Goal: Task Accomplishment & Management: Use online tool/utility

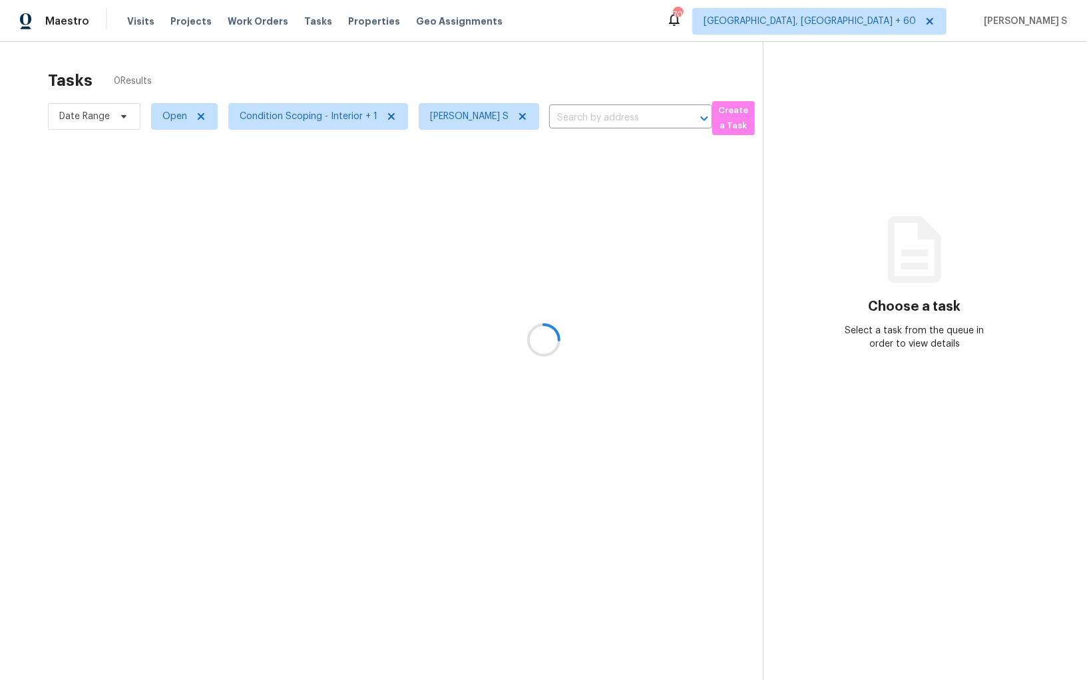
click at [168, 117] on div at bounding box center [543, 340] width 1087 height 680
click at [168, 117] on span "Open" at bounding box center [174, 116] width 25 height 13
click at [194, 192] on label "Blocked" at bounding box center [184, 191] width 53 height 13
click at [166, 192] on input "Blocked" at bounding box center [162, 189] width 9 height 9
checkbox input "true"
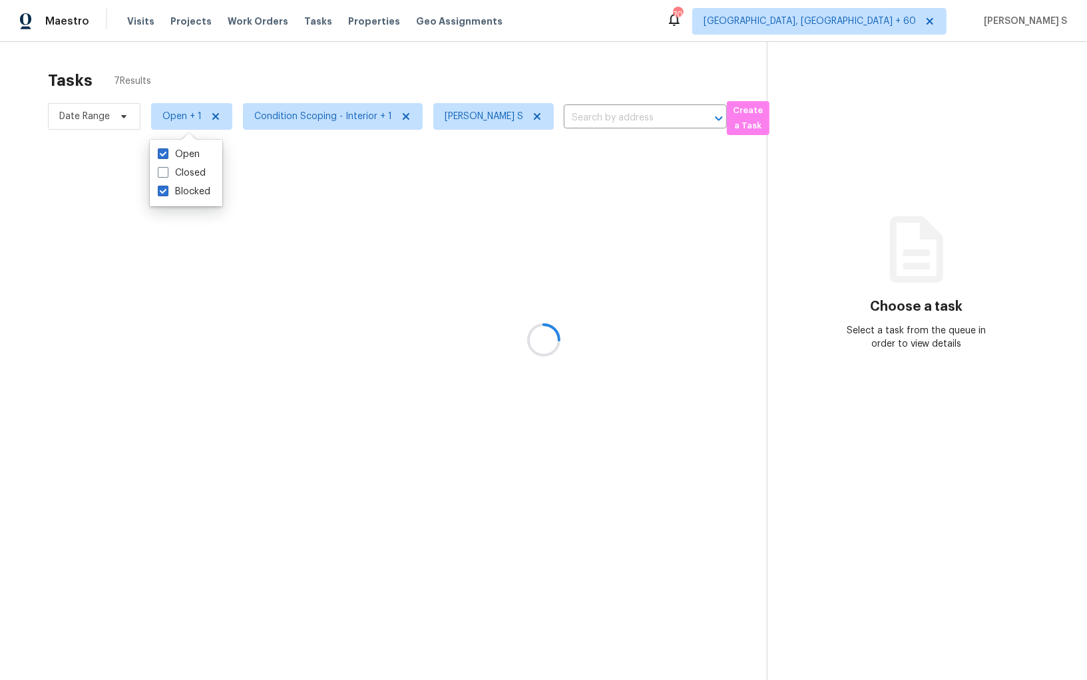
click at [469, 363] on div at bounding box center [543, 340] width 1087 height 680
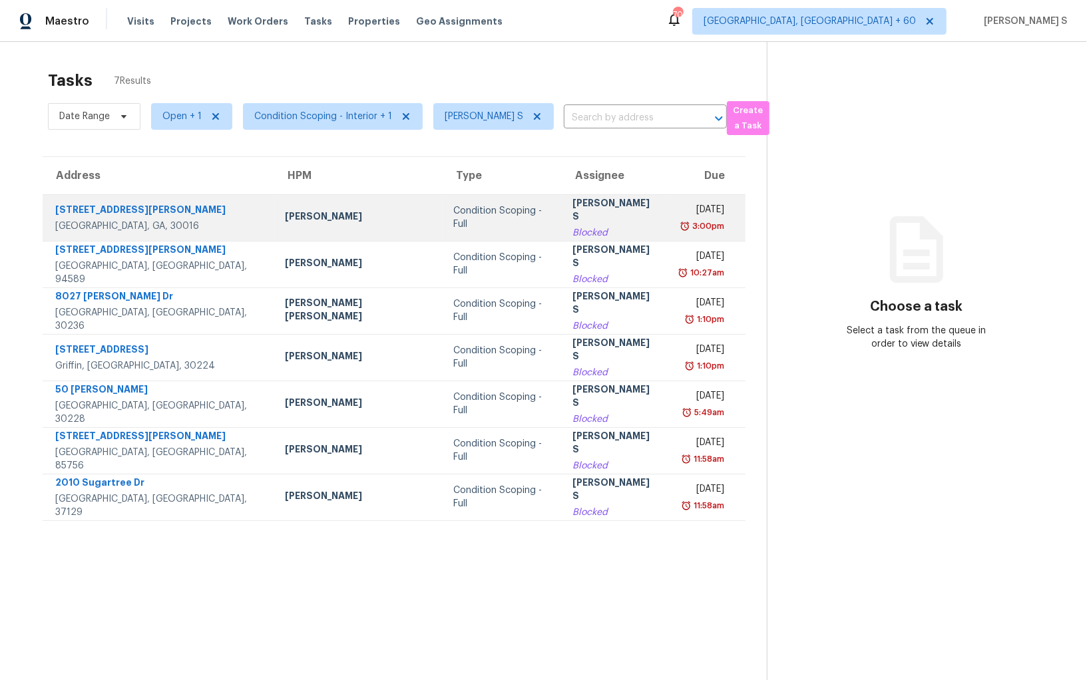
click at [585, 227] on div "Blocked" at bounding box center [615, 232] width 85 height 13
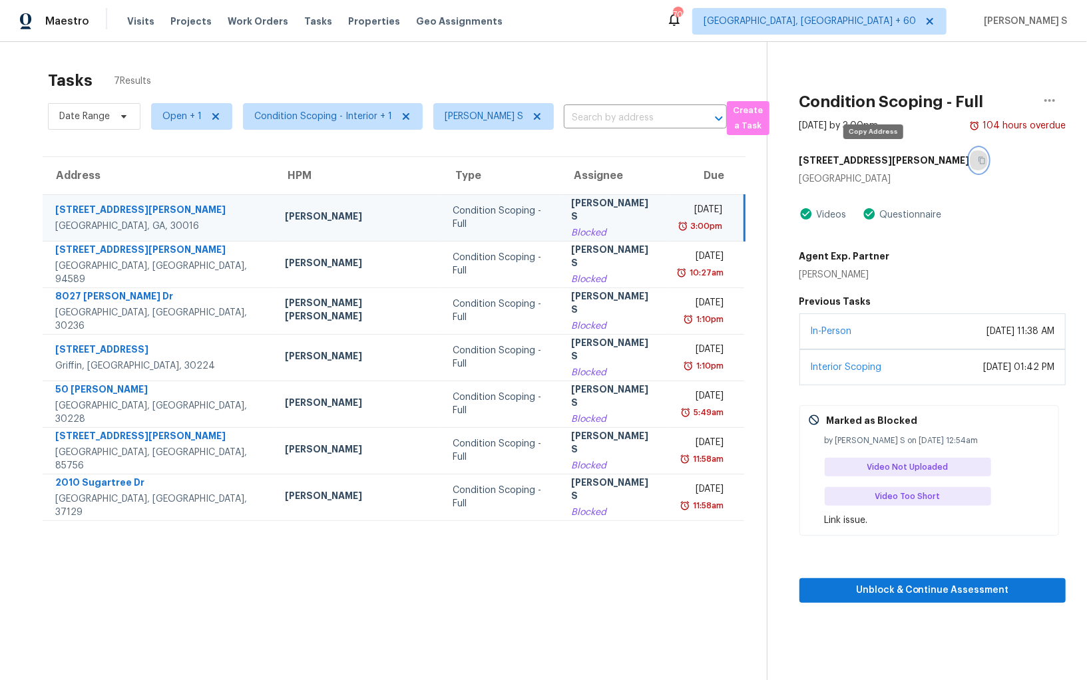
click at [979, 158] on icon "button" at bounding box center [982, 160] width 7 height 7
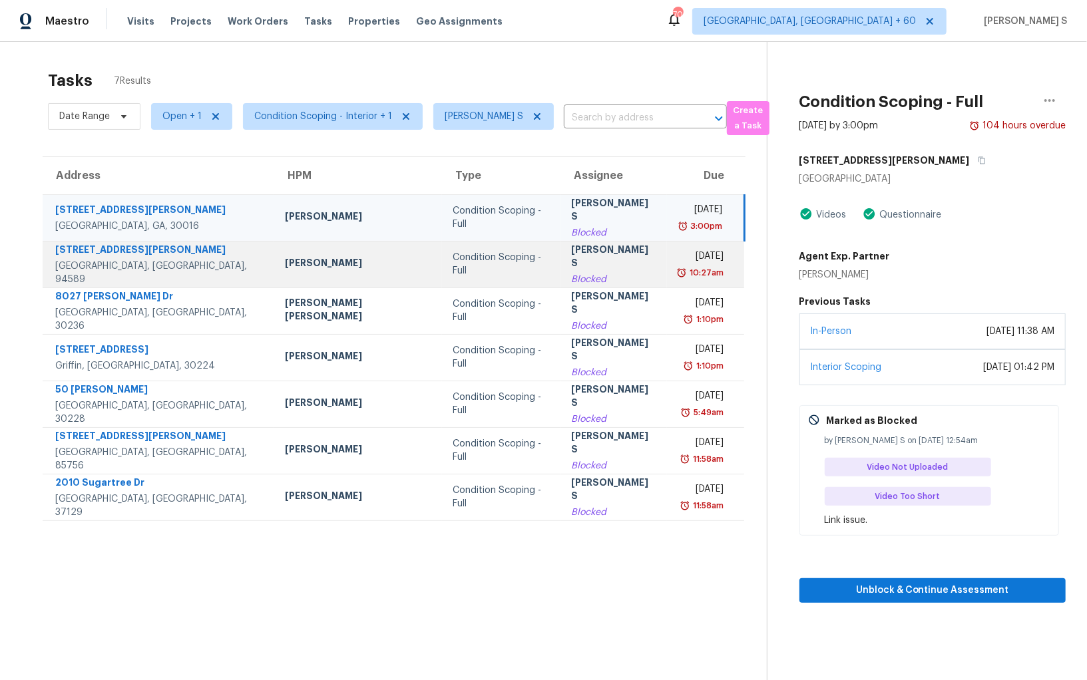
click at [667, 241] on td "Thu, Sep 25th 2025 10:27am" at bounding box center [705, 264] width 77 height 47
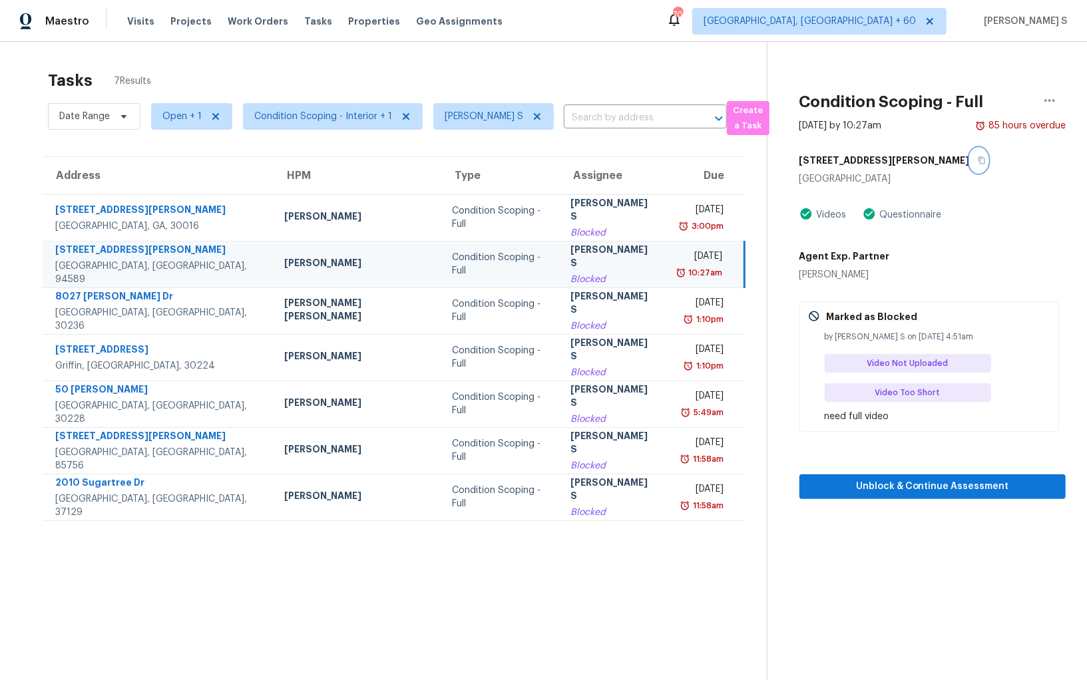
click at [979, 163] on icon "button" at bounding box center [982, 160] width 7 height 7
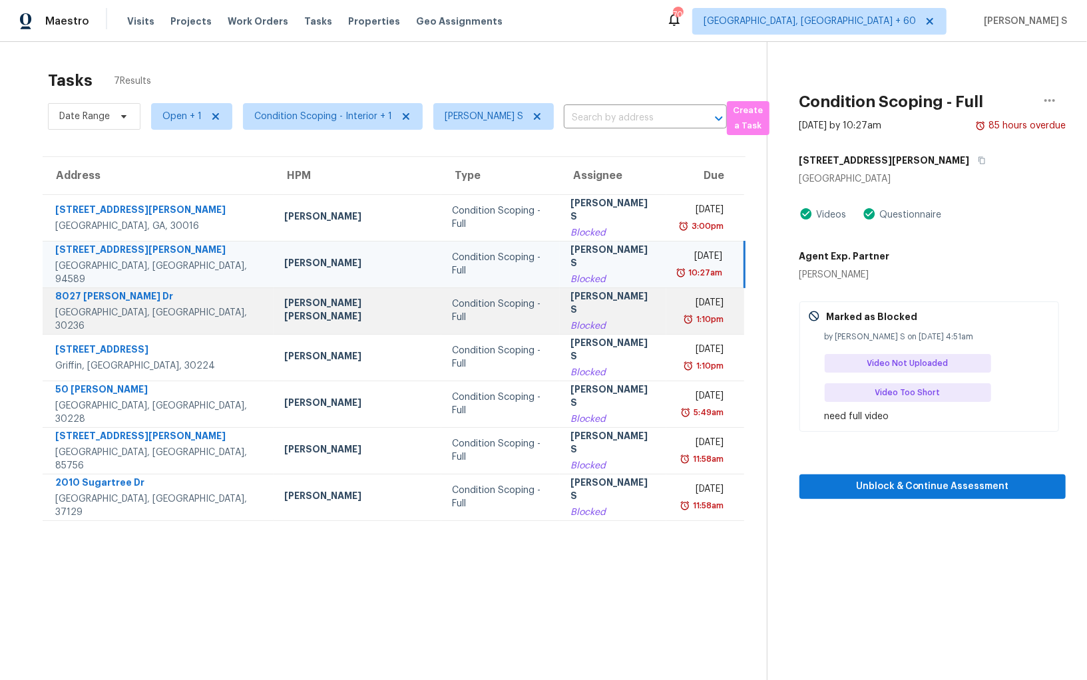
click at [571, 320] on div "Blocked" at bounding box center [613, 326] width 85 height 13
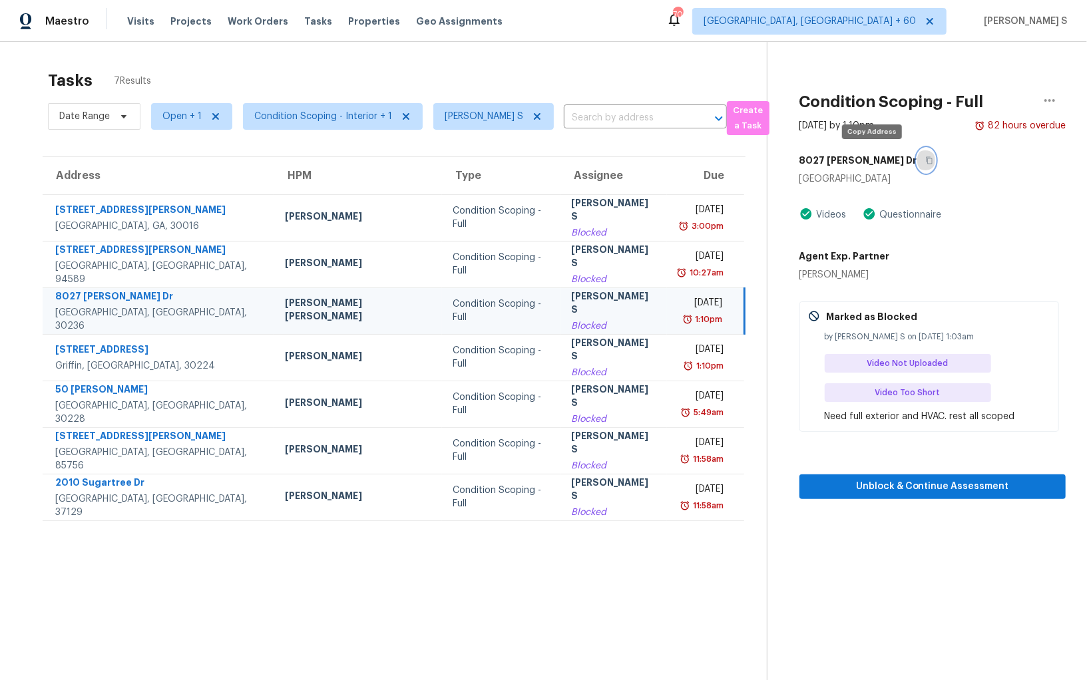
click at [925, 156] on icon "button" at bounding box center [929, 160] width 8 height 8
click at [931, 483] on span "Unblock & Continue Assessment" at bounding box center [932, 487] width 245 height 17
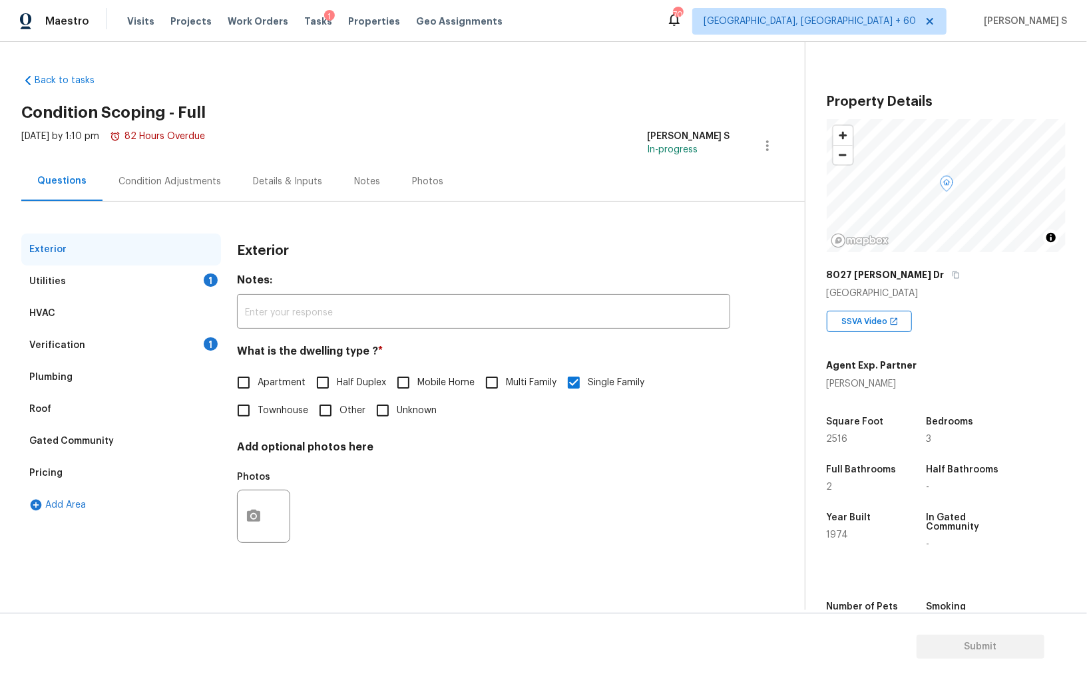
click at [176, 279] on div "Utilities 1" at bounding box center [121, 282] width 200 height 32
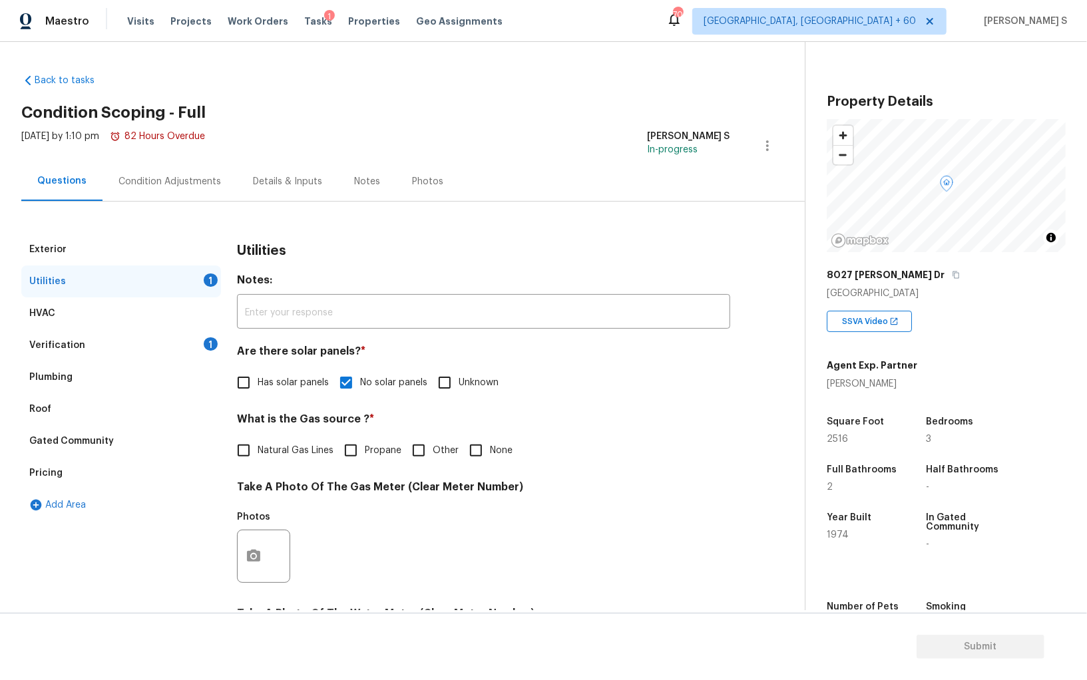
click at [92, 373] on div "Plumbing" at bounding box center [121, 378] width 200 height 32
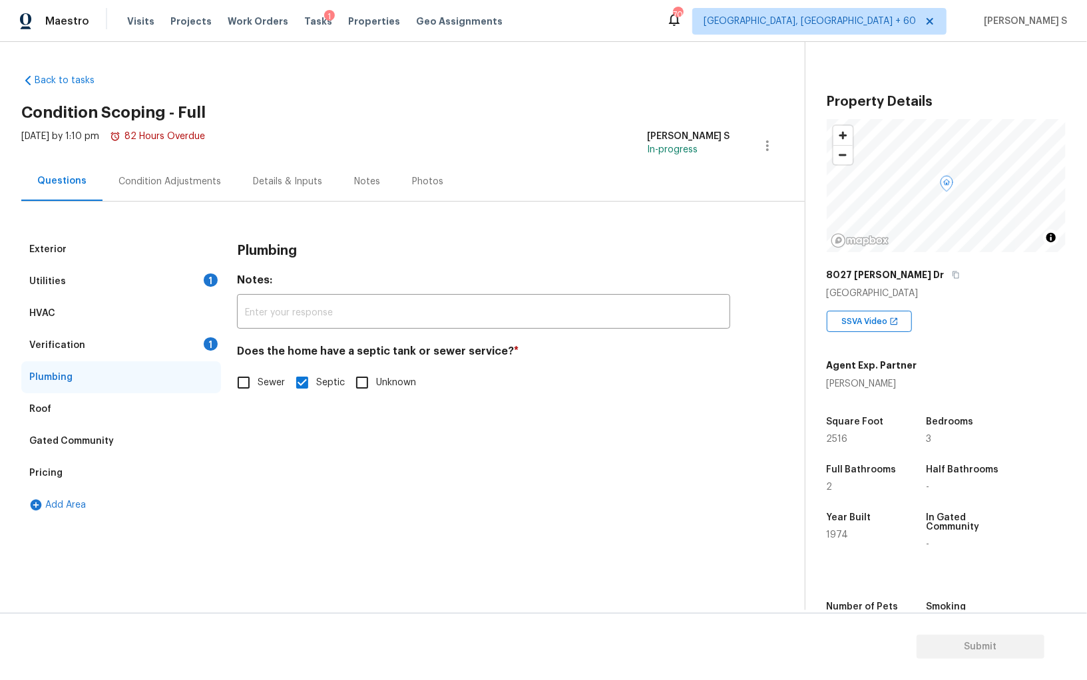
click at [64, 472] on div "Pricing" at bounding box center [121, 473] width 200 height 32
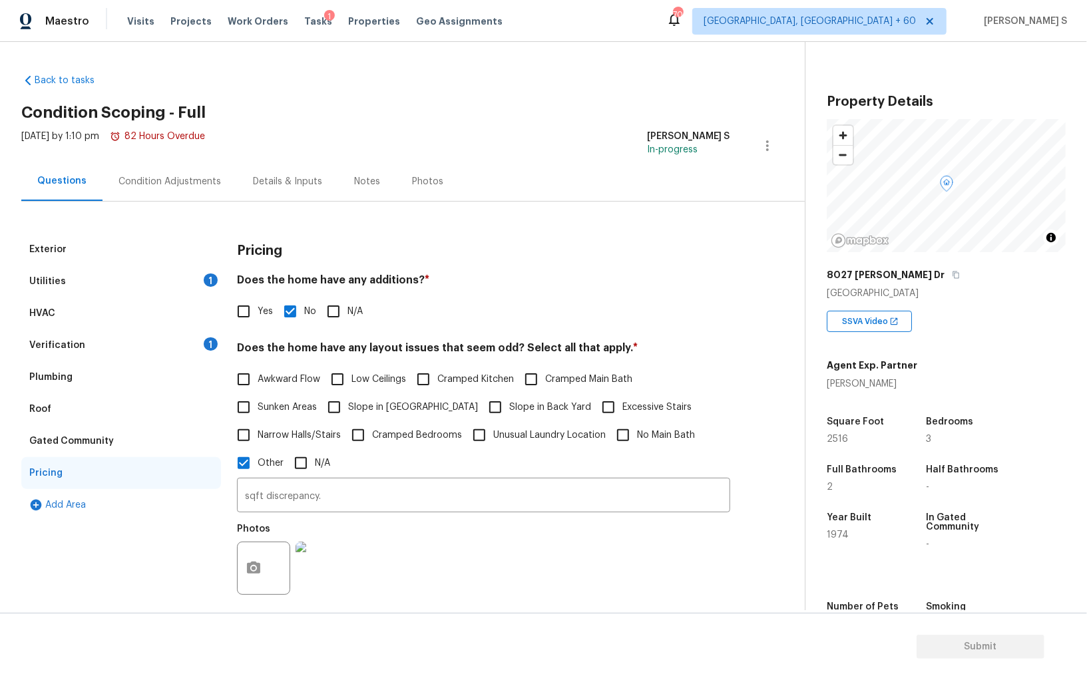
click at [187, 184] on div "Condition Adjustments" at bounding box center [170, 181] width 103 height 13
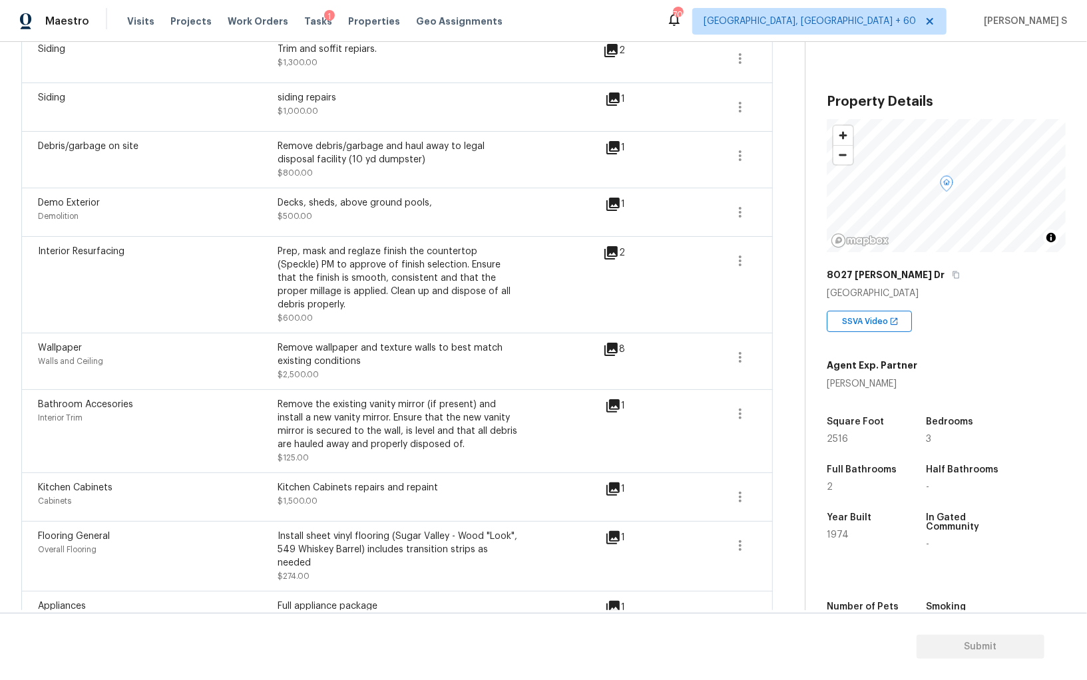
scroll to position [330, 0]
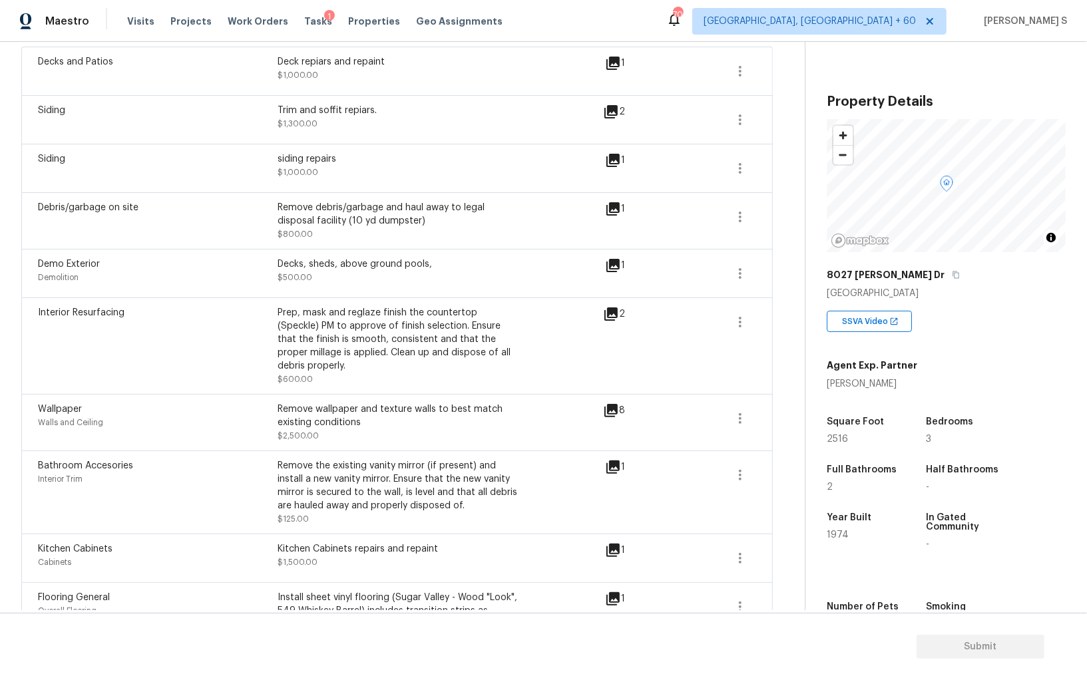
click at [619, 403] on icon at bounding box center [611, 411] width 16 height 16
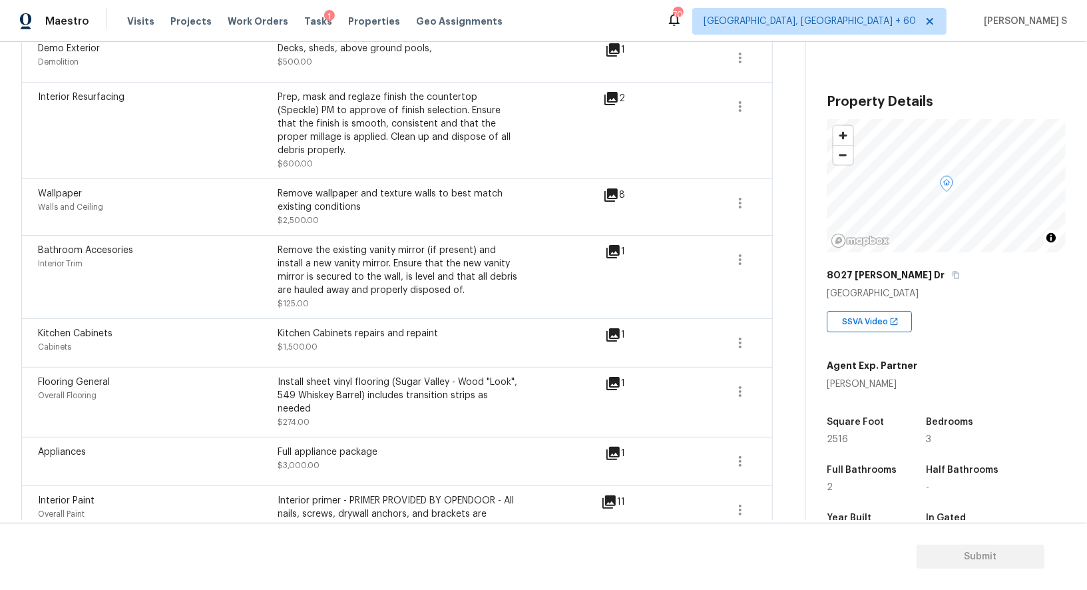
scroll to position [110, 0]
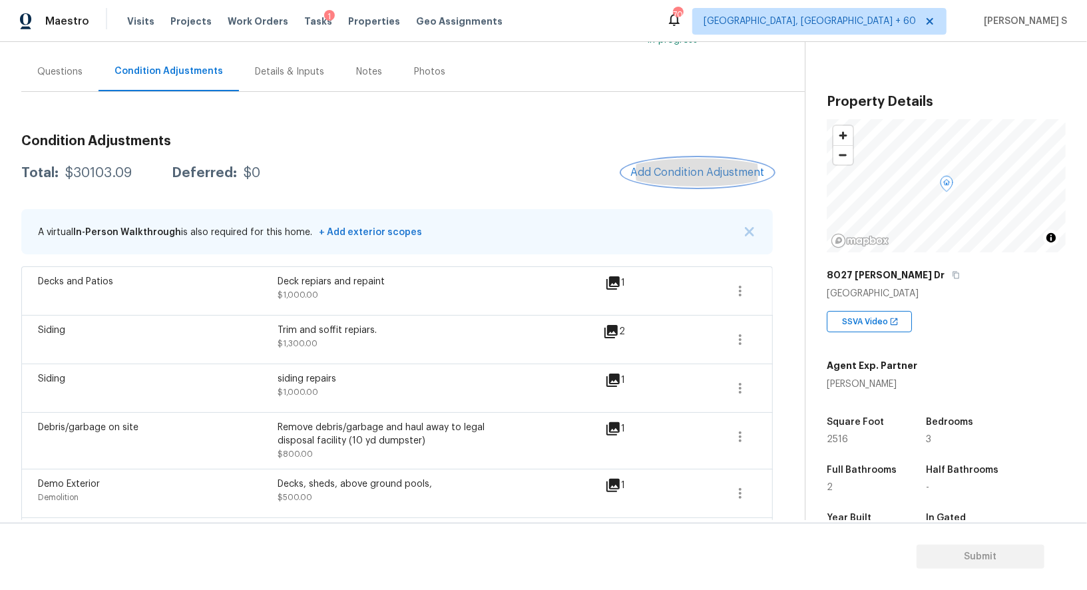
click at [682, 168] on span "Add Condition Adjustment" at bounding box center [697, 172] width 134 height 12
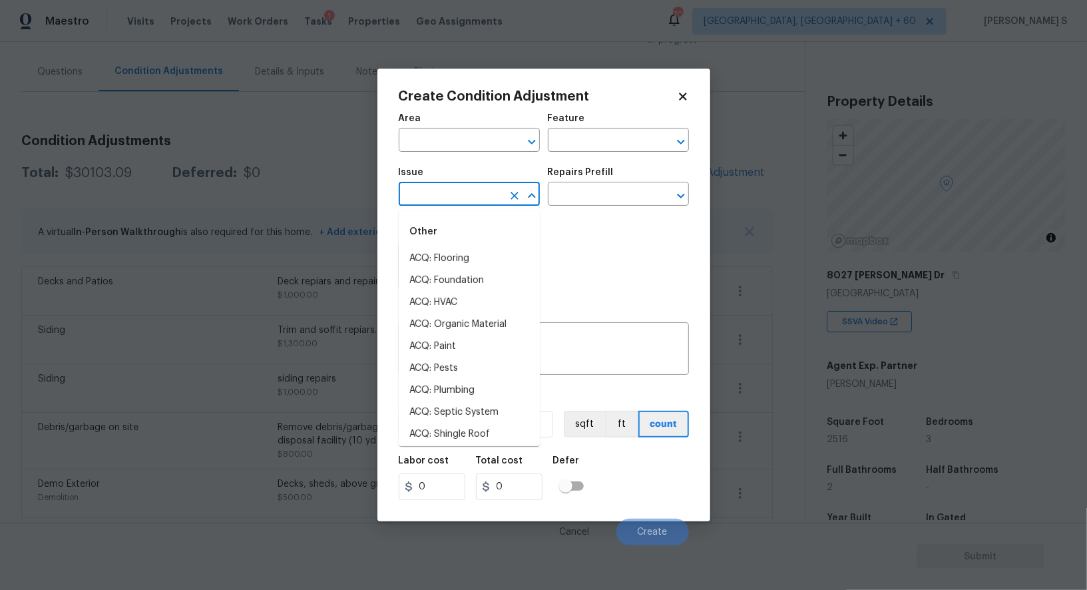
click at [479, 196] on input "text" at bounding box center [451, 195] width 104 height 21
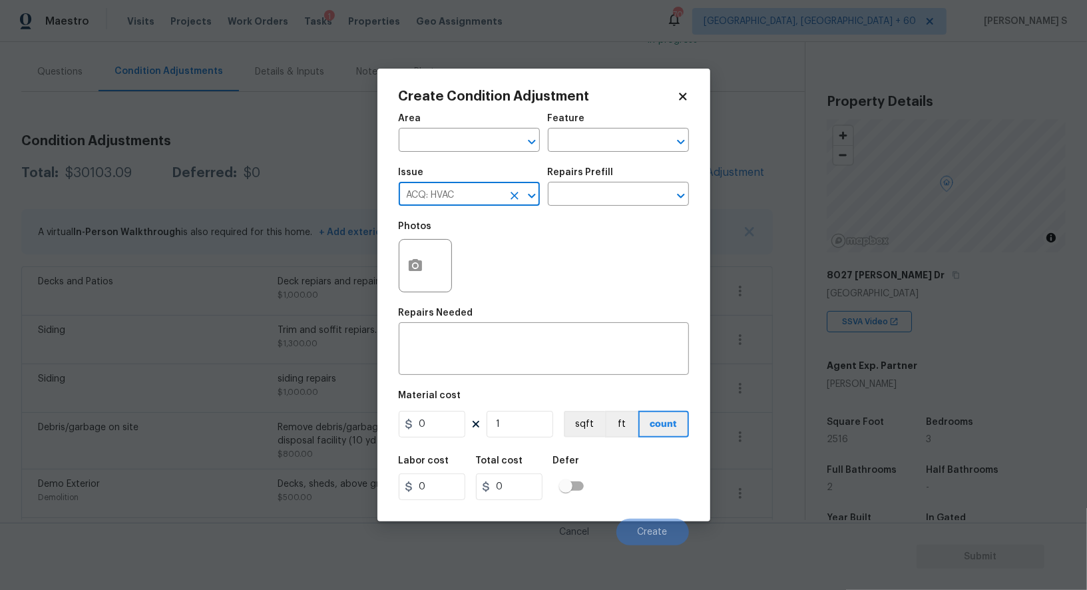
type input "ACQ: HVAC"
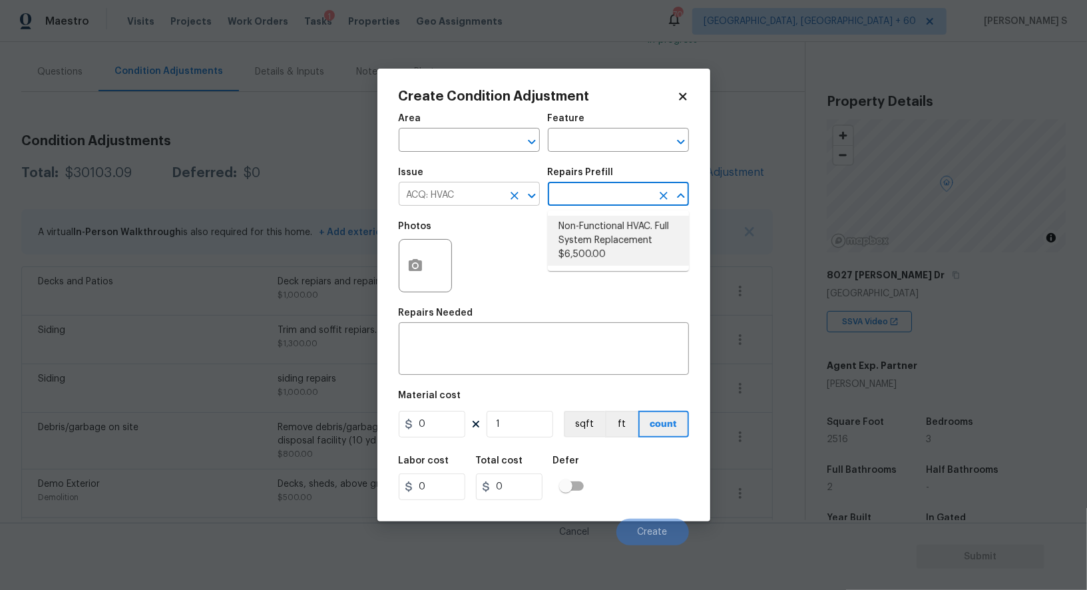
type input "Acquisition"
type textarea "Acquisition Scope: Full System Replacement"
type input "6500"
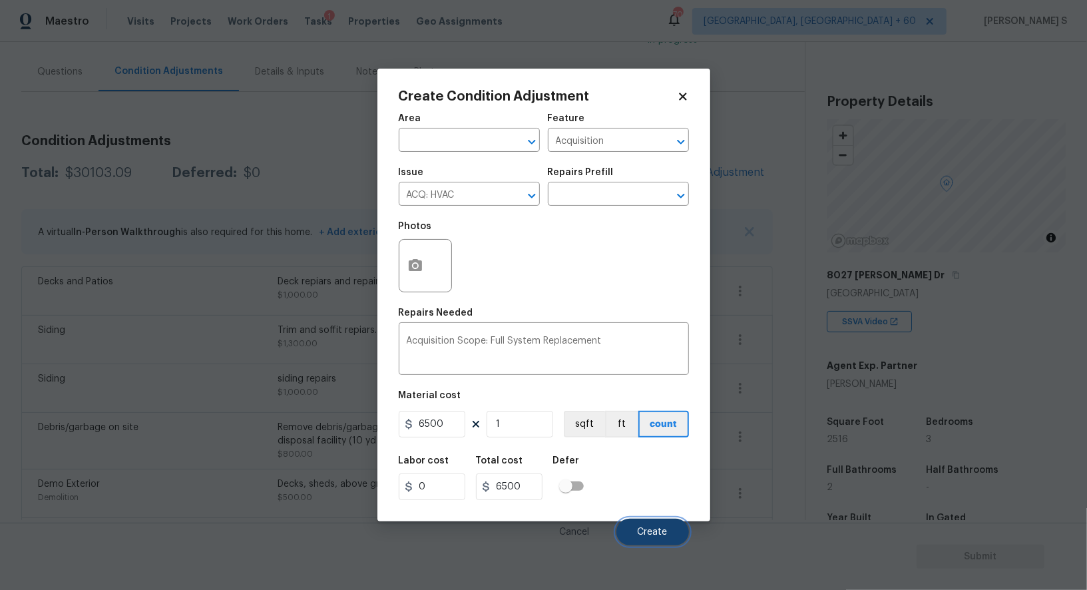
click at [672, 533] on button "Create" at bounding box center [652, 532] width 73 height 27
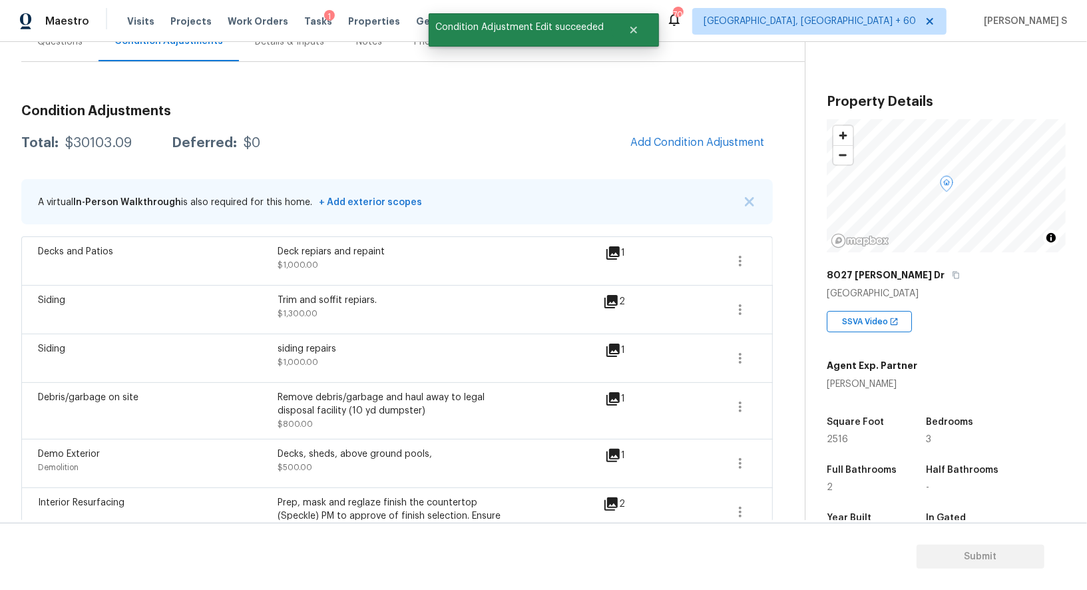
click at [98, 416] on body "Maestro Visits Projects Work Orders Tasks 1 Properties Geo Assignments 706 Albu…" at bounding box center [543, 295] width 1087 height 590
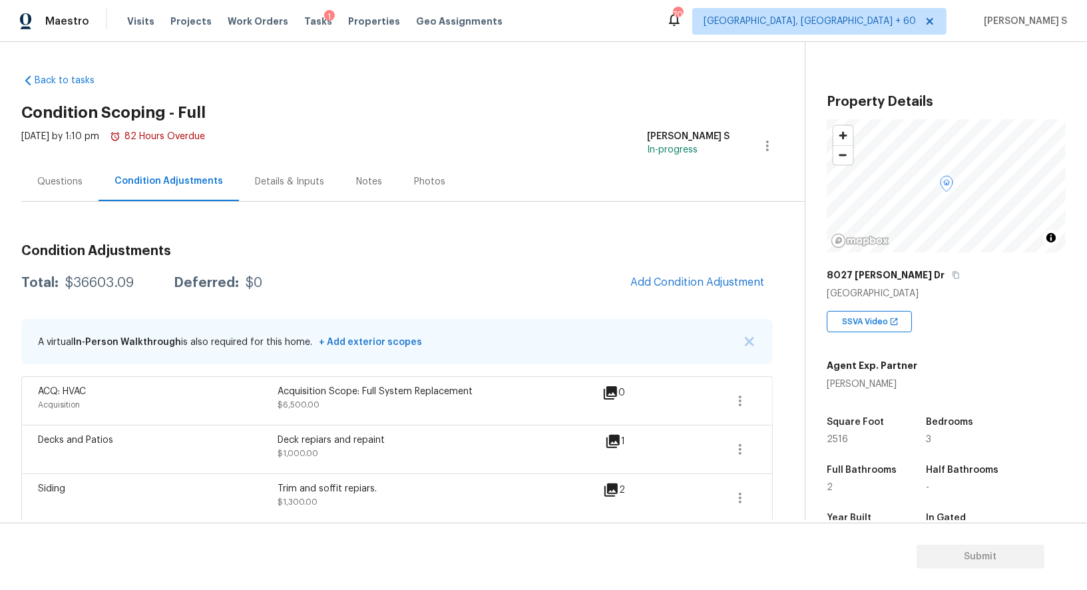
scroll to position [303, 0]
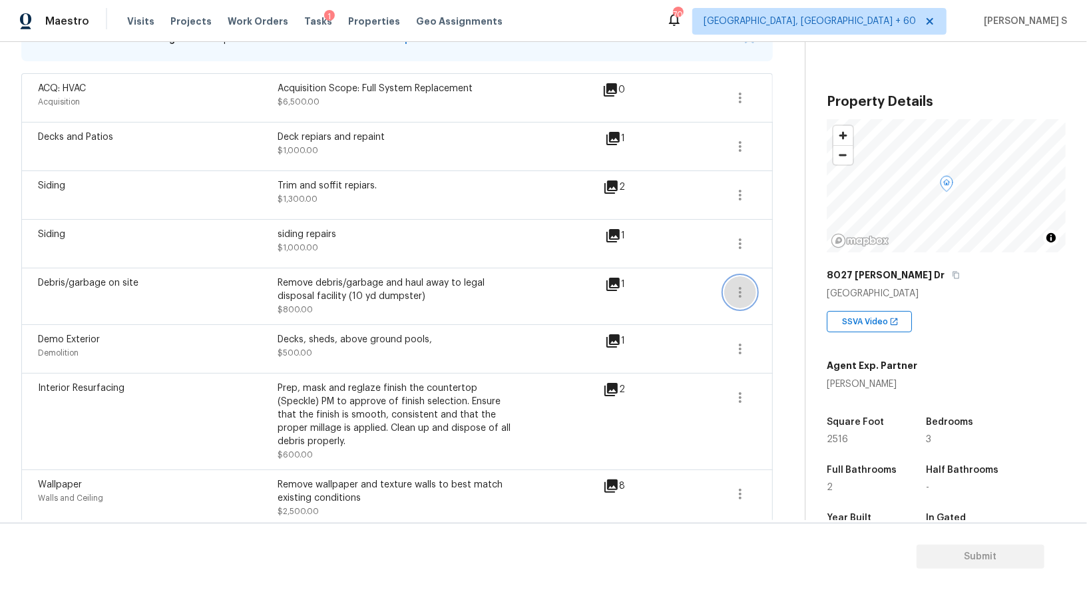
click at [749, 289] on button "button" at bounding box center [740, 292] width 32 height 32
click at [782, 289] on div "Edit" at bounding box center [816, 287] width 104 height 13
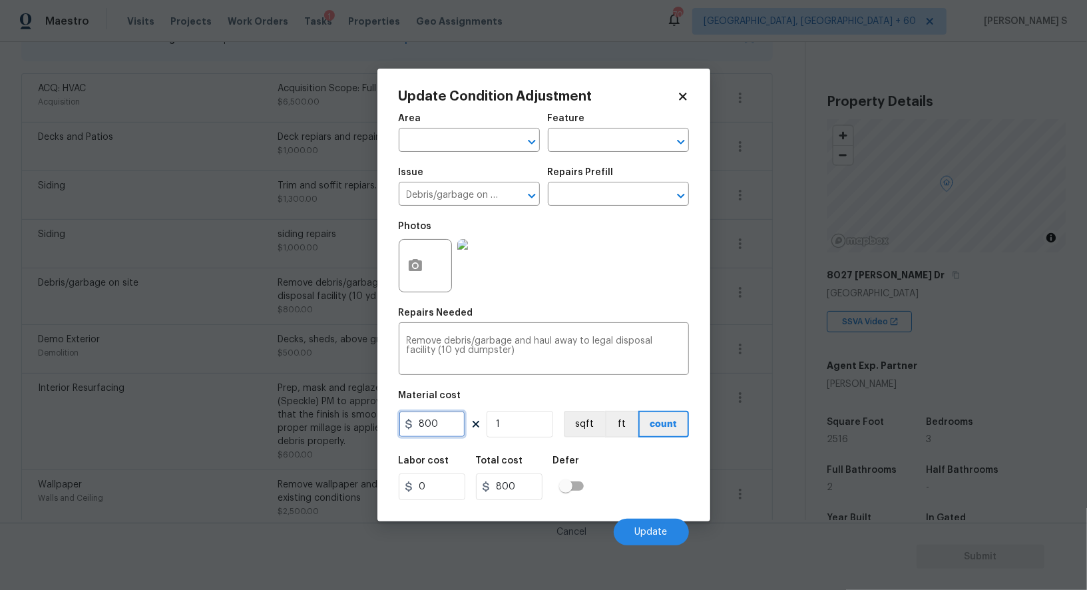
click at [447, 425] on input "800" at bounding box center [432, 424] width 67 height 27
type input "1200"
click at [646, 531] on span "Update" at bounding box center [651, 532] width 33 height 10
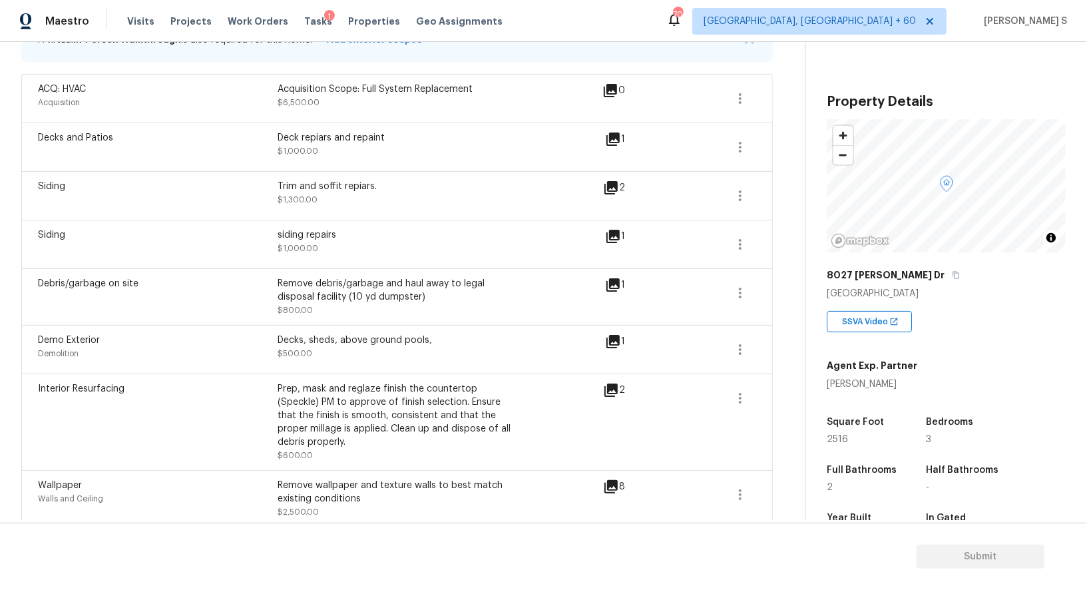
click at [0, 366] on body "Maestro Visits Projects Work Orders Tasks 1 Properties Geo Assignments 706 Albu…" at bounding box center [543, 295] width 1087 height 590
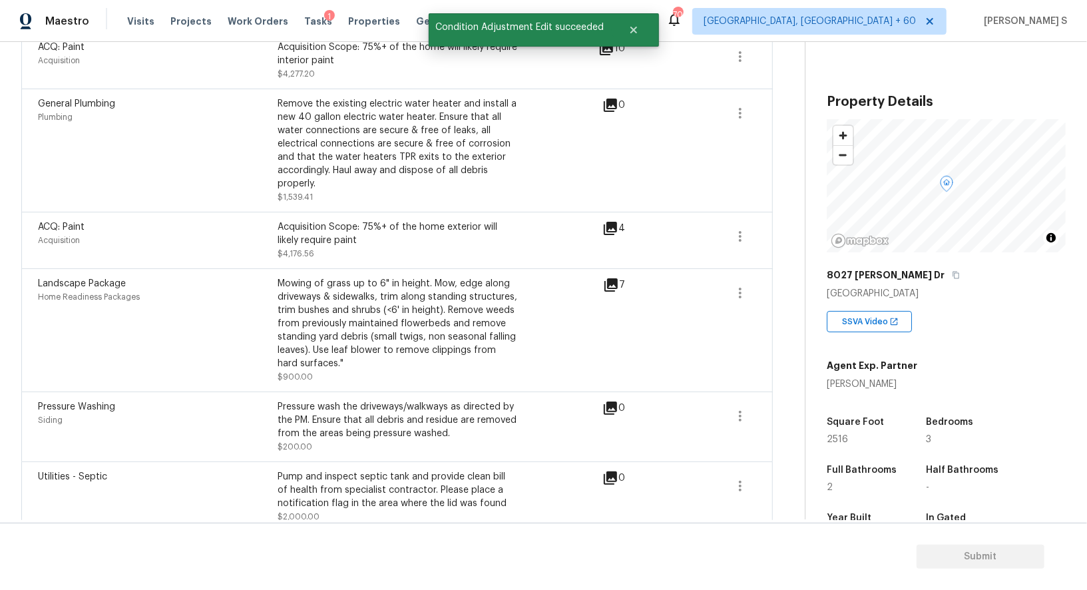
scroll to position [110, 0]
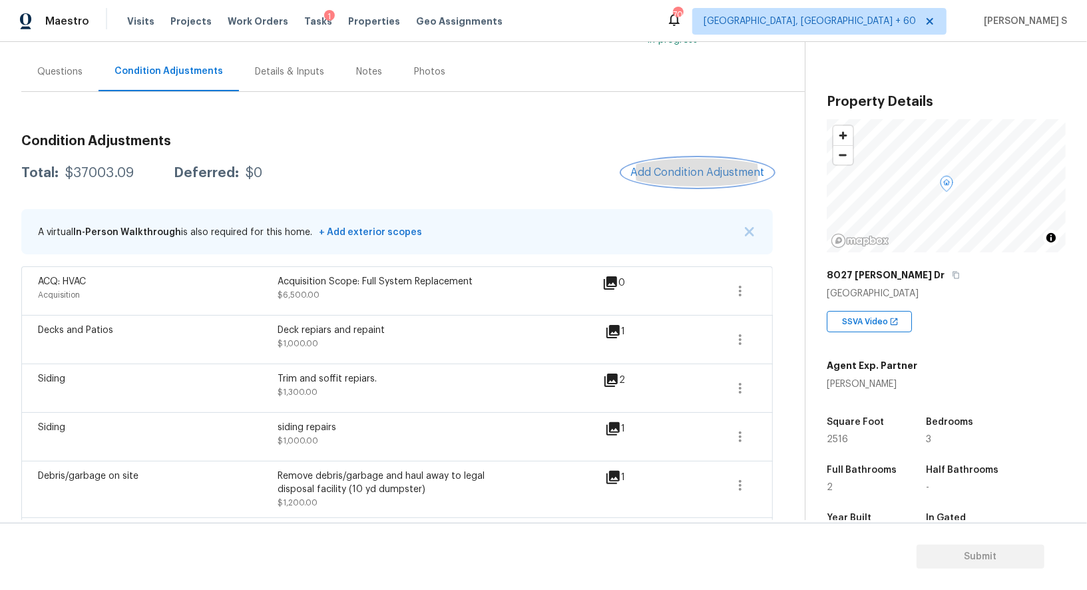
click at [647, 177] on span "Add Condition Adjustment" at bounding box center [697, 172] width 134 height 12
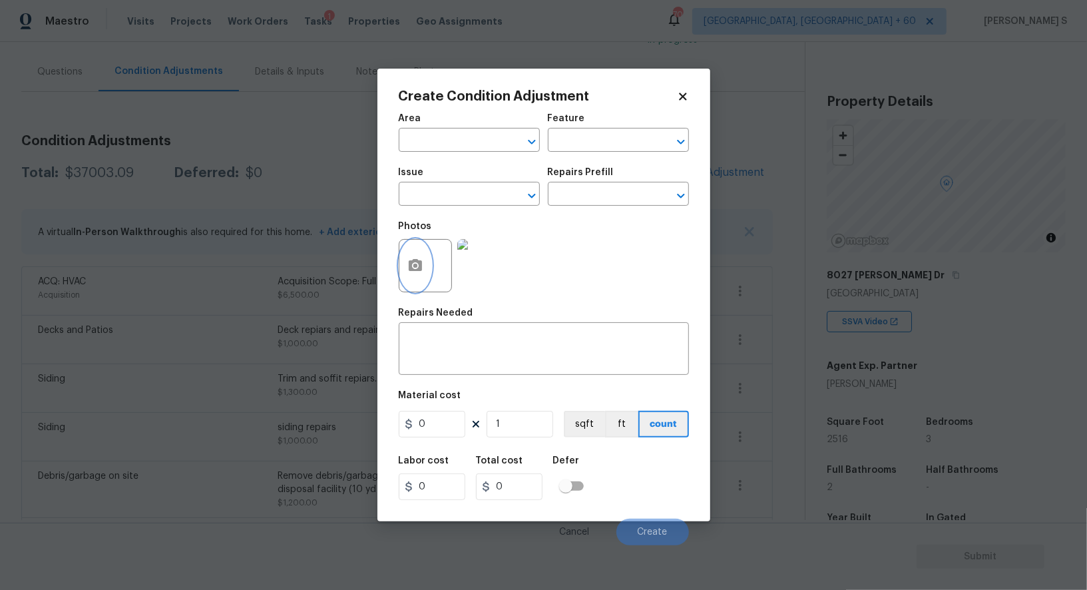
click at [416, 270] on icon "button" at bounding box center [415, 265] width 13 height 12
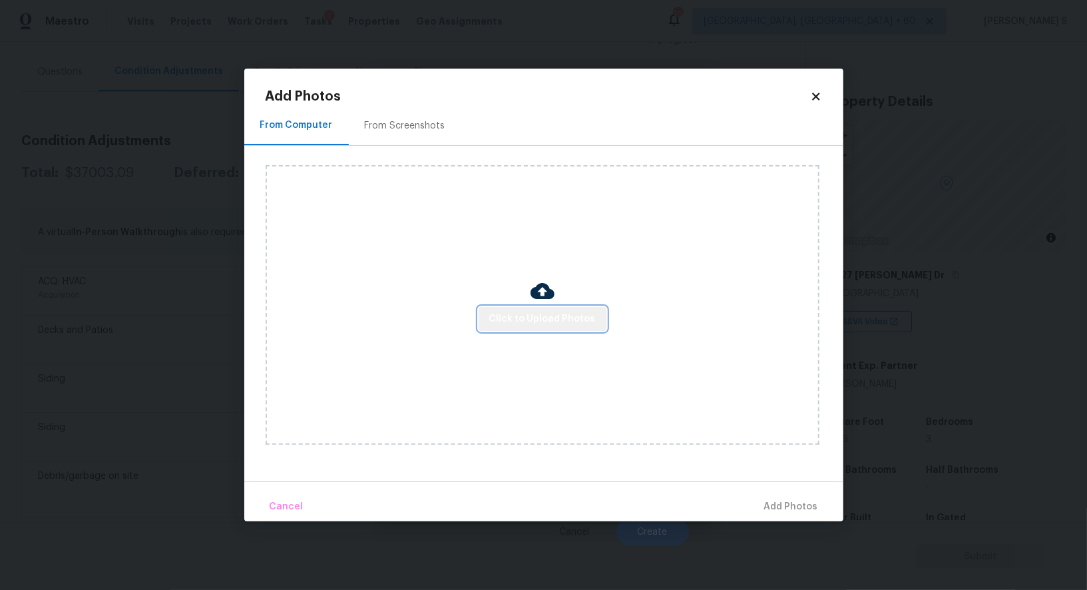
click at [559, 321] on span "Click to Upload Photos" at bounding box center [542, 319] width 107 height 17
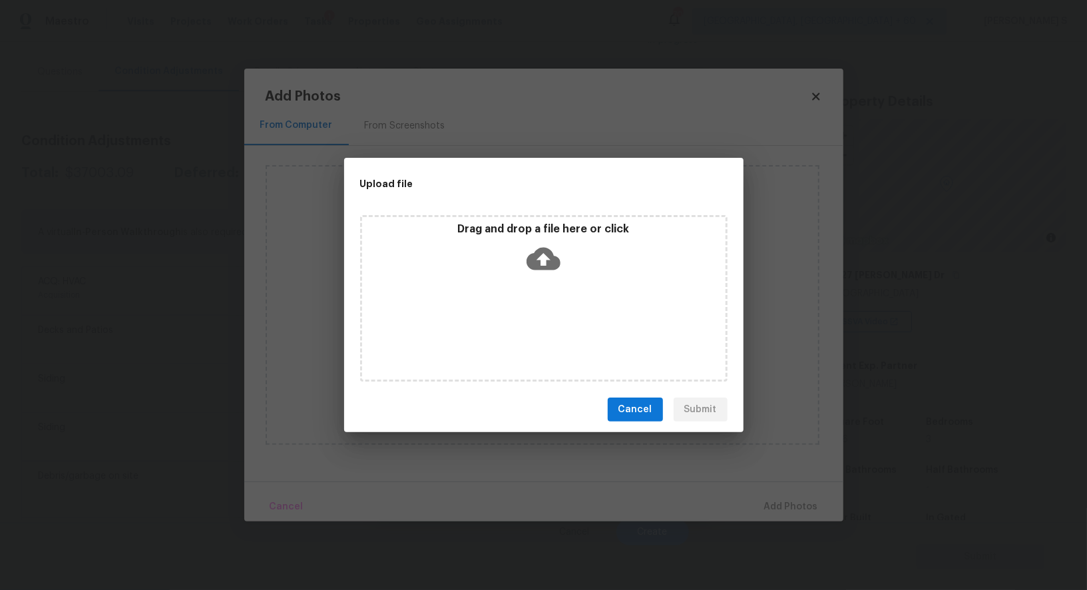
click at [559, 321] on div "Drag and drop a file here or click" at bounding box center [544, 298] width 368 height 166
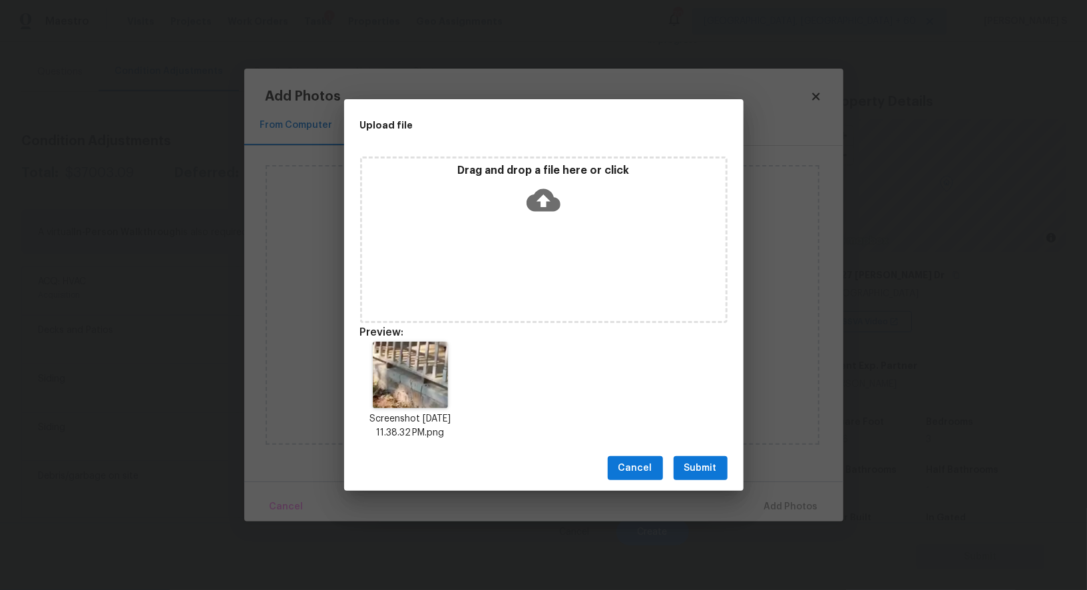
click at [703, 480] on div "Cancel Submit" at bounding box center [543, 468] width 399 height 46
click at [703, 466] on span "Submit" at bounding box center [700, 468] width 33 height 17
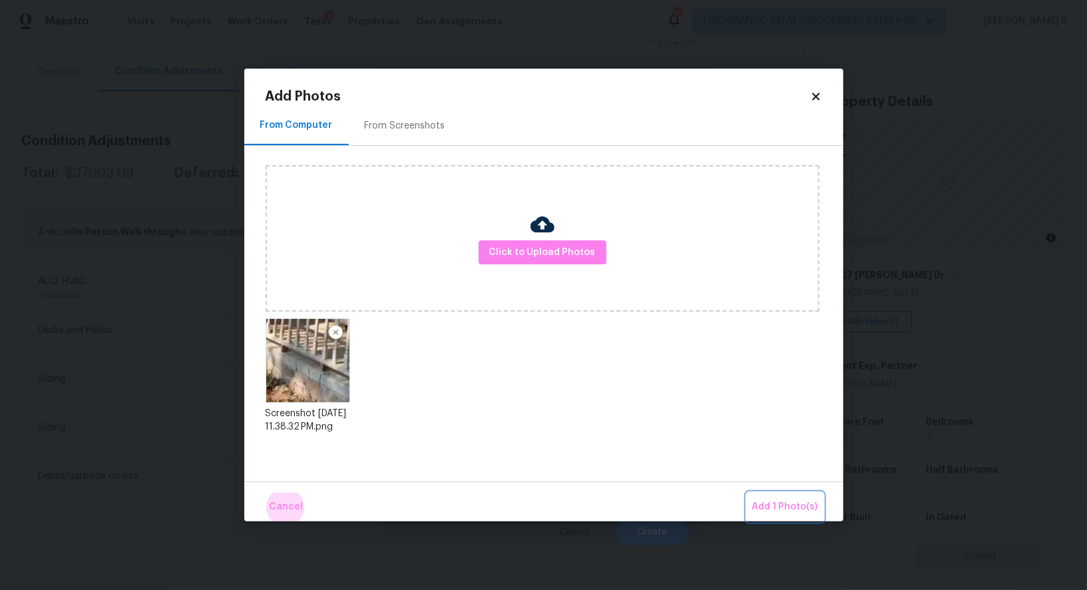
click at [747, 493] on button "Add 1 Photo(s)" at bounding box center [785, 507] width 77 height 29
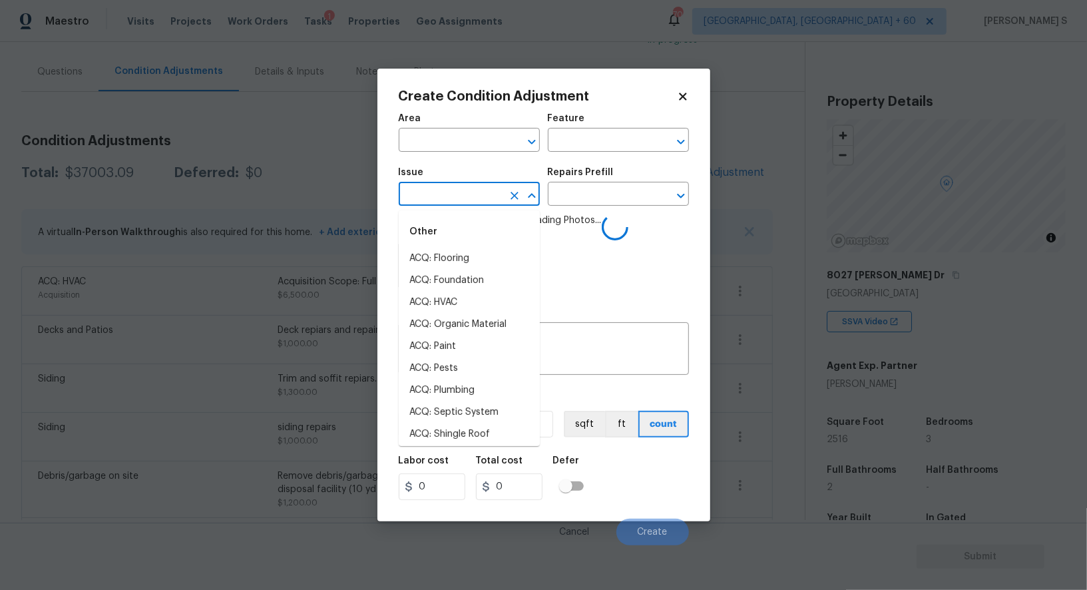
click at [451, 192] on input "text" at bounding box center [451, 195] width 104 height 21
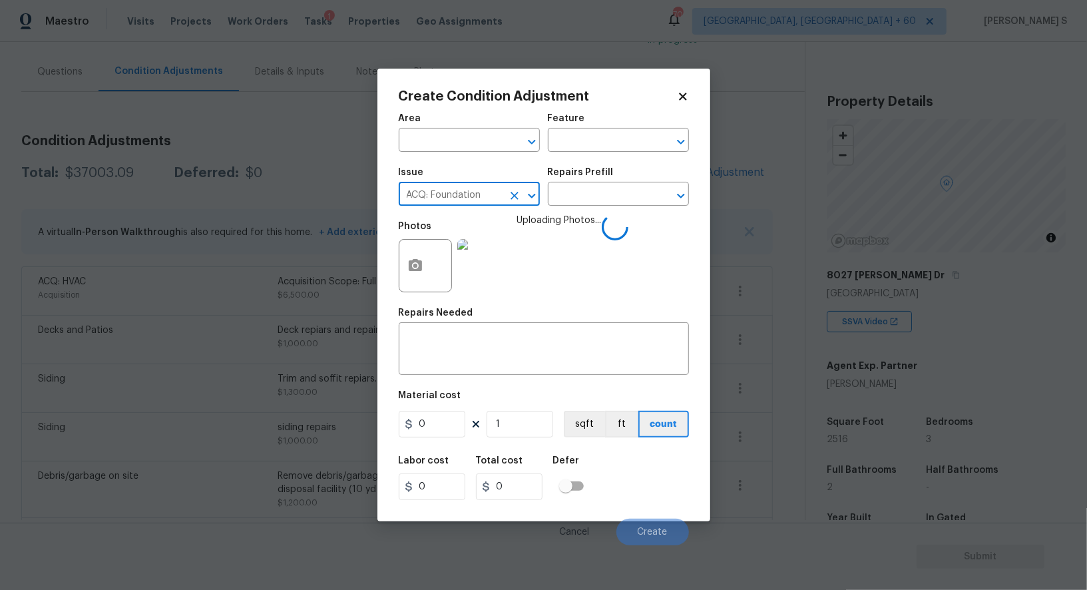
type input "ACQ: Foundation"
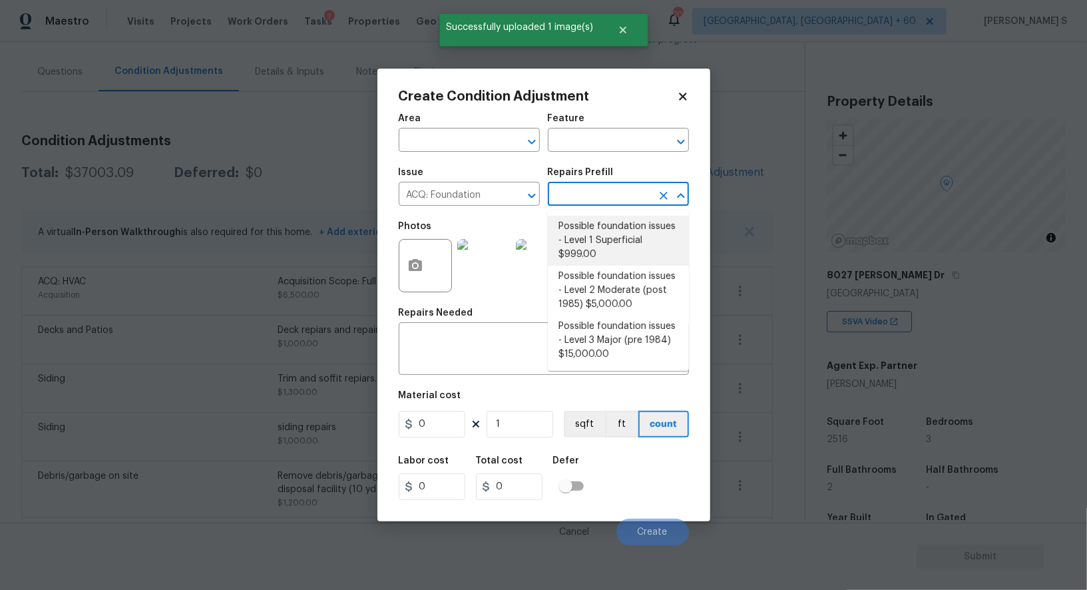
type input "Acquisition"
type textarea "Possible foundation issues - Level 1 - Superficial. Disclaimer: This is NOT a t…"
type input "999"
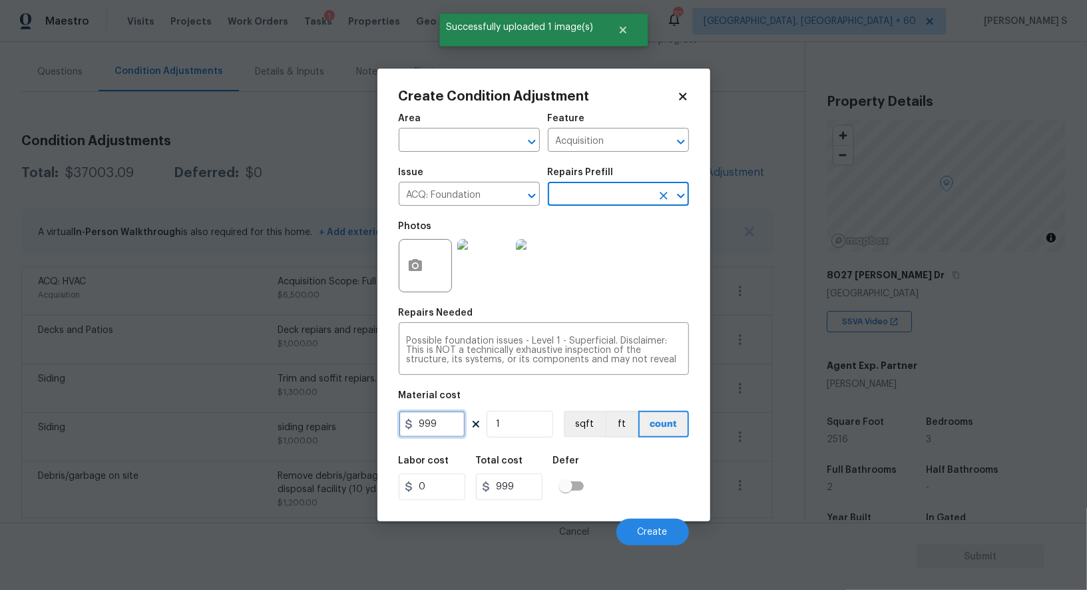
click at [443, 433] on input "999" at bounding box center [432, 424] width 67 height 27
type input "1000"
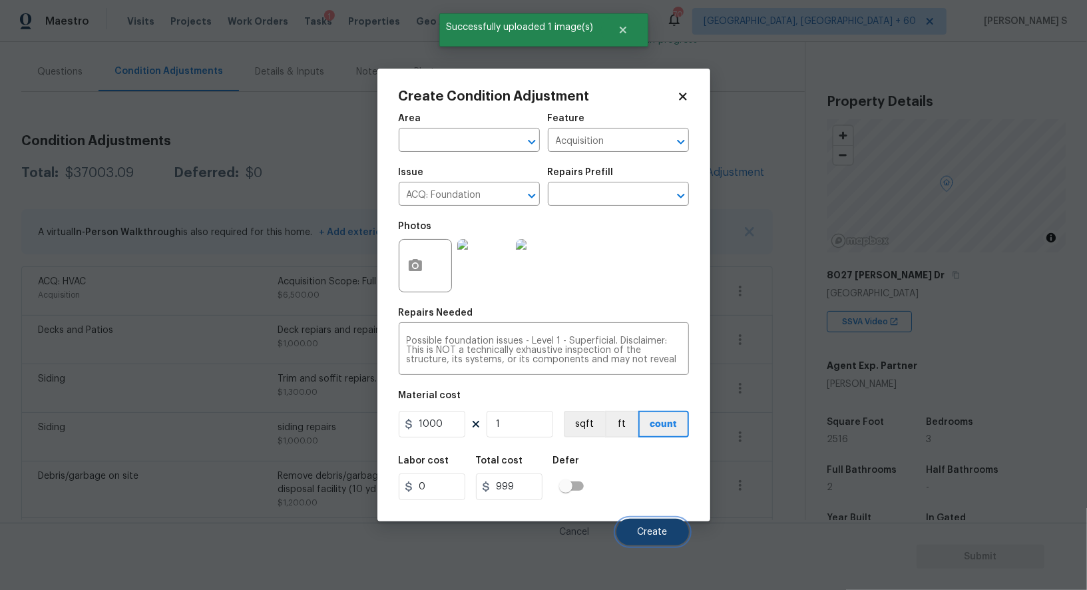
type input "1000"
click at [674, 540] on button "Create" at bounding box center [652, 532] width 73 height 27
click at [0, 356] on body "Maestro Visits Projects Work Orders Tasks 1 Properties Geo Assignments 706 Albu…" at bounding box center [543, 295] width 1087 height 590
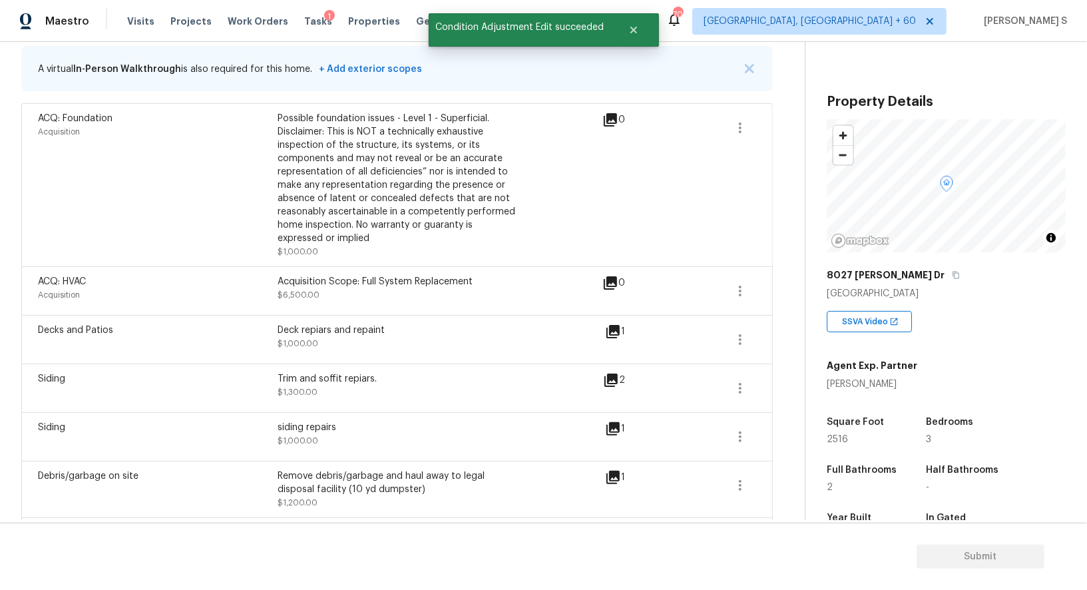
scroll to position [0, 0]
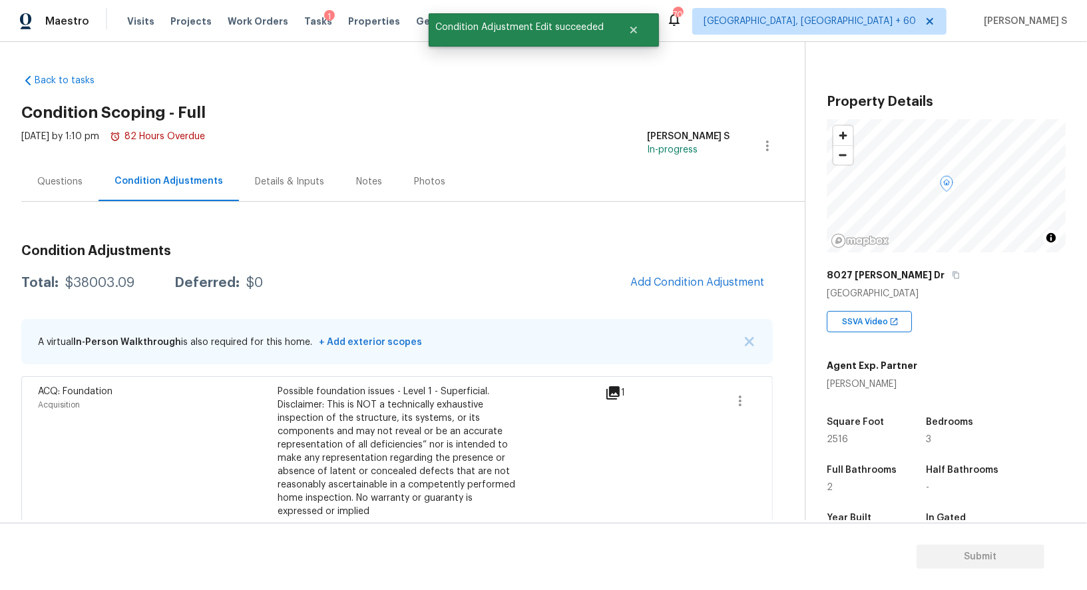
click at [109, 277] on div "$38003.09" at bounding box center [99, 282] width 69 height 13
copy div "38003.09"
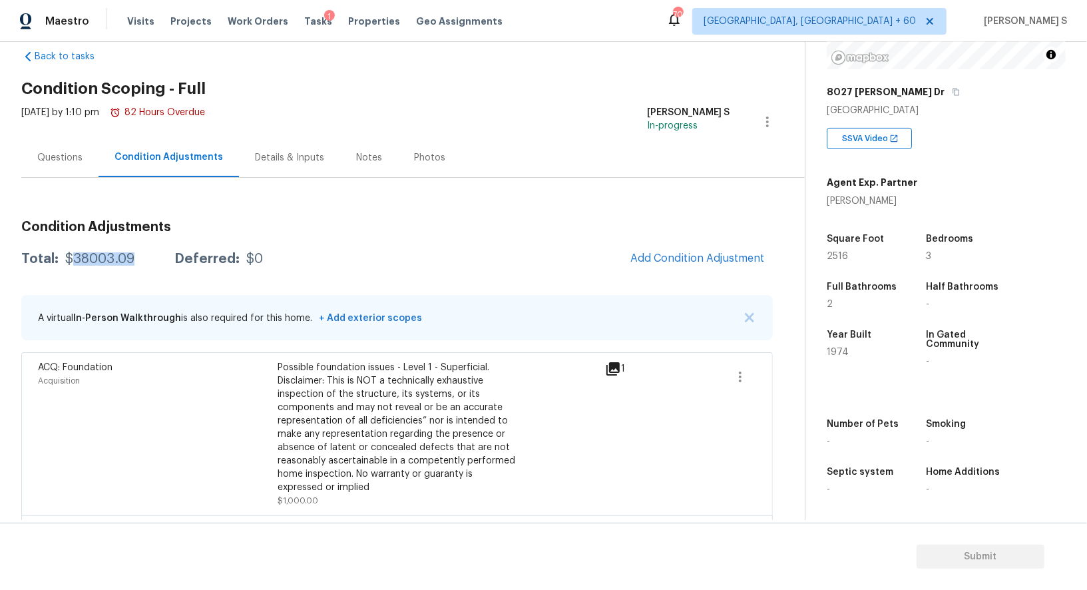
scroll to position [183, 0]
click at [952, 91] on icon "button" at bounding box center [956, 92] width 8 height 8
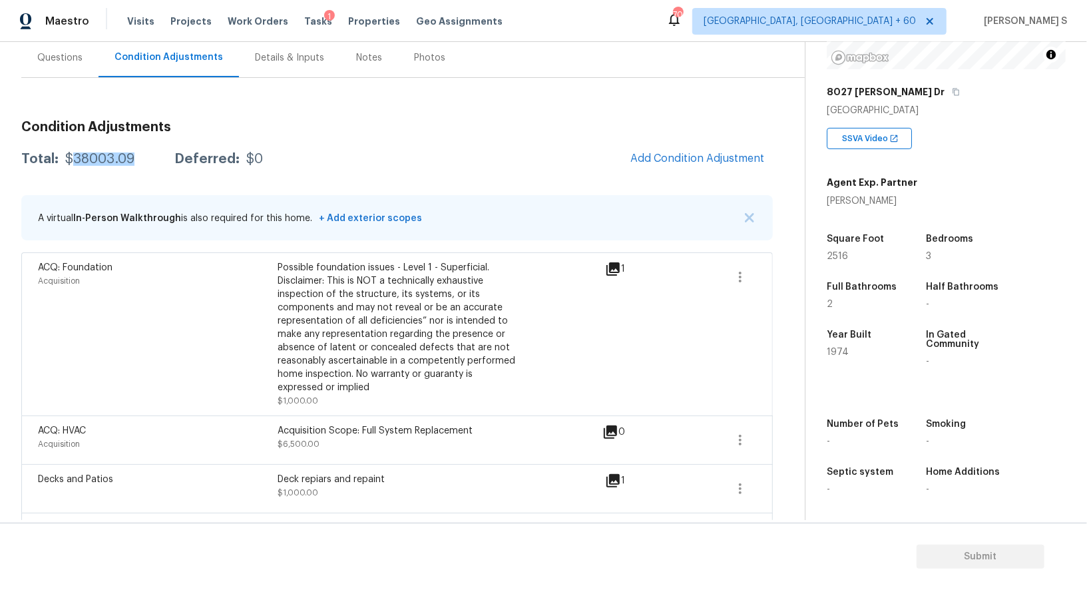
scroll to position [0, 0]
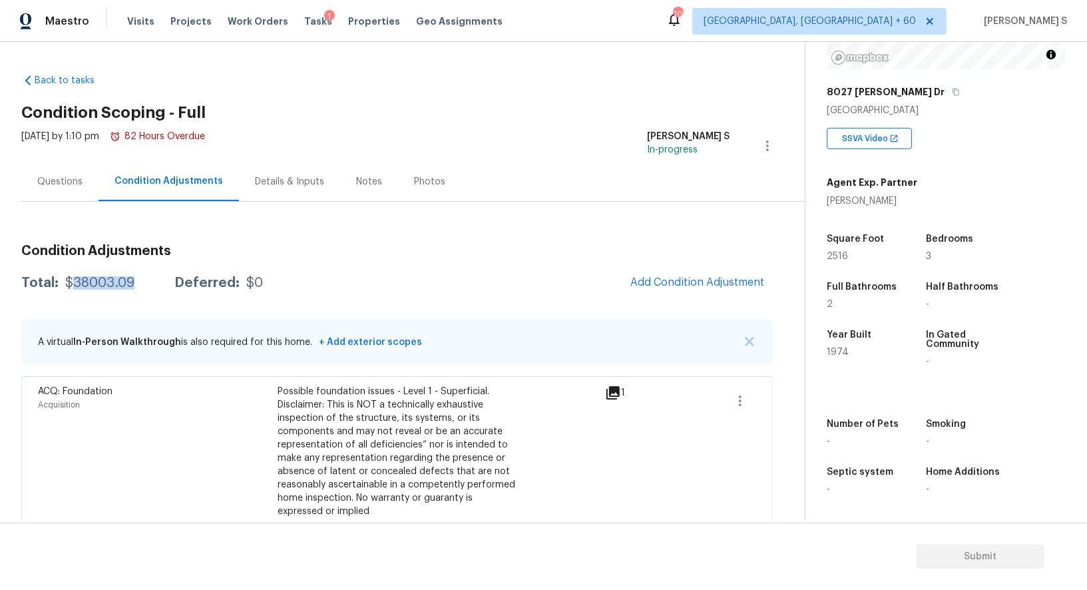
click at [101, 287] on div "$38003.09" at bounding box center [99, 282] width 69 height 13
copy div "38003.09"
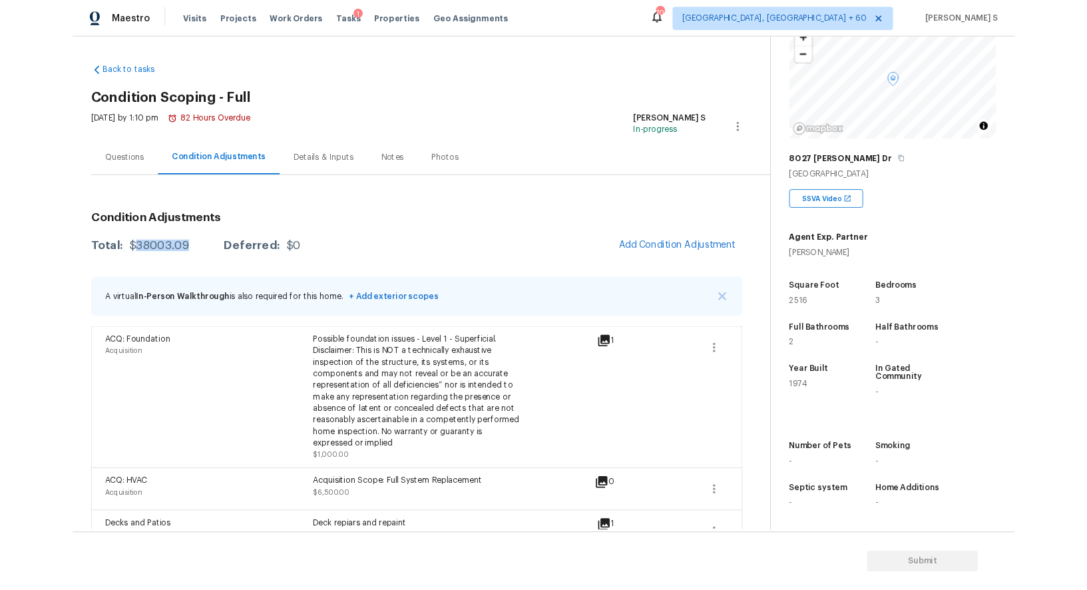
scroll to position [183, 0]
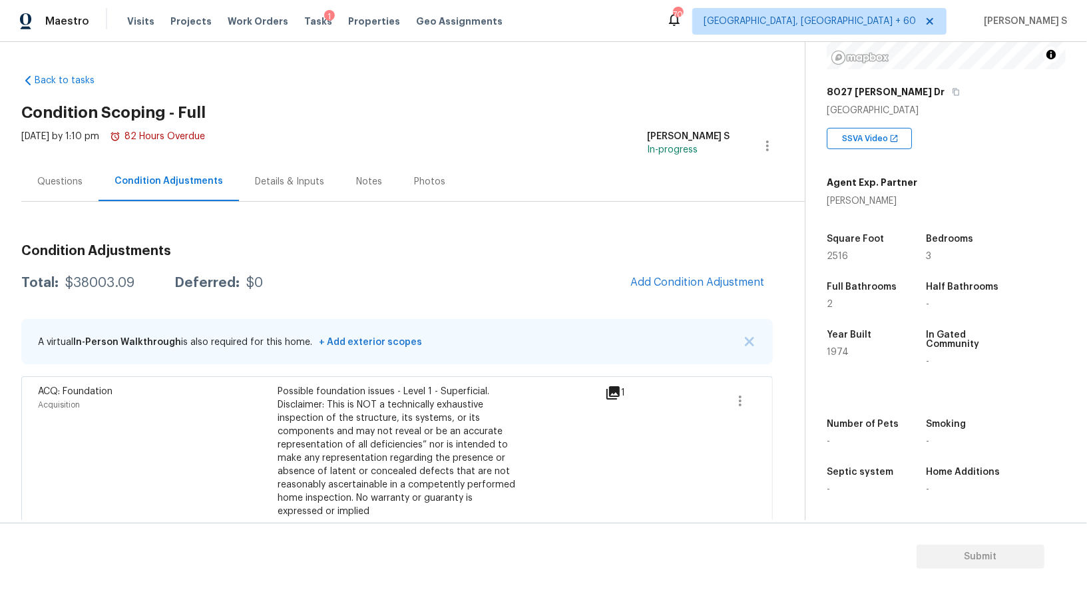
click at [75, 182] on div "Questions" at bounding box center [59, 181] width 45 height 13
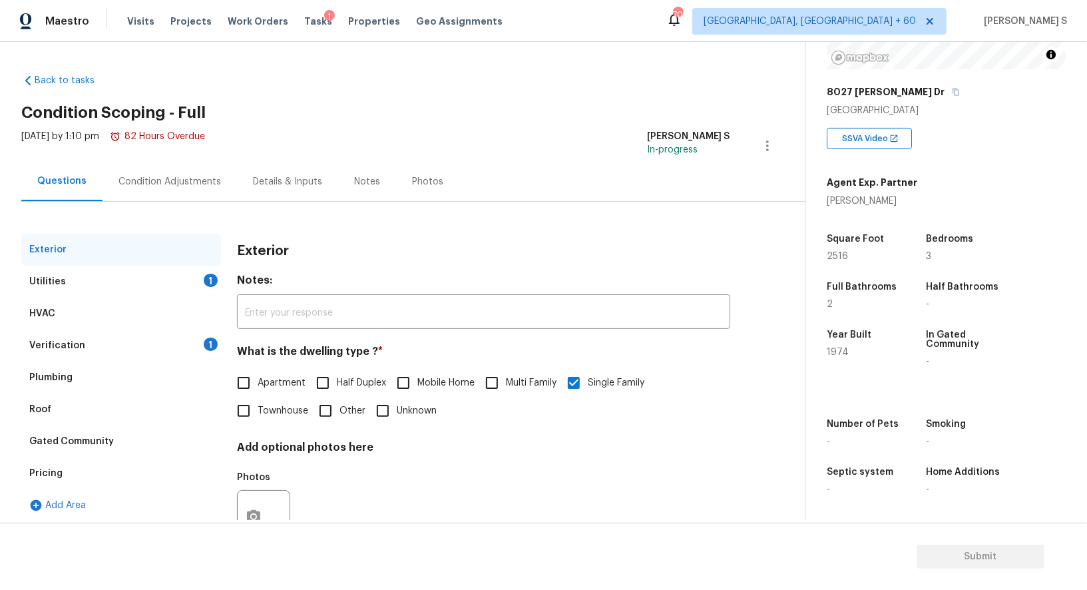
scroll to position [51, 0]
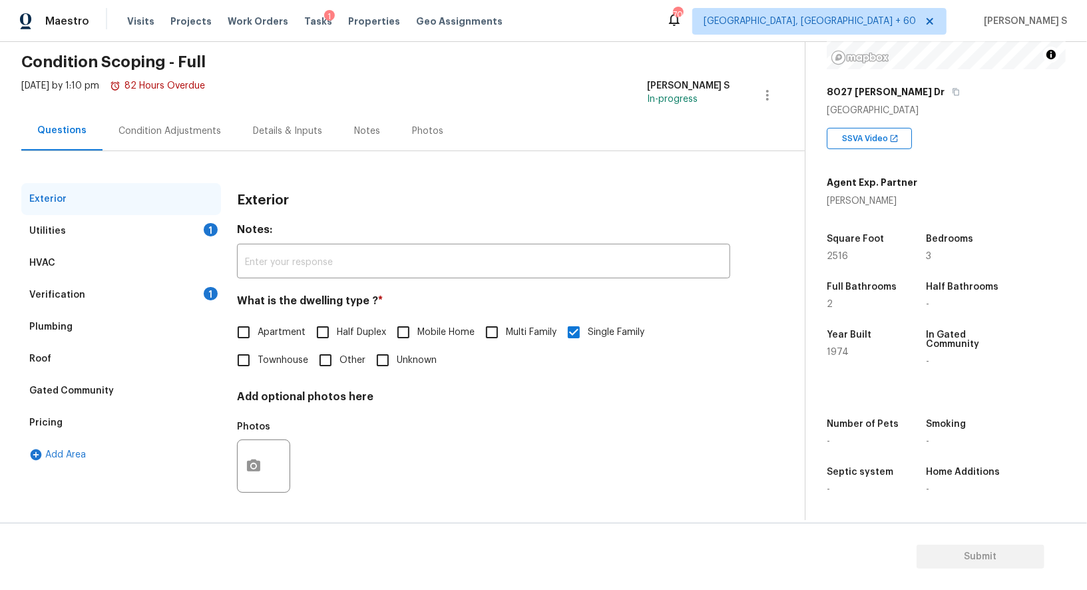
click at [150, 296] on div "Verification 1" at bounding box center [121, 295] width 200 height 32
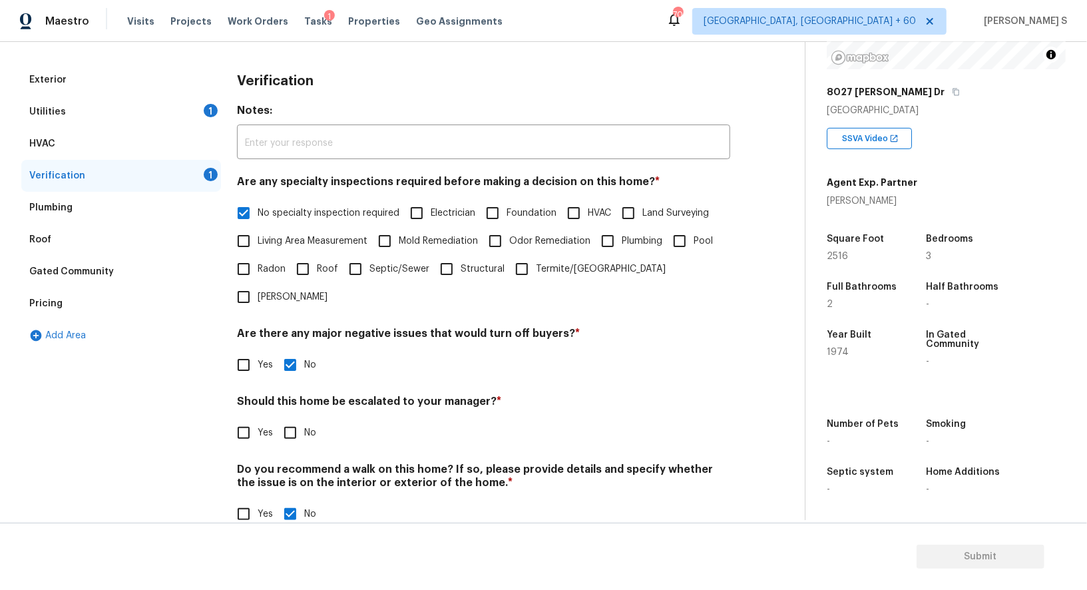
click at [292, 419] on input "No" at bounding box center [290, 433] width 28 height 28
checkbox input "true"
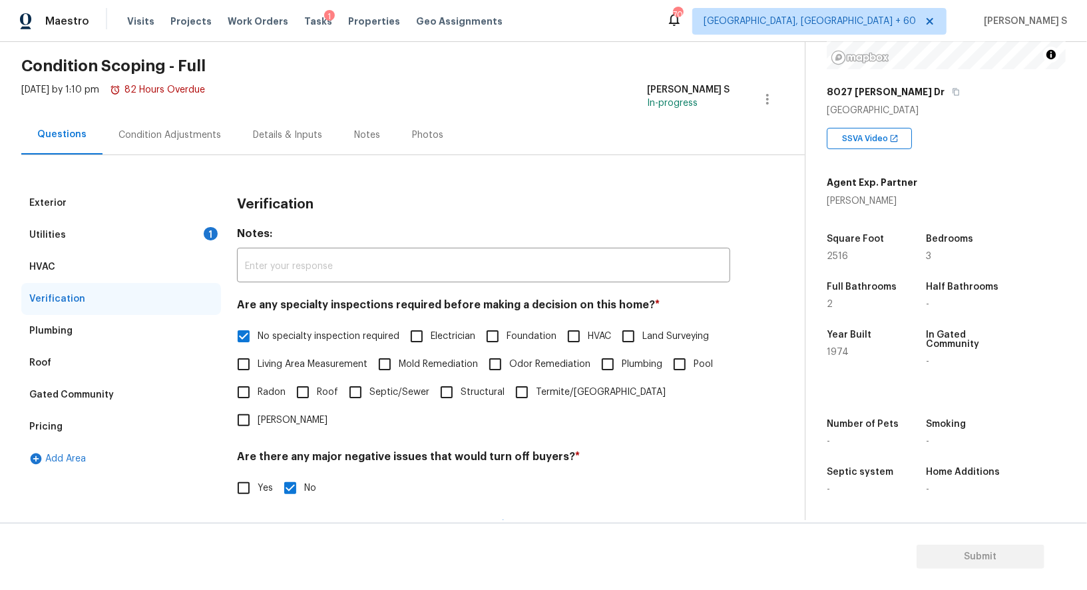
scroll to position [0, 0]
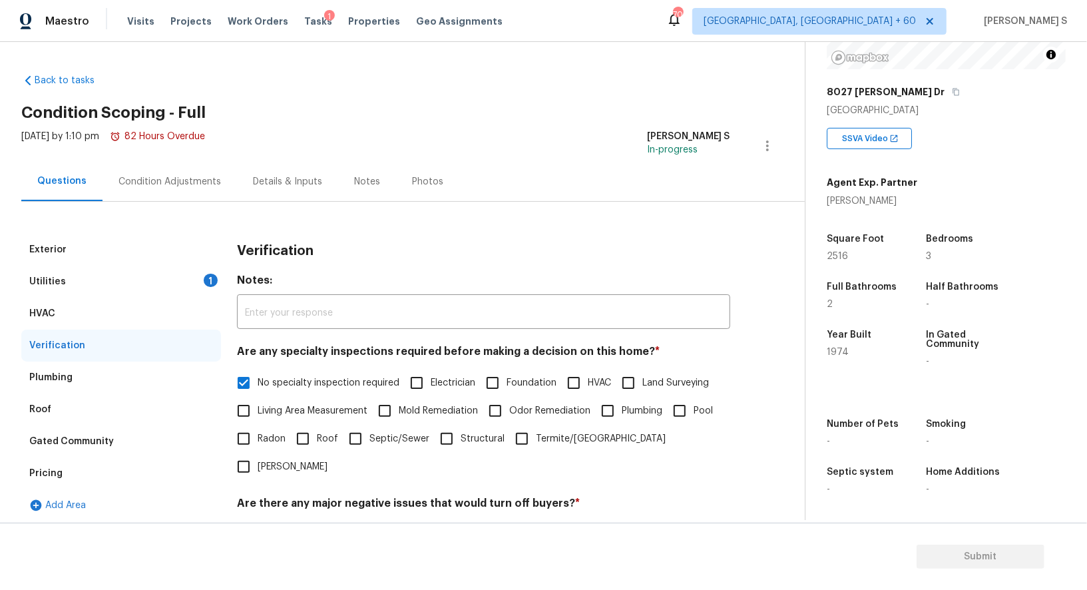
click at [215, 281] on div "1" at bounding box center [211, 280] width 14 height 13
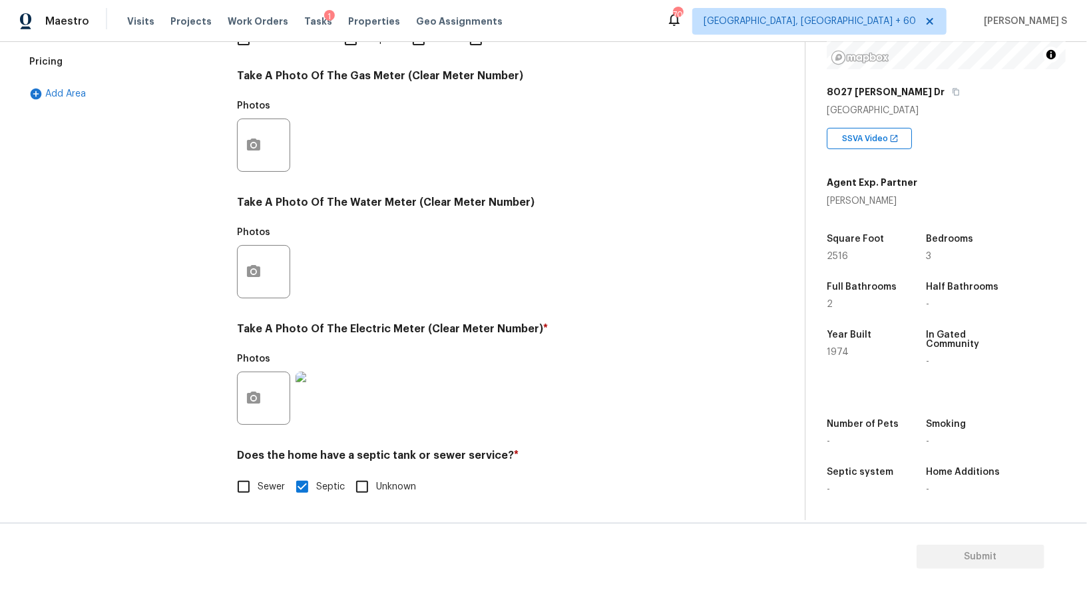
scroll to position [243, 0]
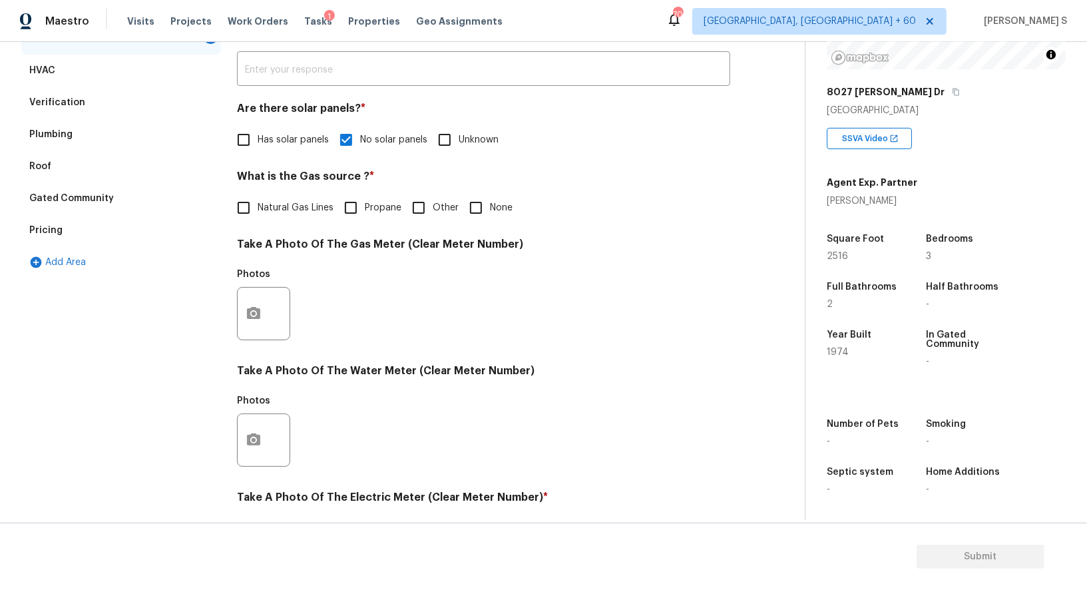
click at [284, 205] on span "Natural Gas Lines" at bounding box center [296, 208] width 76 height 14
click at [258, 205] on input "Natural Gas Lines" at bounding box center [244, 208] width 28 height 28
checkbox input "true"
click at [480, 214] on input "None" at bounding box center [476, 208] width 28 height 28
checkbox input "true"
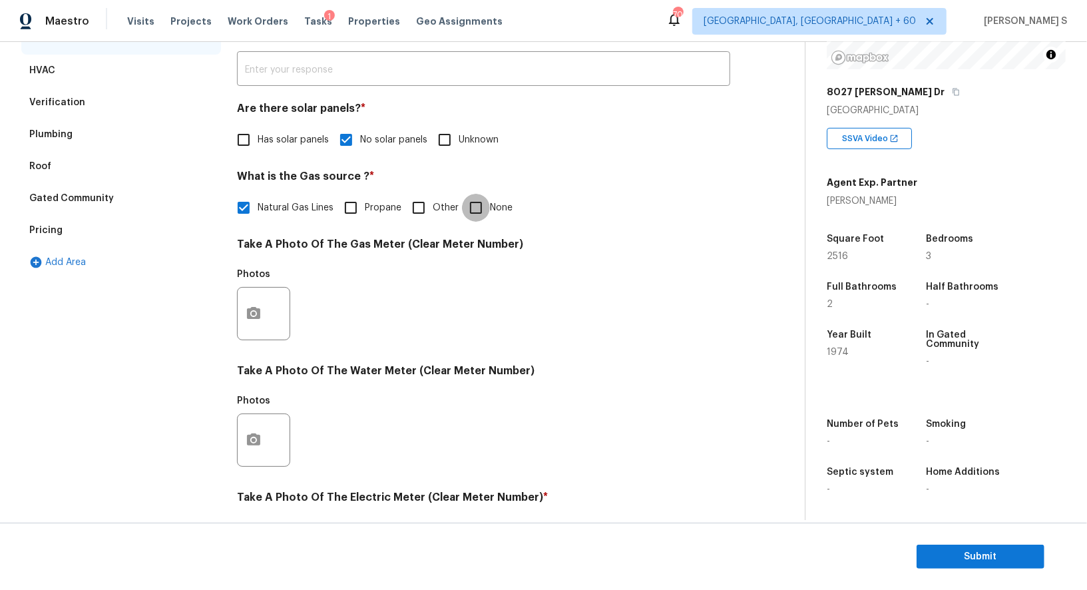
checkbox input "false"
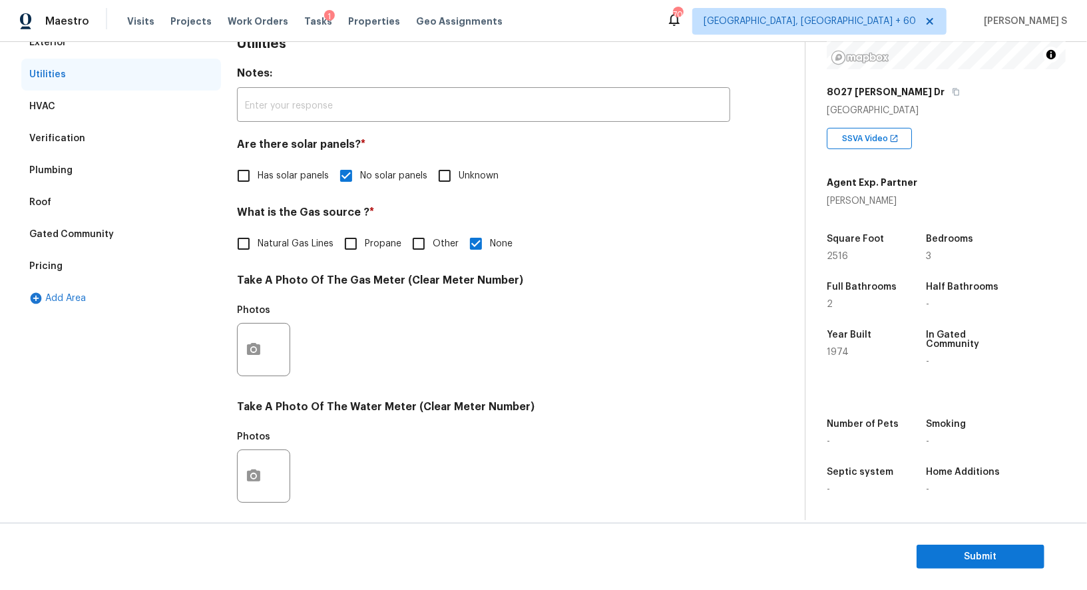
scroll to position [0, 0]
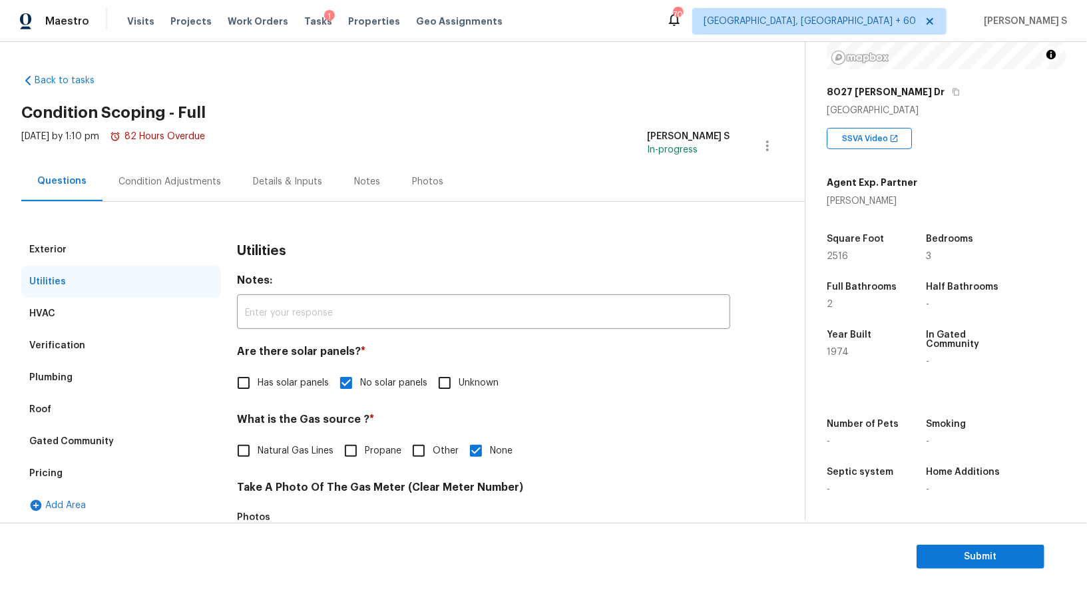
click at [168, 187] on div "Condition Adjustments" at bounding box center [170, 181] width 103 height 13
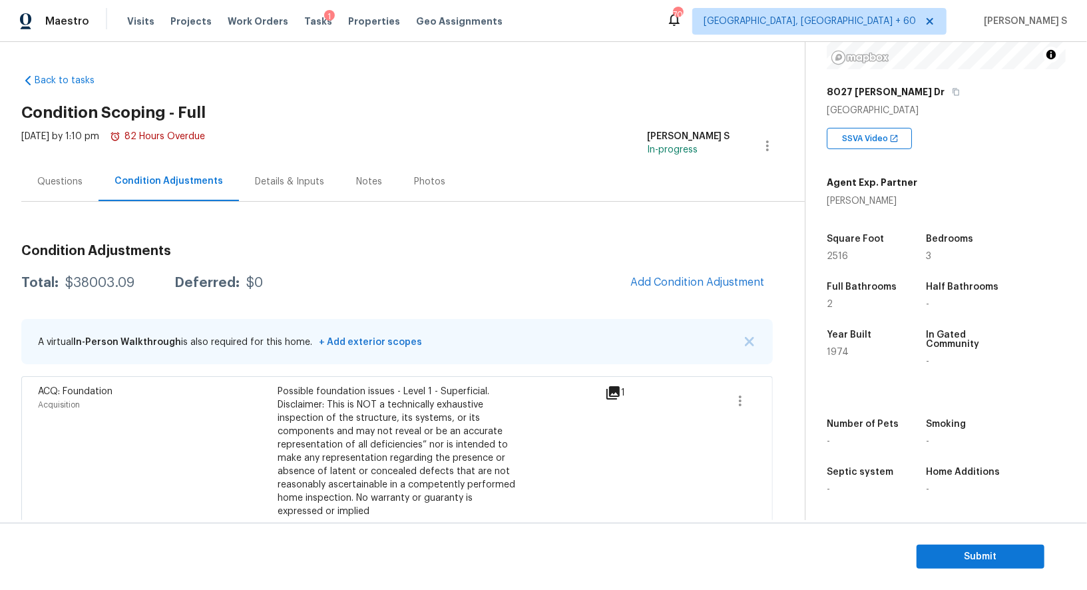
click at [111, 278] on div "$38003.09" at bounding box center [99, 282] width 69 height 13
copy div "38003.09"
click at [86, 282] on div "$38003.09" at bounding box center [99, 282] width 69 height 13
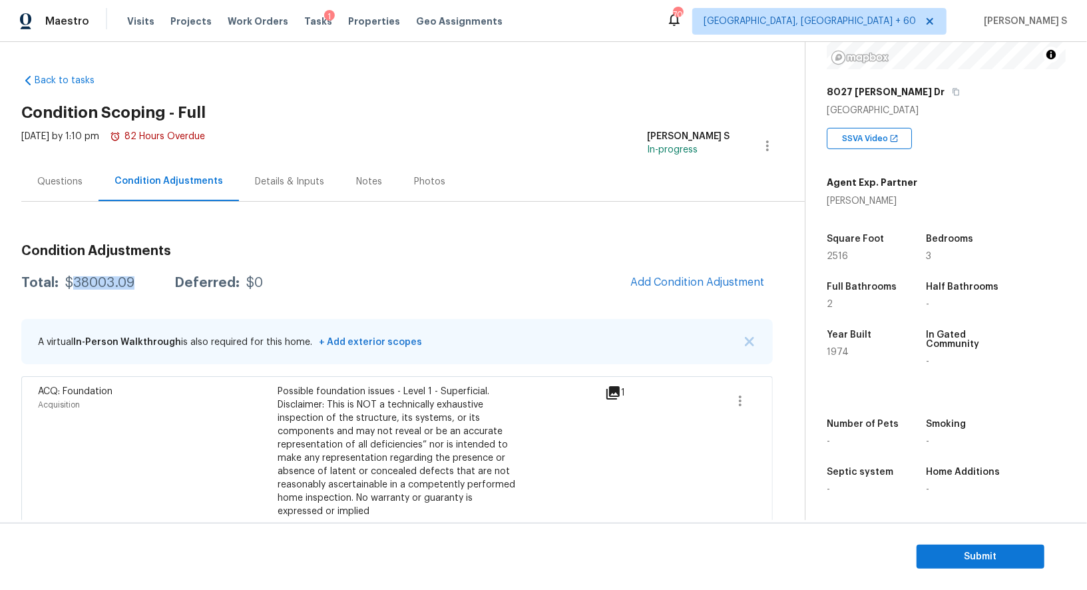
copy div "38003.09"
click at [948, 557] on span "Submit" at bounding box center [980, 557] width 107 height 17
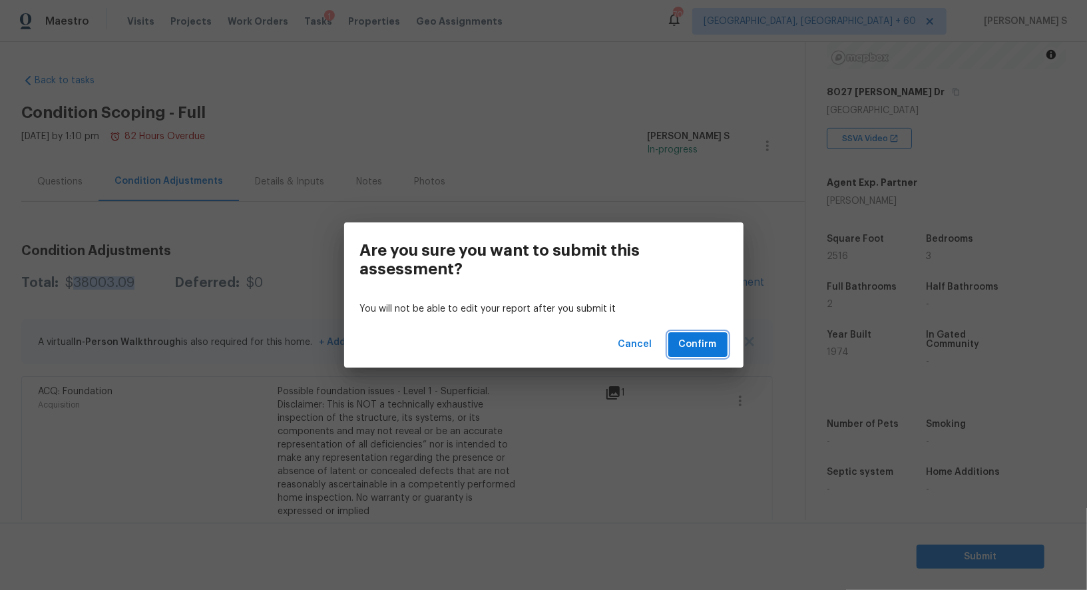
click at [707, 348] on span "Confirm" at bounding box center [698, 344] width 38 height 17
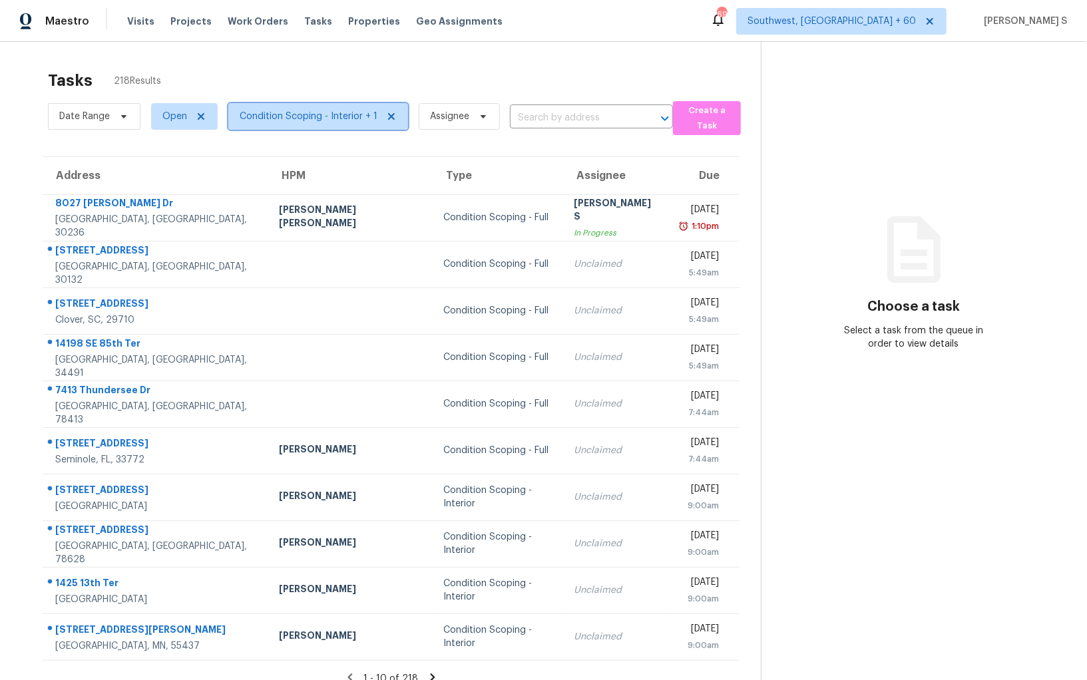
click at [277, 123] on span "Condition Scoping - Interior + 1" at bounding box center [318, 116] width 180 height 27
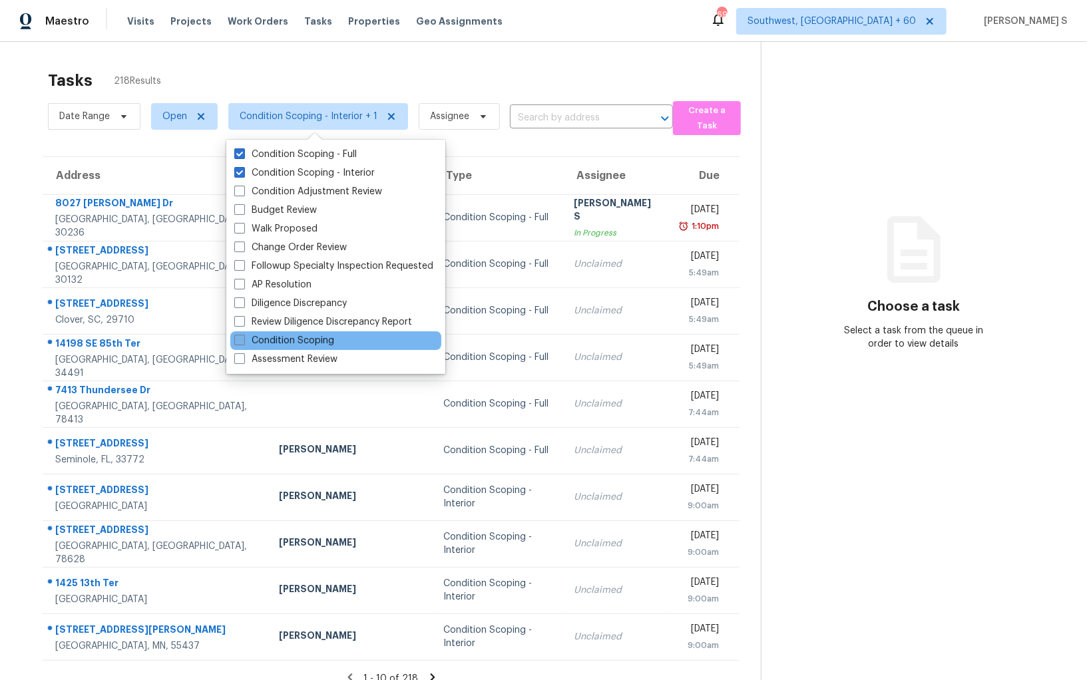
click at [320, 336] on label "Condition Scoping" at bounding box center [284, 340] width 100 height 13
click at [243, 336] on input "Condition Scoping" at bounding box center [238, 338] width 9 height 9
checkbox input "true"
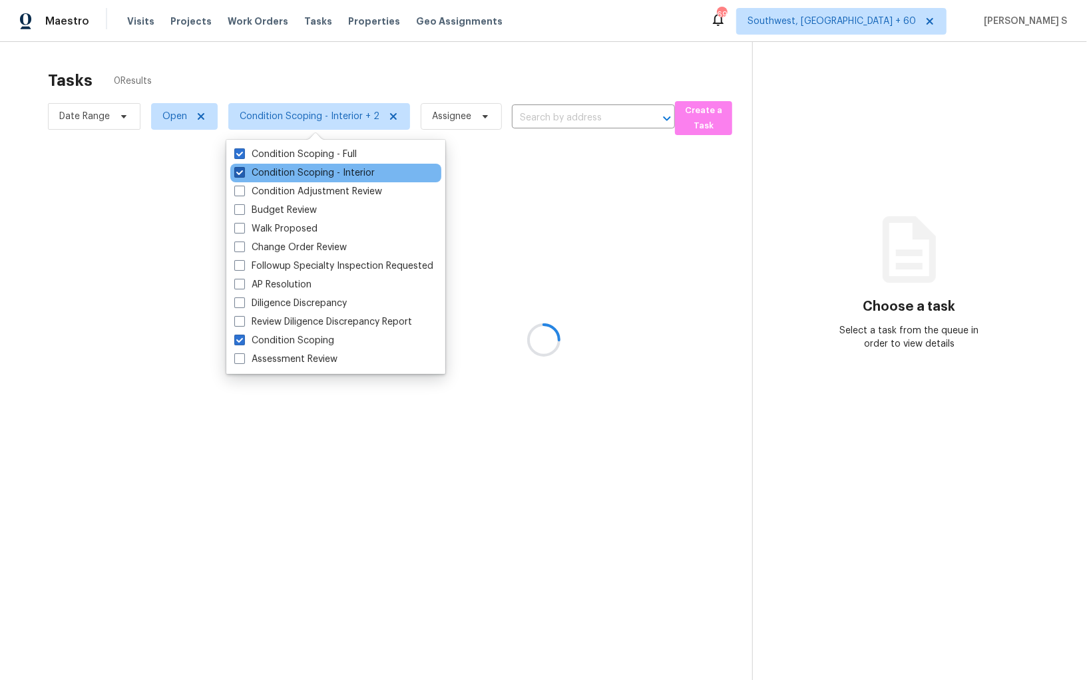
click at [339, 178] on label "Condition Scoping - Interior" at bounding box center [304, 172] width 140 height 13
click at [243, 175] on input "Condition Scoping - Interior" at bounding box center [238, 170] width 9 height 9
checkbox input "false"
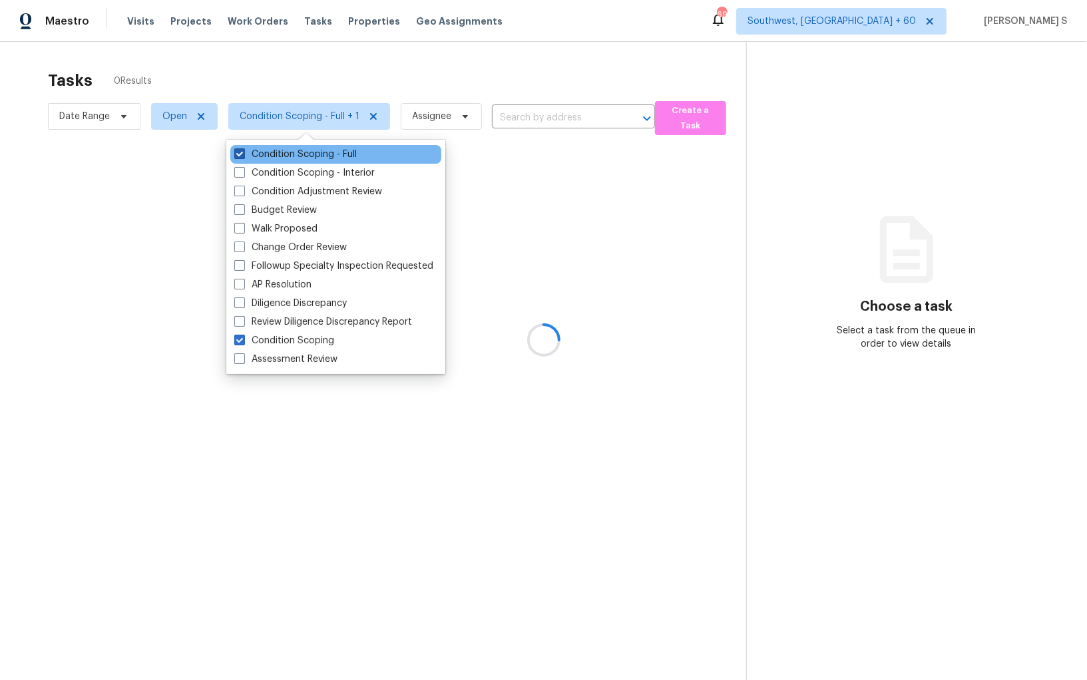
click at [336, 158] on label "Condition Scoping - Full" at bounding box center [295, 154] width 123 height 13
click at [243, 156] on input "Condition Scoping - Full" at bounding box center [238, 152] width 9 height 9
checkbox input "false"
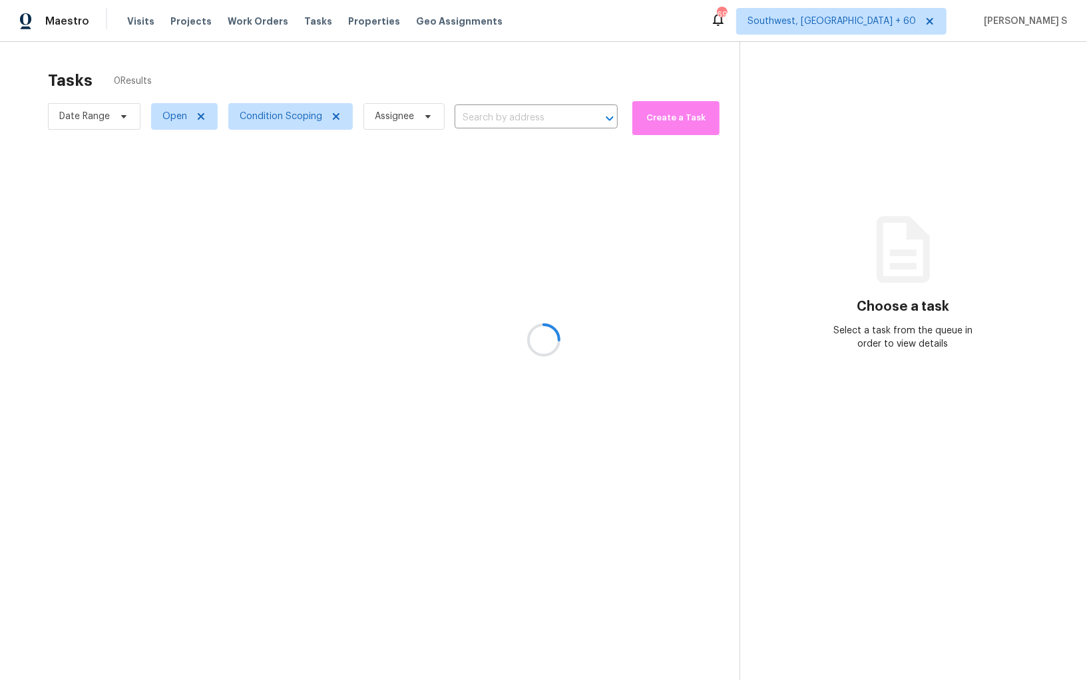
click at [521, 411] on div at bounding box center [543, 340] width 1087 height 680
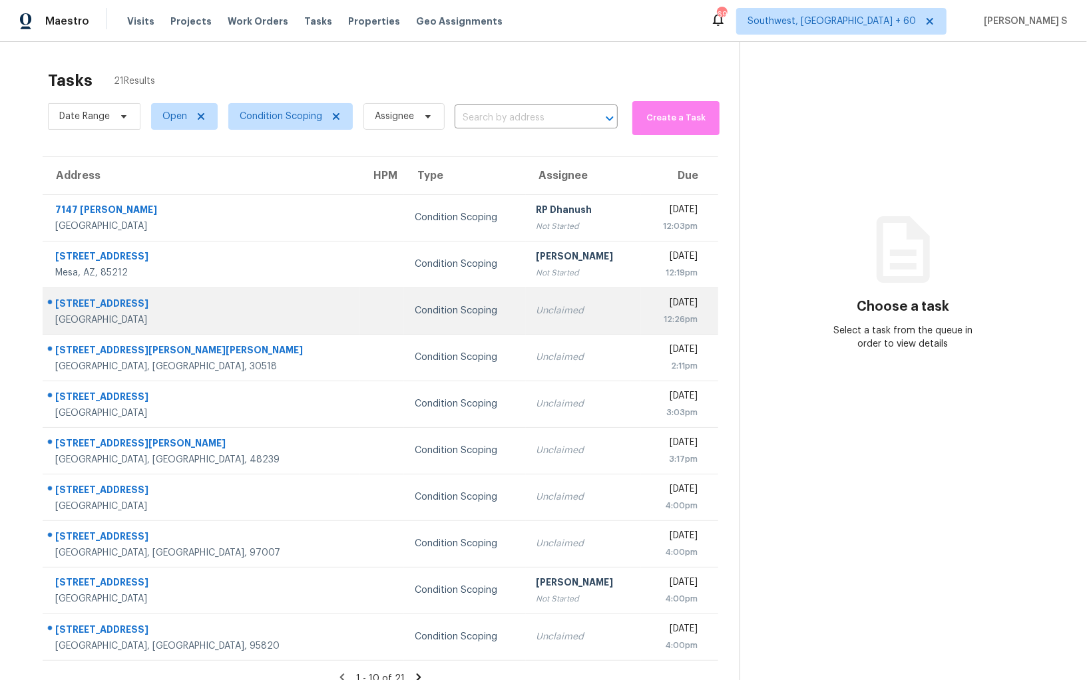
click at [526, 317] on td "Unclaimed" at bounding box center [583, 311] width 115 height 47
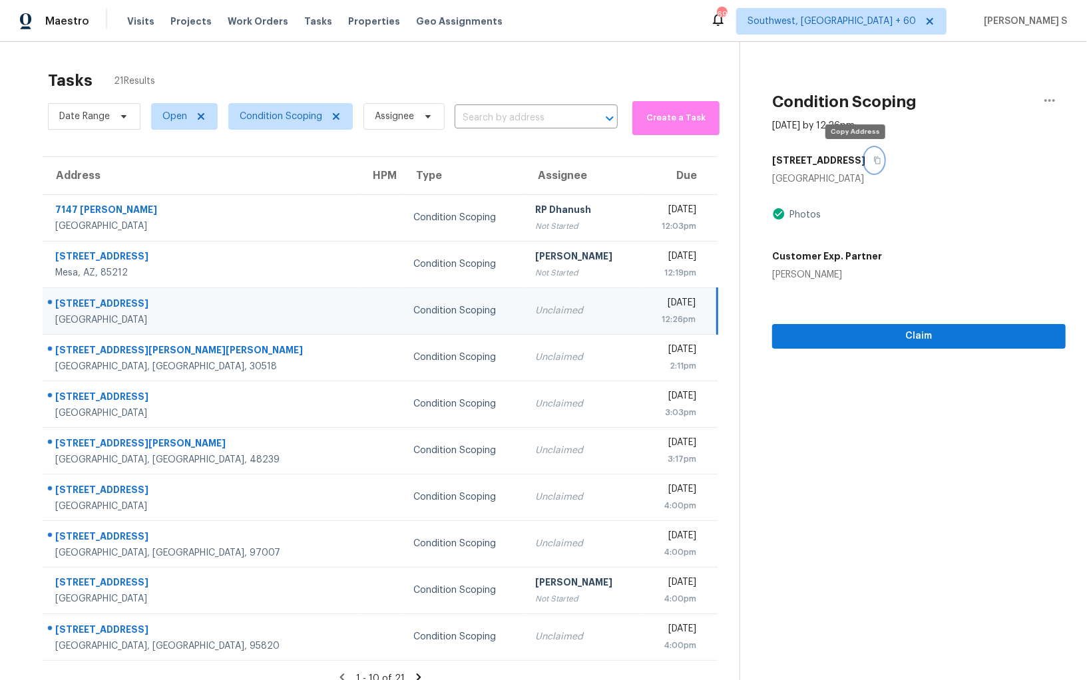
click at [865, 162] on button "button" at bounding box center [874, 160] width 18 height 24
click at [873, 162] on icon "button" at bounding box center [877, 160] width 8 height 8
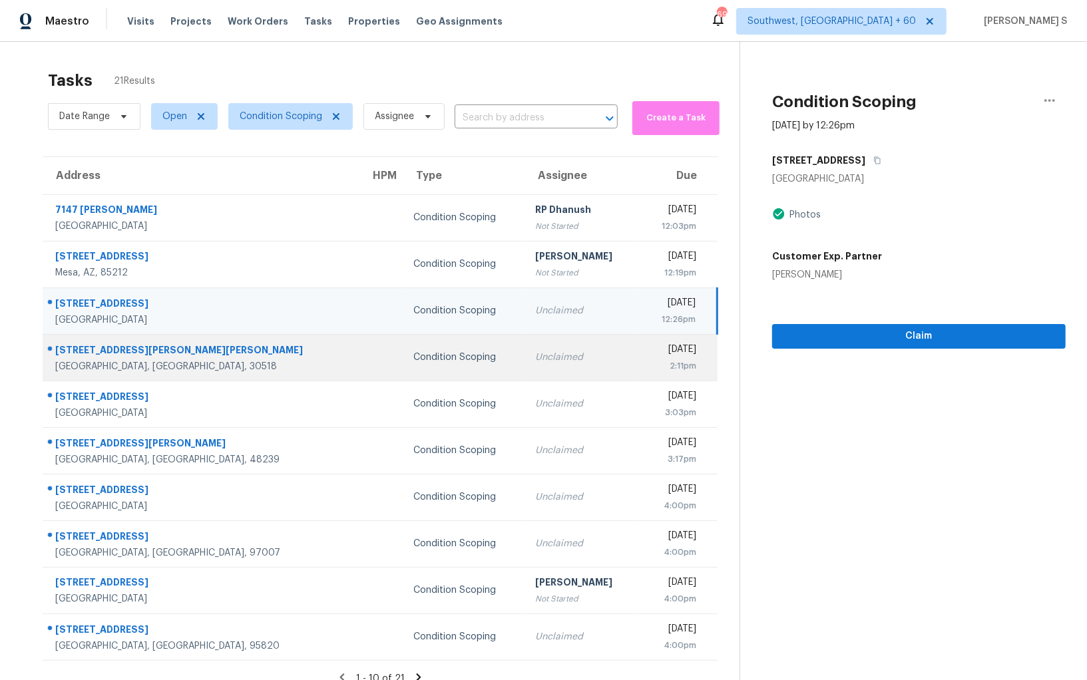
click at [525, 348] on td "Unclaimed" at bounding box center [582, 357] width 115 height 47
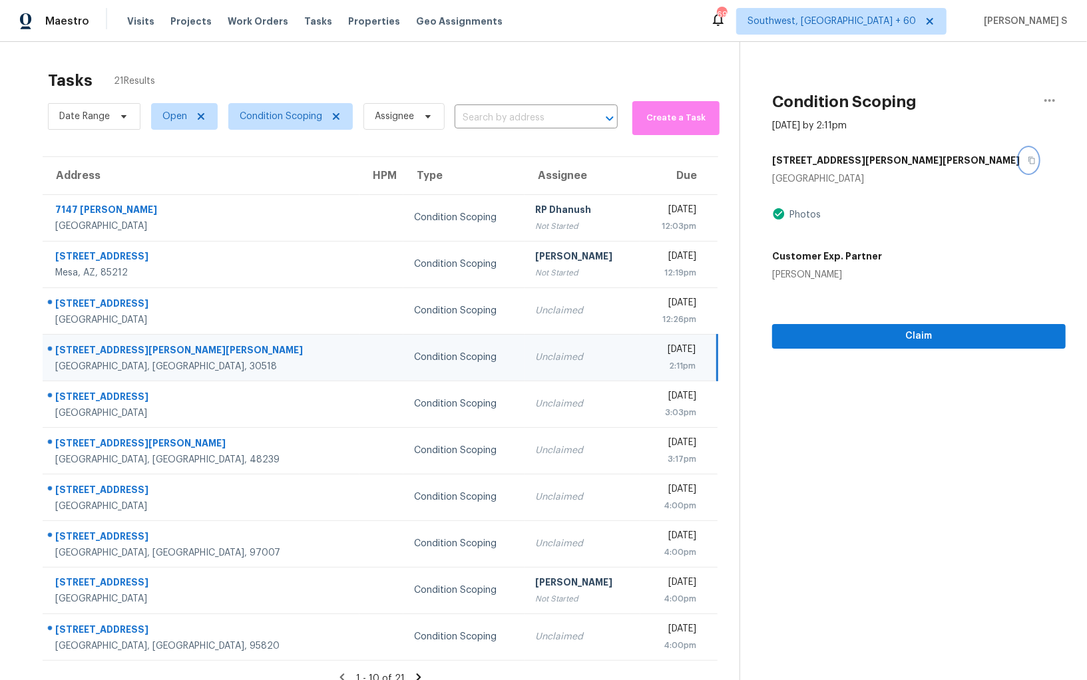
click at [1020, 156] on button "button" at bounding box center [1029, 160] width 18 height 24
click at [535, 358] on div "Unclaimed" at bounding box center [582, 357] width 94 height 13
click at [840, 343] on span "Claim" at bounding box center [919, 336] width 272 height 17
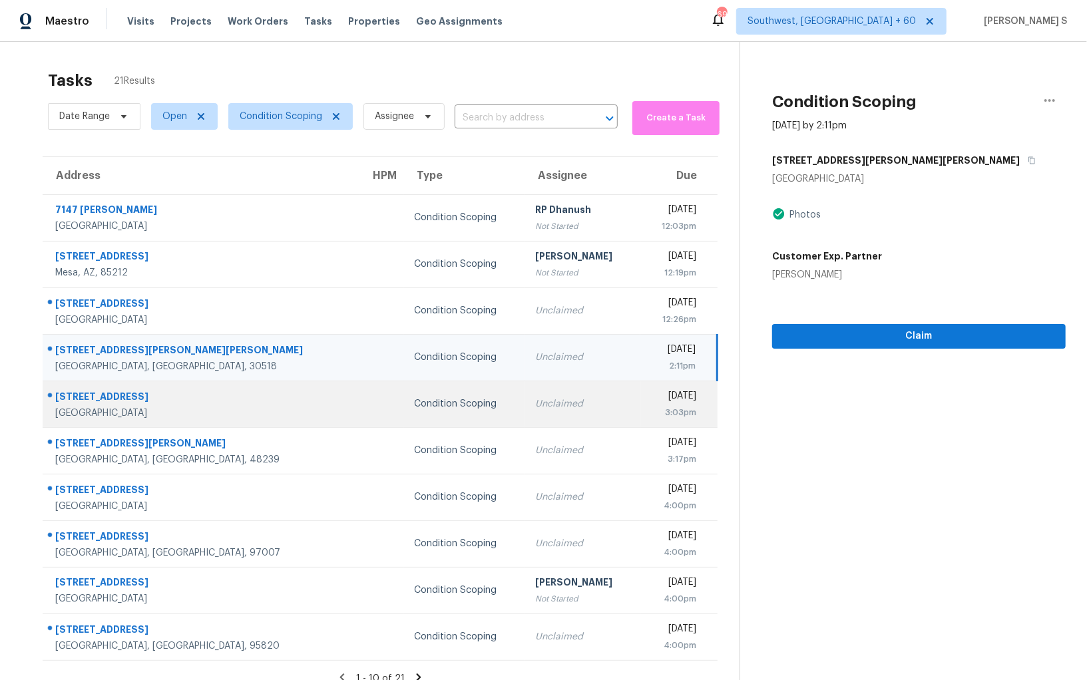
click at [651, 416] on div "3:03pm" at bounding box center [674, 412] width 46 height 13
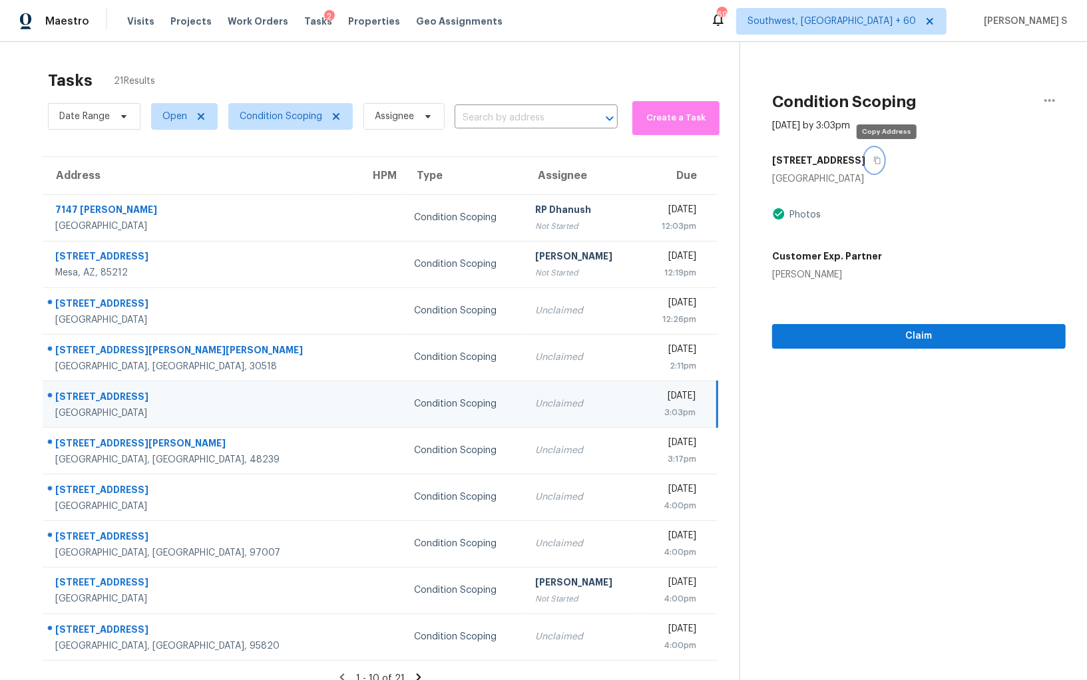
click at [881, 161] on button "button" at bounding box center [874, 160] width 18 height 24
click at [881, 156] on icon "button" at bounding box center [877, 160] width 8 height 8
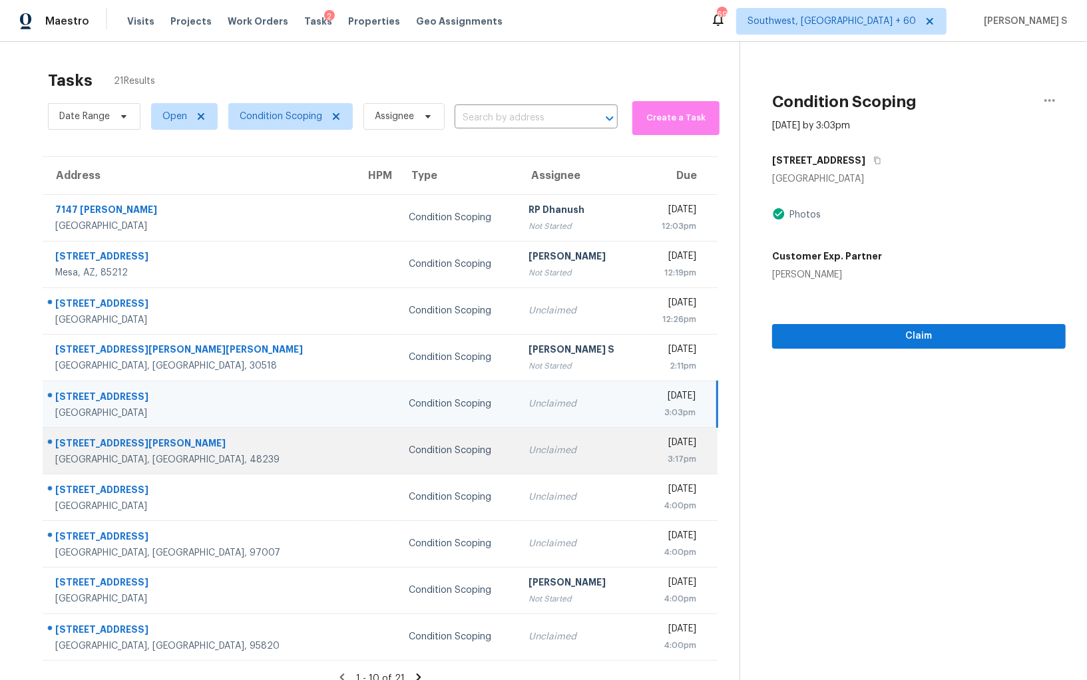
click at [529, 451] on div "Unclaimed" at bounding box center [580, 450] width 103 height 13
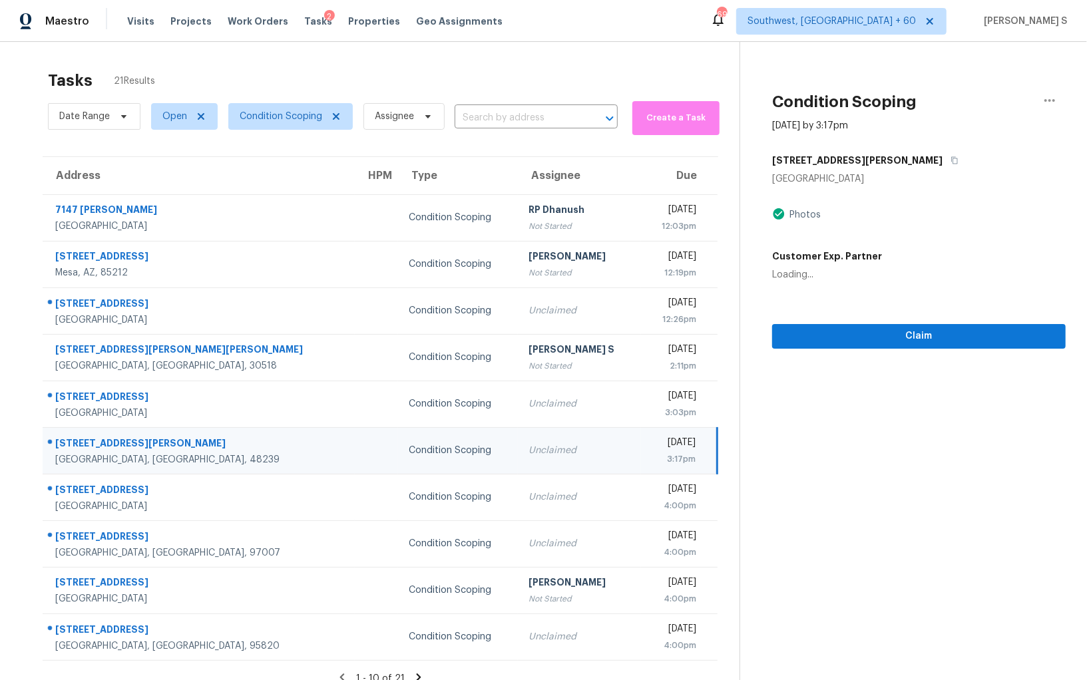
click at [529, 451] on div "Unclaimed" at bounding box center [580, 450] width 103 height 13
click at [943, 152] on button "button" at bounding box center [952, 160] width 18 height 24
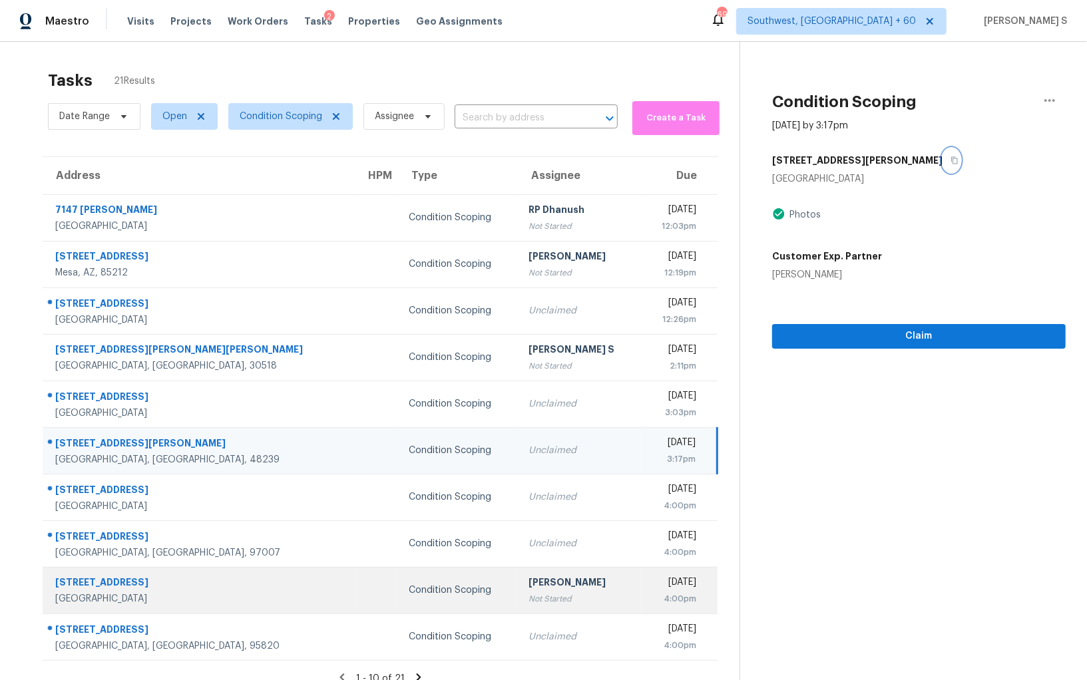
scroll to position [41, 0]
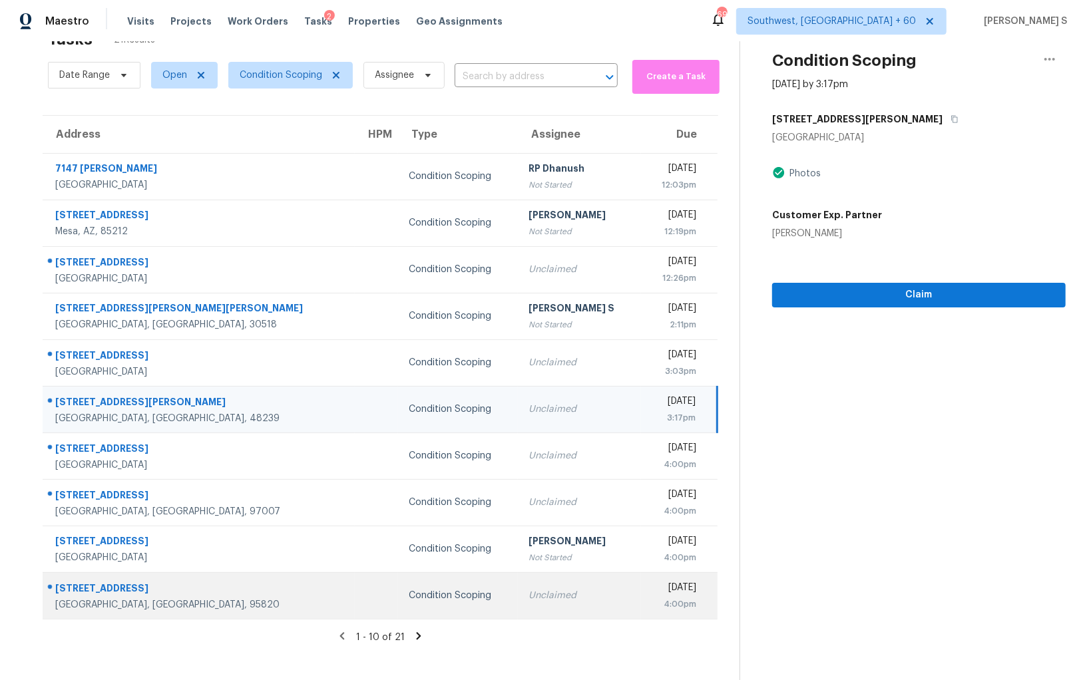
click at [545, 589] on td "Unclaimed" at bounding box center [580, 596] width 124 height 47
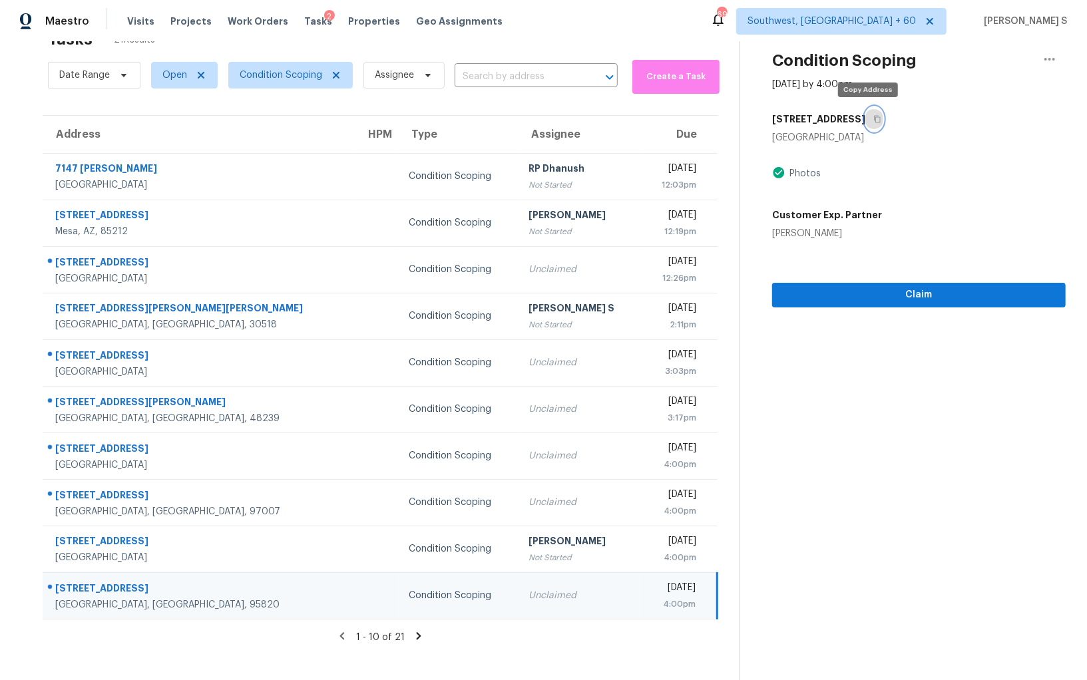
click at [873, 117] on icon "button" at bounding box center [877, 119] width 8 height 8
click at [413, 632] on icon at bounding box center [419, 636] width 12 height 12
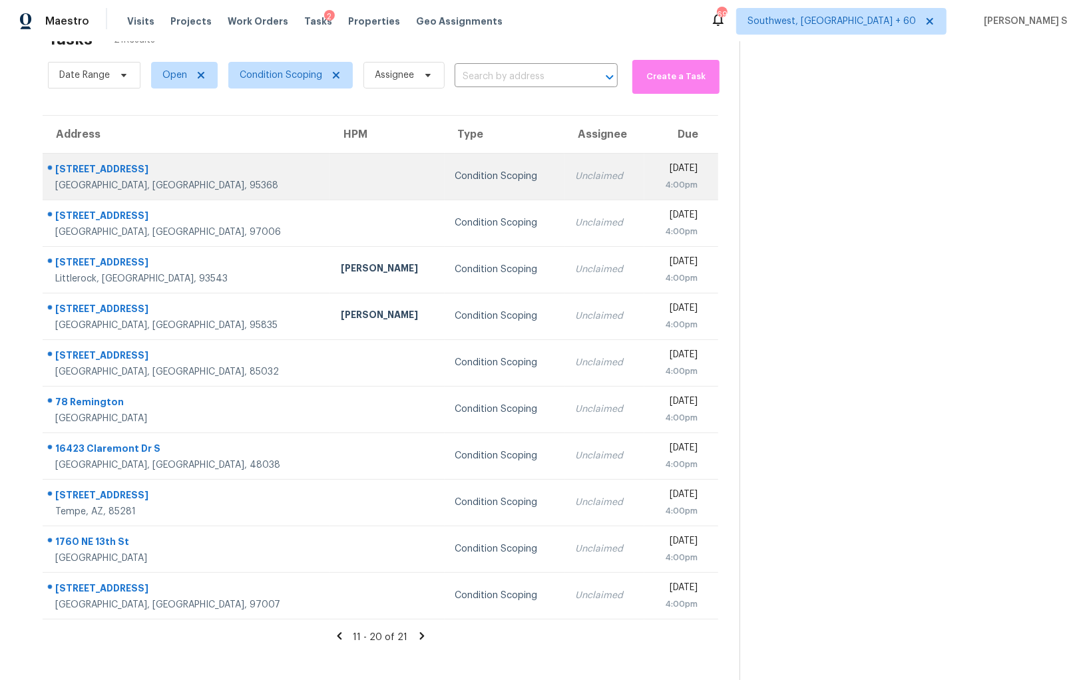
click at [455, 180] on div "Condition Scoping" at bounding box center [504, 176] width 99 height 13
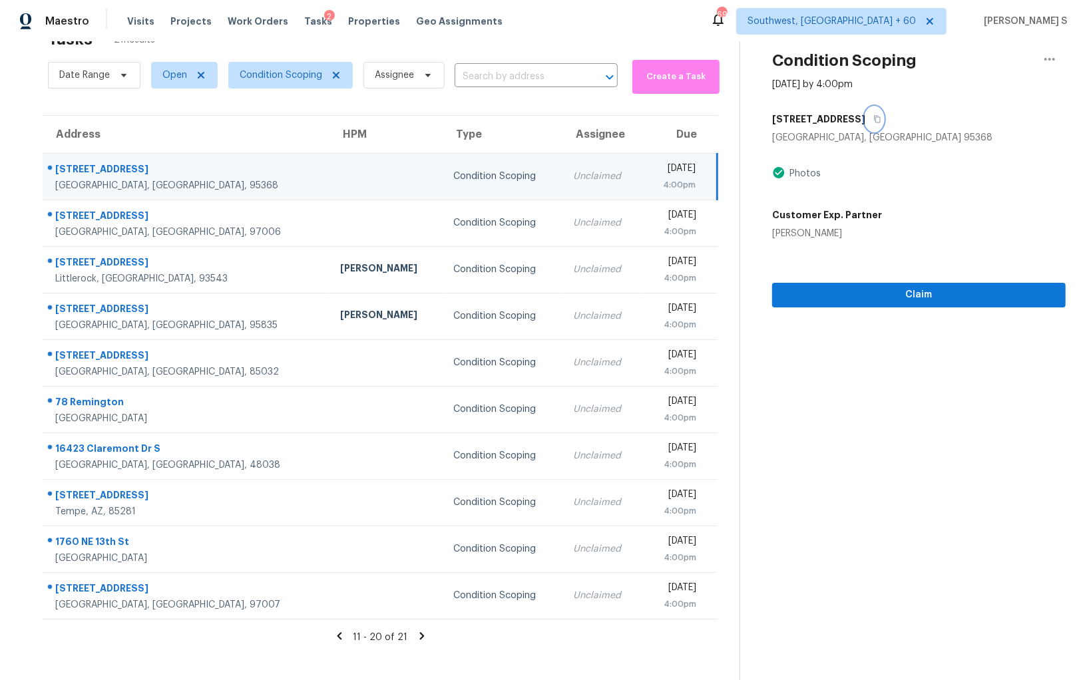
click at [873, 118] on icon "button" at bounding box center [877, 119] width 8 height 8
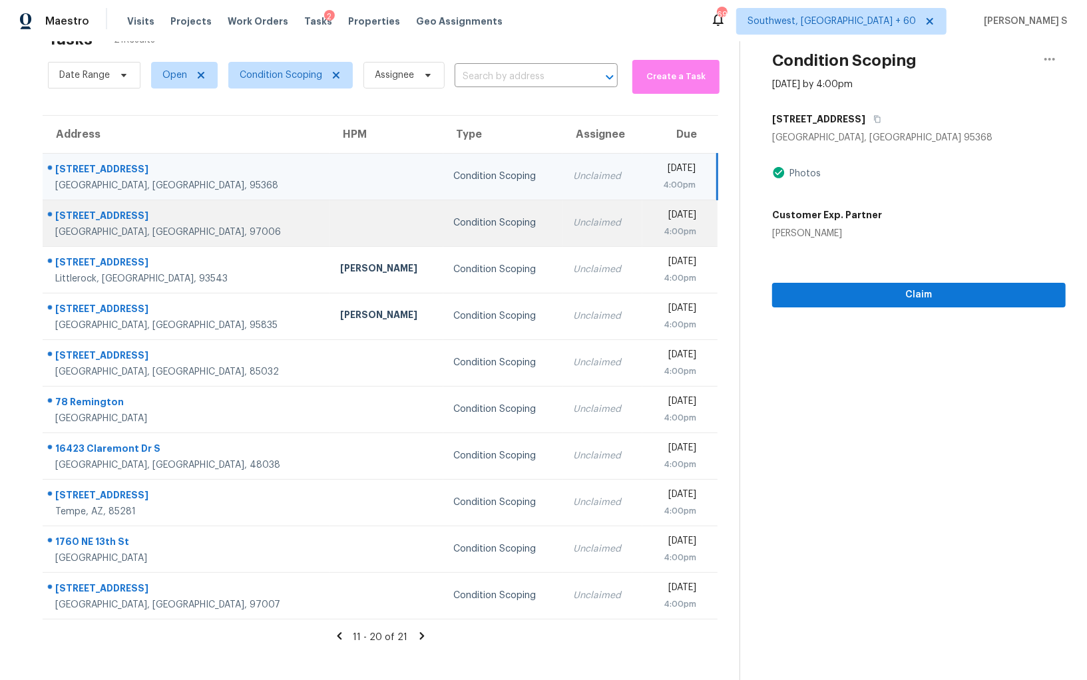
click at [563, 229] on td "Unclaimed" at bounding box center [603, 223] width 80 height 47
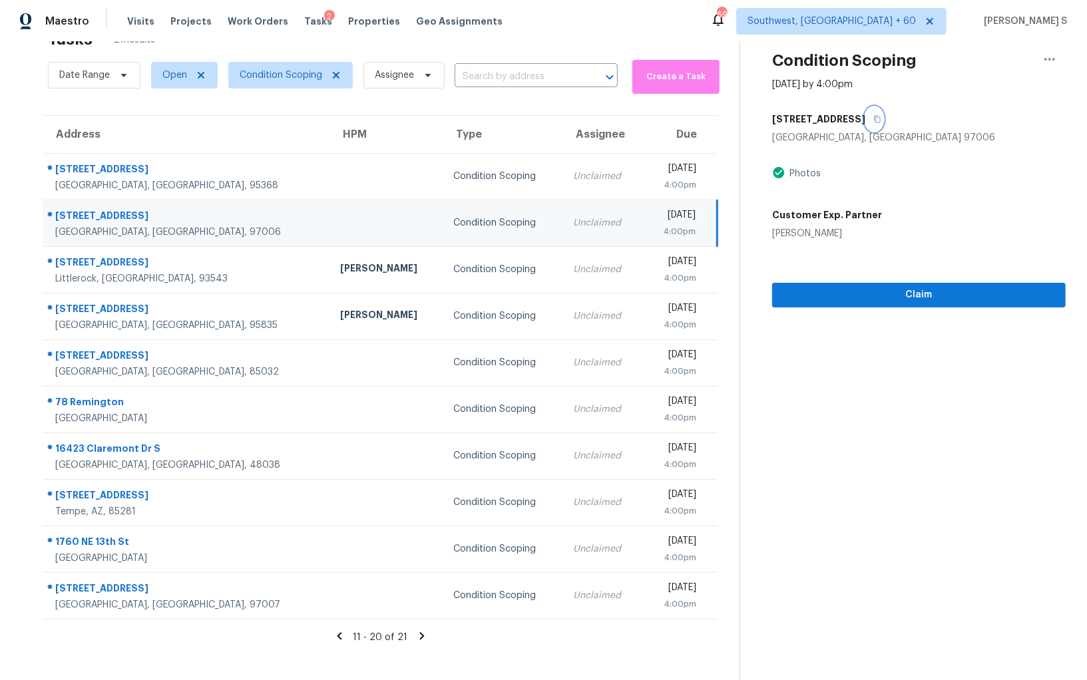
click at [883, 112] on button "button" at bounding box center [874, 119] width 18 height 24
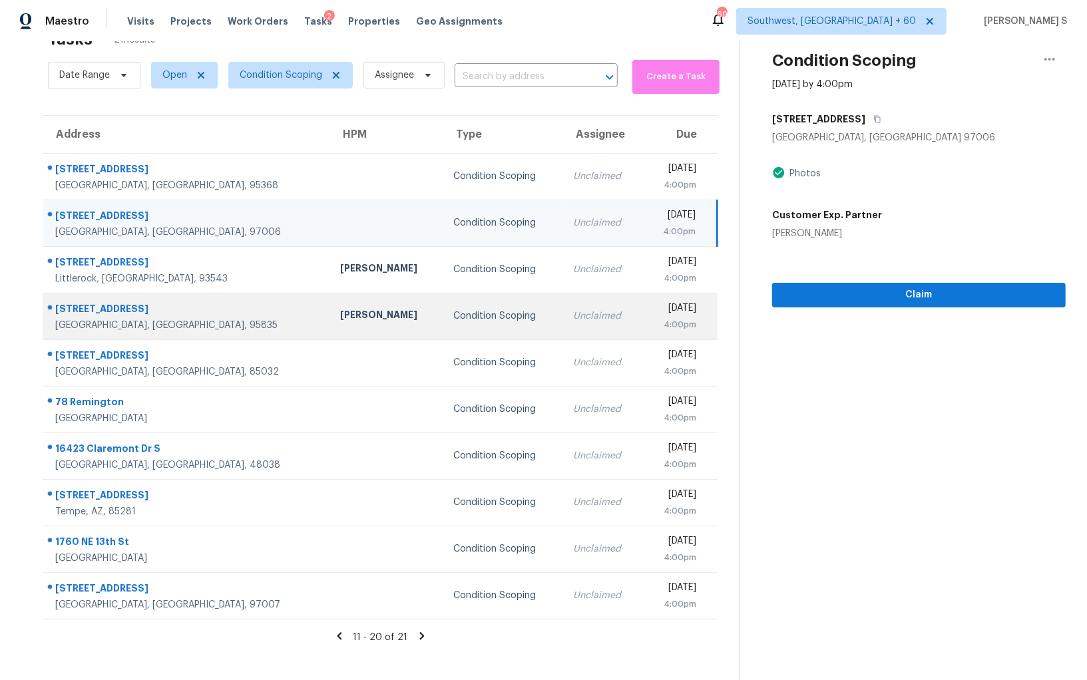
click at [340, 314] on div "Toni Little" at bounding box center [386, 316] width 93 height 17
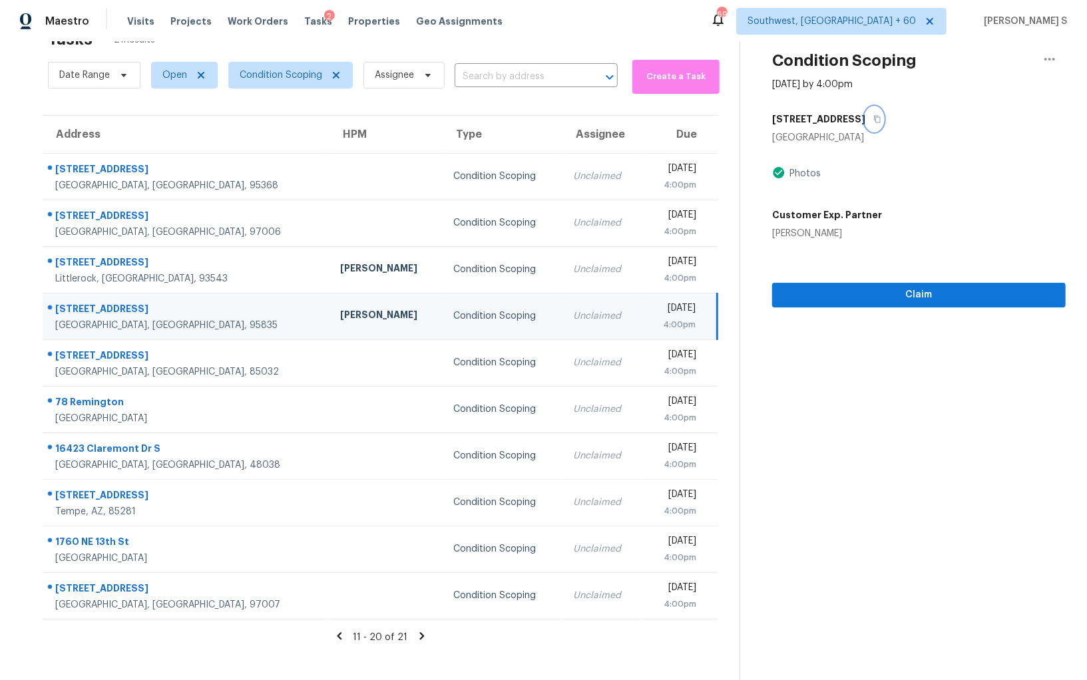
click at [865, 121] on button "button" at bounding box center [874, 119] width 18 height 24
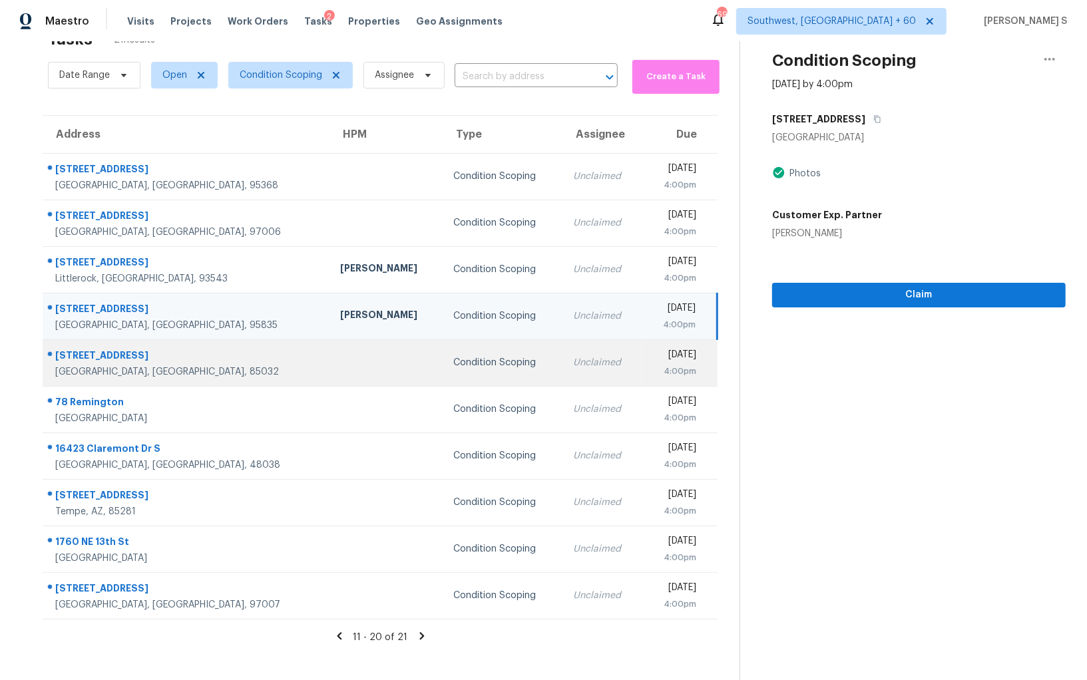
click at [642, 356] on td "Mon, Sep 29th 2025 4:00pm" at bounding box center [679, 363] width 75 height 47
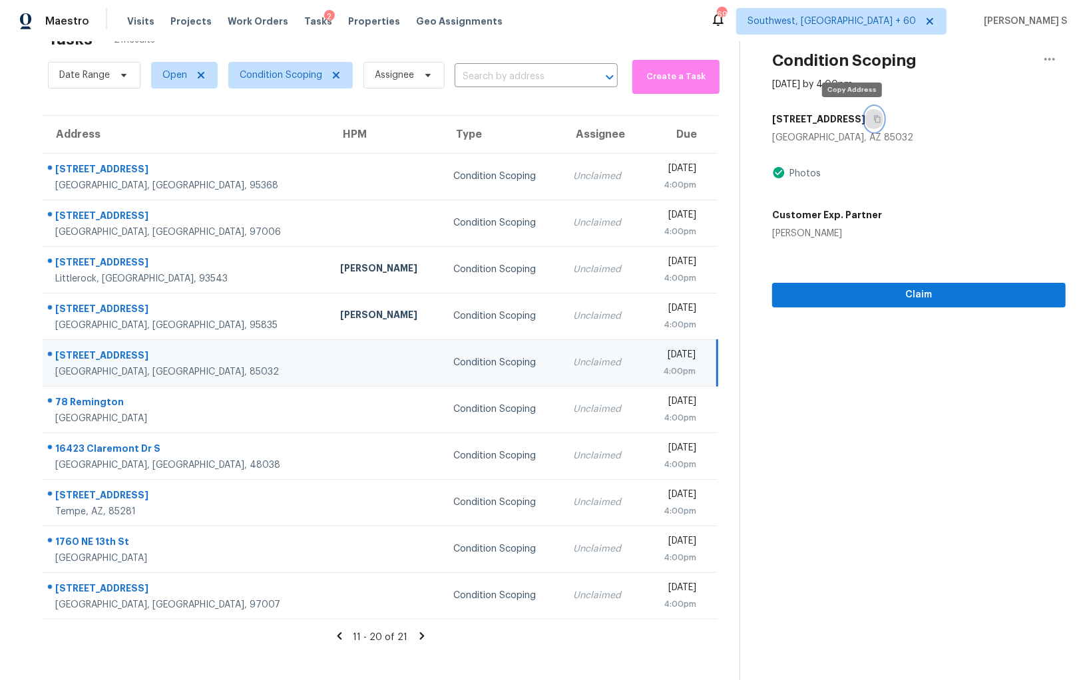
click at [865, 121] on button "button" at bounding box center [874, 119] width 18 height 24
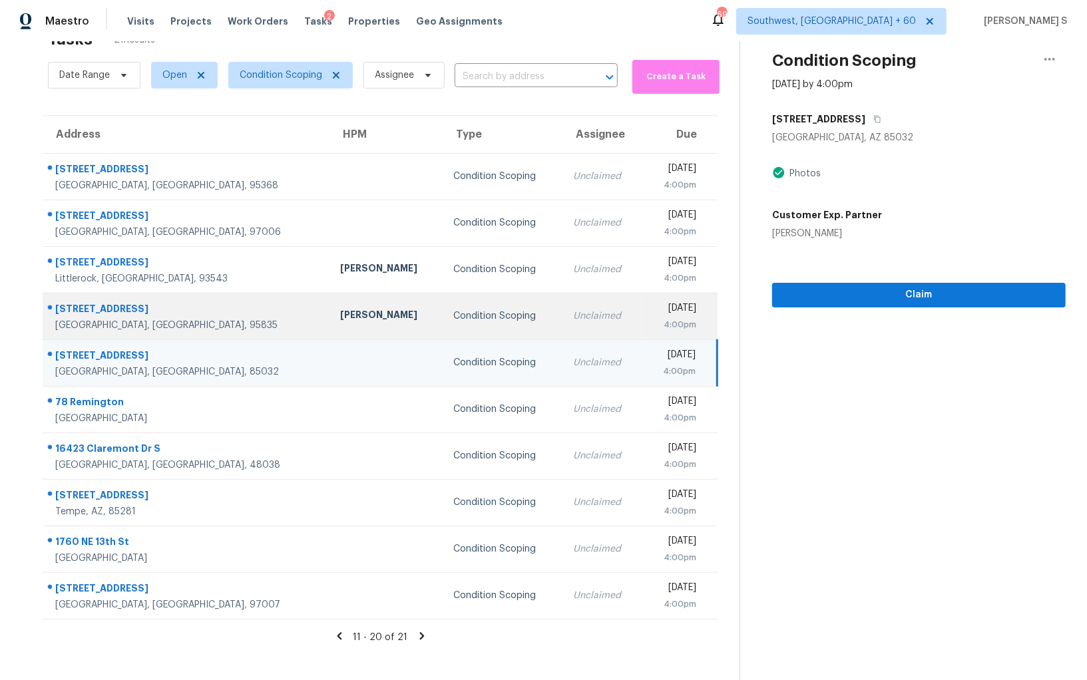
click at [490, 325] on td "Condition Scoping" at bounding box center [503, 316] width 120 height 47
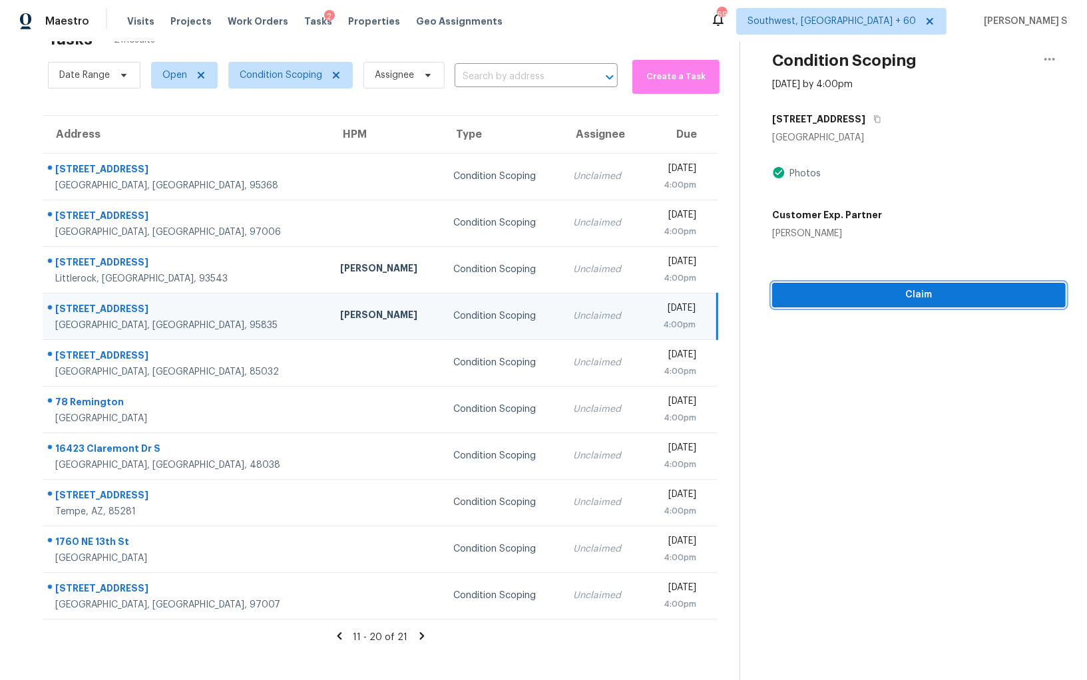
click at [869, 295] on span "Claim" at bounding box center [919, 295] width 272 height 17
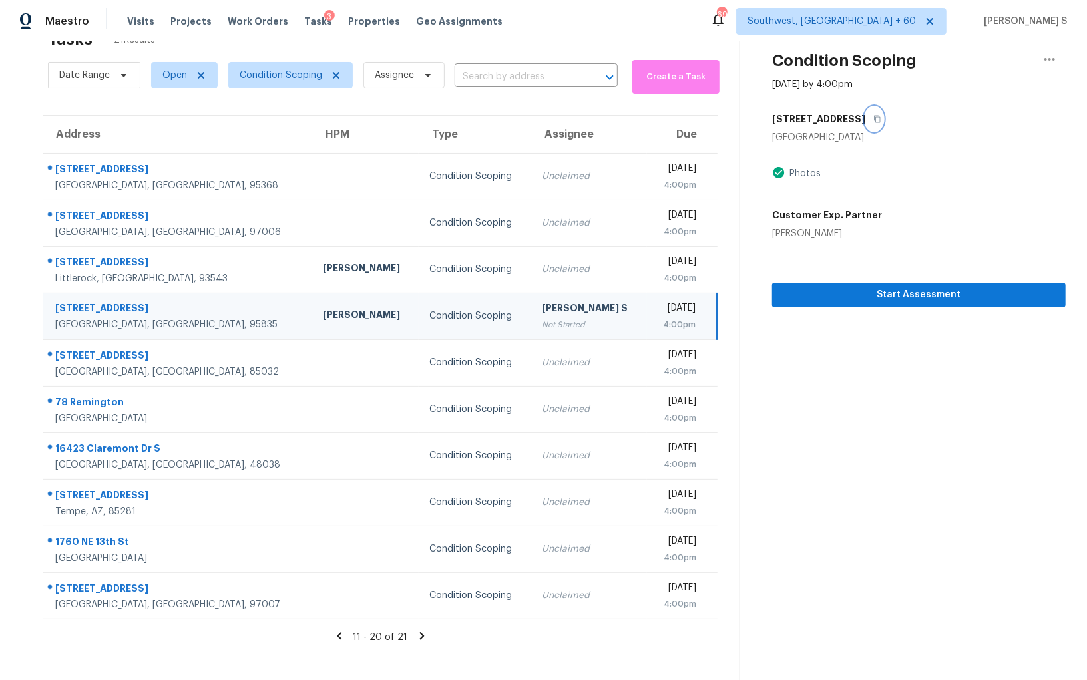
click at [873, 116] on icon "button" at bounding box center [877, 119] width 8 height 8
click at [258, 70] on span "Condition Scoping" at bounding box center [281, 75] width 83 height 13
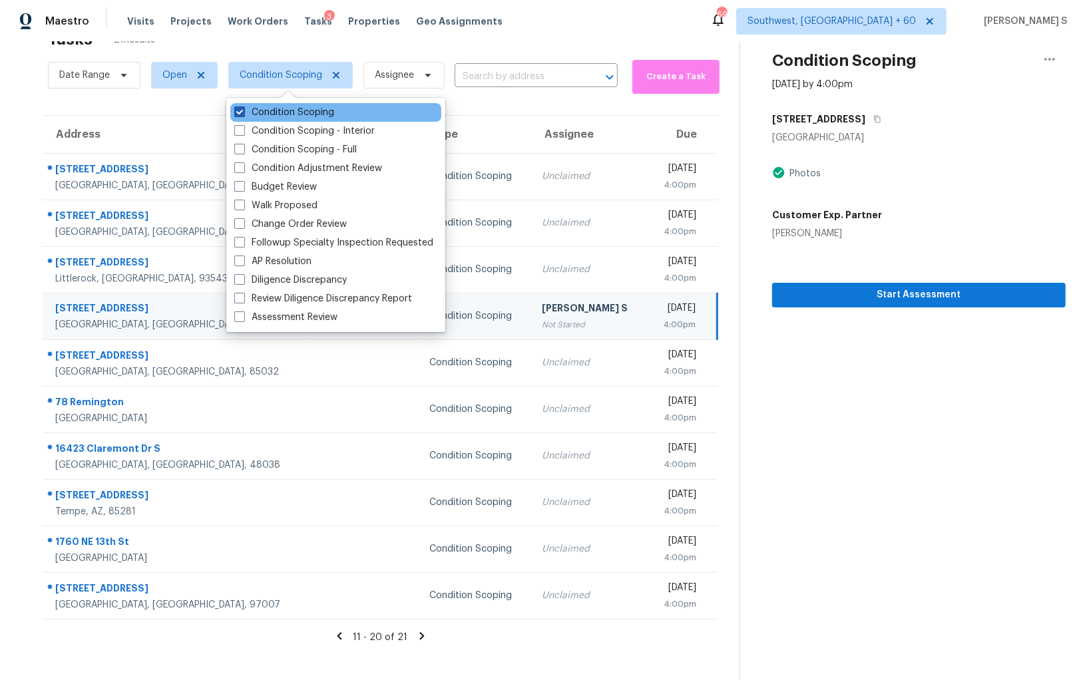
click at [291, 116] on label "Condition Scoping" at bounding box center [284, 112] width 100 height 13
click at [243, 115] on input "Condition Scoping" at bounding box center [238, 110] width 9 height 9
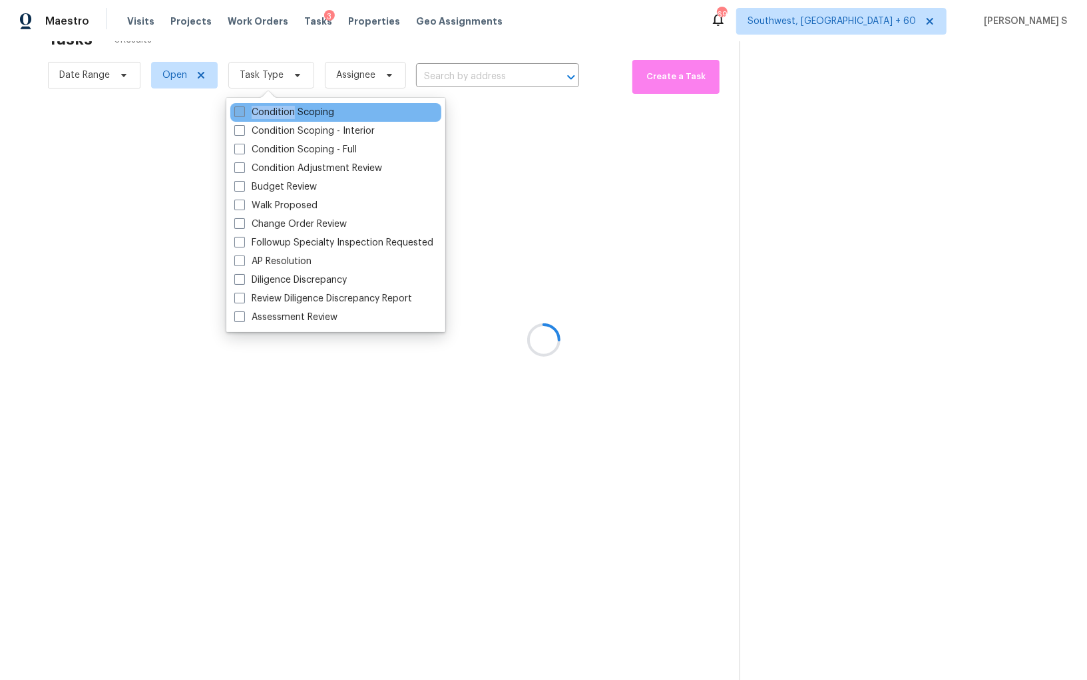
click at [291, 116] on label "Condition Scoping" at bounding box center [284, 112] width 100 height 13
click at [243, 115] on input "Condition Scoping" at bounding box center [238, 110] width 9 height 9
checkbox input "true"
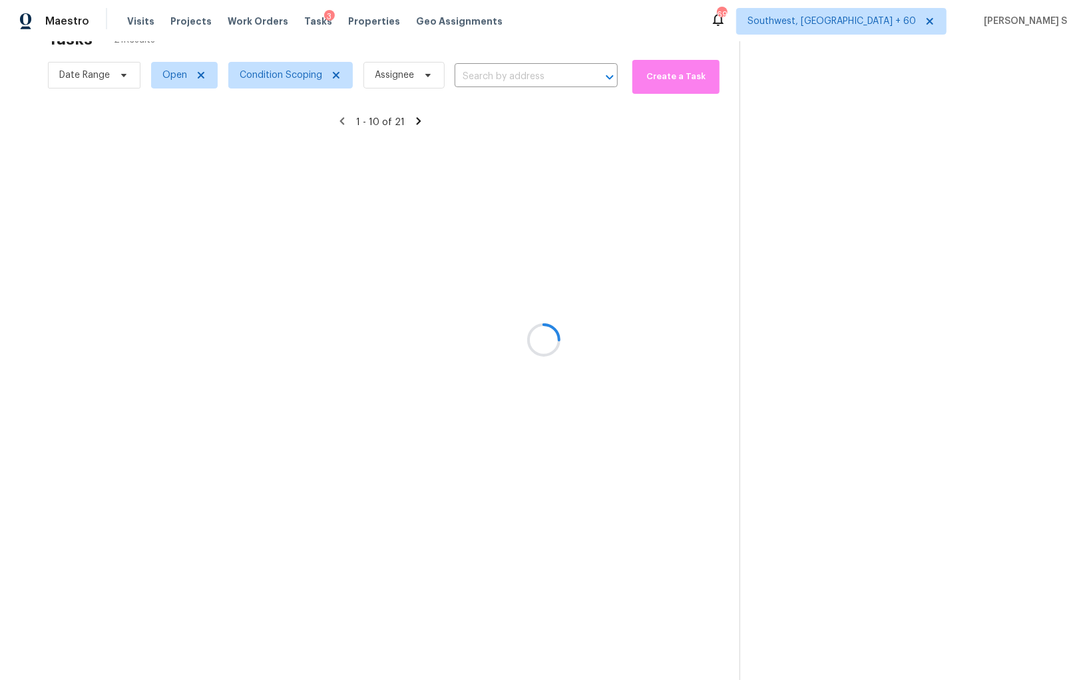
click at [160, 182] on div at bounding box center [543, 340] width 1087 height 680
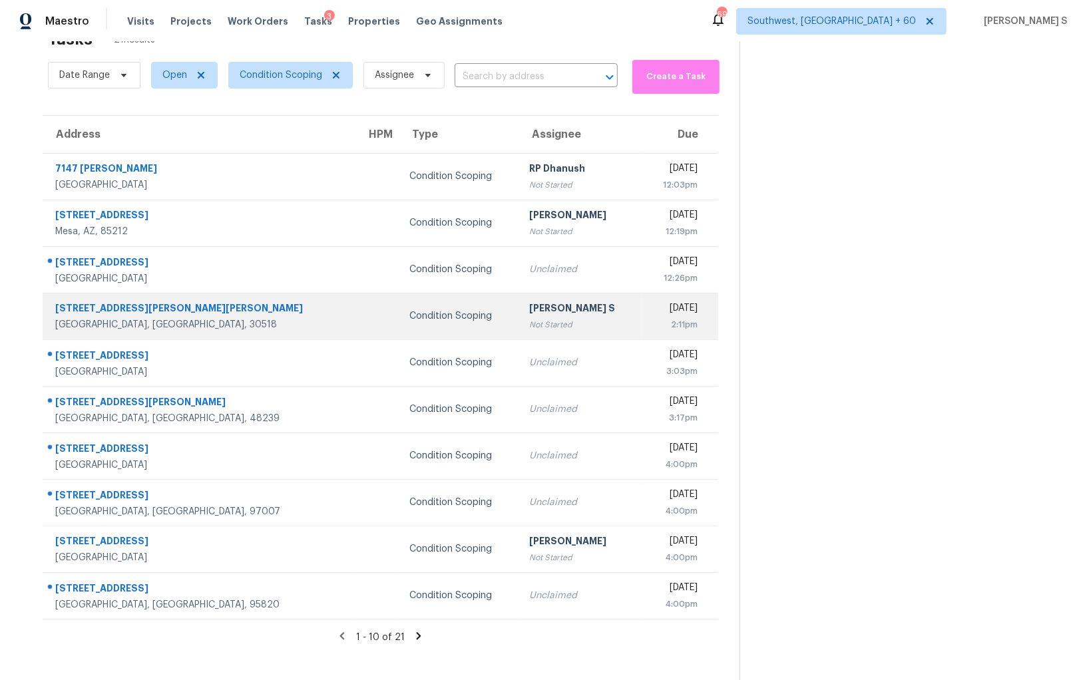
click at [653, 320] on div "2:11pm" at bounding box center [675, 324] width 45 height 13
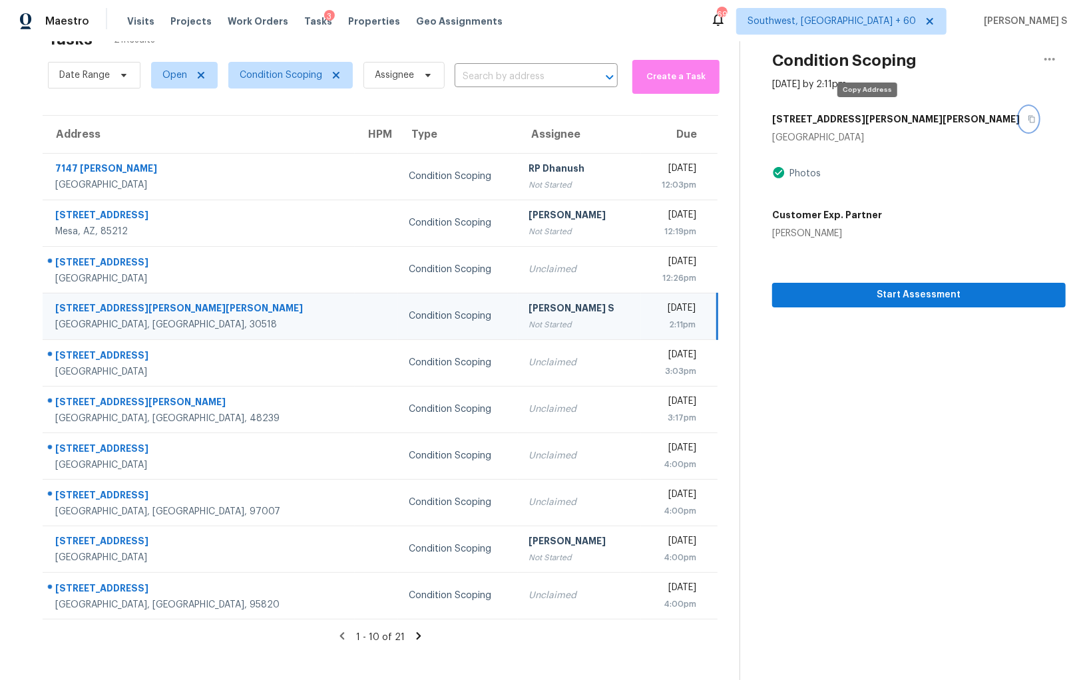
click at [1028, 115] on icon "button" at bounding box center [1032, 119] width 8 height 8
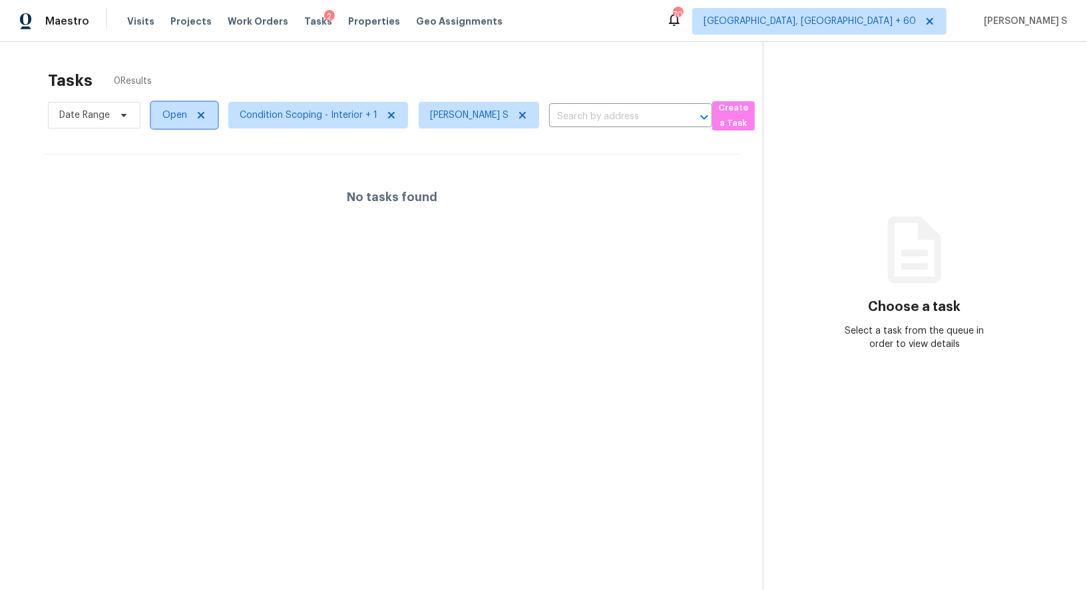
click at [163, 112] on span "Open" at bounding box center [174, 115] width 25 height 13
click at [185, 190] on label "Blocked" at bounding box center [184, 190] width 53 height 13
click at [166, 190] on input "Blocked" at bounding box center [162, 188] width 9 height 9
checkbox input "true"
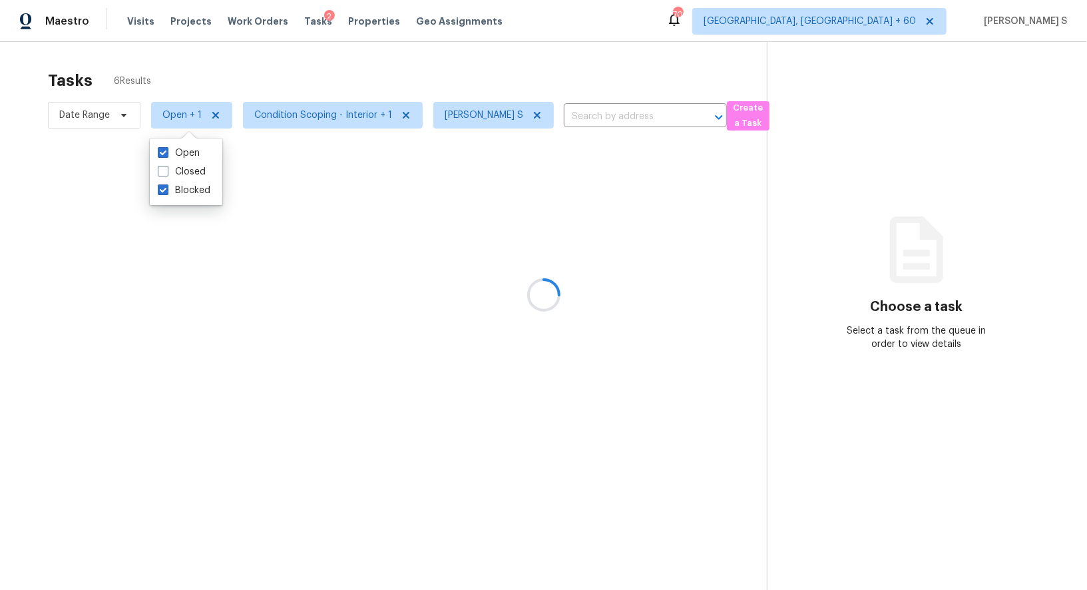
click at [175, 141] on div "Open Closed Blocked" at bounding box center [186, 171] width 73 height 67
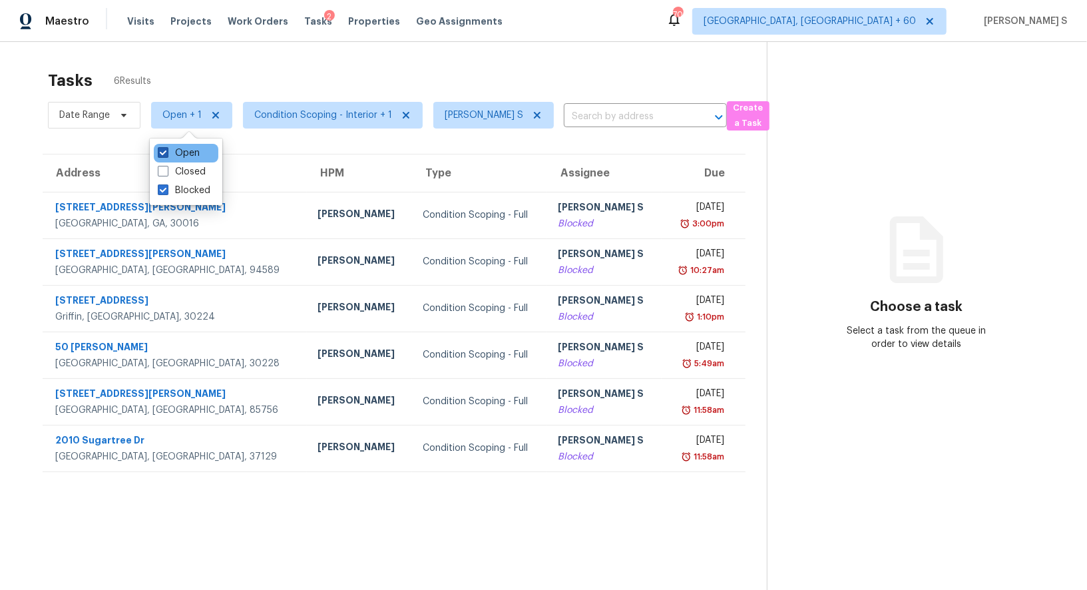
click at [176, 148] on label "Open" at bounding box center [179, 152] width 42 height 13
click at [166, 148] on input "Open" at bounding box center [162, 150] width 9 height 9
checkbox input "false"
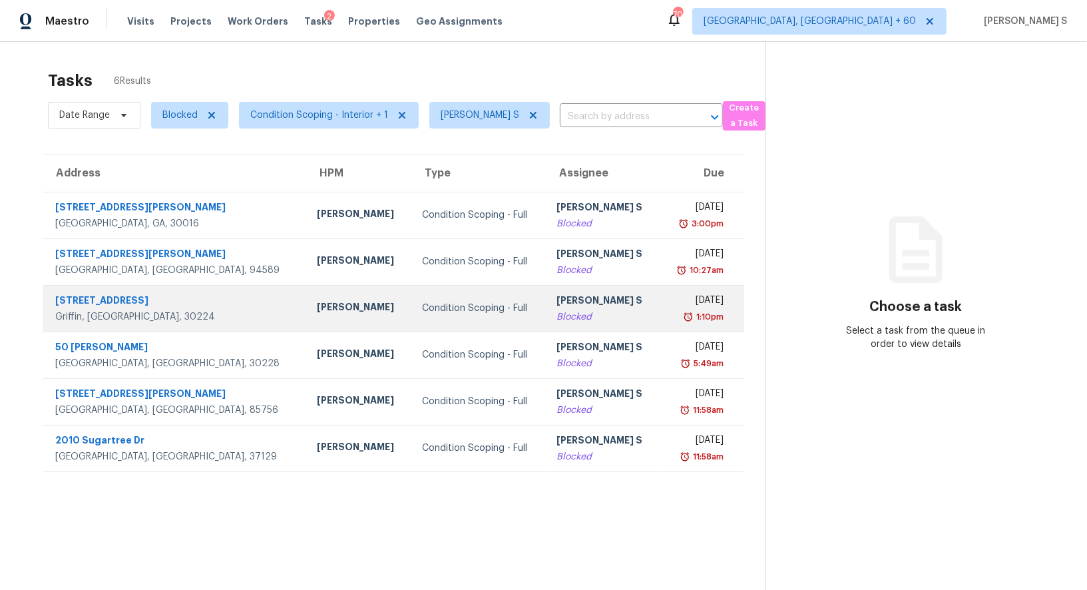
click at [557, 308] on div "[PERSON_NAME] S" at bounding box center [603, 302] width 93 height 17
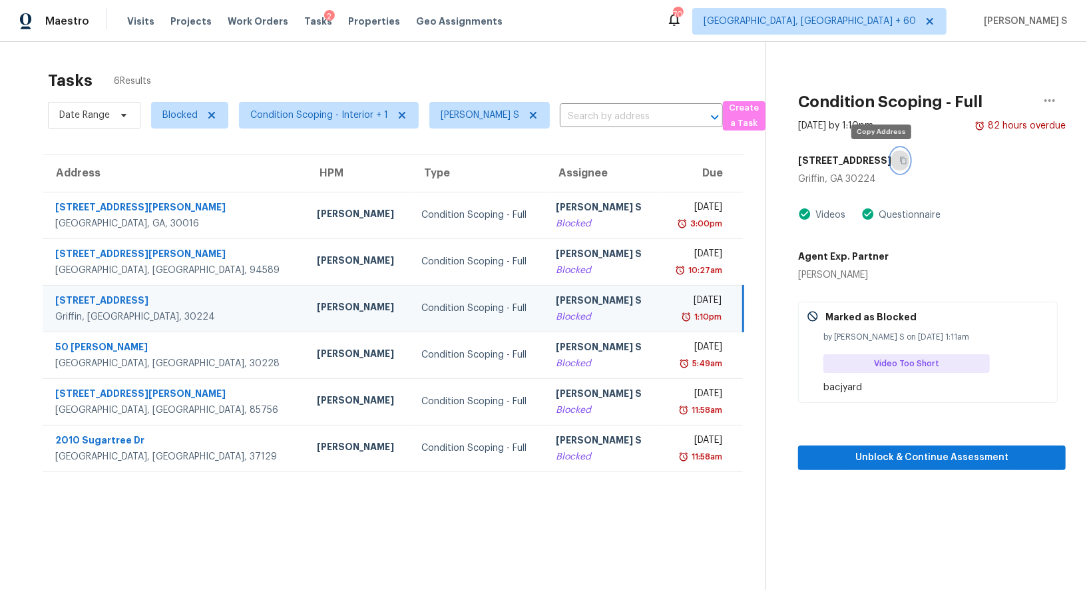
click at [899, 160] on icon "button" at bounding box center [903, 160] width 8 height 8
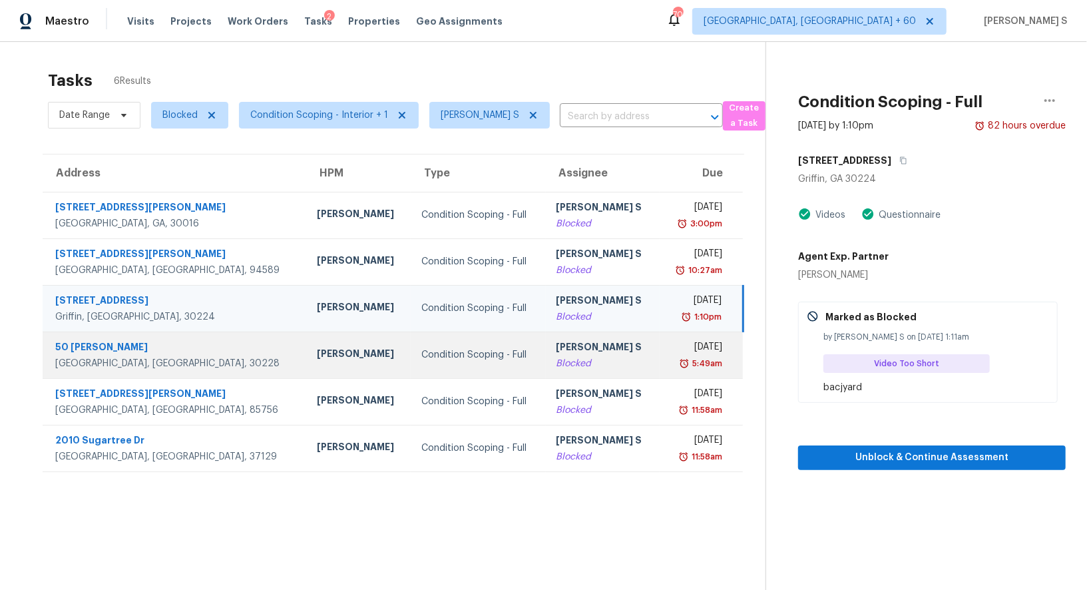
click at [575, 373] on td "Anbu Jebakumar S Blocked" at bounding box center [603, 355] width 114 height 47
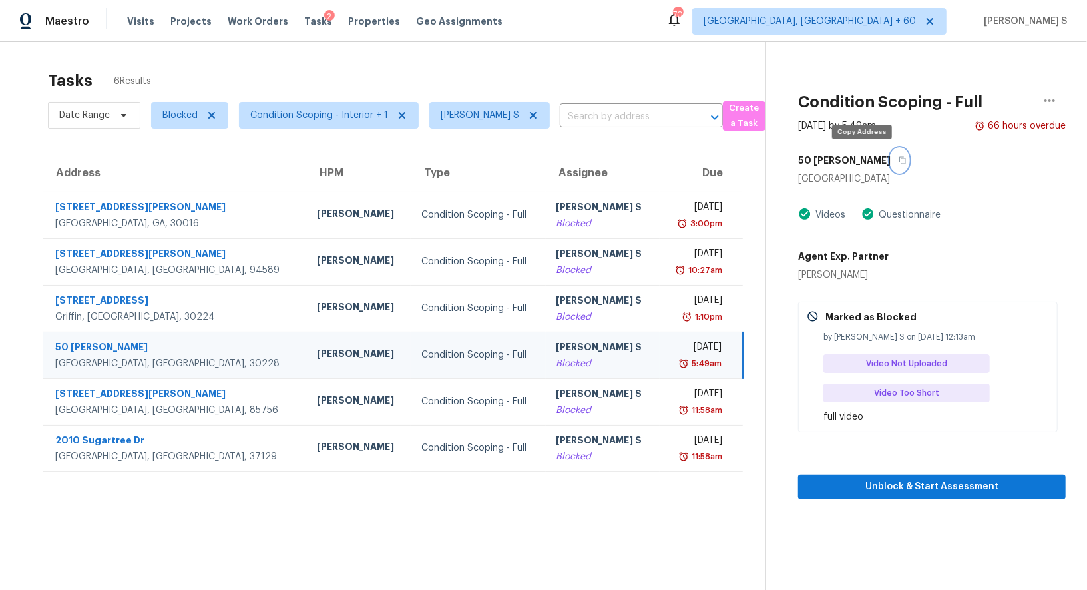
click at [899, 156] on icon "button" at bounding box center [903, 160] width 8 height 8
click at [660, 370] on td "Fri, Sep 26th 2025 5:49am" at bounding box center [702, 355] width 84 height 47
click at [899, 159] on icon "button" at bounding box center [903, 160] width 8 height 8
click at [471, 505] on section "Tasks 6 Results Date Range Blocked Condition Scoping - Interior + 1 Anbu Jebaku…" at bounding box center [393, 347] width 744 height 569
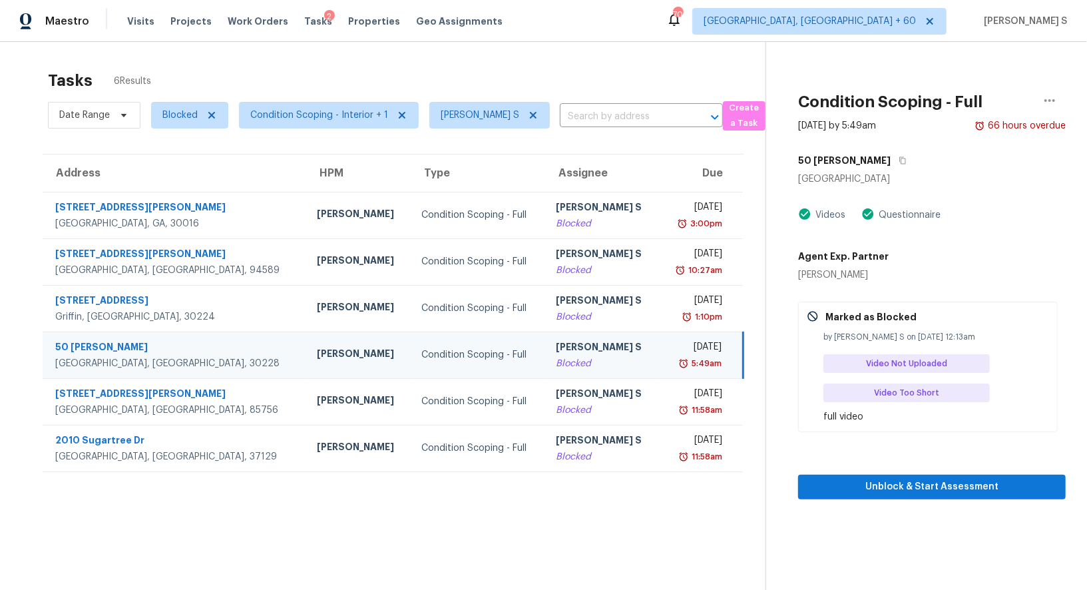
click at [670, 348] on div "Fri, Sep 26th 2025" at bounding box center [695, 348] width 51 height 17
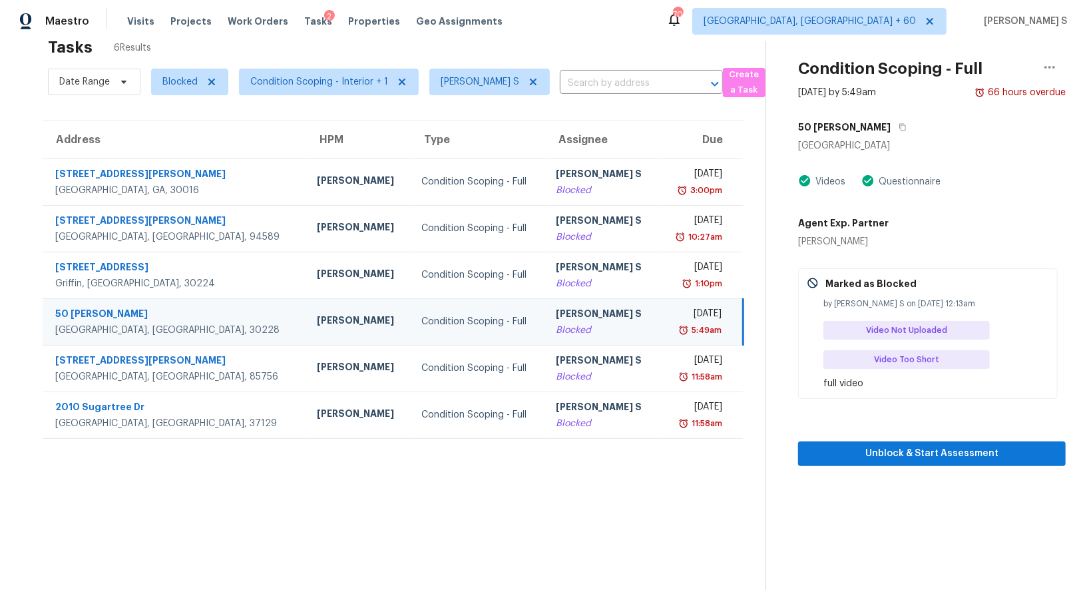
scroll to position [41, 0]
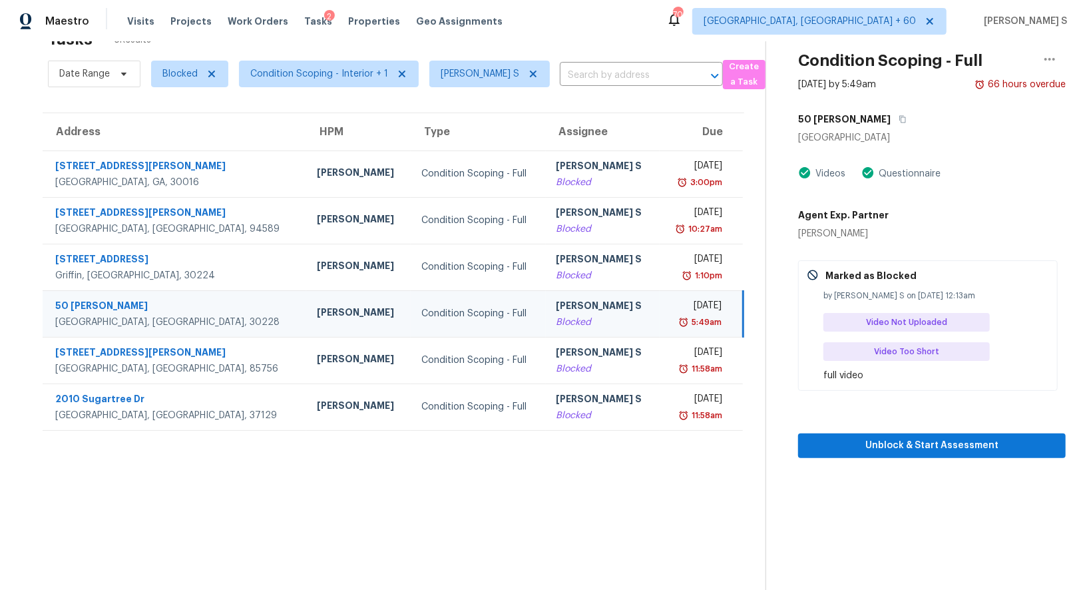
click at [892, 426] on div "Unblock & Start Assessment" at bounding box center [932, 424] width 268 height 67
click at [895, 442] on span "Unblock & Start Assessment" at bounding box center [932, 445] width 246 height 17
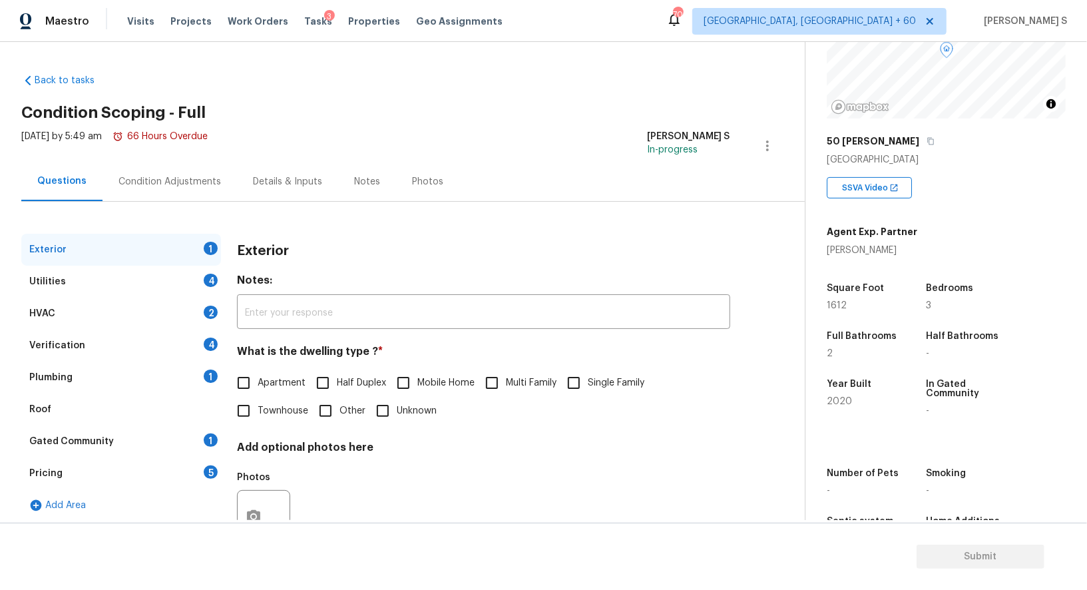
scroll to position [134, 0]
click at [180, 468] on div "Pricing 5" at bounding box center [121, 473] width 200 height 32
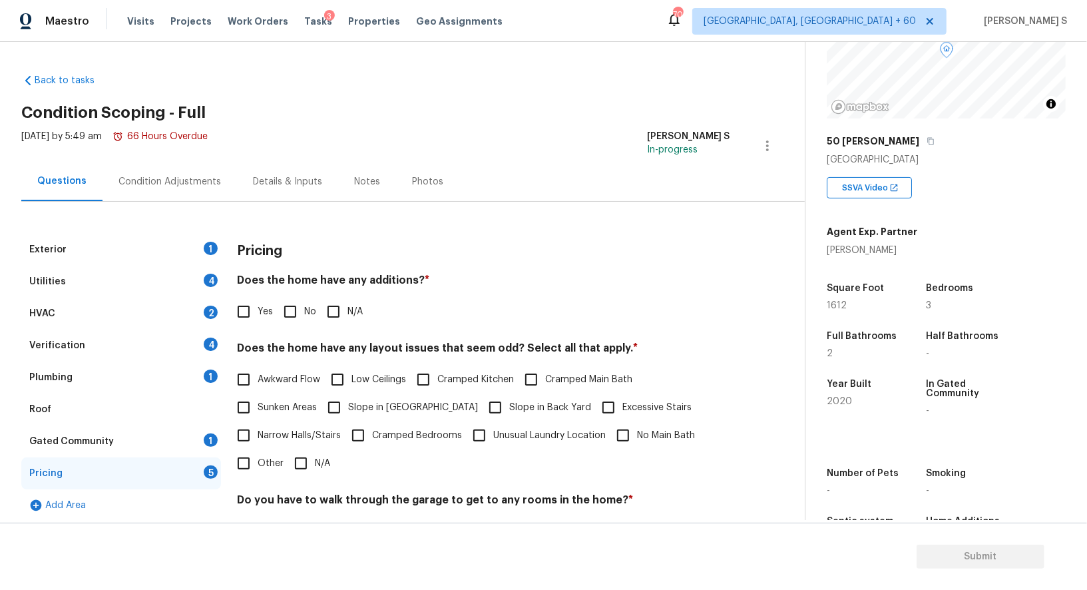
click at [299, 305] on input "No" at bounding box center [290, 312] width 28 height 28
checkbox input "true"
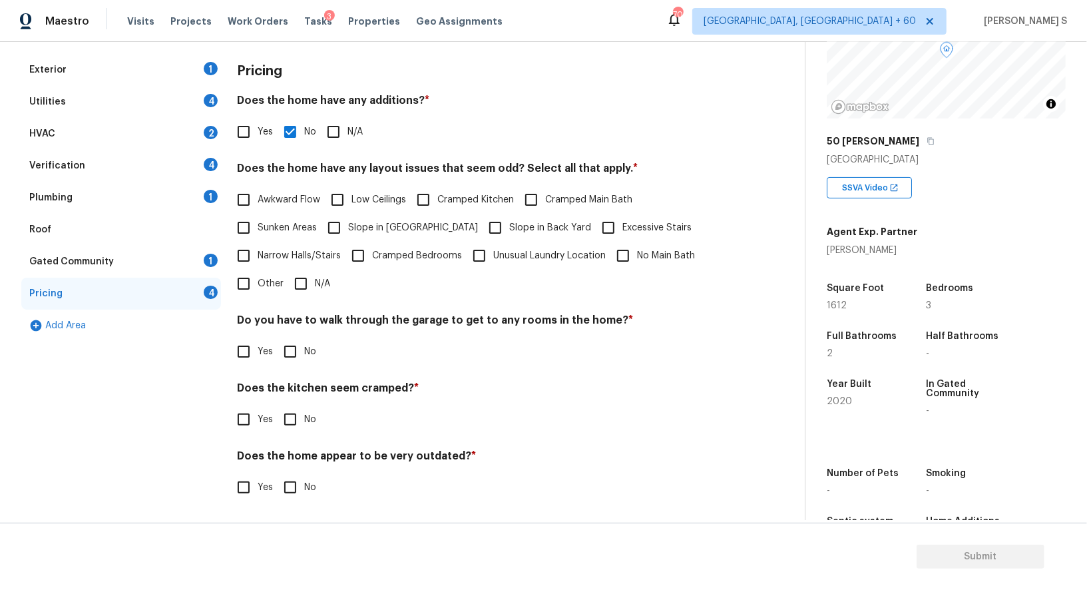
click at [292, 356] on input "No" at bounding box center [290, 352] width 28 height 28
checkbox input "true"
click at [276, 407] on input "No" at bounding box center [290, 421] width 28 height 28
checkbox input "true"
click at [276, 475] on input "No" at bounding box center [290, 489] width 28 height 28
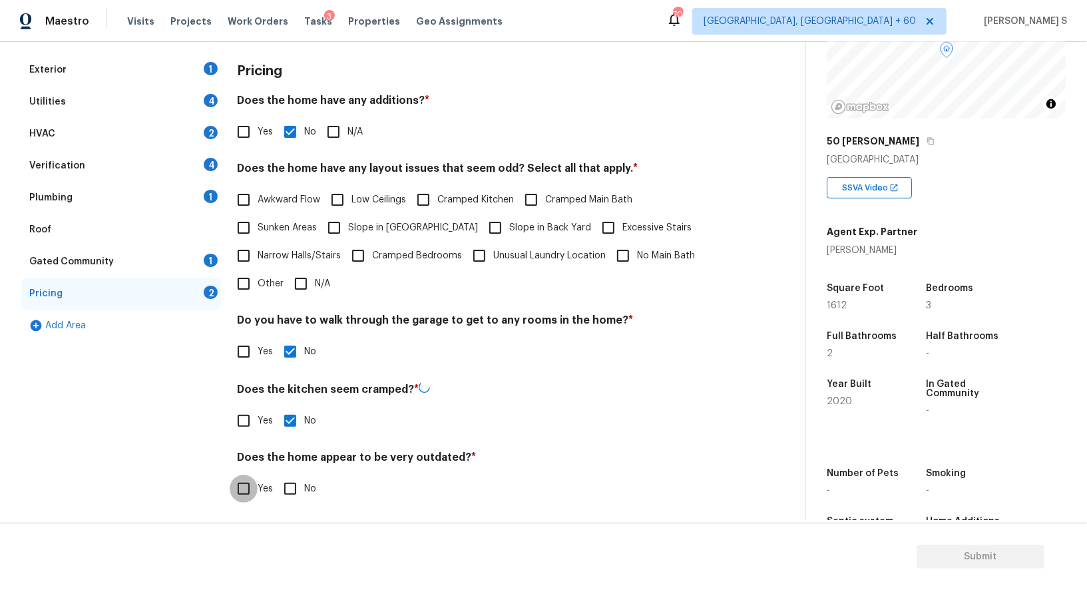
checkbox input "true"
click at [250, 275] on input "Other" at bounding box center [244, 284] width 28 height 28
checkbox input "true"
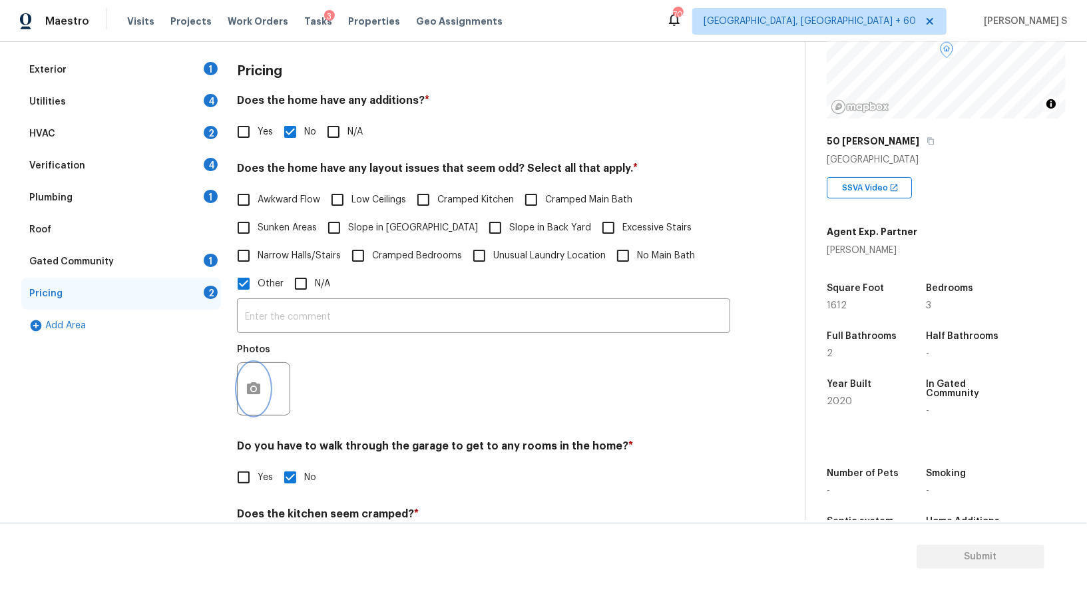
click at [254, 389] on circle "button" at bounding box center [254, 389] width 4 height 4
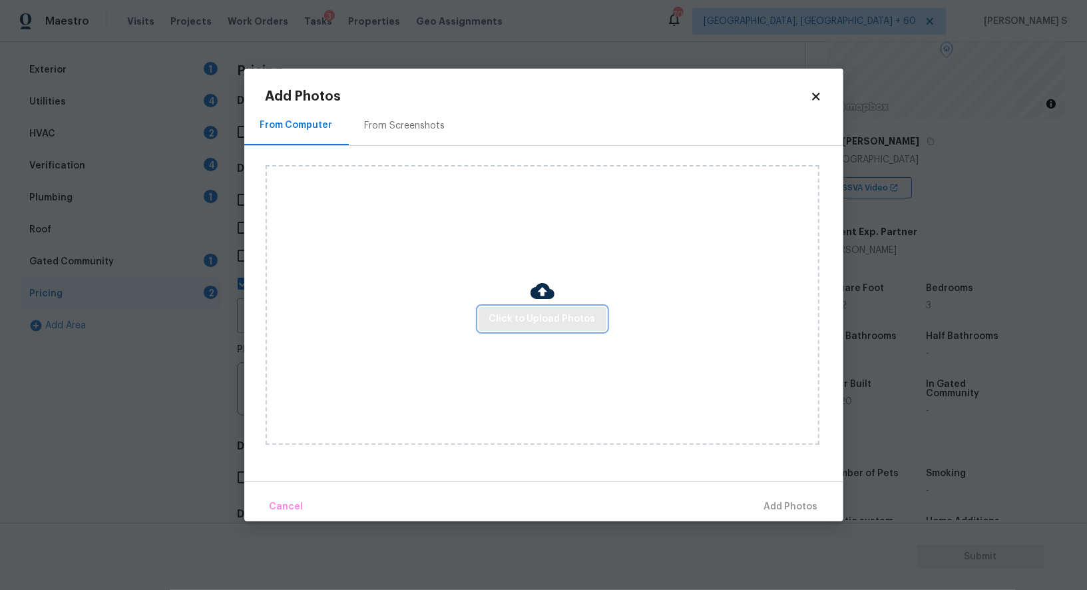
click at [529, 326] on span "Click to Upload Photos" at bounding box center [542, 319] width 107 height 17
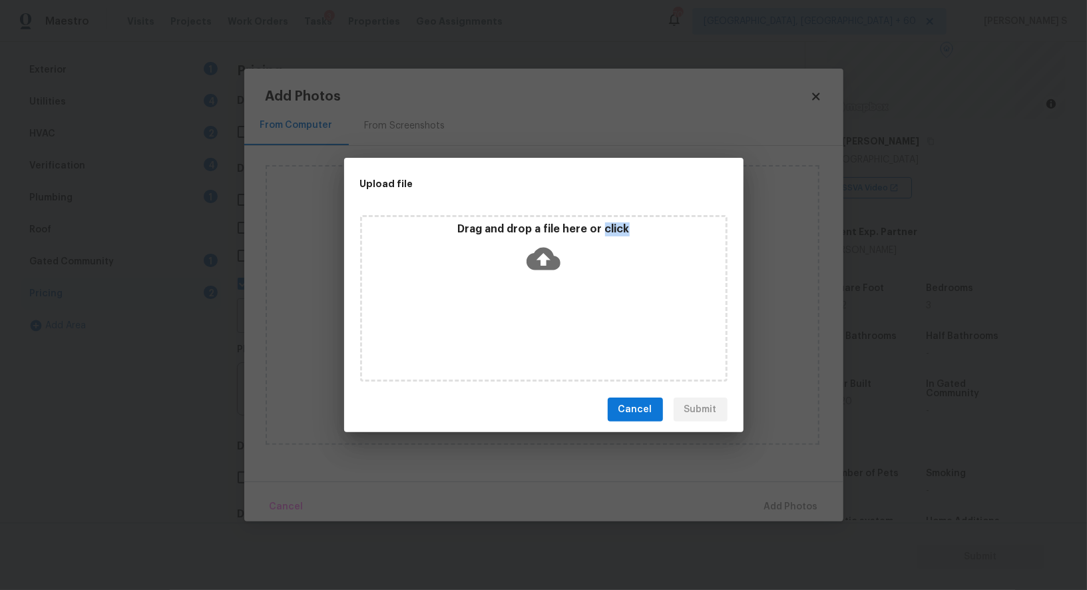
click at [529, 326] on div "Drag and drop a file here or click" at bounding box center [544, 298] width 368 height 166
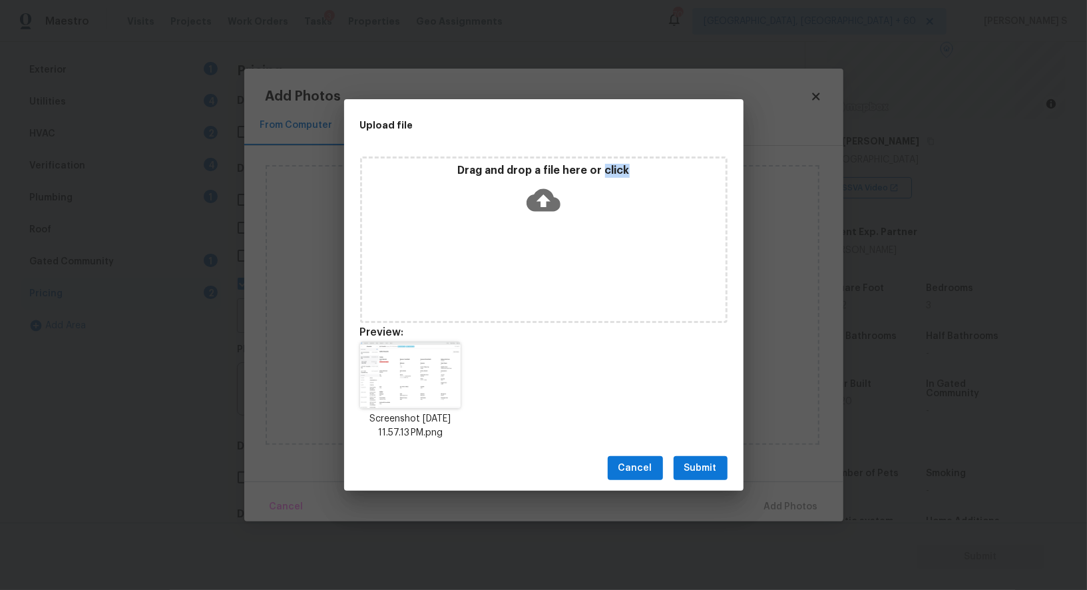
click at [701, 471] on span "Submit" at bounding box center [700, 468] width 33 height 17
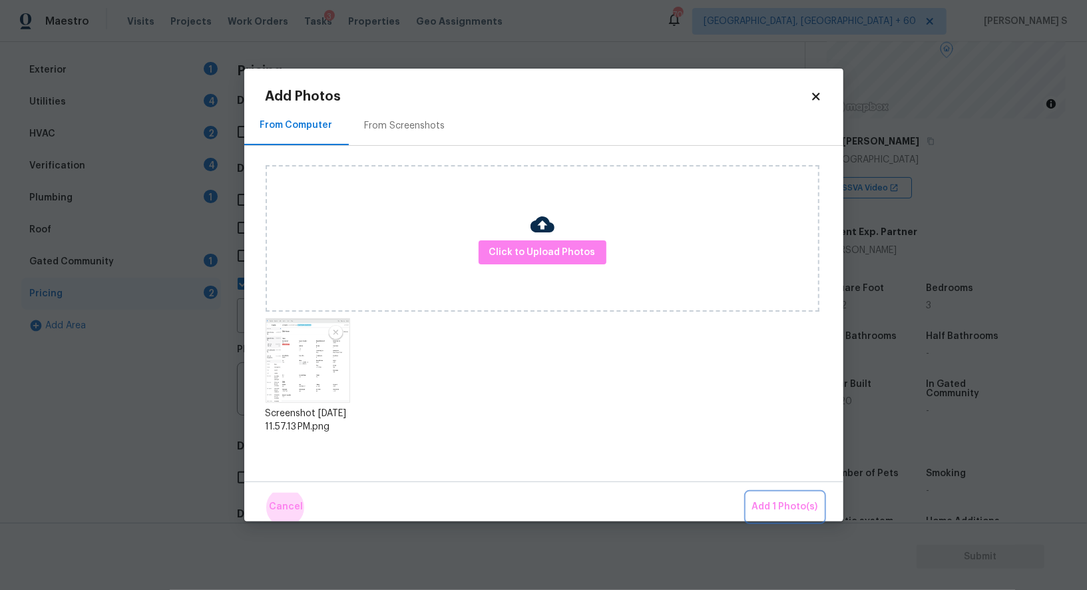
click at [747, 493] on button "Add 1 Photo(s)" at bounding box center [785, 507] width 77 height 29
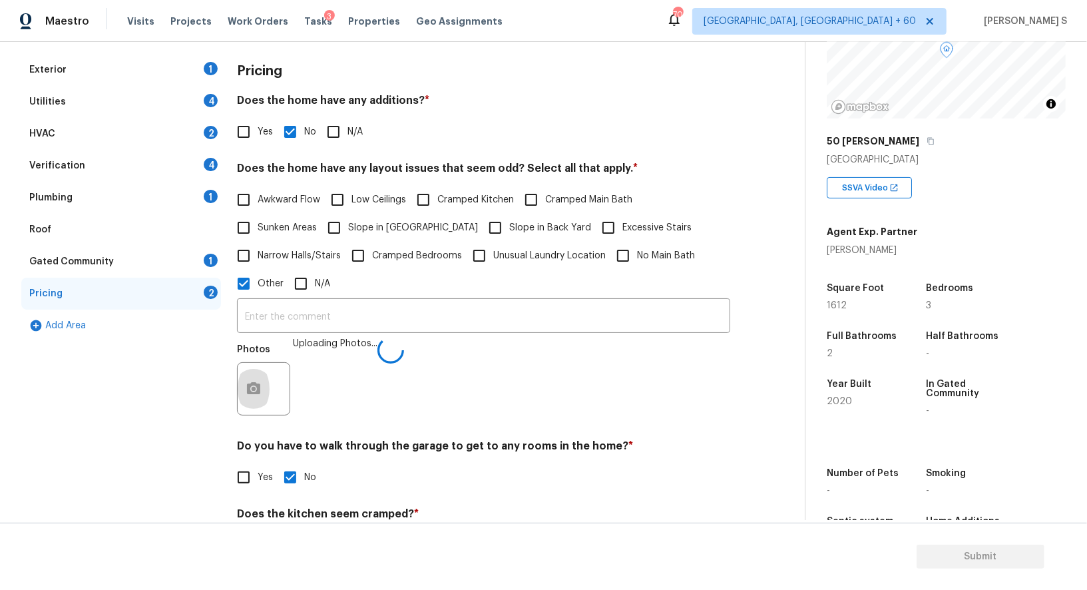
click at [407, 334] on div "​ Photos Uploading Photos..." at bounding box center [483, 361] width 493 height 126
click at [407, 320] on input "text" at bounding box center [483, 317] width 493 height 31
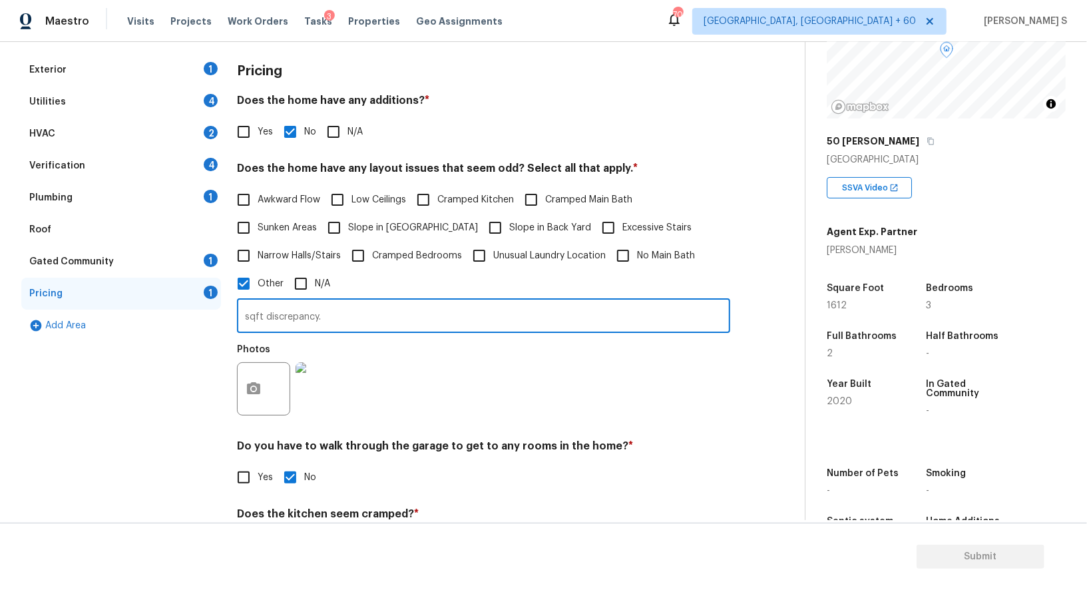
type input "sqft discrepancy."
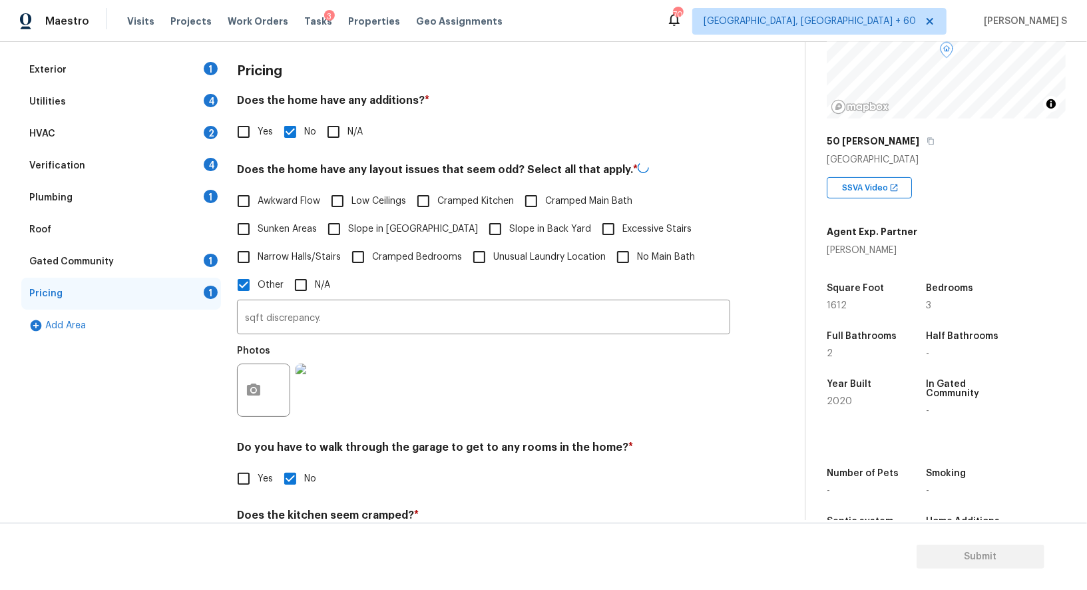
click at [396, 410] on div "Photos" at bounding box center [483, 381] width 493 height 87
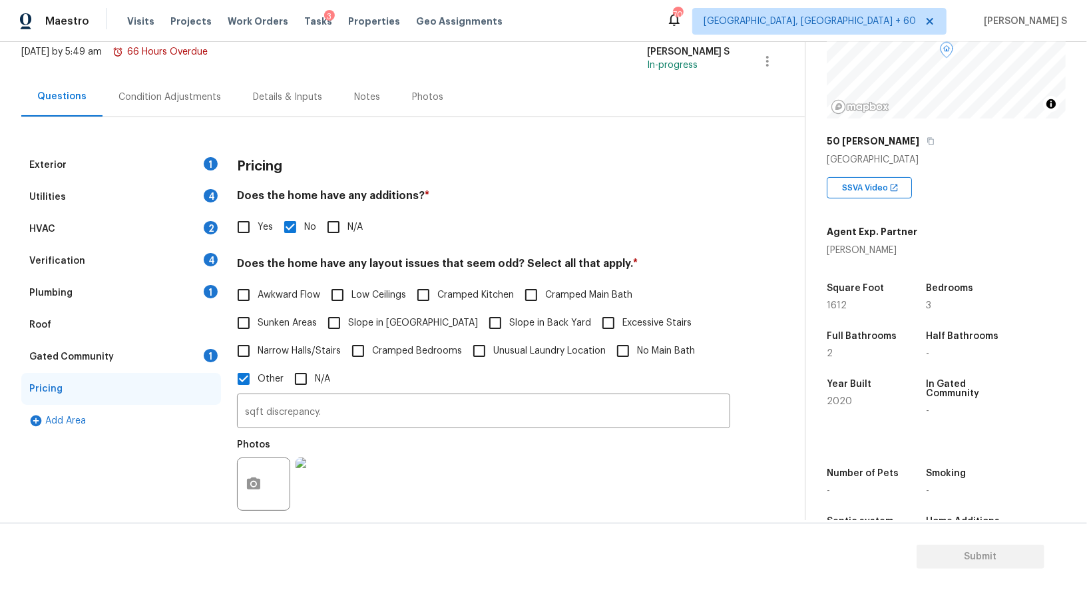
scroll to position [0, 0]
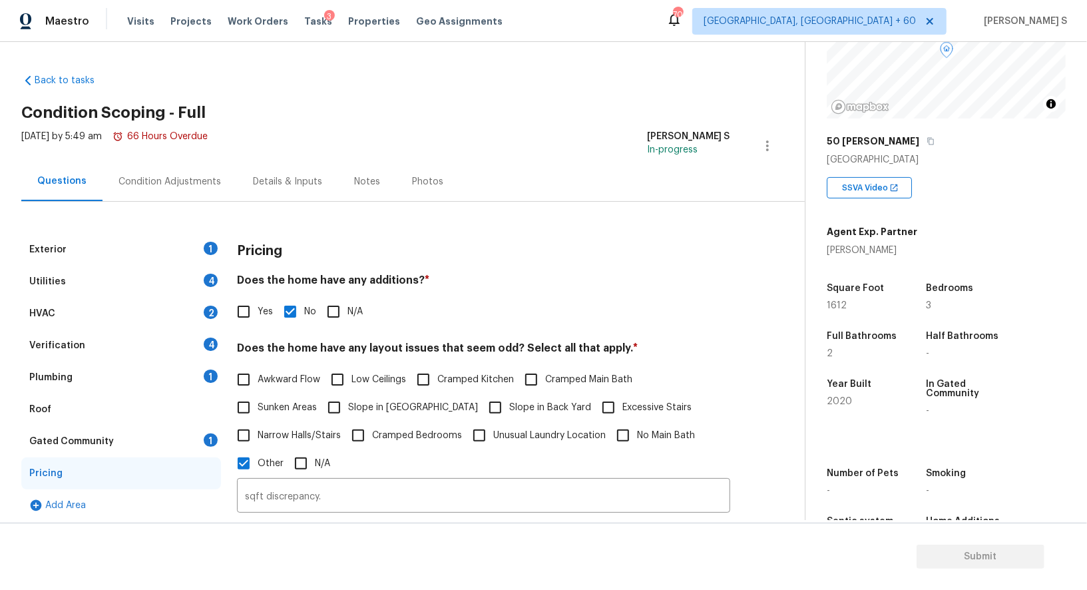
click at [192, 240] on div "Exterior 1" at bounding box center [121, 250] width 200 height 32
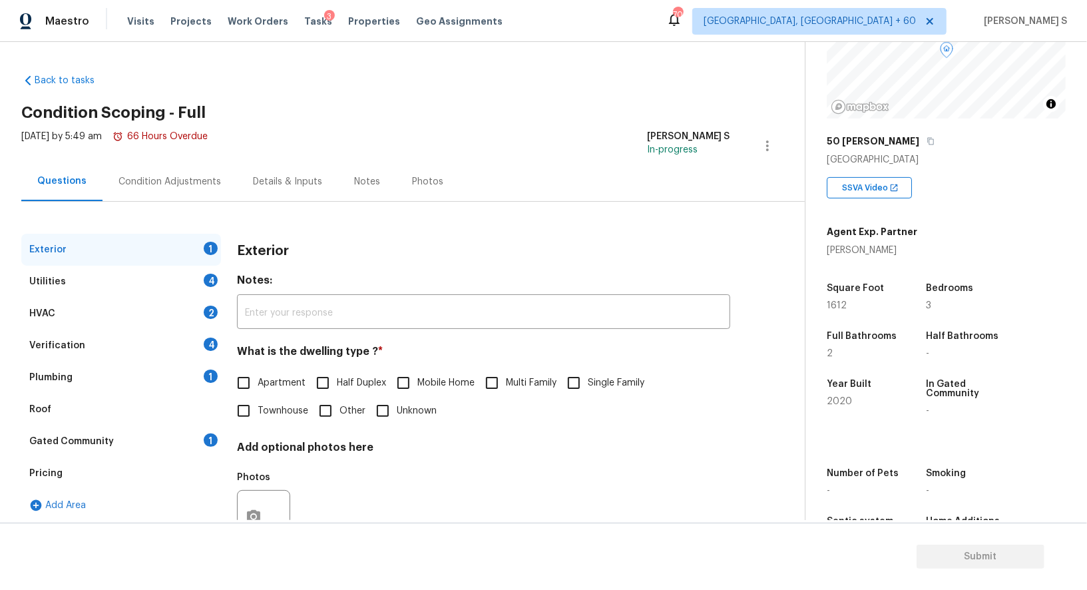
scroll to position [134, 0]
click at [585, 386] on input "Single Family" at bounding box center [574, 383] width 28 height 28
checkbox input "true"
click at [179, 274] on div "Utilities 4" at bounding box center [121, 282] width 200 height 32
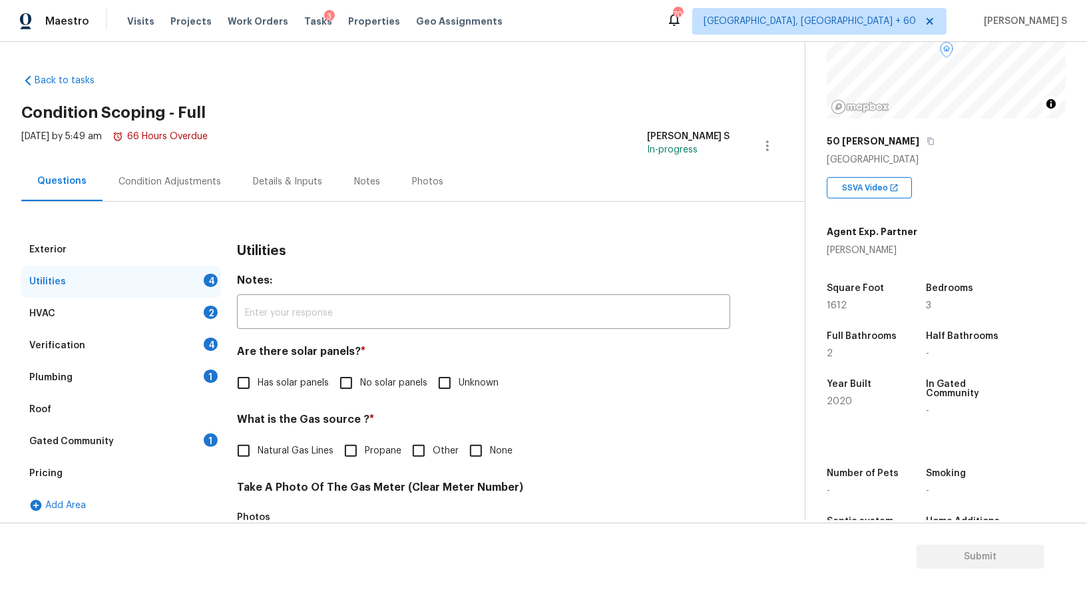
click at [346, 373] on input "No solar panels" at bounding box center [346, 383] width 28 height 28
checkbox input "true"
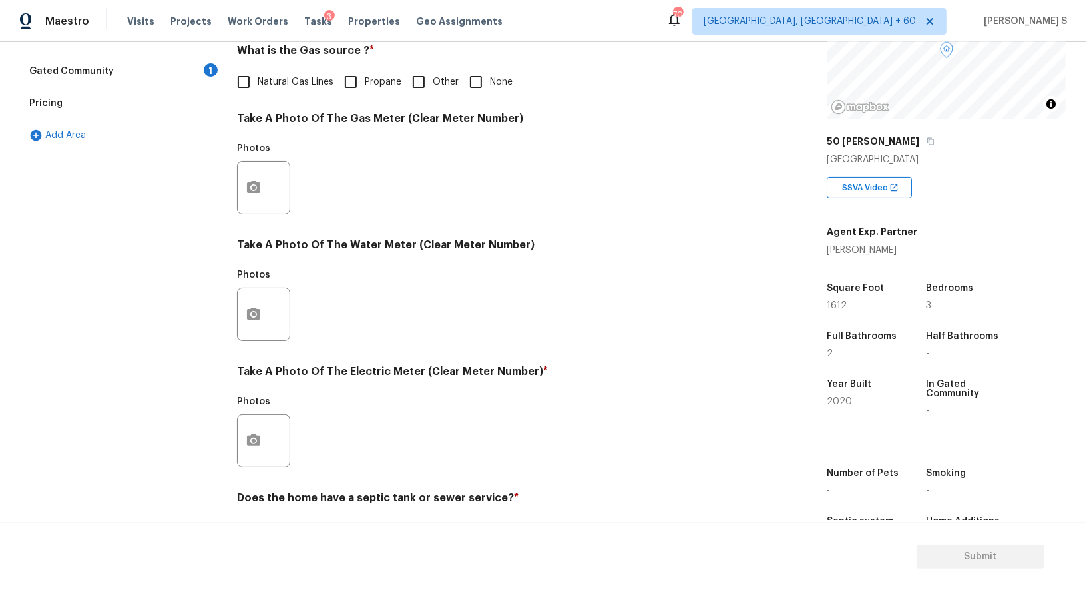
scroll to position [411, 0]
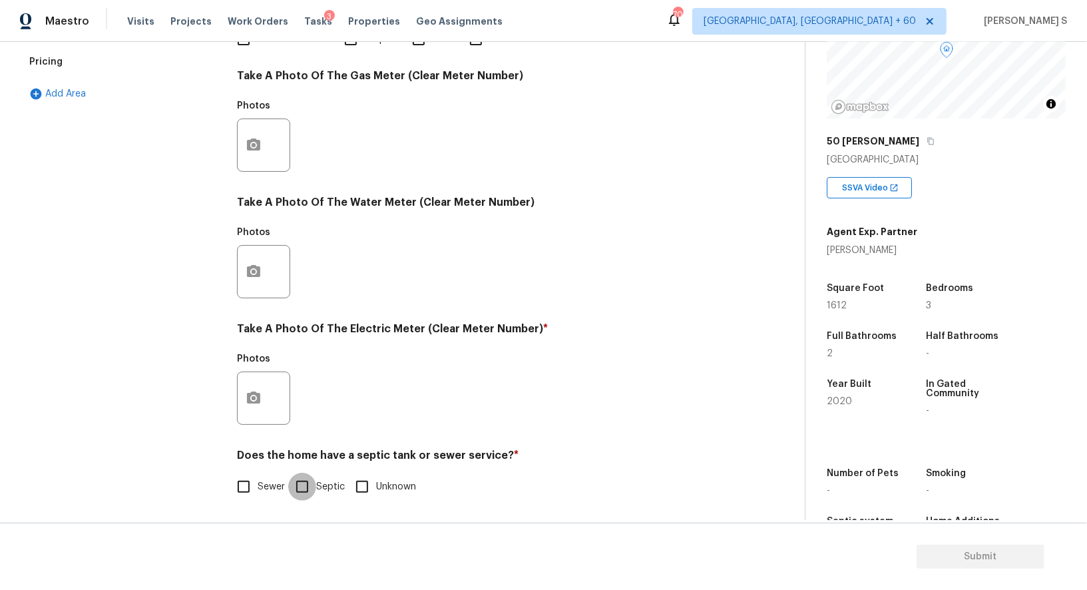
click at [298, 486] on input "Septic" at bounding box center [302, 487] width 28 height 28
checkbox input "true"
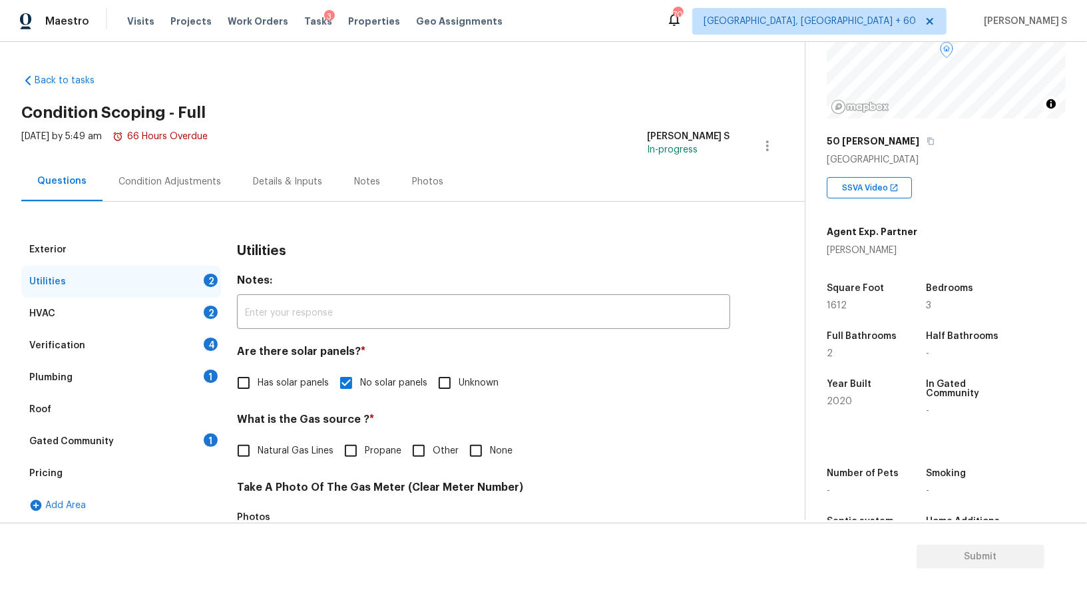
click at [204, 372] on div "1" at bounding box center [211, 375] width 14 height 13
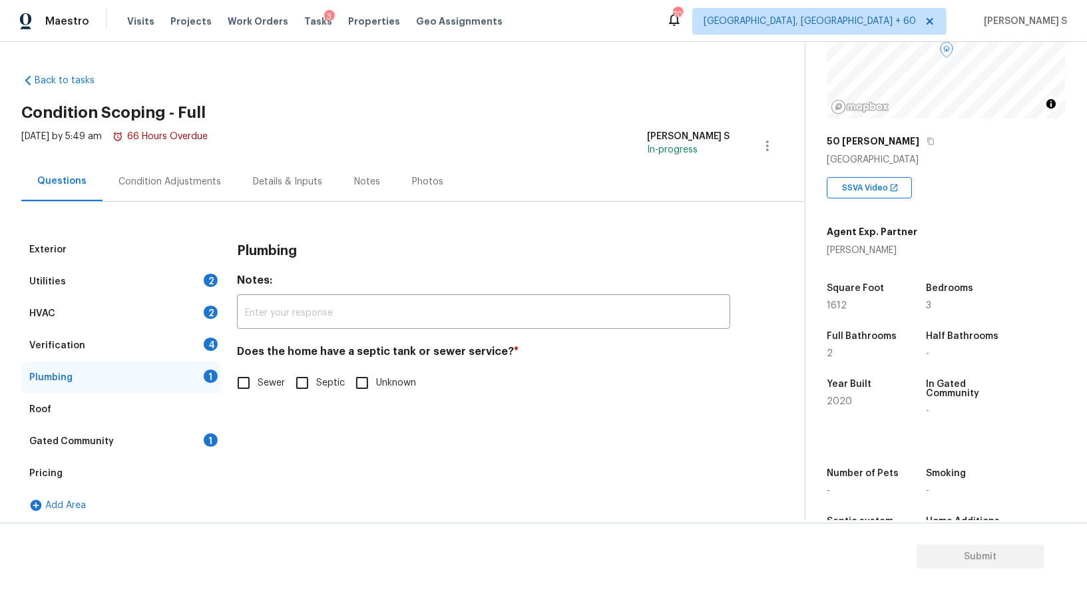
click at [298, 389] on input "Septic" at bounding box center [302, 383] width 28 height 28
checkbox input "true"
click at [220, 441] on div "Gated Community 1" at bounding box center [121, 441] width 200 height 32
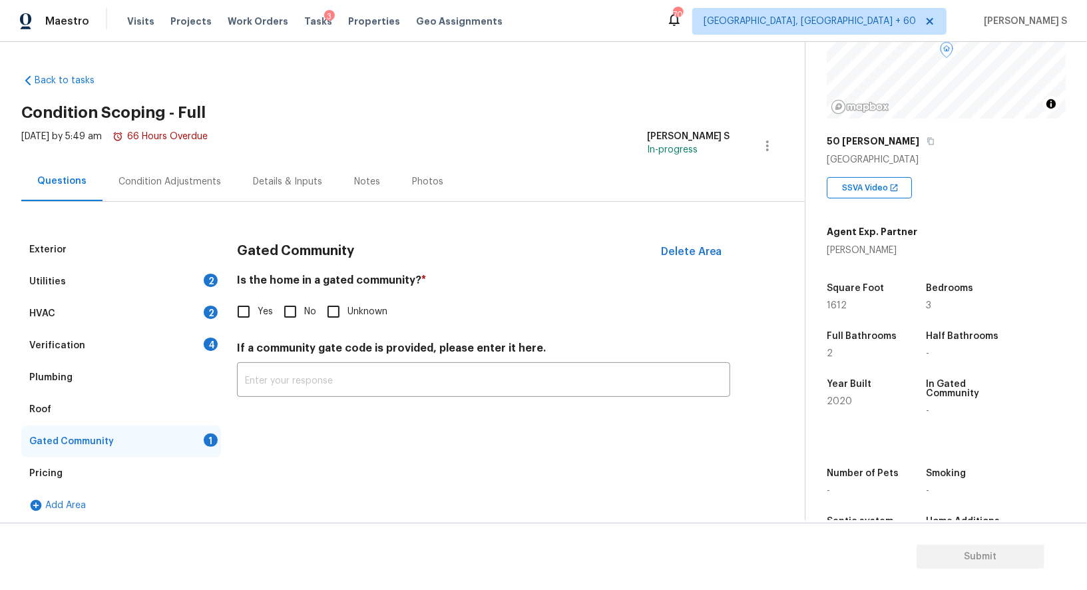
click at [283, 311] on input "No" at bounding box center [290, 312] width 28 height 28
checkbox input "true"
click at [105, 335] on div "Verification 4" at bounding box center [121, 346] width 200 height 32
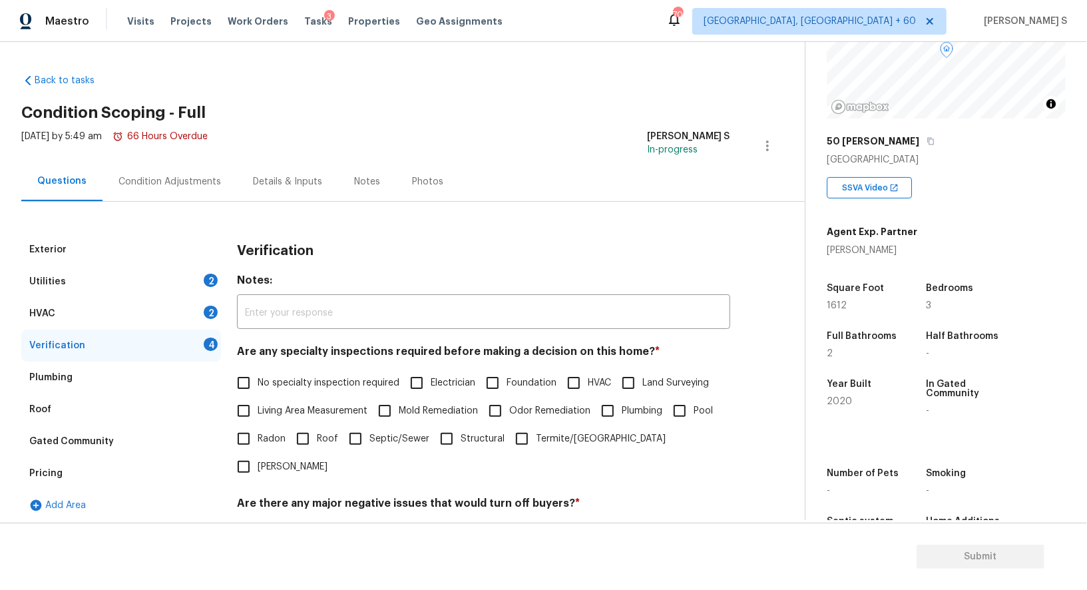
scroll to position [170, 0]
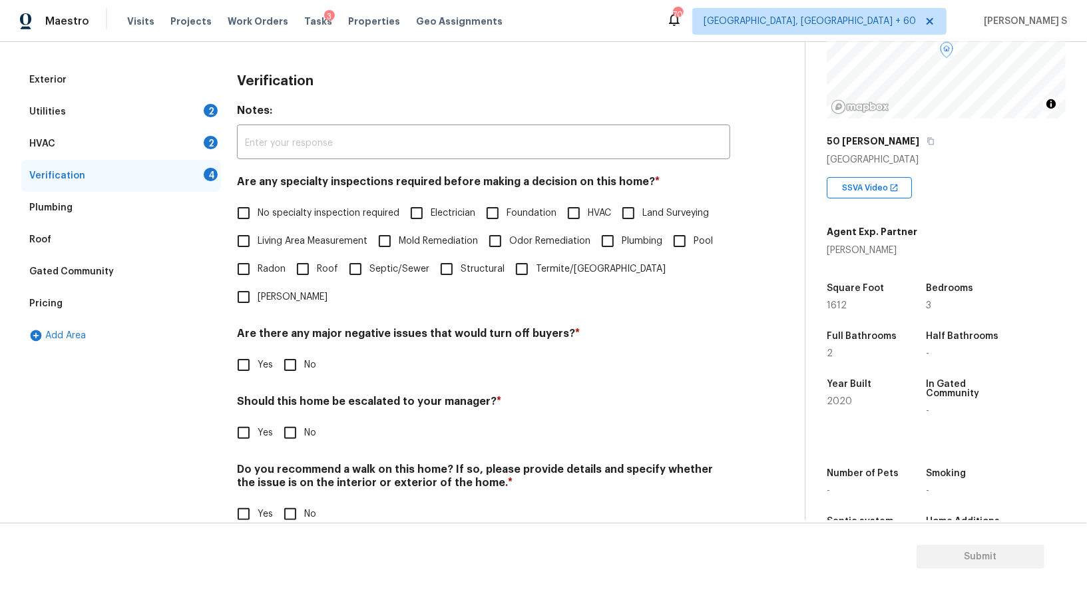
click at [244, 206] on input "No specialty inspection required" at bounding box center [244, 213] width 28 height 28
checkbox input "true"
click at [288, 351] on input "No" at bounding box center [290, 365] width 28 height 28
checkbox input "true"
click at [286, 500] on input "No" at bounding box center [290, 514] width 28 height 28
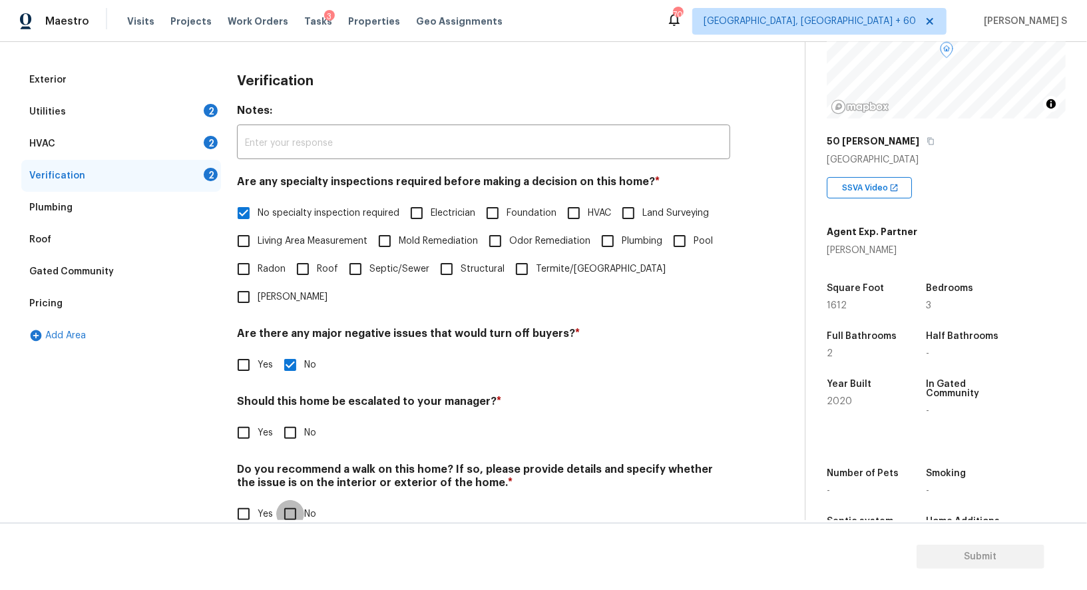
checkbox input "true"
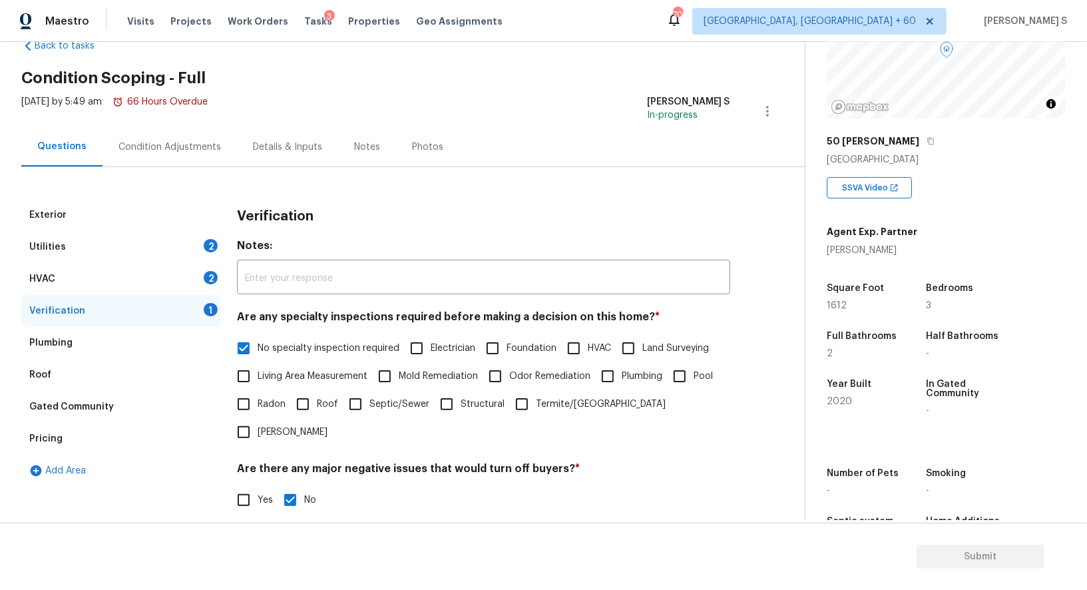
scroll to position [0, 0]
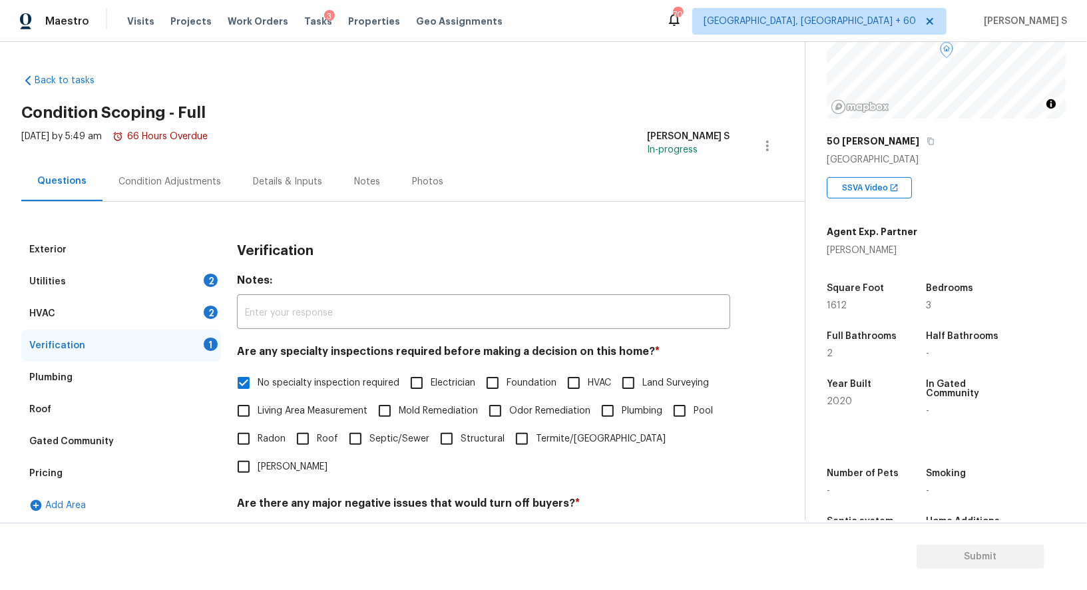
click at [206, 300] on div "HVAC 2" at bounding box center [121, 314] width 200 height 32
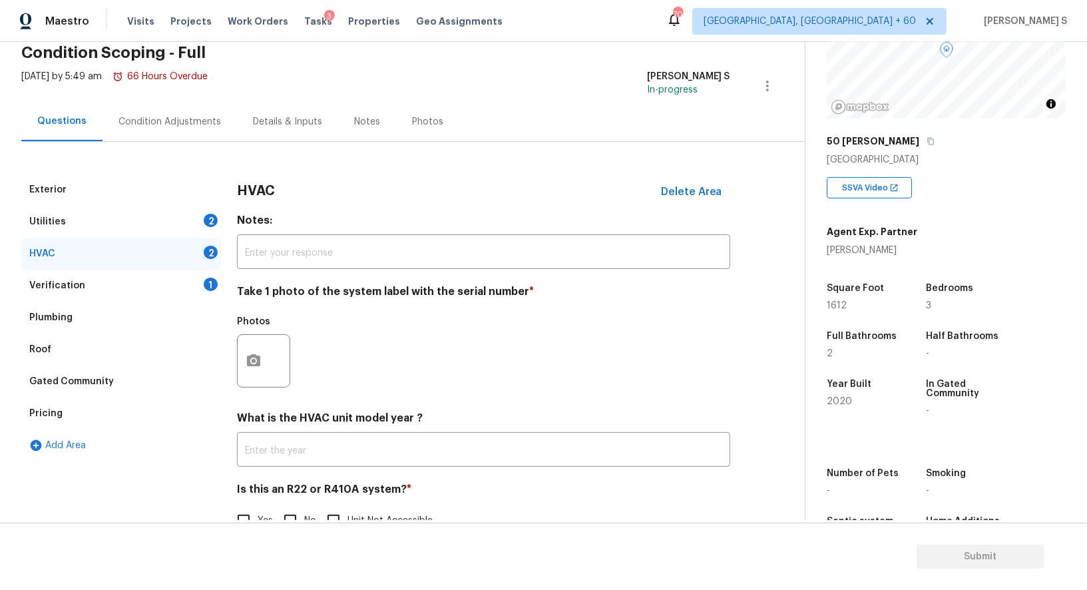
scroll to position [95, 0]
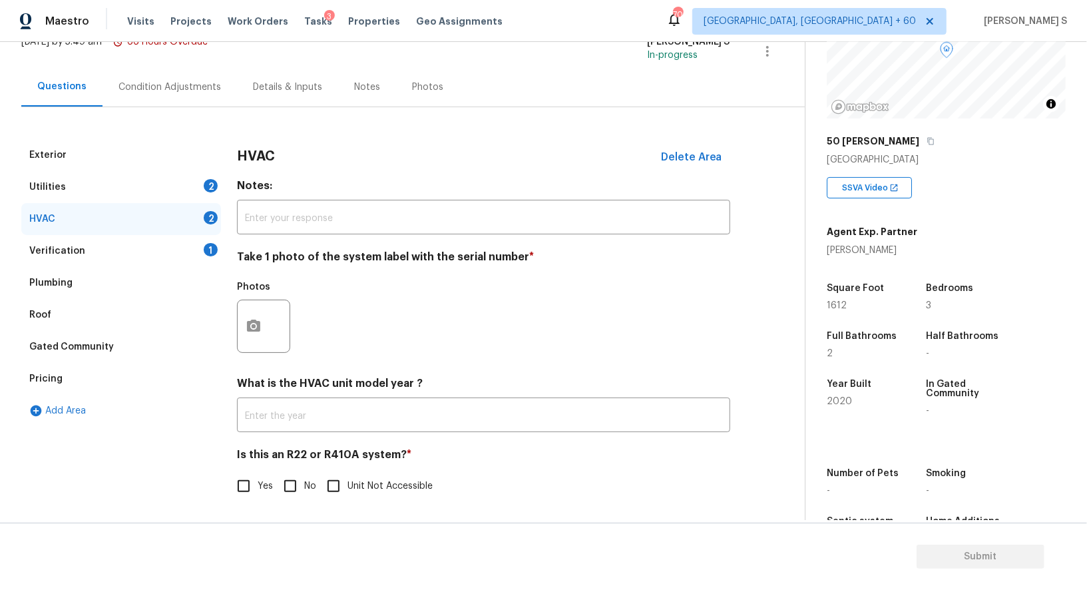
click at [246, 301] on div at bounding box center [263, 326] width 53 height 53
click at [246, 338] on button "button" at bounding box center [254, 326] width 32 height 52
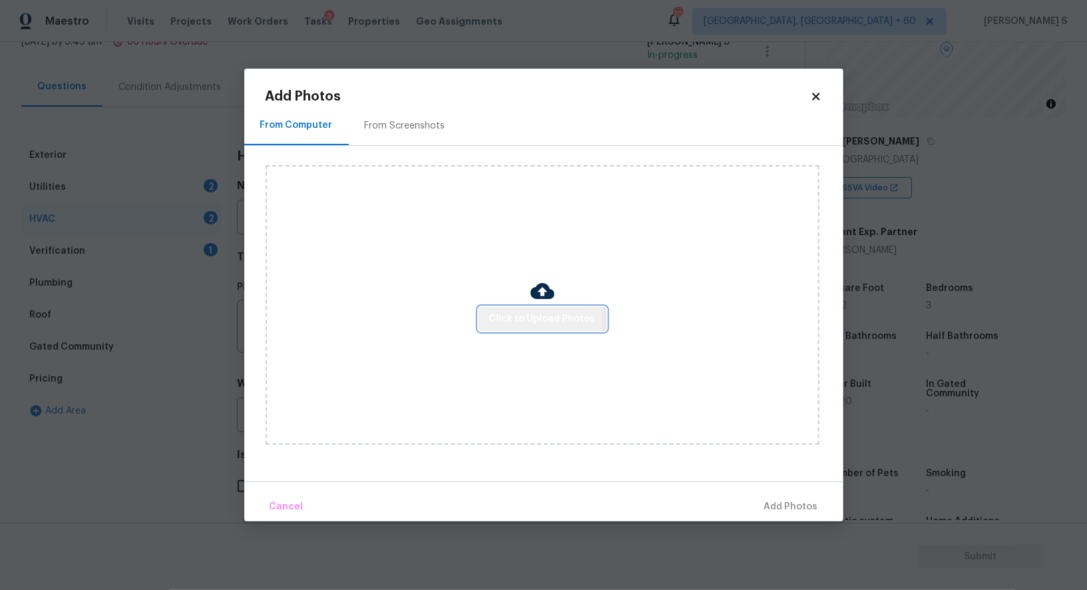
click at [493, 325] on span "Click to Upload Photos" at bounding box center [542, 319] width 107 height 17
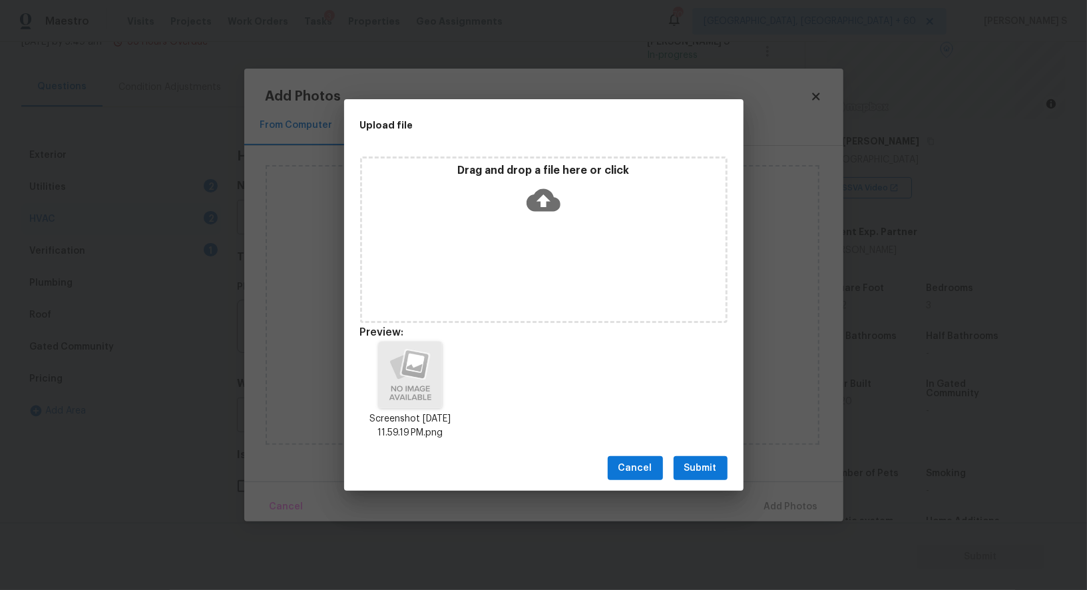
click at [693, 463] on span "Submit" at bounding box center [700, 468] width 33 height 17
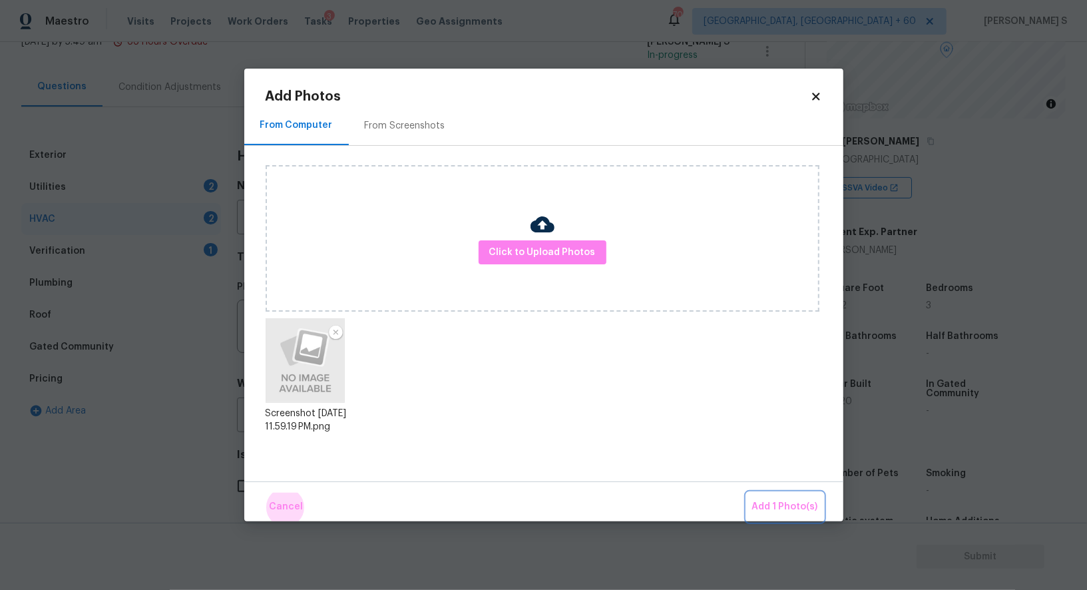
click at [770, 497] on button "Add 1 Photo(s)" at bounding box center [785, 507] width 77 height 29
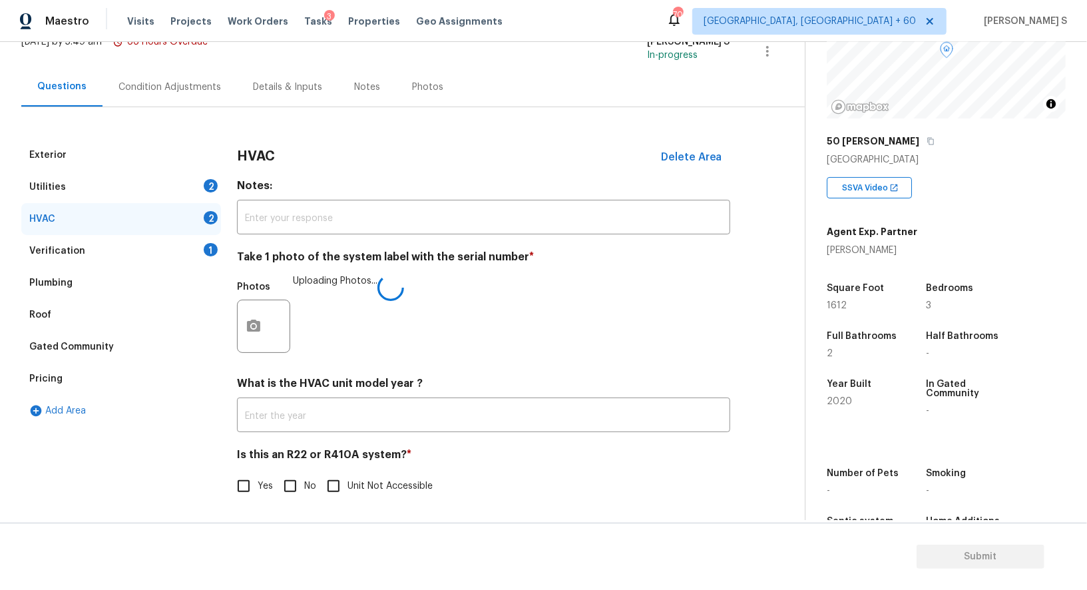
click at [294, 479] on input "No" at bounding box center [290, 486] width 28 height 28
checkbox input "true"
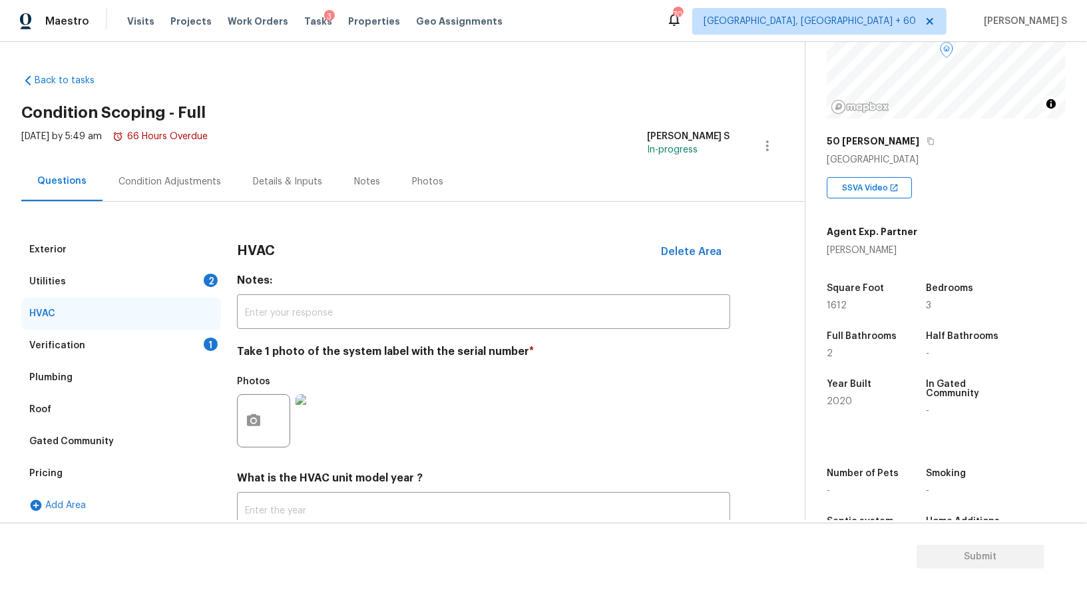
click at [196, 270] on div "Utilities 2" at bounding box center [121, 282] width 200 height 32
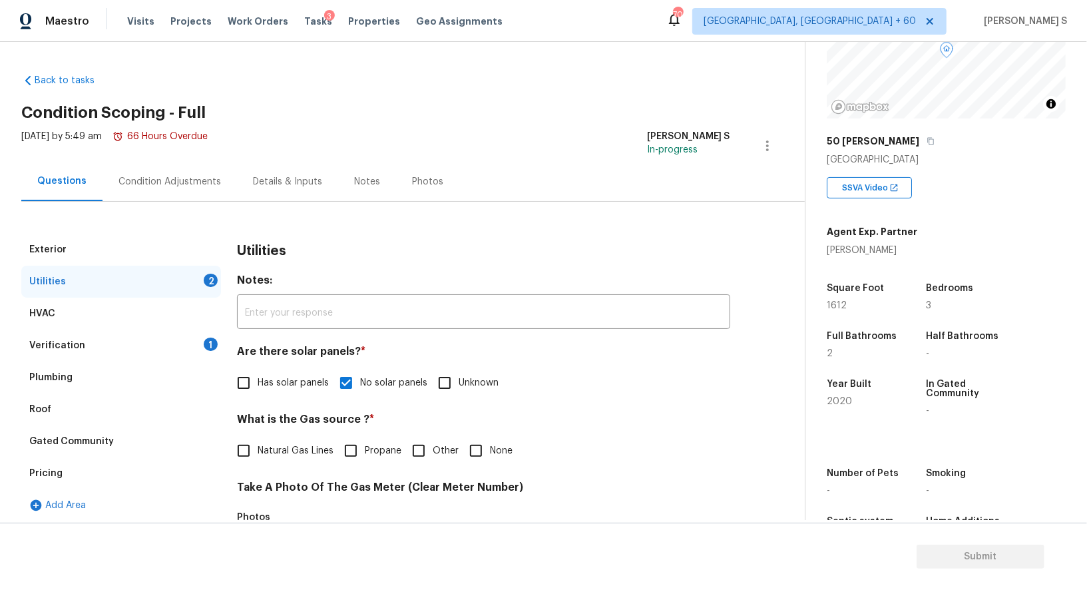
scroll to position [411, 0]
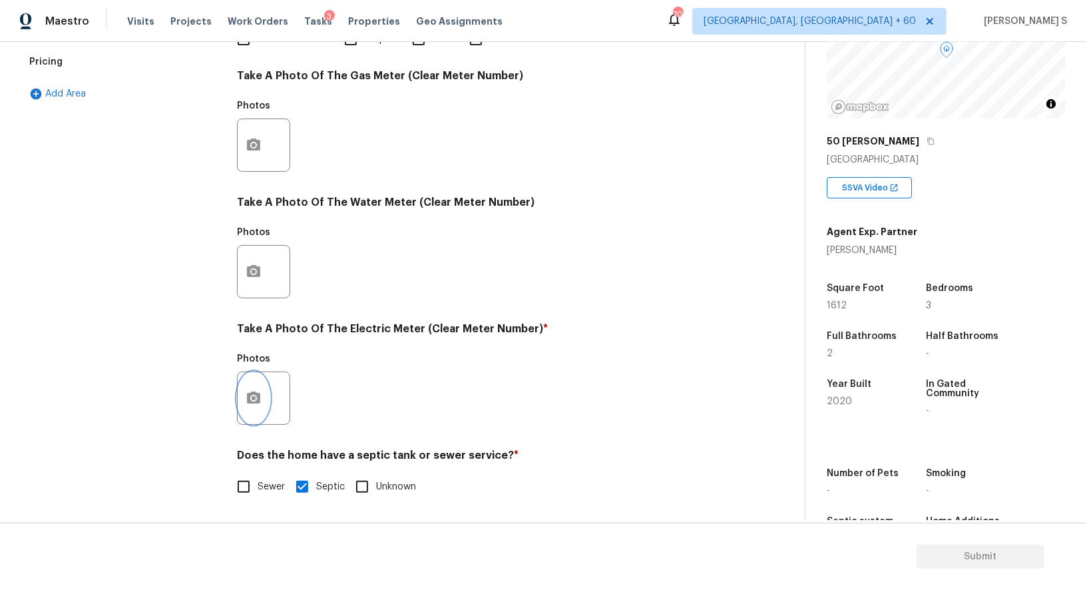
click at [252, 406] on button "button" at bounding box center [254, 398] width 32 height 52
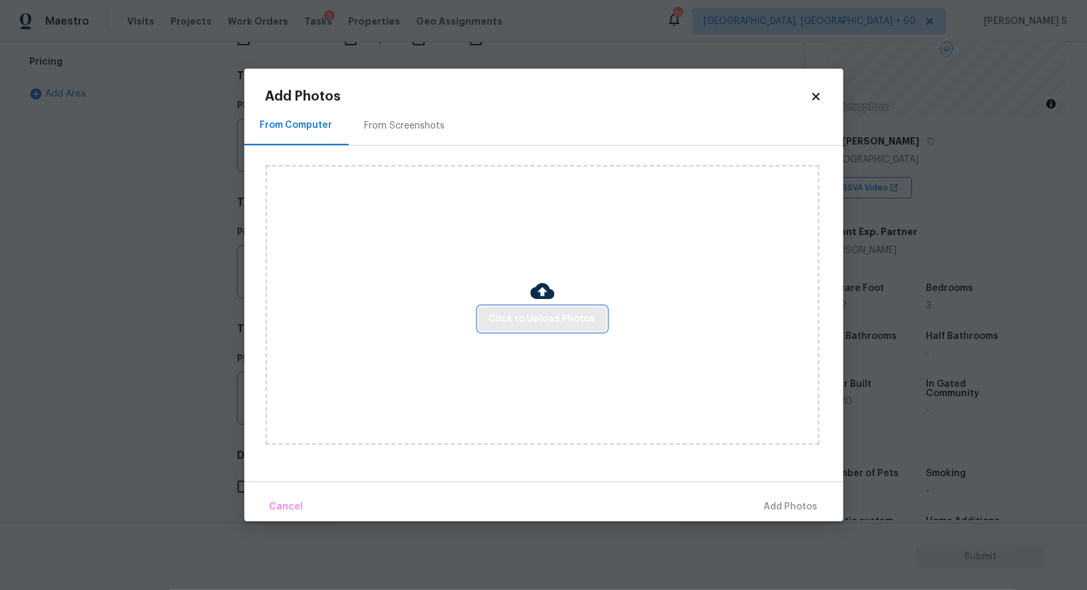
click at [526, 308] on button "Click to Upload Photos" at bounding box center [543, 319] width 128 height 25
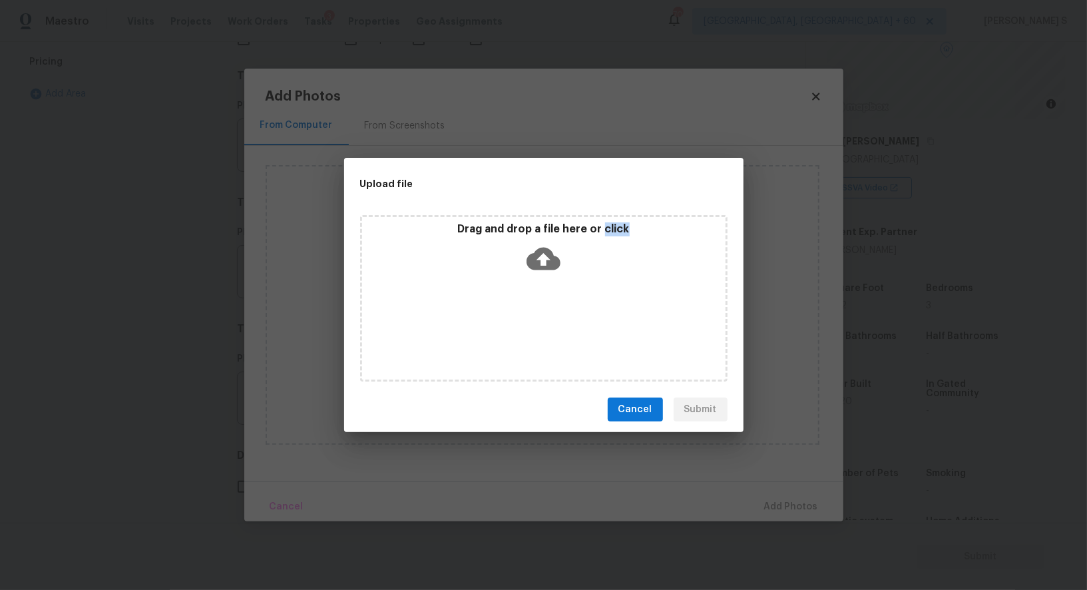
click at [526, 308] on div "Drag and drop a file here or click" at bounding box center [544, 298] width 368 height 166
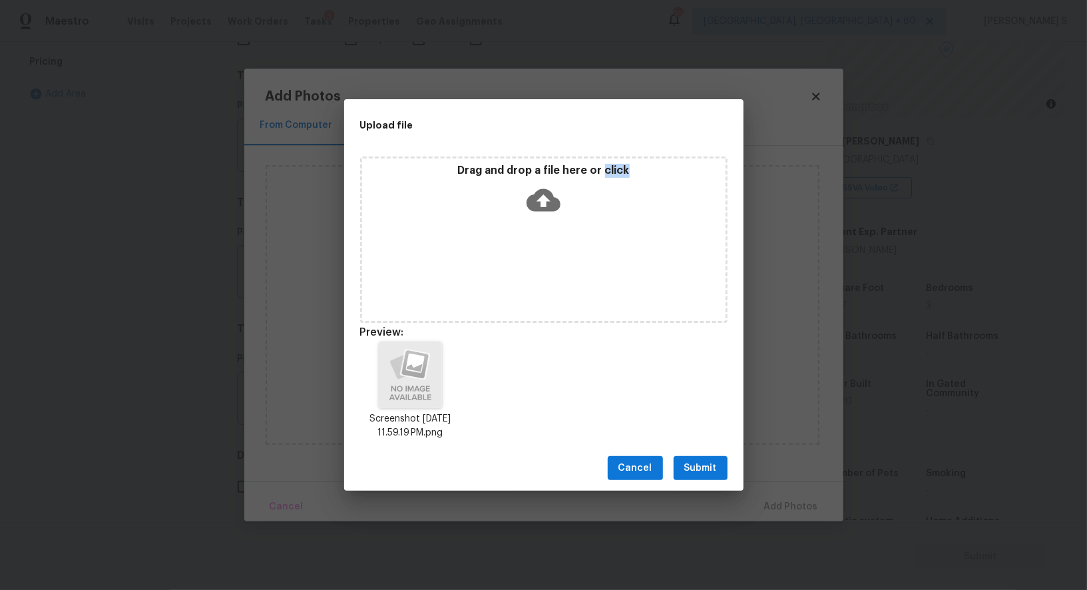
click at [698, 460] on span "Submit" at bounding box center [700, 468] width 33 height 17
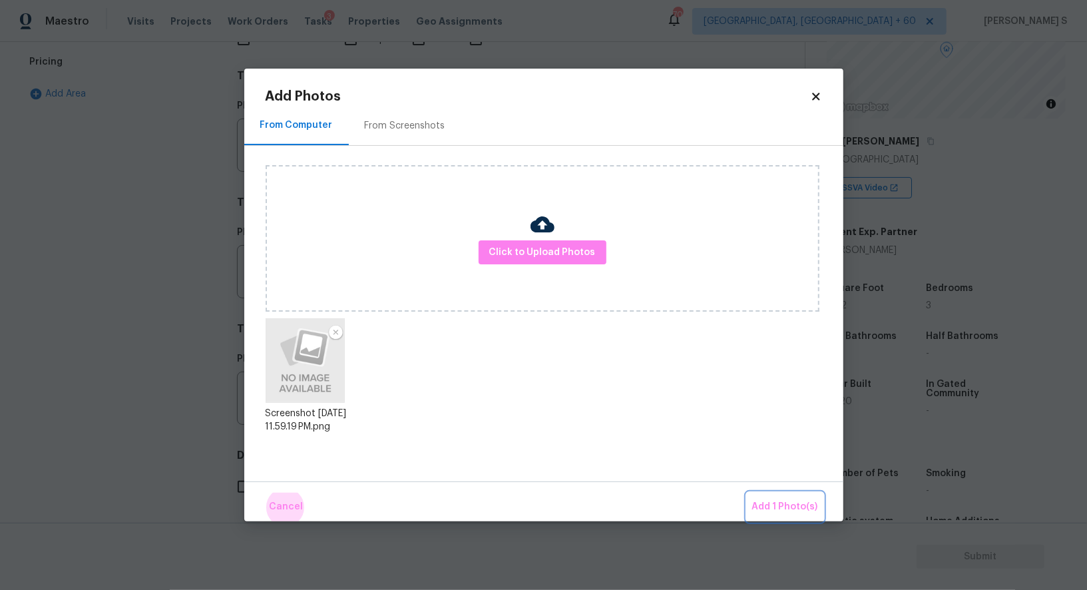
click at [747, 493] on button "Add 1 Photo(s)" at bounding box center [785, 507] width 77 height 29
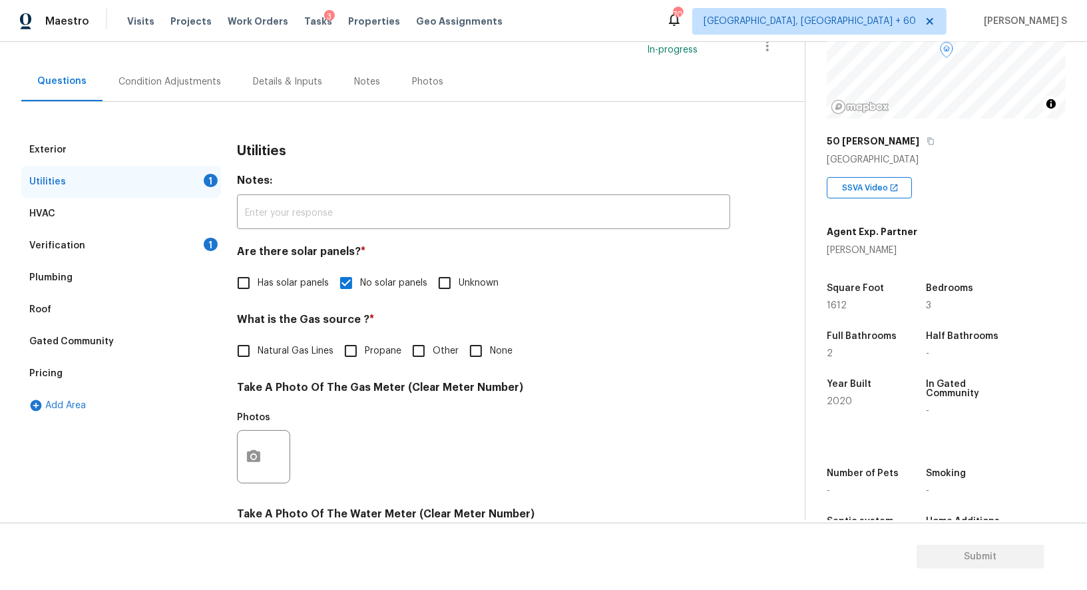
scroll to position [0, 0]
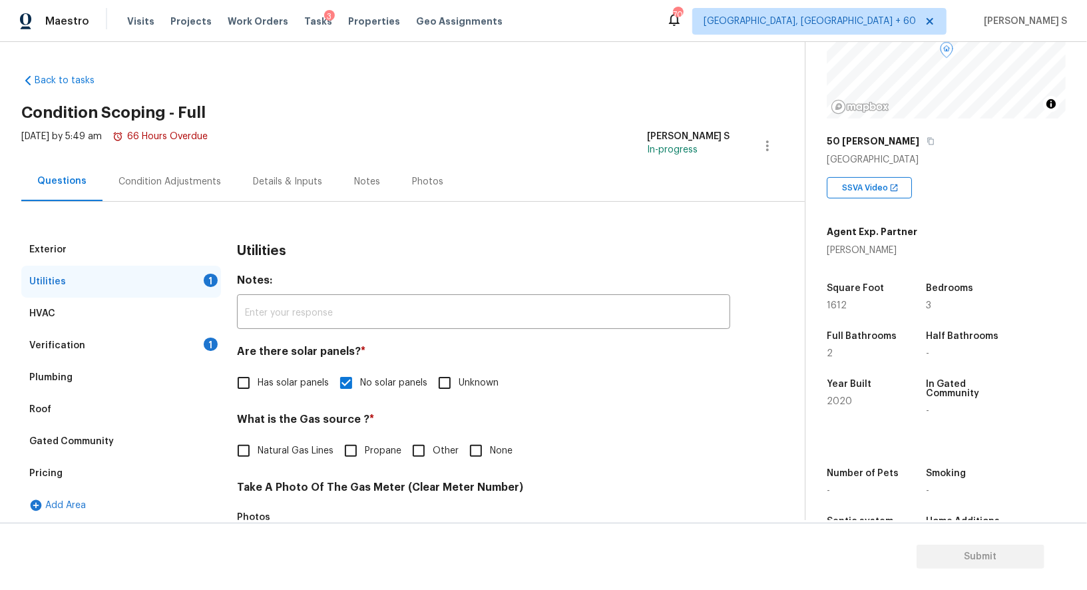
click at [196, 178] on div "Condition Adjustments" at bounding box center [170, 181] width 103 height 13
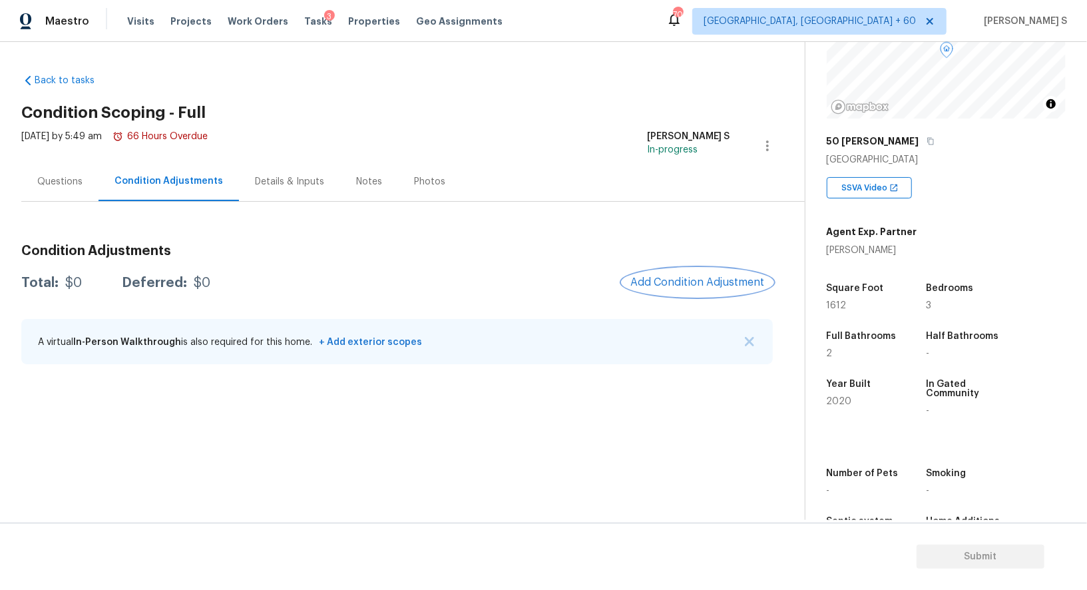
click at [692, 289] on button "Add Condition Adjustment" at bounding box center [697, 282] width 150 height 28
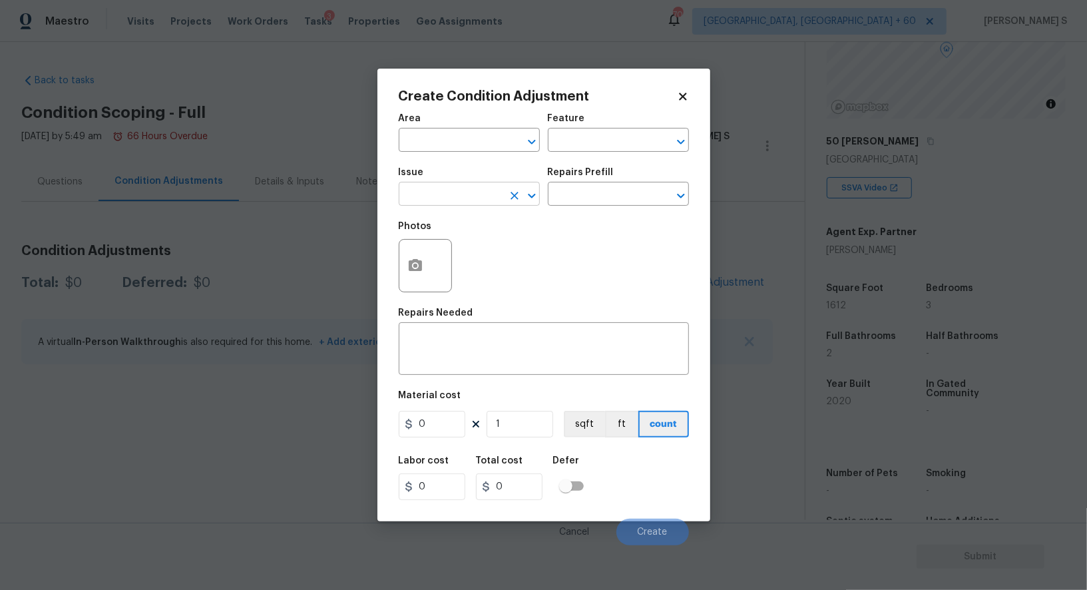
click at [436, 197] on input "text" at bounding box center [451, 195] width 104 height 21
type input "Pressure Washing"
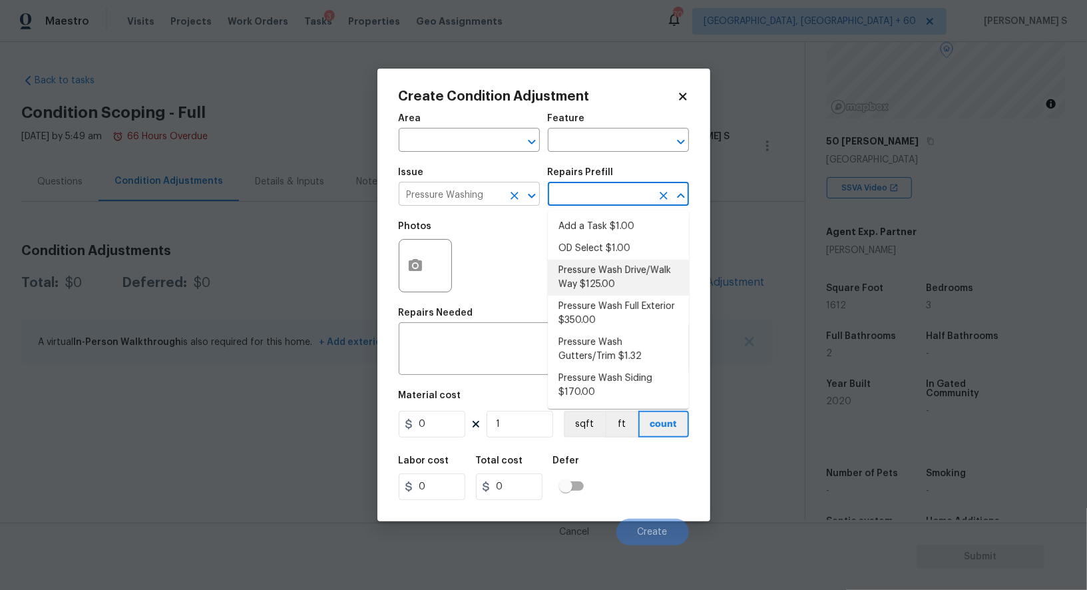
type input "Siding"
type textarea "Pressure wash the driveways/walkways as directed by the PM. Ensure that all deb…"
type input "125"
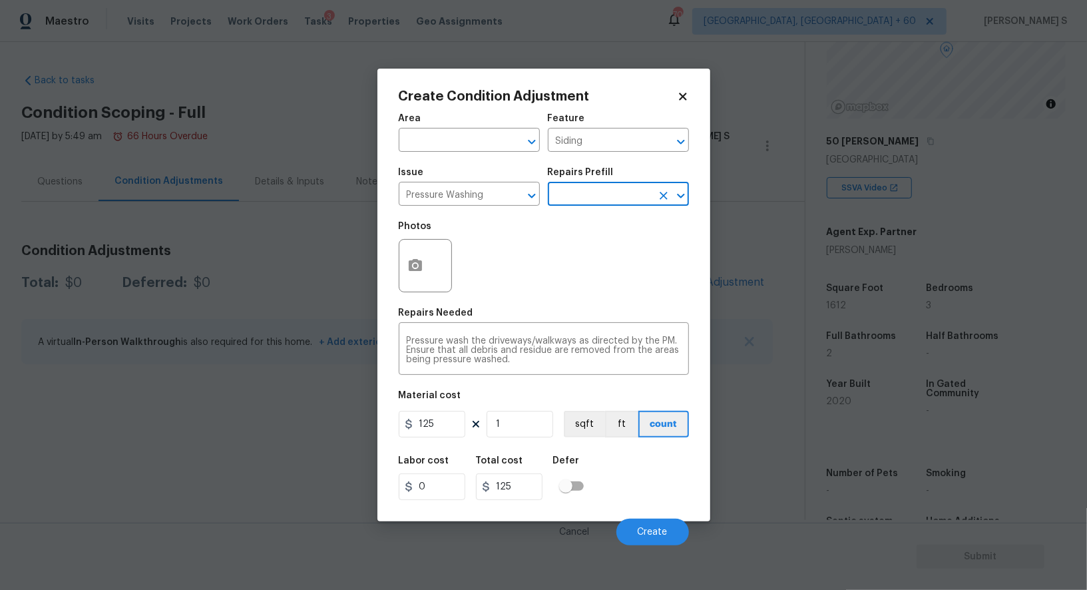
click at [428, 410] on figure "Material cost 125 1 sqft ft count" at bounding box center [544, 415] width 290 height 49
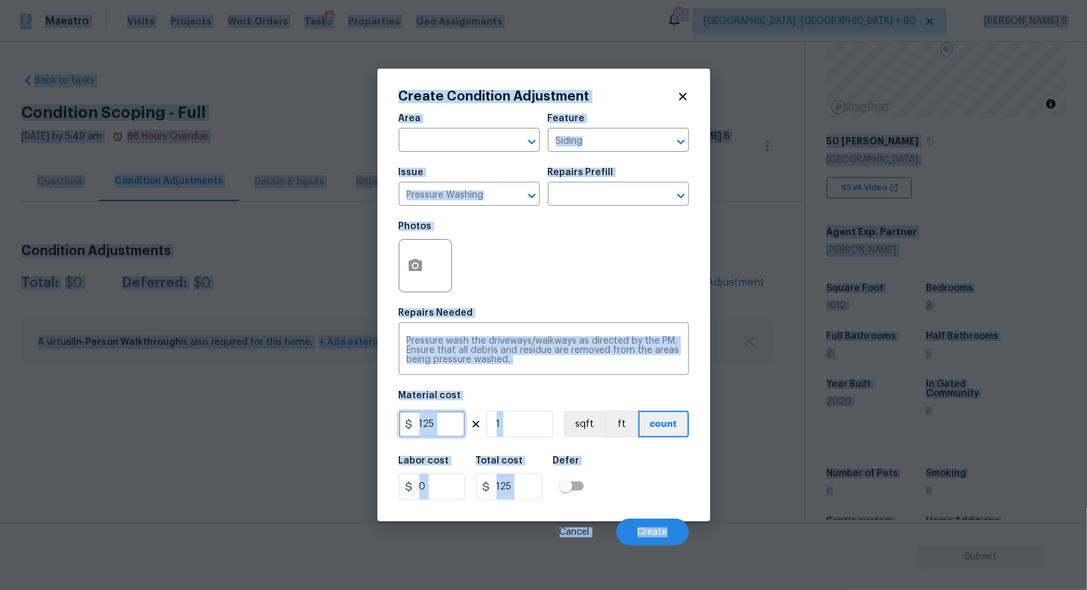
click at [438, 427] on input "125" at bounding box center [432, 424] width 67 height 27
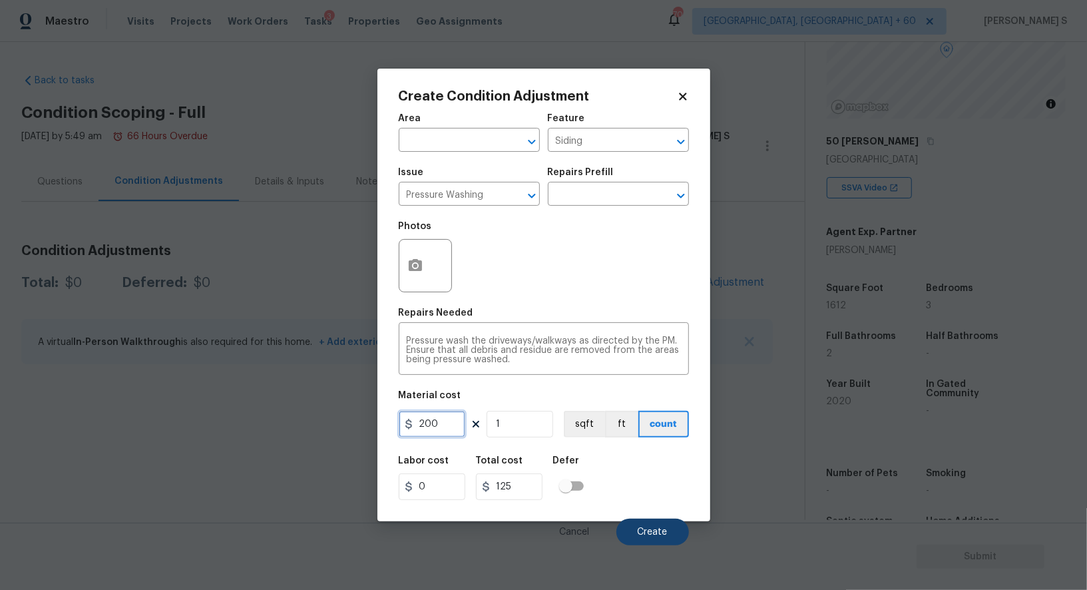
type input "200"
click at [650, 539] on button "Create" at bounding box center [652, 532] width 73 height 27
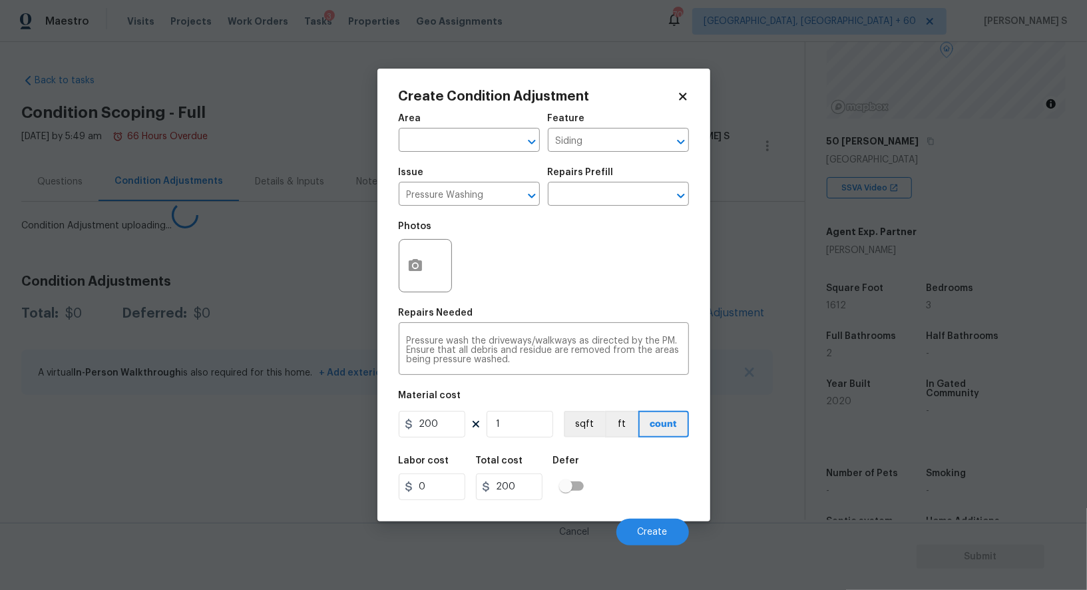
click at [69, 411] on body "Maestro Visits Projects Work Orders Tasks 3 Properties Geo Assignments 702 Albu…" at bounding box center [543, 295] width 1087 height 590
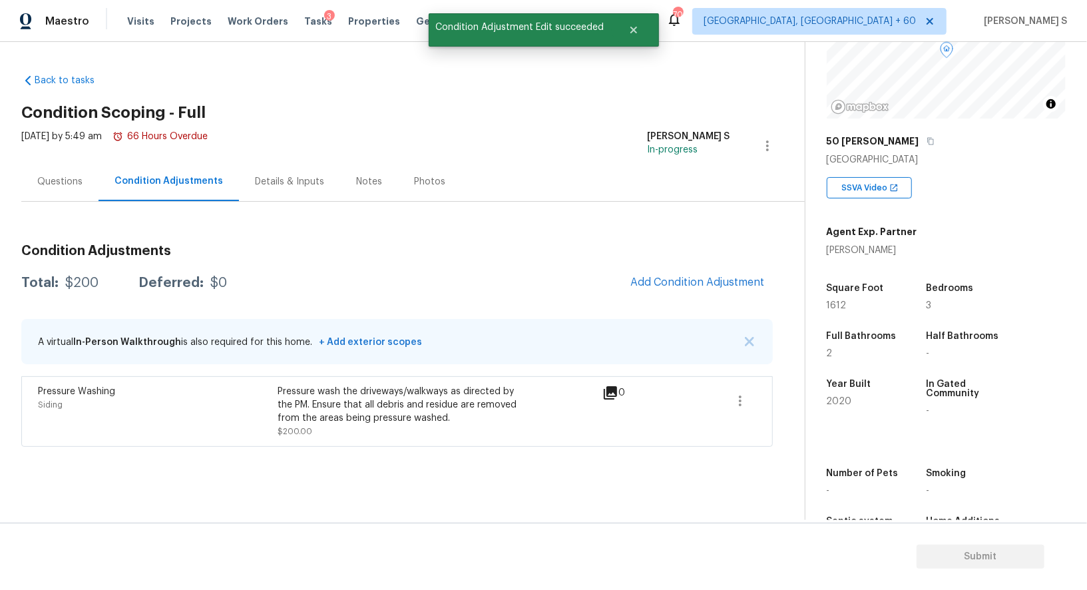
click at [668, 262] on div "Condition Adjustments Total: $200 Deferred: $0 Add Condition Adjustment A virtu…" at bounding box center [397, 340] width 752 height 213
click at [673, 282] on span "Add Condition Adjustment" at bounding box center [697, 282] width 134 height 12
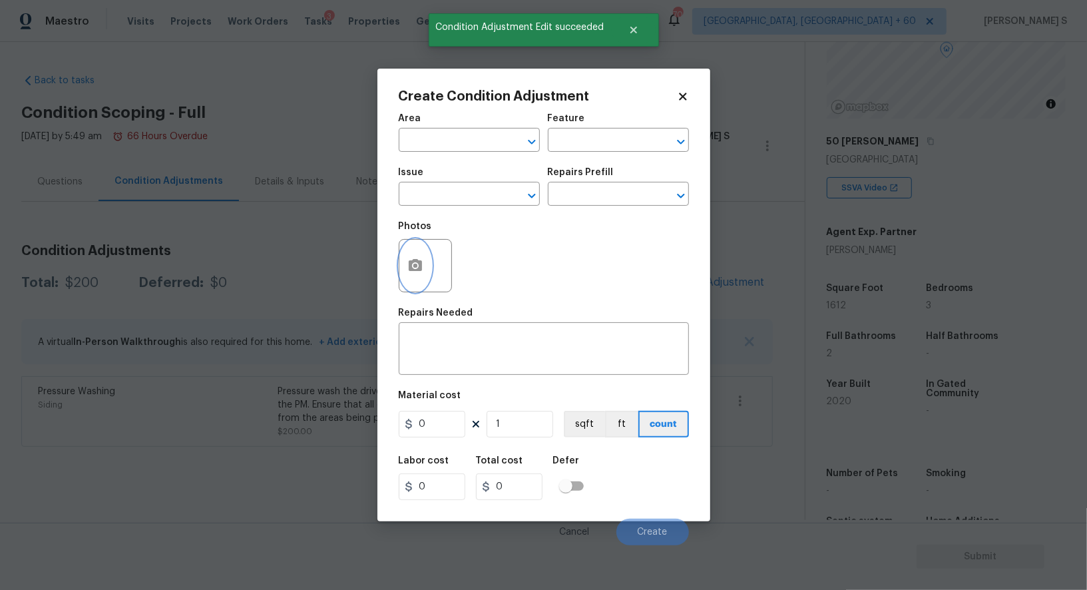
click at [415, 261] on icon "button" at bounding box center [415, 265] width 13 height 12
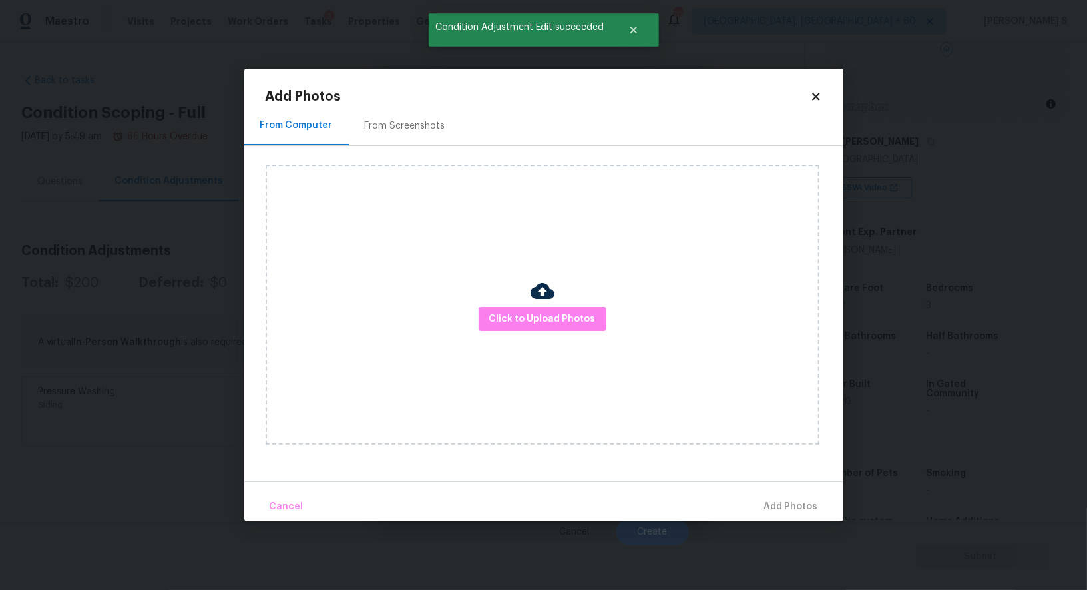
click at [408, 132] on div "From Screenshots" at bounding box center [405, 125] width 113 height 39
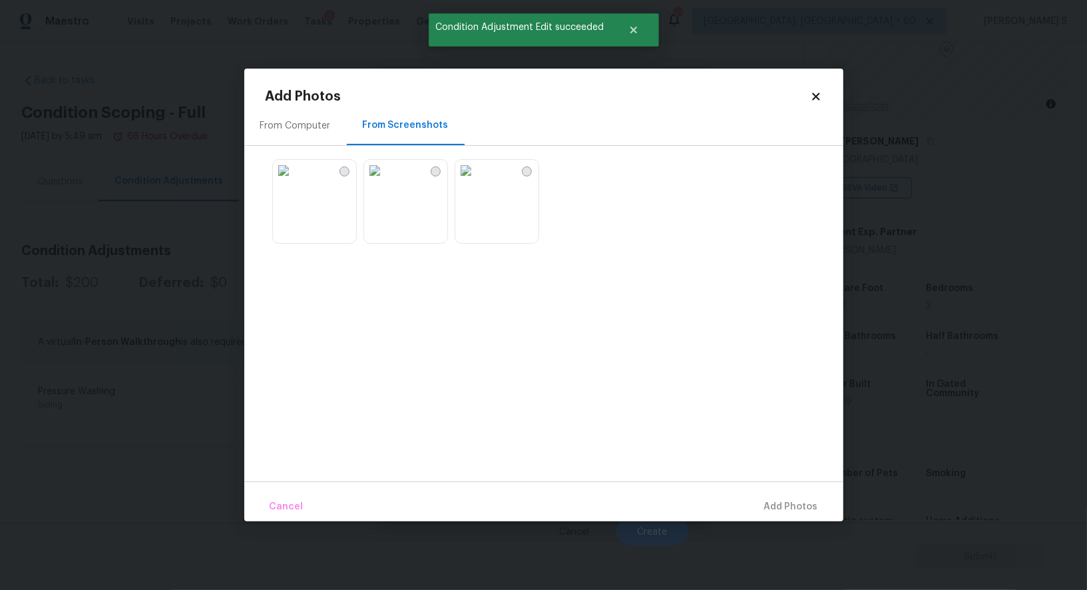
click at [477, 181] on img at bounding box center [465, 170] width 21 height 21
click at [385, 181] on img at bounding box center [374, 170] width 21 height 21
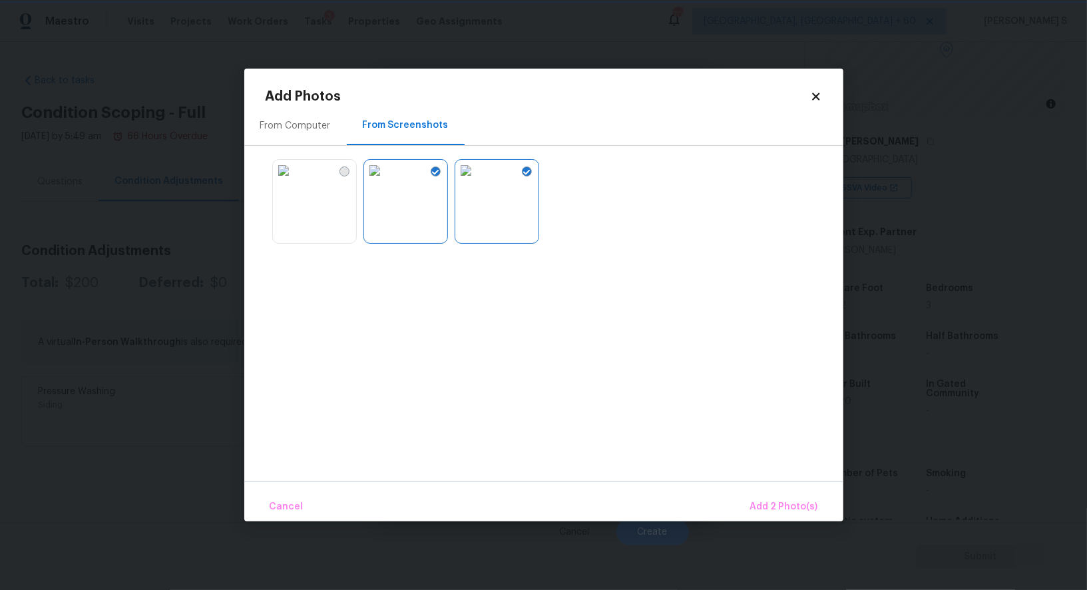
click at [294, 181] on img at bounding box center [283, 170] width 21 height 21
click at [787, 506] on span "Add 3 Photo(s)" at bounding box center [784, 507] width 67 height 17
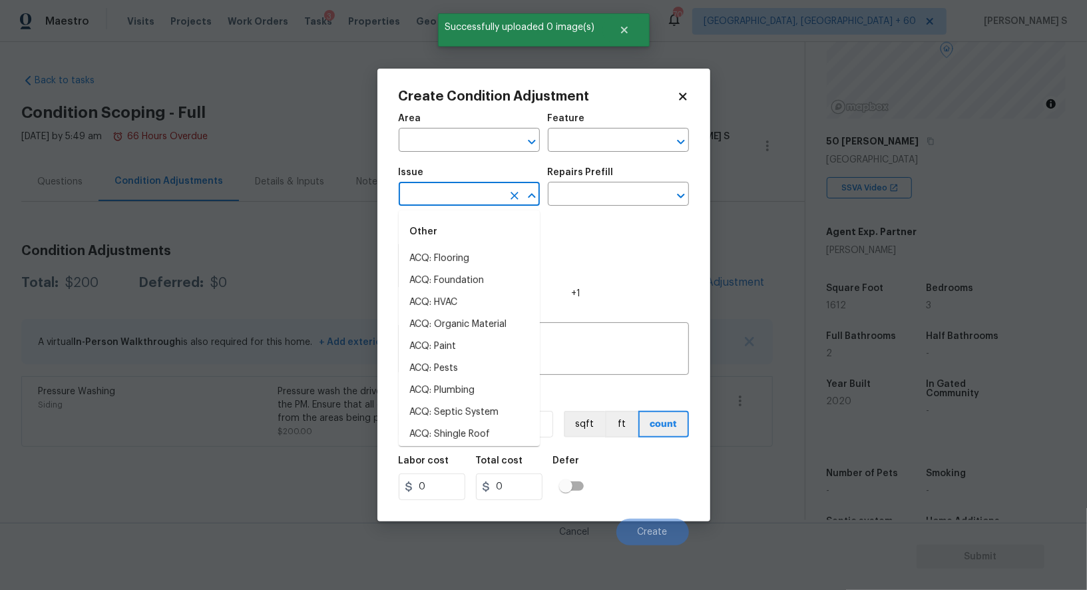
click at [463, 203] on input "text" at bounding box center [451, 195] width 104 height 21
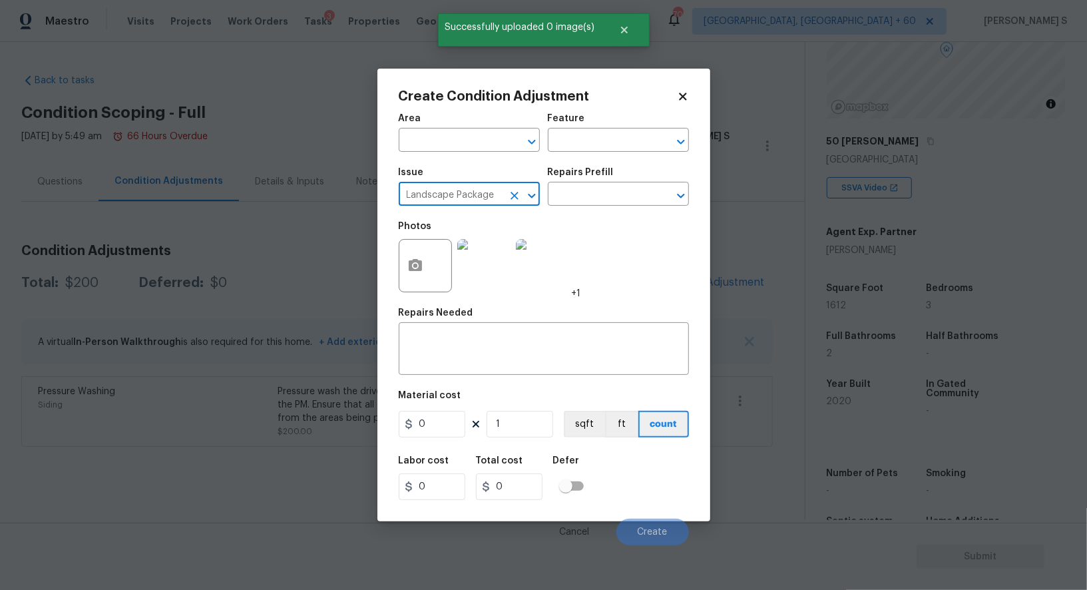
type input "Landscape Package"
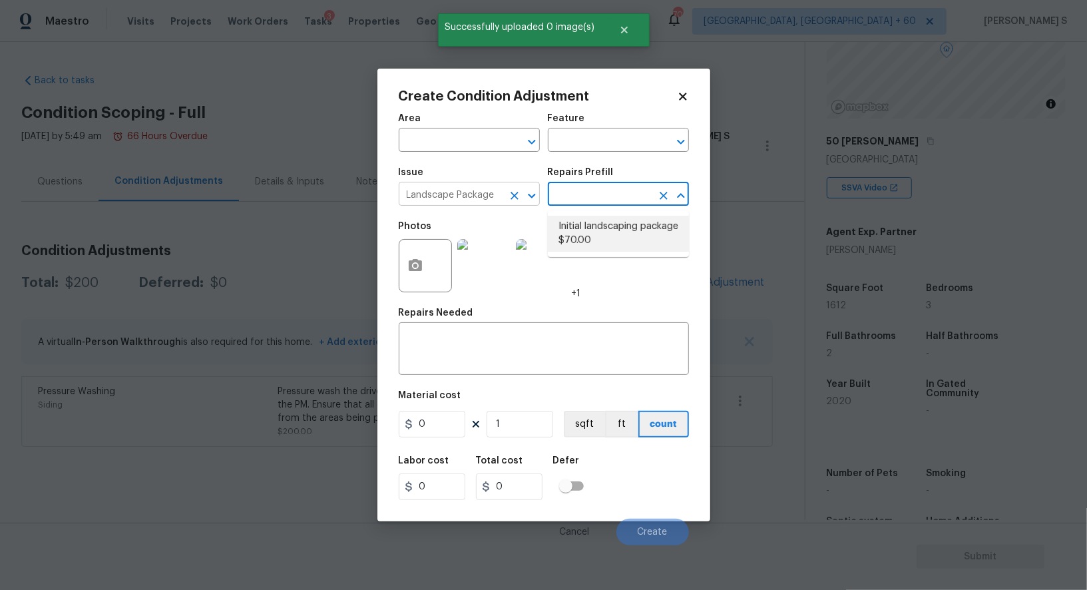
type input "Home Readiness Packages"
type textarea "Mowing of grass up to 6" in height. Mow, edge along driveways & sidewalks, trim…"
type input "70"
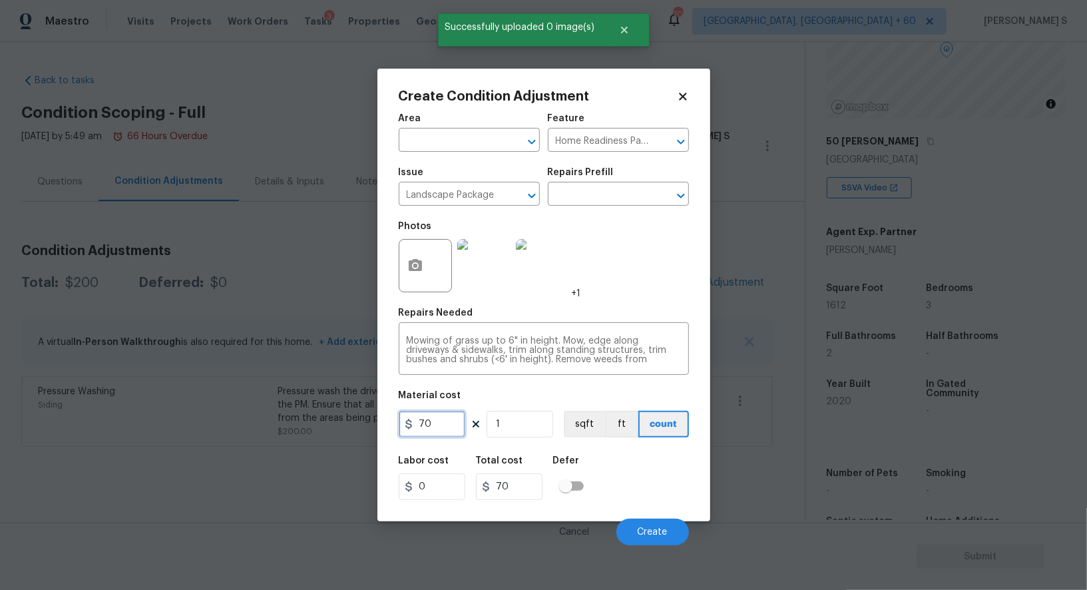
click at [432, 435] on input "70" at bounding box center [432, 424] width 67 height 27
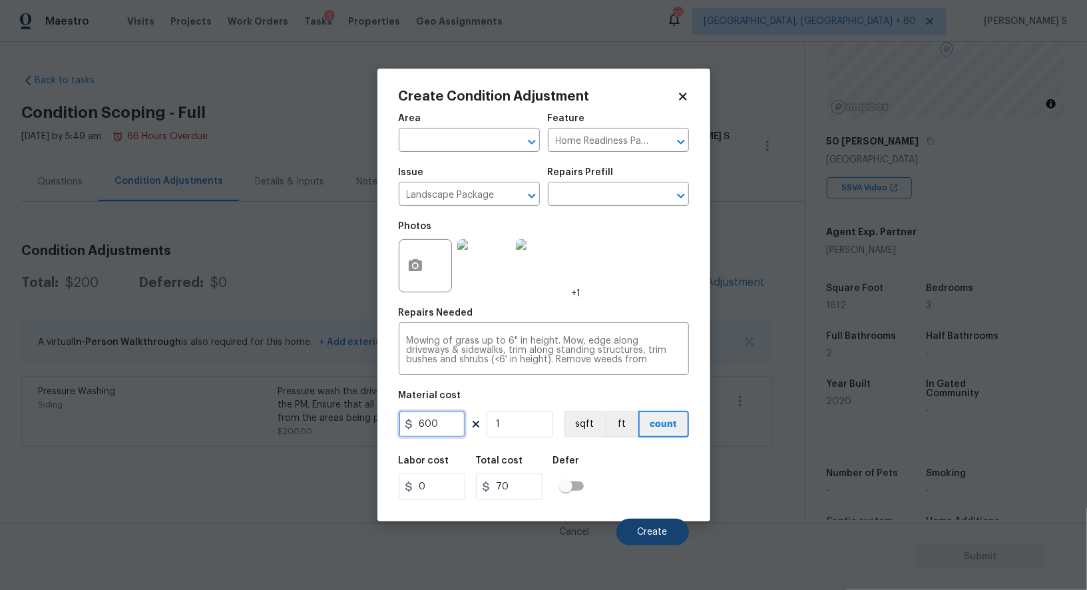
type input "600"
click at [660, 531] on span "Create" at bounding box center [653, 532] width 30 height 10
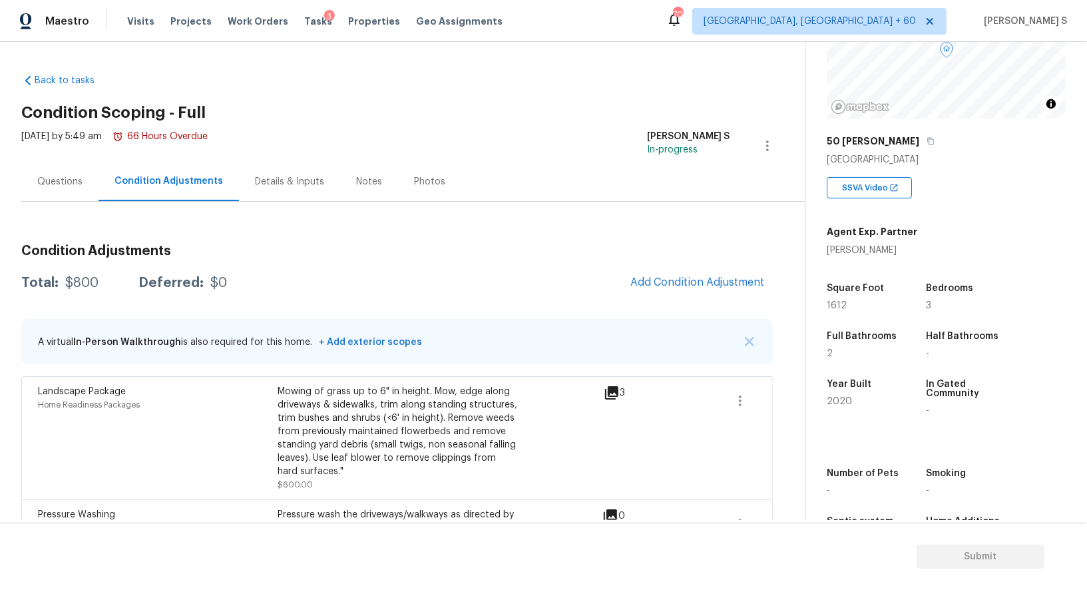
click at [716, 263] on div "Condition Adjustments Total: $800 Deferred: $0 Add Condition Adjustment A virtu…" at bounding box center [397, 402] width 752 height 336
click at [725, 288] on button "Add Condition Adjustment" at bounding box center [697, 282] width 150 height 28
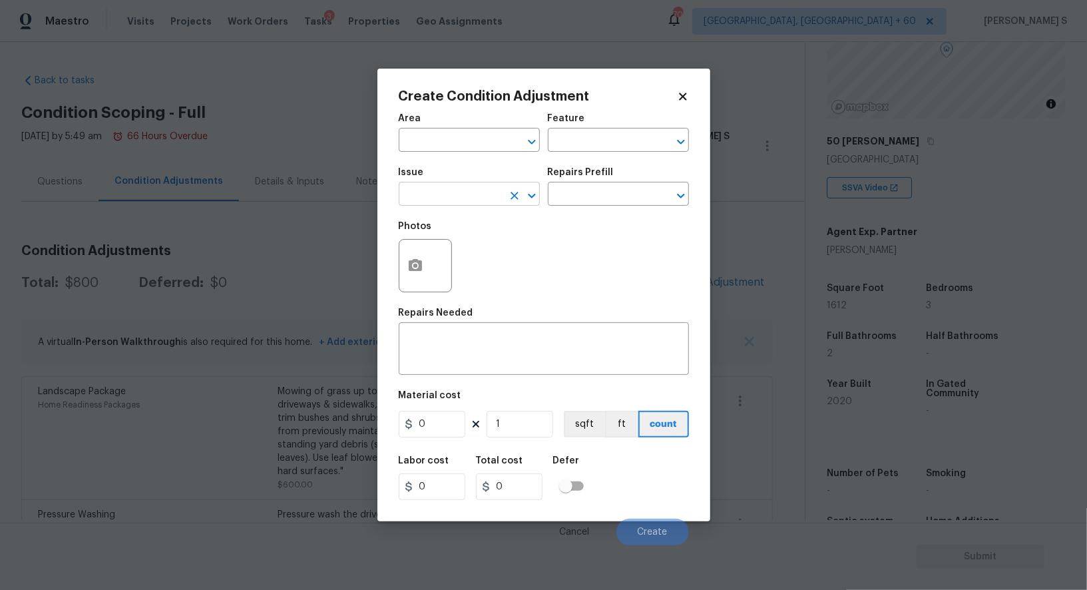
click at [493, 194] on input "text" at bounding box center [451, 195] width 104 height 21
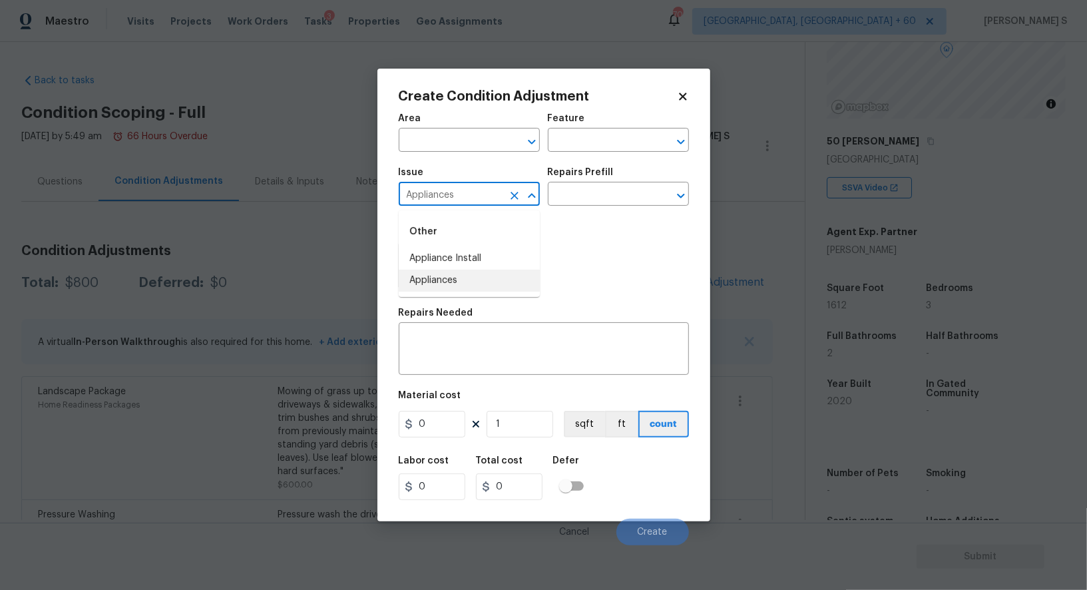
type input "Appliances"
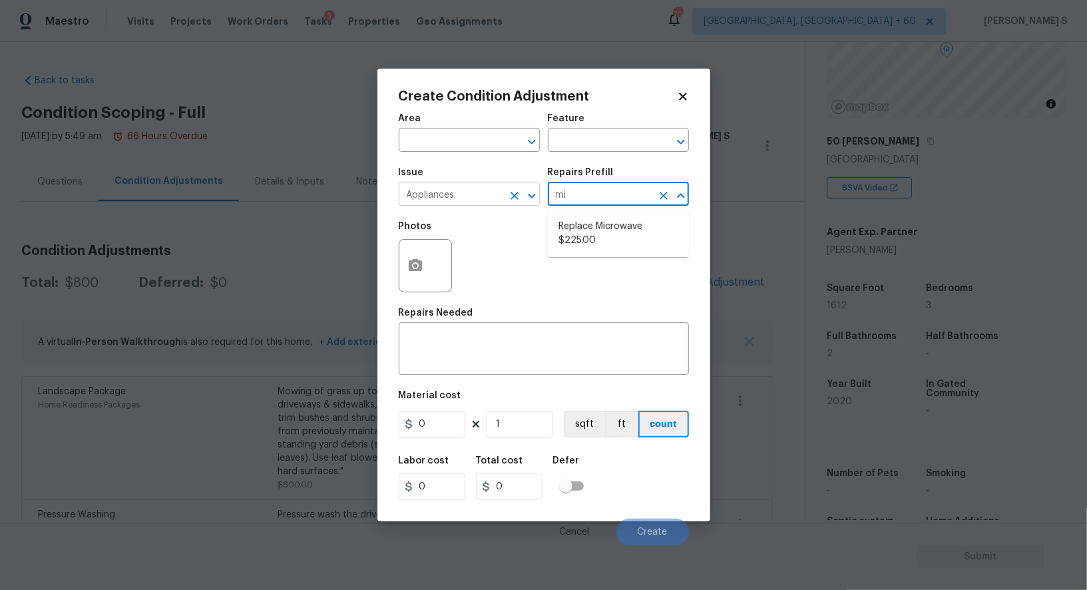
type input "mic"
type input "Appliances"
type textarea "Remove the existing microwave and replace it with a new microwave"
type input "225"
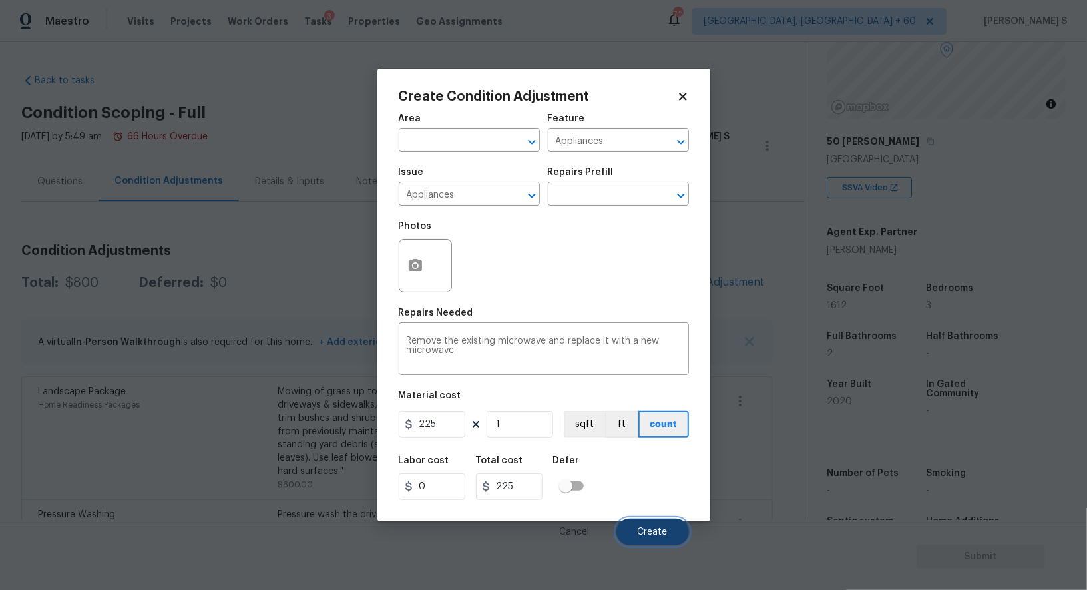
click at [621, 530] on button "Create" at bounding box center [652, 532] width 73 height 27
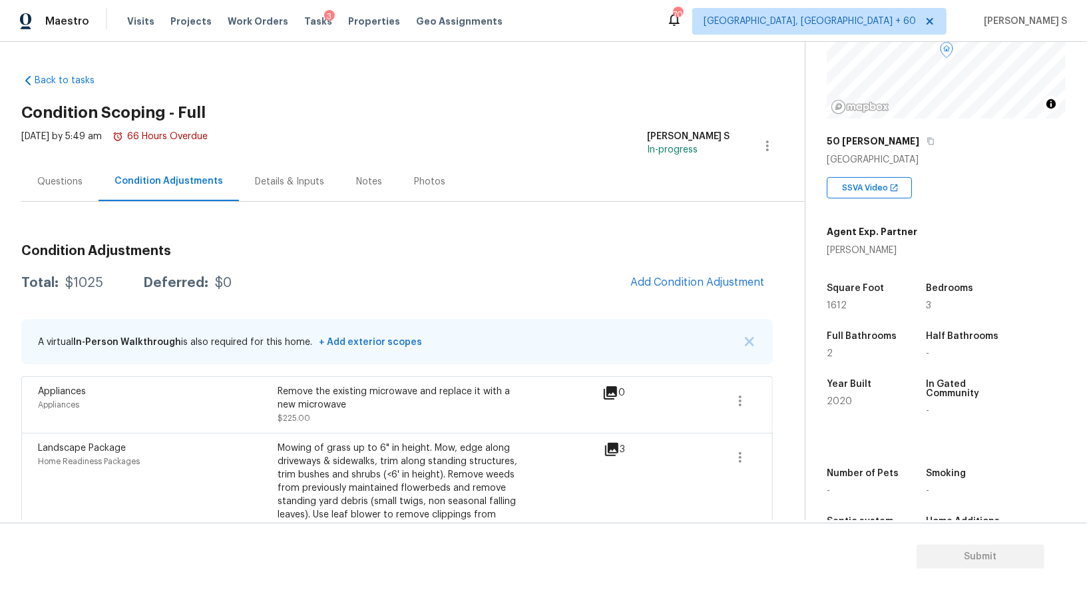
click at [79, 180] on div "Questions" at bounding box center [59, 181] width 45 height 13
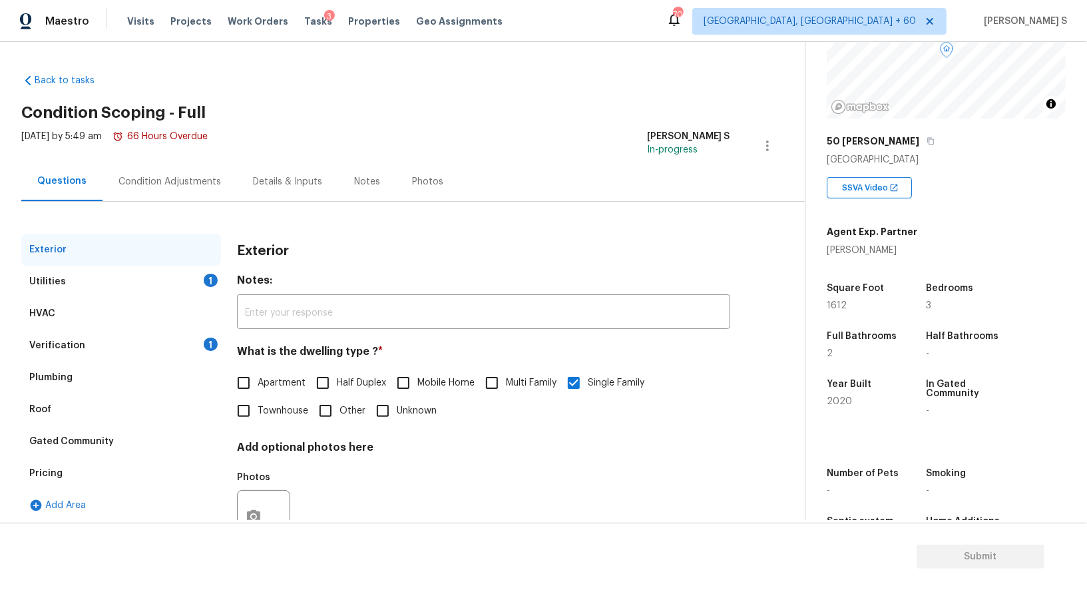
click at [57, 474] on div "Pricing" at bounding box center [45, 473] width 33 height 13
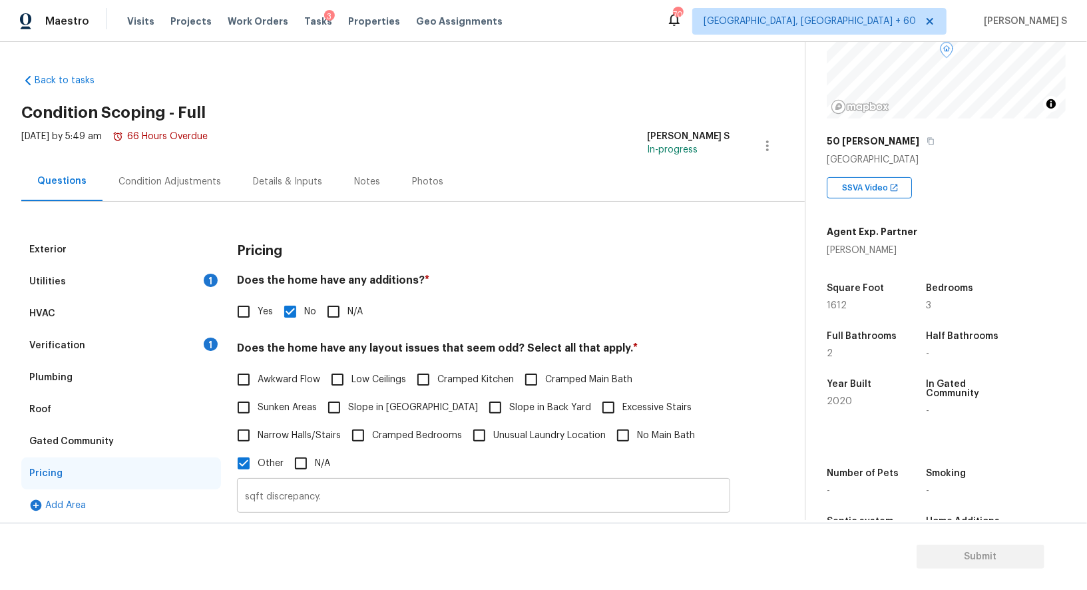
scroll to position [252, 0]
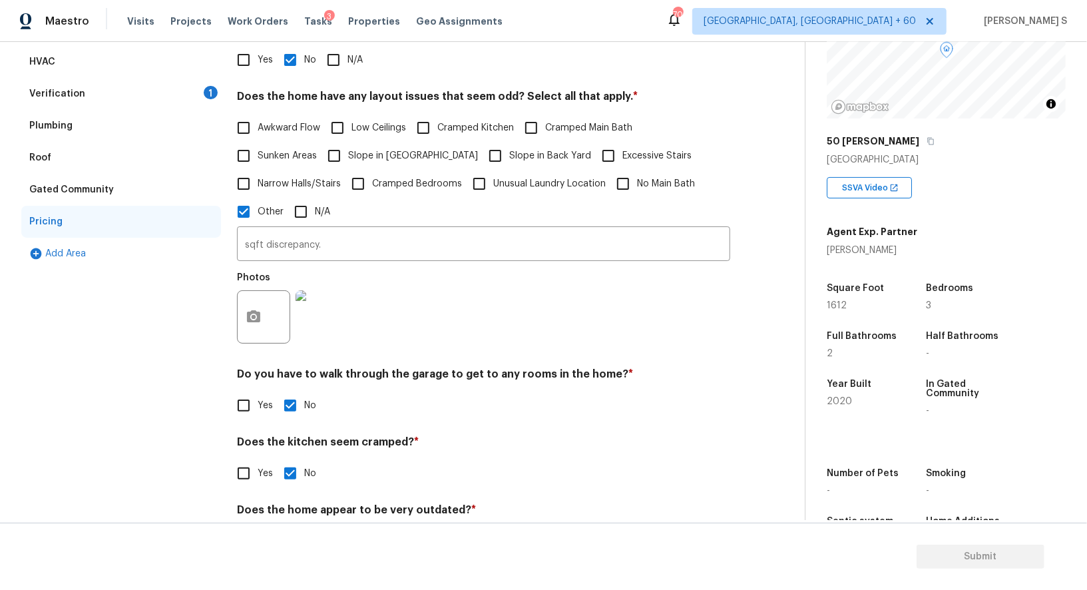
drag, startPoint x: 348, startPoint y: 154, endPoint x: 393, endPoint y: 154, distance: 44.6
click at [348, 154] on span "Slope in [GEOGRAPHIC_DATA]" at bounding box center [413, 156] width 130 height 14
click at [348, 154] on input "Slope in [GEOGRAPHIC_DATA]" at bounding box center [334, 156] width 28 height 28
click at [429, 160] on span "Slope in [GEOGRAPHIC_DATA]" at bounding box center [413, 157] width 130 height 14
click at [348, 160] on input "Slope in [GEOGRAPHIC_DATA]" at bounding box center [334, 157] width 28 height 28
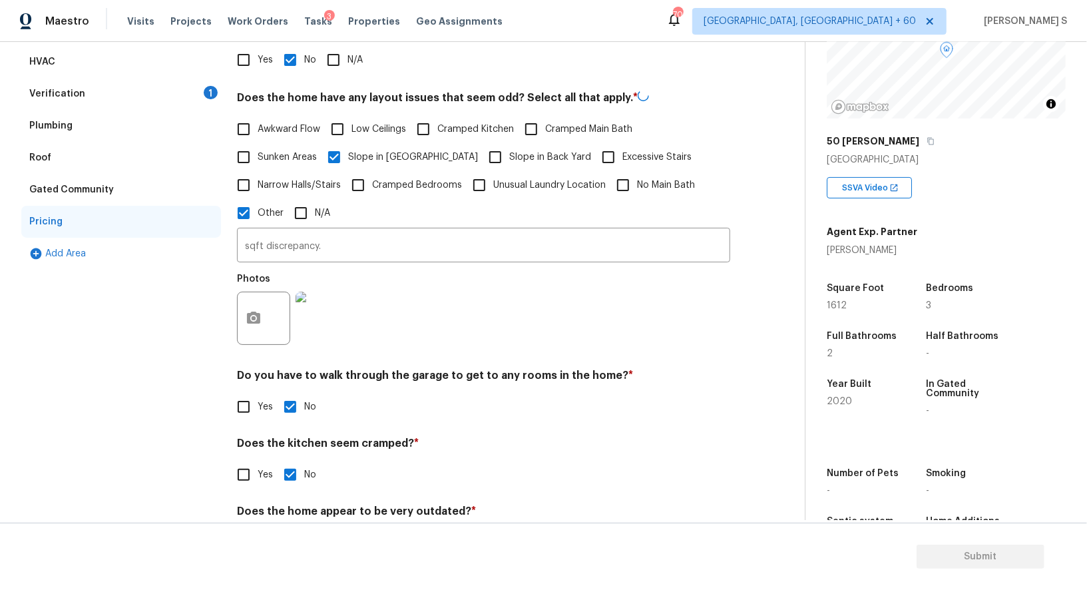
checkbox input "false"
click at [481, 154] on input "Slope in Back Yard" at bounding box center [495, 156] width 28 height 28
checkbox input "true"
click at [406, 154] on span "Slope in [GEOGRAPHIC_DATA]" at bounding box center [413, 157] width 130 height 14
click at [348, 154] on input "Slope in [GEOGRAPHIC_DATA]" at bounding box center [334, 157] width 28 height 28
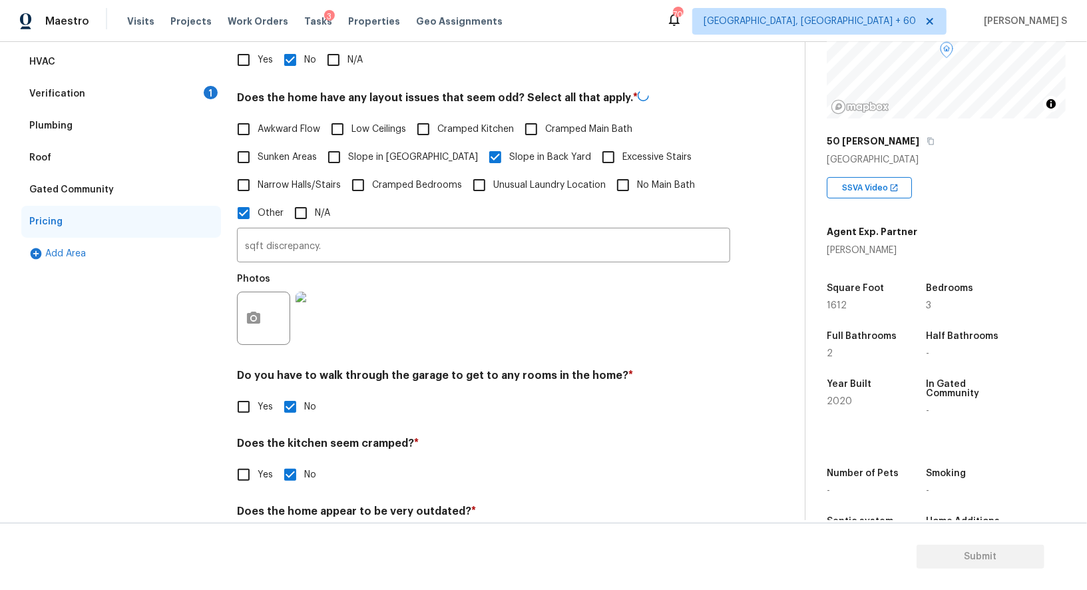
checkbox input "true"
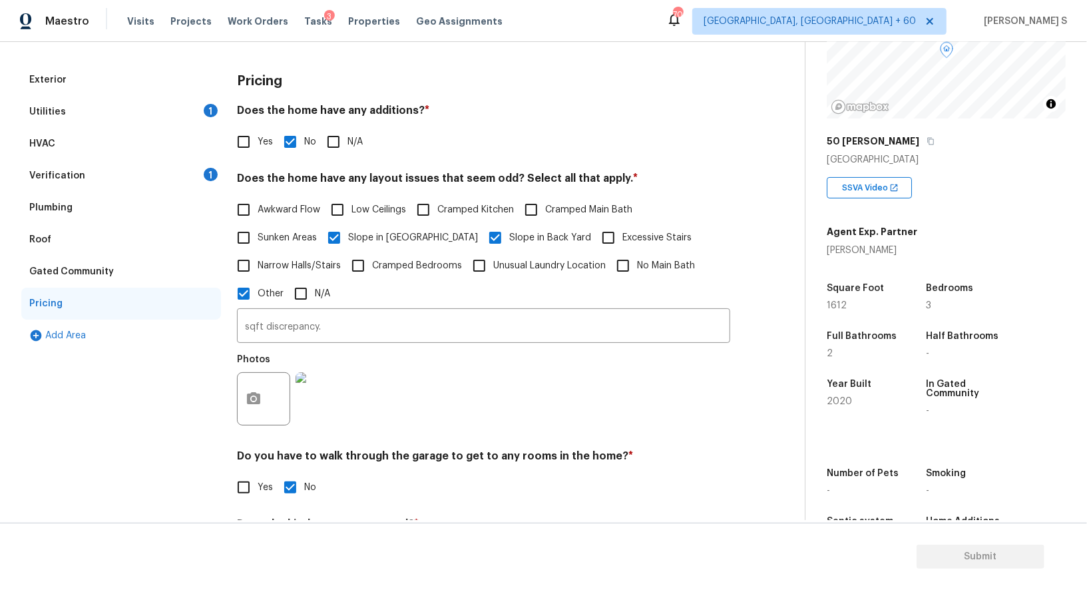
scroll to position [0, 0]
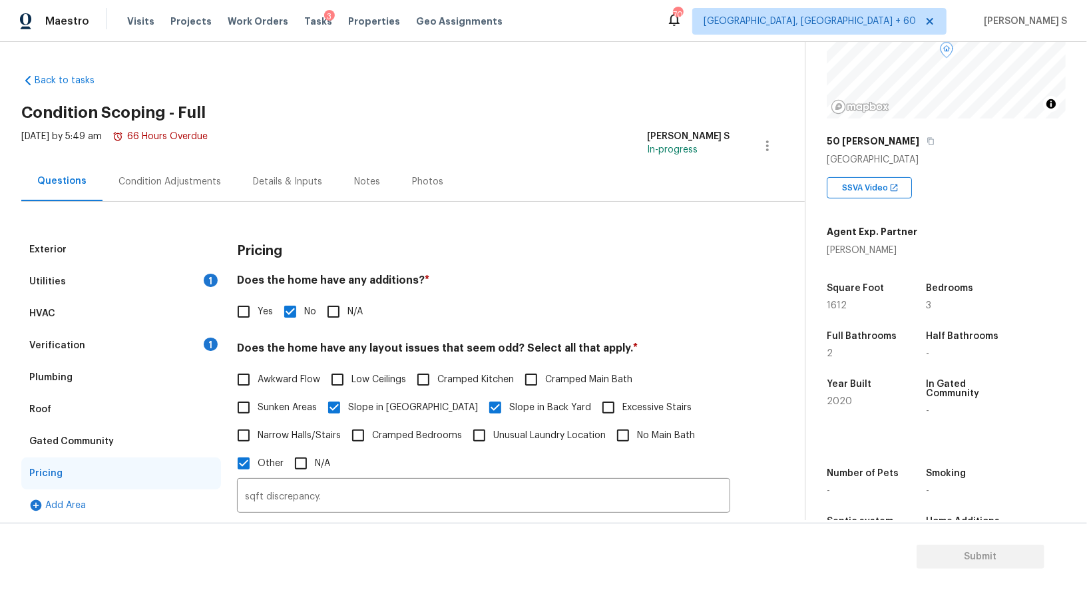
click at [212, 358] on div "Verification 1" at bounding box center [121, 346] width 200 height 32
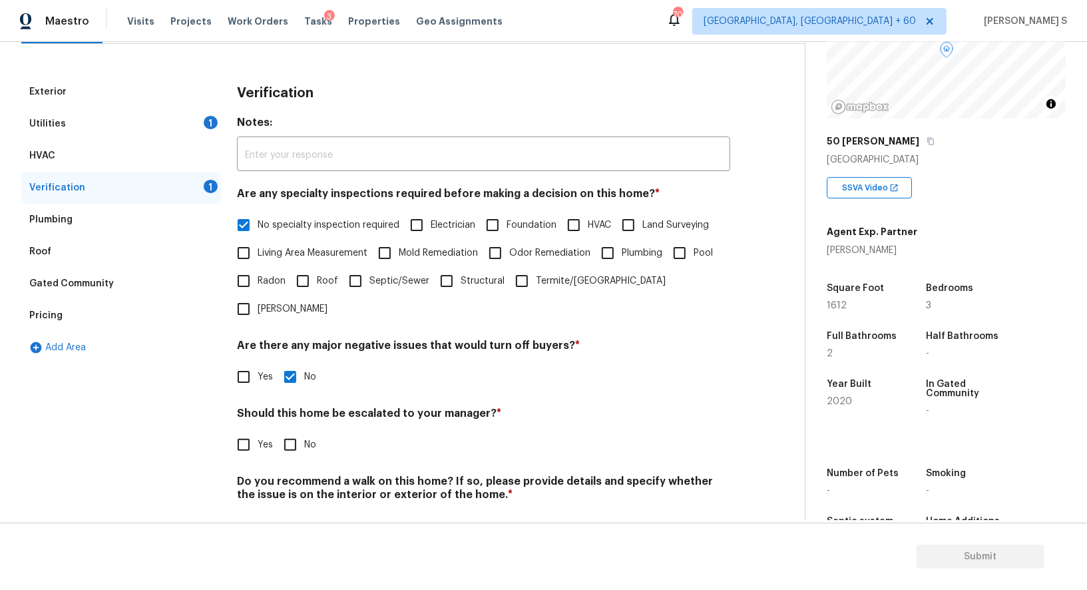
scroll to position [170, 0]
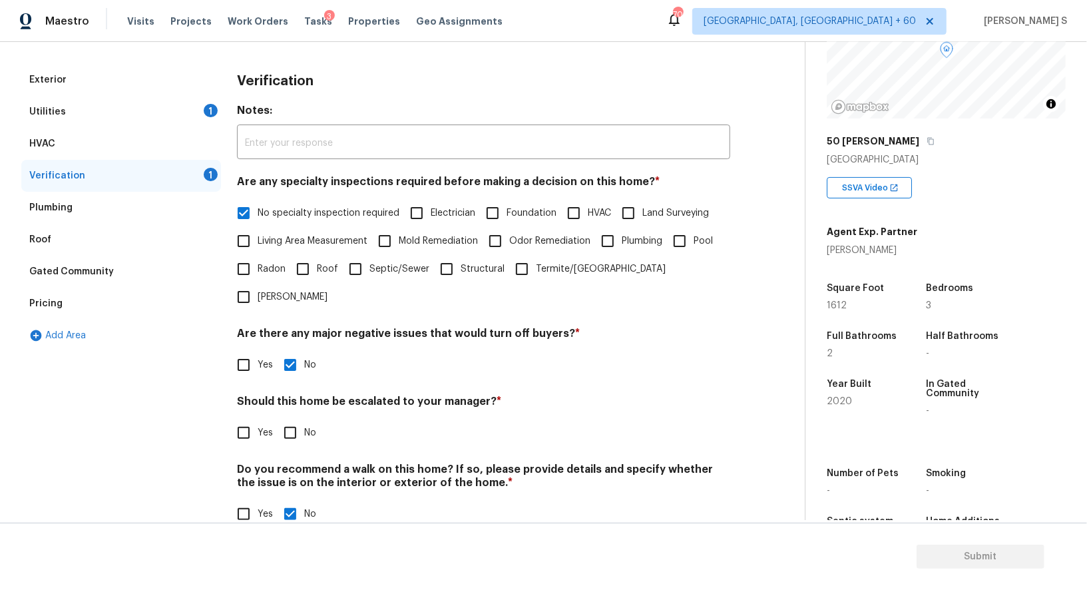
click at [258, 426] on span "Yes" at bounding box center [265, 433] width 15 height 14
click at [258, 419] on input "Yes" at bounding box center [244, 433] width 28 height 28
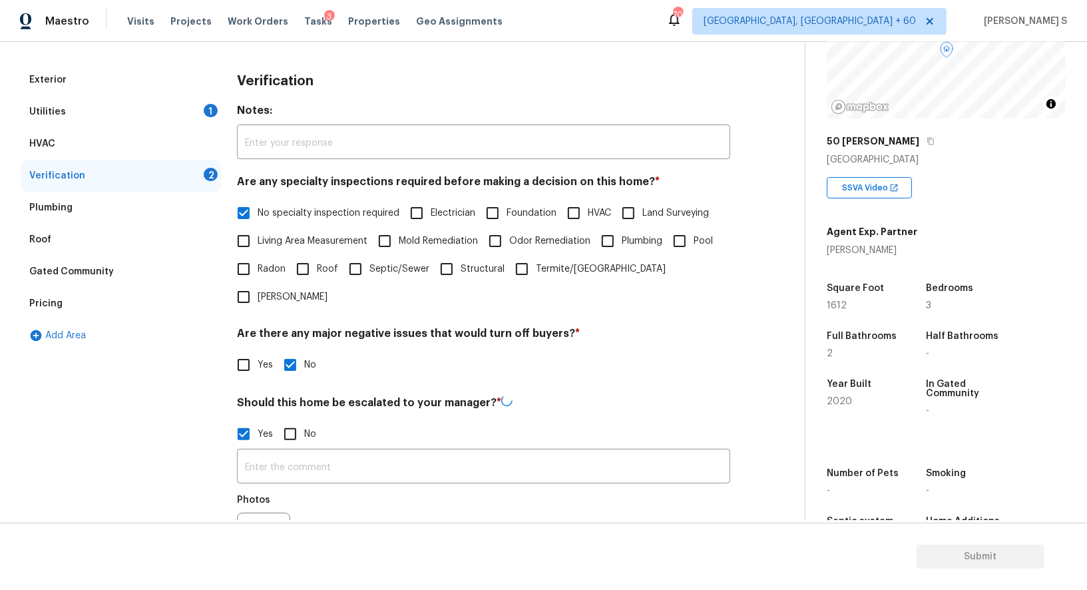
click at [258, 427] on span "Yes" at bounding box center [265, 434] width 15 height 14
click at [258, 420] on input "Yes" at bounding box center [244, 434] width 28 height 28
checkbox input "false"
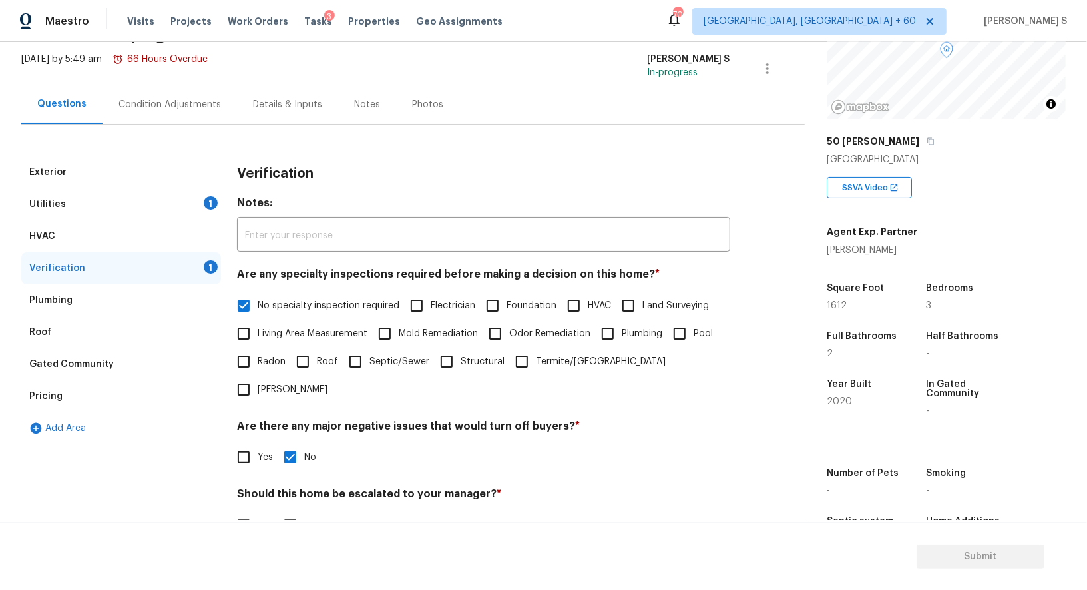
scroll to position [0, 0]
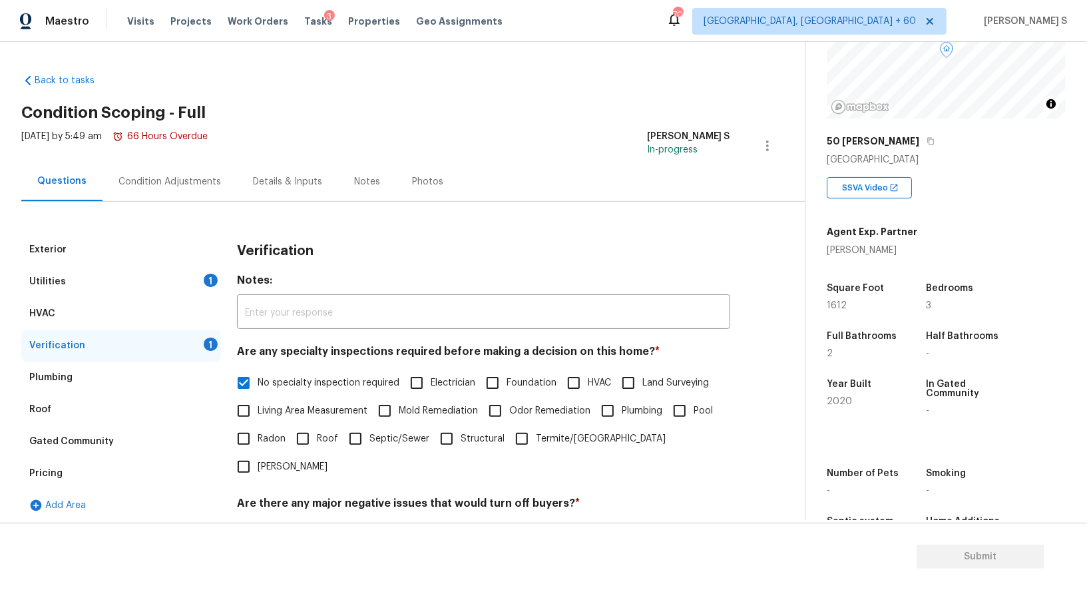
click at [207, 281] on div "1" at bounding box center [211, 280] width 14 height 13
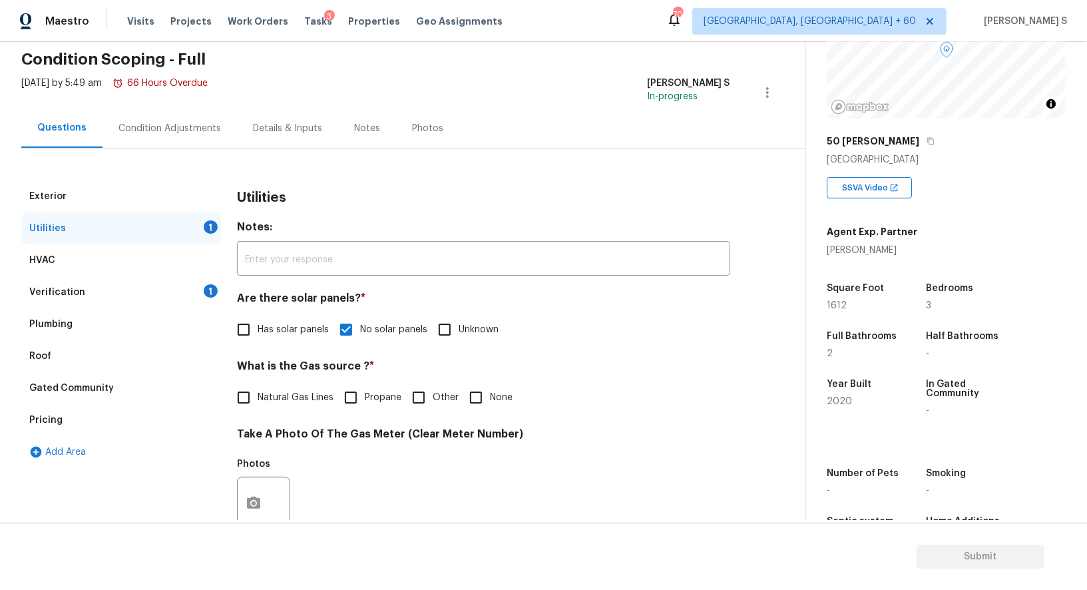
scroll to position [130, 0]
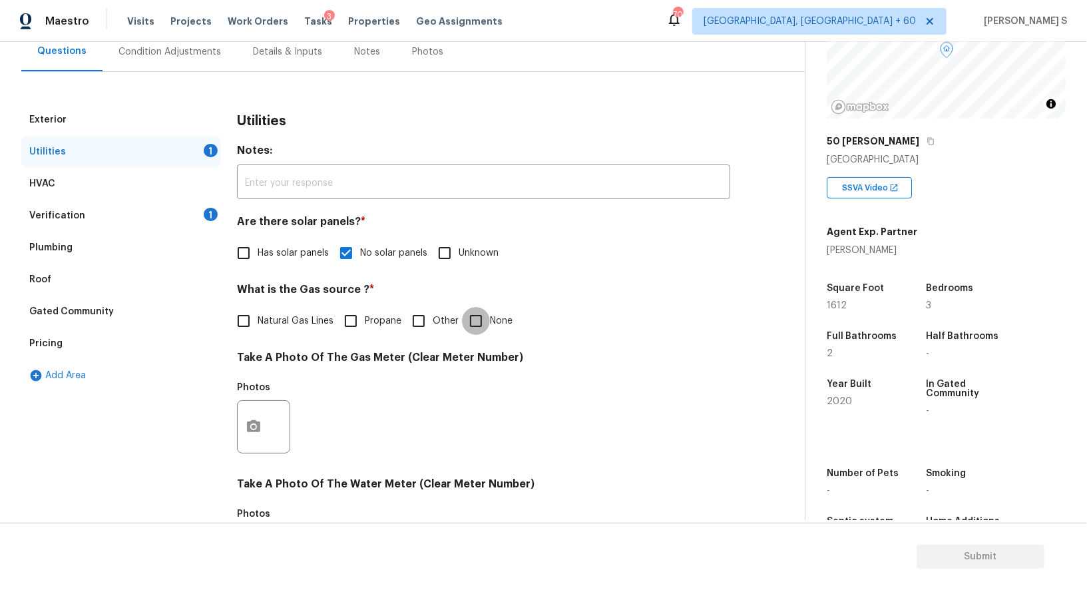
click at [467, 320] on input "None" at bounding box center [476, 321] width 28 height 28
checkbox input "true"
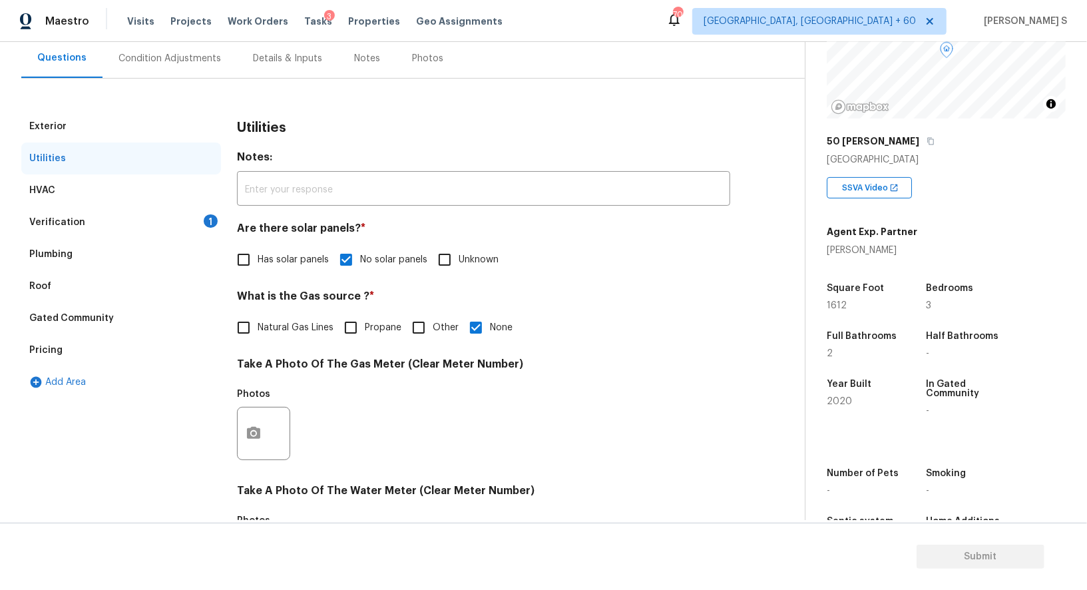
scroll to position [0, 0]
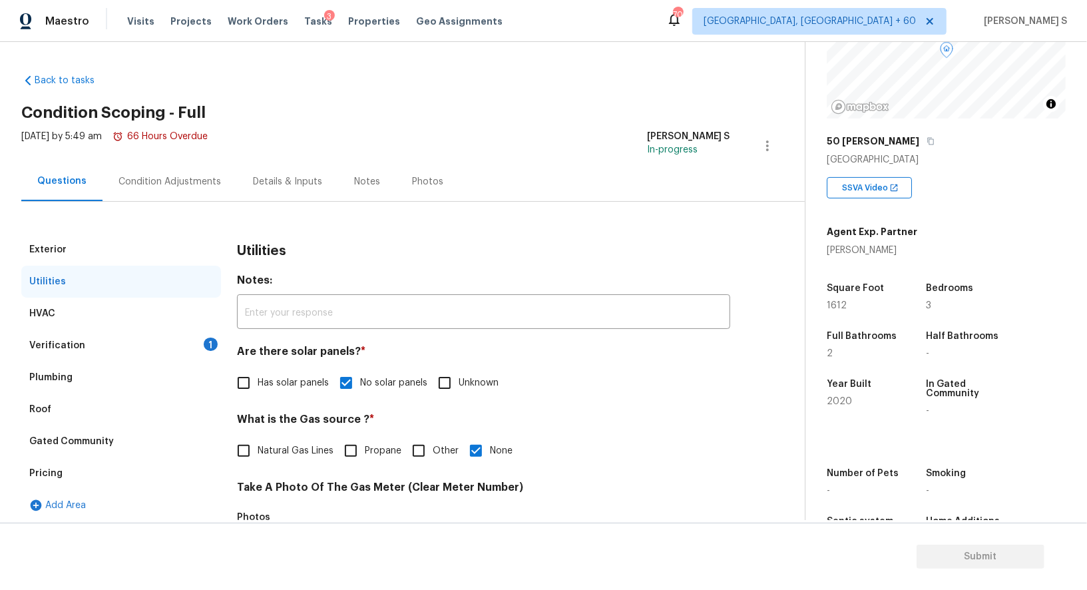
click at [212, 334] on div "Verification 1" at bounding box center [121, 346] width 200 height 32
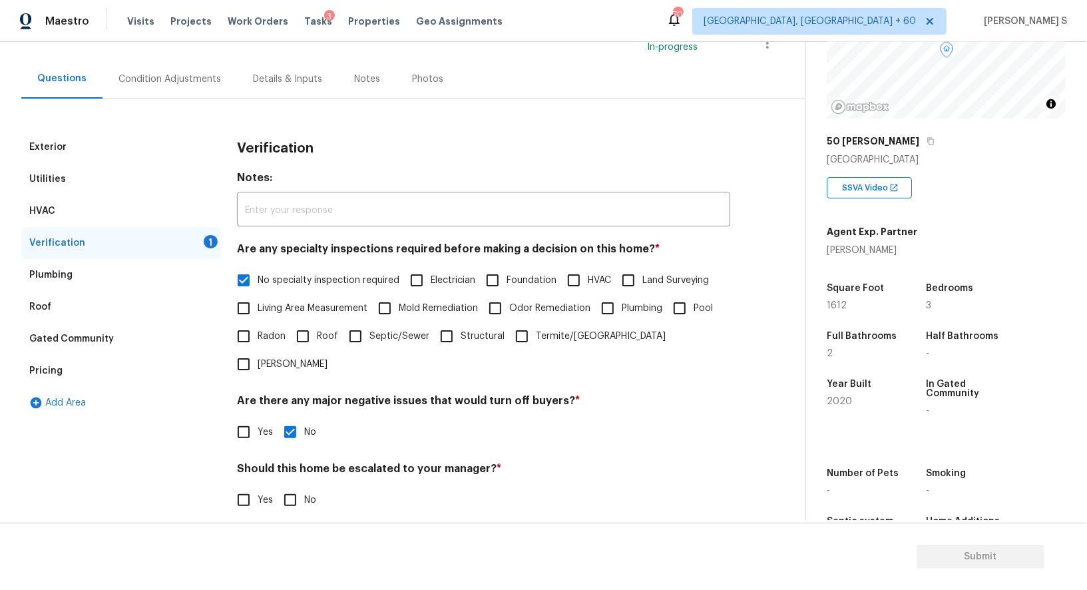
scroll to position [170, 0]
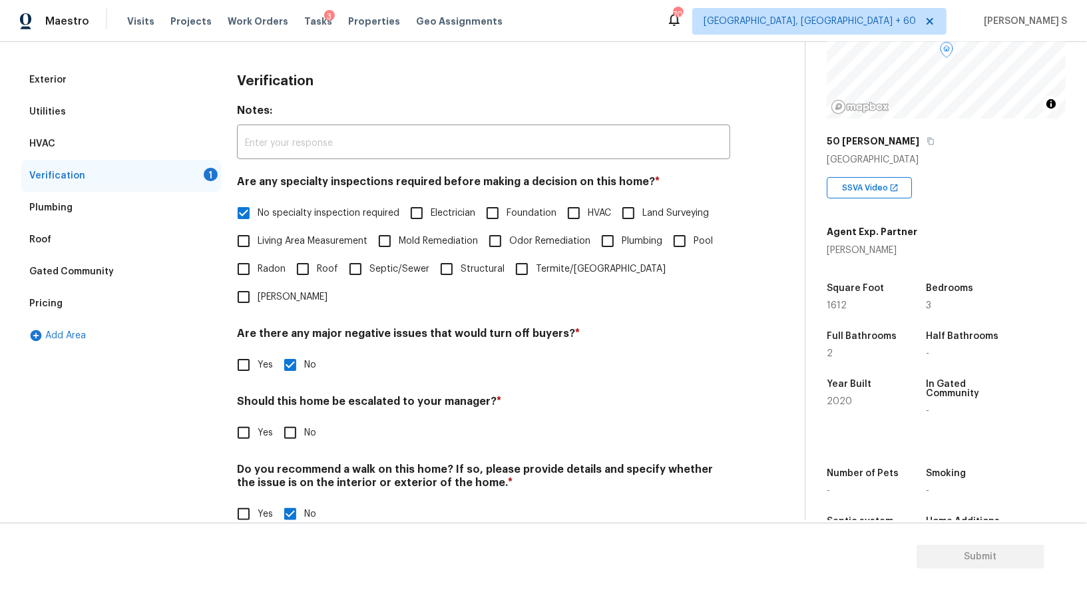
click at [294, 419] on input "No" at bounding box center [290, 433] width 28 height 28
checkbox input "true"
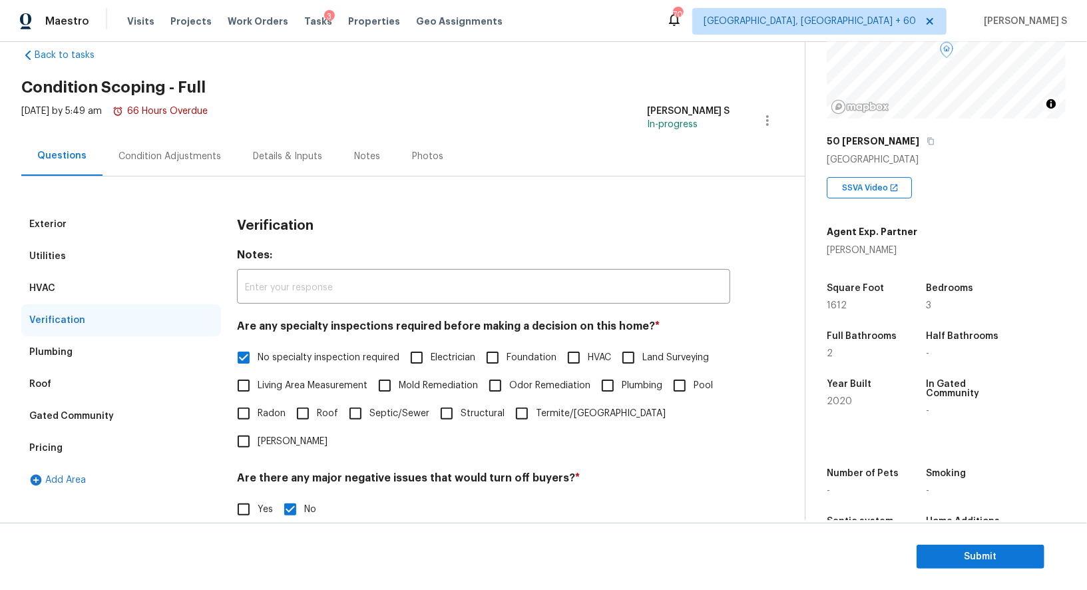
scroll to position [0, 0]
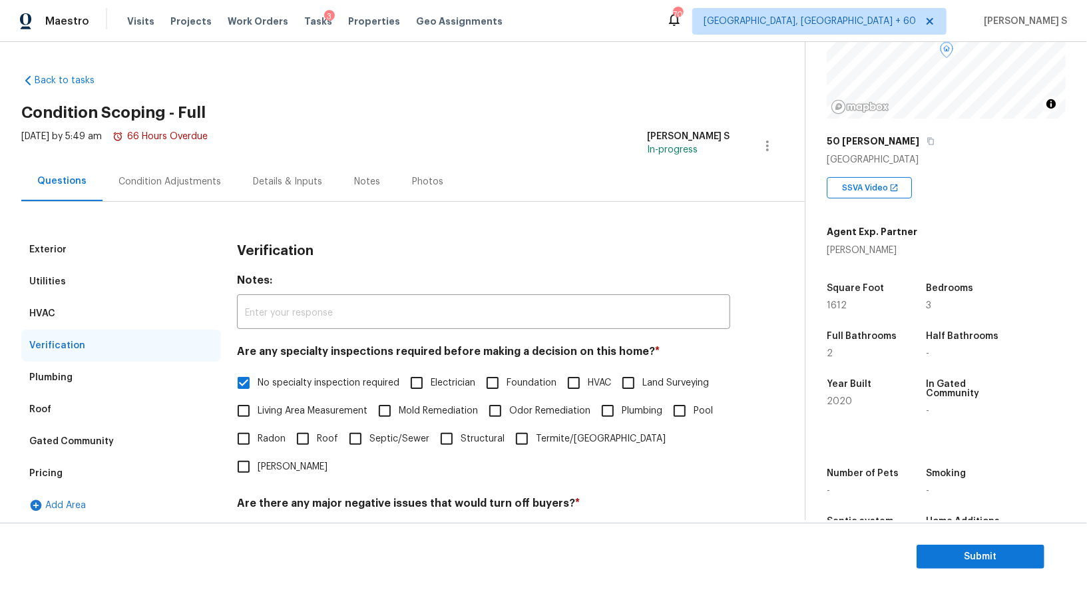
click at [172, 181] on div "Condition Adjustments" at bounding box center [170, 181] width 103 height 13
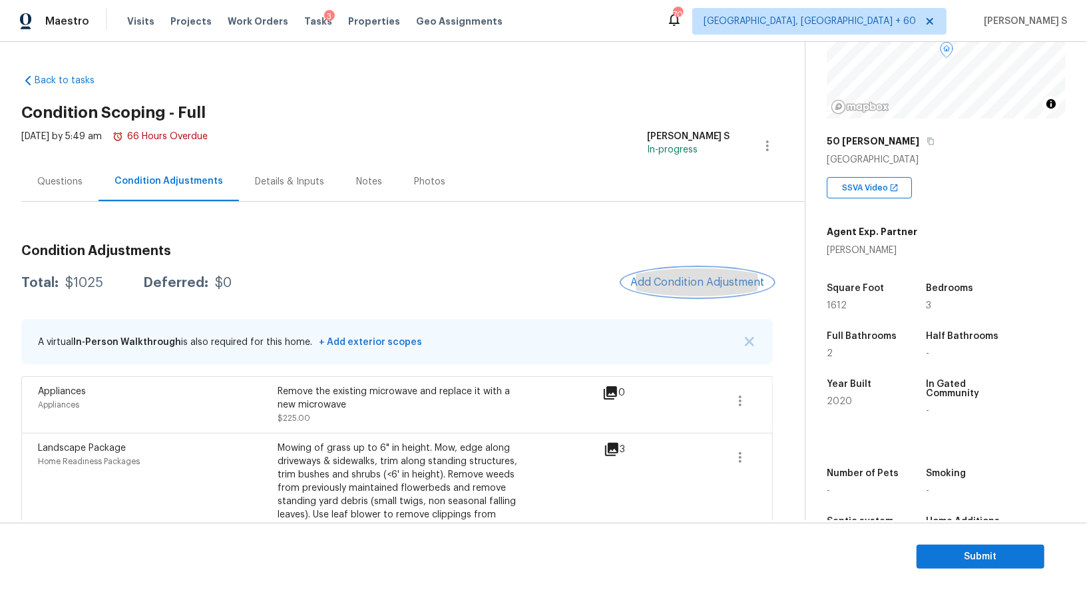
click at [697, 279] on span "Add Condition Adjustment" at bounding box center [697, 282] width 134 height 12
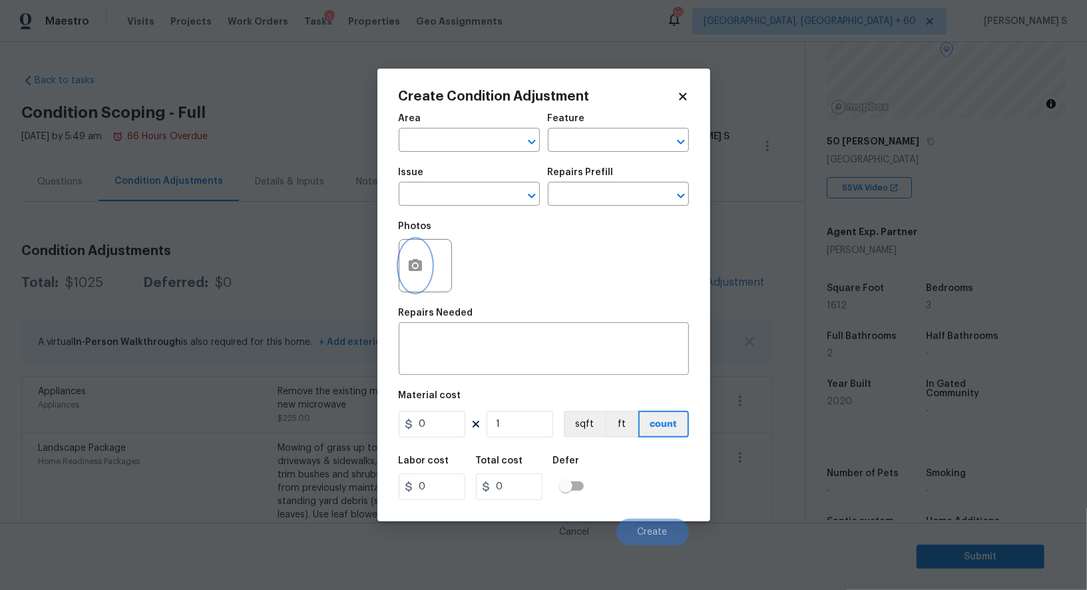
click at [414, 274] on icon "button" at bounding box center [415, 266] width 16 height 16
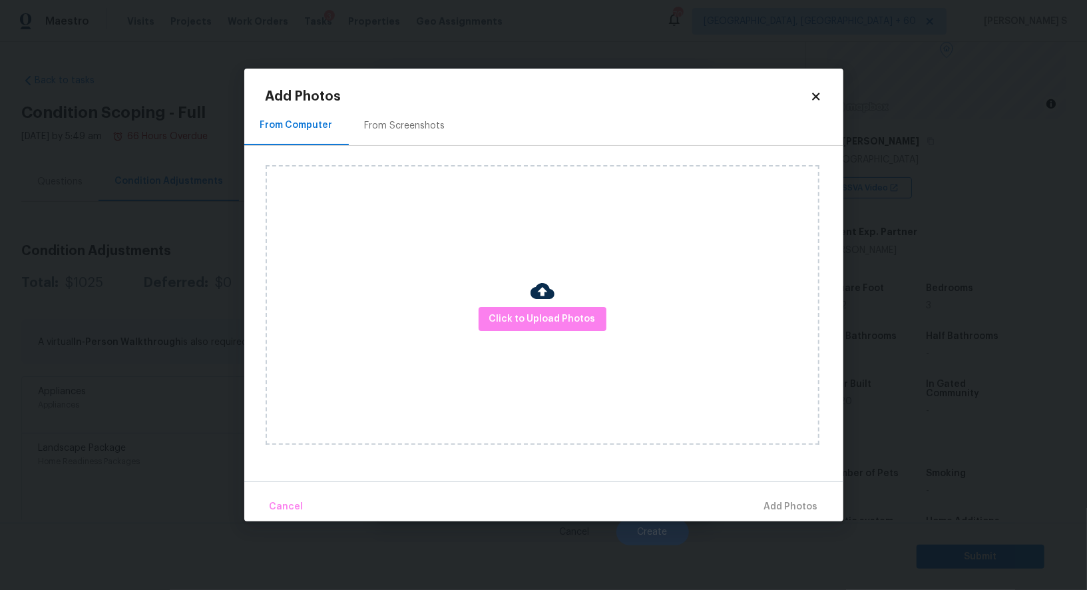
click at [407, 126] on div "From Screenshots" at bounding box center [405, 125] width 81 height 13
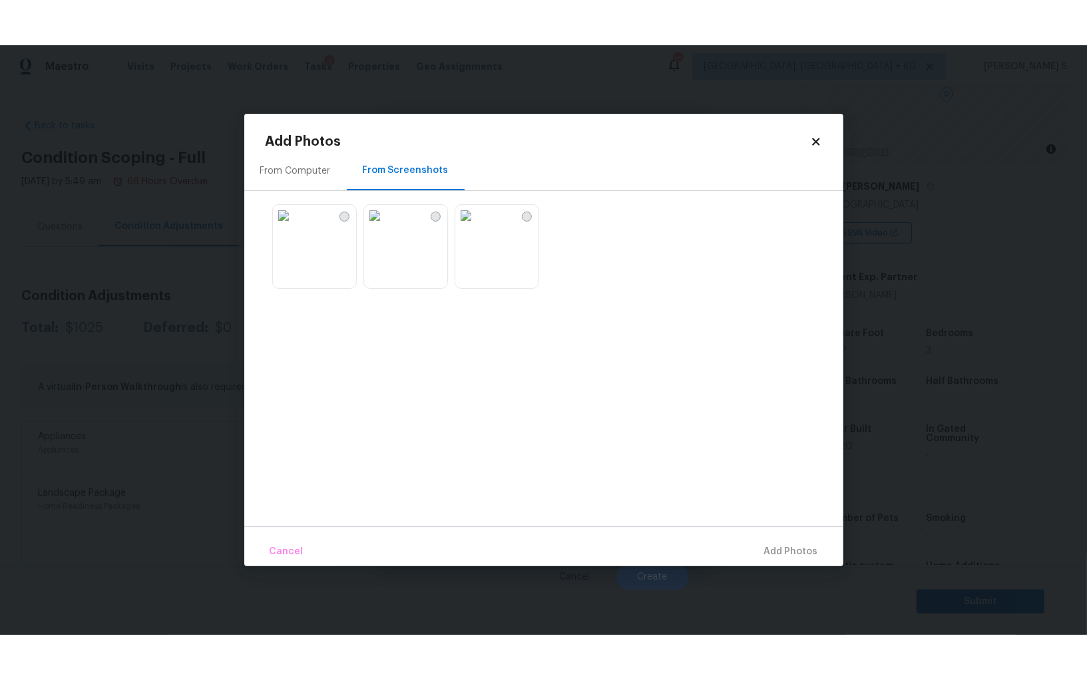
scroll to position [93, 0]
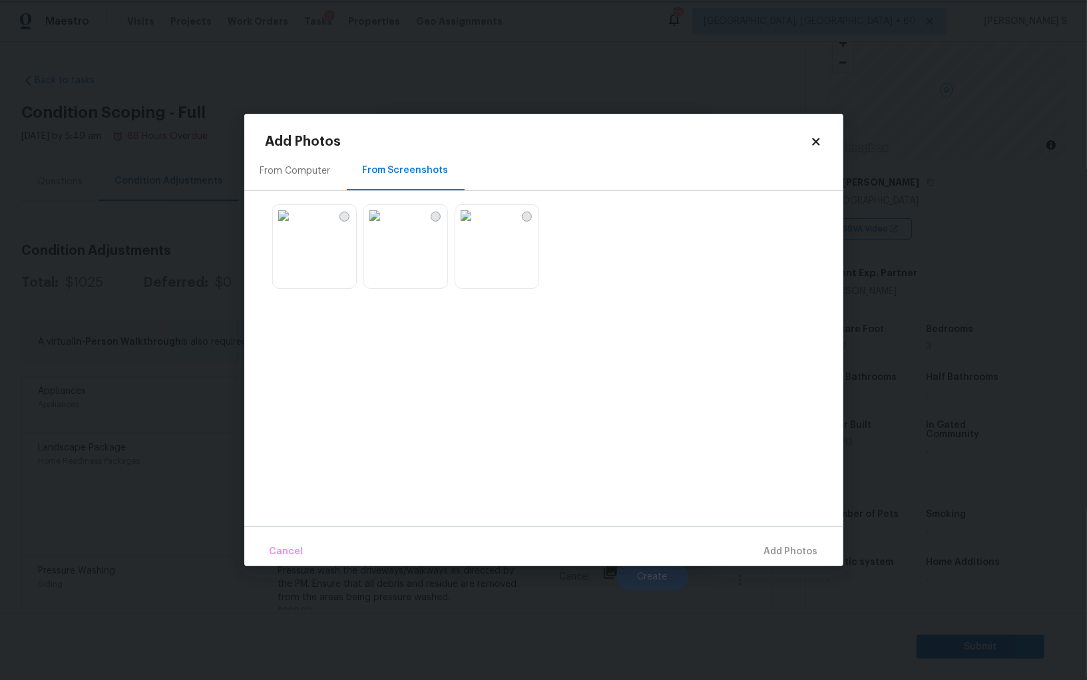
click at [162, 371] on body "Maestro Visits Projects Work Orders Tasks 3 Properties Geo Assignments 702 Albu…" at bounding box center [543, 340] width 1087 height 680
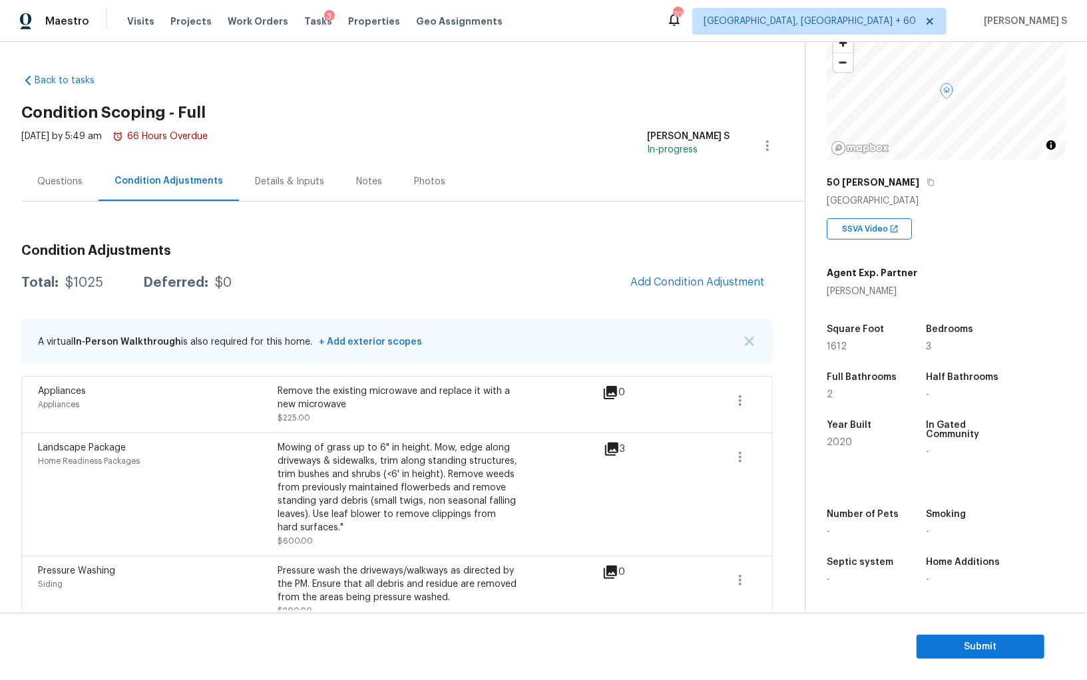
click at [162, 371] on body "Maestro Visits Projects Work Orders Tasks 3 Properties Geo Assignments 702 Albu…" at bounding box center [543, 340] width 1087 height 680
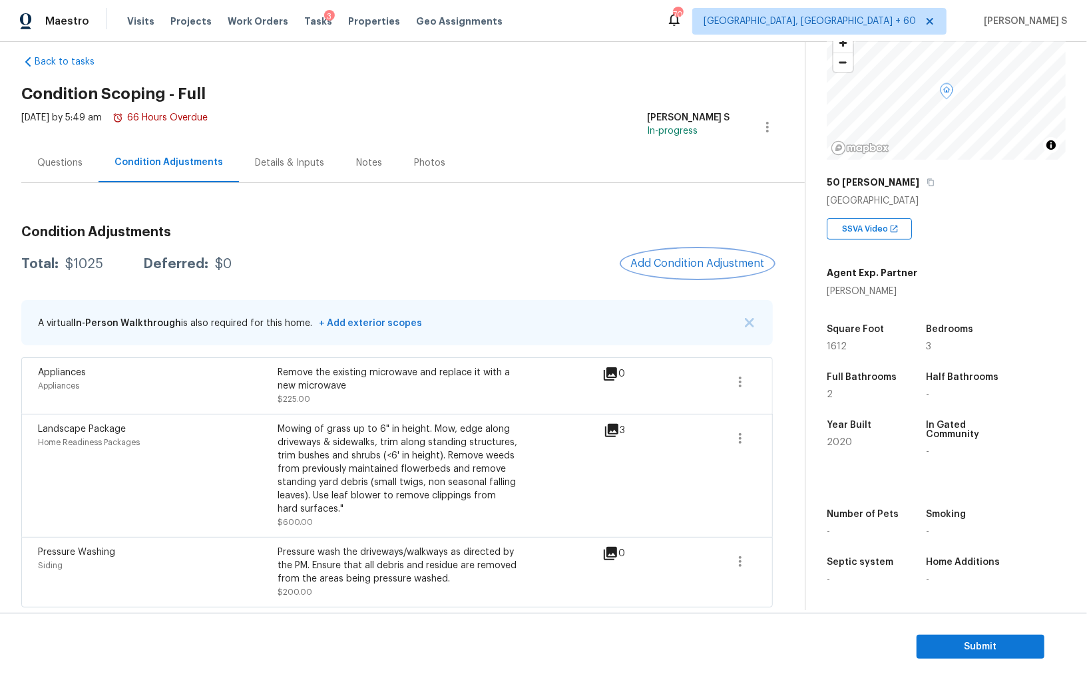
scroll to position [0, 0]
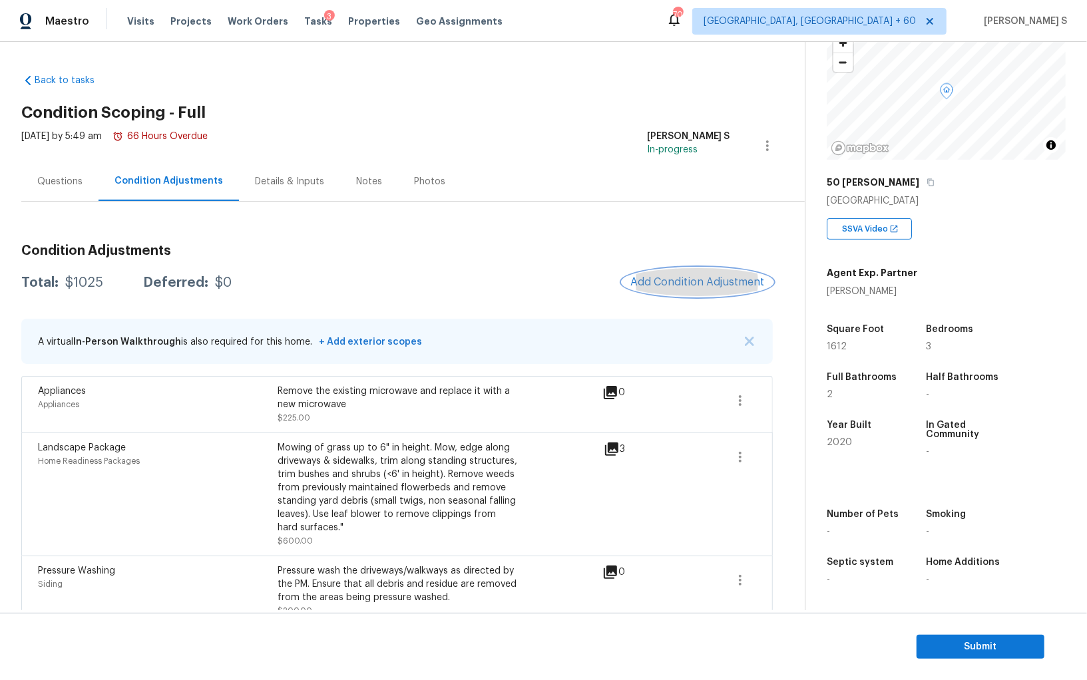
click at [657, 270] on button "Add Condition Adjustment" at bounding box center [697, 282] width 150 height 28
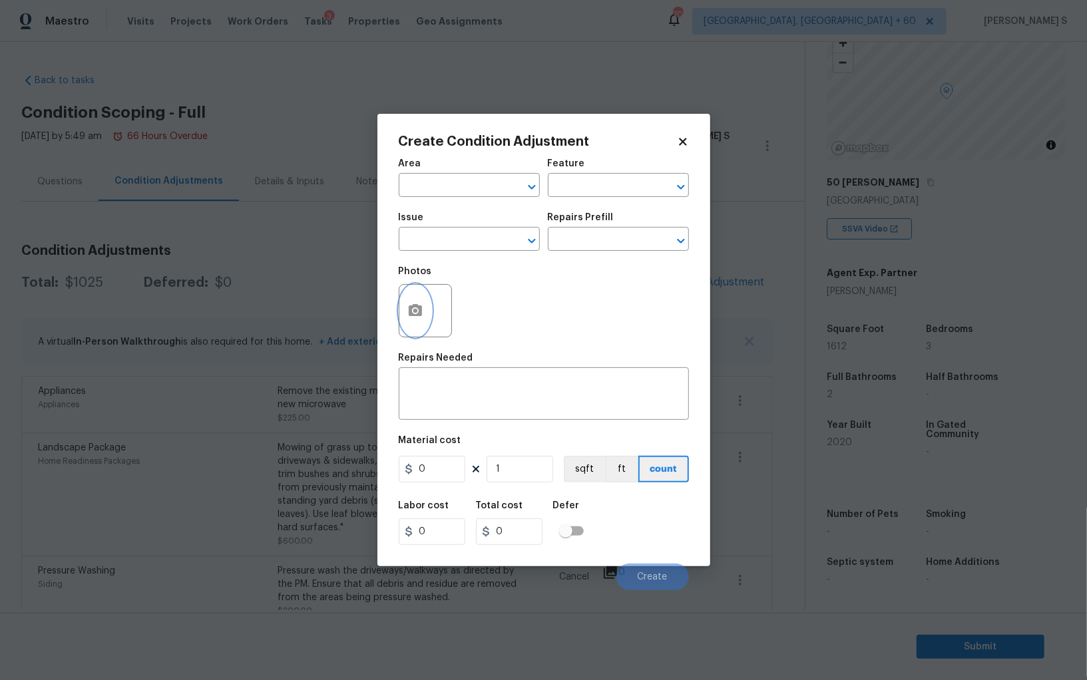
click at [407, 318] on icon "button" at bounding box center [415, 311] width 16 height 16
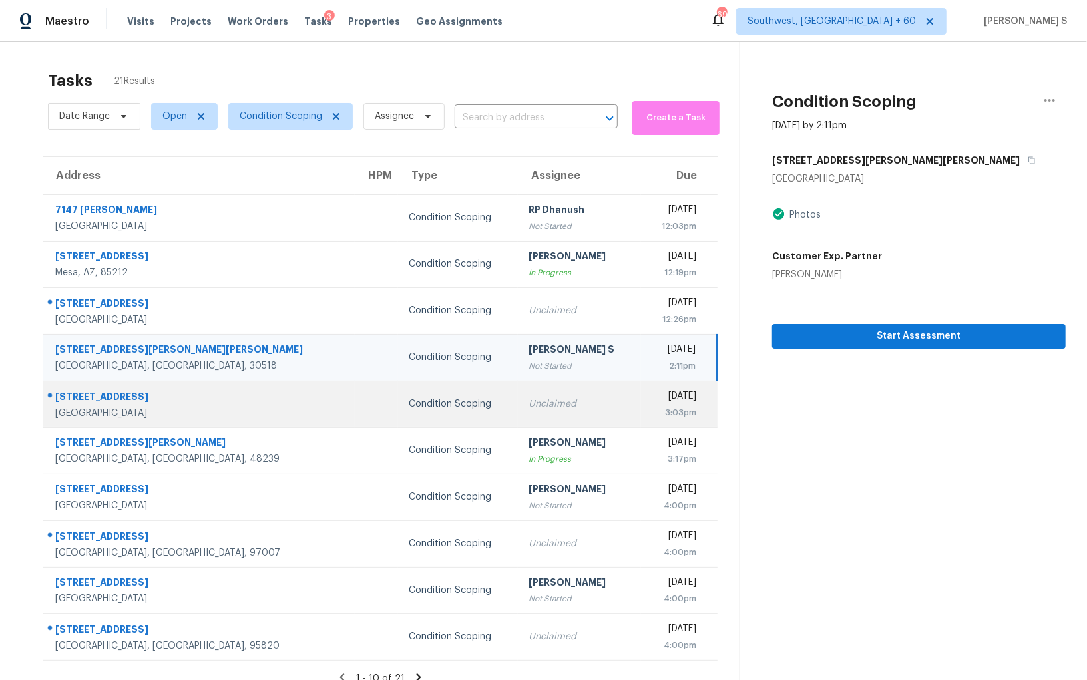
scroll to position [41, 0]
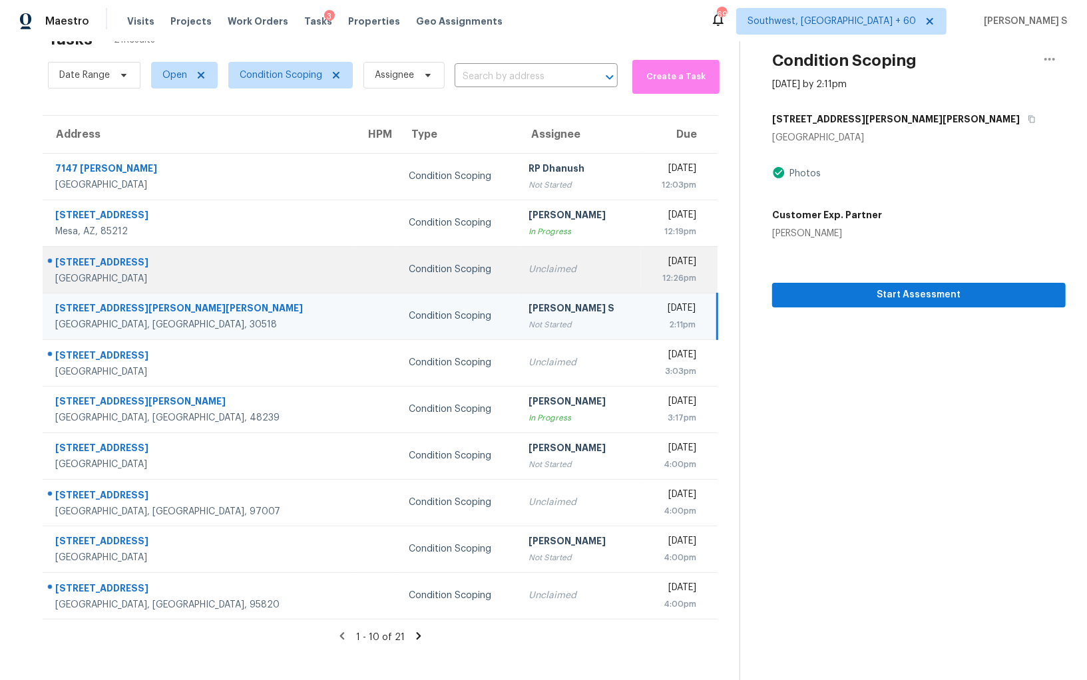
click at [529, 271] on div "Unclaimed" at bounding box center [580, 269] width 103 height 13
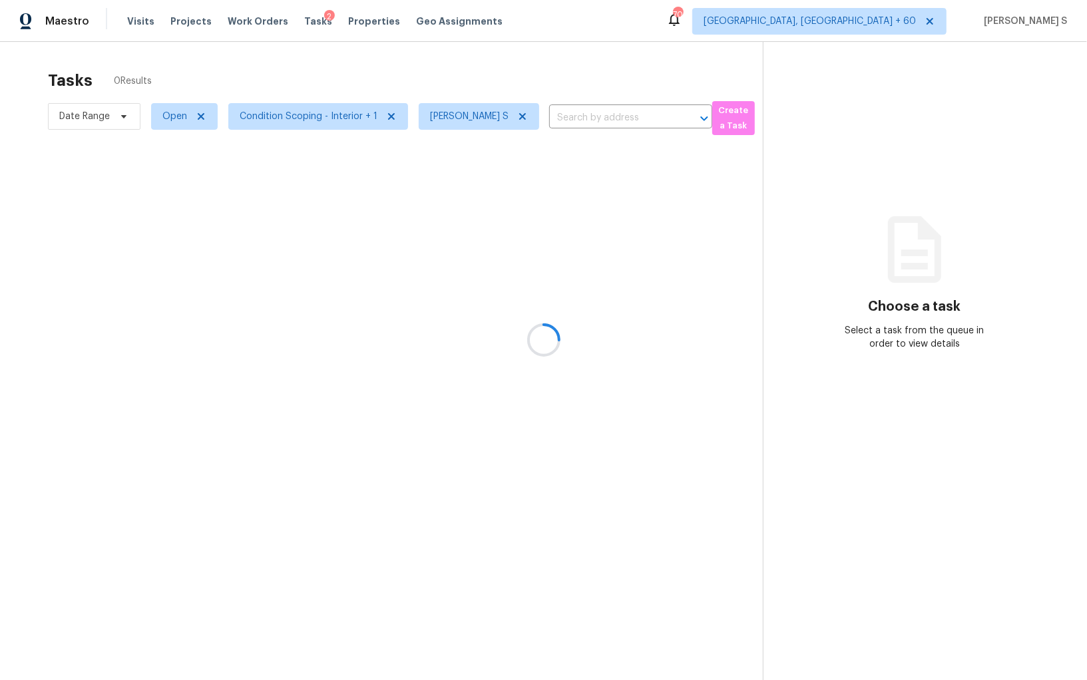
click at [170, 123] on div at bounding box center [543, 340] width 1087 height 680
click at [164, 113] on span "Open" at bounding box center [174, 116] width 25 height 13
click at [182, 188] on label "Blocked" at bounding box center [184, 191] width 53 height 13
click at [166, 188] on input "Blocked" at bounding box center [162, 189] width 9 height 9
checkbox input "true"
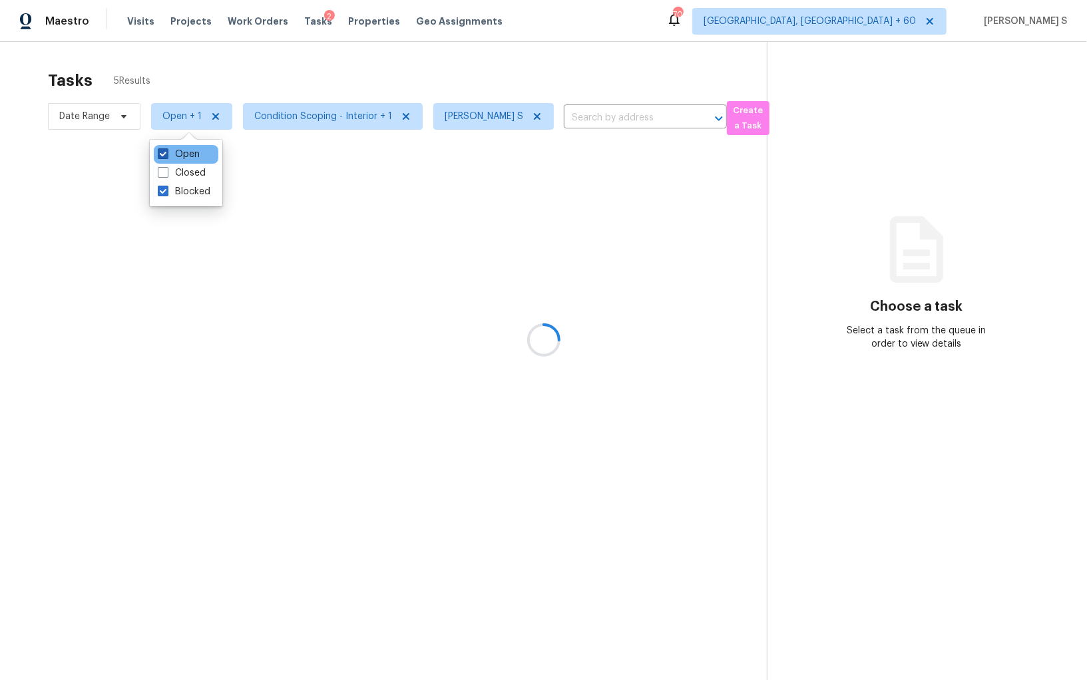
click at [184, 150] on label "Open" at bounding box center [179, 154] width 42 height 13
click at [166, 150] on input "Open" at bounding box center [162, 152] width 9 height 9
checkbox input "false"
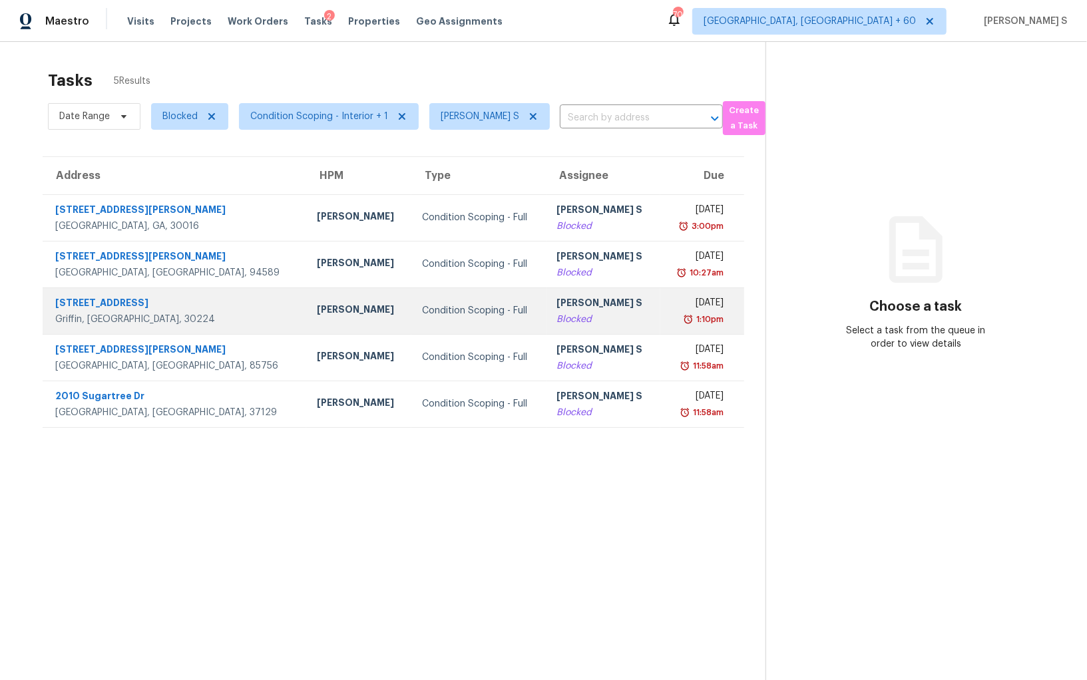
click at [707, 326] on td "[DATE] 1:10pm" at bounding box center [702, 311] width 84 height 47
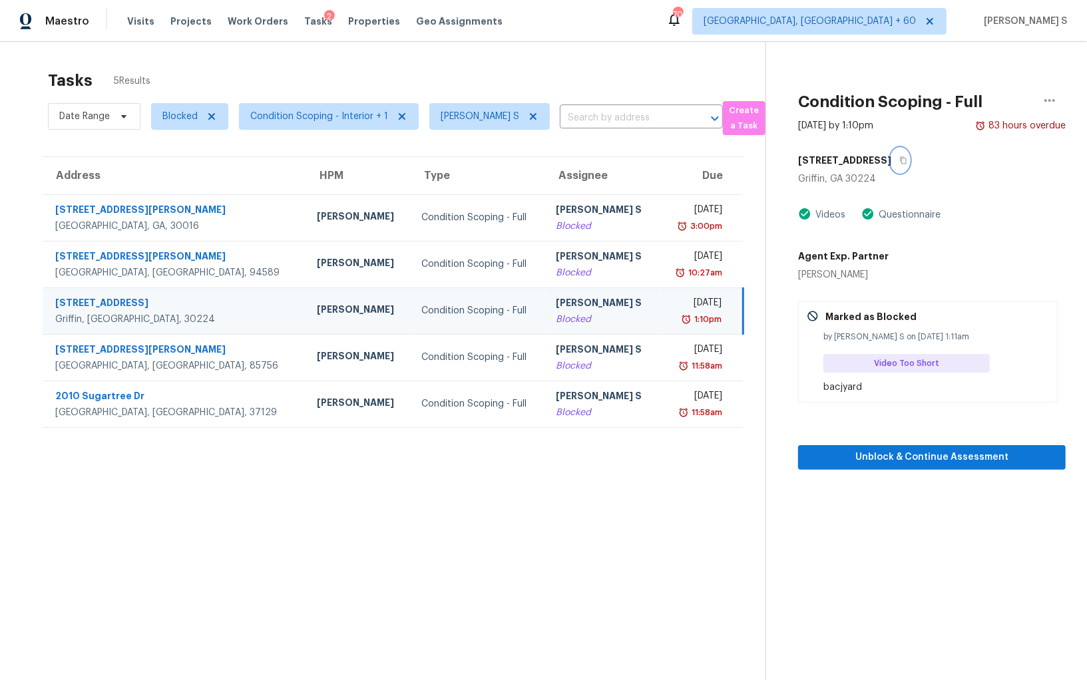
click at [900, 160] on icon "button" at bounding box center [903, 160] width 7 height 7
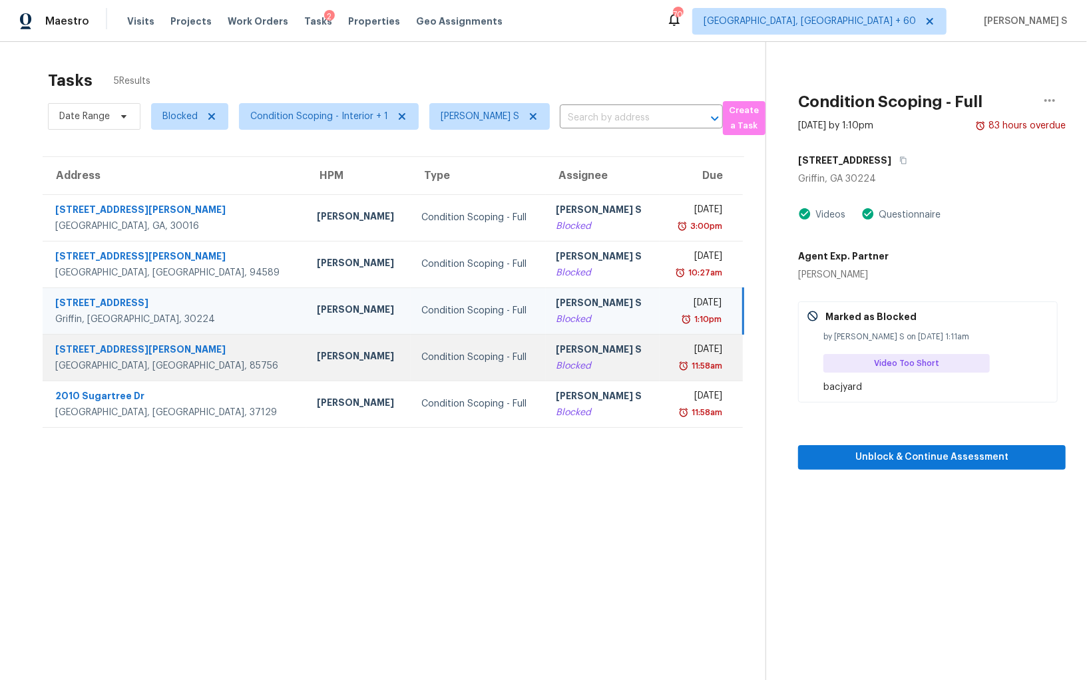
click at [557, 360] on div "Blocked" at bounding box center [603, 366] width 93 height 13
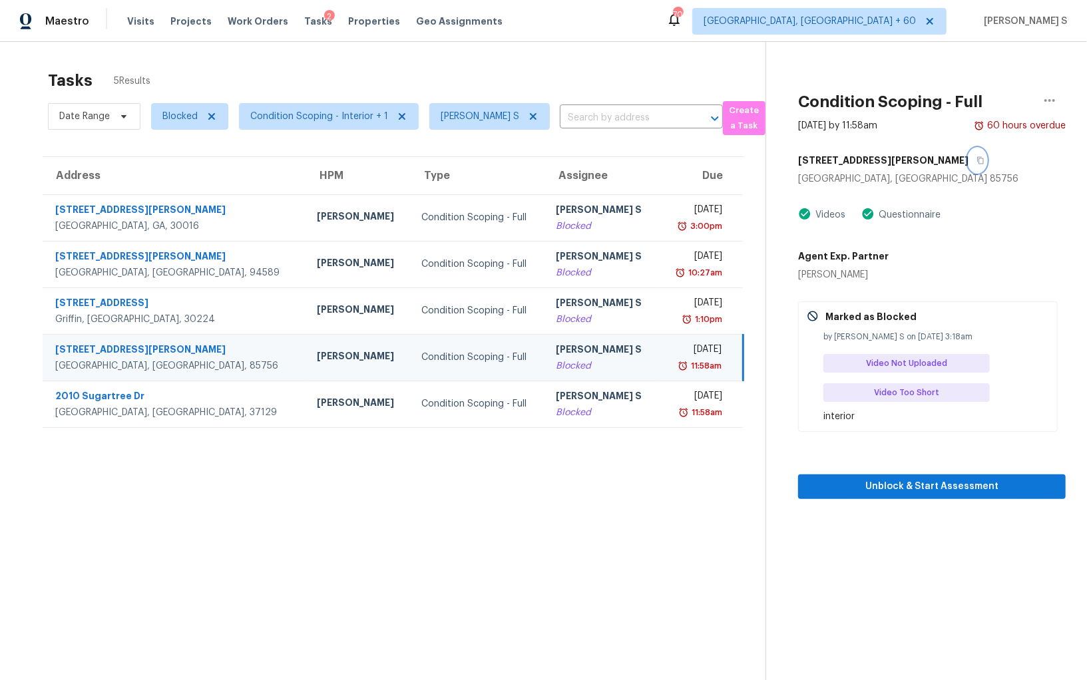
click at [977, 160] on icon "button" at bounding box center [981, 160] width 8 height 8
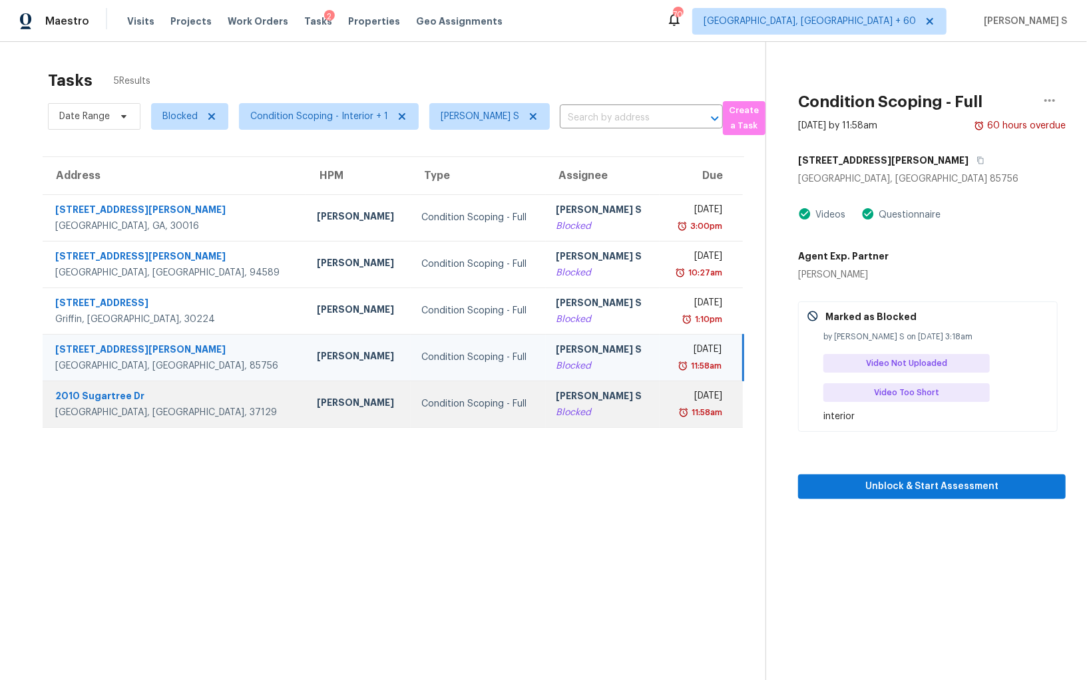
click at [684, 413] on img at bounding box center [683, 412] width 11 height 13
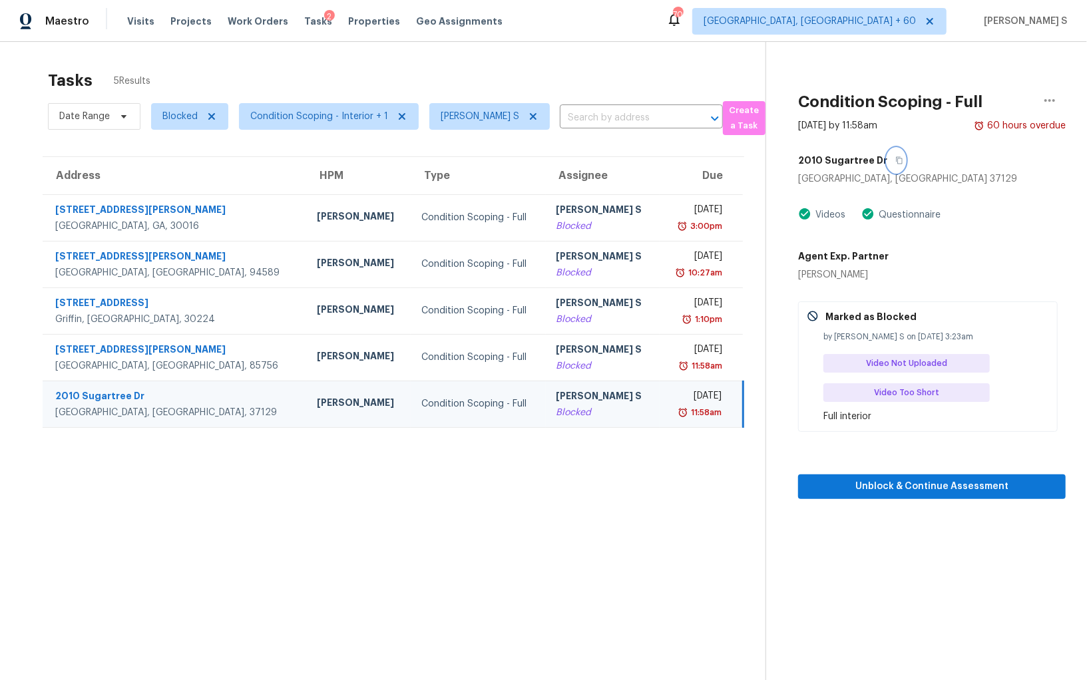
click at [896, 163] on icon "button" at bounding box center [899, 160] width 7 height 7
click at [208, 115] on icon at bounding box center [211, 116] width 7 height 7
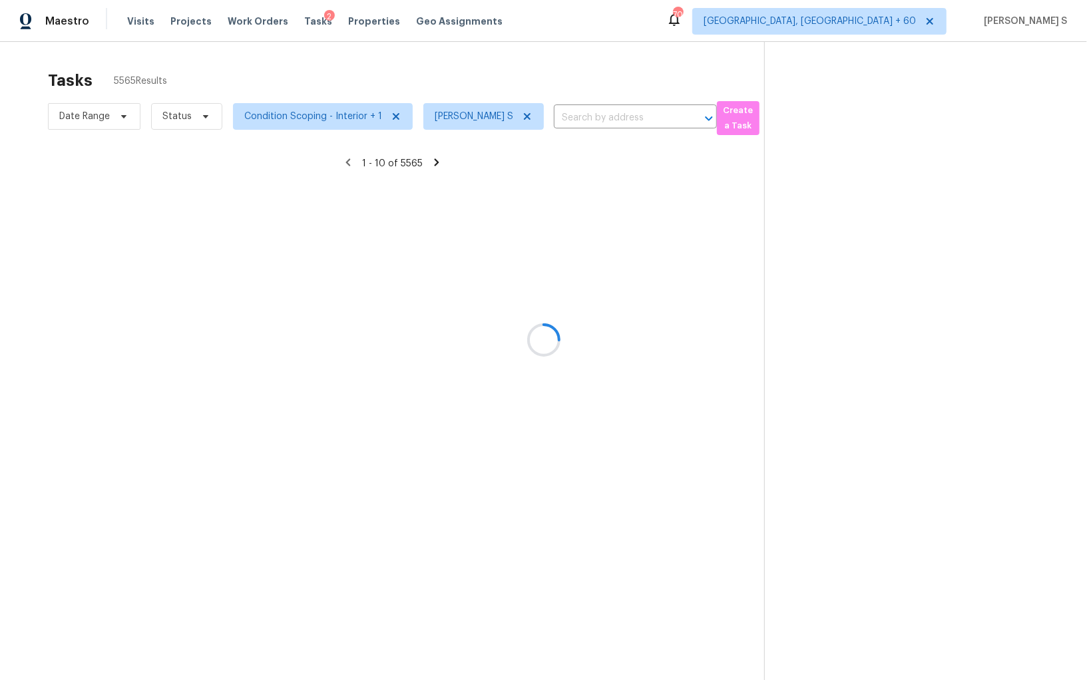
click at [523, 113] on div at bounding box center [543, 340] width 1087 height 680
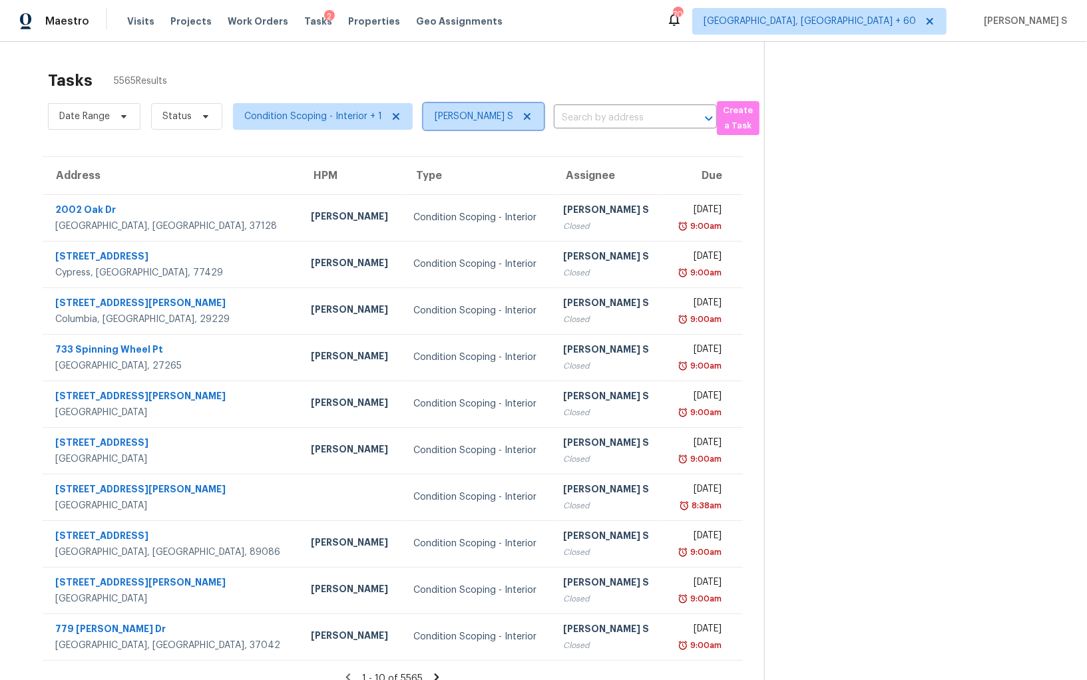
click at [523, 115] on icon at bounding box center [527, 116] width 11 height 11
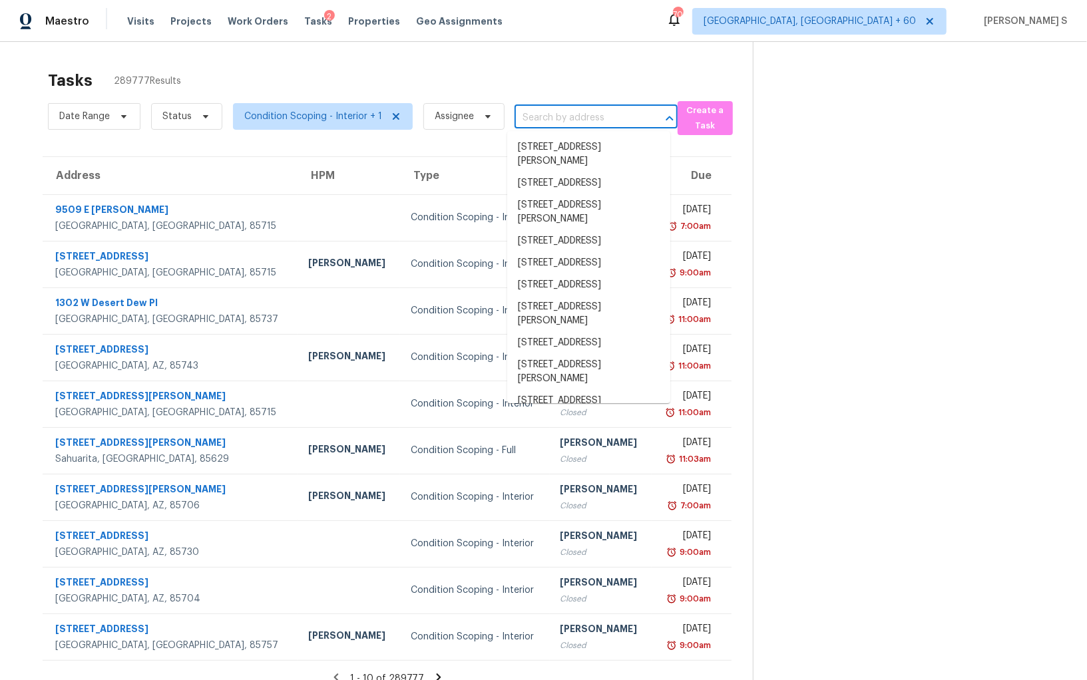
click at [560, 119] on input "text" at bounding box center [578, 118] width 126 height 21
paste input "[STREET_ADDRESS][PERSON_NAME]"
type input "[STREET_ADDRESS][PERSON_NAME]"
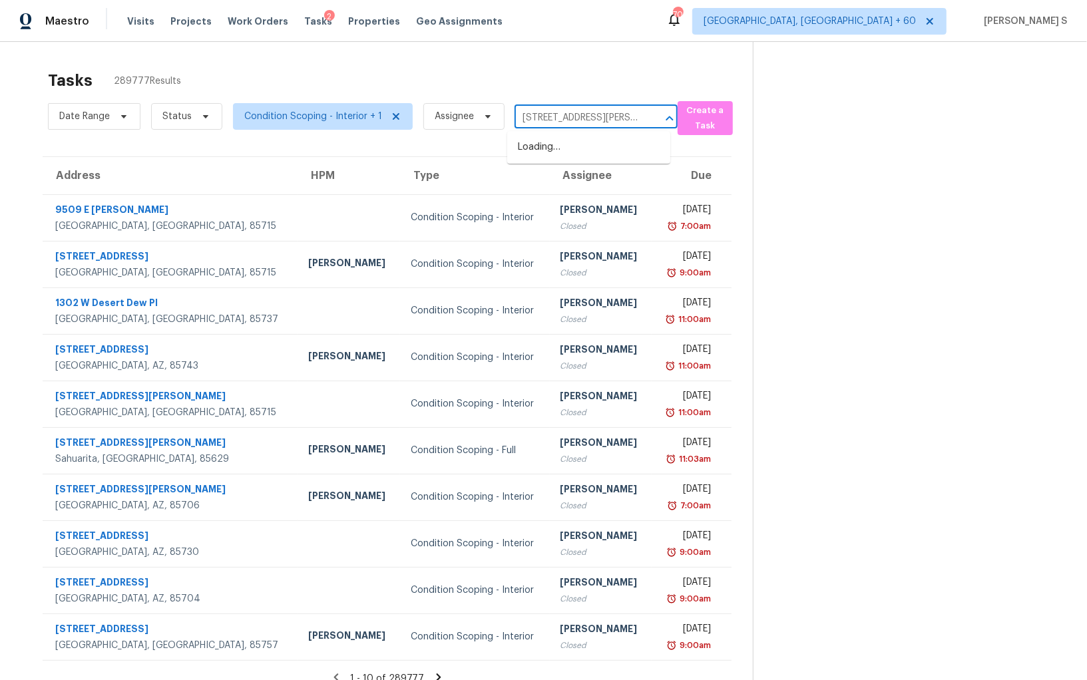
scroll to position [0, 72]
click at [560, 144] on li "[STREET_ADDRESS][PERSON_NAME]" at bounding box center [588, 154] width 163 height 36
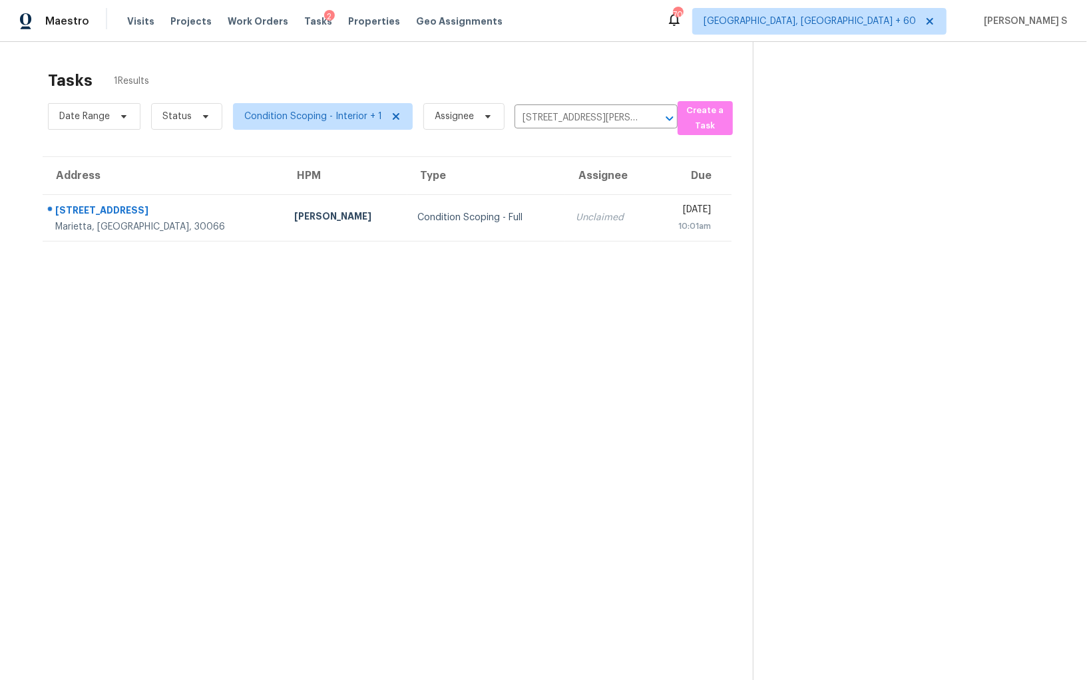
click at [576, 223] on div "Unclaimed" at bounding box center [608, 217] width 65 height 13
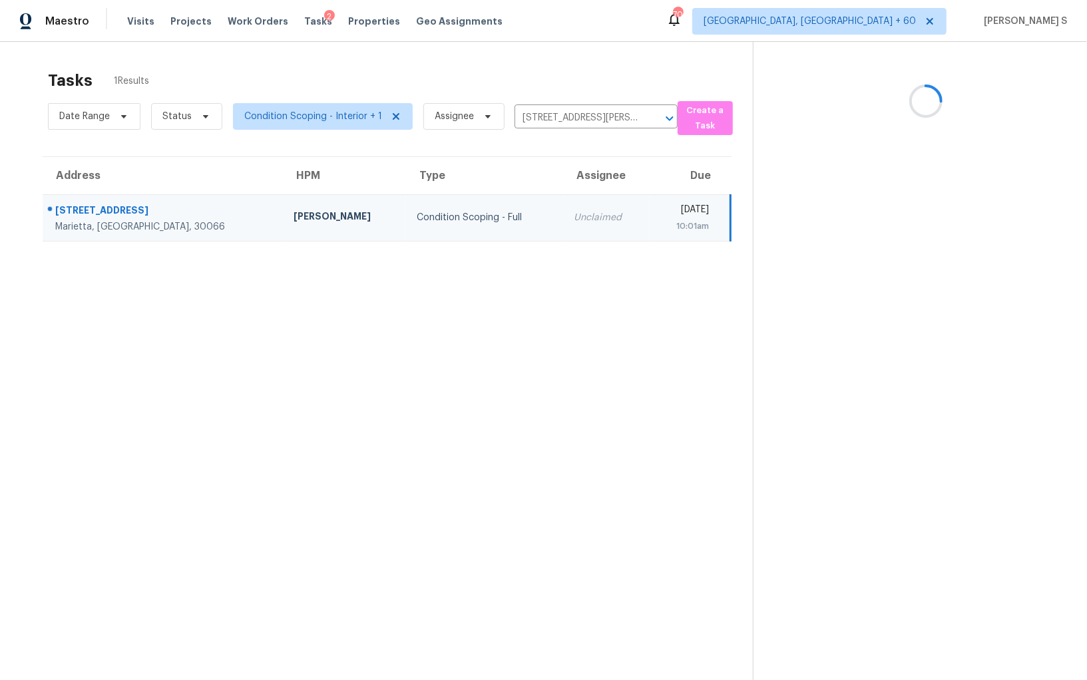
click at [575, 223] on div "Unclaimed" at bounding box center [607, 217] width 65 height 13
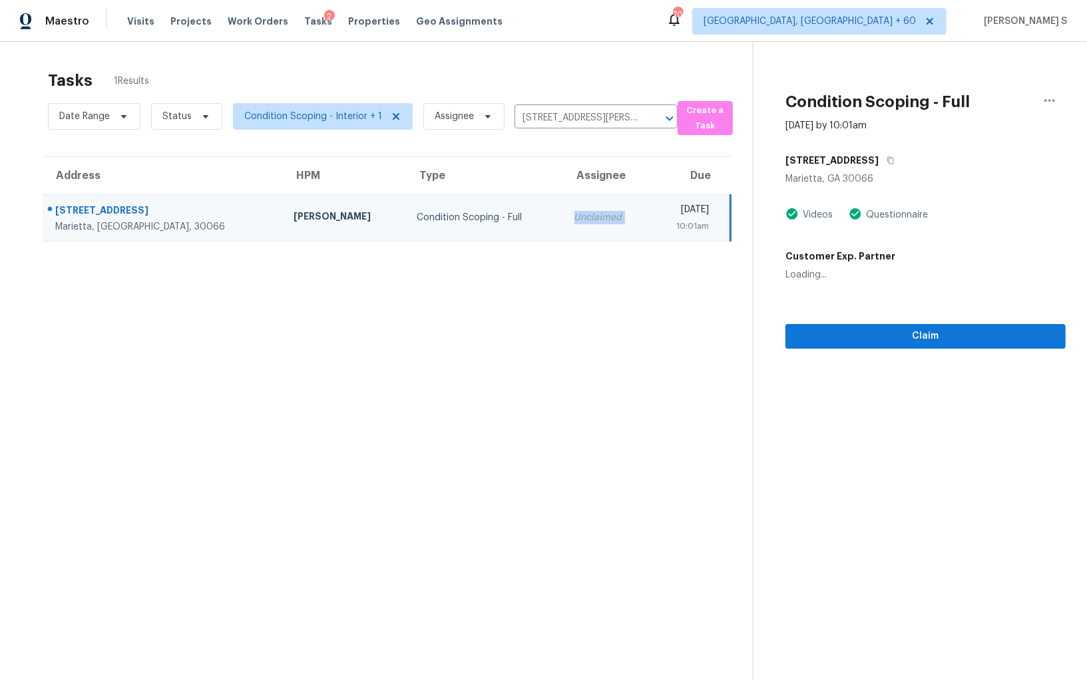
click at [575, 223] on div "Unclaimed" at bounding box center [607, 217] width 65 height 13
click at [891, 341] on span "Claim" at bounding box center [925, 336] width 259 height 17
click at [1002, 45] on div "Condition Scoping - Full [DATE] by 10:01am [STREET_ADDRESS][PERSON_NAME] Videos…" at bounding box center [910, 195] width 312 height 307
click at [555, 356] on section "Tasks 1 Results Date Range Status Condition Scoping - Interior + 1 Assignee [ST…" at bounding box center [387, 392] width 732 height 659
click at [541, 210] on div "[PERSON_NAME] S" at bounding box center [593, 211] width 104 height 17
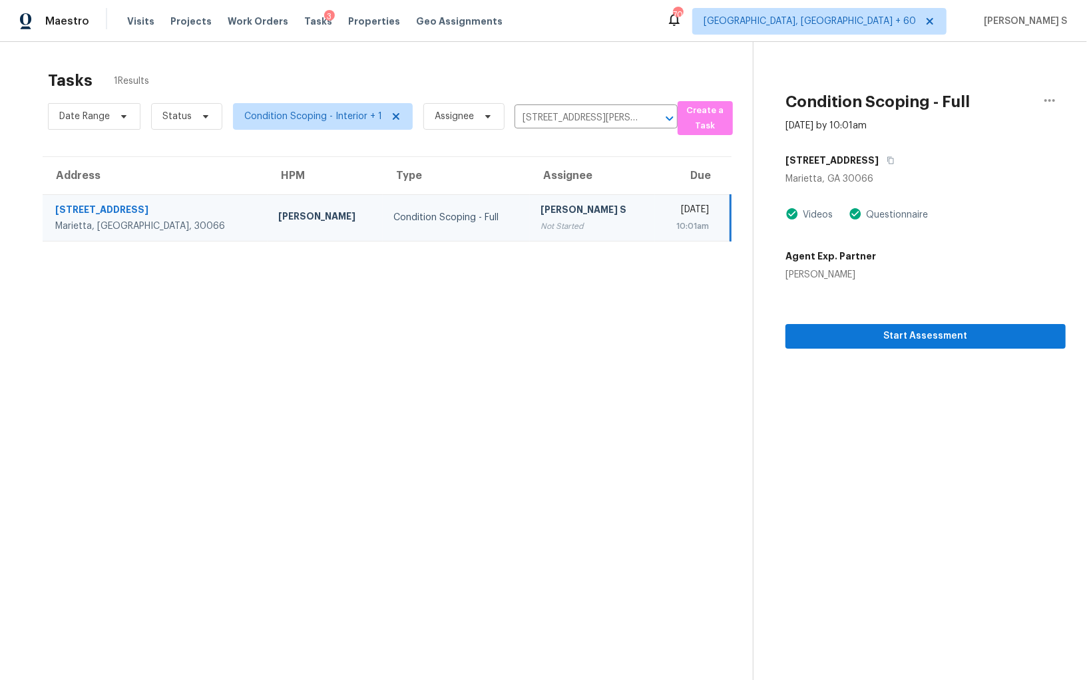
click at [479, 240] on section "Tasks 1 Results Date Range Status Condition Scoping - Interior + 1 Assignee [ST…" at bounding box center [387, 392] width 732 height 659
click at [541, 210] on div "[PERSON_NAME] S" at bounding box center [593, 211] width 104 height 17
click at [896, 155] on button "button" at bounding box center [888, 160] width 18 height 24
click at [530, 219] on td "[PERSON_NAME] S Not Started" at bounding box center [592, 217] width 125 height 47
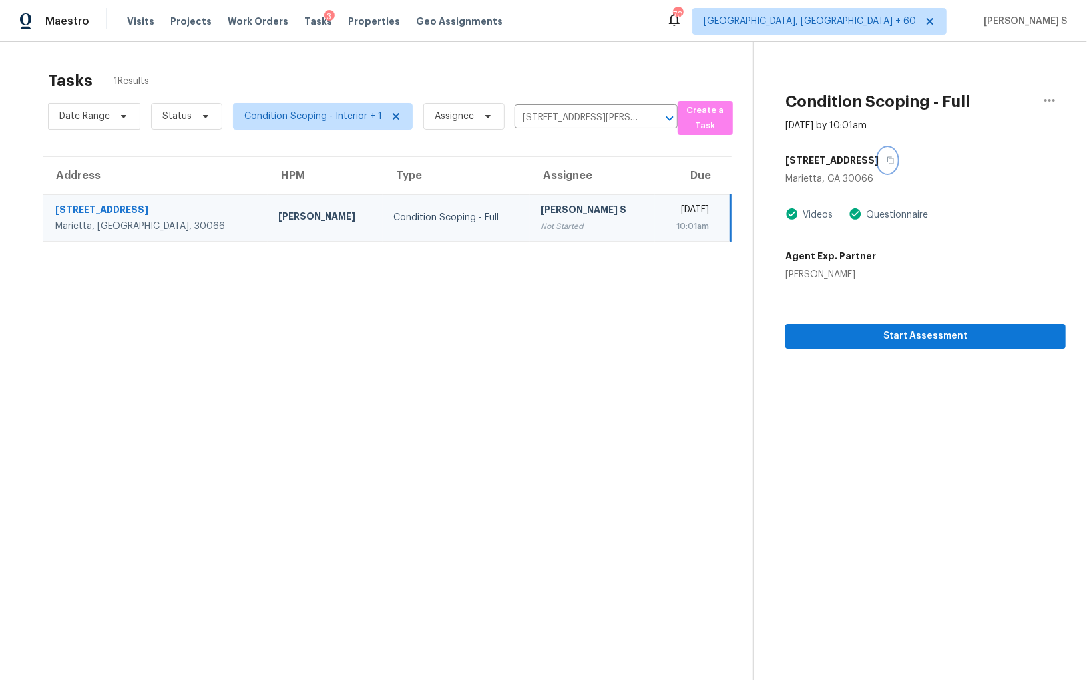
click at [894, 162] on icon "button" at bounding box center [891, 160] width 7 height 7
click at [666, 220] on div "10:01am" at bounding box center [687, 226] width 43 height 13
click at [1052, 98] on icon "button" at bounding box center [1050, 101] width 16 height 16
click at [977, 103] on div "Mark as Blocked" at bounding box center [974, 103] width 104 height 13
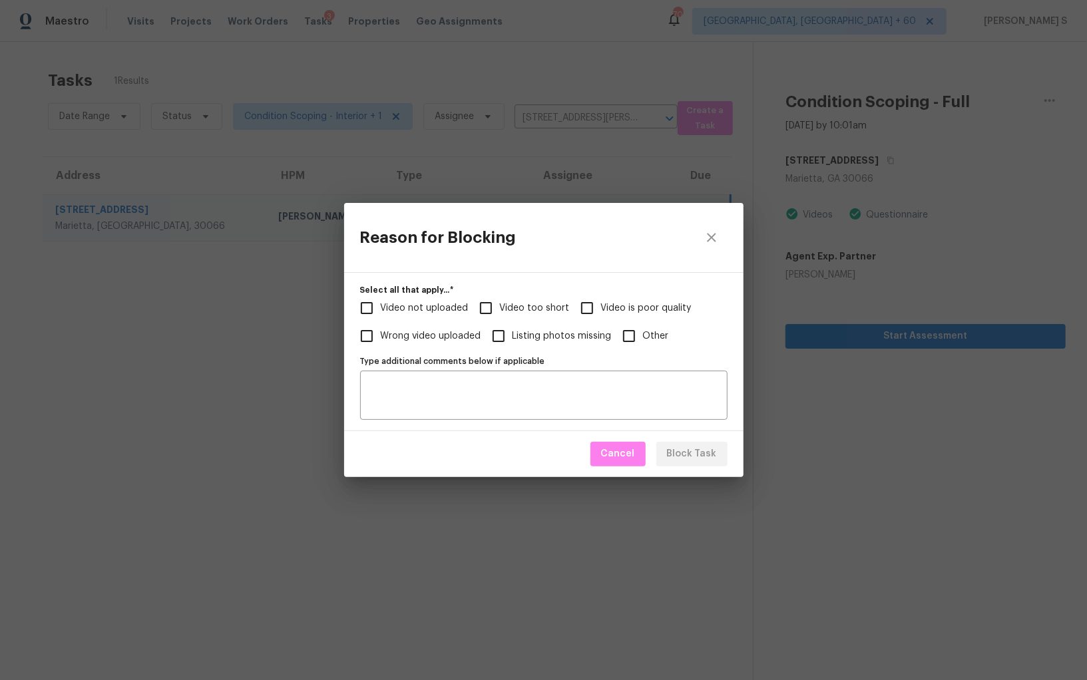
click at [530, 298] on label "Video too short" at bounding box center [521, 308] width 98 height 28
click at [500, 298] on input "Video too short" at bounding box center [486, 308] width 28 height 28
checkbox input "true"
click at [438, 305] on span "Video not uploaded" at bounding box center [425, 309] width 88 height 14
click at [381, 305] on input "Video not uploaded" at bounding box center [367, 308] width 28 height 28
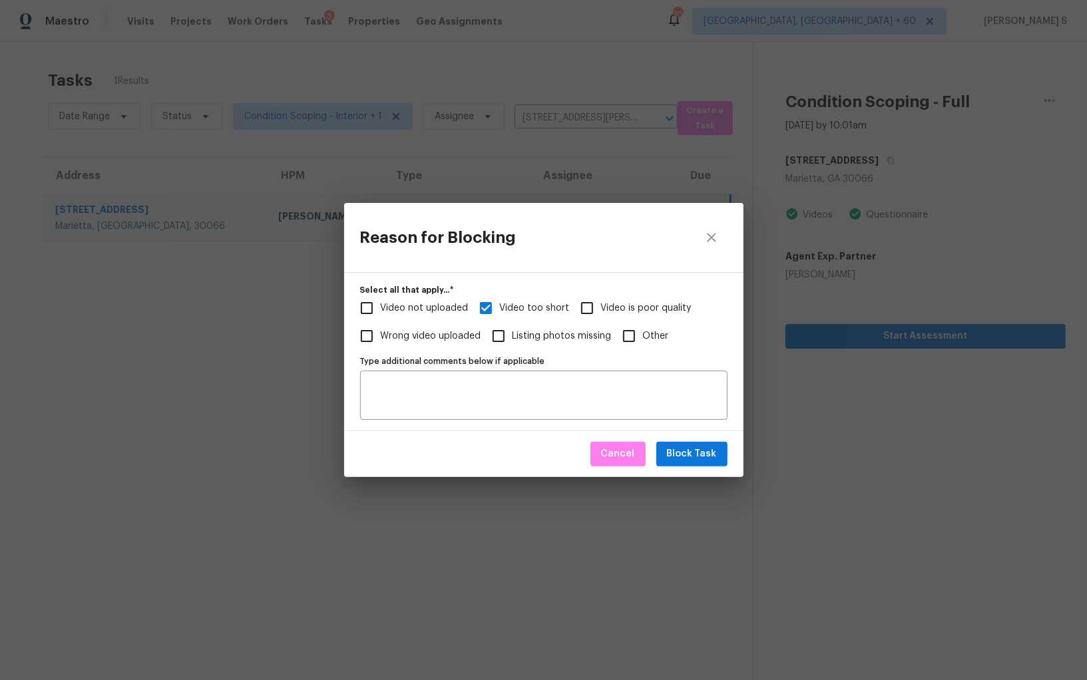
checkbox input "true"
click at [467, 404] on textarea "Type additional comments below if applicable" at bounding box center [544, 395] width 352 height 28
click at [706, 455] on span "Block Task" at bounding box center [692, 454] width 50 height 17
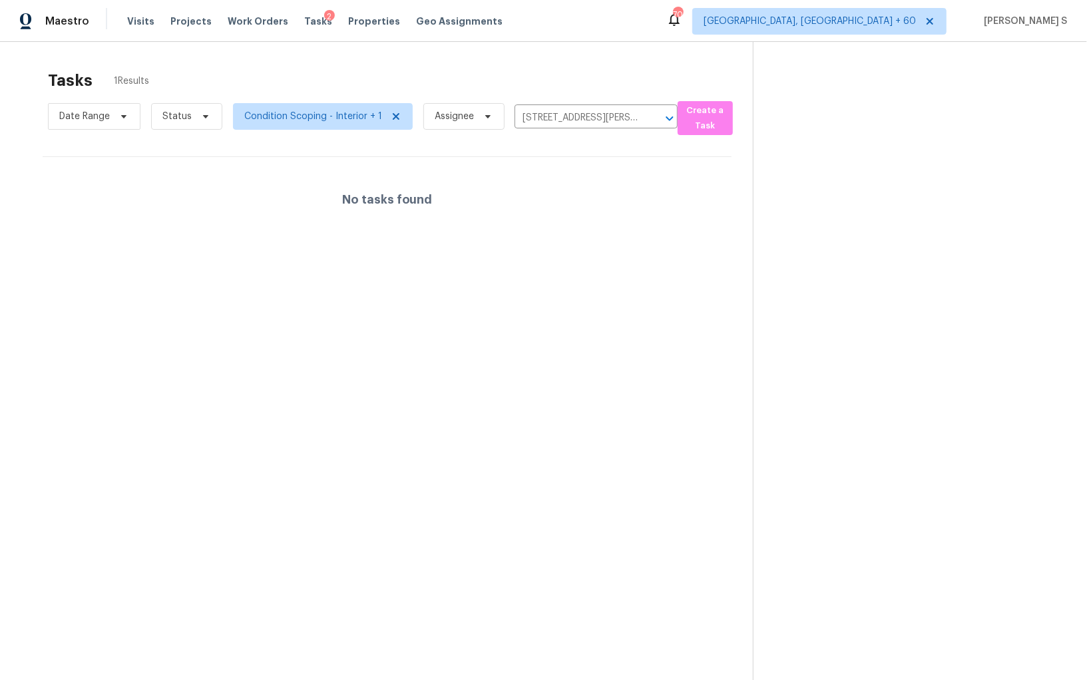
click at [1054, 75] on section at bounding box center [909, 382] width 313 height 680
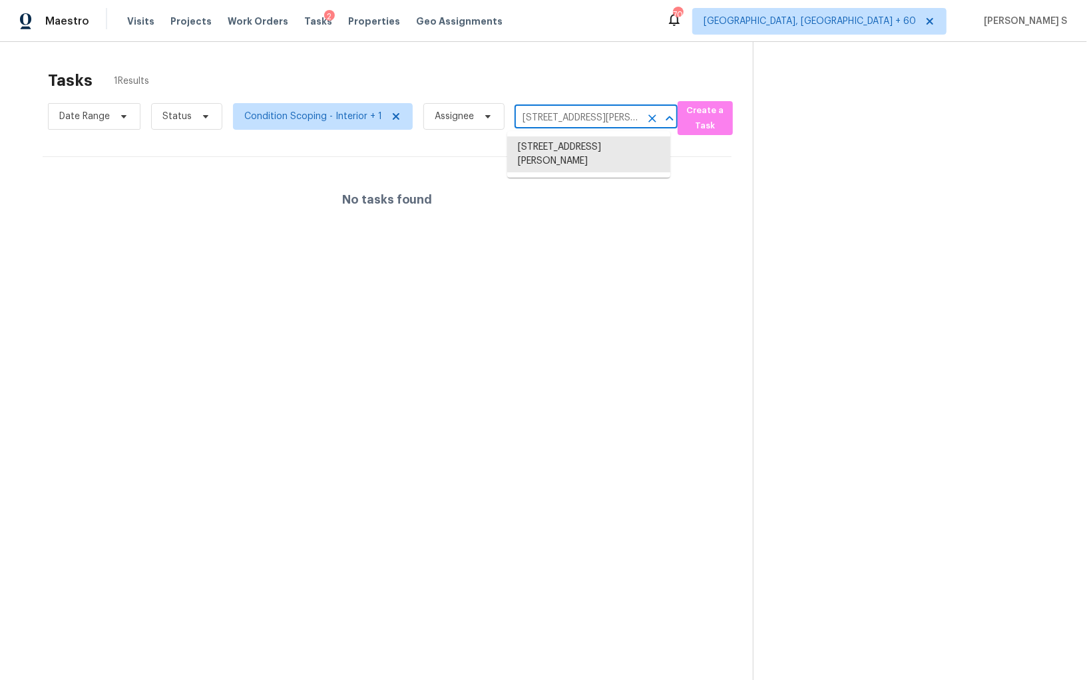
click at [550, 121] on input "[STREET_ADDRESS][PERSON_NAME]" at bounding box center [578, 118] width 126 height 21
paste input "[STREET_ADDRESS][PERSON_NAME]"
click at [579, 117] on input "[STREET_ADDRESS][PERSON_NAME]" at bounding box center [578, 118] width 126 height 21
paste input "[STREET_ADDRESS][PERSON_NAME]"
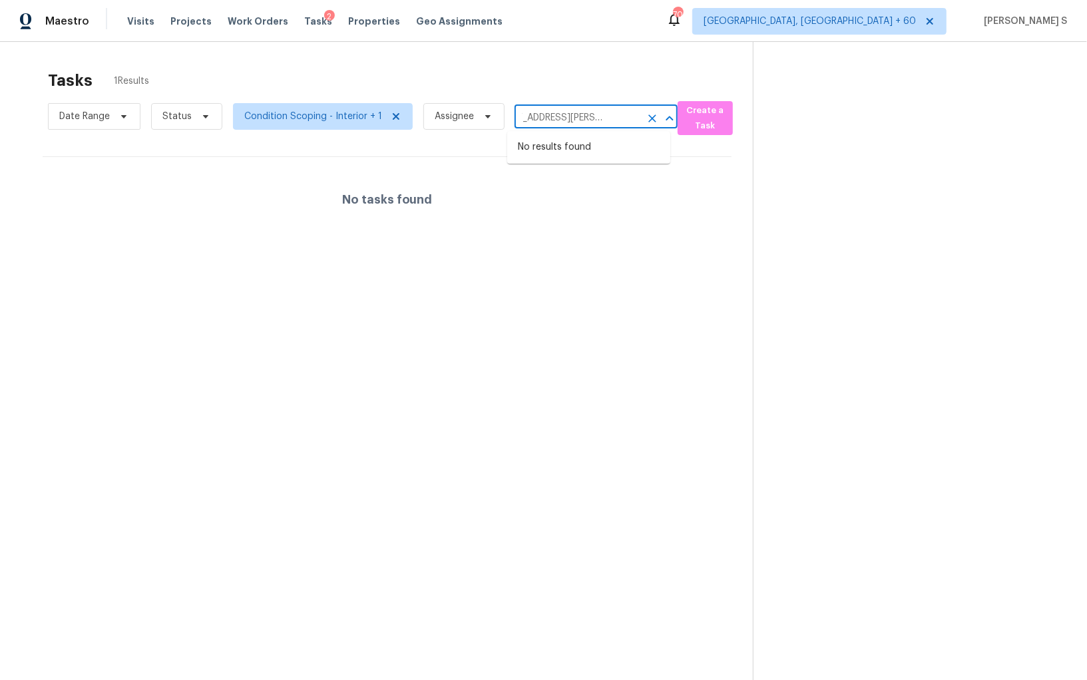
click at [536, 119] on input "[STREET_ADDRESS][PERSON_NAME]" at bounding box center [578, 118] width 126 height 21
type input "7208 [PERSON_NAME] Leaf L"
click at [567, 159] on li "[STREET_ADDRESS][PERSON_NAME]" at bounding box center [588, 154] width 163 height 36
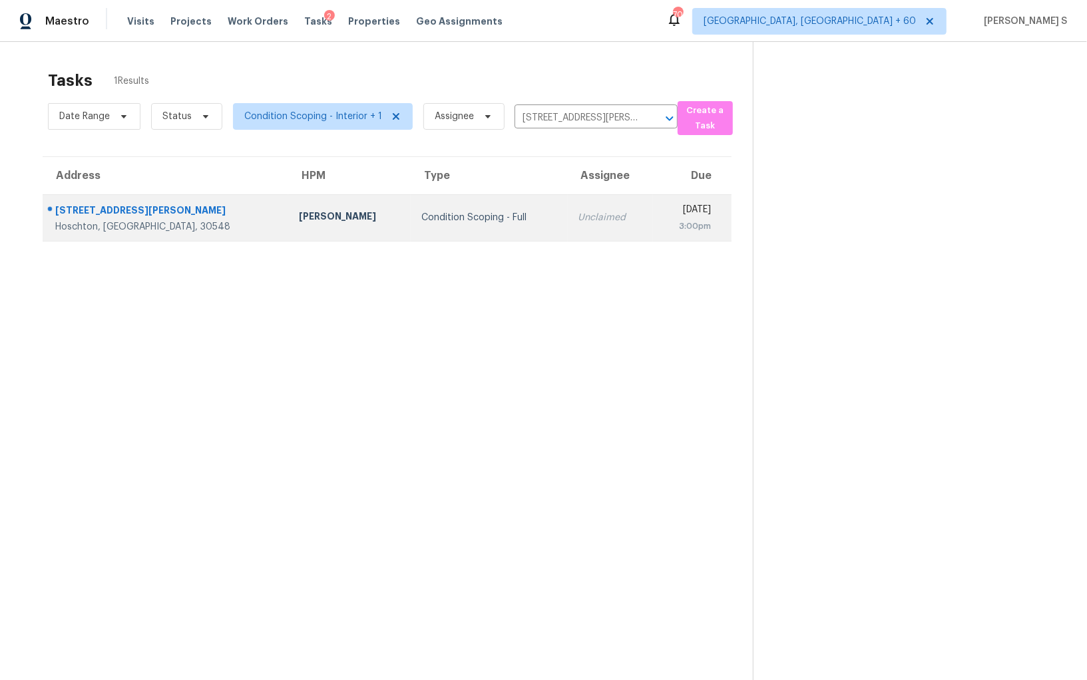
click at [475, 222] on td "Condition Scoping - Full" at bounding box center [489, 217] width 157 height 47
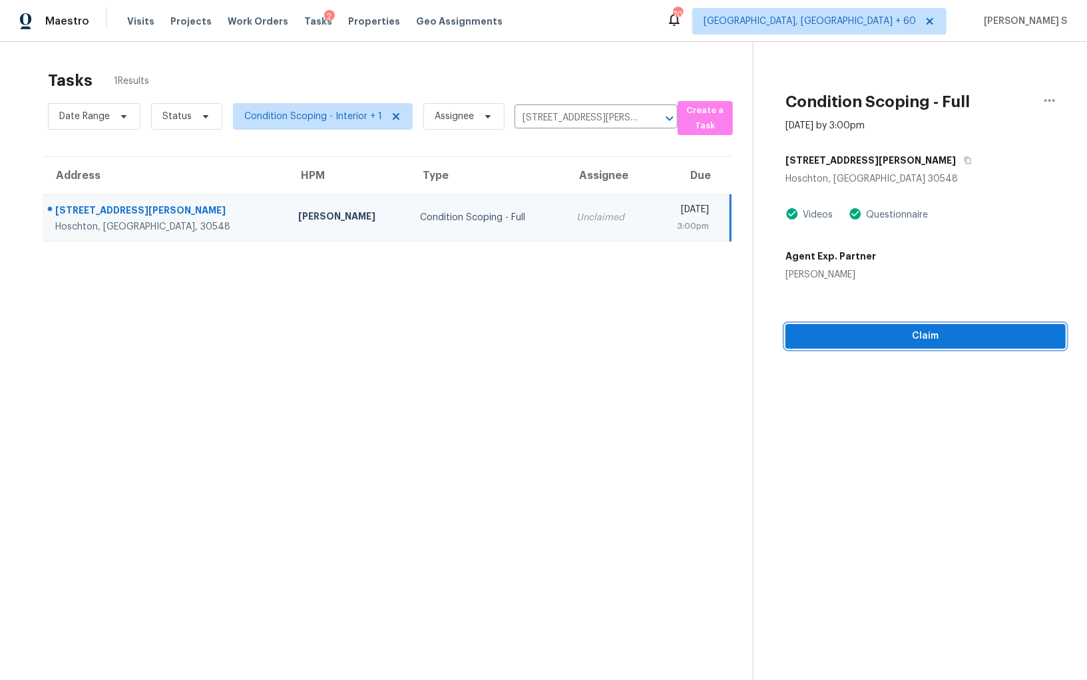
click at [860, 346] on button "Claim" at bounding box center [926, 336] width 280 height 25
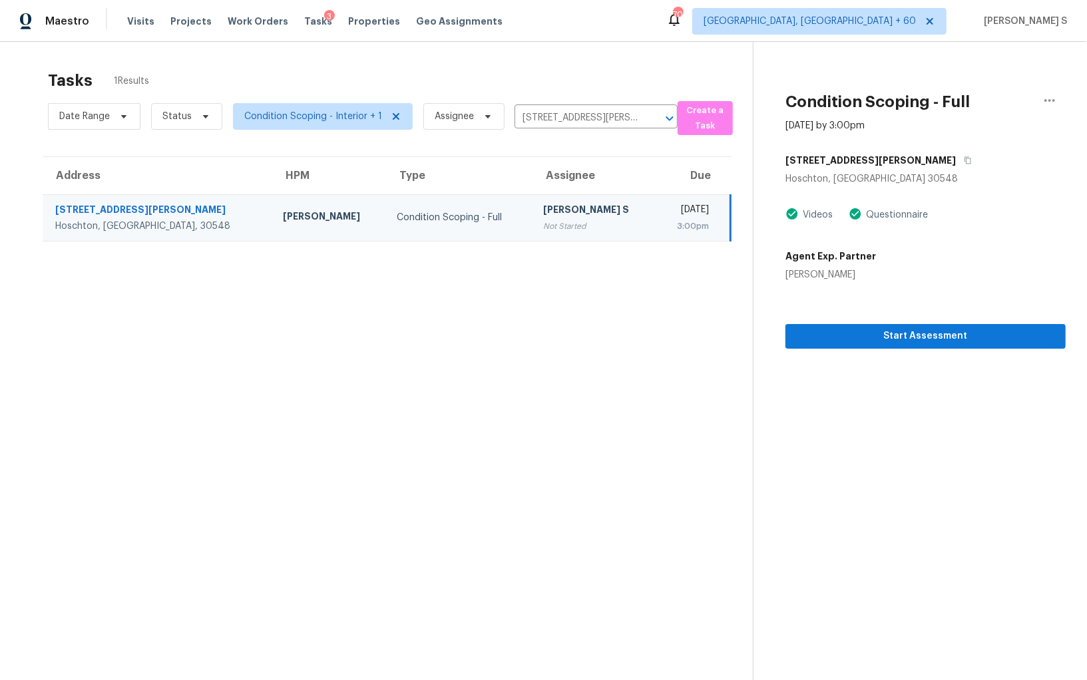
click at [543, 220] on div "Not Started" at bounding box center [594, 226] width 103 height 13
click at [841, 344] on span "Start Assessment" at bounding box center [925, 336] width 259 height 17
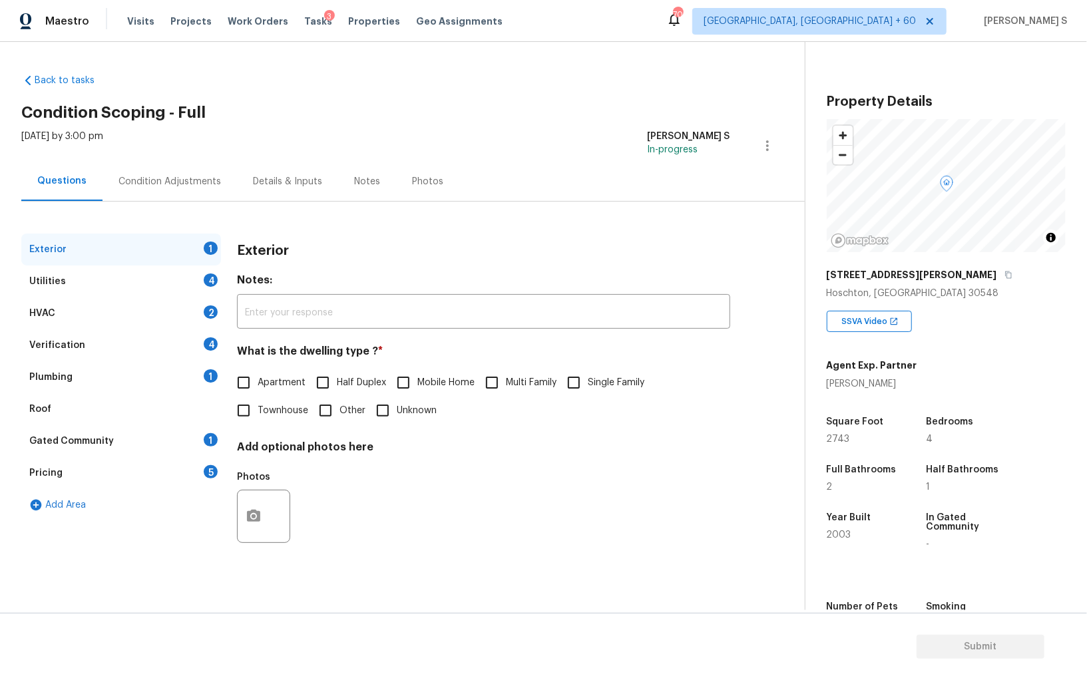
click at [376, 48] on div "Back to tasks Condition Scoping - Full [DATE] by 3:00 pm Anbu Jebakumar S In-pr…" at bounding box center [543, 326] width 1087 height 569
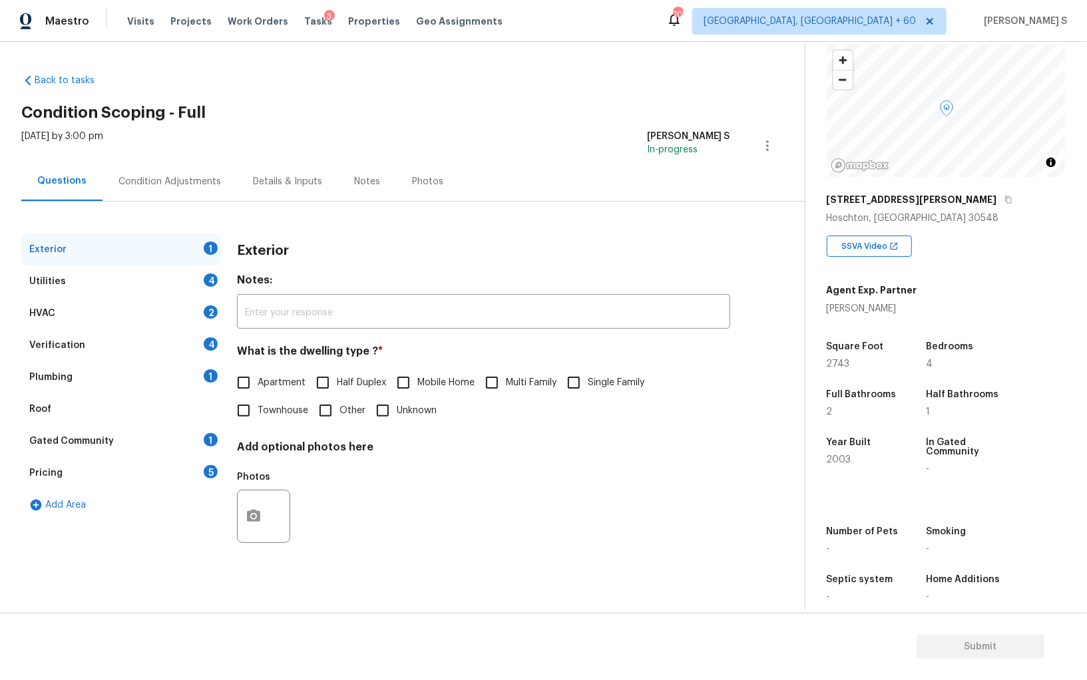
scroll to position [93, 0]
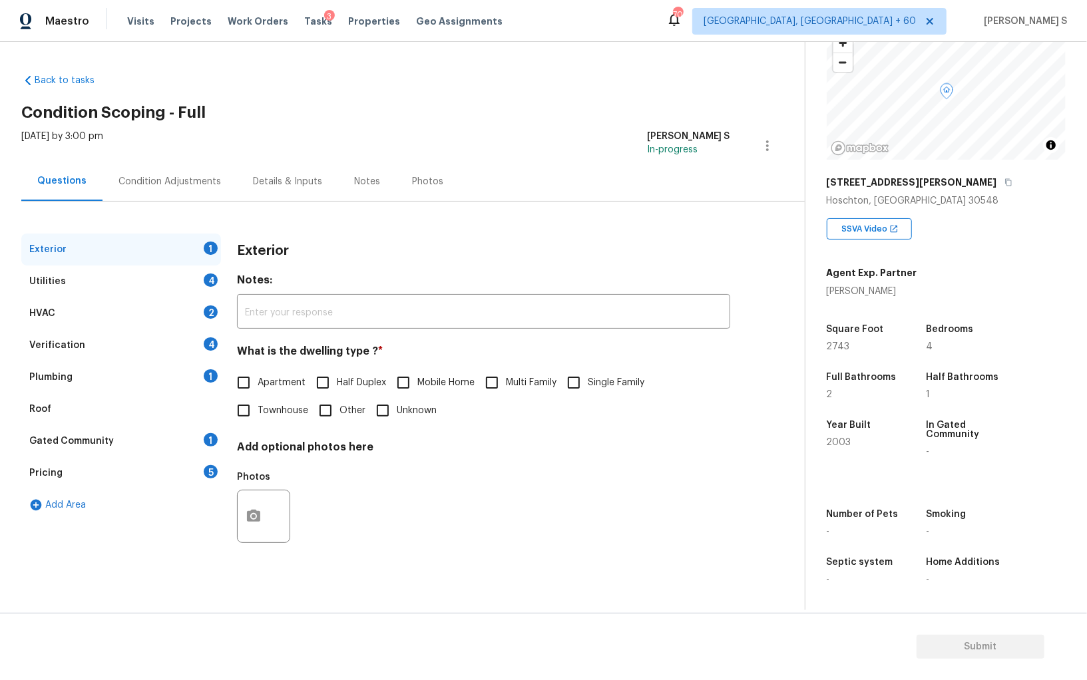
click at [224, 469] on div "Exterior 1 Utilities 4 HVAC 2 Verification 4 Plumbing 1 Roof Gated Community 1 …" at bounding box center [397, 401] width 752 height 334
click at [184, 471] on div "Pricing 5" at bounding box center [121, 473] width 200 height 32
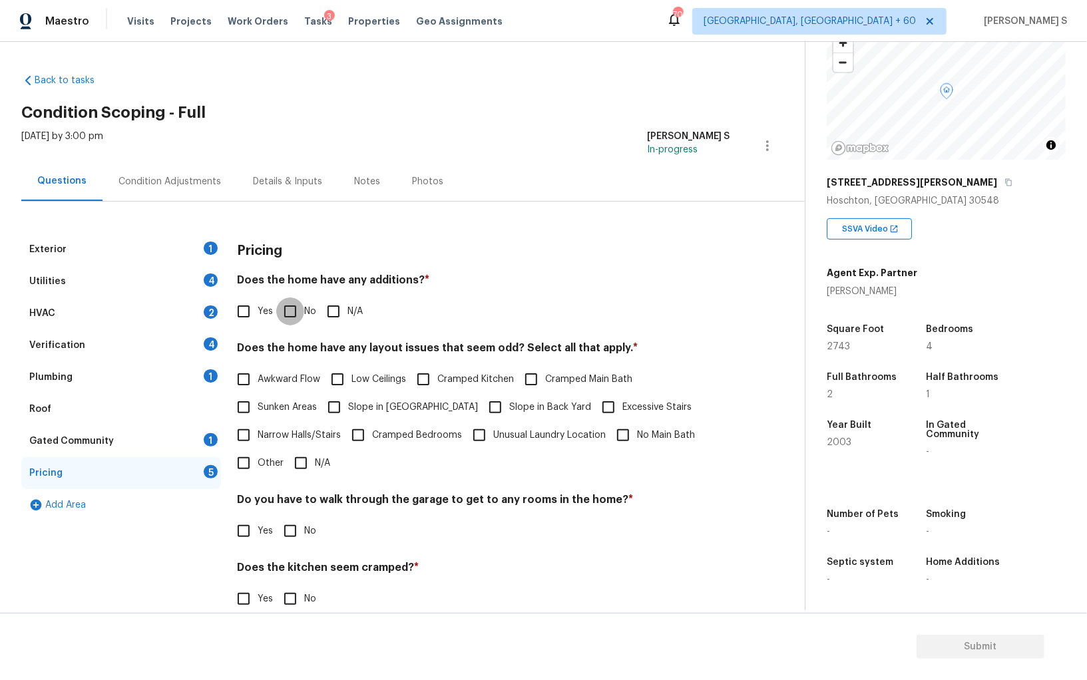
click at [278, 304] on input "No" at bounding box center [290, 312] width 28 height 28
checkbox input "true"
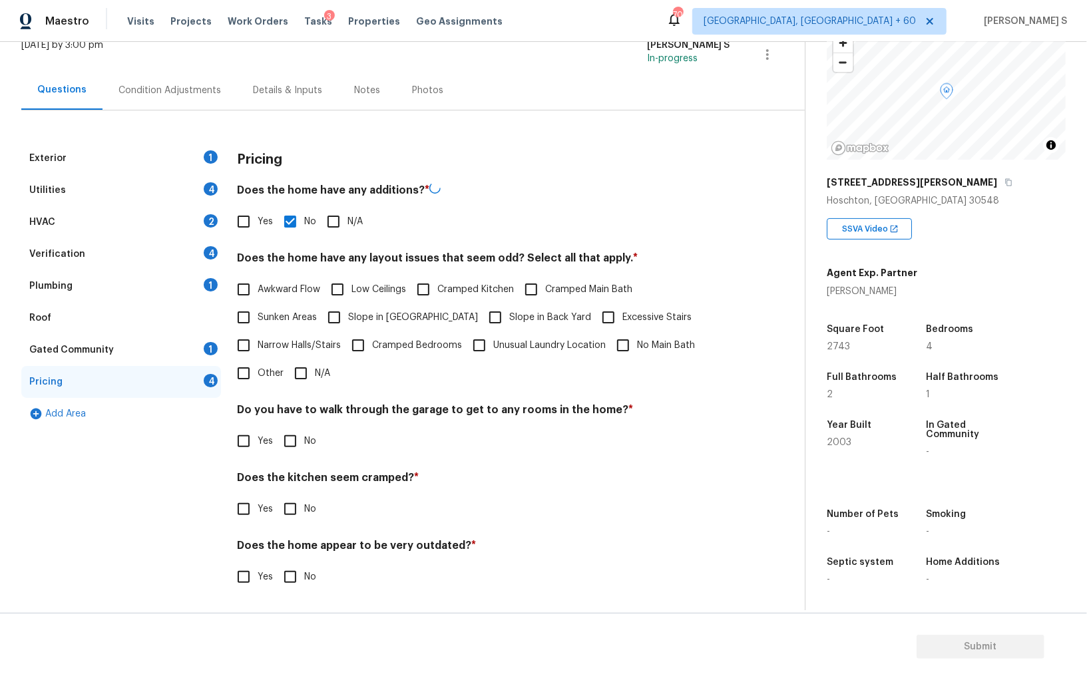
scroll to position [90, 0]
click at [292, 445] on input "No" at bounding box center [290, 441] width 28 height 28
checkbox input "true"
click at [276, 497] on input "No" at bounding box center [290, 511] width 28 height 28
checkbox input "true"
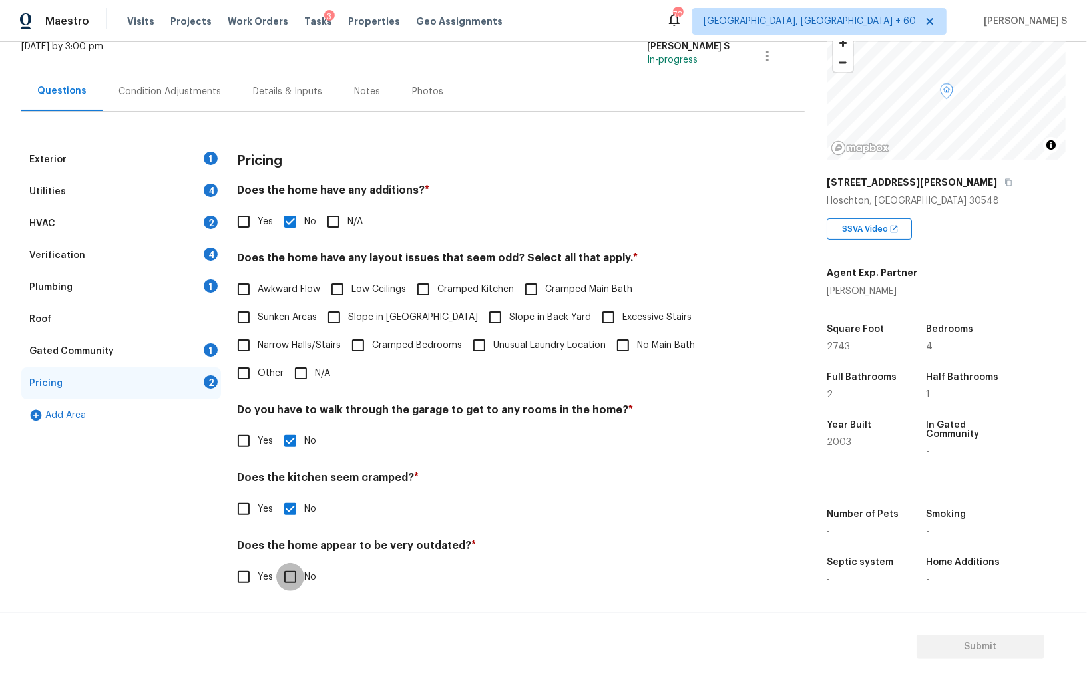
click at [276, 563] on input "No" at bounding box center [290, 577] width 28 height 28
checkbox input "true"
click at [244, 366] on input "Other" at bounding box center [244, 374] width 28 height 28
checkbox input "true"
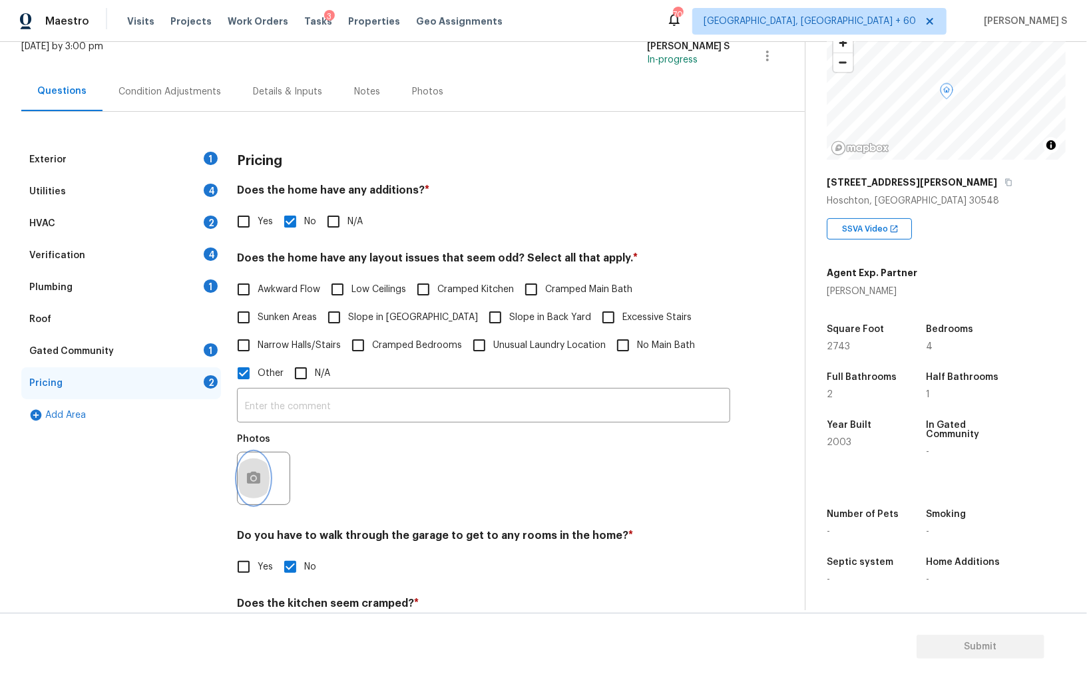
click at [248, 476] on icon "button" at bounding box center [253, 478] width 13 height 12
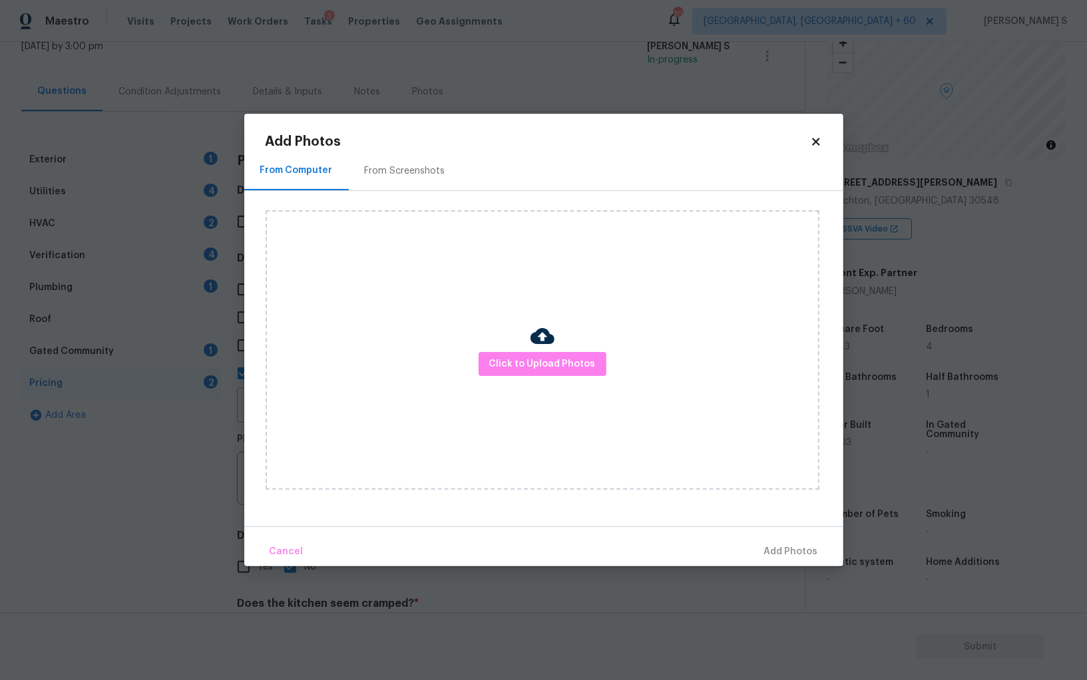
click at [379, 172] on div "From Screenshots" at bounding box center [405, 170] width 81 height 13
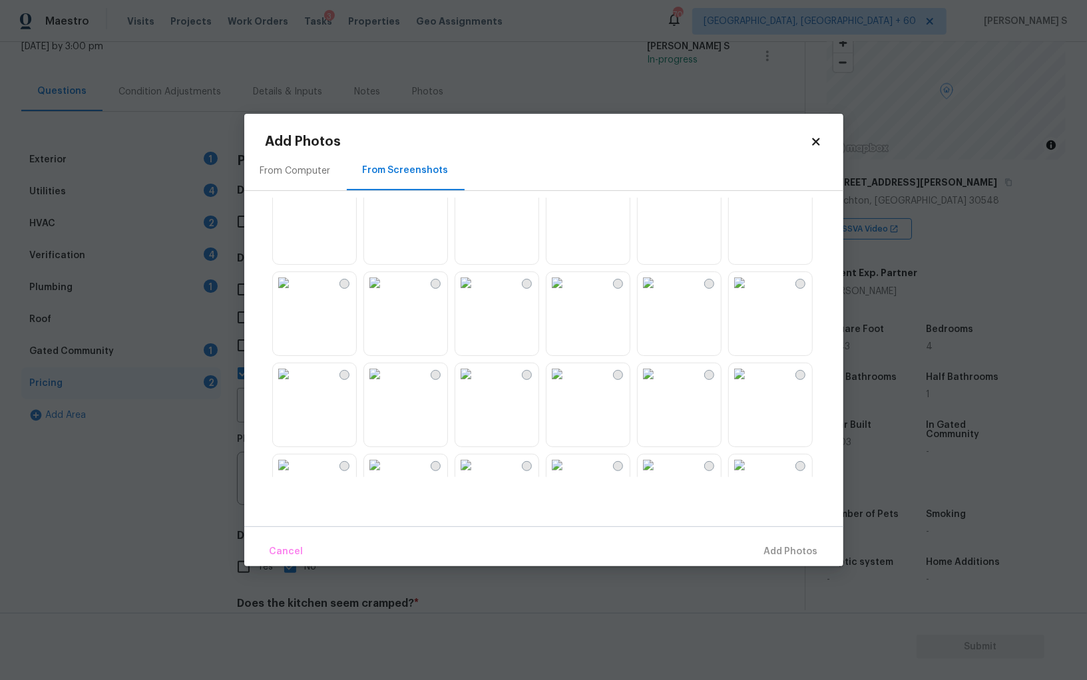
scroll to position [1001, 0]
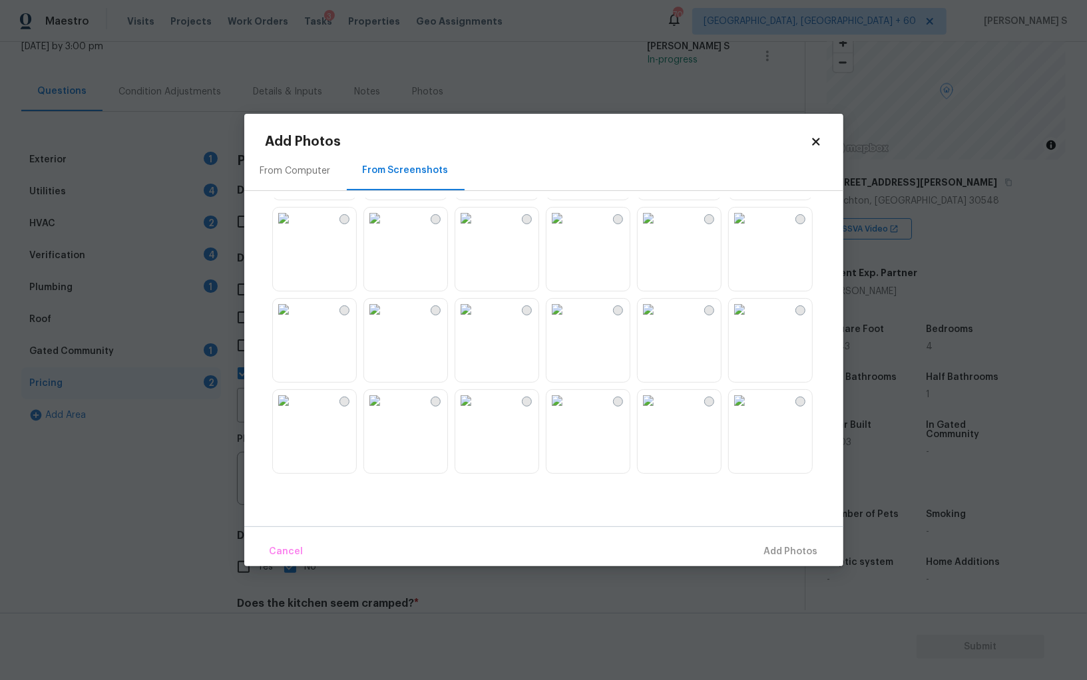
click at [209, 505] on body "Maestro Visits Projects Work Orders Tasks 3 Properties Geo Assignments 701 [GEO…" at bounding box center [543, 340] width 1087 height 680
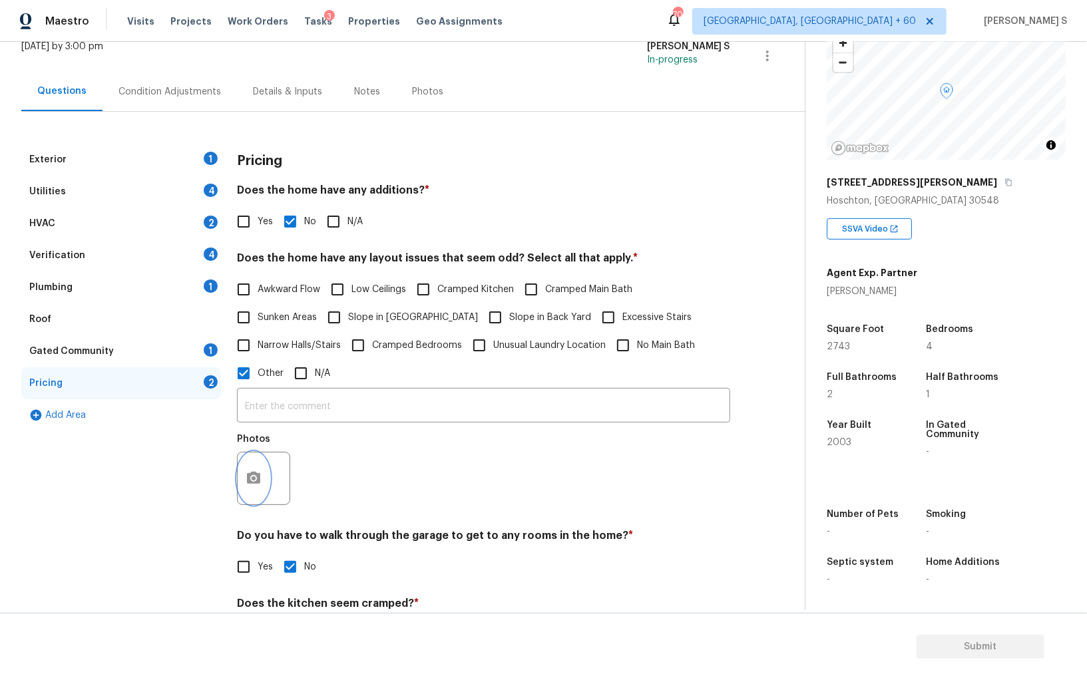
click at [260, 479] on icon "button" at bounding box center [254, 479] width 16 height 16
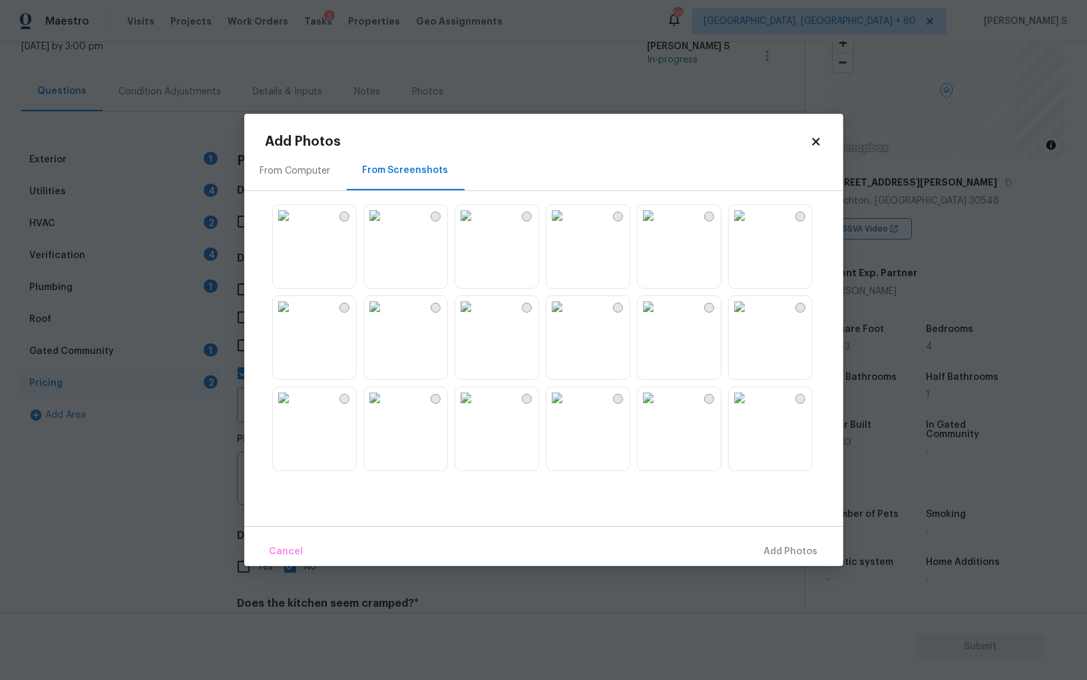
click at [298, 176] on div "From Computer" at bounding box center [295, 170] width 71 height 13
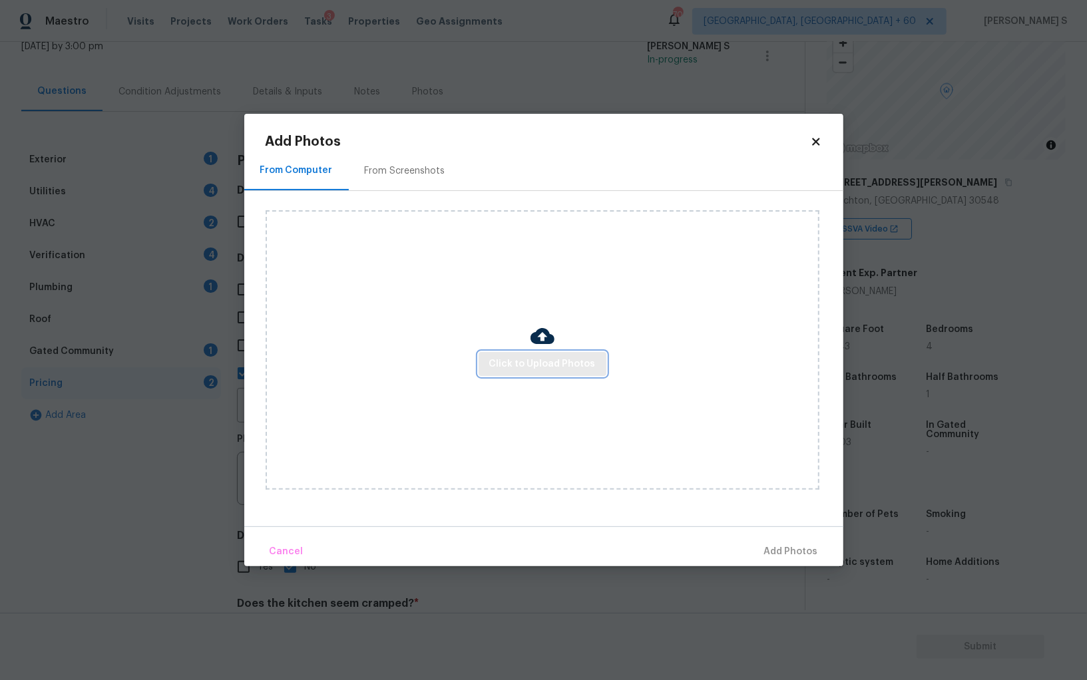
click at [563, 359] on span "Click to Upload Photos" at bounding box center [542, 364] width 107 height 17
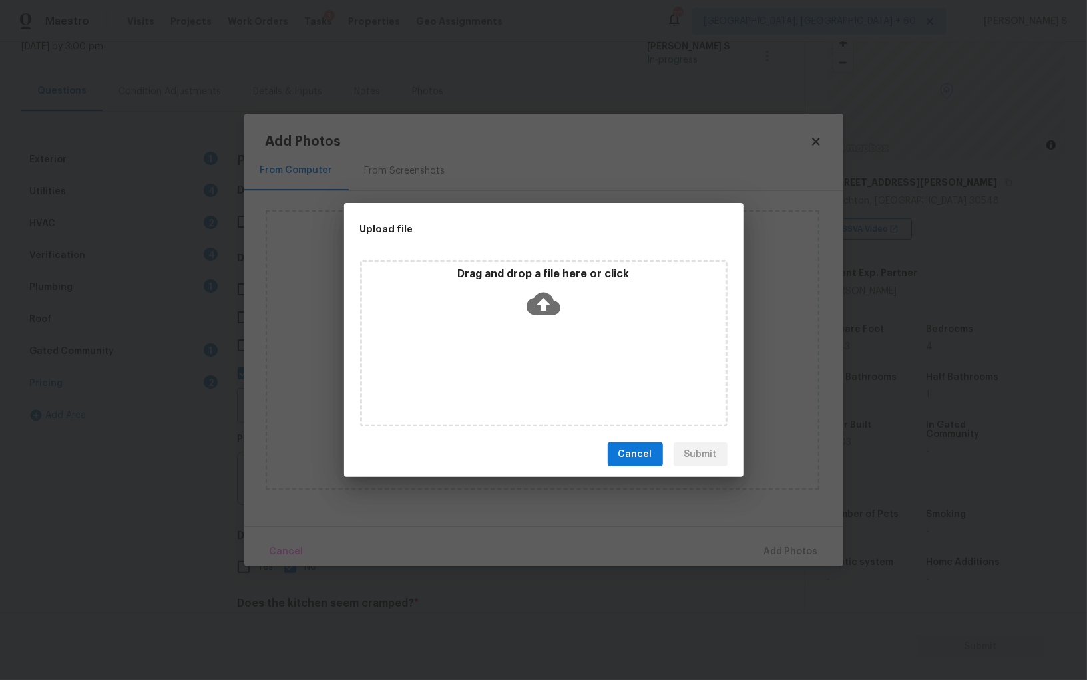
click at [563, 359] on div "Drag and drop a file here or click" at bounding box center [544, 343] width 368 height 166
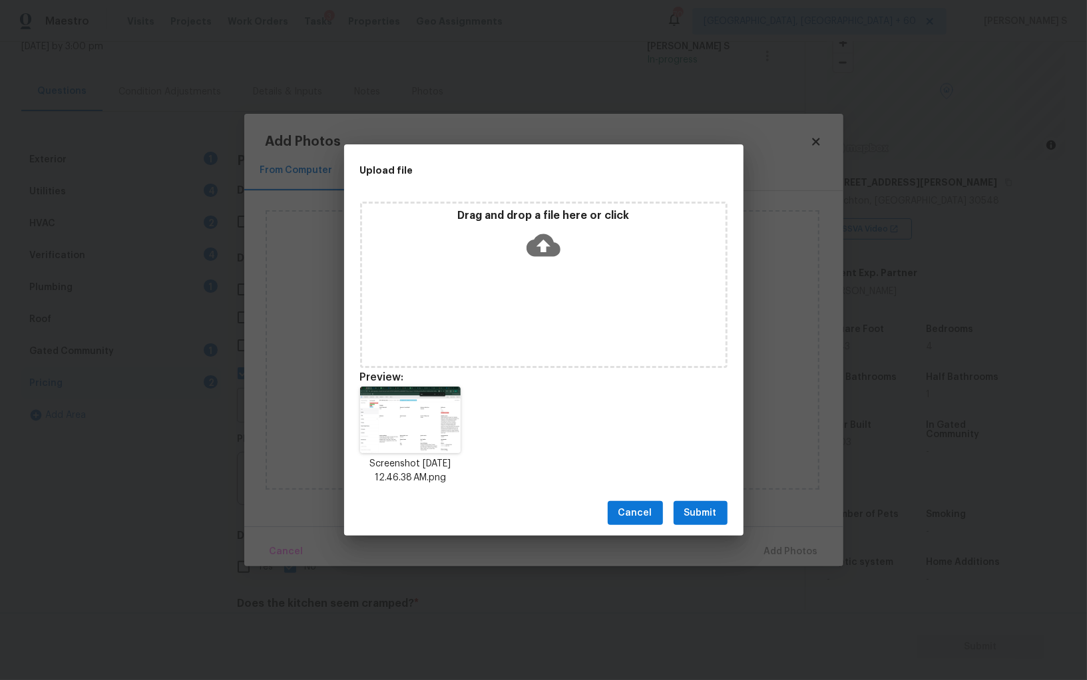
click at [700, 514] on span "Submit" at bounding box center [700, 513] width 33 height 17
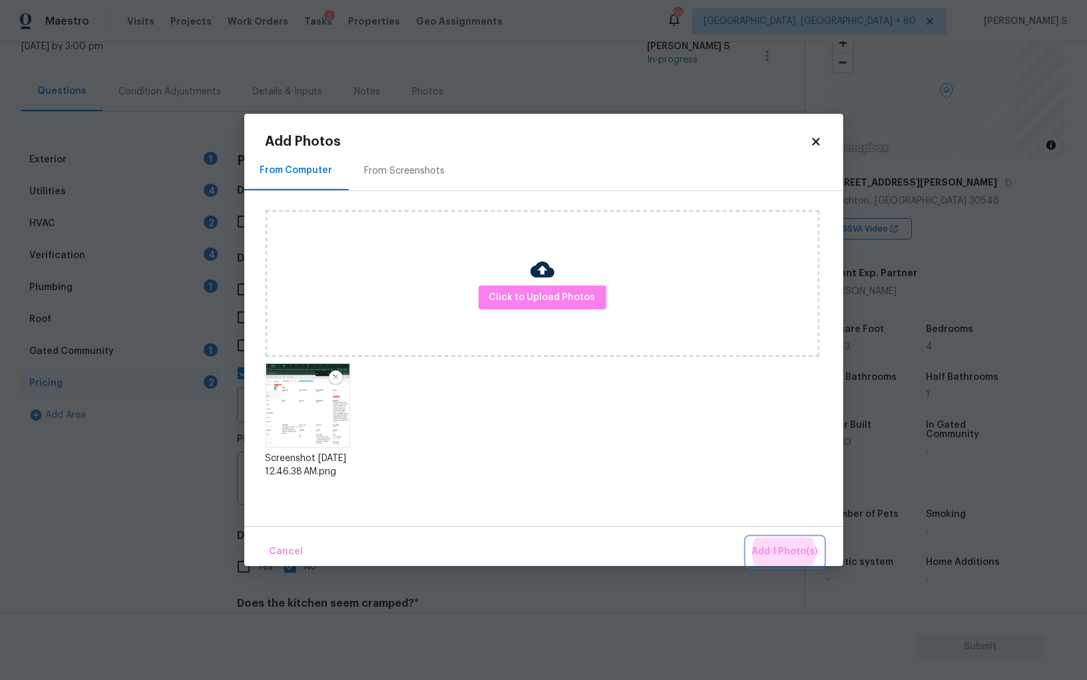
click at [747, 538] on button "Add 1 Photo(s)" at bounding box center [785, 552] width 77 height 29
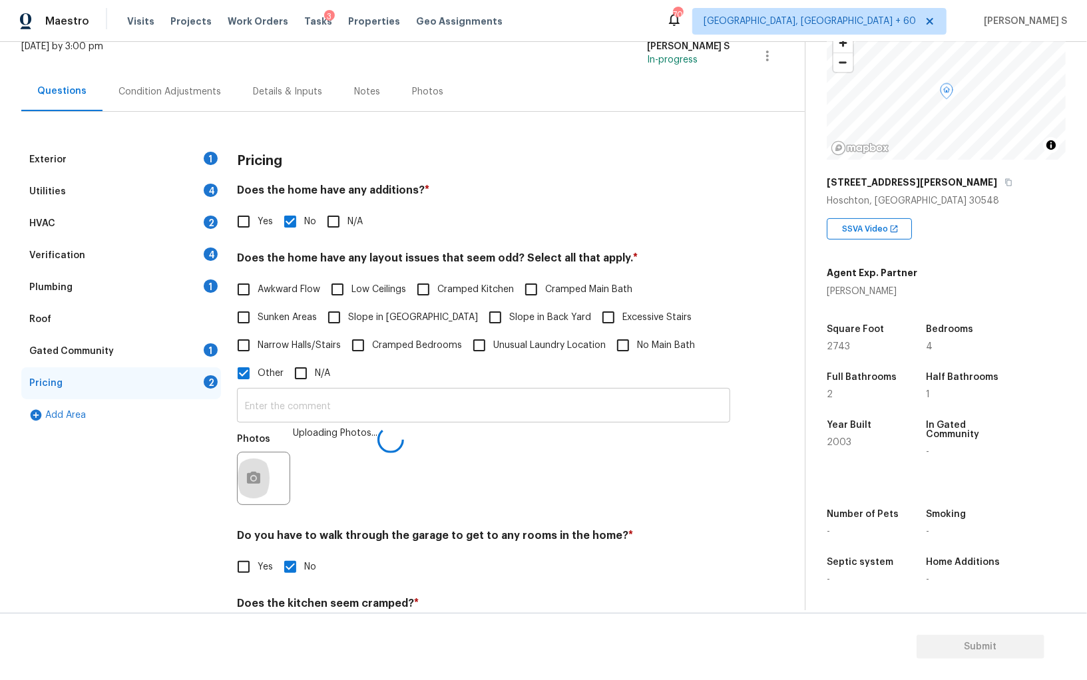
click at [473, 395] on input "text" at bounding box center [483, 406] width 493 height 31
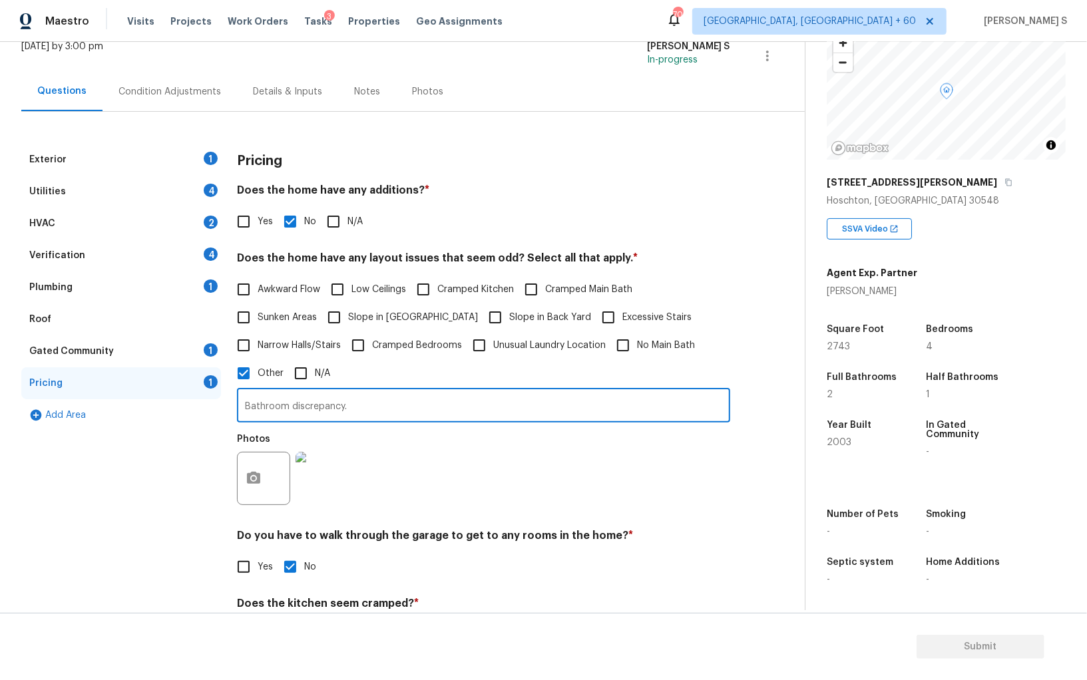
type input "Bathroom discrepancy."
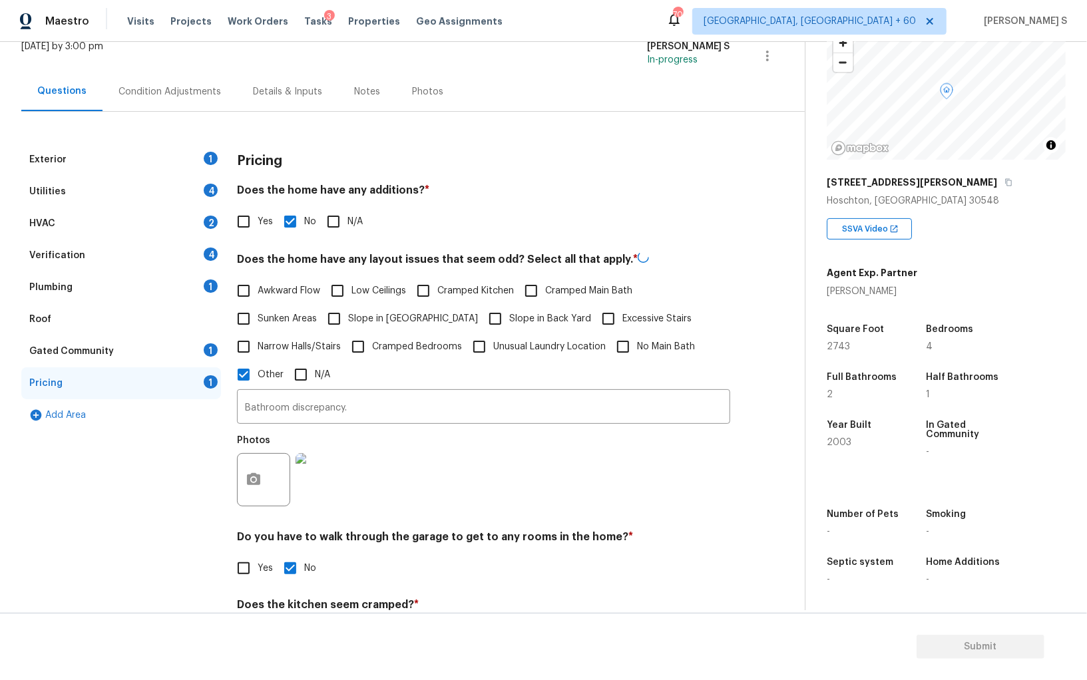
click at [433, 521] on div "Pricing Does the home have any additions? * Yes No N/A Does the home have any l…" at bounding box center [483, 439] width 493 height 591
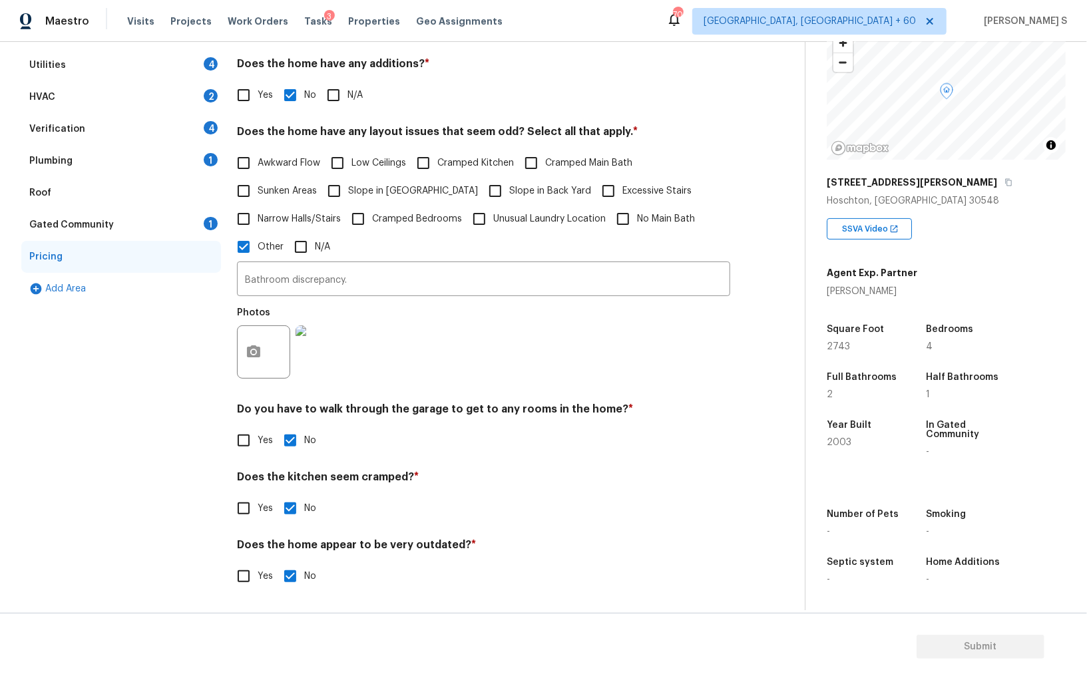
scroll to position [0, 0]
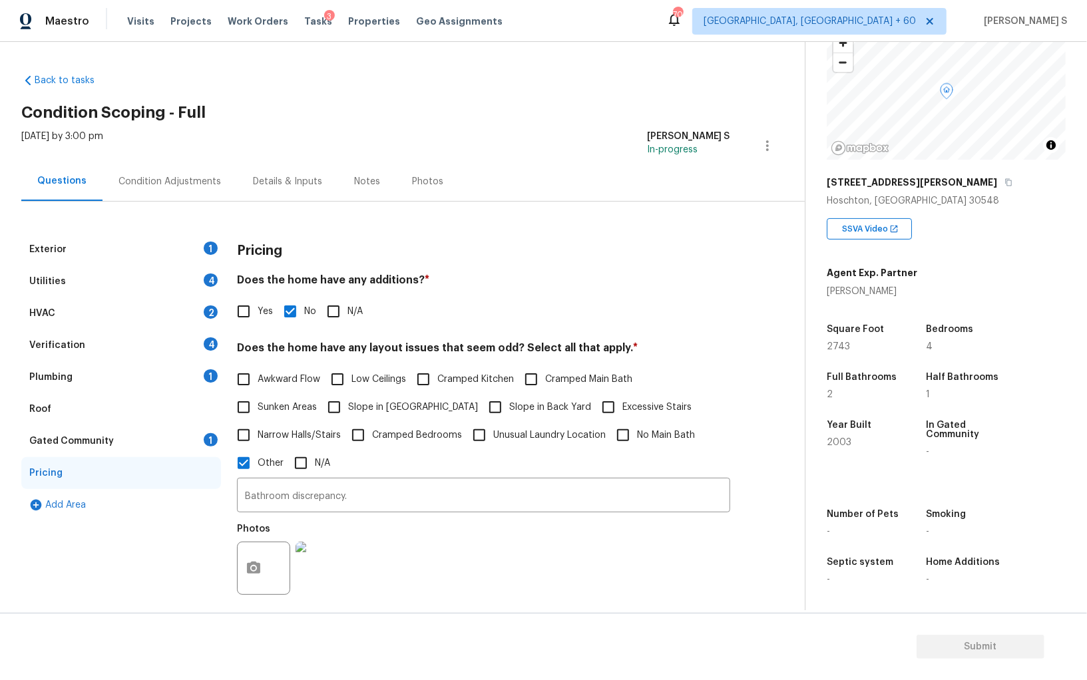
click at [191, 243] on div "Exterior 1" at bounding box center [121, 250] width 200 height 32
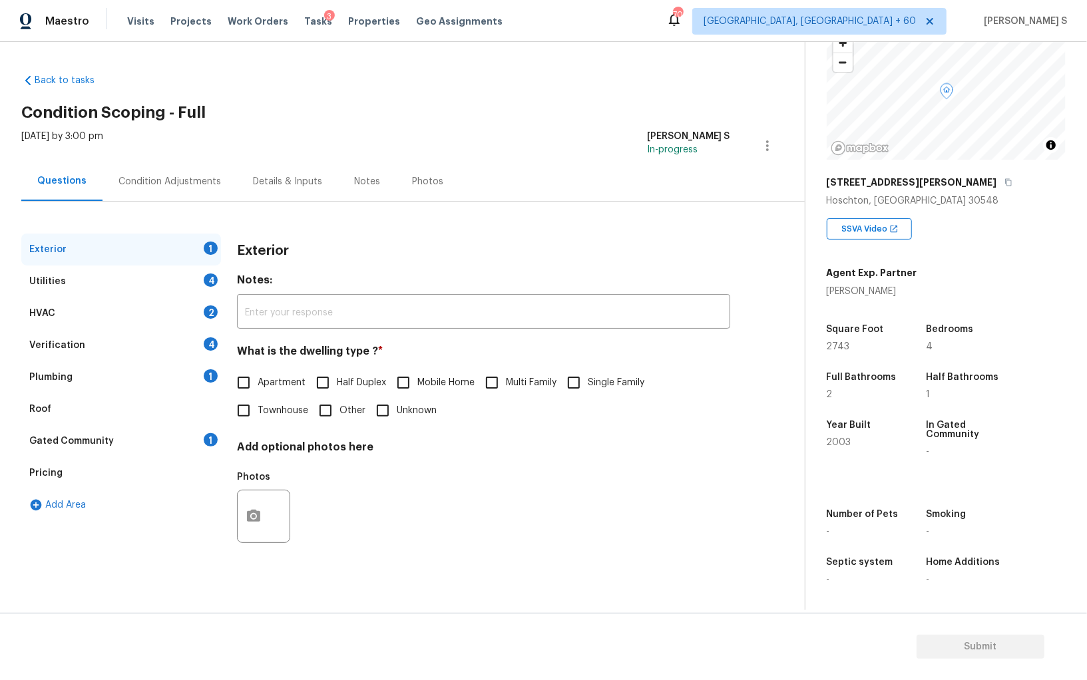
click at [604, 384] on span "Single Family" at bounding box center [616, 383] width 57 height 14
click at [588, 384] on input "Single Family" at bounding box center [574, 383] width 28 height 28
checkbox input "true"
click at [208, 274] on div "4" at bounding box center [211, 280] width 14 height 13
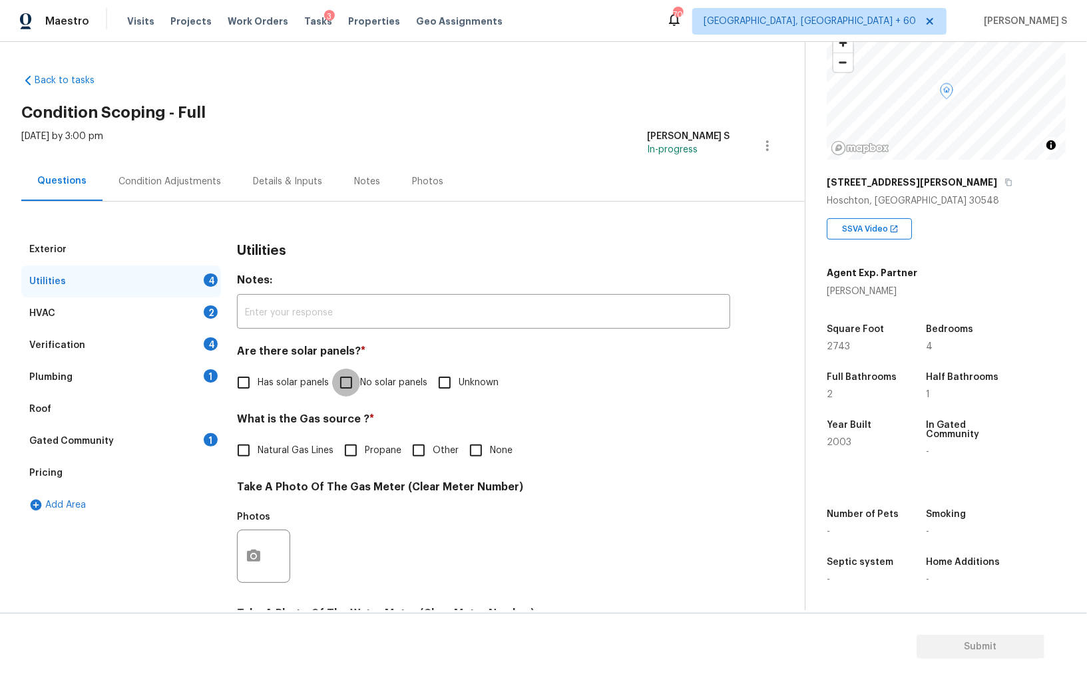
click at [356, 375] on input "No solar panels" at bounding box center [346, 383] width 28 height 28
checkbox input "true"
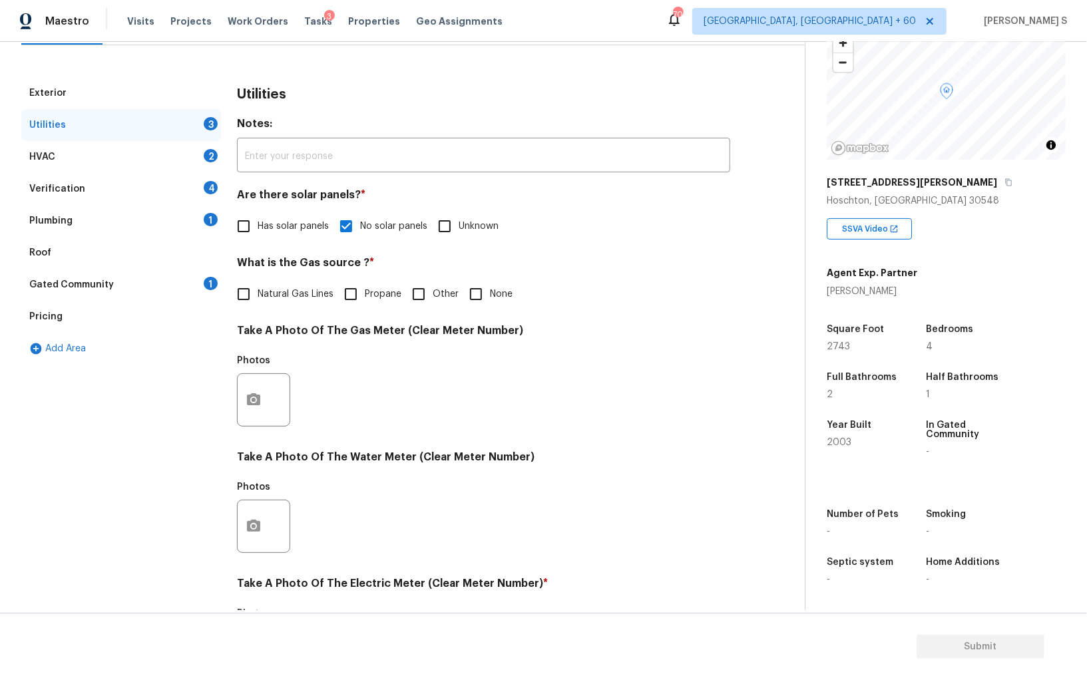
scroll to position [322, 0]
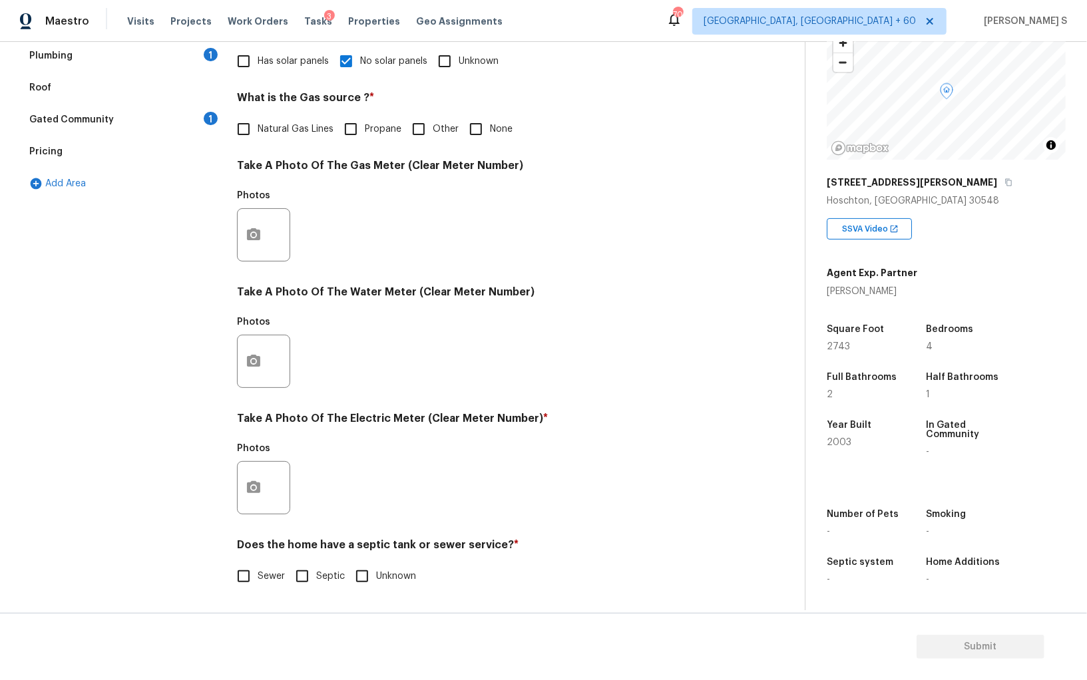
click at [243, 577] on input "Sewer" at bounding box center [244, 577] width 28 height 28
checkbox input "true"
click at [243, 489] on button "button" at bounding box center [254, 488] width 32 height 52
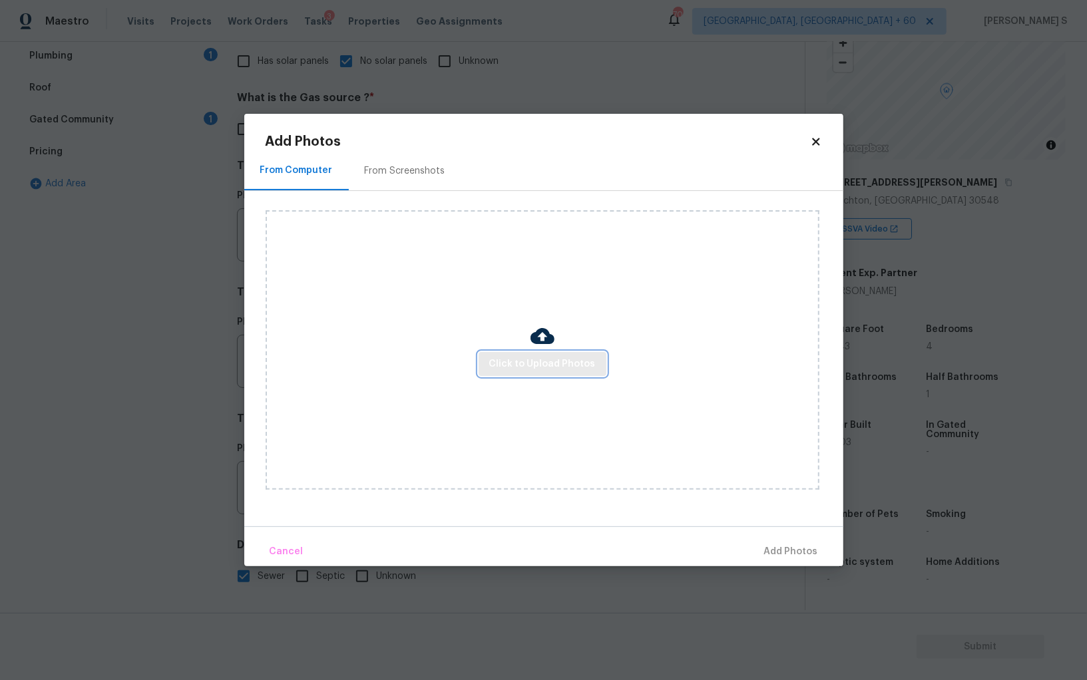
click at [515, 358] on span "Click to Upload Photos" at bounding box center [542, 364] width 107 height 17
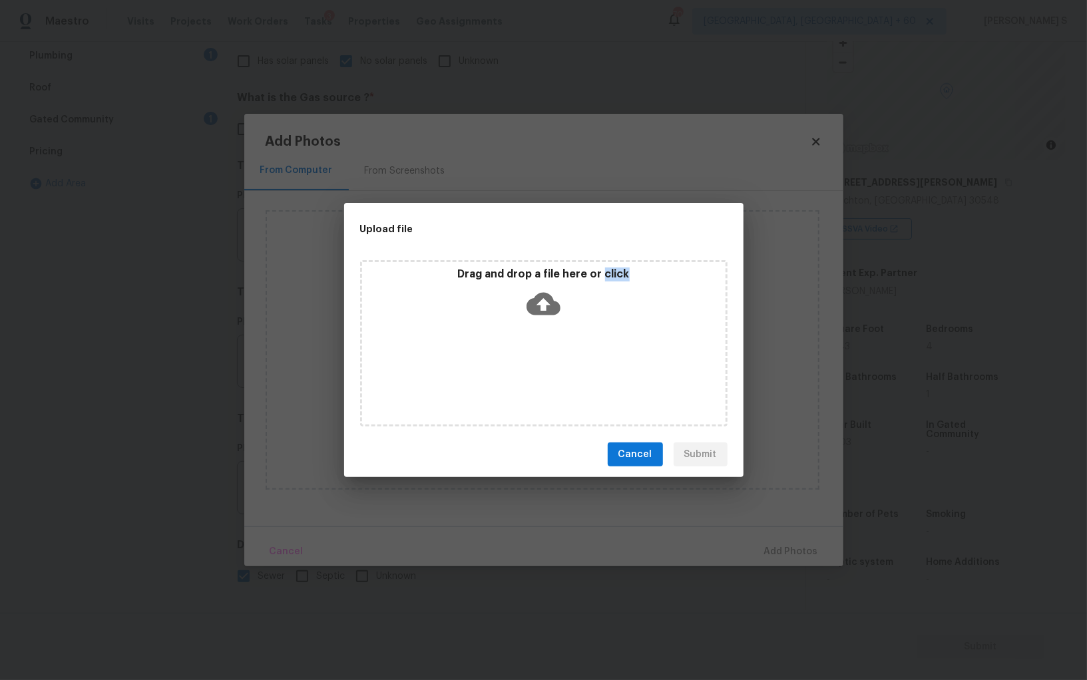
click at [515, 358] on div "Drag and drop a file here or click" at bounding box center [544, 343] width 368 height 166
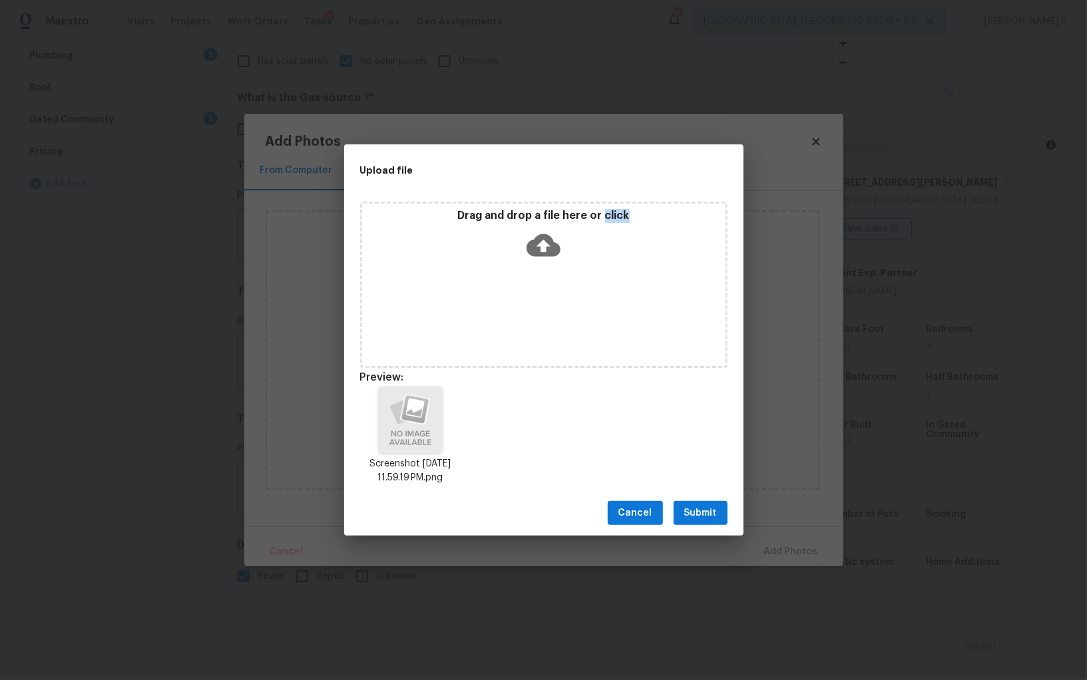
click at [706, 514] on span "Submit" at bounding box center [700, 513] width 33 height 17
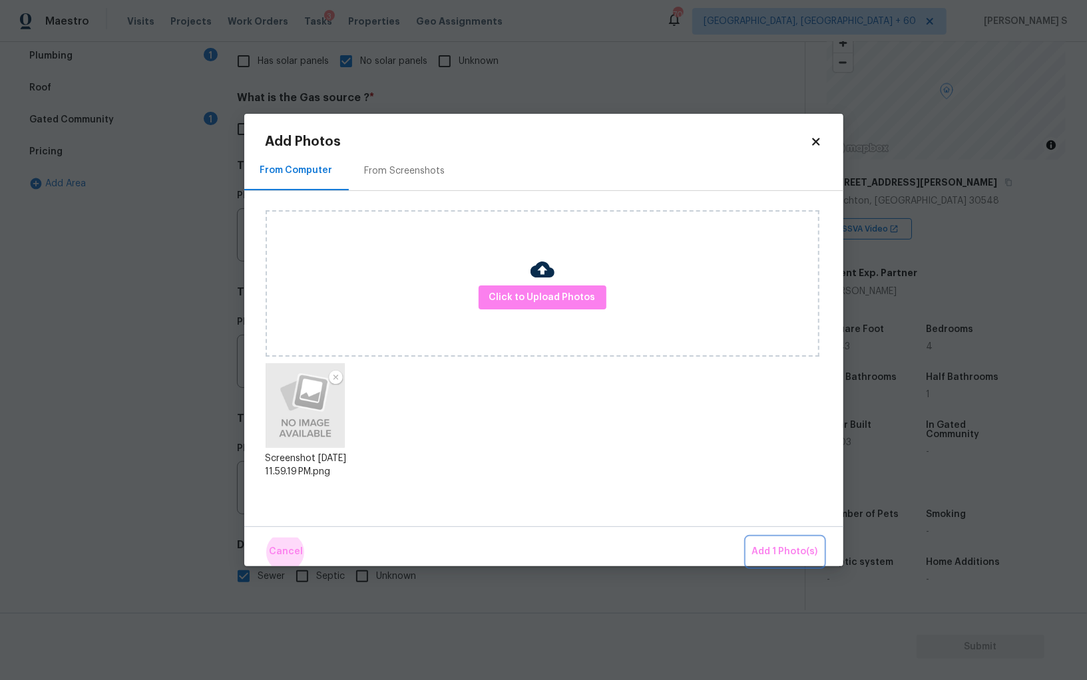
click at [747, 538] on button "Add 1 Photo(s)" at bounding box center [785, 552] width 77 height 29
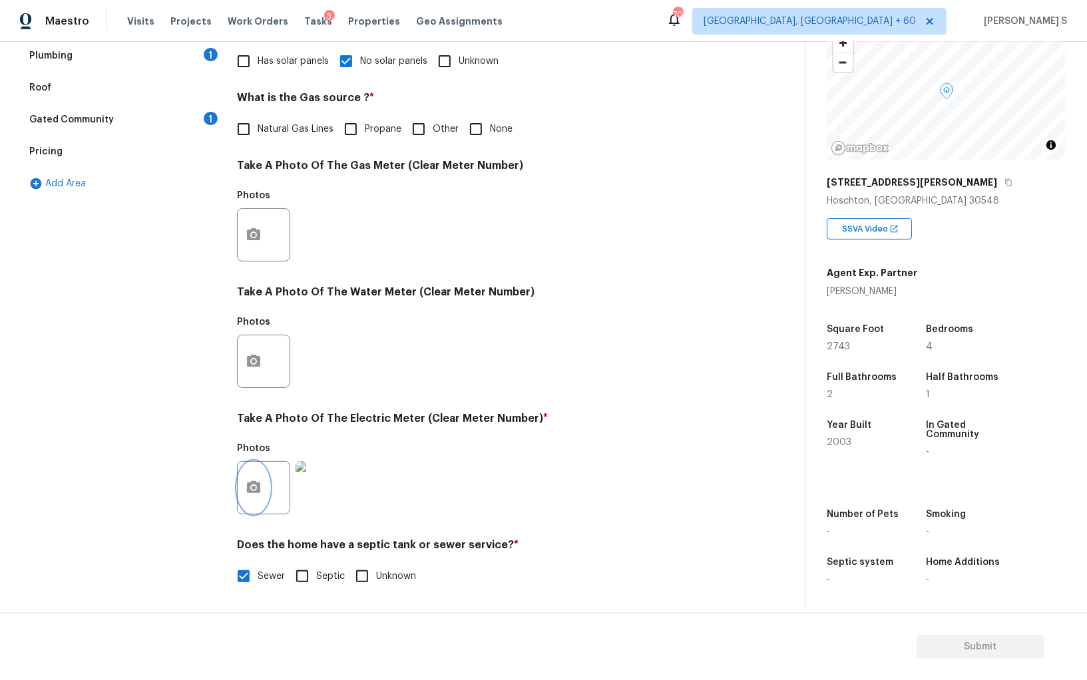
scroll to position [0, 0]
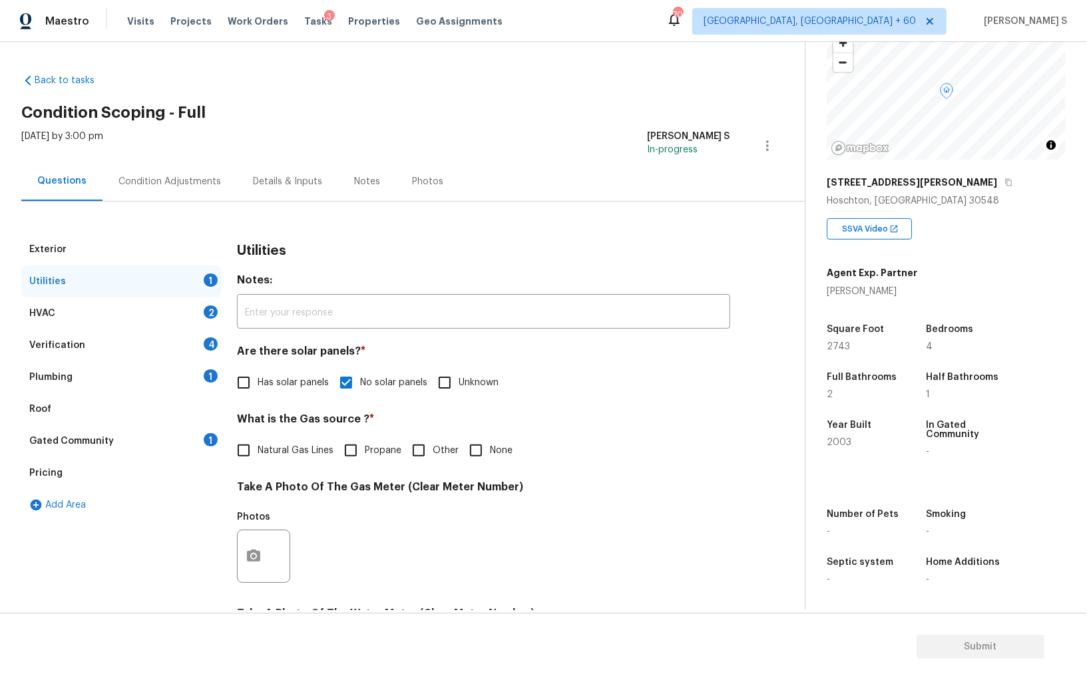
click at [197, 340] on div "Verification 4" at bounding box center [121, 346] width 200 height 32
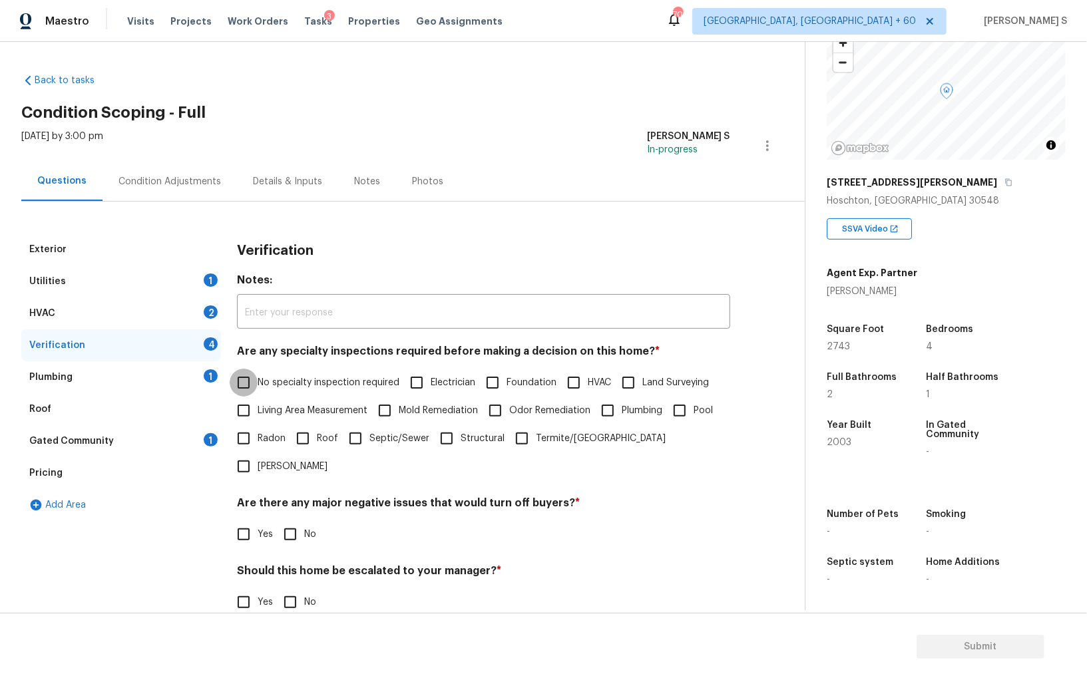
click at [253, 387] on input "No specialty inspection required" at bounding box center [244, 383] width 28 height 28
checkbox input "true"
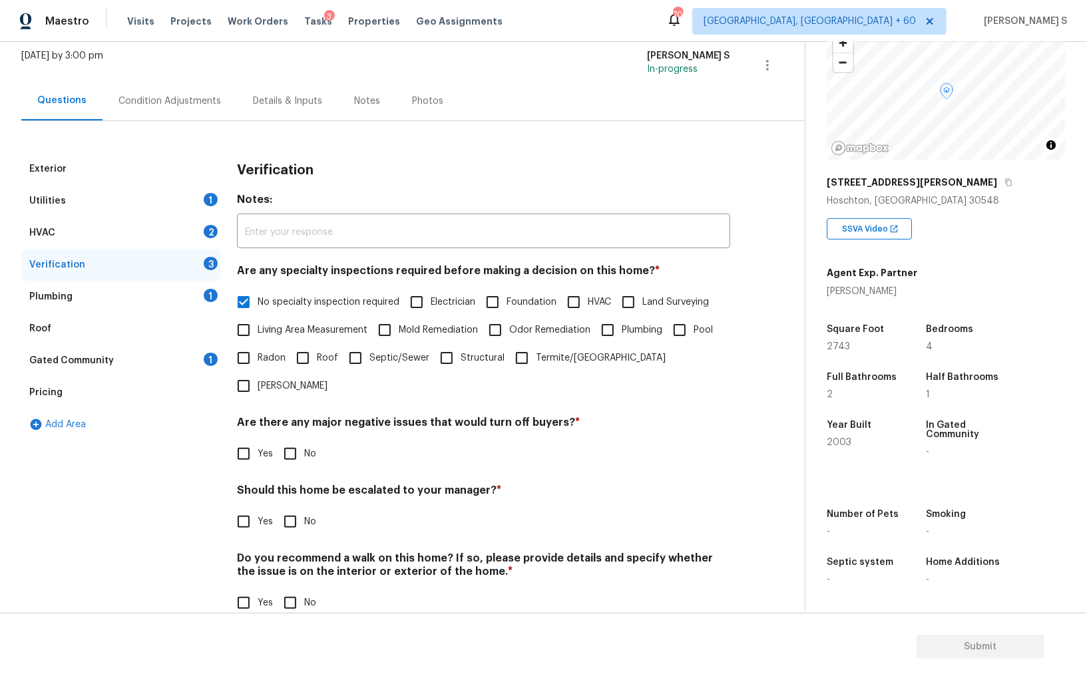
scroll to position [79, 0]
click at [298, 441] on input "No" at bounding box center [290, 455] width 28 height 28
checkbox input "true"
click at [285, 591] on input "No" at bounding box center [290, 605] width 28 height 28
checkbox input "true"
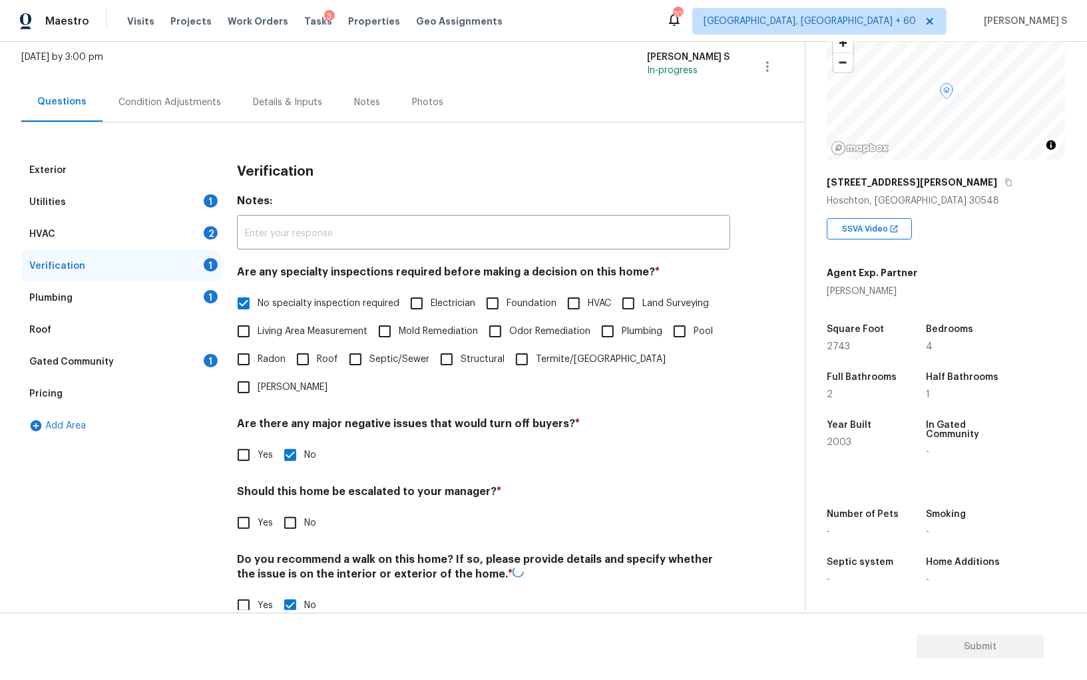
scroll to position [0, 0]
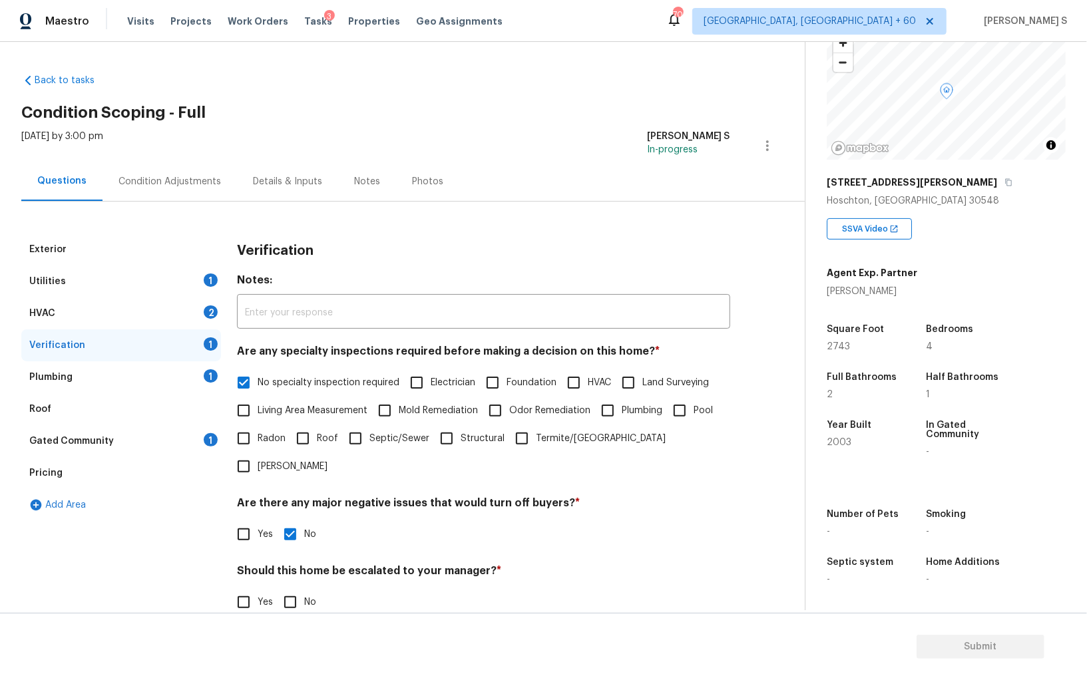
click at [210, 312] on div "2" at bounding box center [211, 312] width 14 height 13
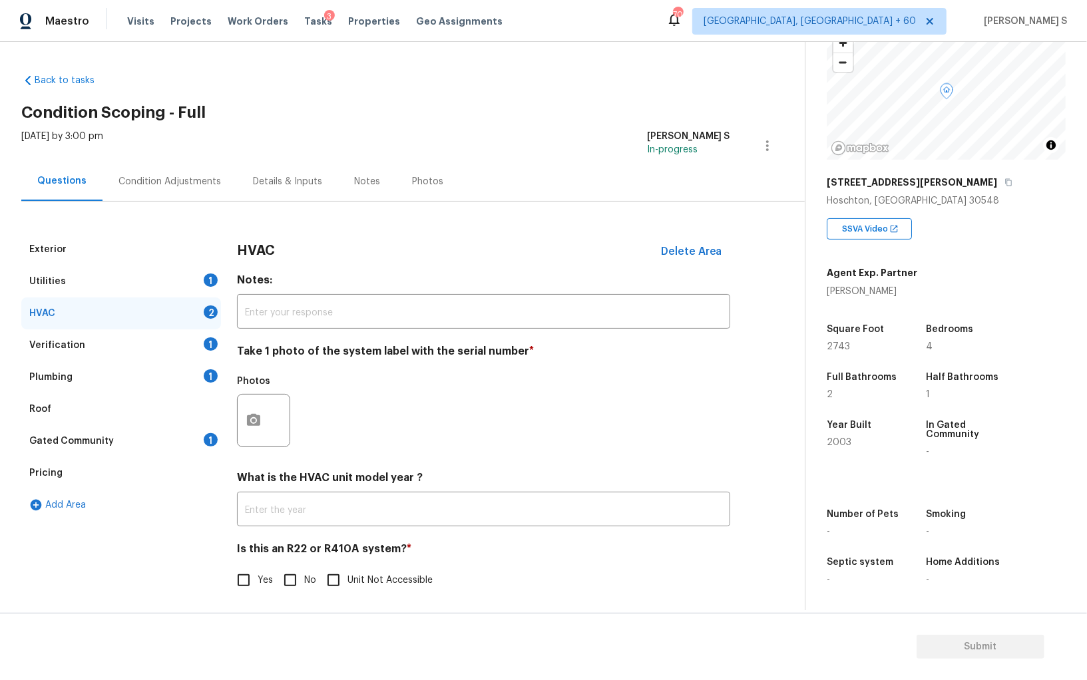
scroll to position [5, 0]
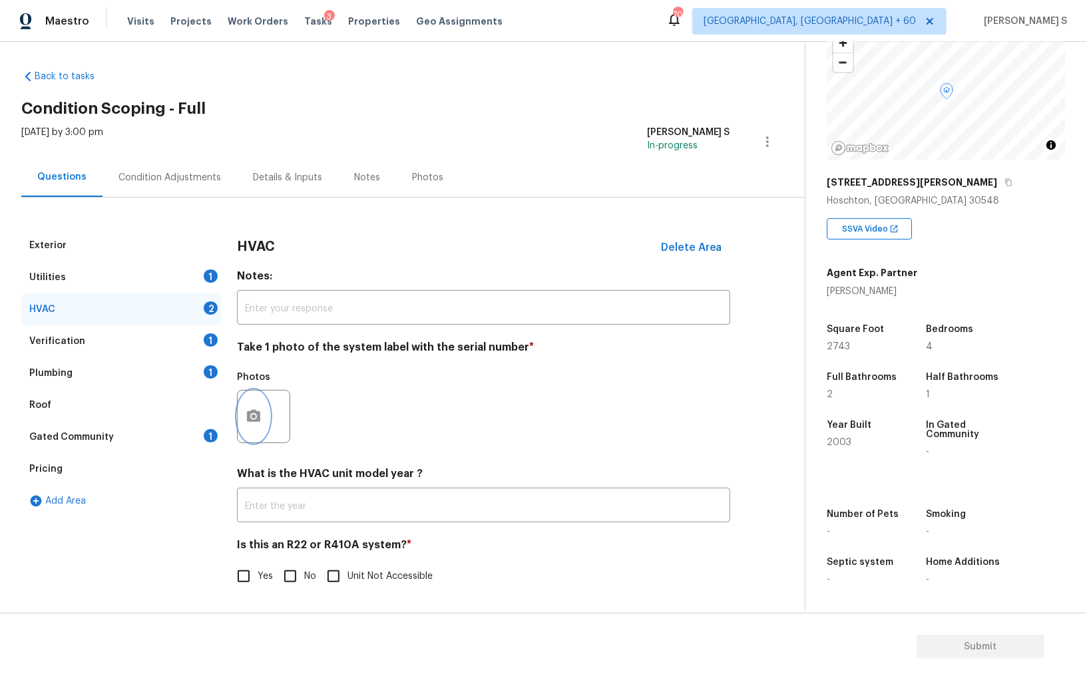
click at [264, 407] on button "button" at bounding box center [254, 417] width 32 height 52
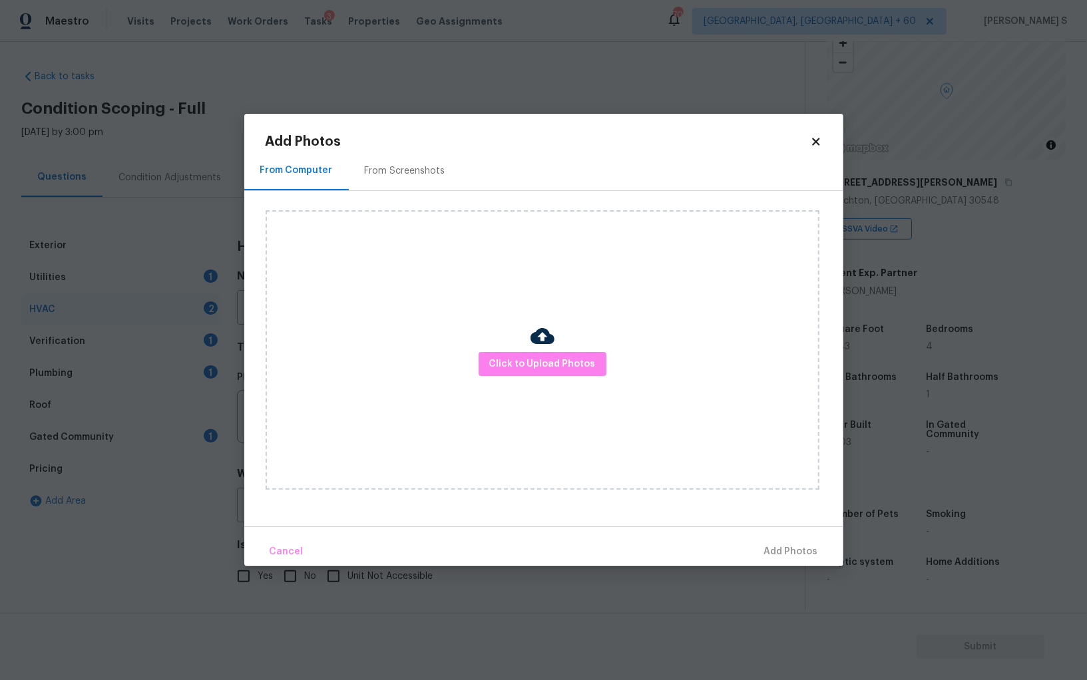
click at [566, 346] on div "Click to Upload Photos" at bounding box center [543, 350] width 554 height 280
click at [566, 360] on span "Click to Upload Photos" at bounding box center [542, 364] width 107 height 17
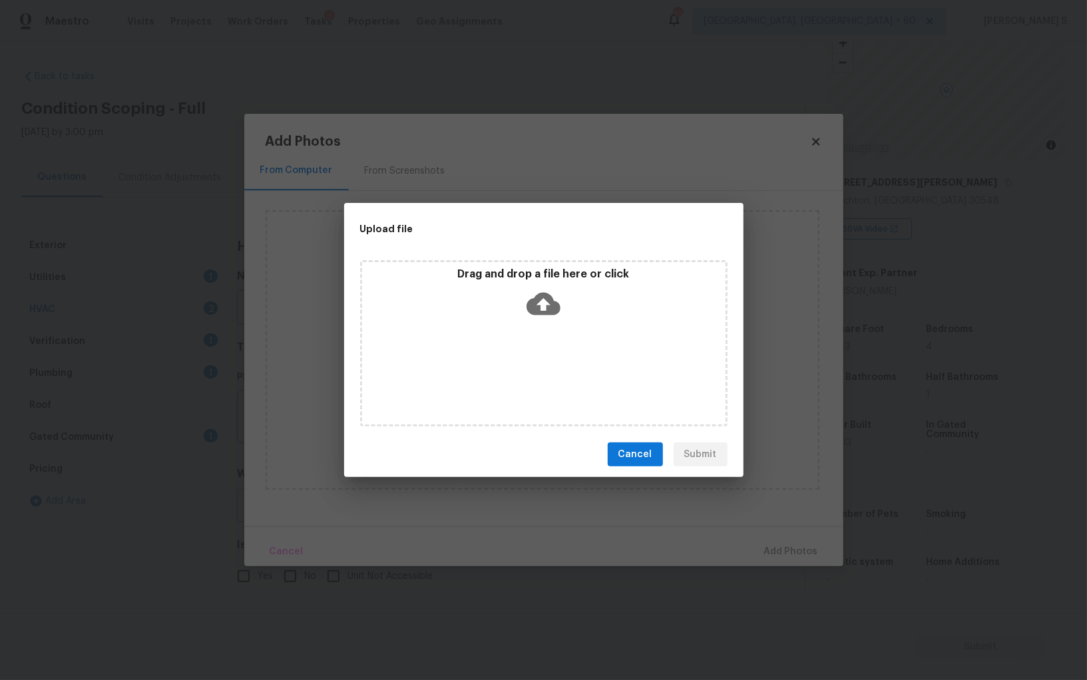
click at [566, 360] on div "Drag and drop a file here or click" at bounding box center [544, 343] width 368 height 166
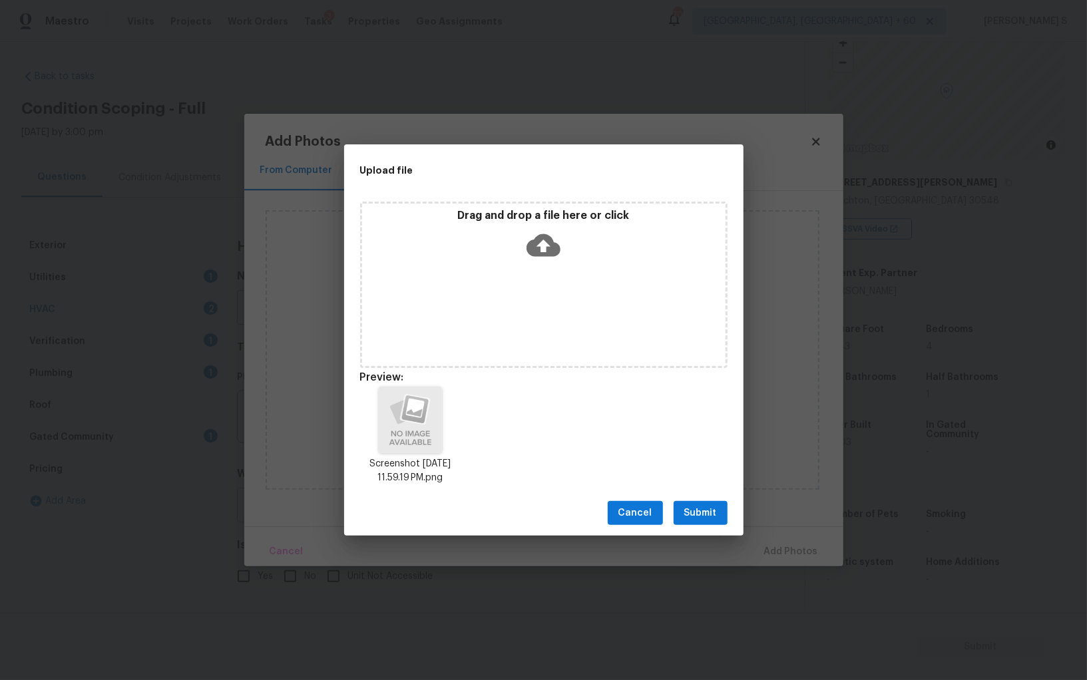
click at [702, 503] on button "Submit" at bounding box center [701, 513] width 54 height 25
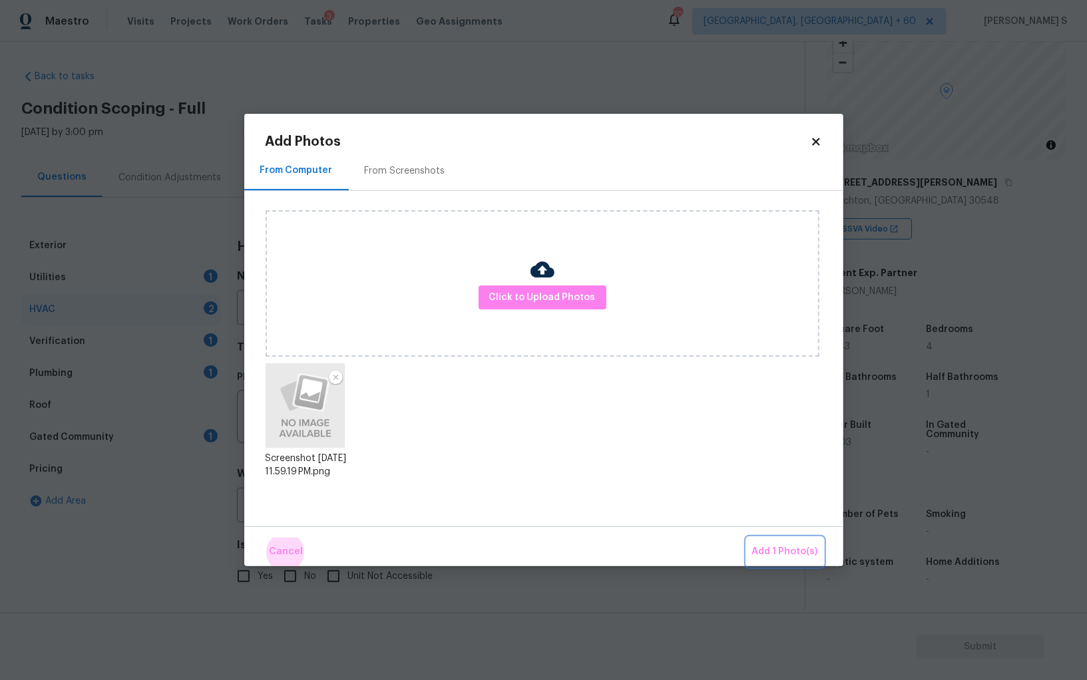
click at [747, 538] on button "Add 1 Photo(s)" at bounding box center [785, 552] width 77 height 29
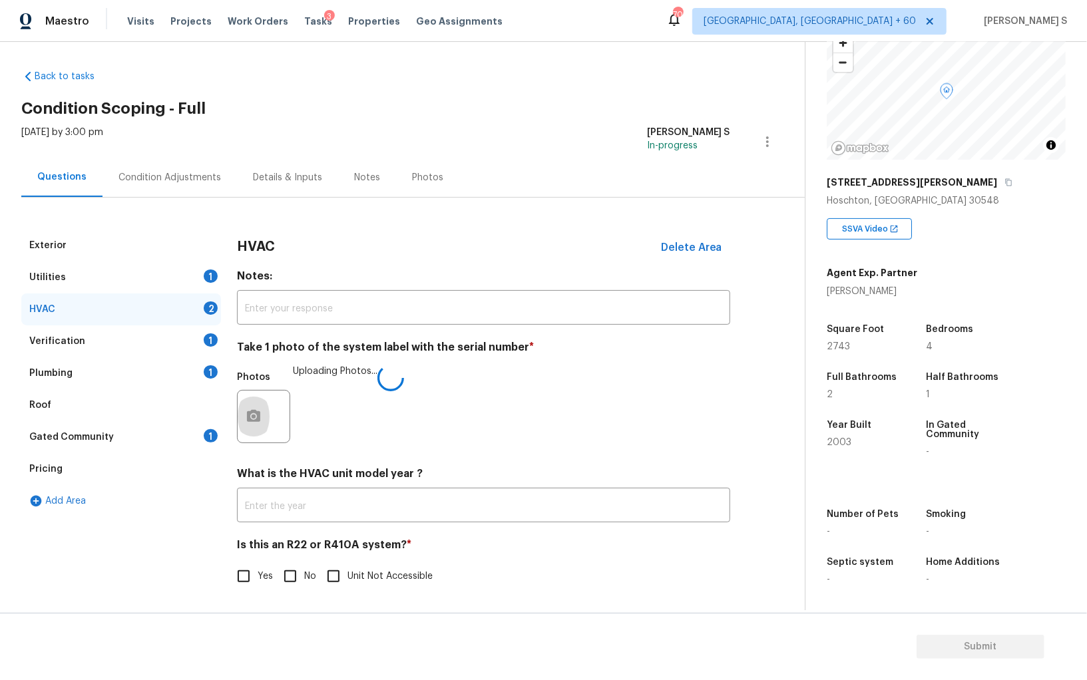
click at [290, 575] on input "No" at bounding box center [290, 577] width 28 height 28
checkbox input "true"
click at [206, 364] on div "Plumbing 1" at bounding box center [121, 374] width 200 height 32
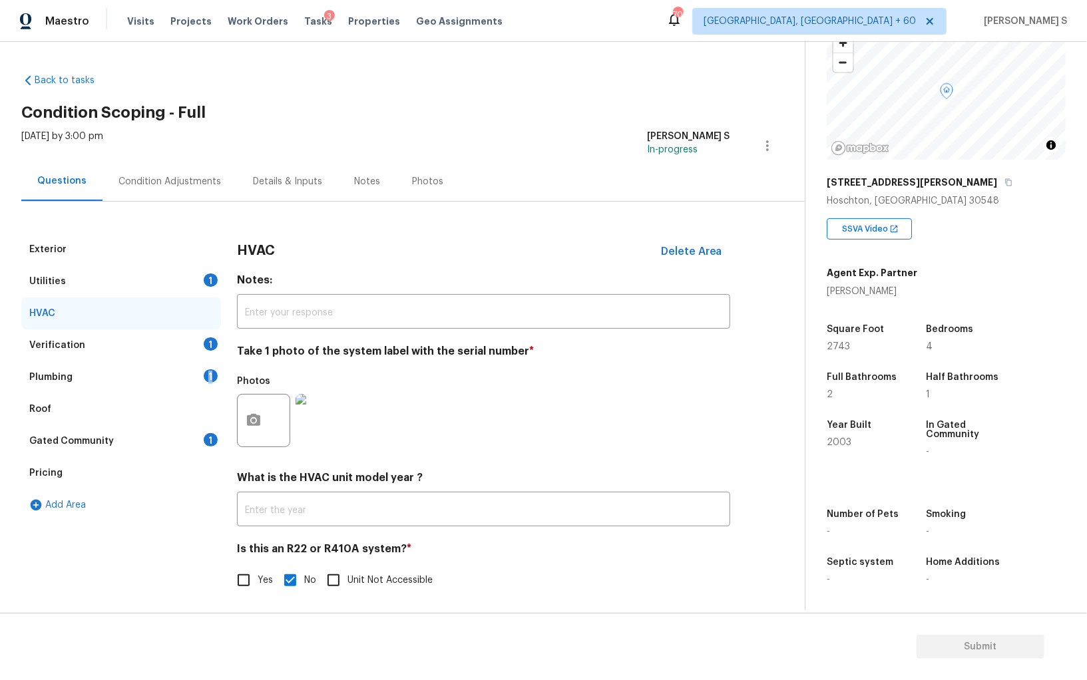
click at [206, 364] on div "Plumbing 1" at bounding box center [121, 378] width 200 height 32
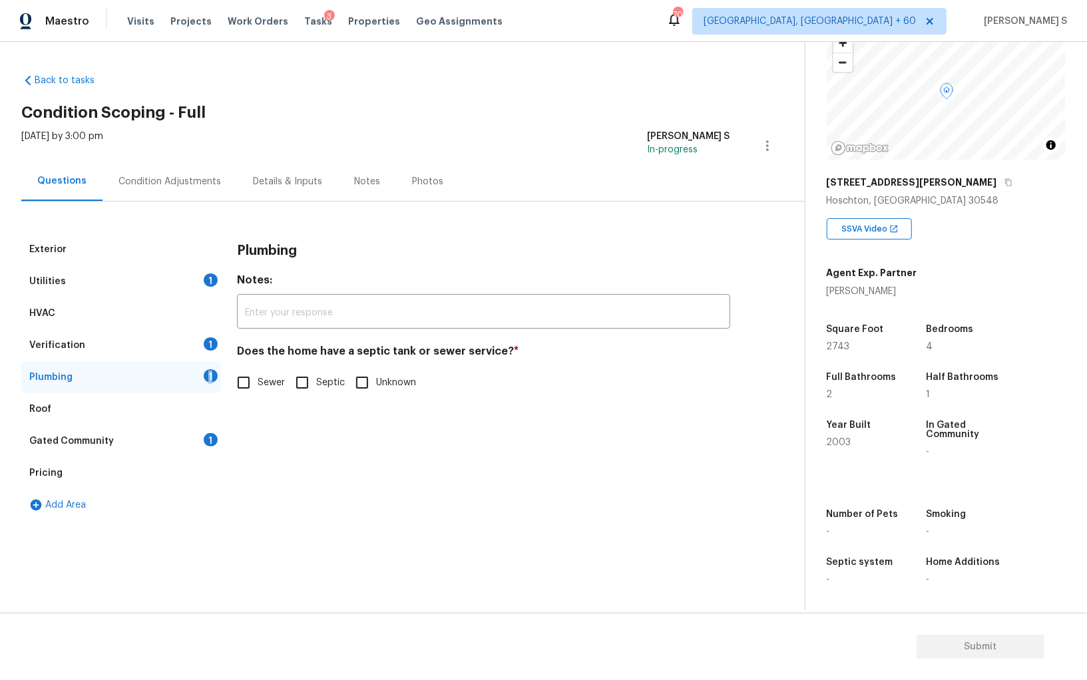
click at [248, 379] on input "Sewer" at bounding box center [244, 383] width 28 height 28
checkbox input "true"
click at [212, 445] on div "1" at bounding box center [211, 439] width 14 height 13
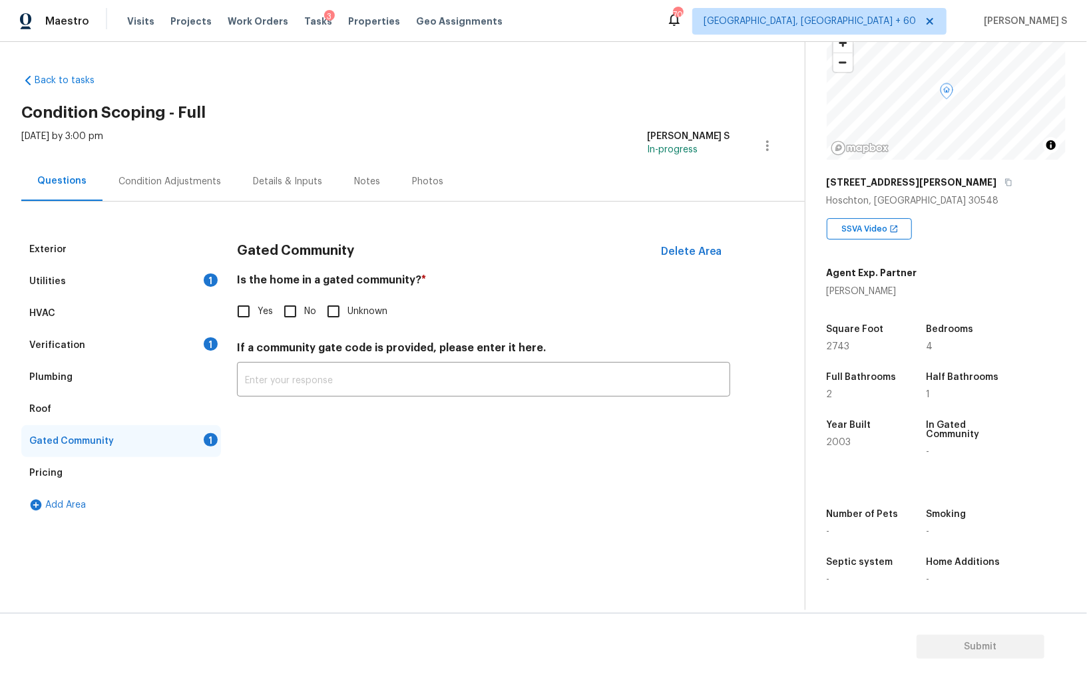
click at [294, 316] on input "No" at bounding box center [290, 312] width 28 height 28
checkbox input "true"
click at [162, 175] on div "Condition Adjustments" at bounding box center [170, 181] width 103 height 13
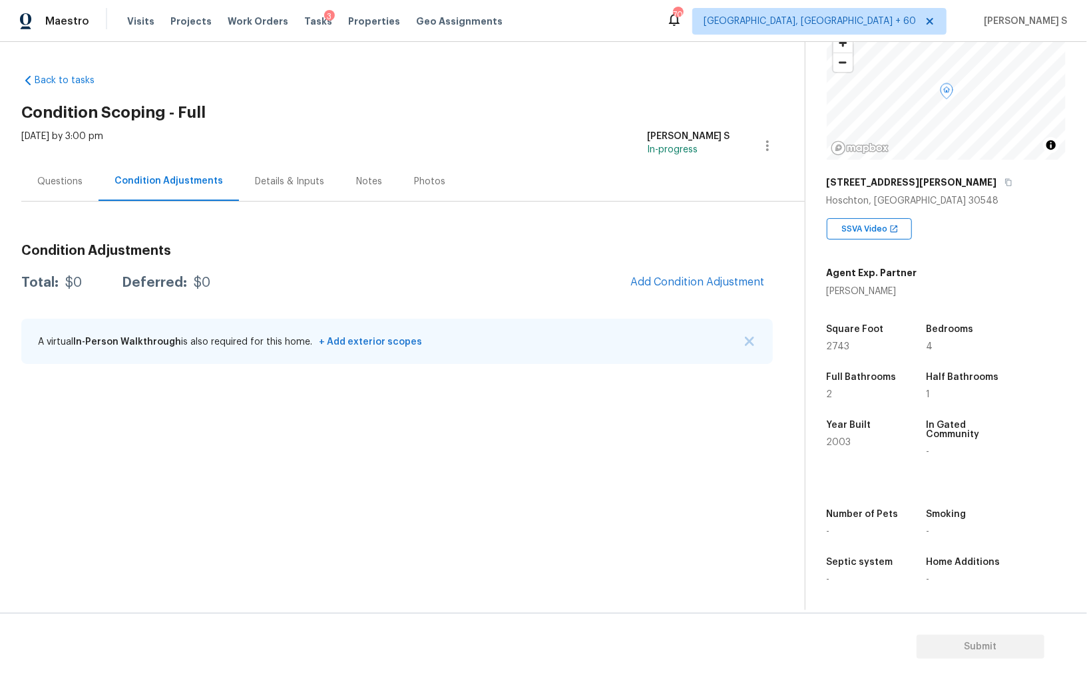
click at [696, 256] on h3 "Condition Adjustments" at bounding box center [397, 250] width 752 height 13
click at [709, 274] on button "Add Condition Adjustment" at bounding box center [697, 282] width 150 height 28
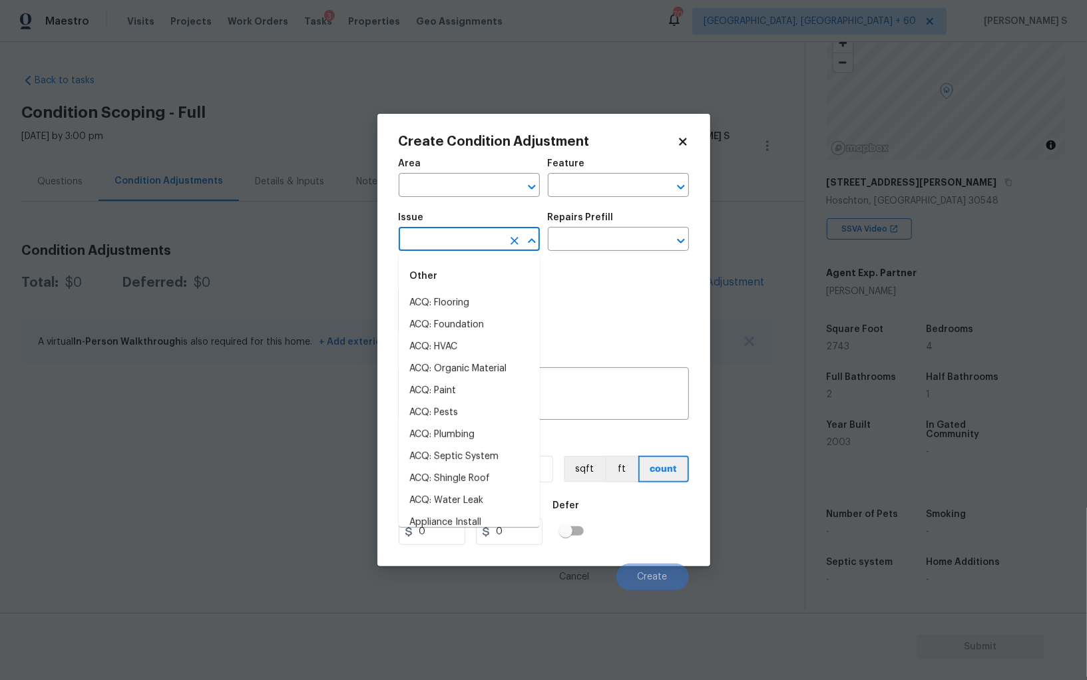
click at [483, 248] on input "text" at bounding box center [451, 240] width 104 height 21
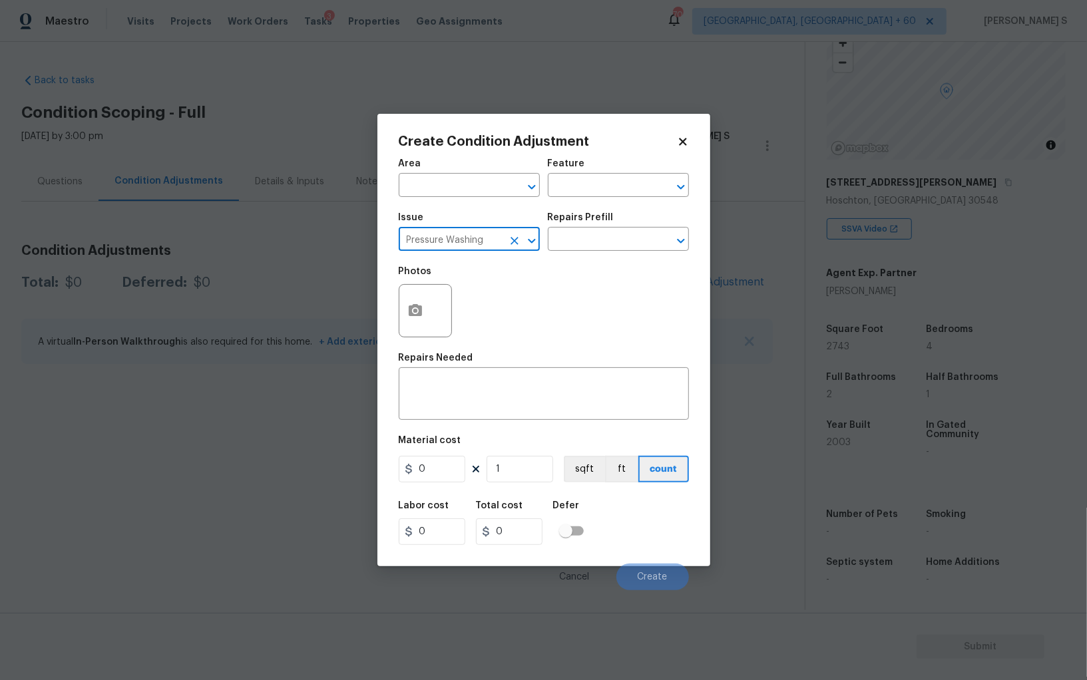
type input "Pressure Washing"
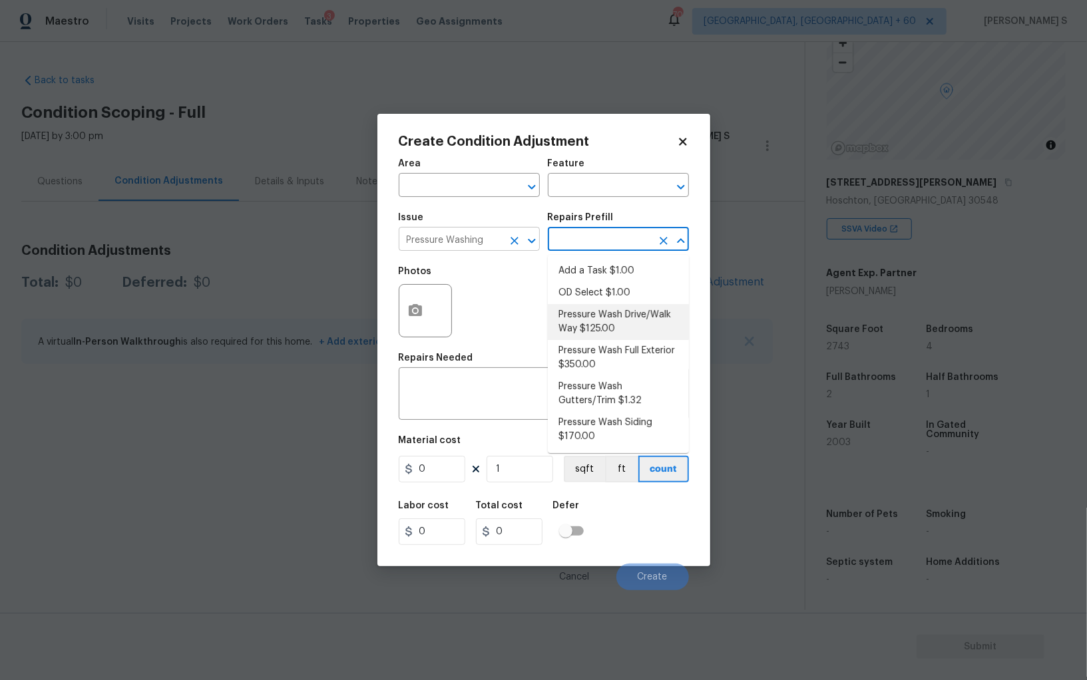
type input "Siding"
type textarea "Pressure wash the driveways/walkways as directed by the PM. Ensure that all deb…"
type input "125"
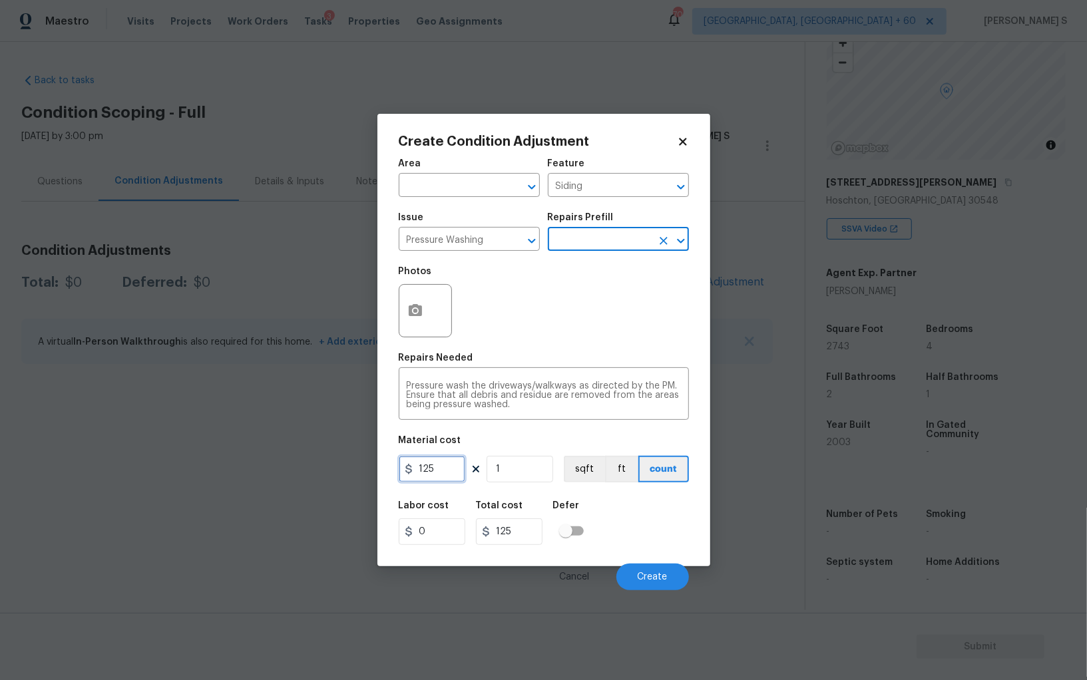
click at [453, 465] on input "125" at bounding box center [432, 469] width 67 height 27
type input "200"
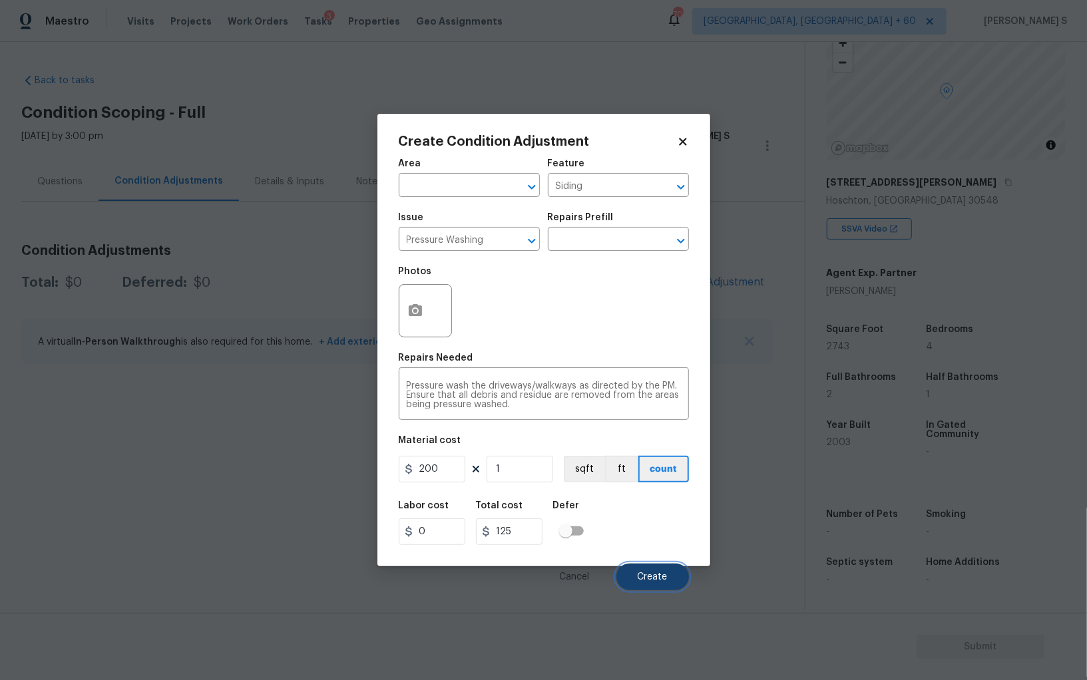
type input "200"
click at [662, 578] on span "Create" at bounding box center [653, 578] width 30 height 10
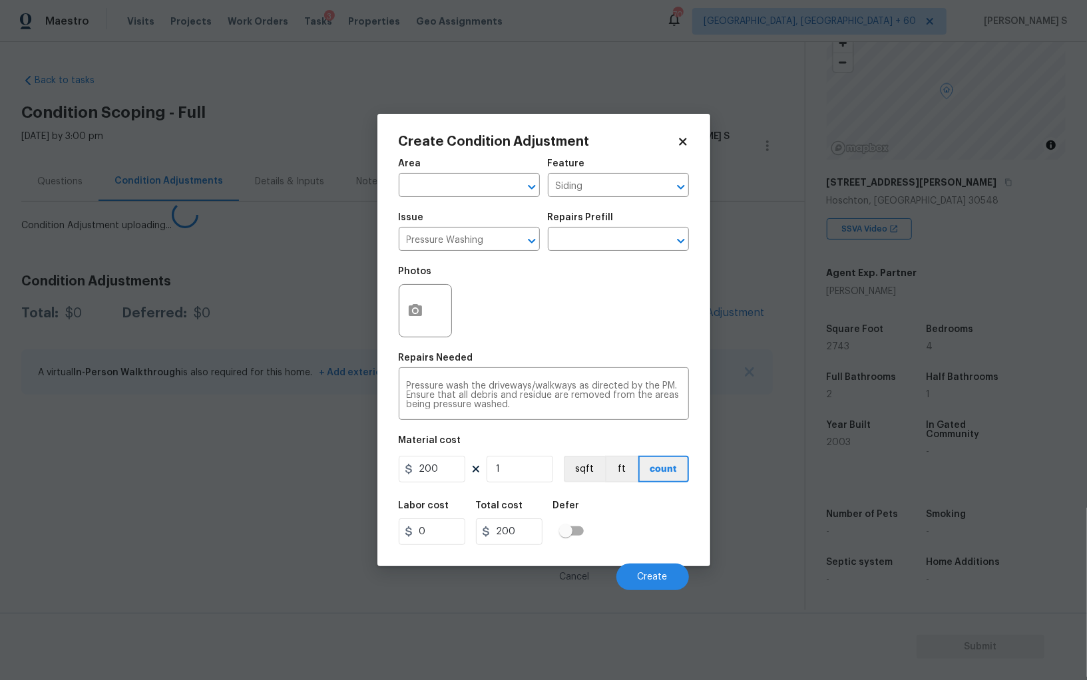
click at [93, 406] on body "Maestro Visits Projects Work Orders Tasks 3 Properties Geo Assignments 701 [GEO…" at bounding box center [543, 340] width 1087 height 680
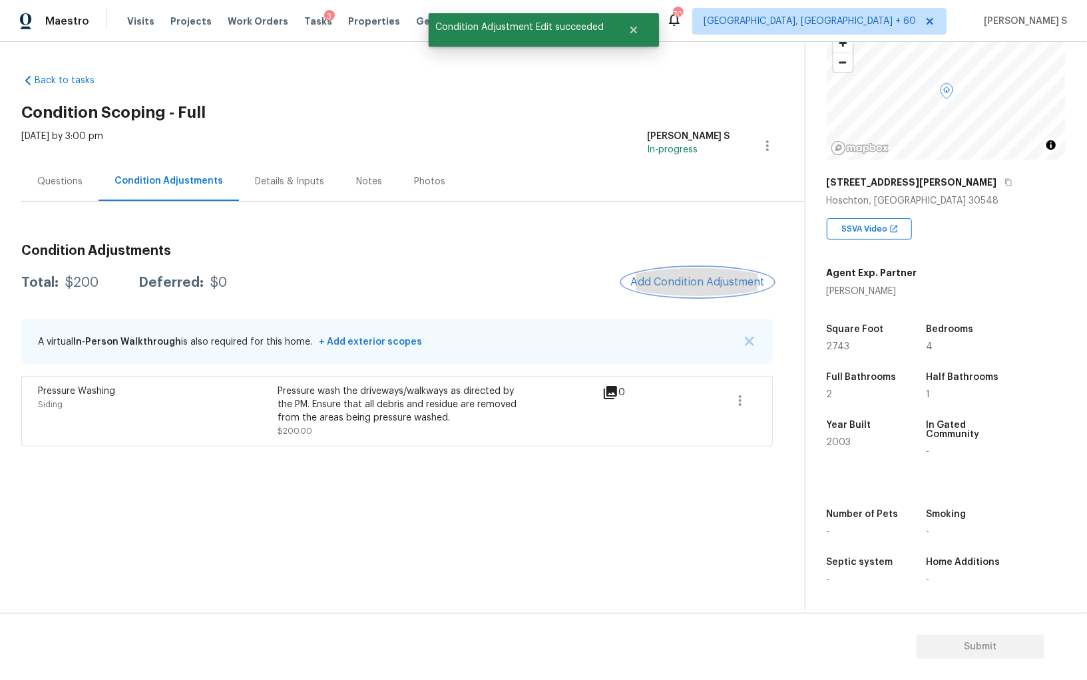
click at [656, 276] on span "Add Condition Adjustment" at bounding box center [697, 282] width 134 height 12
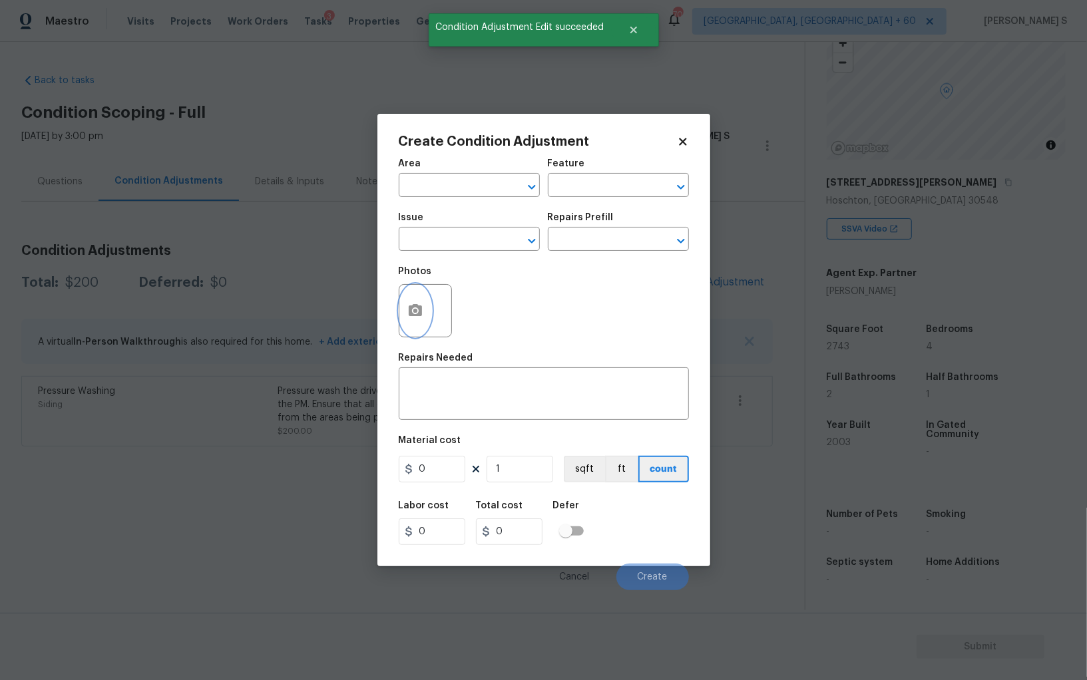
click at [409, 298] on button "button" at bounding box center [415, 311] width 32 height 52
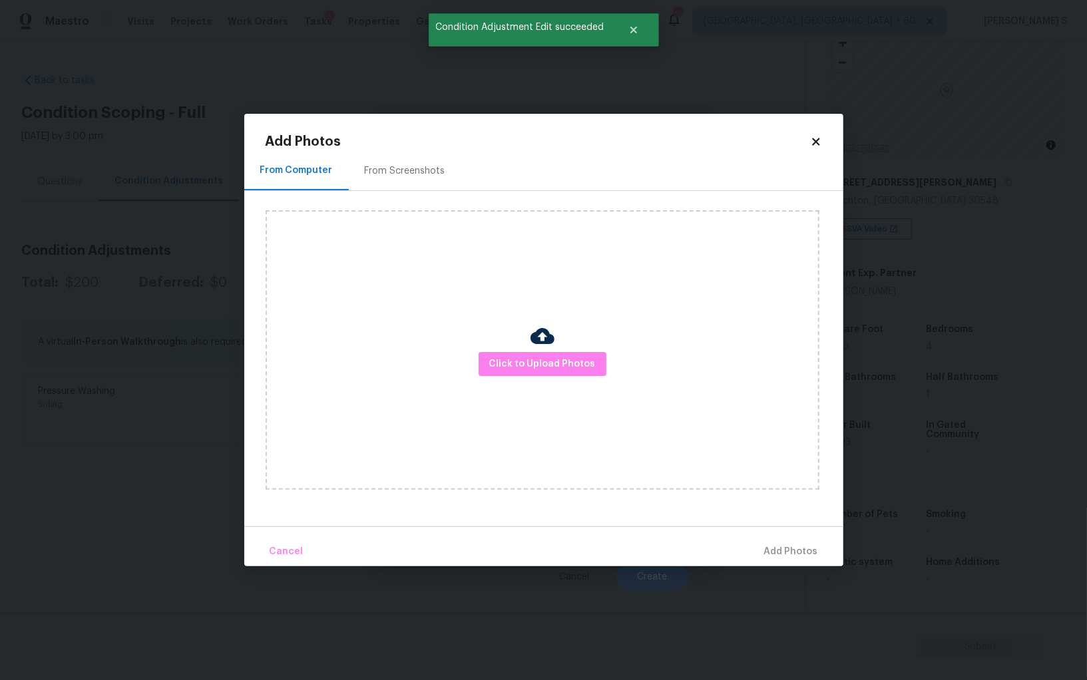
click at [397, 156] on div "From Screenshots" at bounding box center [405, 170] width 113 height 39
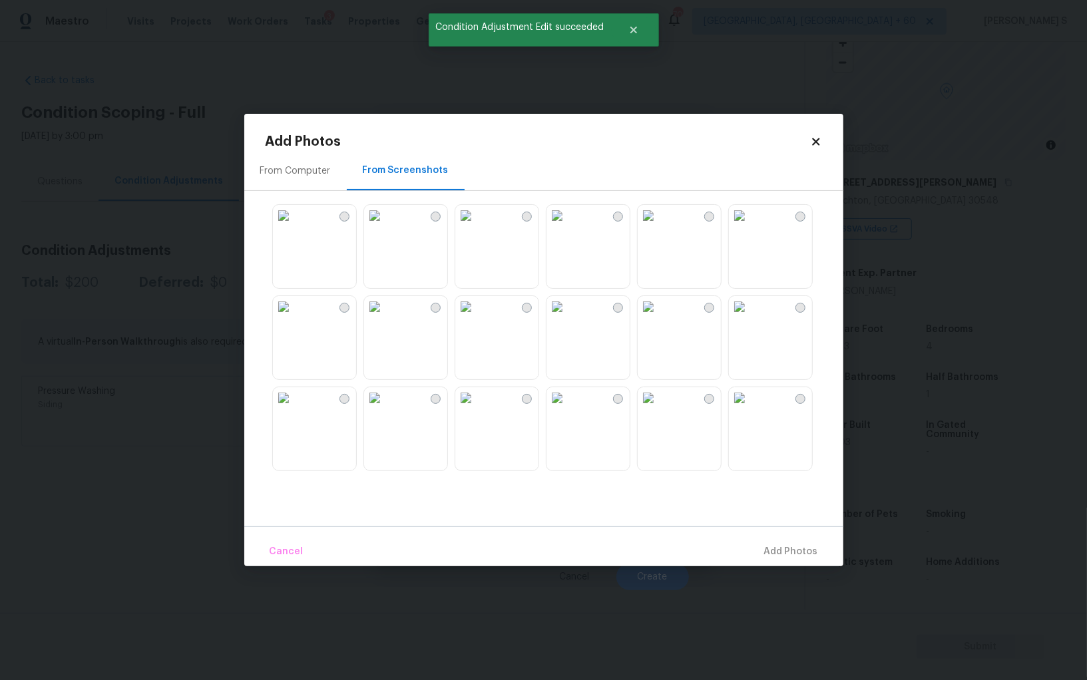
click at [659, 226] on img at bounding box center [648, 215] width 21 height 21
click at [477, 226] on img at bounding box center [465, 215] width 21 height 21
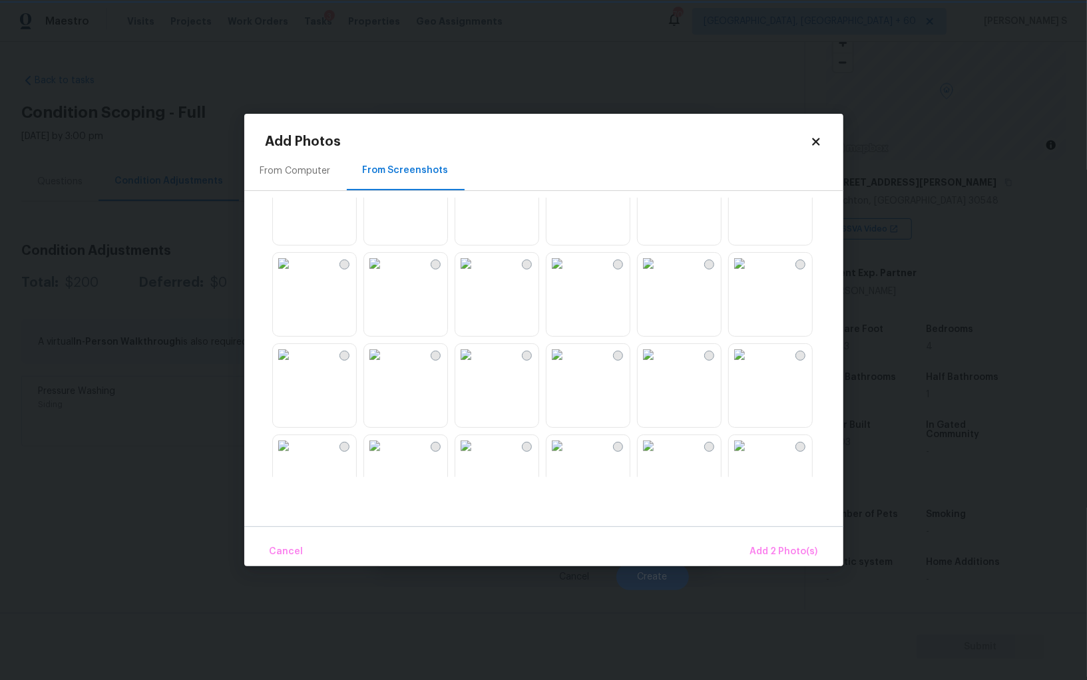
scroll to position [632, 0]
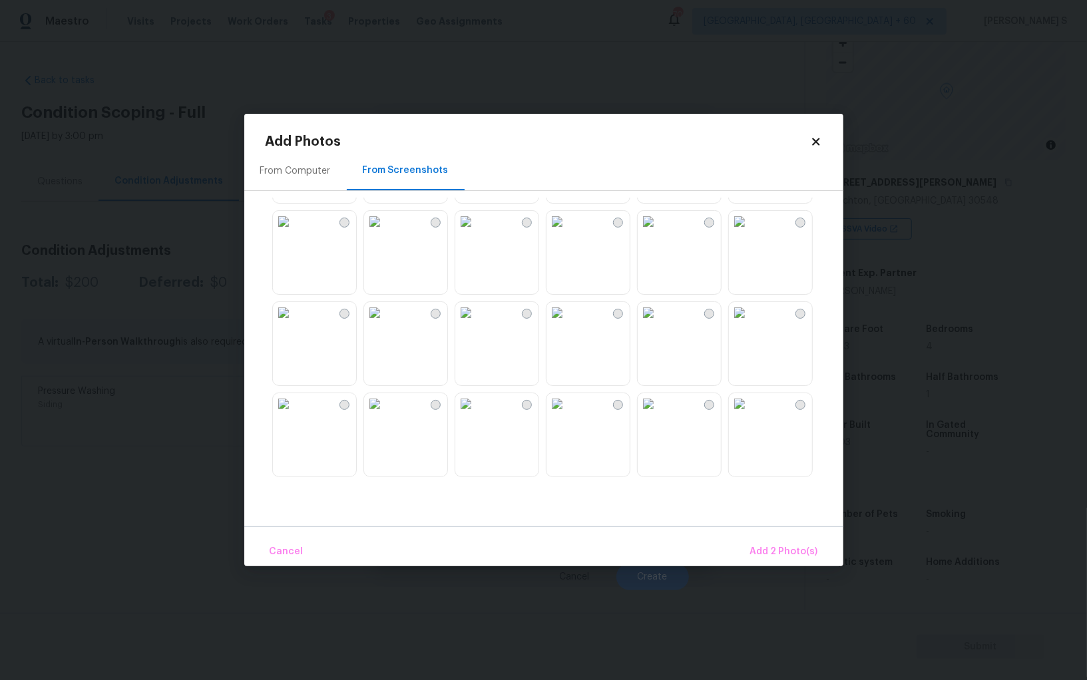
click at [568, 415] on img at bounding box center [557, 403] width 21 height 21
click at [659, 415] on img at bounding box center [648, 403] width 21 height 21
click at [727, 436] on div at bounding box center [555, 338] width 578 height 280
click at [801, 558] on span "Add 4 Photo(s)" at bounding box center [784, 552] width 69 height 17
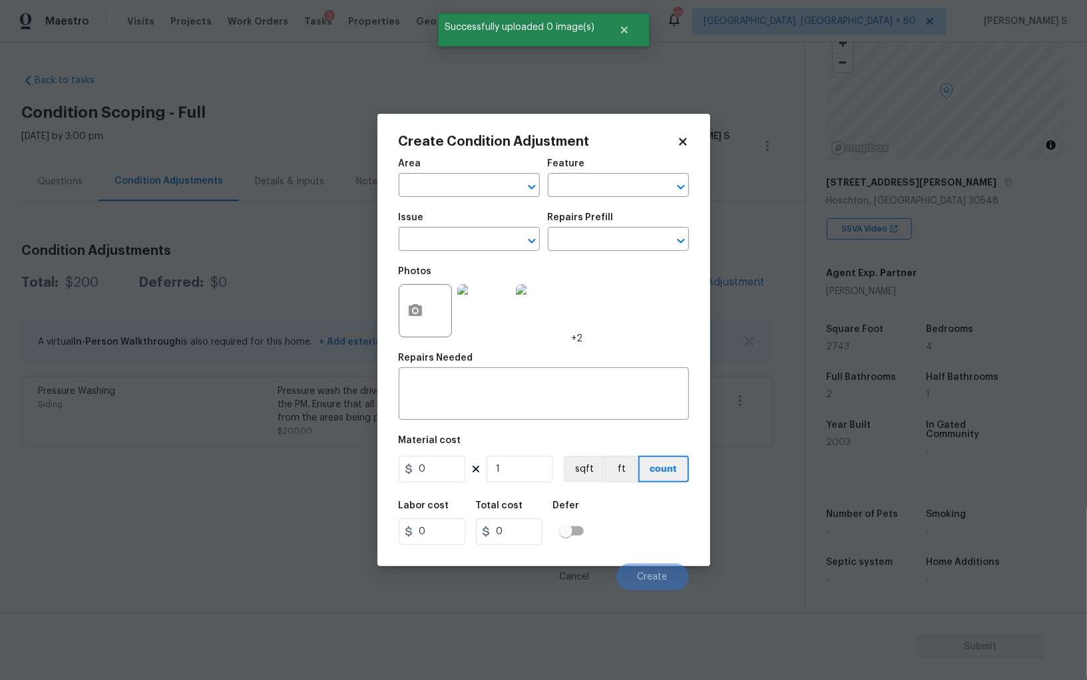
click at [455, 227] on div "Issue" at bounding box center [469, 221] width 141 height 17
click at [455, 234] on input "text" at bounding box center [451, 240] width 104 height 21
type input "Landscape Package"
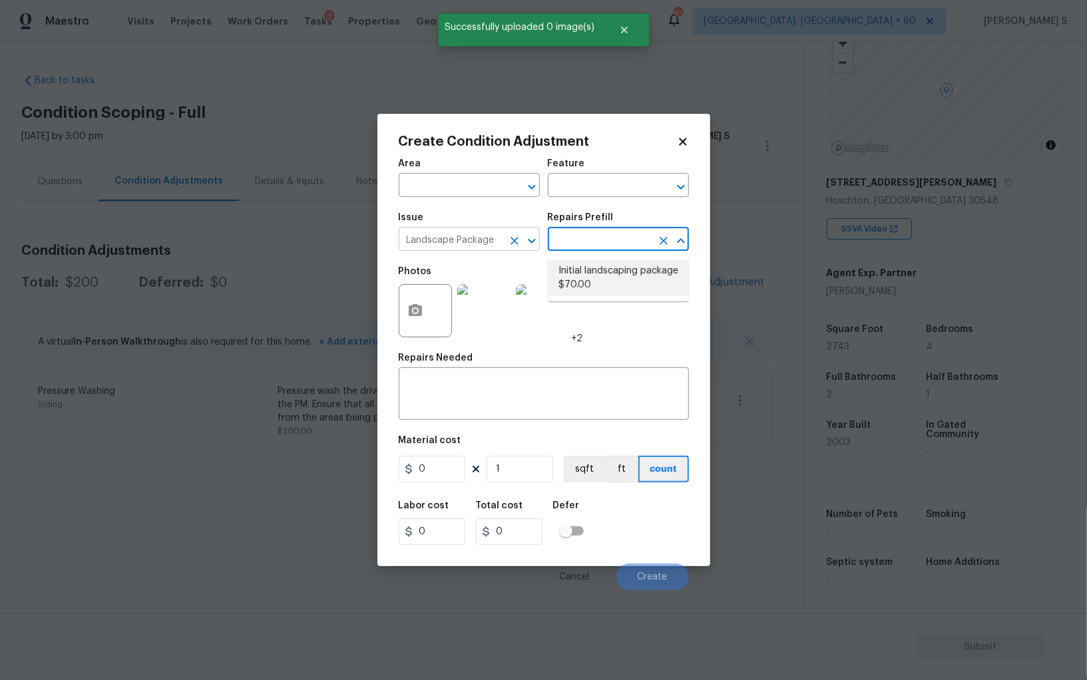
type input "Home Readiness Packages"
type textarea "Mowing of grass up to 6" in height. Mow, edge along driveways & sidewalks, trim…"
type input "70"
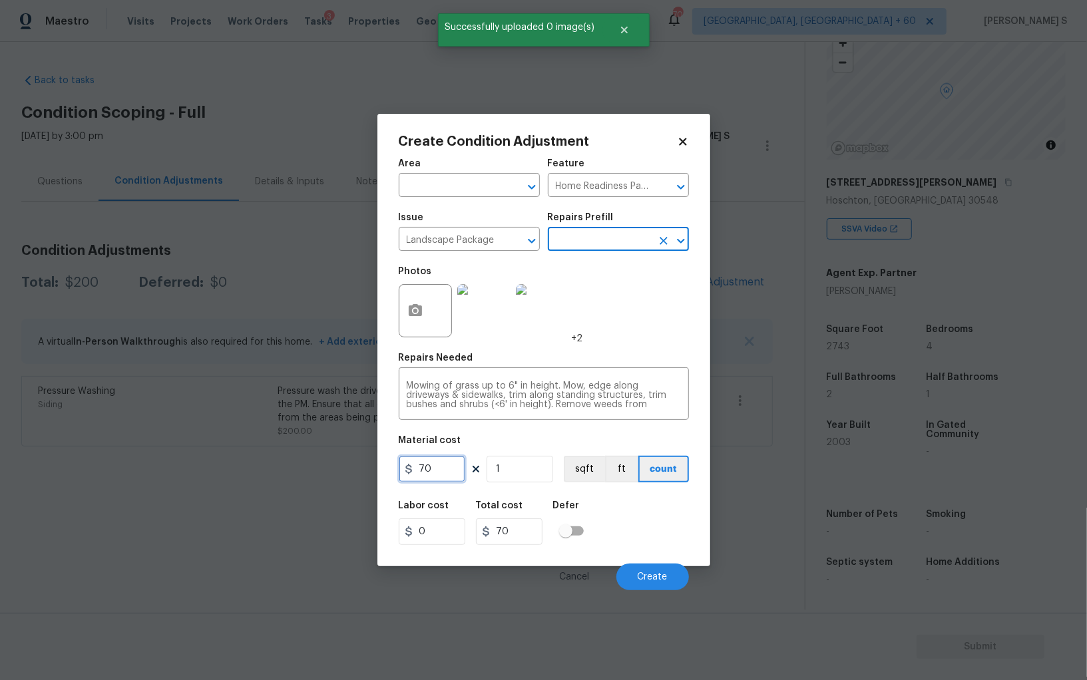
click at [424, 465] on input "70" at bounding box center [432, 469] width 67 height 27
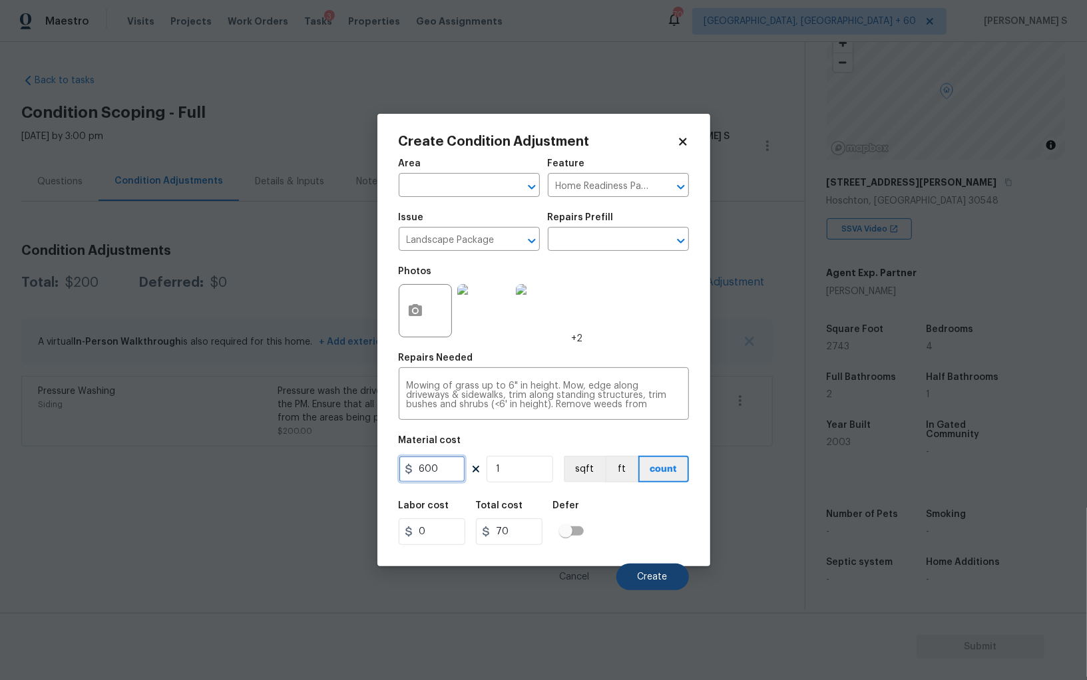
type input "600"
click at [658, 577] on span "Create" at bounding box center [653, 578] width 30 height 10
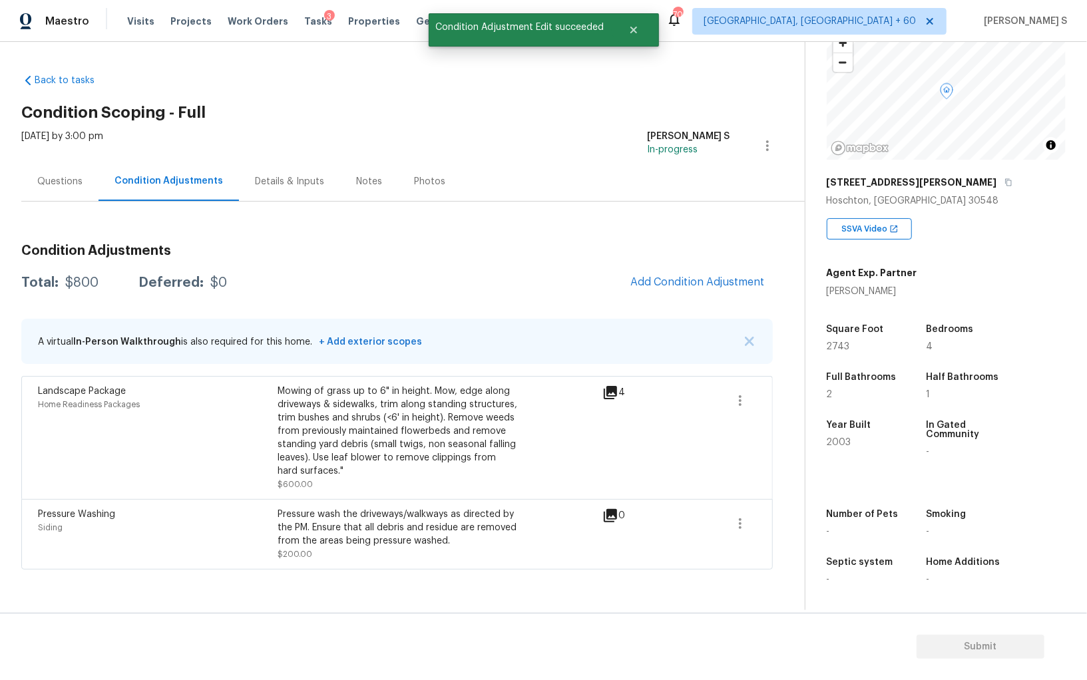
click at [755, 407] on span at bounding box center [740, 401] width 32 height 32
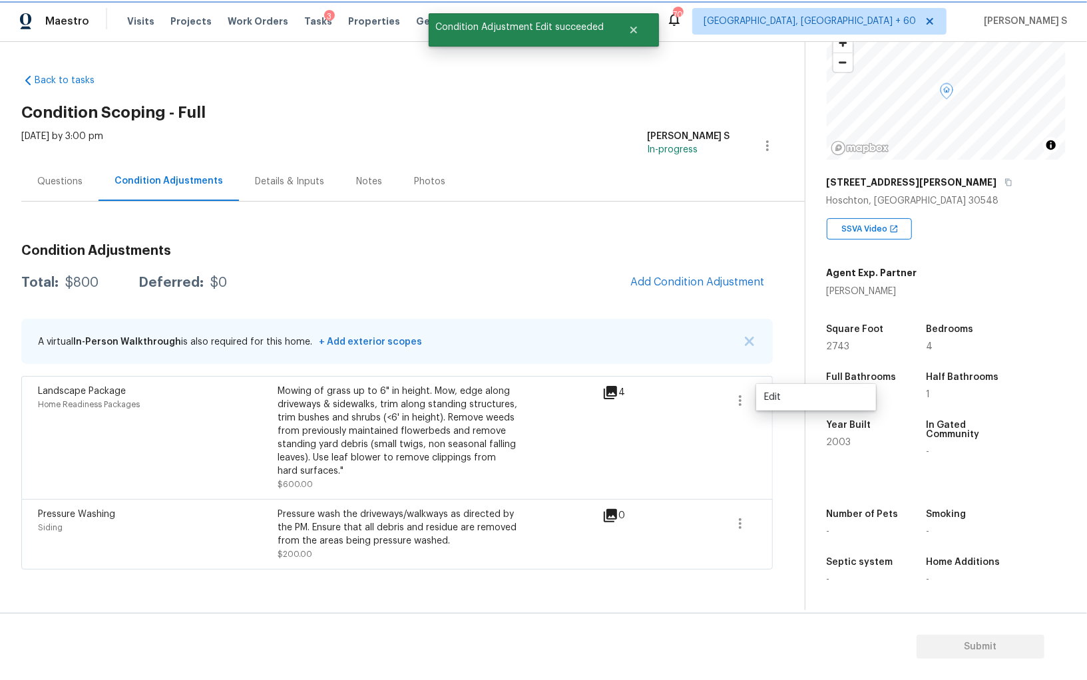
click at [748, 402] on button "button" at bounding box center [740, 401] width 32 height 32
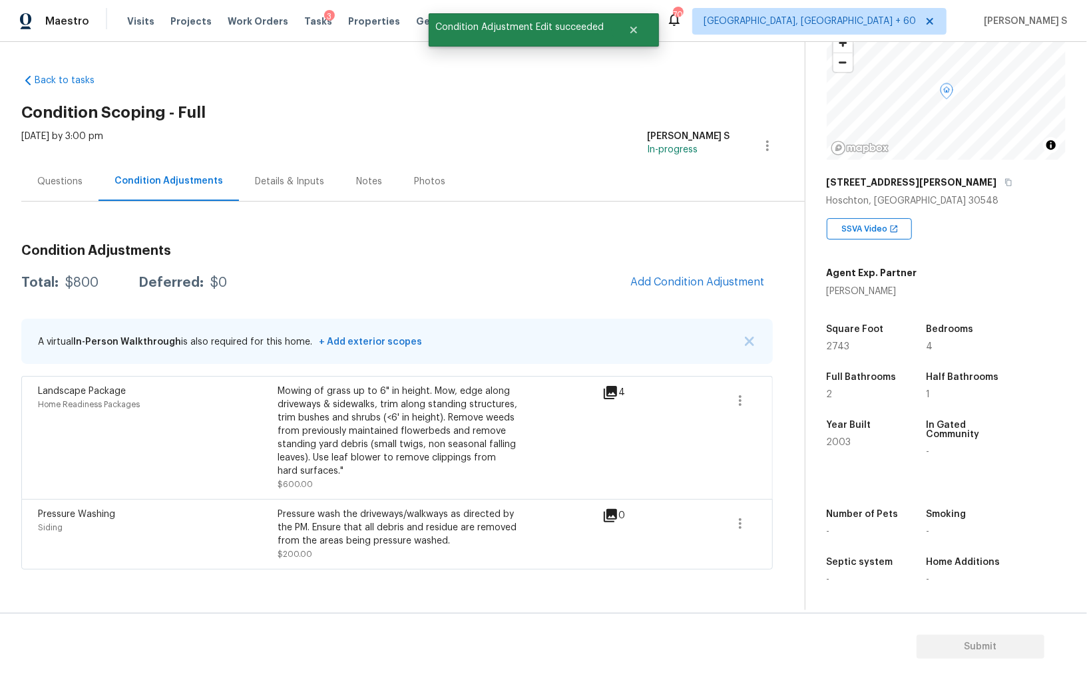
click at [788, 402] on div "Back to tasks Condition Scoping - Full Mon, Sep 29 2025 by 3:00 pm Anbu Jebakum…" at bounding box center [413, 318] width 784 height 511
click at [746, 399] on icon "button" at bounding box center [740, 401] width 16 height 16
click at [772, 399] on div "Edit" at bounding box center [816, 397] width 104 height 13
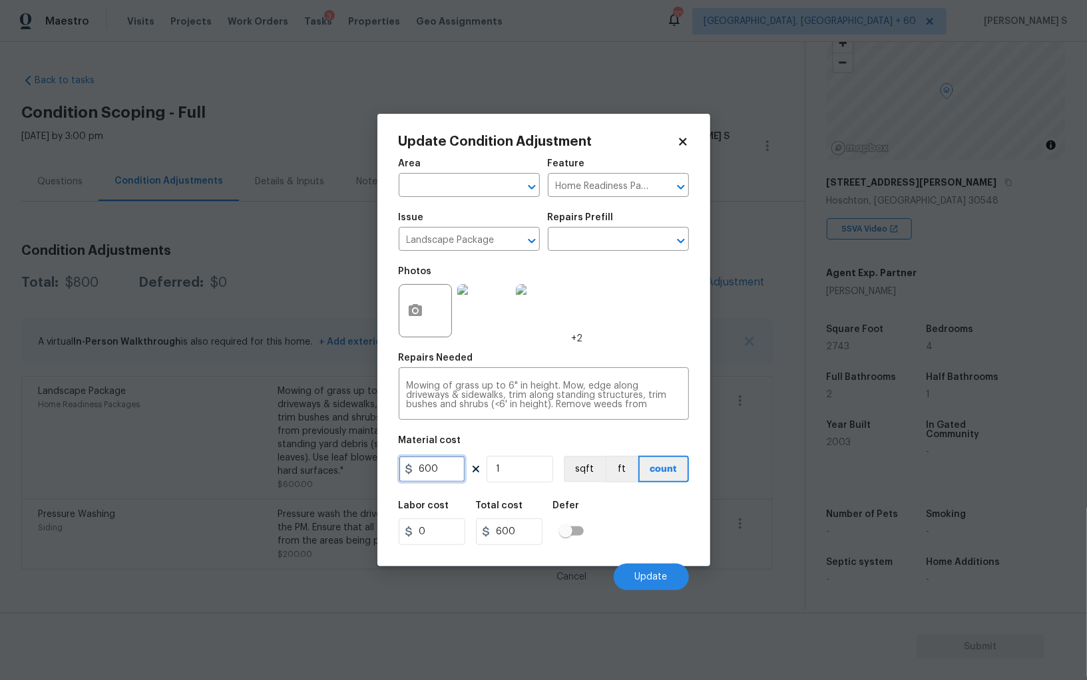
click at [449, 466] on input "600" at bounding box center [432, 469] width 67 height 27
type input "400"
click at [648, 582] on span "Update" at bounding box center [651, 578] width 33 height 10
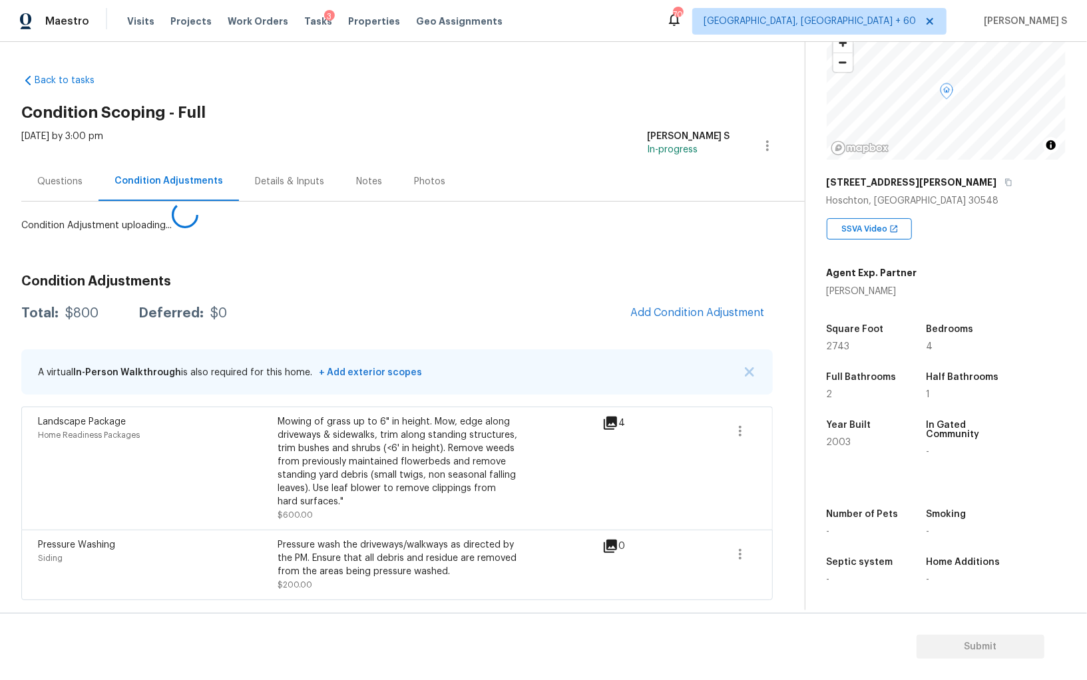
click at [19, 293] on body "Maestro Visits Projects Work Orders Tasks 3 Properties Geo Assignments 701 Albu…" at bounding box center [543, 340] width 1087 height 680
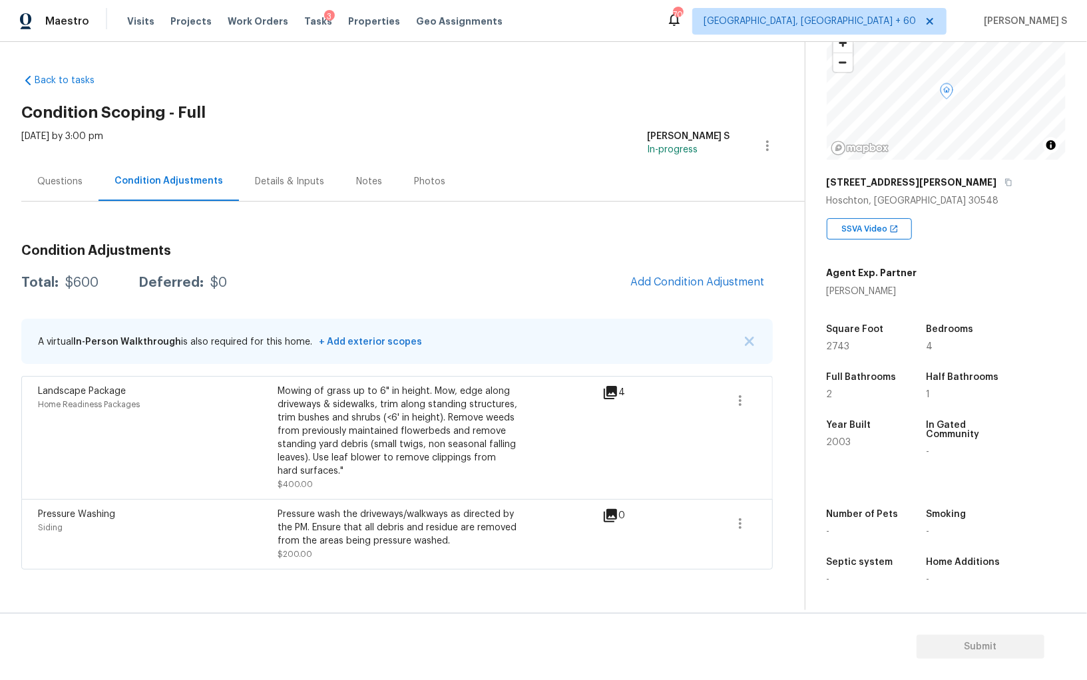
click at [653, 271] on span "Add Condition Adjustment" at bounding box center [697, 282] width 150 height 29
click at [665, 280] on span "Add Condition Adjustment" at bounding box center [697, 282] width 134 height 12
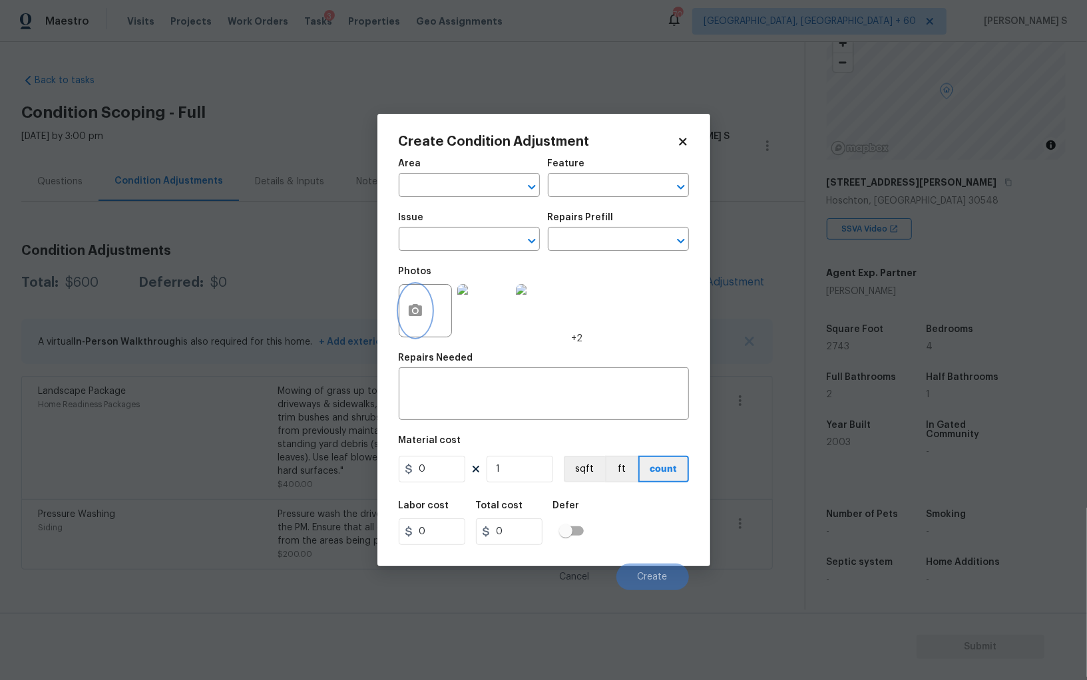
click at [428, 306] on button "button" at bounding box center [415, 311] width 32 height 52
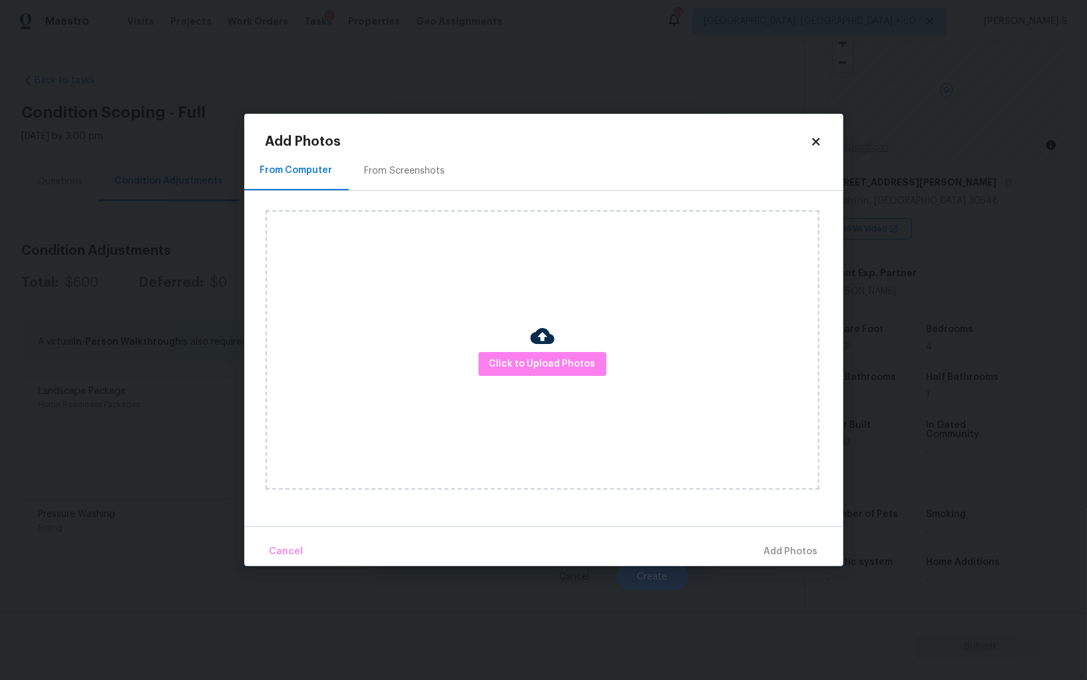
click at [409, 174] on div "From Screenshots" at bounding box center [405, 170] width 81 height 13
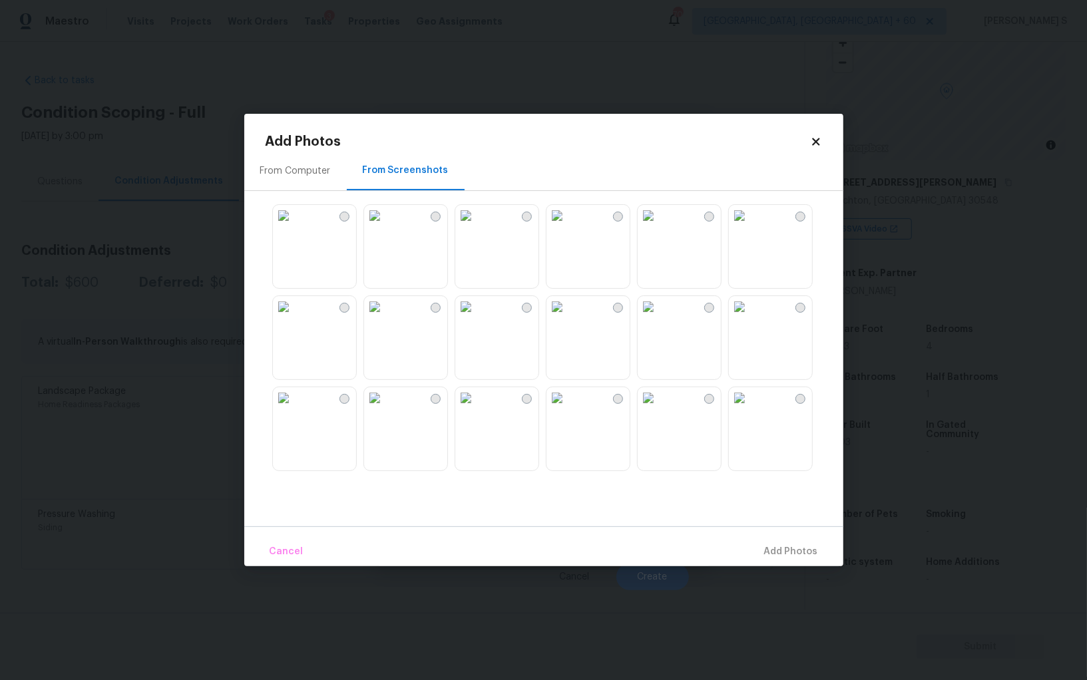
click at [568, 226] on img at bounding box center [557, 215] width 21 height 21
click at [726, 256] on div at bounding box center [555, 338] width 578 height 280
click at [750, 226] on img at bounding box center [739, 215] width 21 height 21
click at [750, 306] on img at bounding box center [739, 306] width 21 height 21
click at [731, 314] on img at bounding box center [739, 306] width 21 height 21
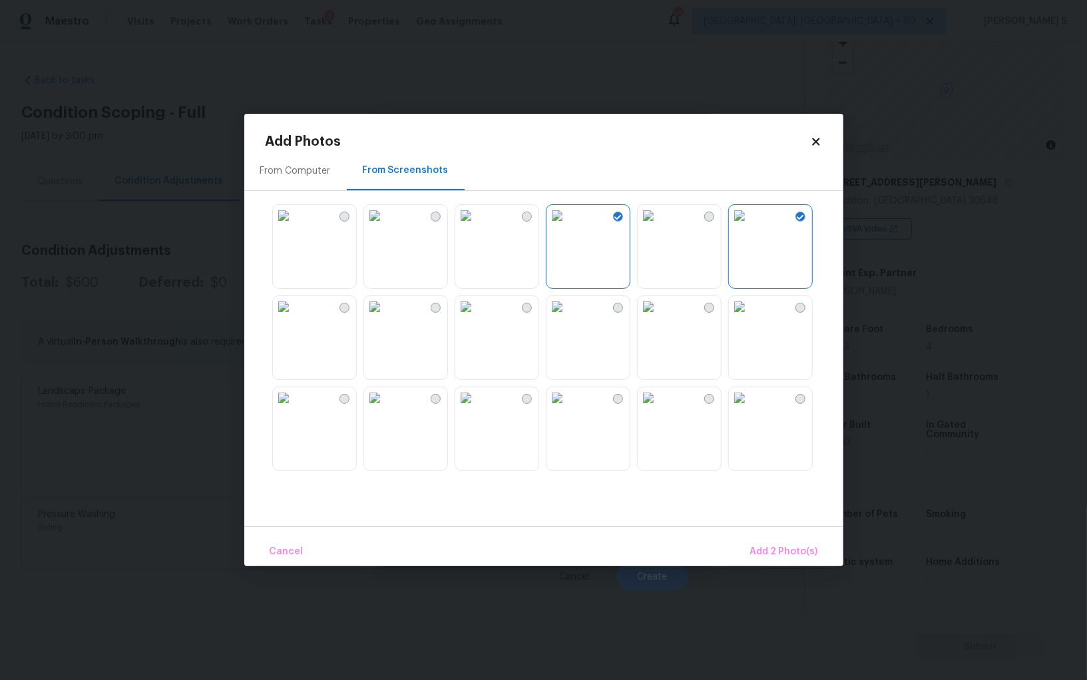
click at [750, 316] on img at bounding box center [739, 306] width 21 height 21
click at [659, 406] on img at bounding box center [648, 397] width 21 height 21
click at [750, 409] on img at bounding box center [739, 397] width 21 height 21
click at [385, 409] on img at bounding box center [374, 397] width 21 height 21
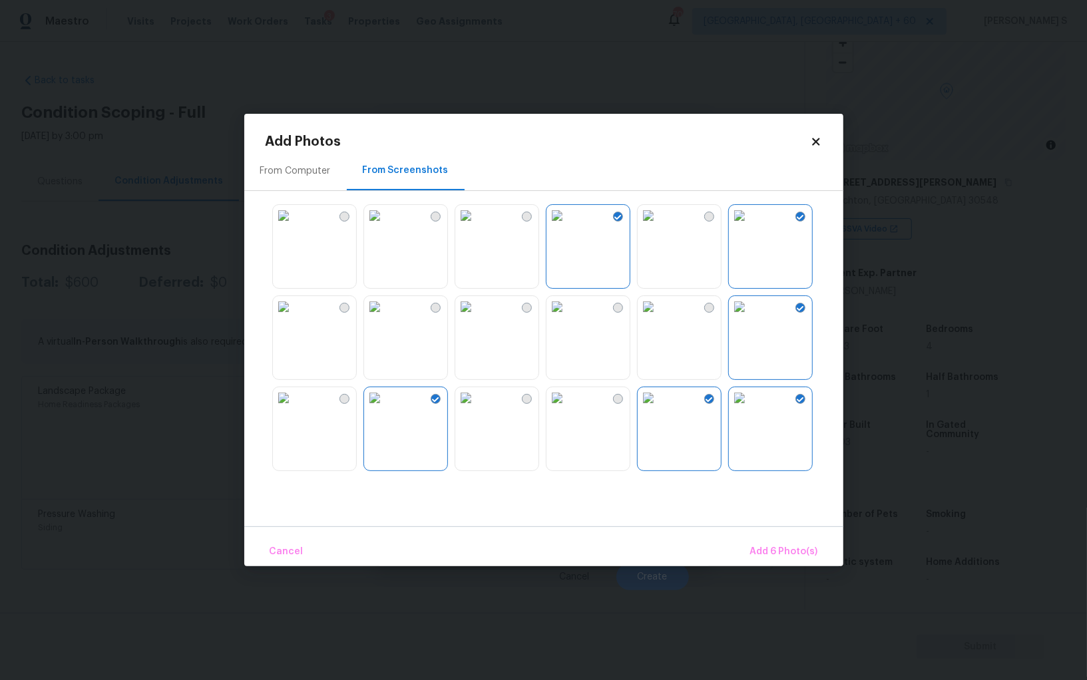
click at [477, 409] on img at bounding box center [465, 397] width 21 height 21
click at [385, 316] on img at bounding box center [374, 306] width 21 height 21
click at [294, 226] on img at bounding box center [283, 215] width 21 height 21
click at [294, 409] on img at bounding box center [283, 397] width 21 height 21
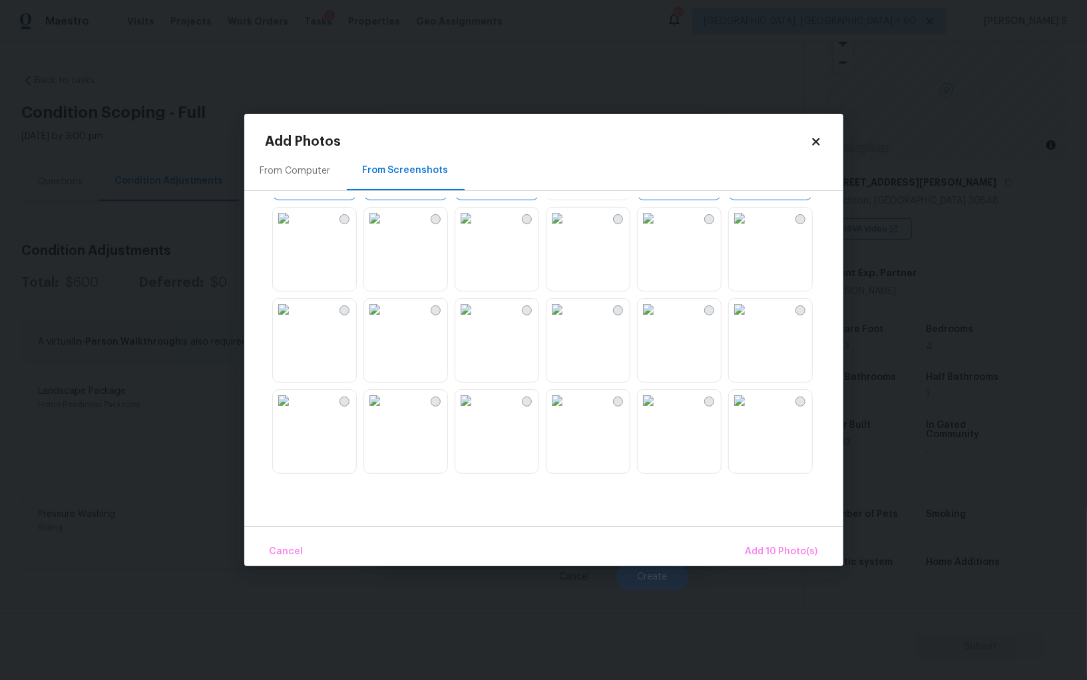
scroll to position [284, 0]
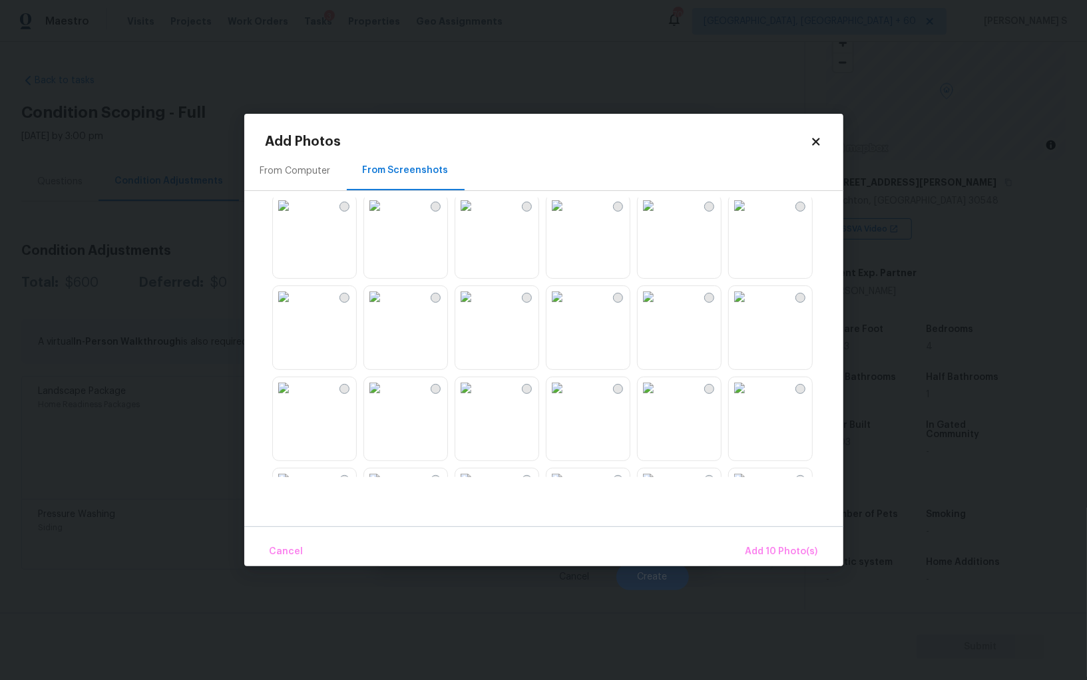
drag, startPoint x: 501, startPoint y: 350, endPoint x: 706, endPoint y: 350, distance: 204.4
click at [477, 308] on img at bounding box center [465, 296] width 21 height 21
click at [659, 308] on img at bounding box center [648, 296] width 21 height 21
click at [568, 399] on img at bounding box center [557, 387] width 21 height 21
click at [477, 399] on img at bounding box center [465, 387] width 21 height 21
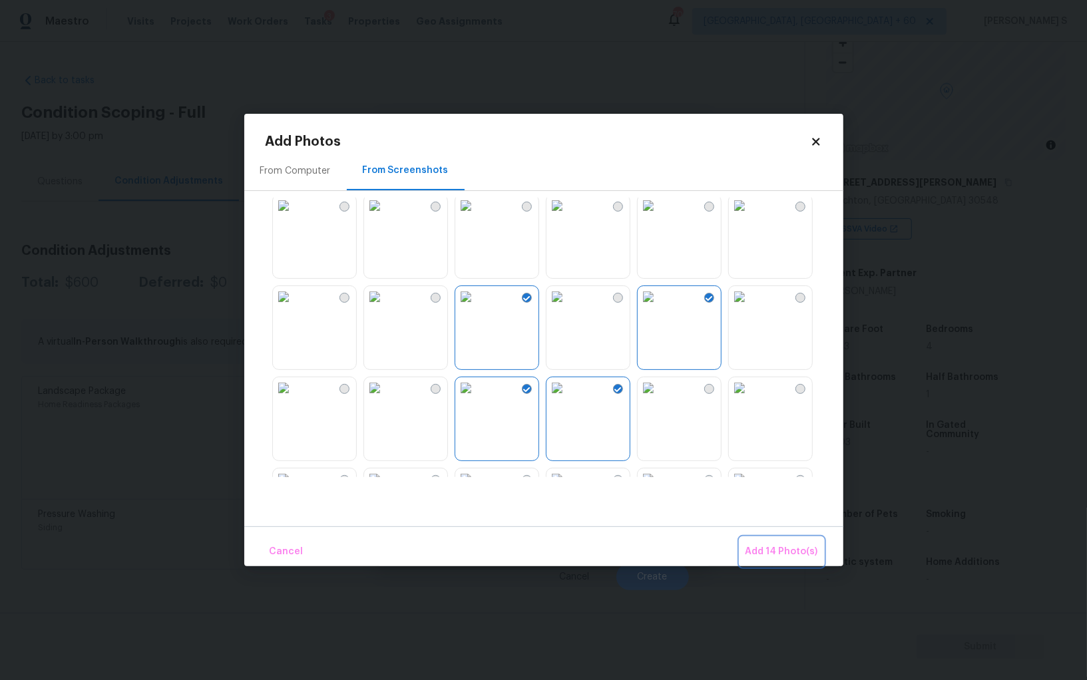
click at [760, 550] on span "Add 14 Photo(s)" at bounding box center [782, 552] width 73 height 17
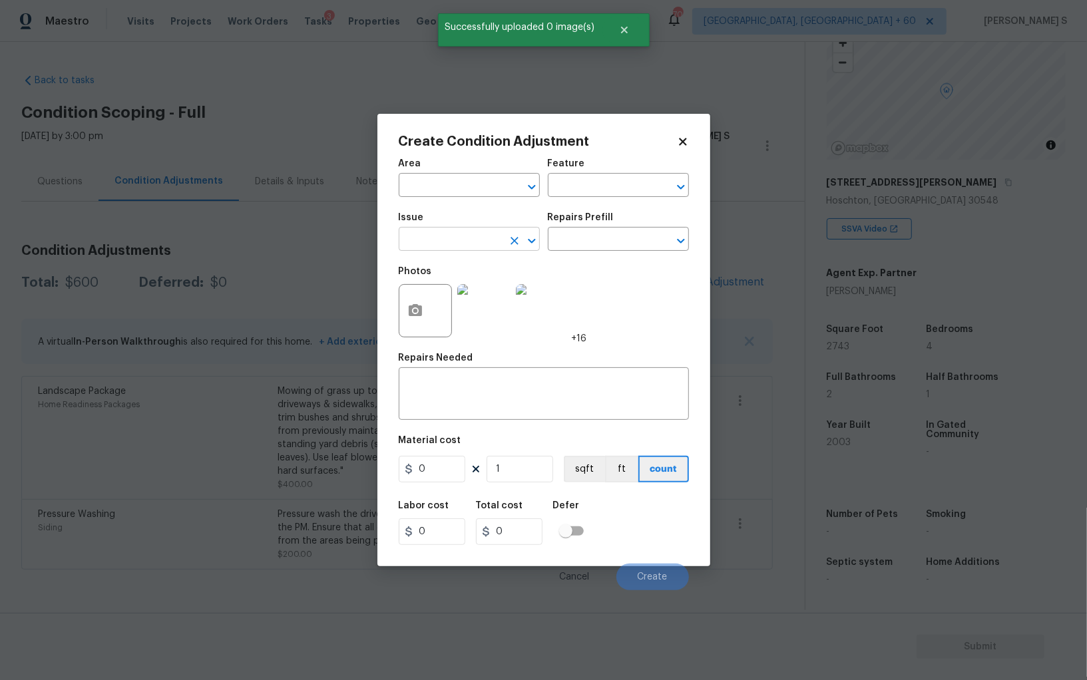
click at [459, 246] on input "text" at bounding box center [451, 240] width 104 height 21
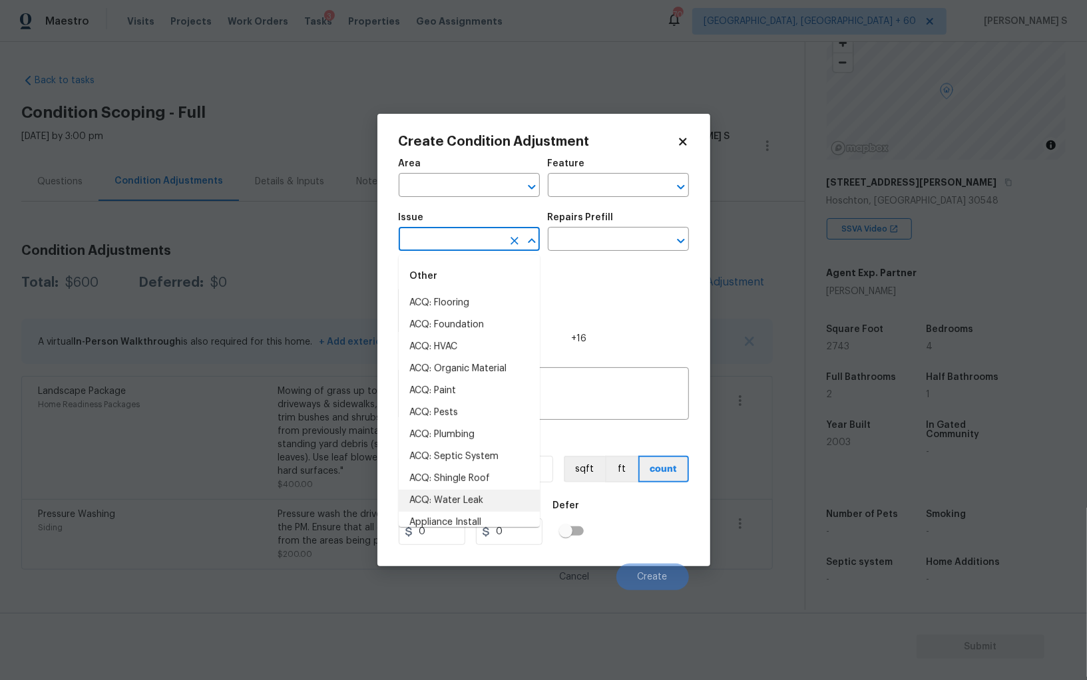
click at [612, 292] on div "Photos +16" at bounding box center [544, 302] width 290 height 87
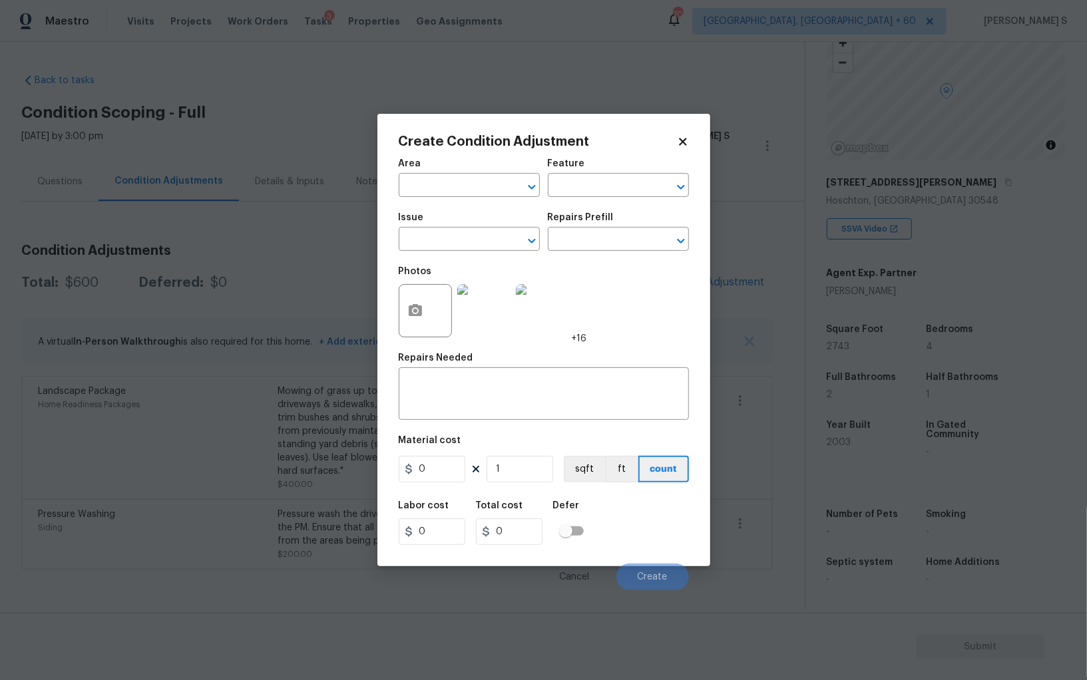
click at [487, 298] on img at bounding box center [483, 310] width 53 height 53
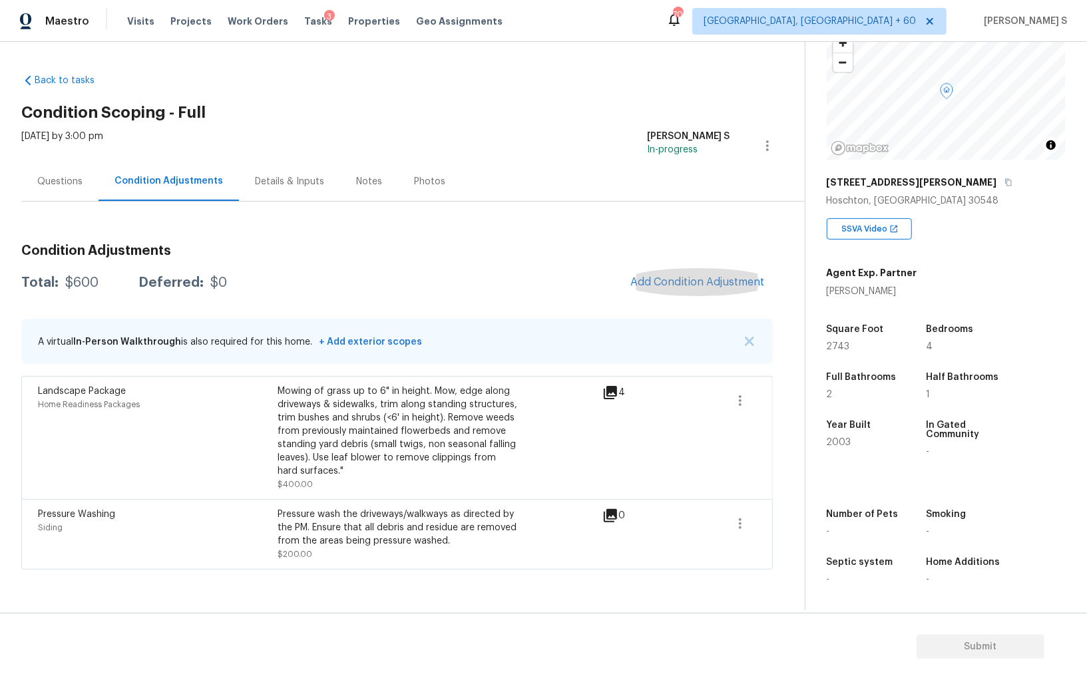
click at [662, 304] on div "Condition Adjustments Total: $600 Deferred: $0 Add Condition Adjustment A virtu…" at bounding box center [397, 402] width 752 height 336
click at [654, 280] on span "Add Condition Adjustment" at bounding box center [697, 282] width 134 height 12
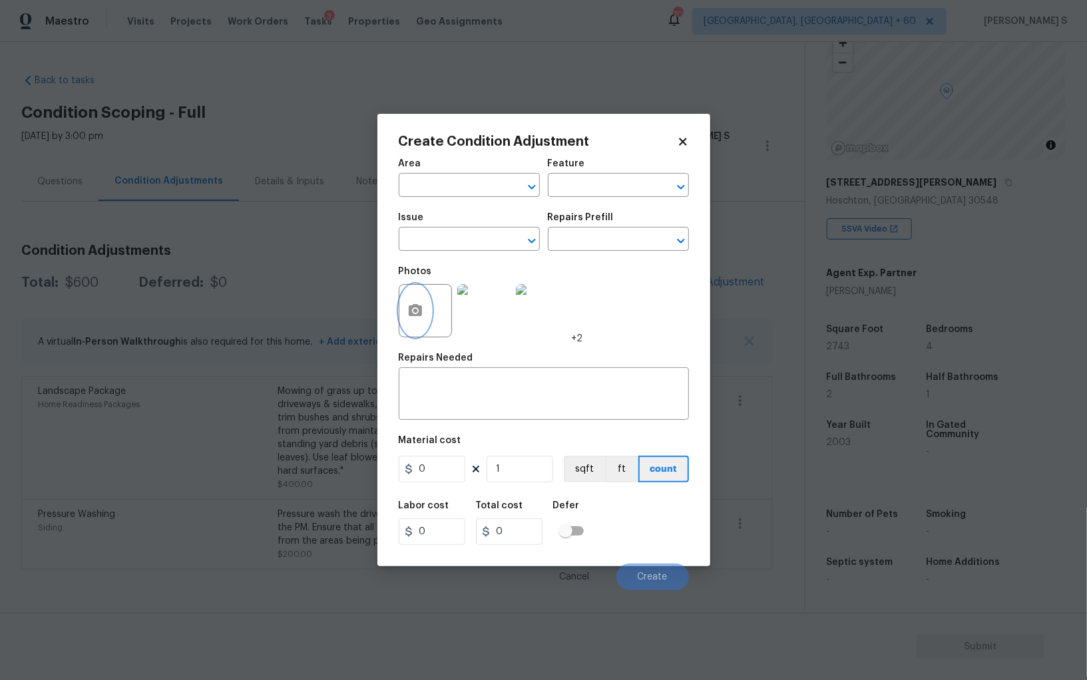
click at [411, 315] on icon "button" at bounding box center [415, 310] width 13 height 12
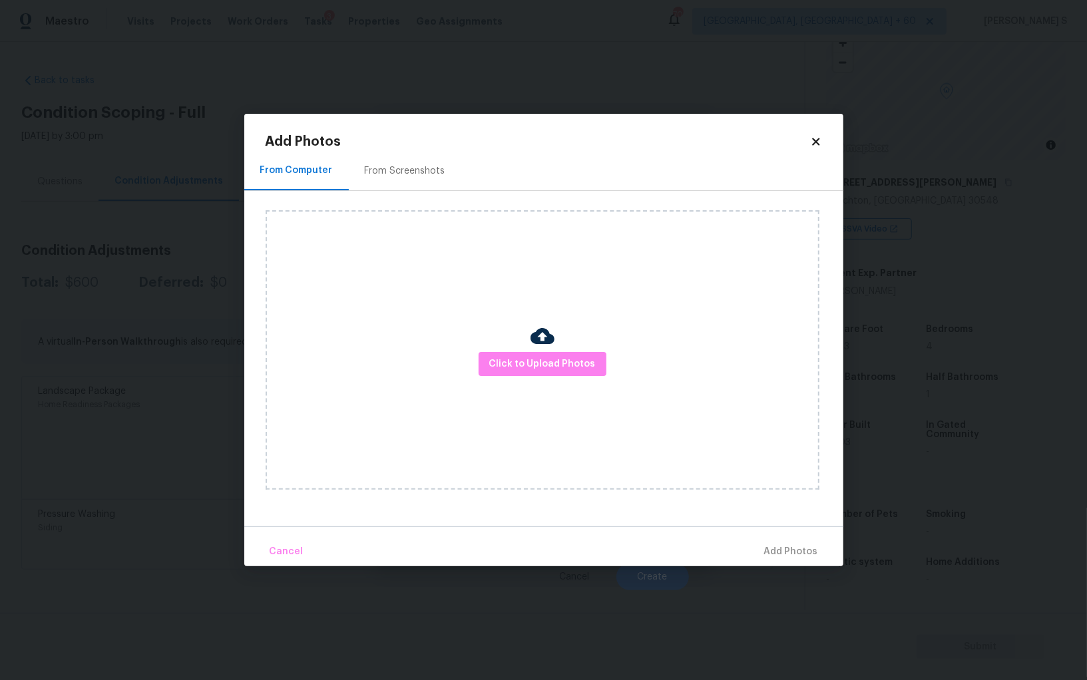
click at [438, 156] on div "From Screenshots" at bounding box center [405, 170] width 113 height 39
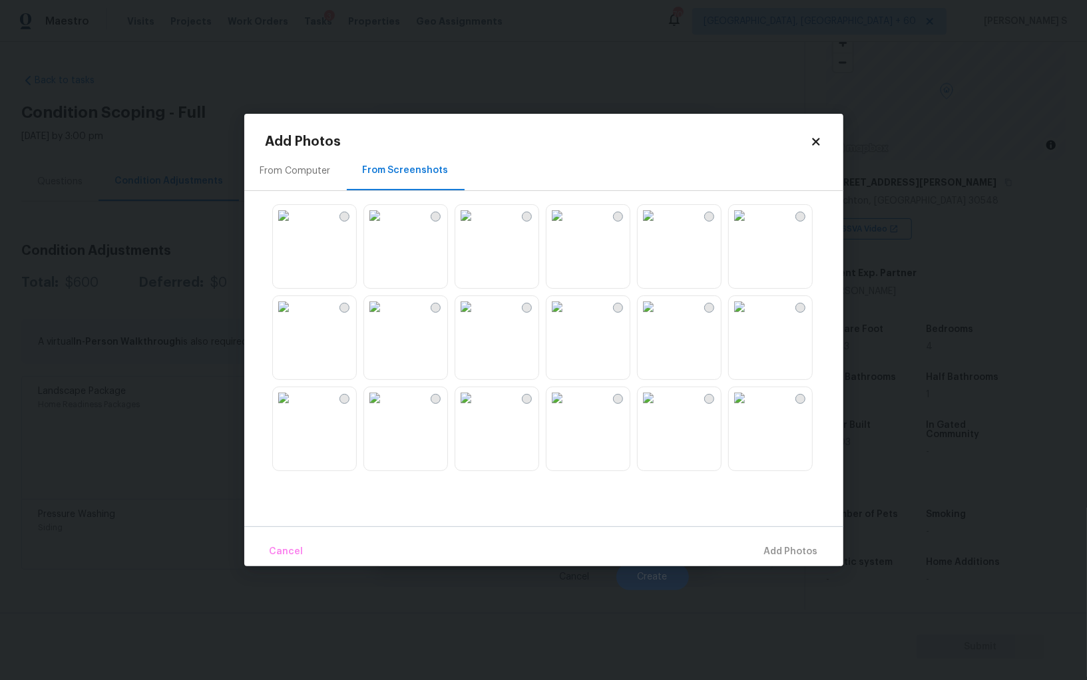
click at [659, 226] on img at bounding box center [648, 215] width 21 height 21
click at [477, 226] on img at bounding box center [465, 215] width 21 height 21
click at [648, 226] on img at bounding box center [648, 215] width 21 height 21
click at [568, 226] on img at bounding box center [557, 215] width 21 height 21
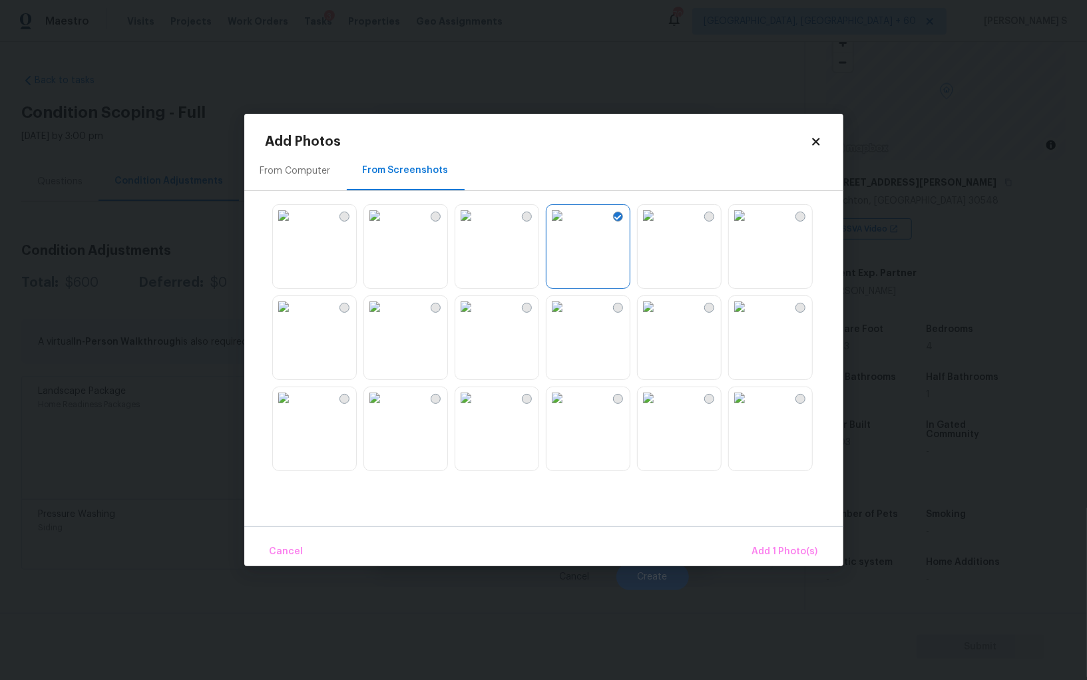
click at [632, 366] on div at bounding box center [555, 338] width 578 height 280
click at [659, 318] on img at bounding box center [648, 306] width 21 height 21
click at [568, 318] on img at bounding box center [557, 306] width 21 height 21
click at [378, 318] on img at bounding box center [374, 306] width 21 height 21
click at [290, 318] on img at bounding box center [283, 306] width 21 height 21
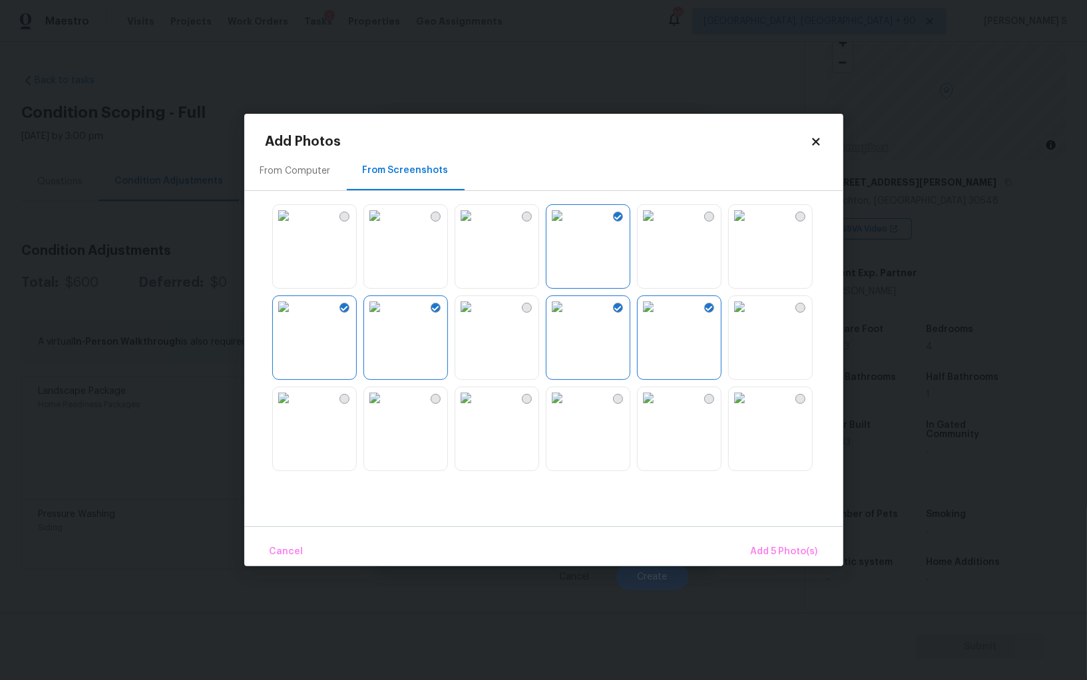
click at [294, 409] on img at bounding box center [283, 397] width 21 height 21
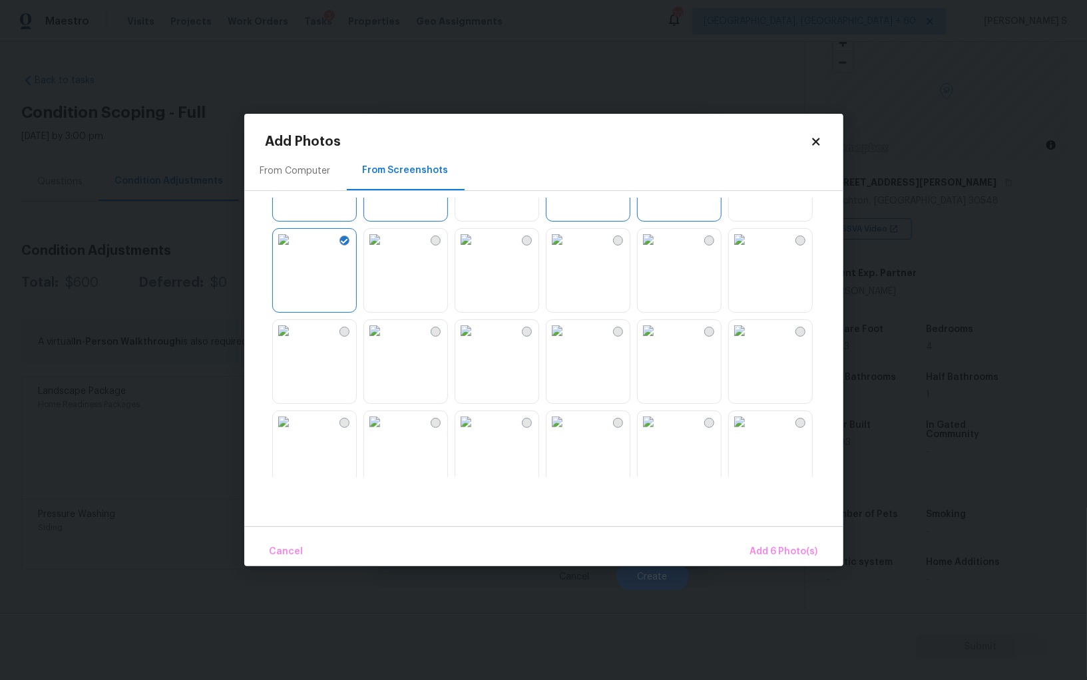
scroll to position [342, 0]
click at [659, 240] on img at bounding box center [648, 238] width 21 height 21
click at [659, 329] on img at bounding box center [648, 330] width 21 height 21
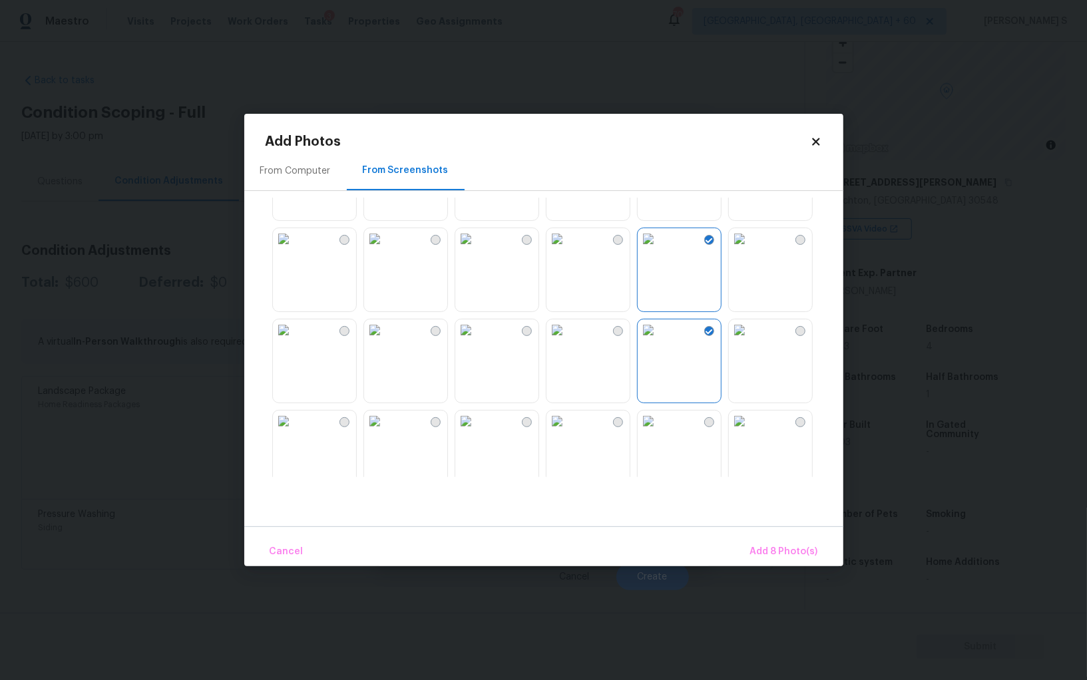
click at [568, 334] on img at bounding box center [557, 330] width 21 height 21
click at [750, 250] on img at bounding box center [739, 238] width 21 height 21
click at [750, 427] on img at bounding box center [739, 421] width 21 height 21
click at [659, 427] on img at bounding box center [648, 421] width 21 height 21
click at [385, 432] on img at bounding box center [374, 421] width 21 height 21
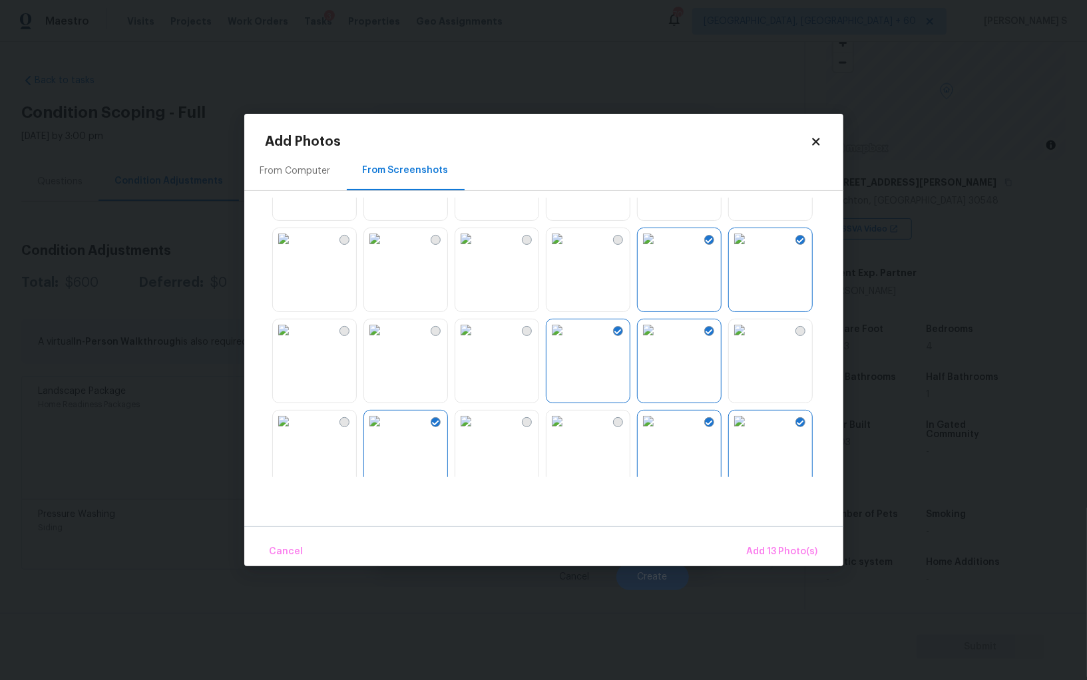
click at [294, 432] on img at bounding box center [283, 421] width 21 height 21
click at [294, 250] on img at bounding box center [283, 238] width 21 height 21
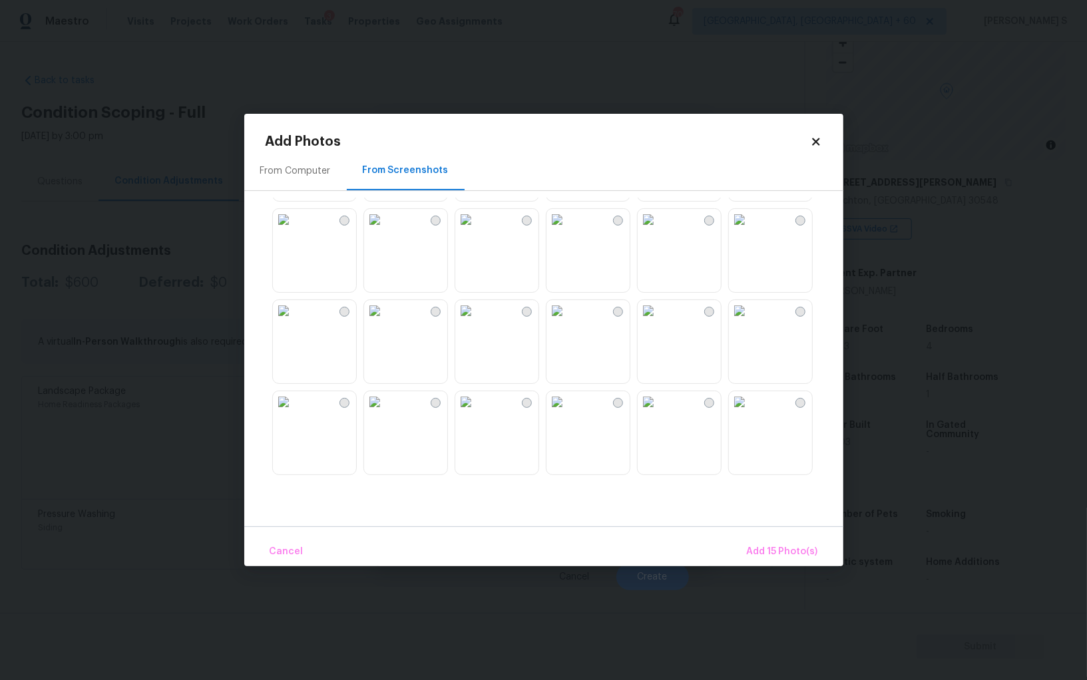
scroll to position [771, 0]
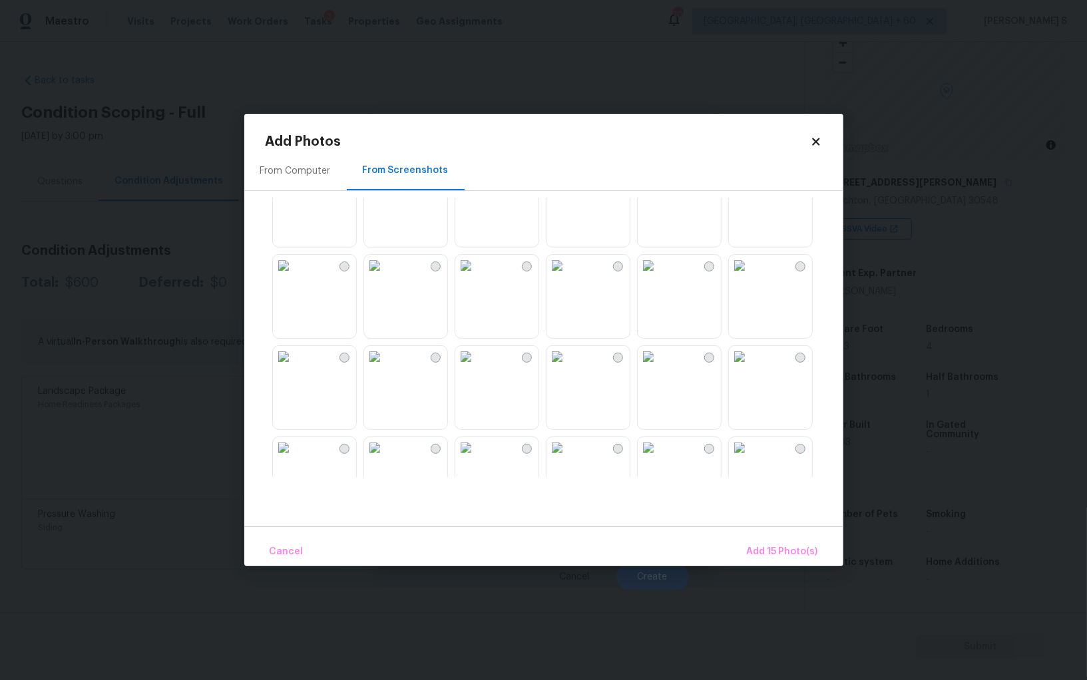
click at [385, 276] on img at bounding box center [374, 265] width 21 height 21
click at [477, 459] on img at bounding box center [465, 447] width 21 height 21
click at [568, 459] on img at bounding box center [557, 447] width 21 height 21
click at [659, 459] on img at bounding box center [648, 447] width 21 height 21
click at [795, 545] on span "Add 19 Photo(s)" at bounding box center [782, 552] width 72 height 17
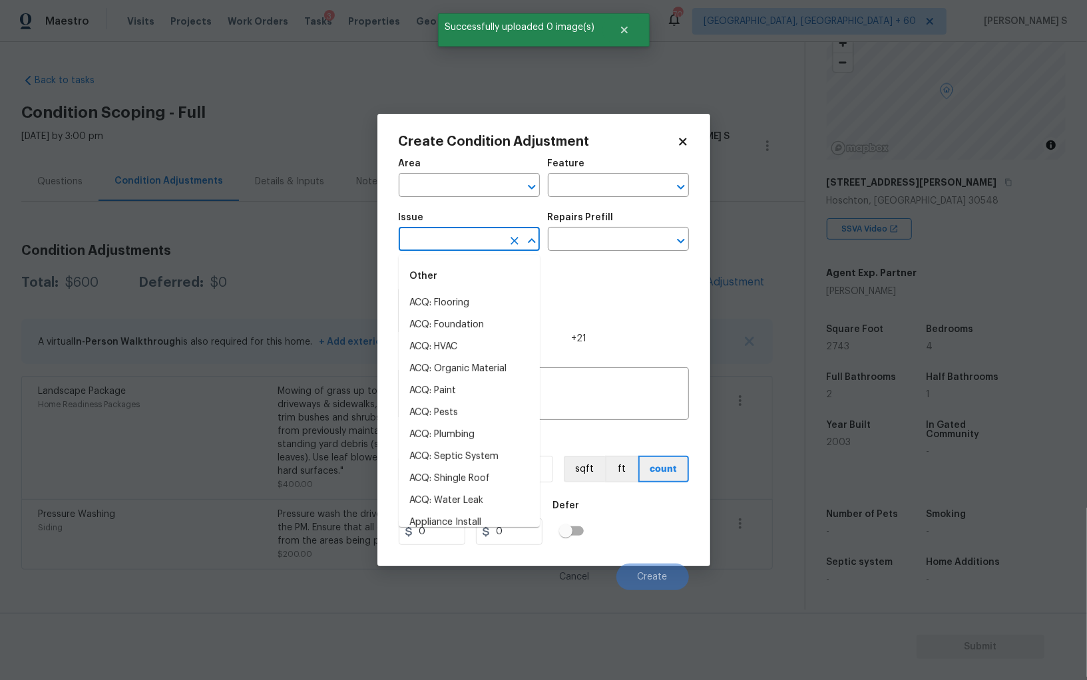
click at [452, 238] on input "text" at bounding box center [451, 240] width 104 height 21
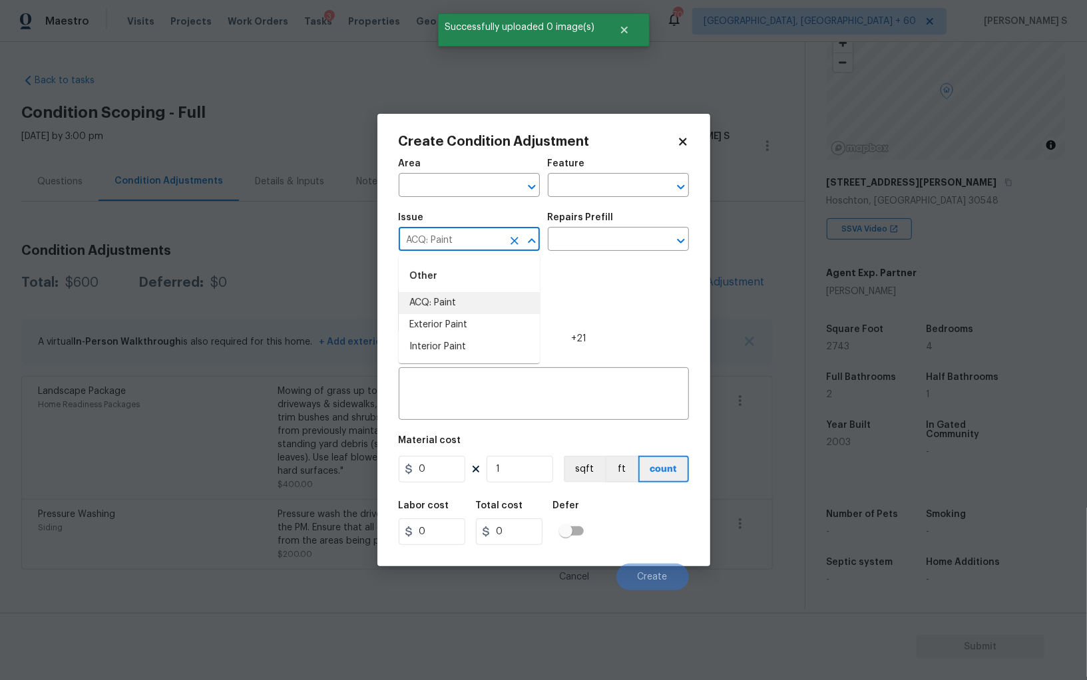
type input "ACQ: Paint"
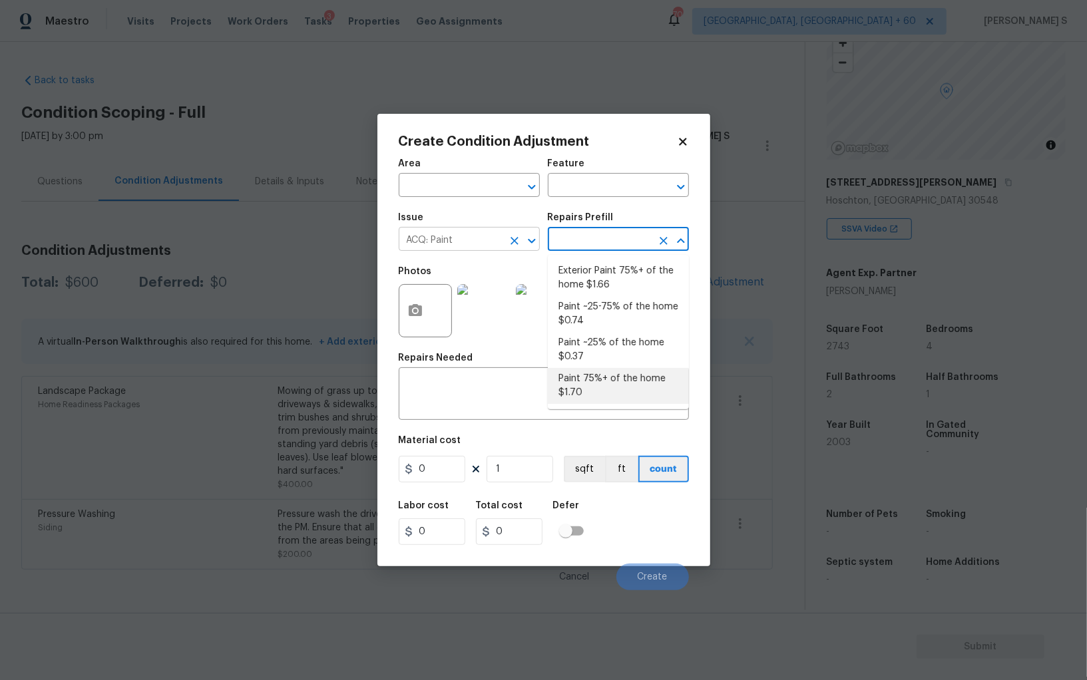
type input "Acquisition"
type textarea "Acquisition Scope: 75%+ of the home will likely require interior paint"
type input "1.7"
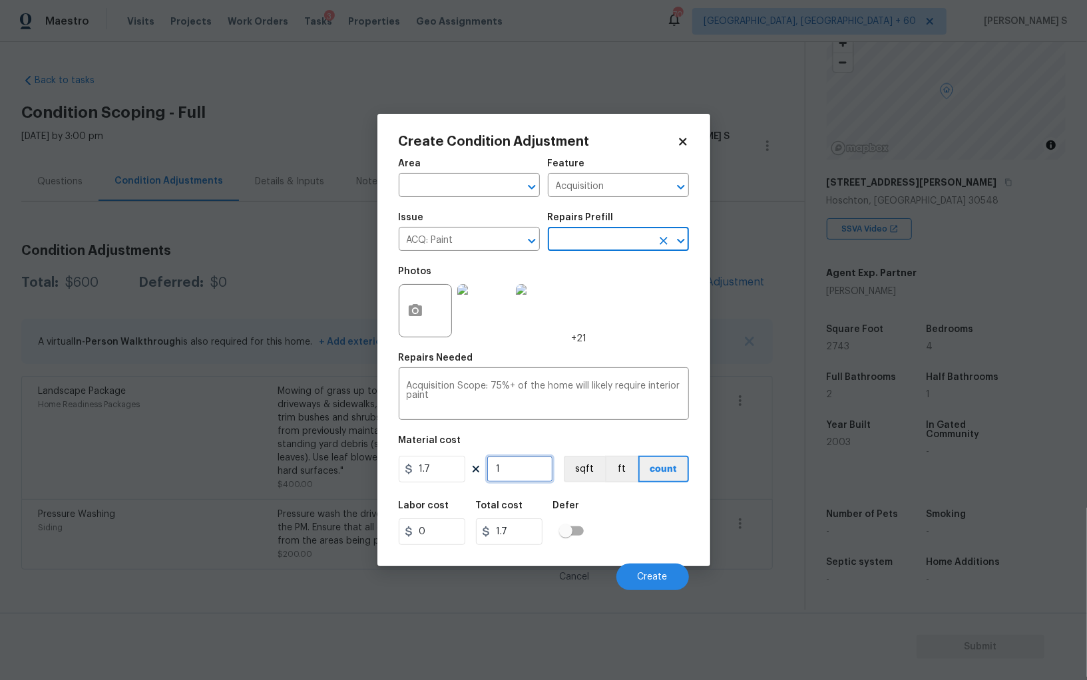
click at [527, 473] on input "1" at bounding box center [520, 469] width 67 height 27
type input "2"
type input "3.4"
type input "27"
type input "45.9"
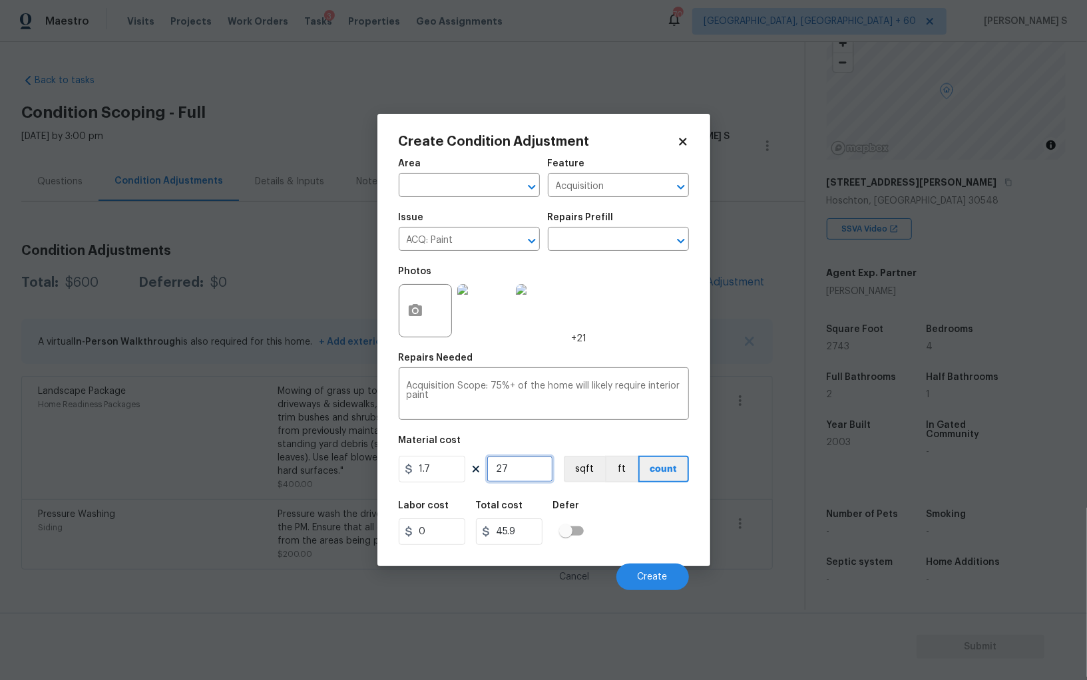
type input "274"
type input "465.8"
type input "2743"
type input "4663.1"
type input "2743"
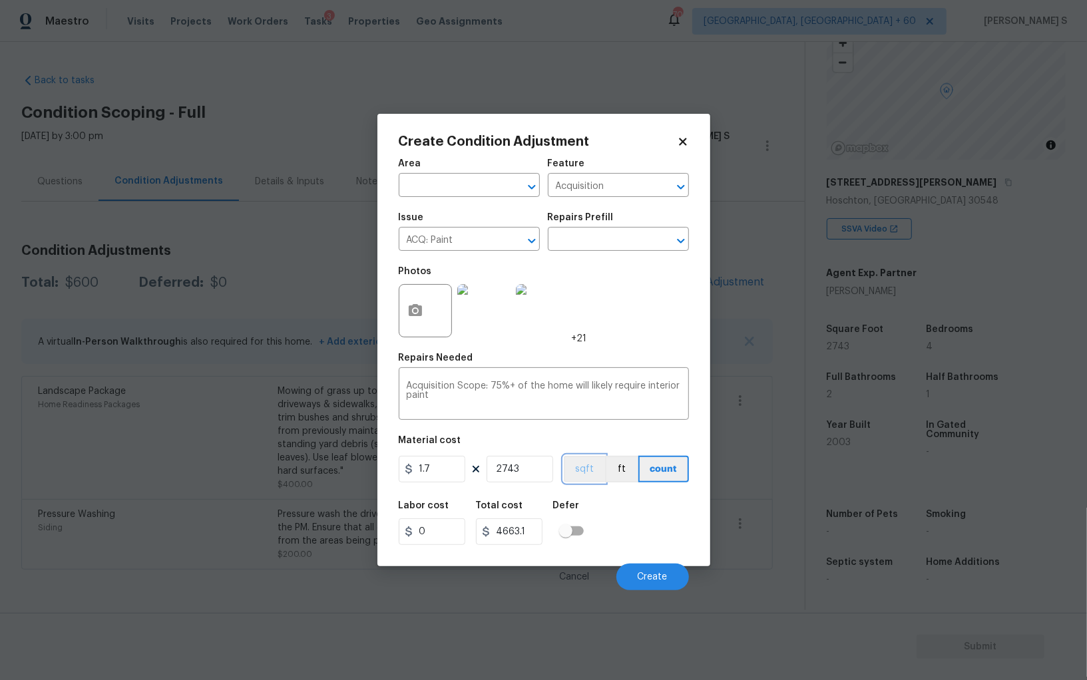
drag, startPoint x: 571, startPoint y: 467, endPoint x: 579, endPoint y: 467, distance: 8.7
click at [571, 467] on button "sqft" at bounding box center [584, 469] width 41 height 27
click at [628, 517] on div "Labor cost 0 Total cost 4663.1 Defer" at bounding box center [544, 523] width 290 height 60
click at [650, 564] on div "Cancel Create" at bounding box center [544, 571] width 290 height 37
click at [654, 572] on button "Create" at bounding box center [652, 577] width 73 height 27
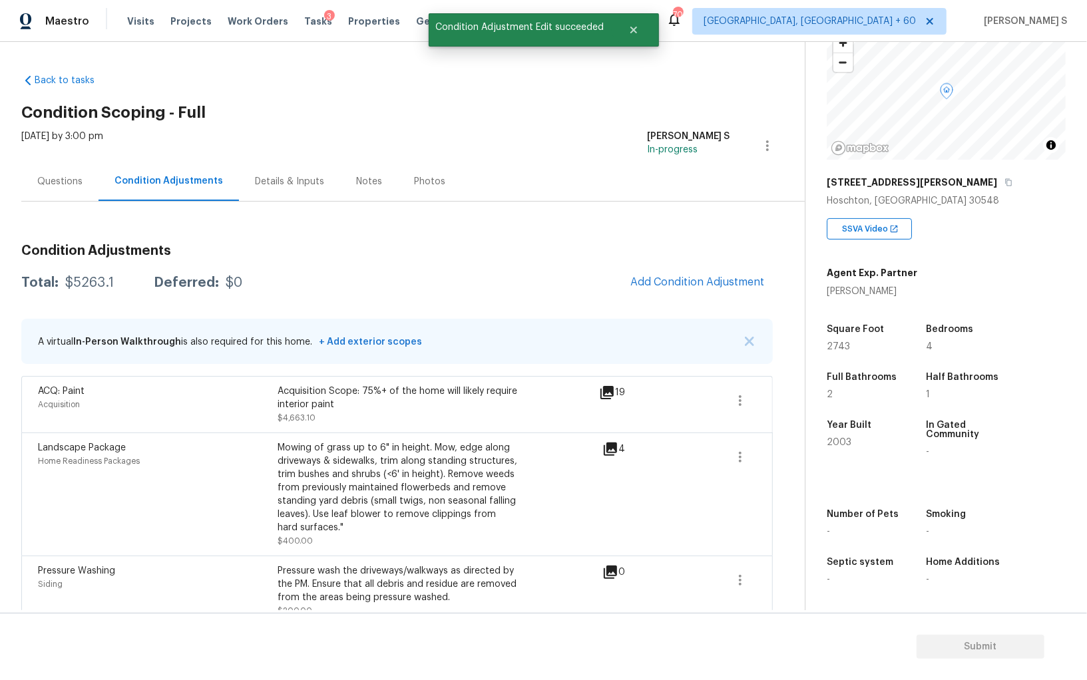
click at [668, 258] on div "Condition Adjustments Total: $5263.1 Deferred: $0 Add Condition Adjustment A vi…" at bounding box center [397, 430] width 752 height 393
click at [668, 278] on span "Add Condition Adjustment" at bounding box center [697, 282] width 134 height 12
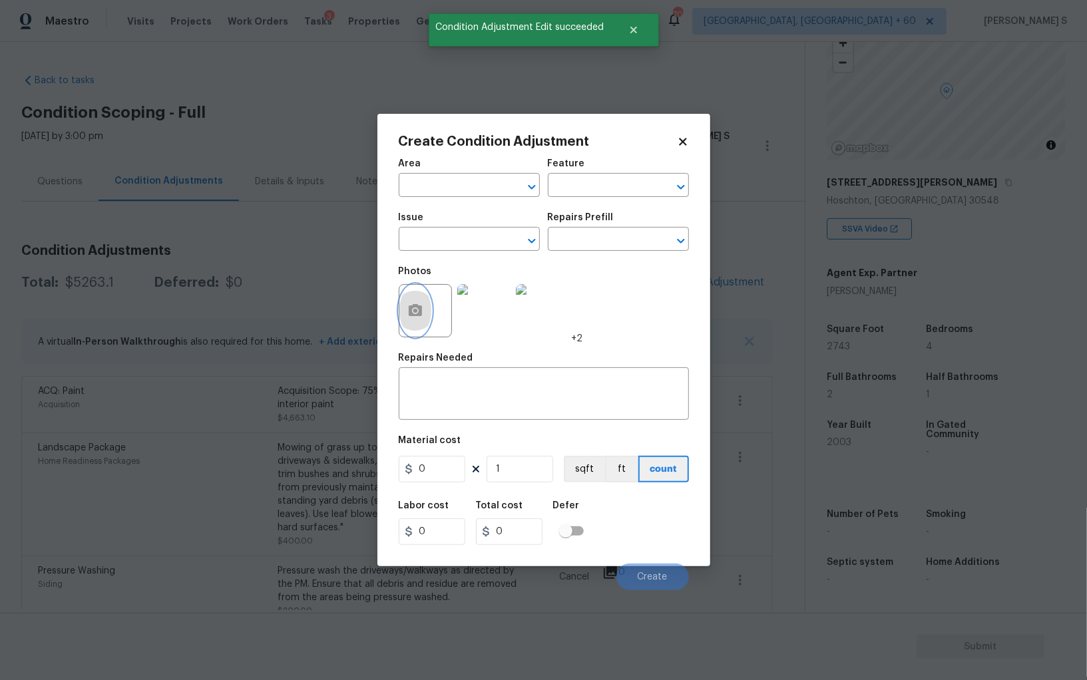
click at [405, 318] on button "button" at bounding box center [415, 311] width 32 height 52
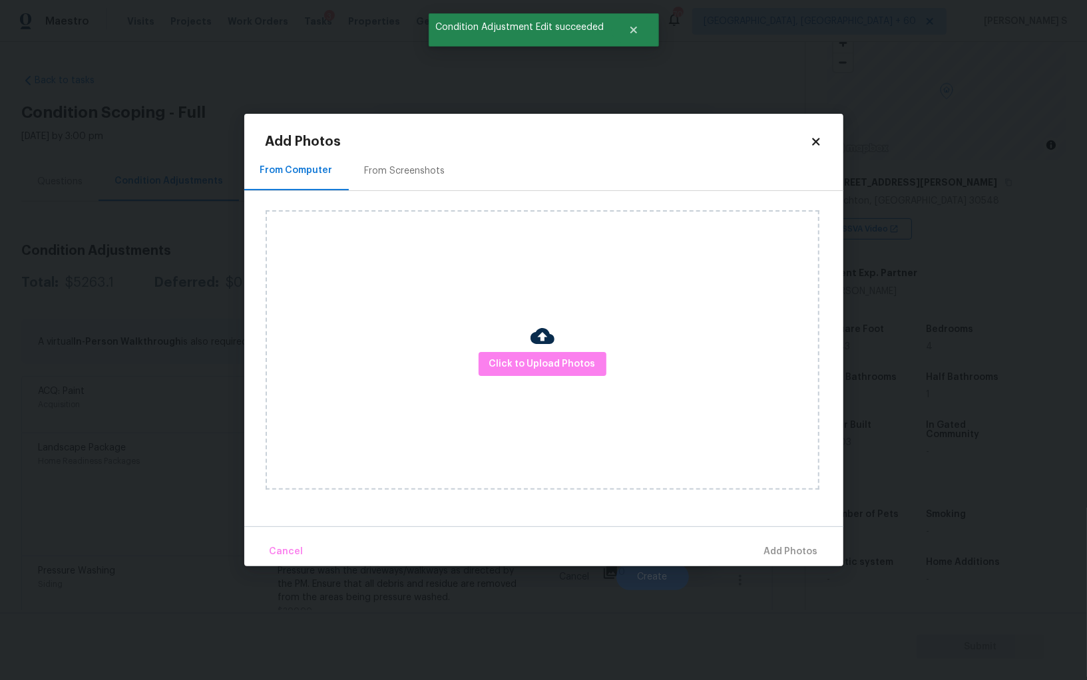
click at [402, 170] on div "From Screenshots" at bounding box center [405, 170] width 81 height 13
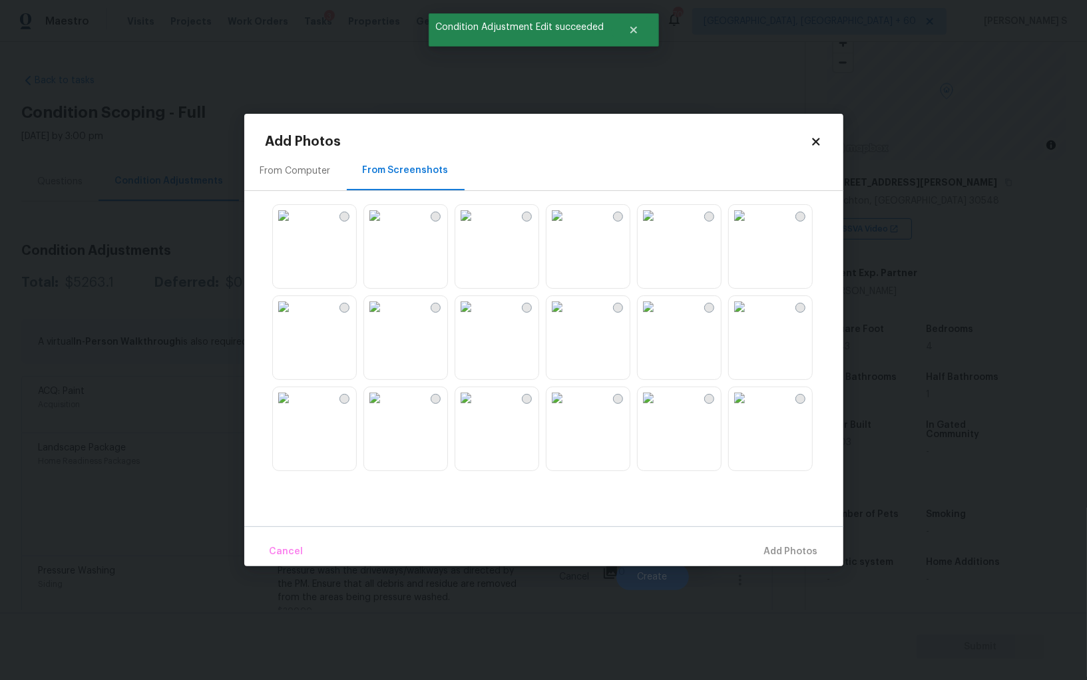
click at [376, 226] on img at bounding box center [374, 215] width 21 height 21
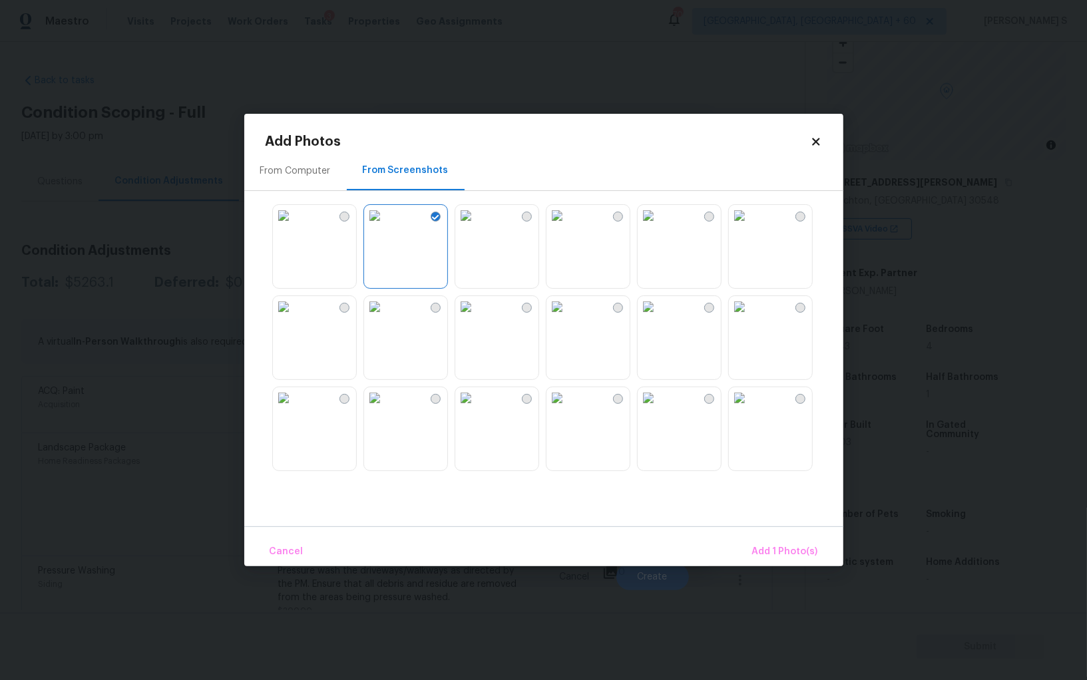
click at [294, 226] on img at bounding box center [283, 215] width 21 height 21
click at [294, 318] on img at bounding box center [283, 306] width 21 height 21
click at [294, 407] on img at bounding box center [283, 397] width 21 height 21
click at [385, 318] on img at bounding box center [374, 306] width 21 height 21
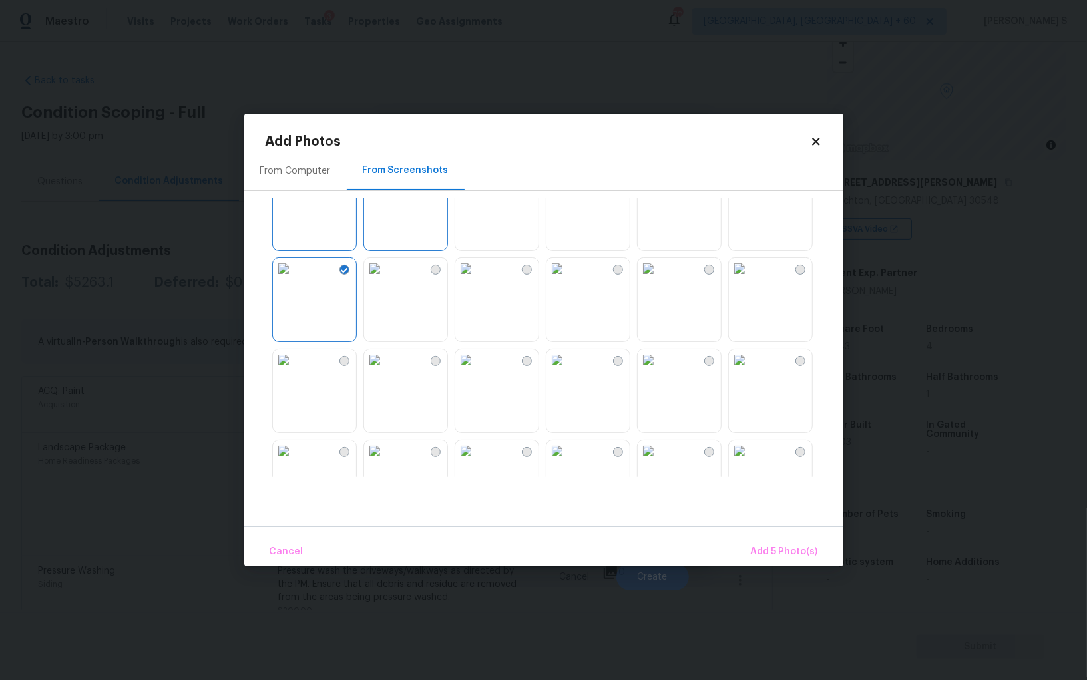
scroll to position [395, 0]
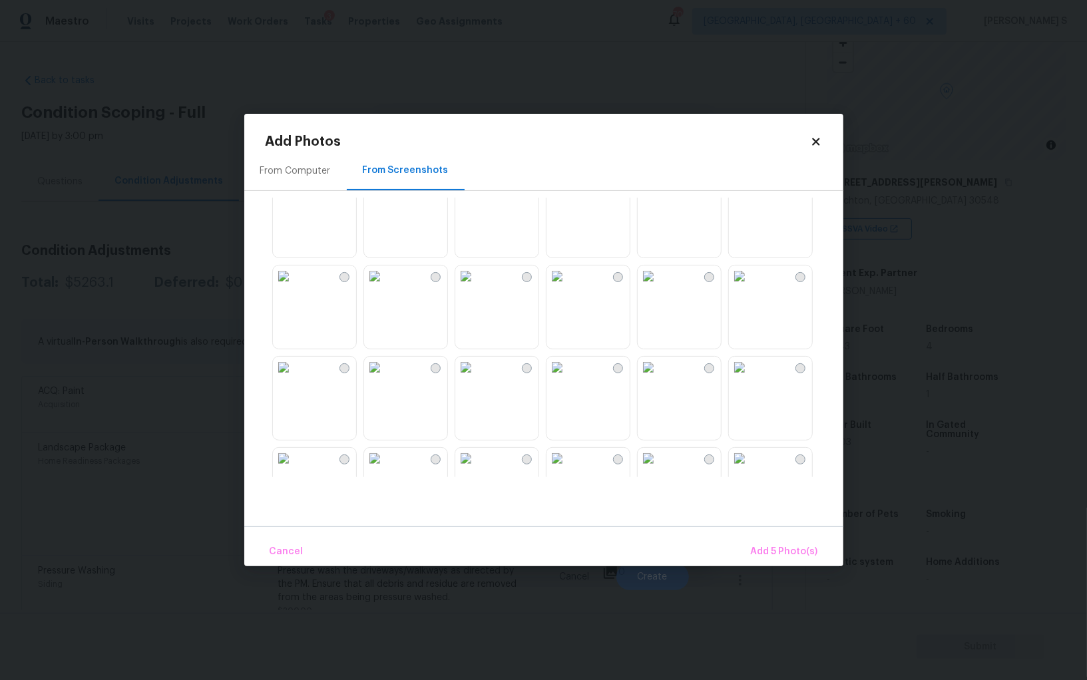
click at [477, 287] on img at bounding box center [465, 276] width 21 height 21
click at [568, 287] on img at bounding box center [557, 276] width 21 height 21
click at [635, 301] on div at bounding box center [555, 338] width 578 height 280
click at [659, 378] on img at bounding box center [648, 367] width 21 height 21
click at [294, 378] on img at bounding box center [283, 367] width 21 height 21
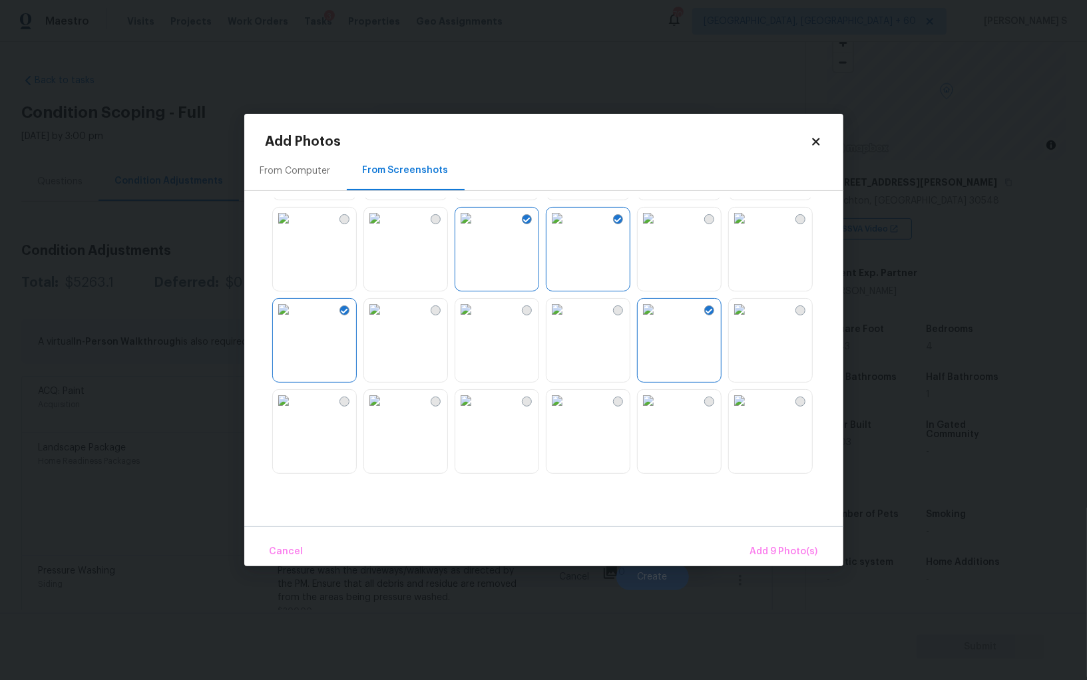
scroll to position [524, 0]
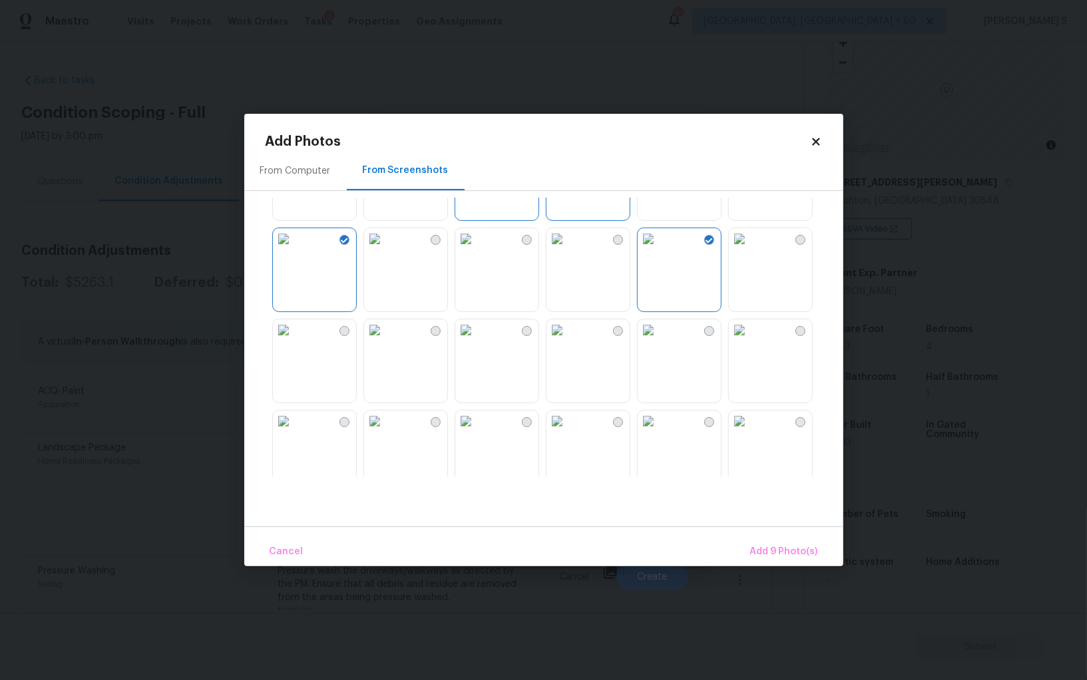
click at [750, 250] on img at bounding box center [739, 238] width 21 height 21
click at [659, 341] on img at bounding box center [648, 330] width 21 height 21
click at [461, 247] on img at bounding box center [465, 236] width 21 height 21
click at [385, 326] on img at bounding box center [374, 327] width 21 height 21
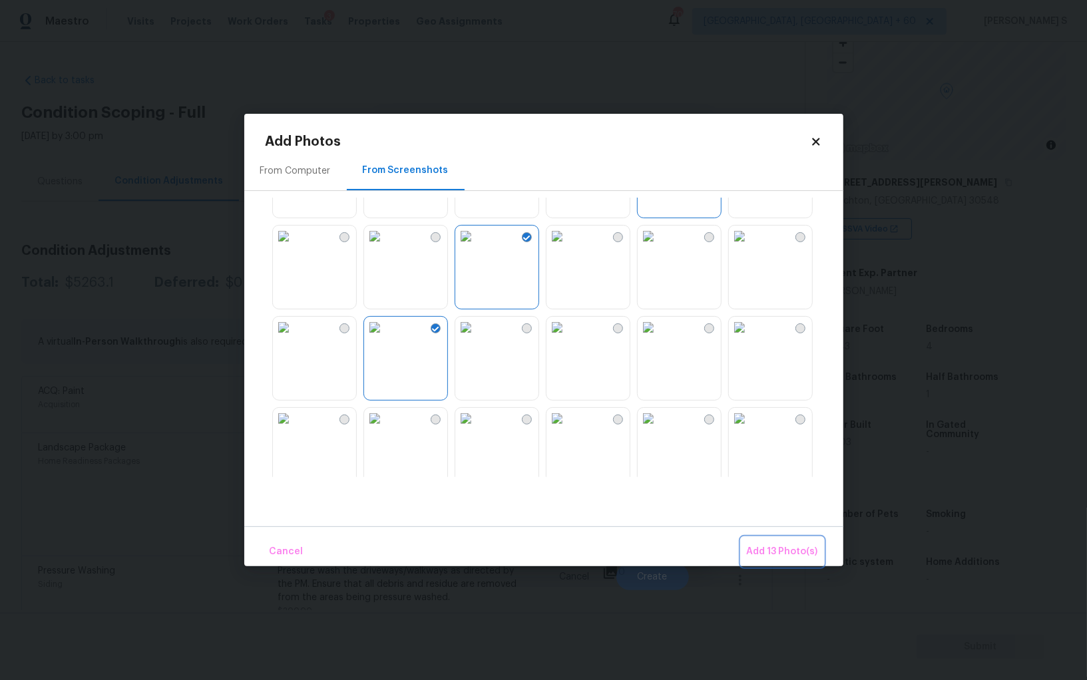
click at [793, 546] on span "Add 13 Photo(s)" at bounding box center [782, 552] width 71 height 17
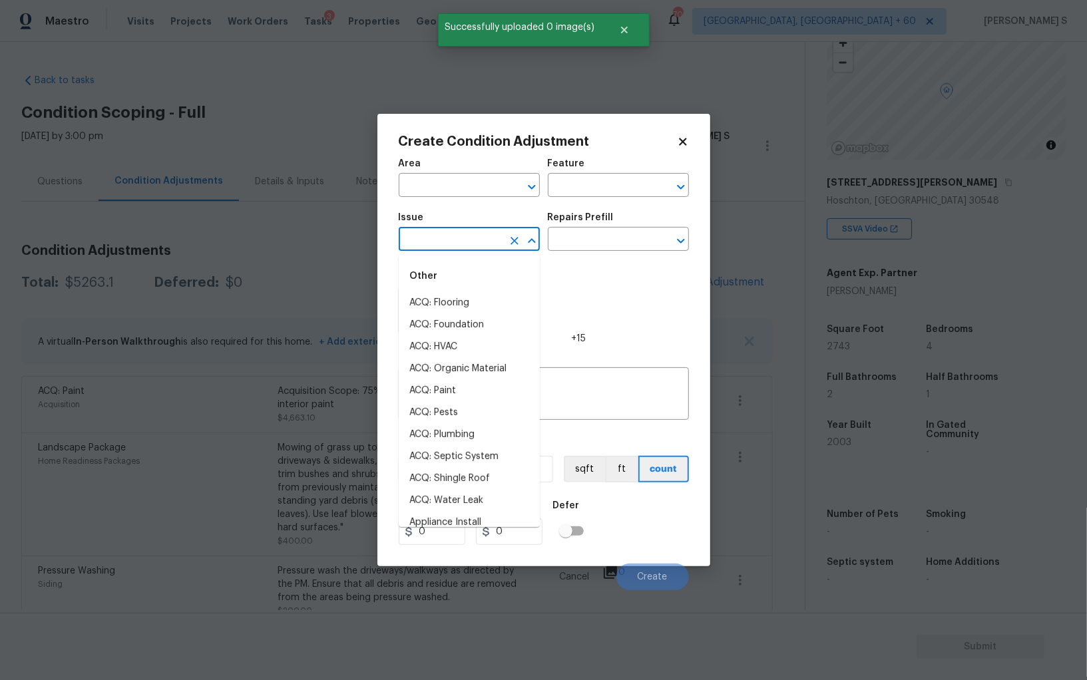
click at [466, 240] on input "text" at bounding box center [451, 240] width 104 height 21
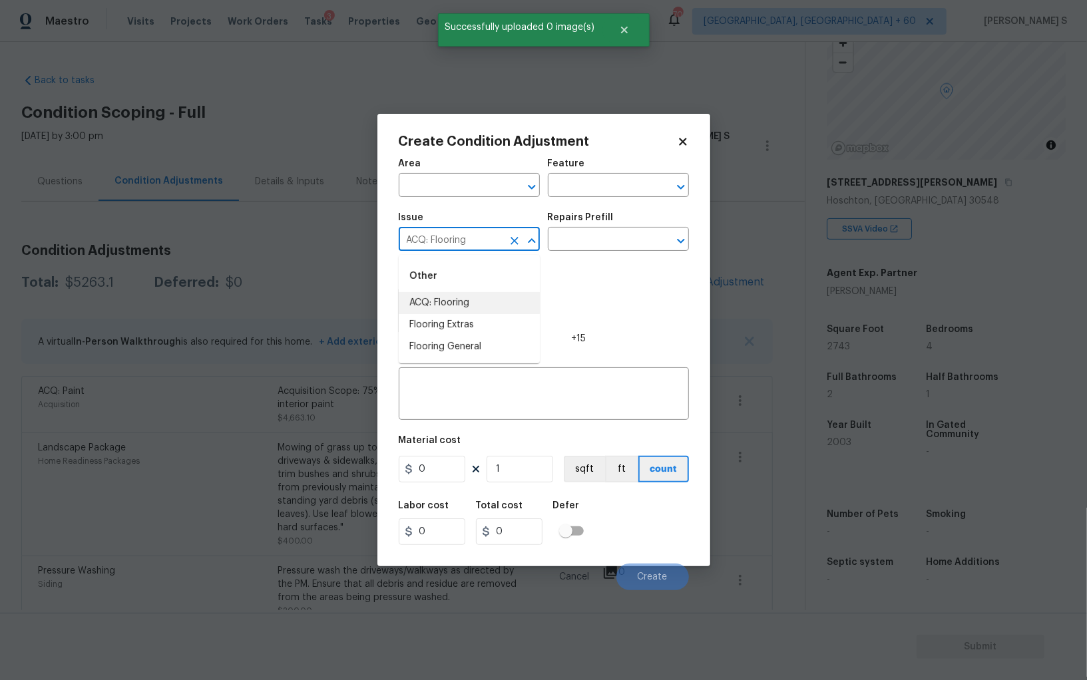
type input "ACQ: Flooring"
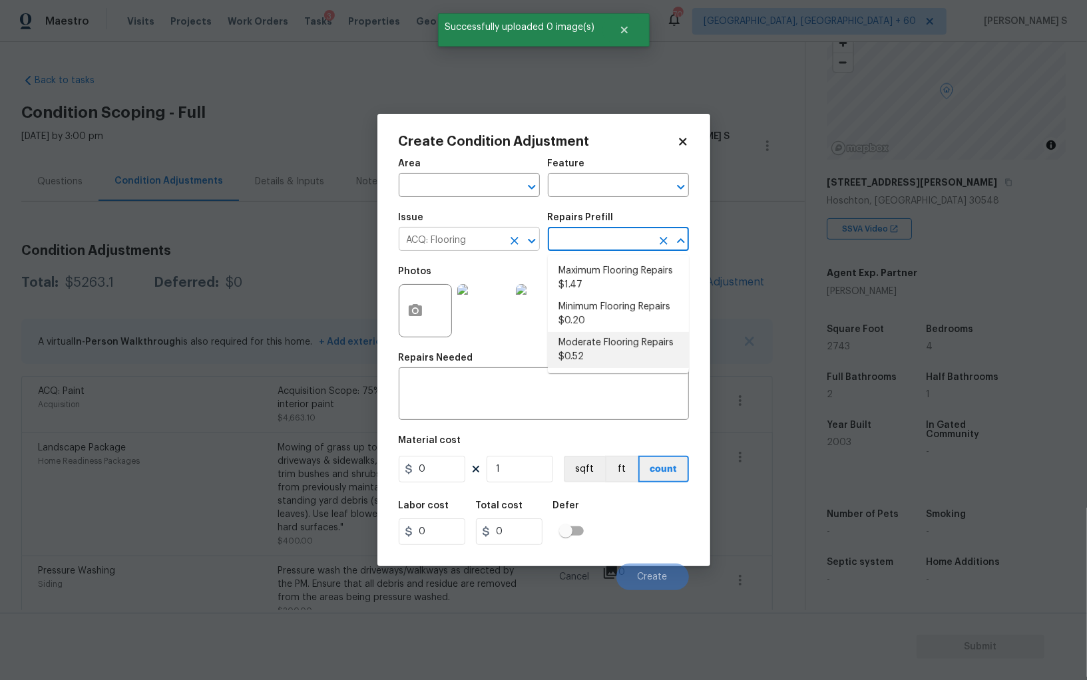
type input "Acquisition"
type textarea "Acquisition Scope: Moderate flooring repairs"
type input "0.52"
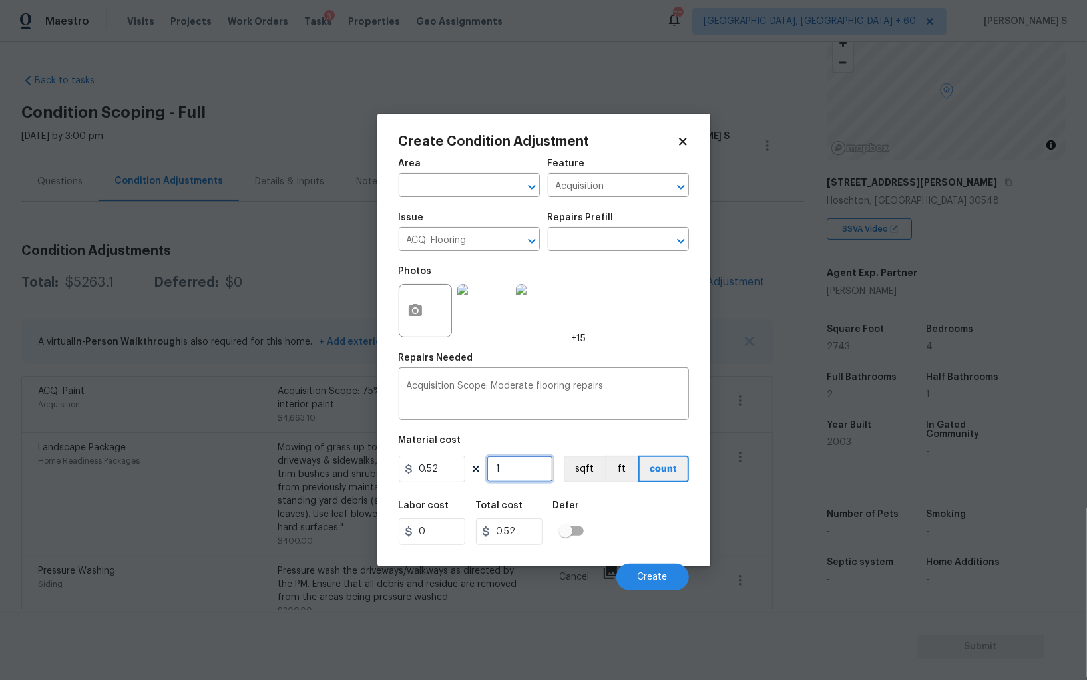
click at [518, 469] on input "1" at bounding box center [520, 469] width 67 height 27
paste input "2743"
type input "2743"
type input "1426.36"
type input "2743"
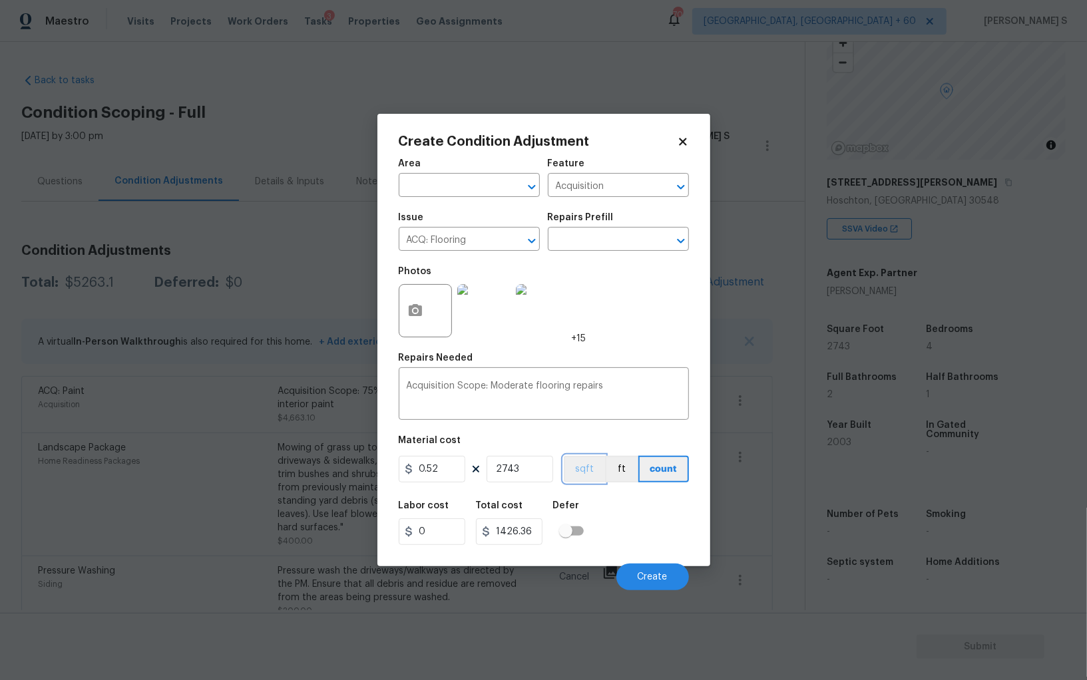
click at [577, 466] on button "sqft" at bounding box center [584, 469] width 41 height 27
click at [593, 491] on div "Area ​ Feature Acquisition ​ Issue ACQ: Flooring ​ Repairs Prefill ​ Photos +15…" at bounding box center [544, 370] width 290 height 439
click at [632, 570] on button "Create" at bounding box center [652, 577] width 73 height 27
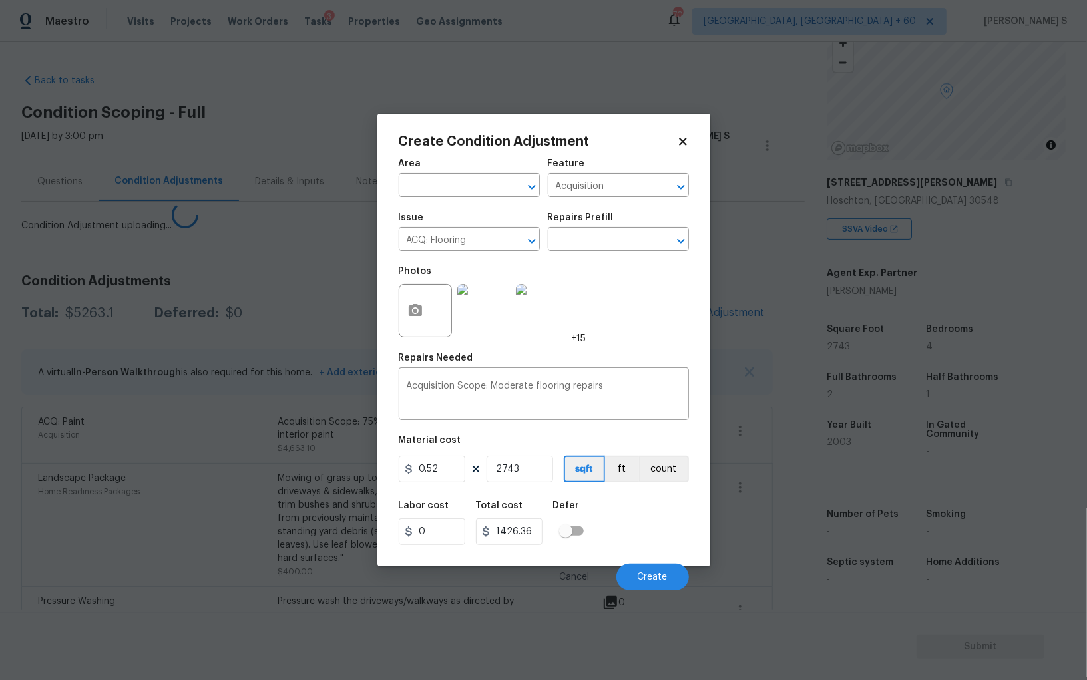
click at [1, 389] on body "Maestro Visits Projects Work Orders Tasks 3 Properties Geo Assignments 701 Albu…" at bounding box center [543, 340] width 1087 height 680
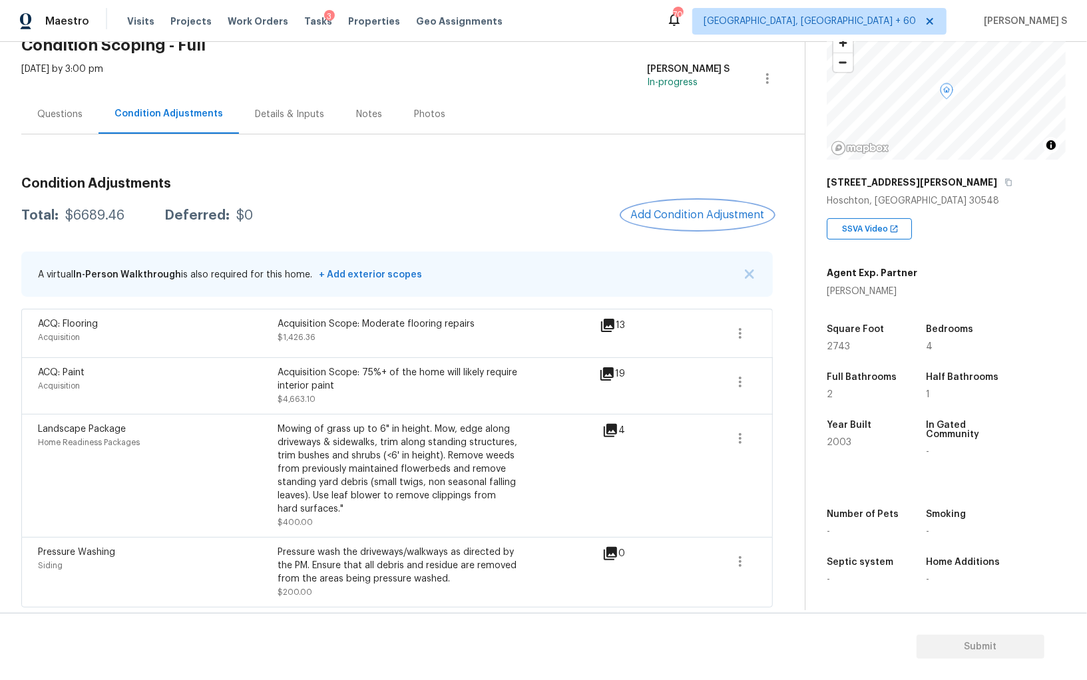
scroll to position [0, 0]
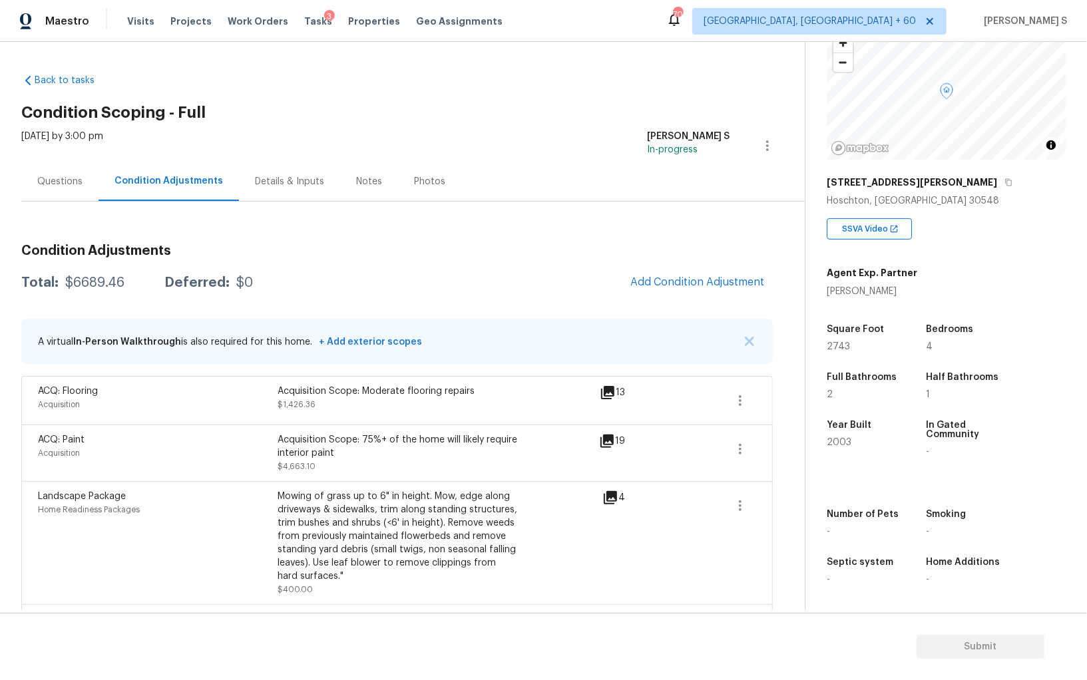
click at [74, 188] on div "Questions" at bounding box center [59, 181] width 77 height 39
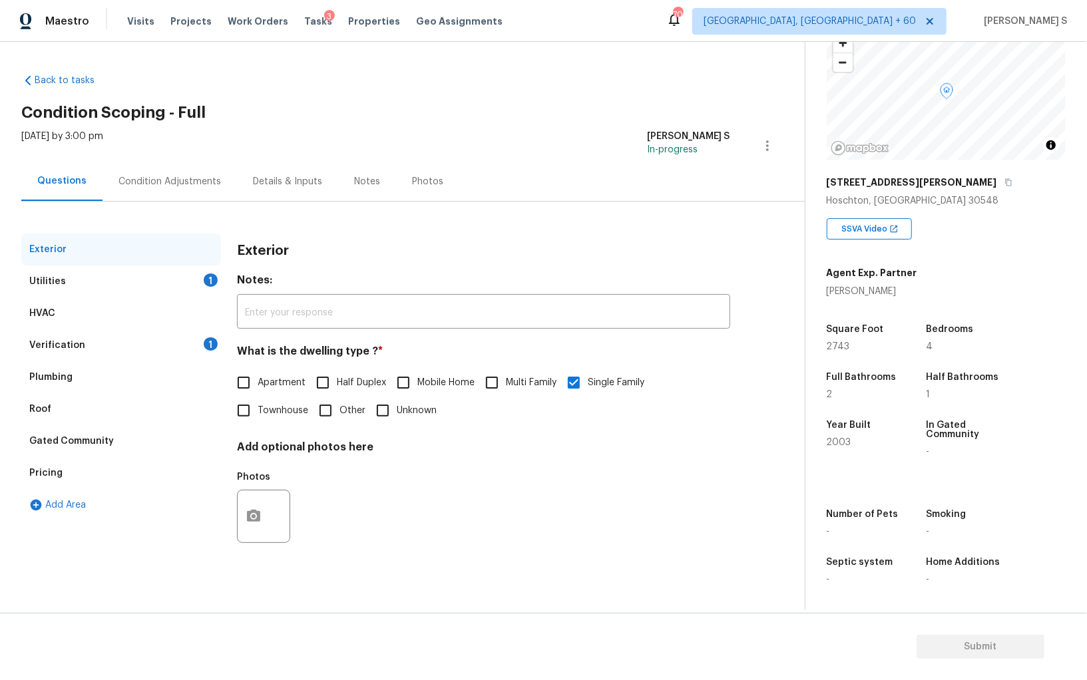
click at [49, 465] on div "Pricing" at bounding box center [121, 473] width 200 height 32
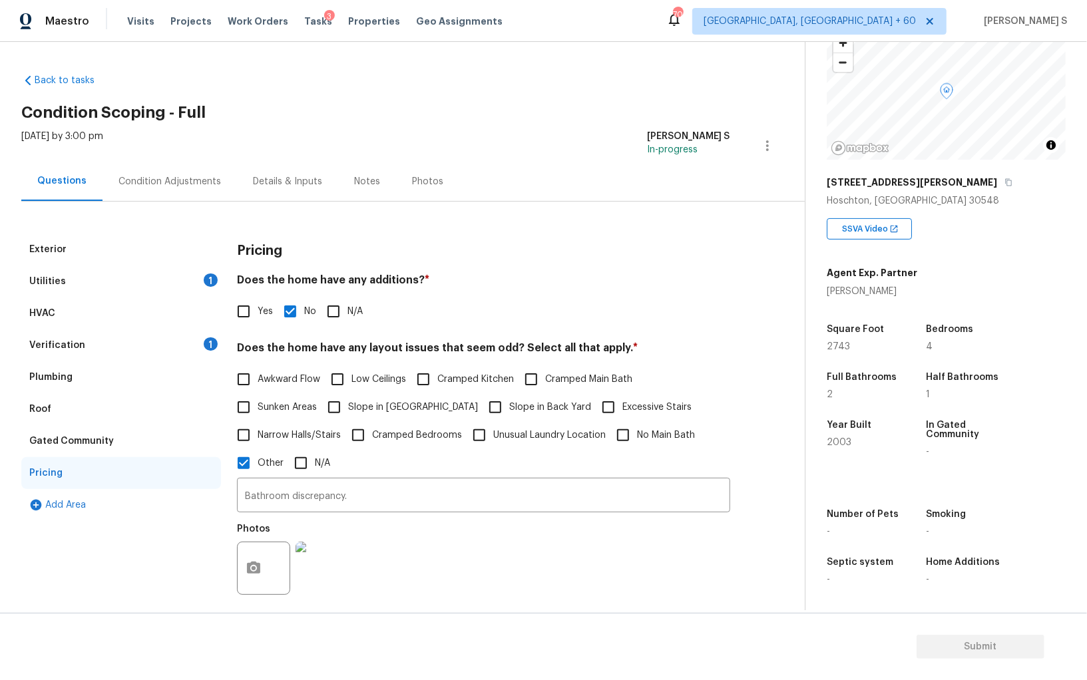
scroll to position [140, 0]
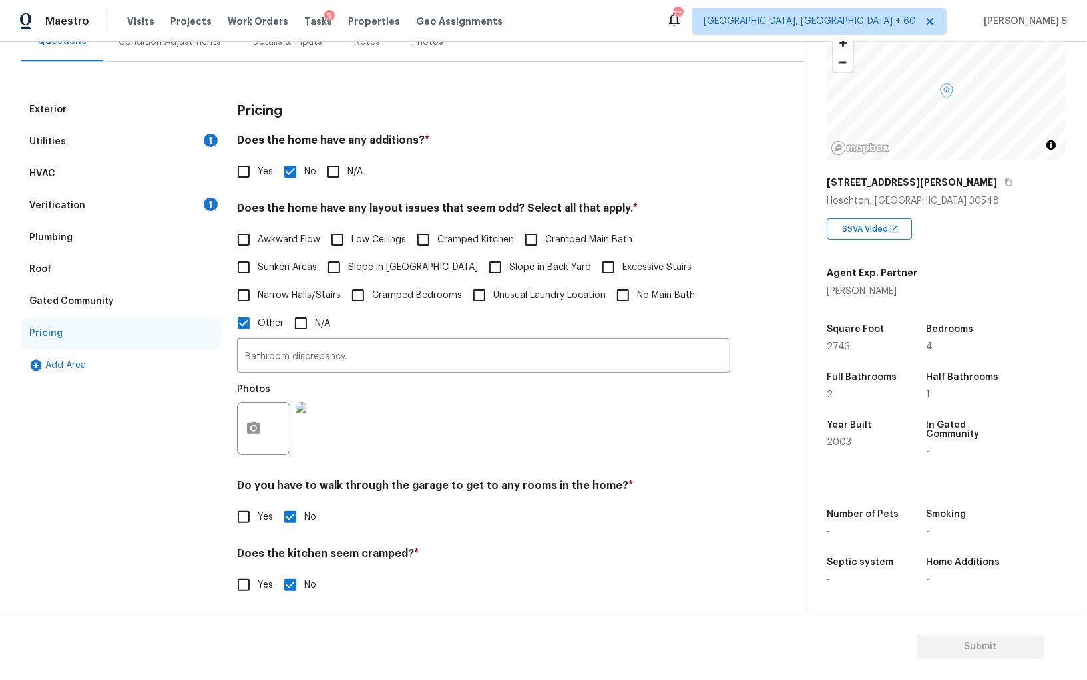
click at [339, 269] on input "Slope in [GEOGRAPHIC_DATA]" at bounding box center [334, 268] width 28 height 28
checkbox input "true"
click at [196, 146] on div "Utilities 1" at bounding box center [121, 142] width 200 height 32
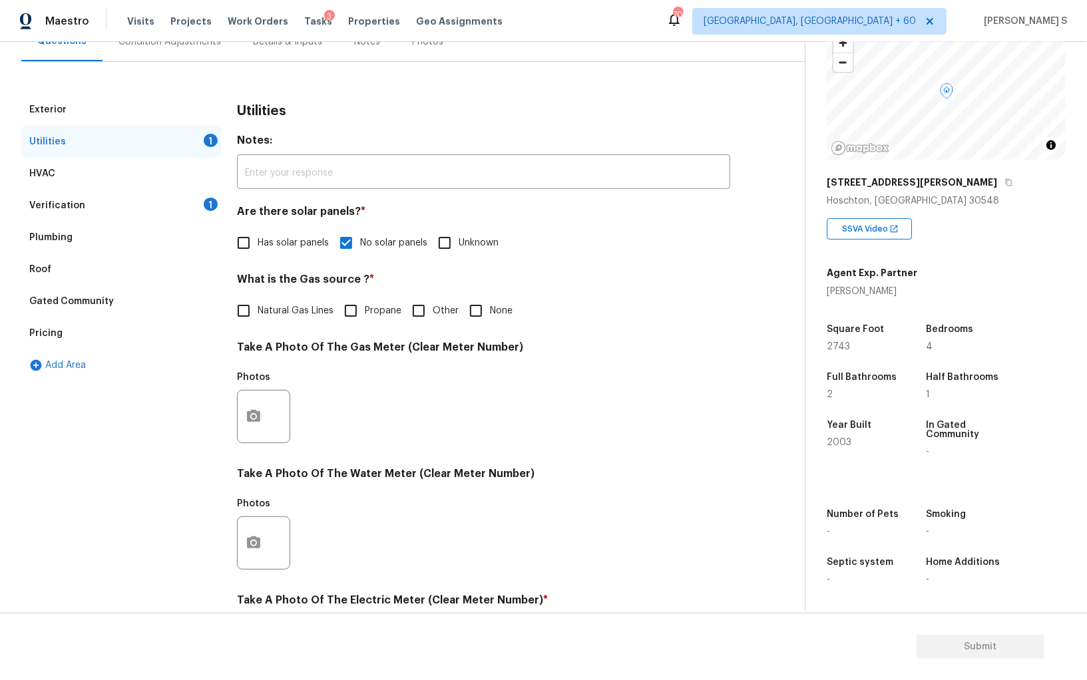
click at [252, 316] on input "Natural Gas Lines" at bounding box center [244, 311] width 28 height 28
checkbox input "true"
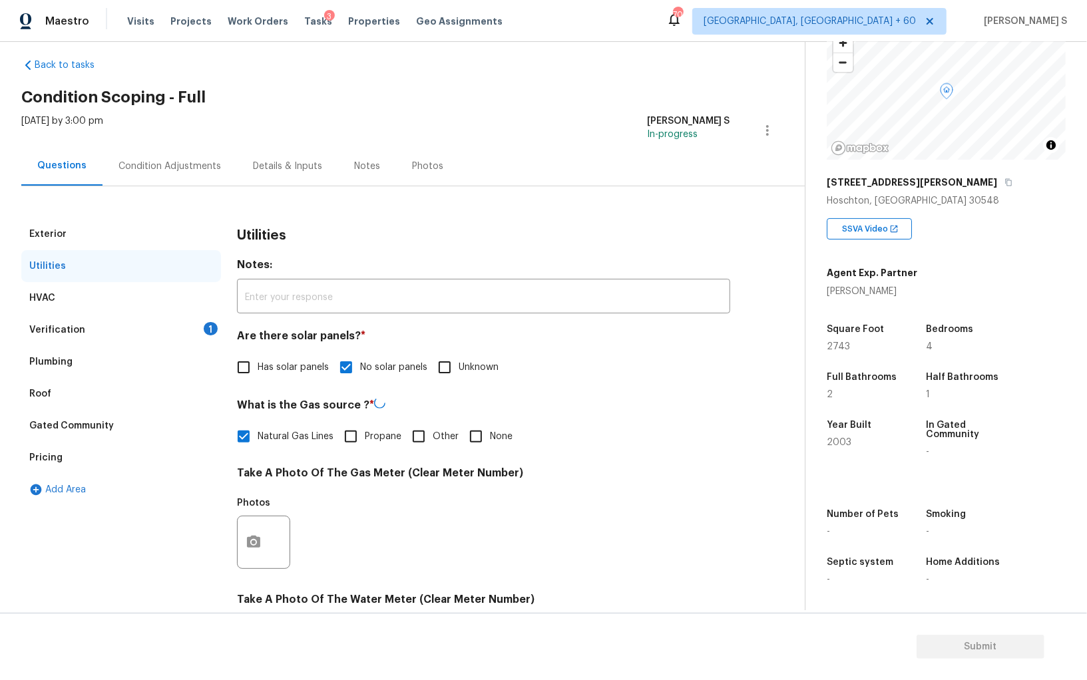
scroll to position [0, 0]
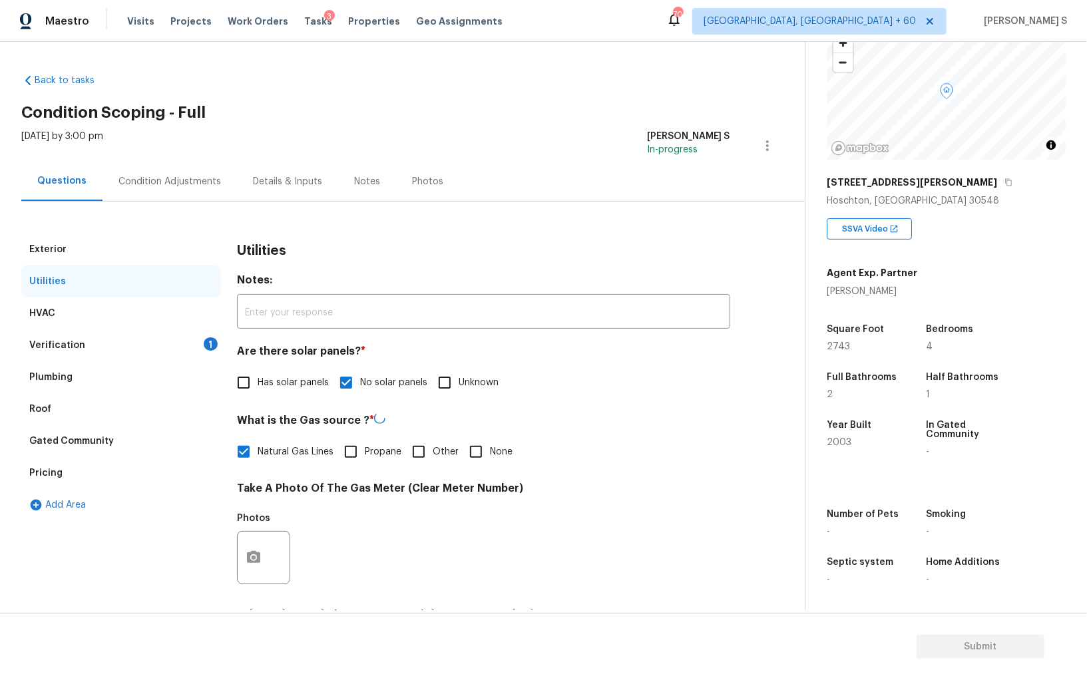
click at [190, 167] on div "Condition Adjustments" at bounding box center [170, 181] width 134 height 39
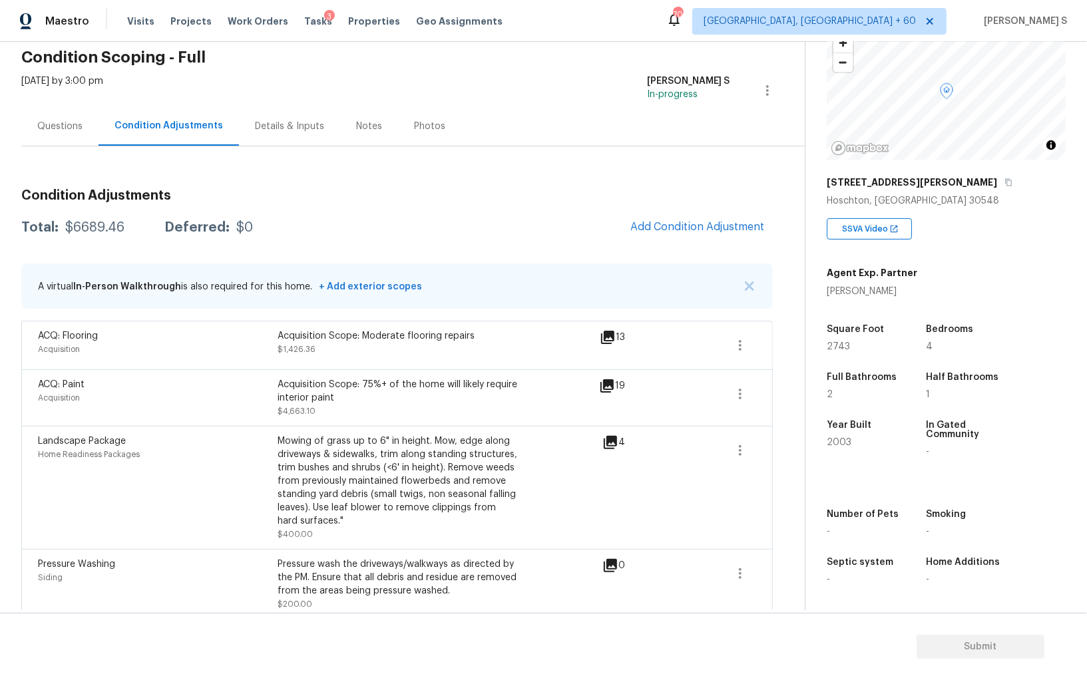
scroll to position [67, 0]
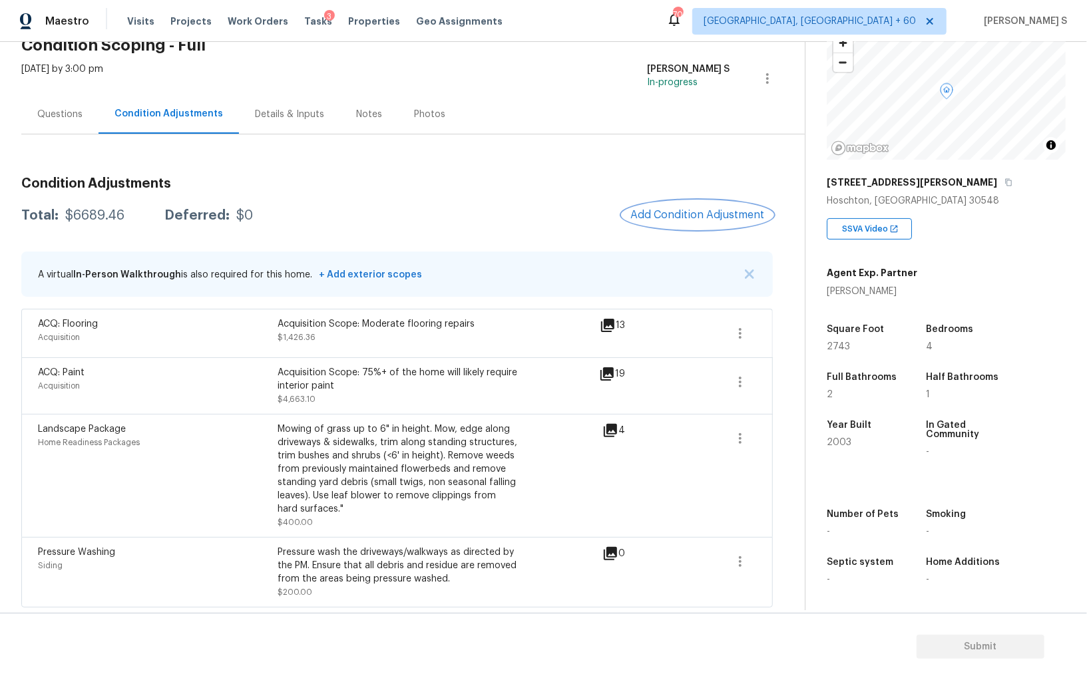
click at [692, 215] on span "Add Condition Adjustment" at bounding box center [697, 215] width 134 height 12
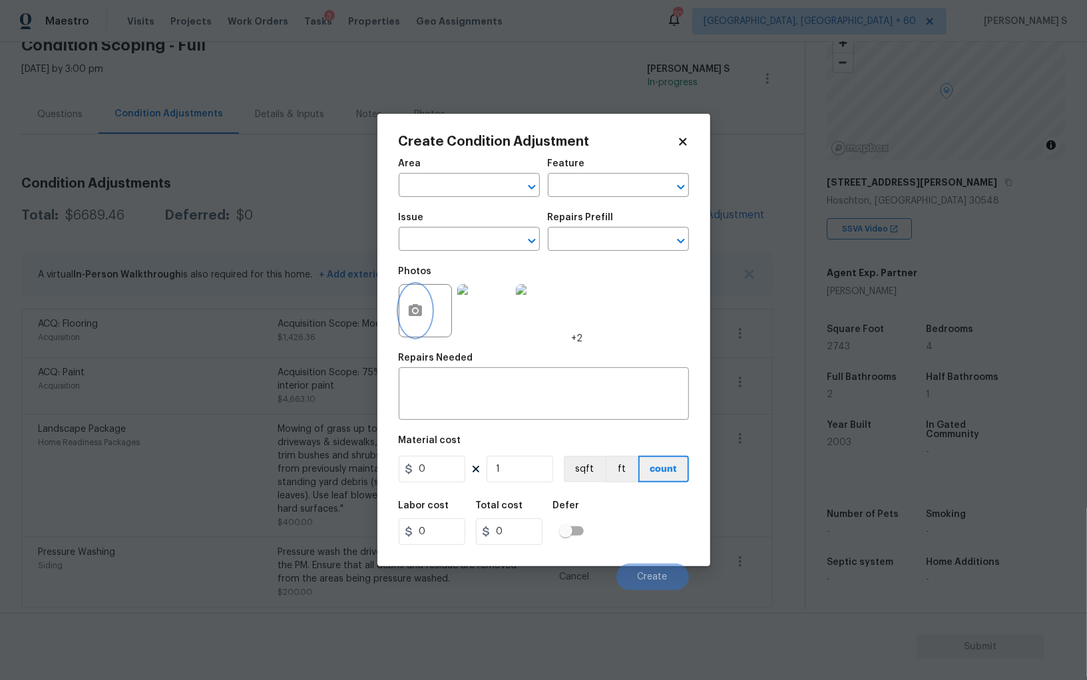
click at [424, 322] on button "button" at bounding box center [415, 311] width 32 height 52
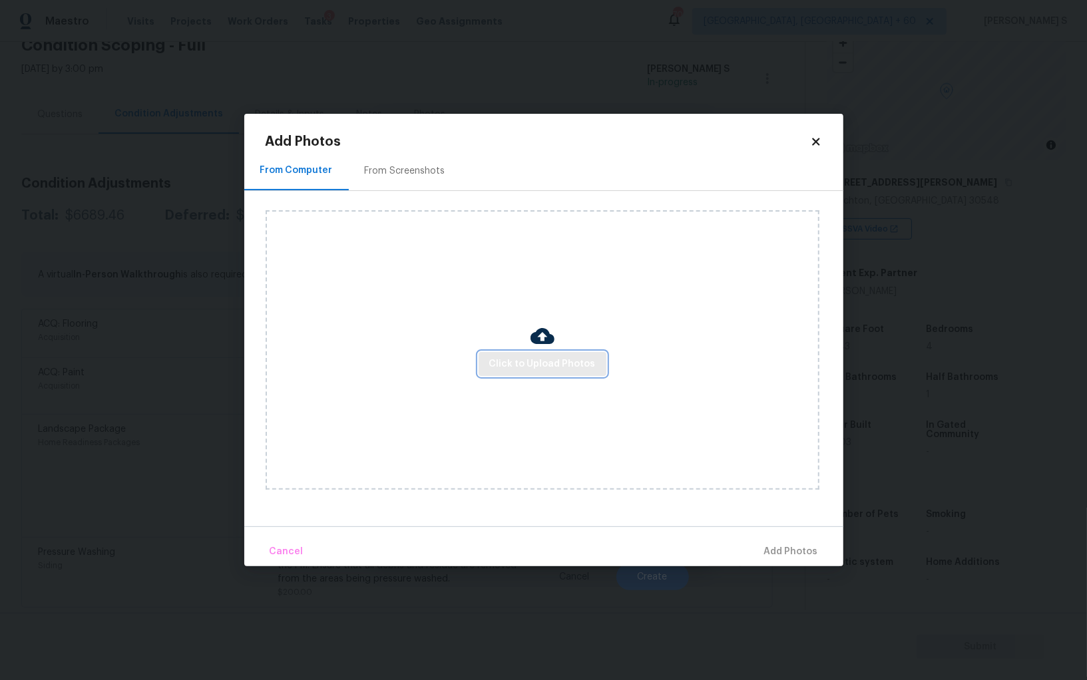
click at [533, 364] on span "Click to Upload Photos" at bounding box center [542, 364] width 107 height 17
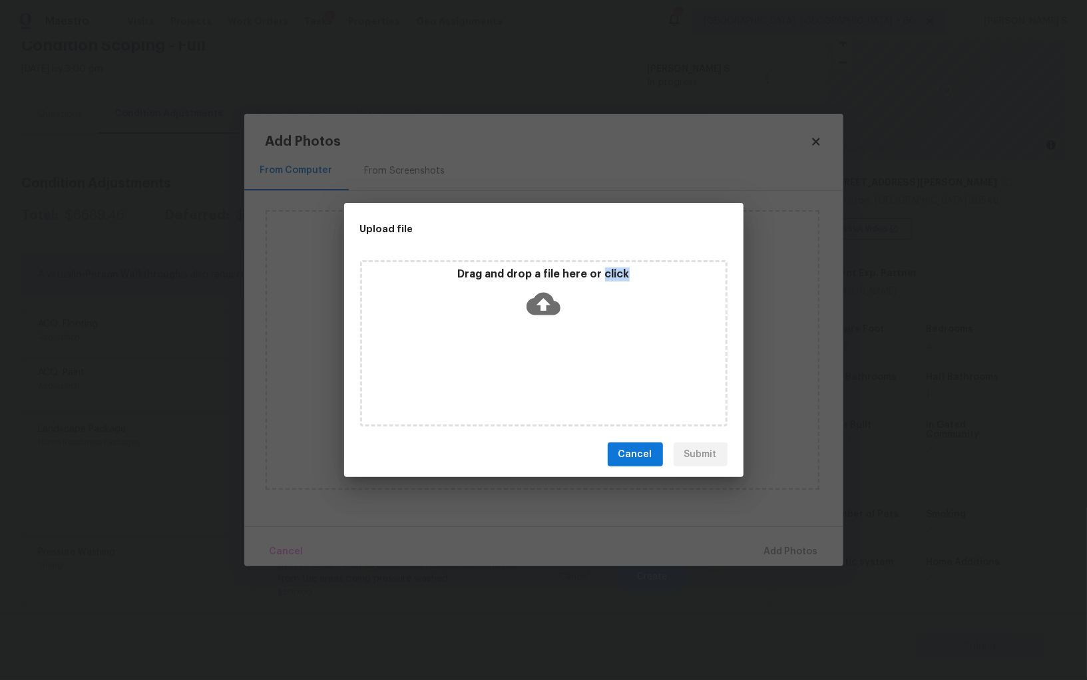
click at [533, 364] on div "Drag and drop a file here or click" at bounding box center [544, 343] width 368 height 166
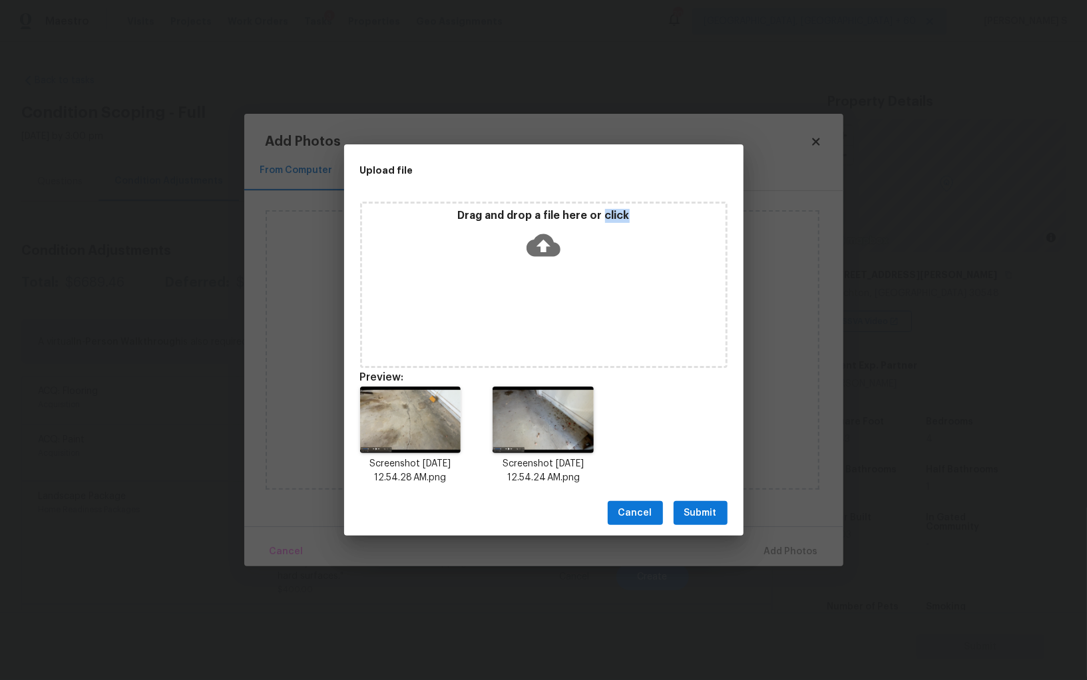
scroll to position [93, 0]
click at [680, 515] on button "Submit" at bounding box center [701, 513] width 54 height 25
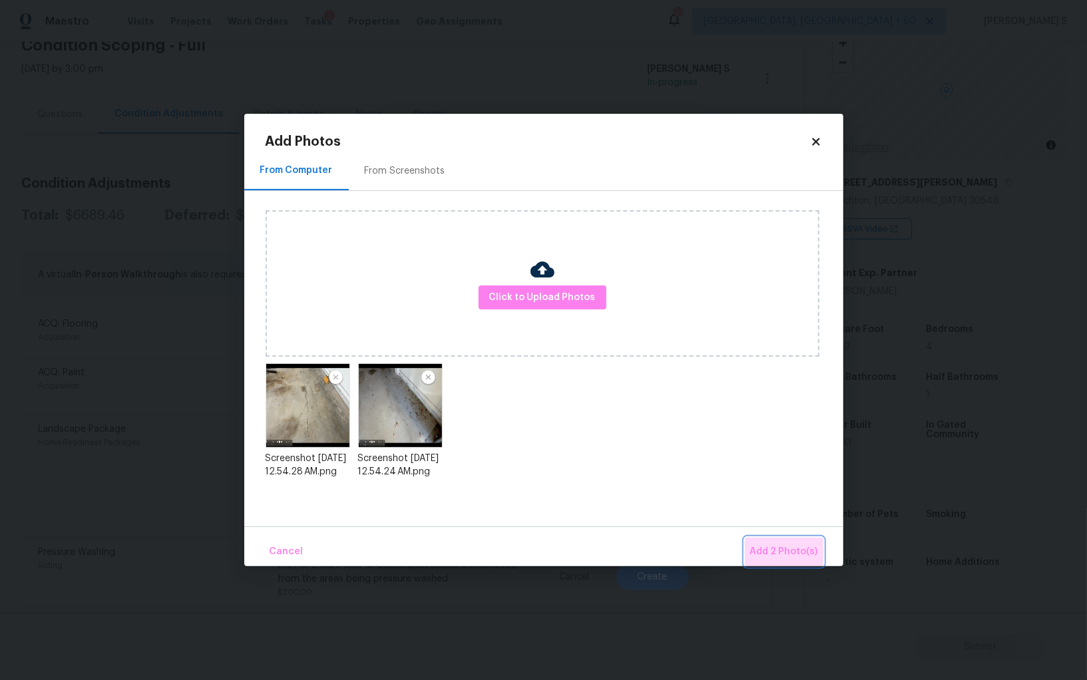
click at [792, 551] on span "Add 2 Photo(s)" at bounding box center [784, 552] width 68 height 17
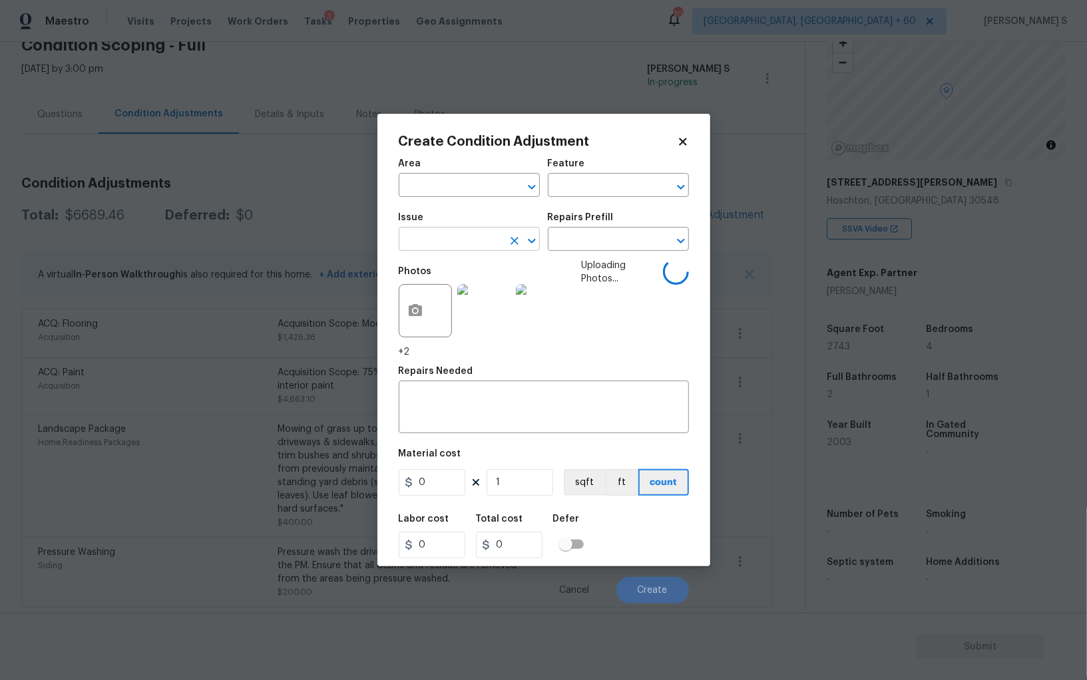
click at [461, 235] on input "text" at bounding box center [451, 240] width 104 height 21
type input "ACQ: Foundation"
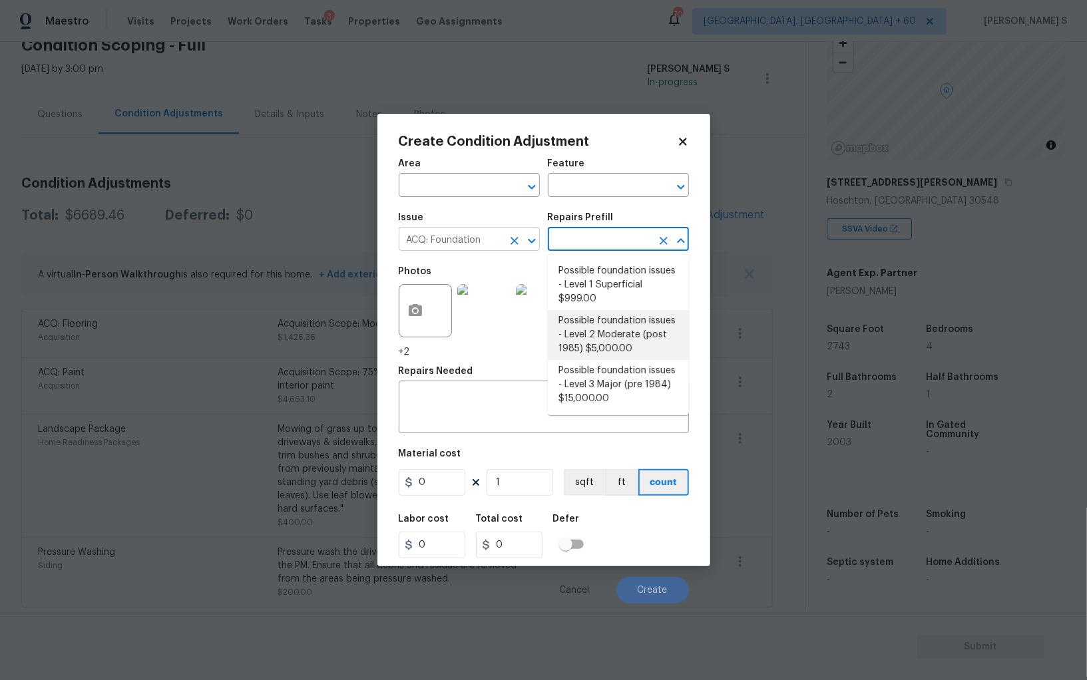
type input "Acquisition"
type input "5000"
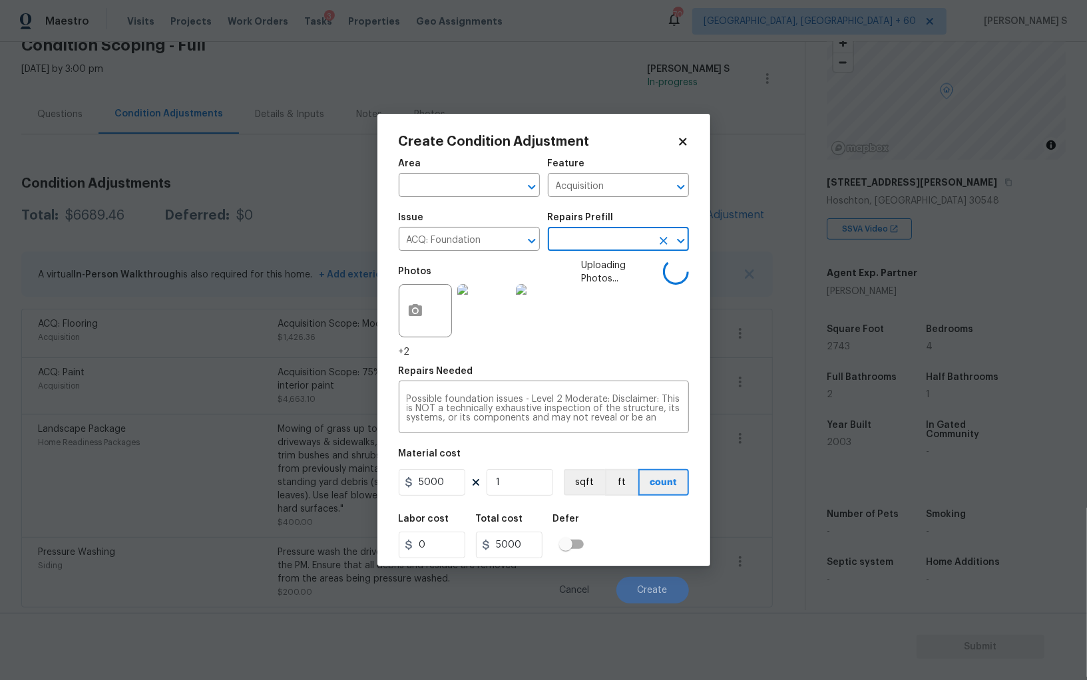
click at [630, 535] on div "Labor cost 0 Total cost 5000 Defer" at bounding box center [544, 537] width 290 height 60
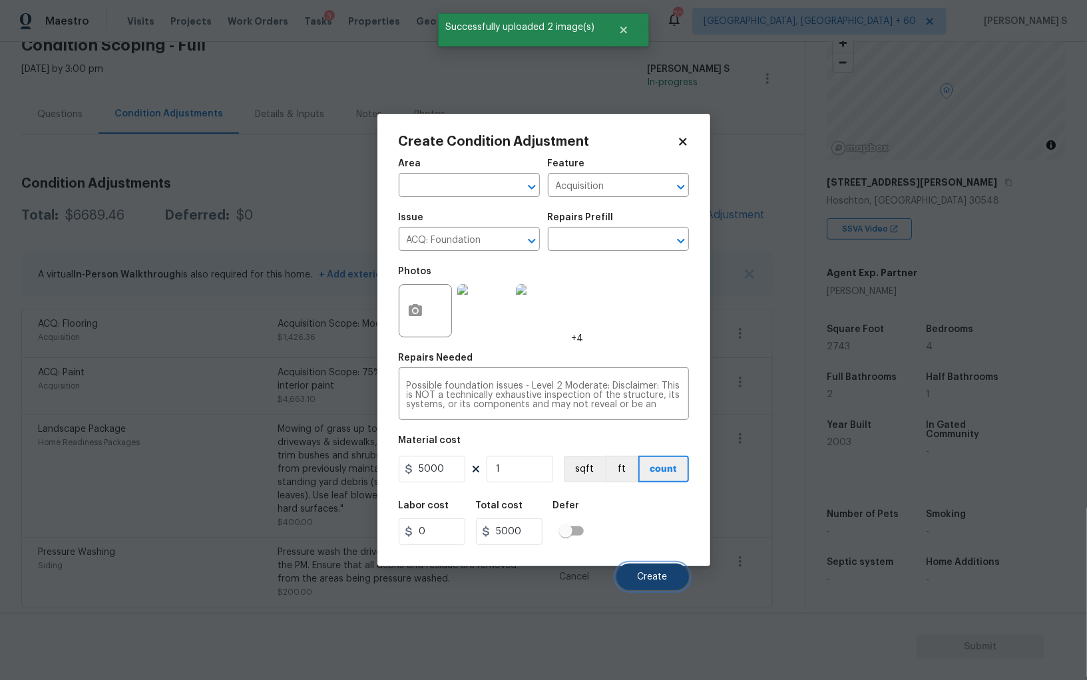
click at [650, 569] on button "Create" at bounding box center [652, 577] width 73 height 27
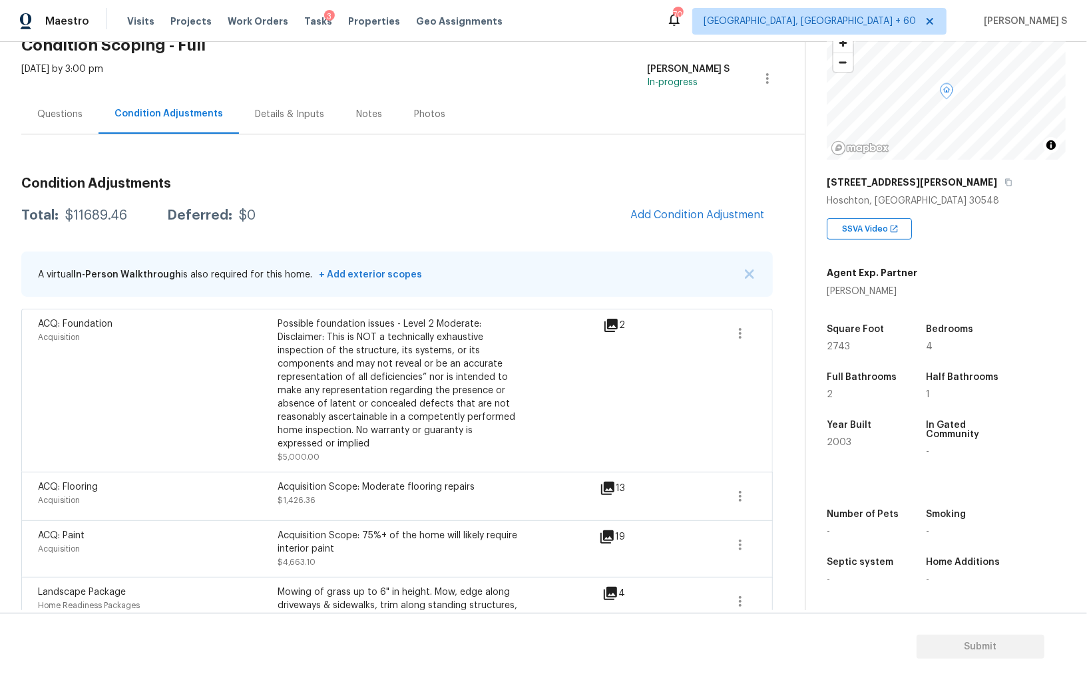
click at [57, 130] on div "Questions" at bounding box center [59, 114] width 77 height 39
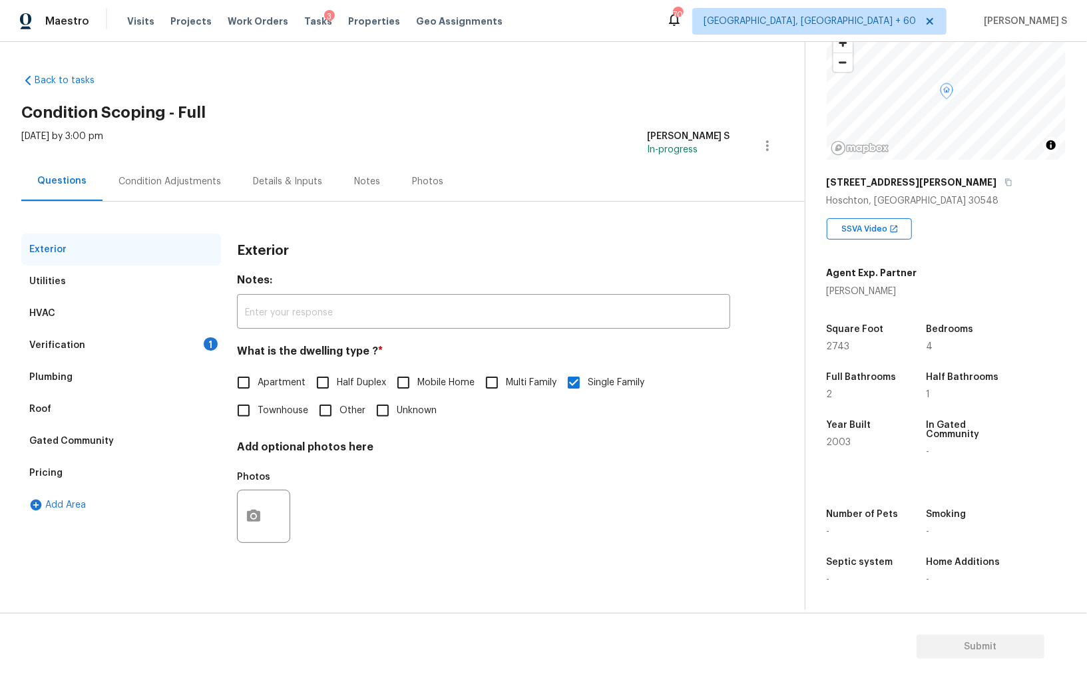
click at [56, 478] on div "Pricing" at bounding box center [45, 473] width 33 height 13
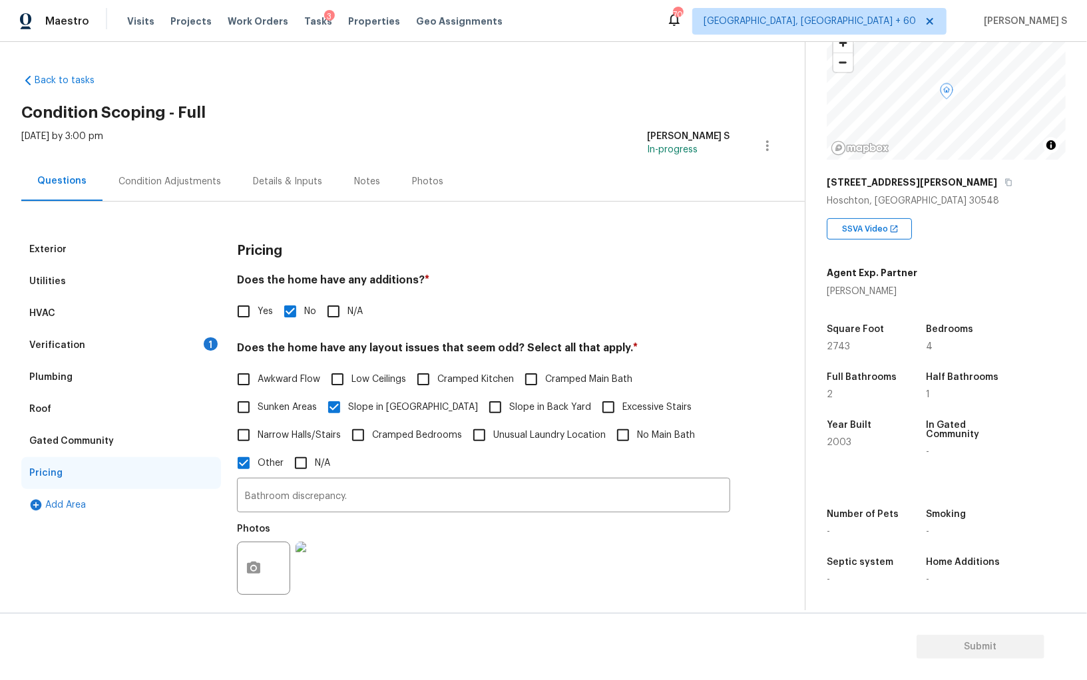
click at [481, 405] on input "Slope in Back Yard" at bounding box center [495, 407] width 28 height 28
checkbox input "true"
click at [182, 330] on div "Verification 1" at bounding box center [121, 346] width 200 height 32
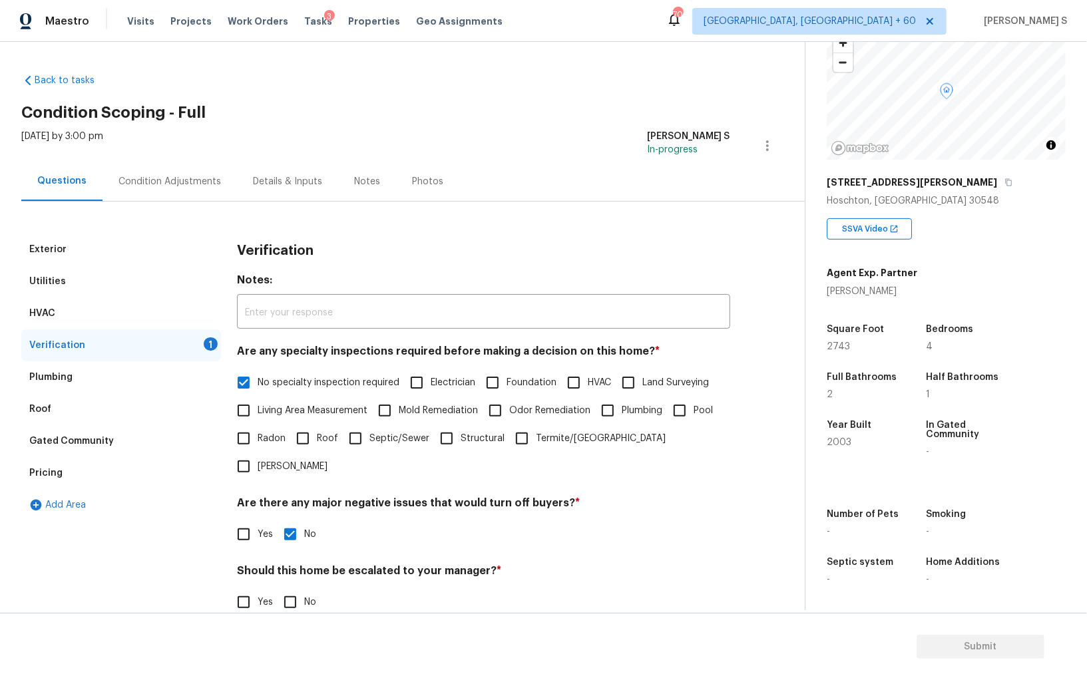
scroll to position [79, 0]
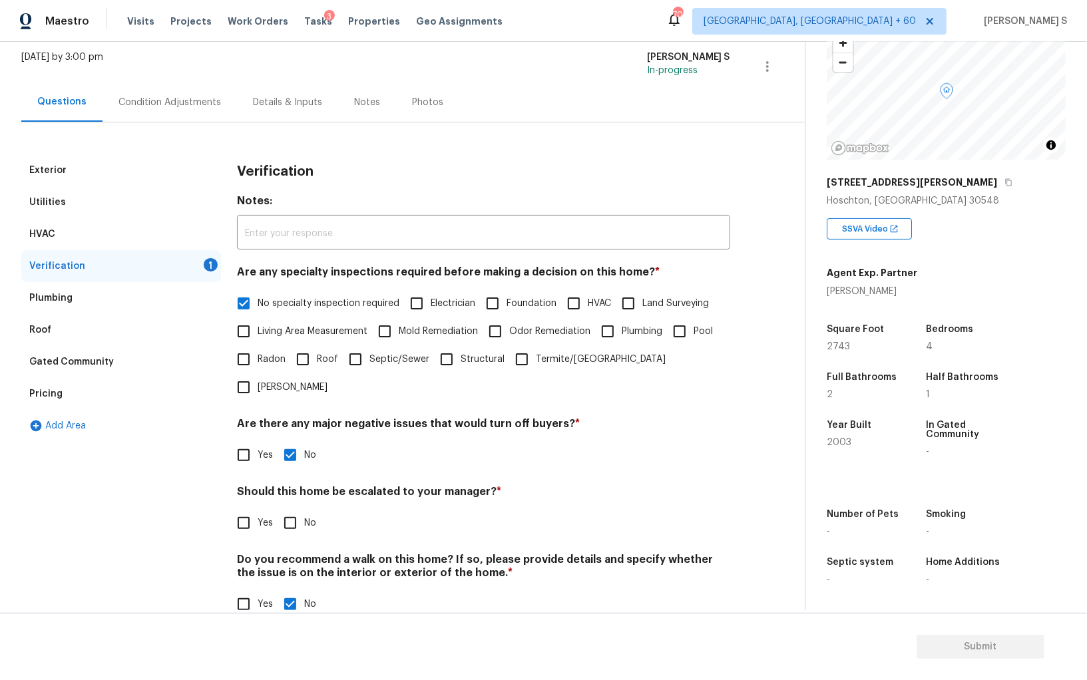
click at [296, 509] on input "No" at bounding box center [290, 523] width 28 height 28
checkbox input "true"
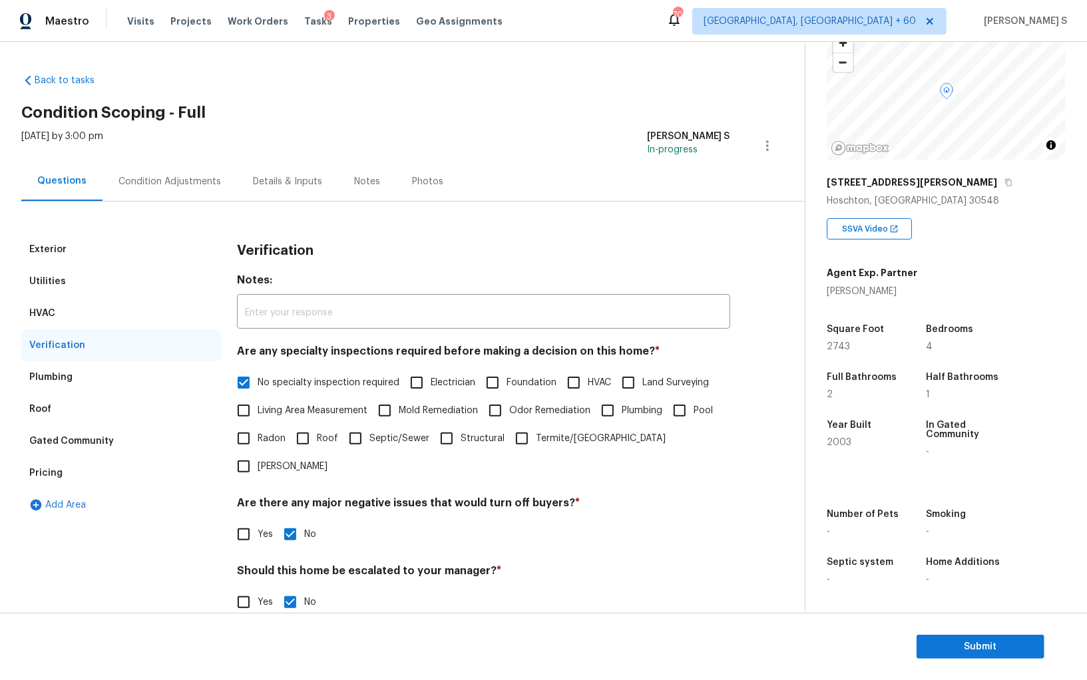
click at [162, 175] on div "Condition Adjustments" at bounding box center [170, 181] width 103 height 13
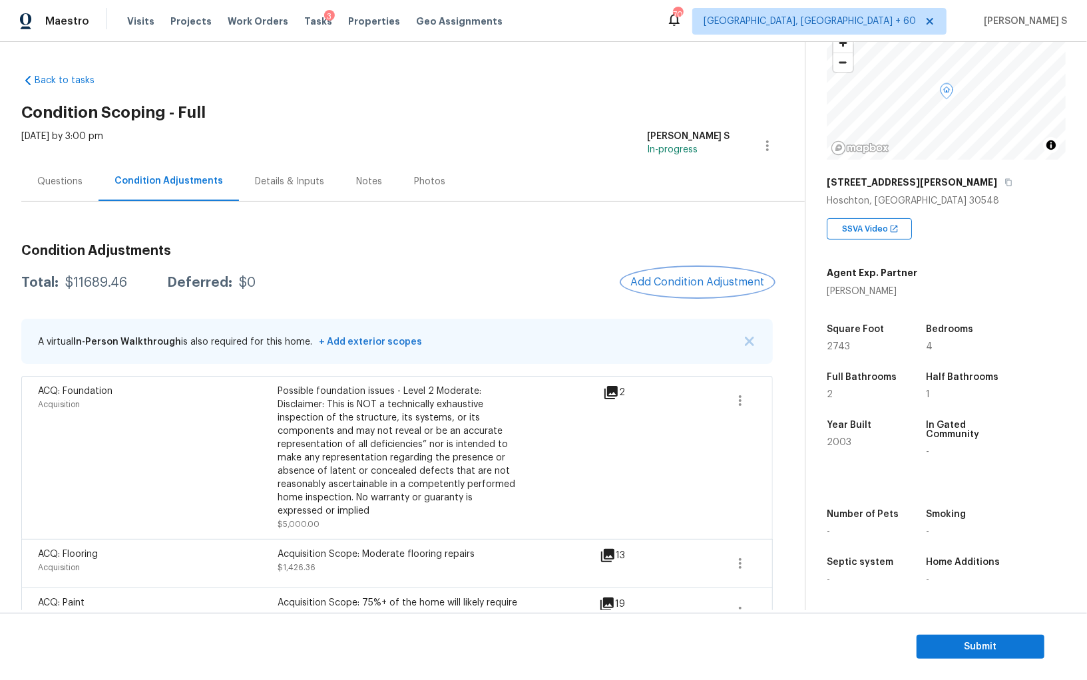
click at [682, 287] on span "Add Condition Adjustment" at bounding box center [697, 282] width 134 height 12
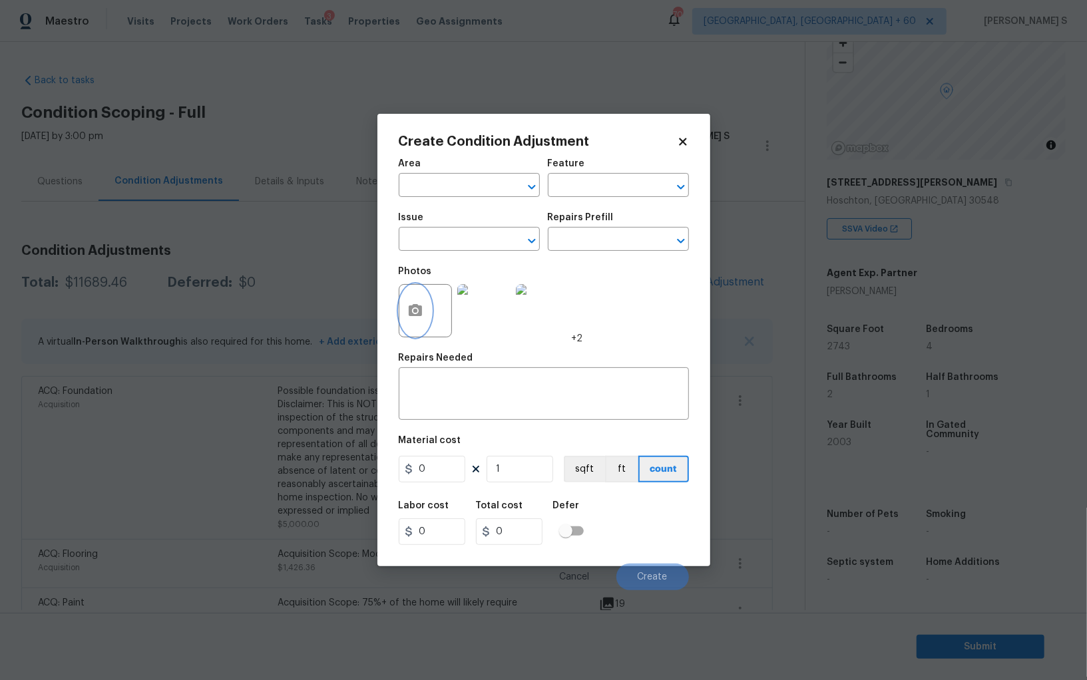
click at [417, 306] on icon "button" at bounding box center [415, 310] width 13 height 12
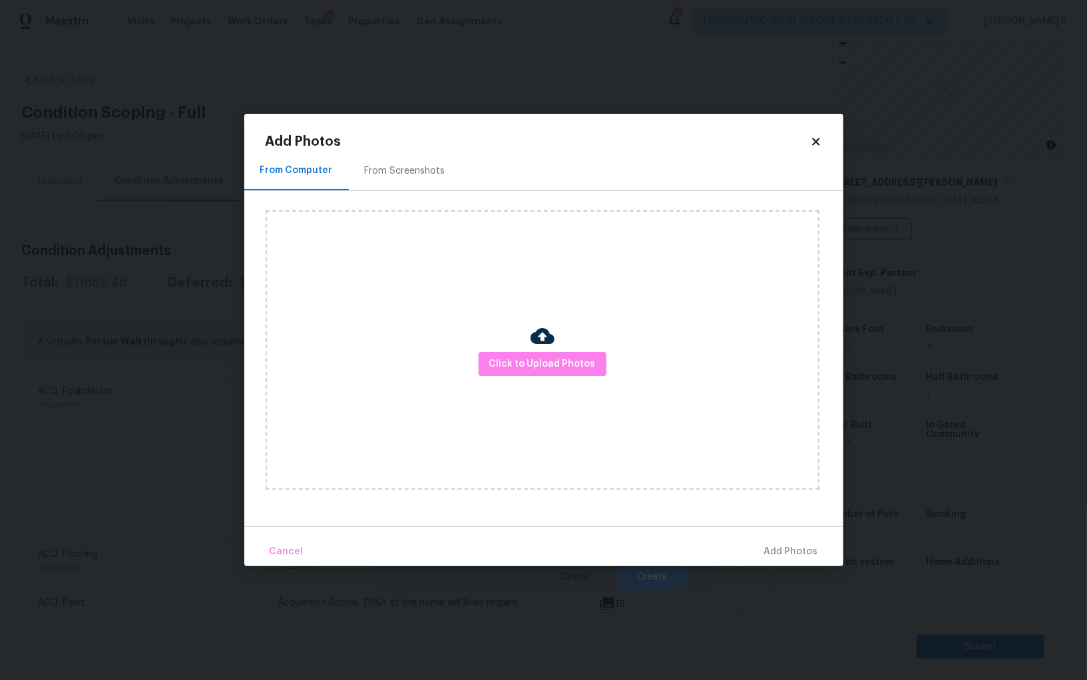
click at [420, 164] on div "From Screenshots" at bounding box center [405, 170] width 81 height 13
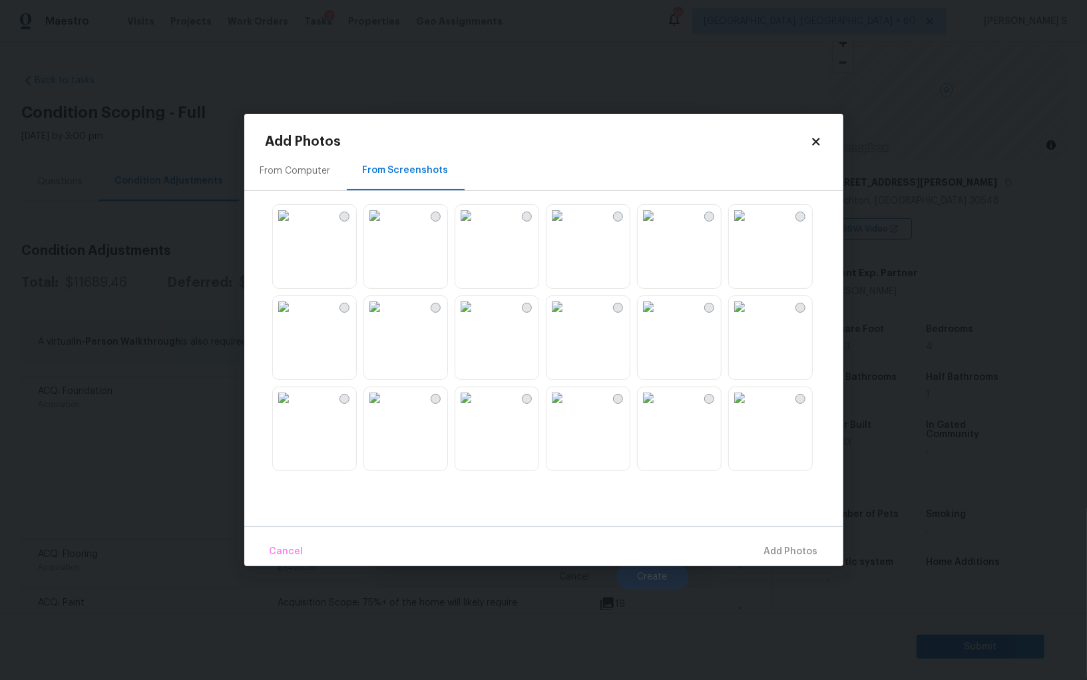
click at [477, 318] on img at bounding box center [465, 306] width 21 height 21
click at [385, 318] on img at bounding box center [374, 306] width 21 height 21
click at [477, 318] on img at bounding box center [465, 306] width 21 height 21
drag, startPoint x: 390, startPoint y: 249, endPoint x: 371, endPoint y: 249, distance: 19.3
click at [385, 226] on img at bounding box center [374, 215] width 21 height 21
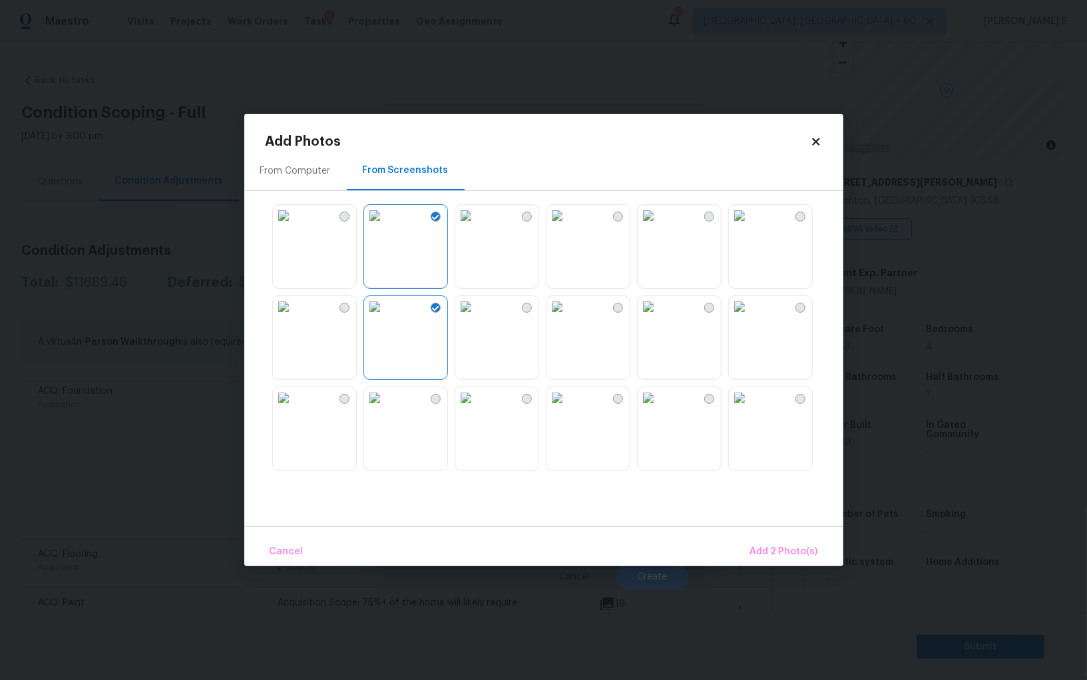
click at [294, 226] on img at bounding box center [283, 215] width 21 height 21
click at [568, 409] on img at bounding box center [557, 397] width 21 height 21
click at [659, 409] on img at bounding box center [648, 397] width 21 height 21
click at [750, 409] on img at bounding box center [739, 397] width 21 height 21
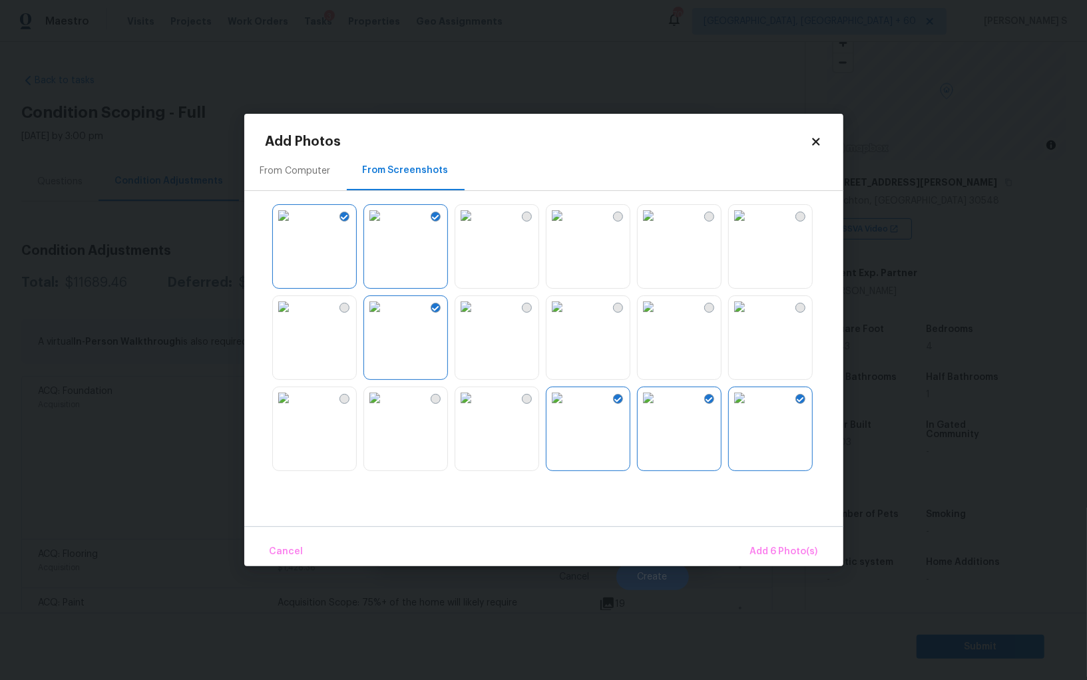
scroll to position [497, 0]
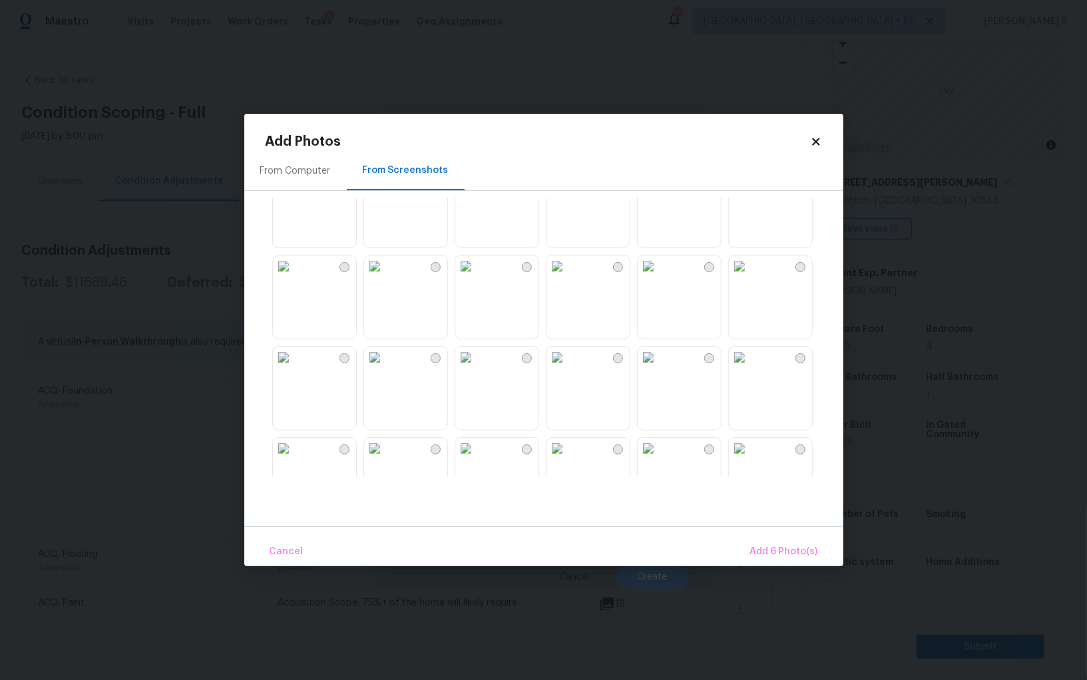
click at [659, 186] on img at bounding box center [648, 174] width 21 height 21
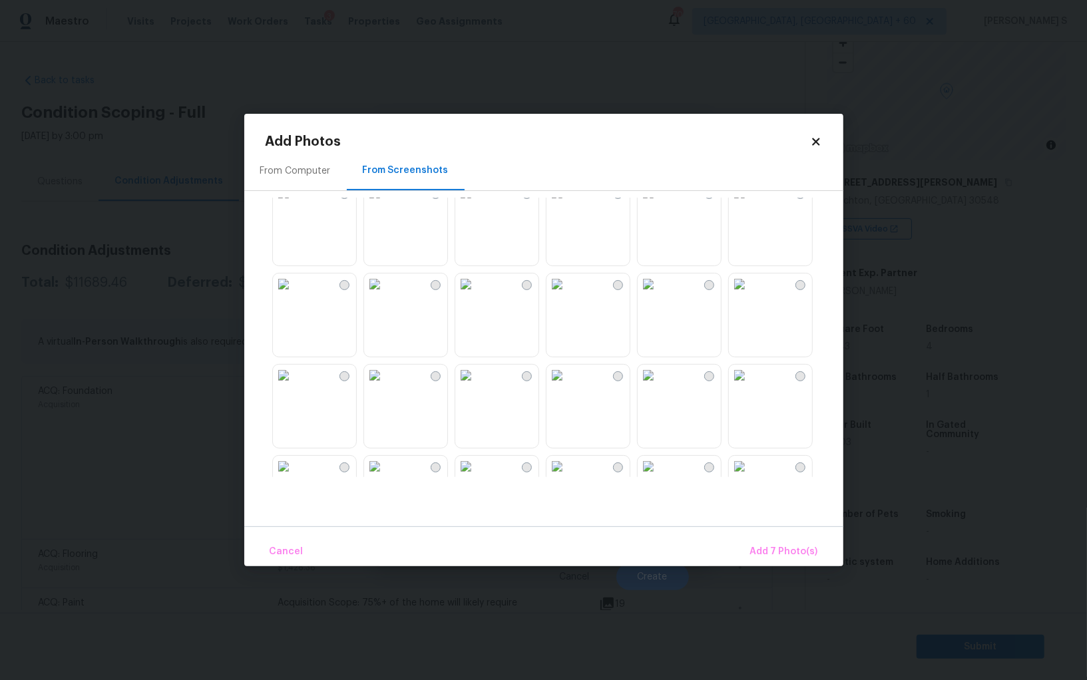
scroll to position [1256, 0]
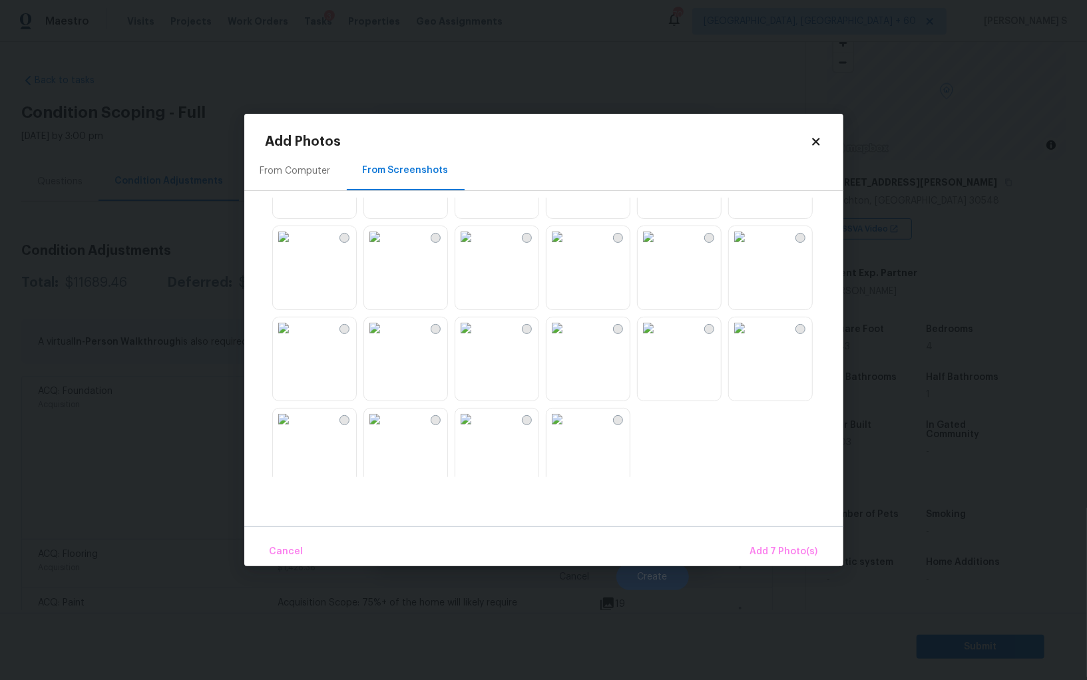
click at [568, 339] on img at bounding box center [557, 328] width 21 height 21
click at [477, 339] on img at bounding box center [465, 328] width 21 height 21
click at [788, 546] on span "Add 9 Photo(s)" at bounding box center [784, 552] width 68 height 17
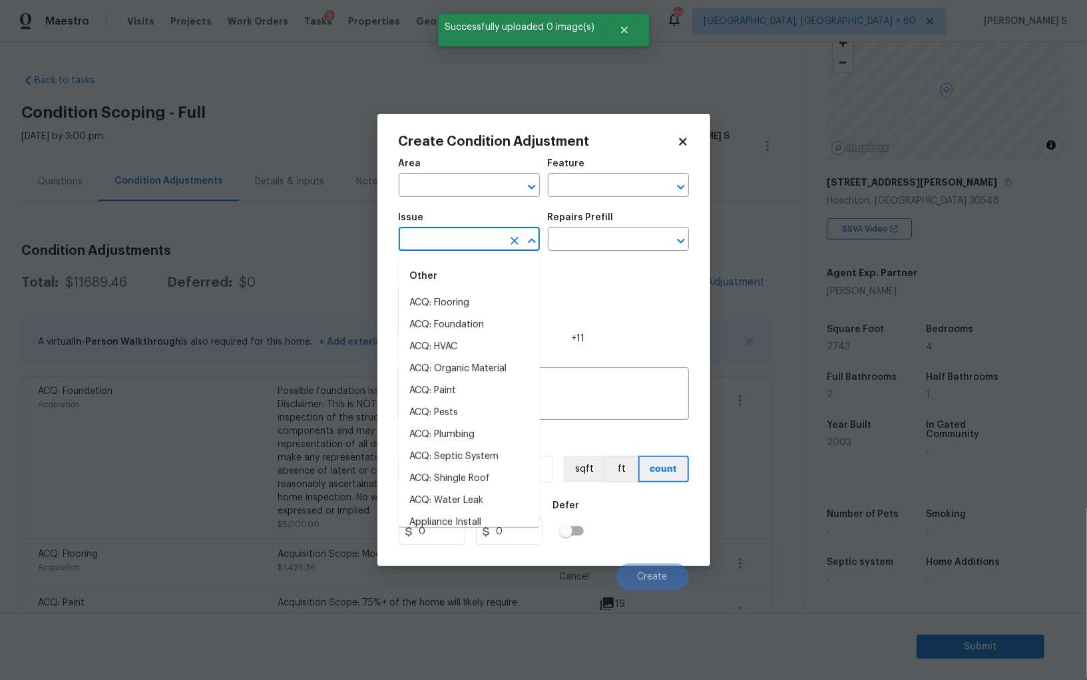
click at [490, 232] on input "text" at bounding box center [451, 240] width 104 height 21
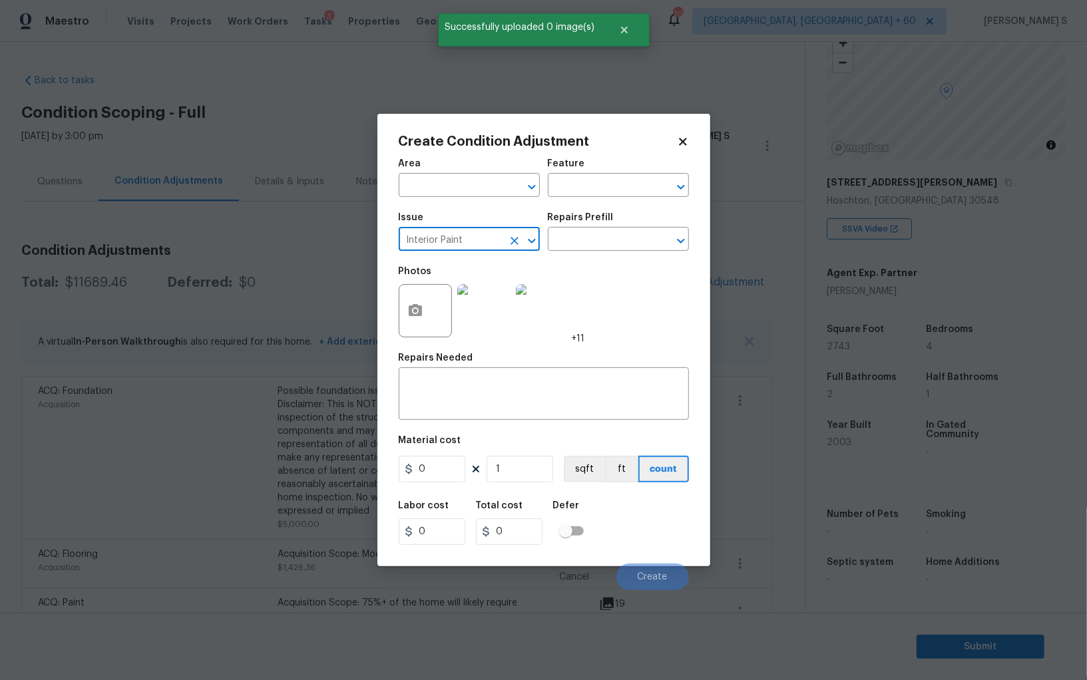
type input "Interior Paint"
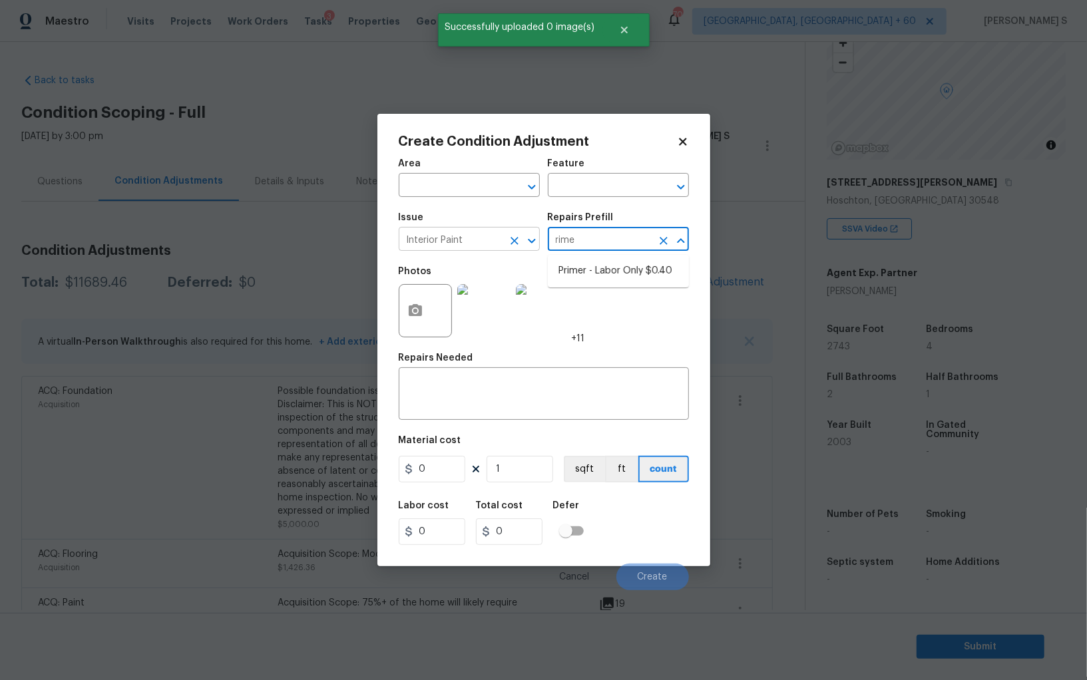
type input "[PERSON_NAME]"
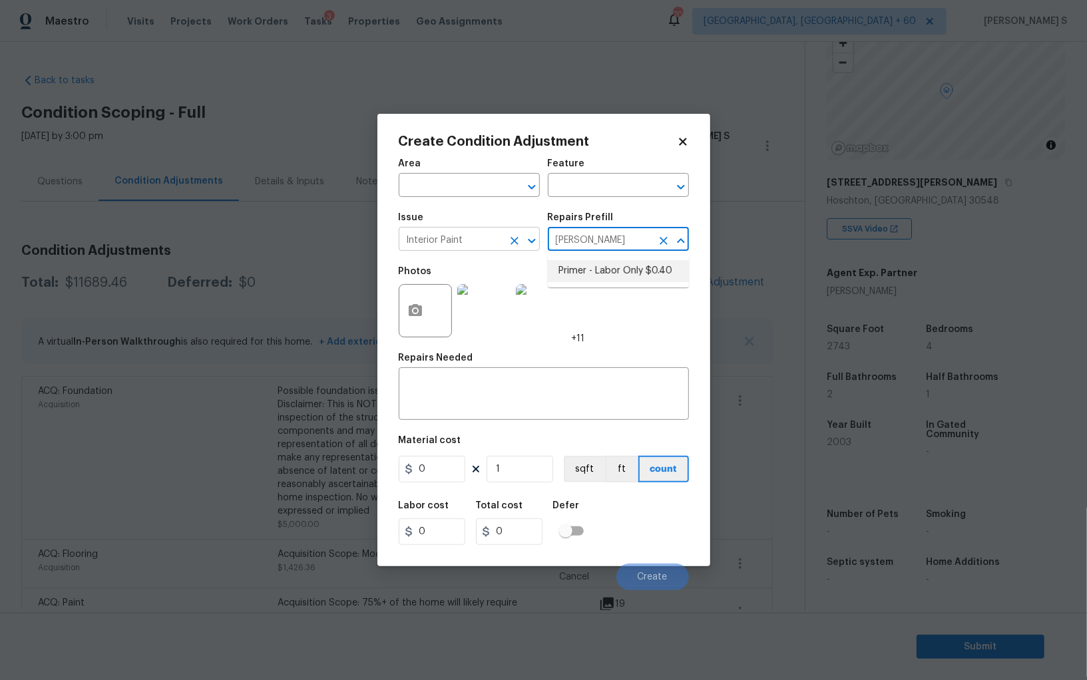
type input "Overall Paint"
type textarea "Interior primer - PRIMER PROVIDED BY OPENDOOR - All nails, screws, drywall anch…"
type input "0.4"
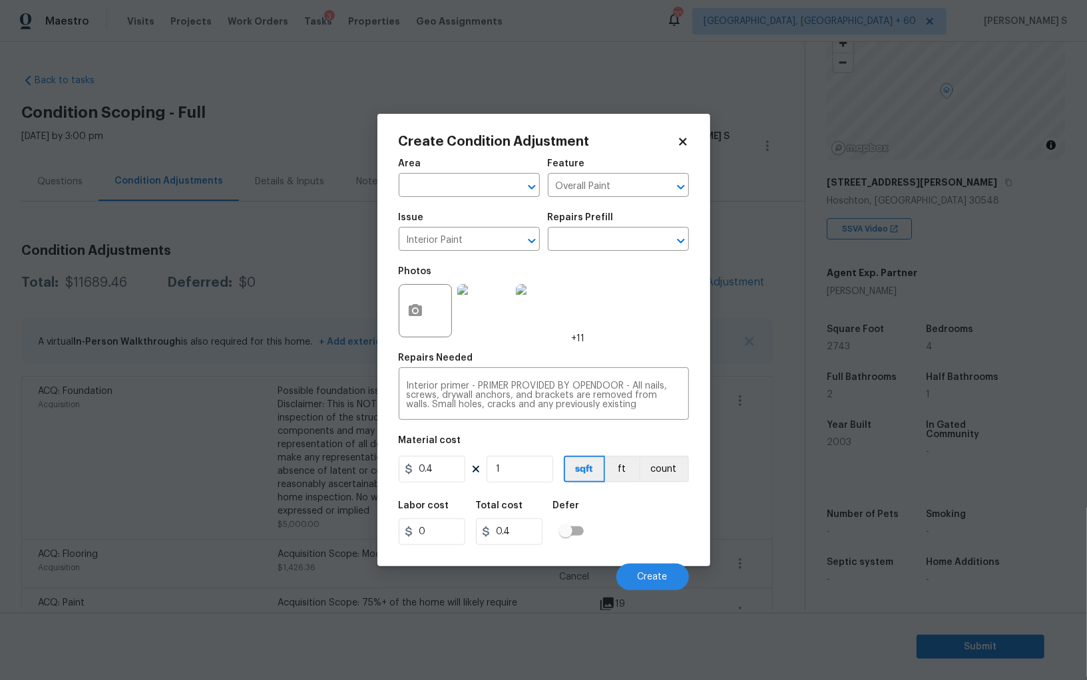
click at [509, 457] on figure "Material cost 0.4 1 sqft ft count" at bounding box center [544, 460] width 290 height 49
click at [515, 469] on input "1" at bounding box center [520, 469] width 67 height 27
type input "2"
type input "0.8"
type input "27"
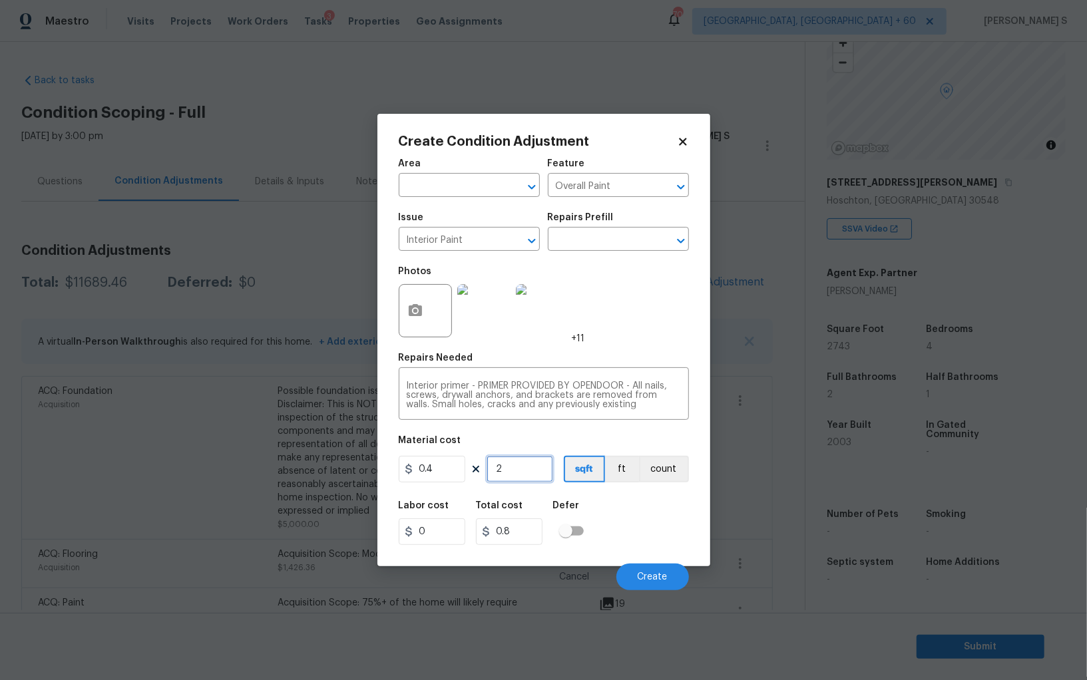
type input "10.8"
type input "274"
type input "109.6"
type input "2743"
type input "1097.2"
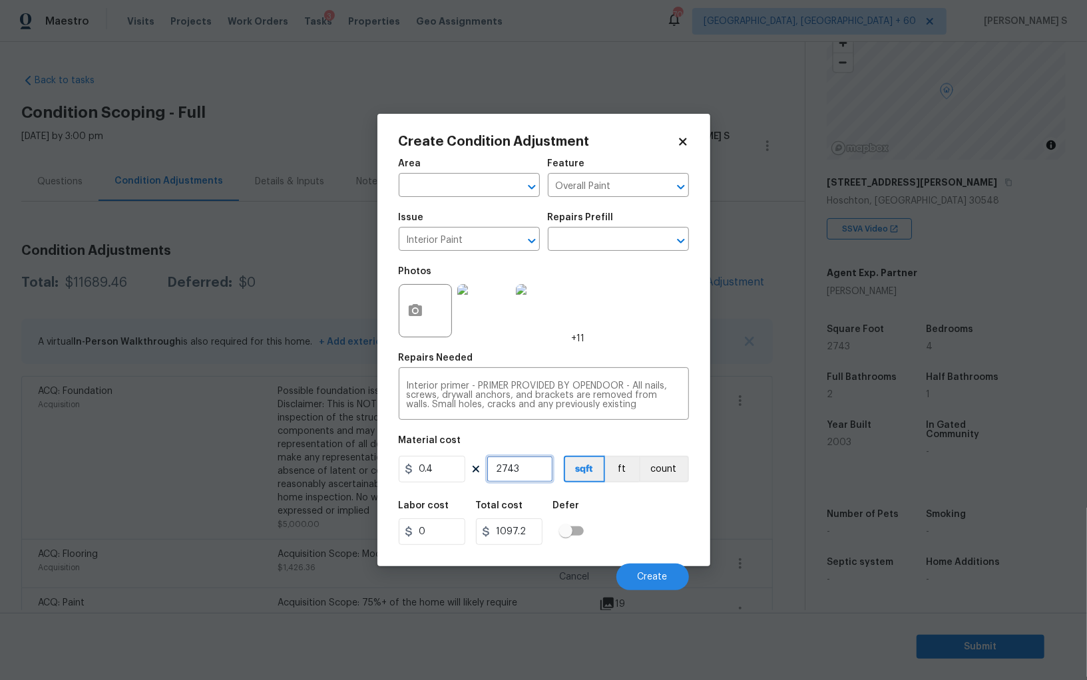
type input "2743"
click at [620, 510] on div "Labor cost 0 Total cost 1097.2 Defer" at bounding box center [544, 523] width 290 height 60
click at [660, 575] on span "Create" at bounding box center [653, 578] width 30 height 10
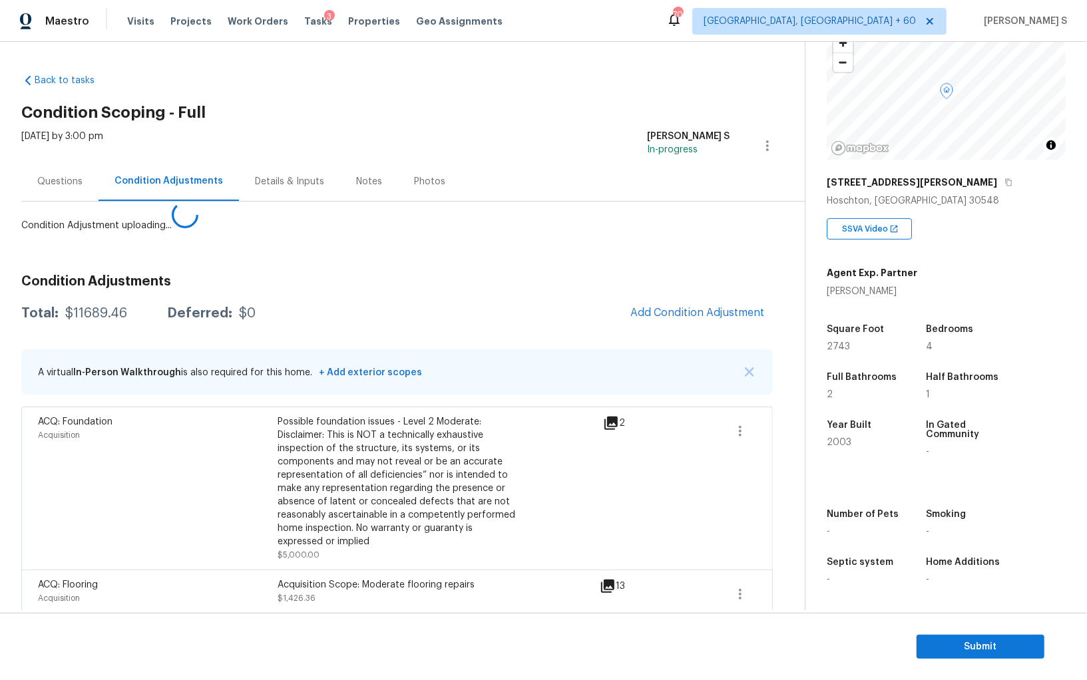
click at [59, 471] on body "Maestro Visits Projects Work Orders Tasks 3 Properties Geo Assignments 701 [GEO…" at bounding box center [543, 340] width 1087 height 680
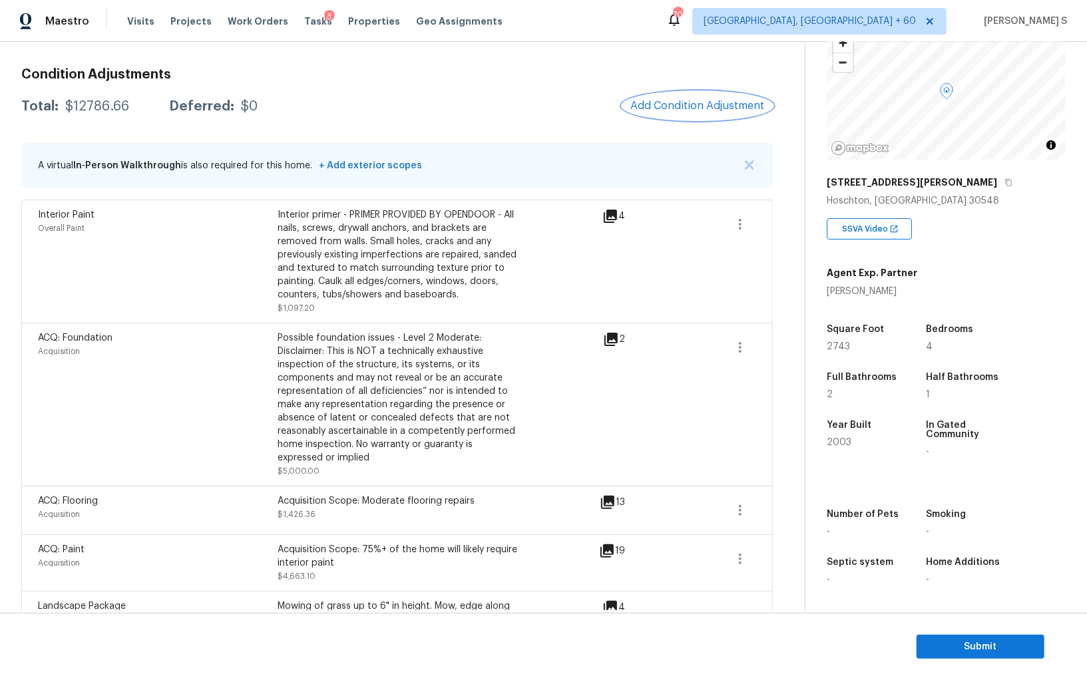
scroll to position [152, 0]
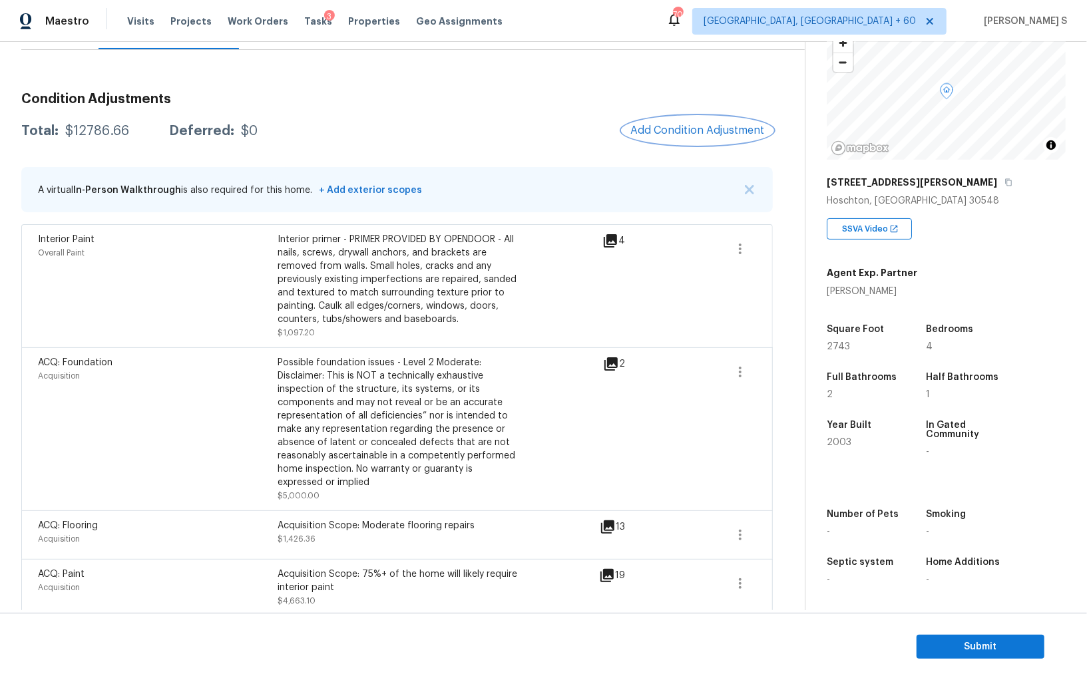
click at [670, 142] on button "Add Condition Adjustment" at bounding box center [697, 131] width 150 height 28
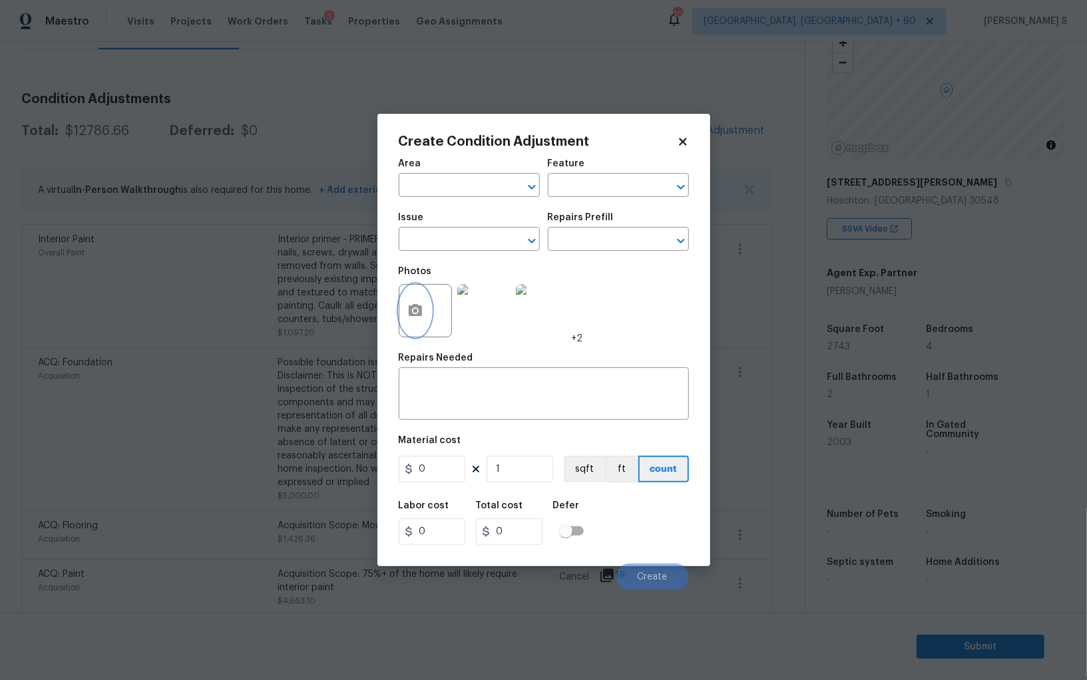
click at [409, 316] on icon "button" at bounding box center [415, 310] width 13 height 12
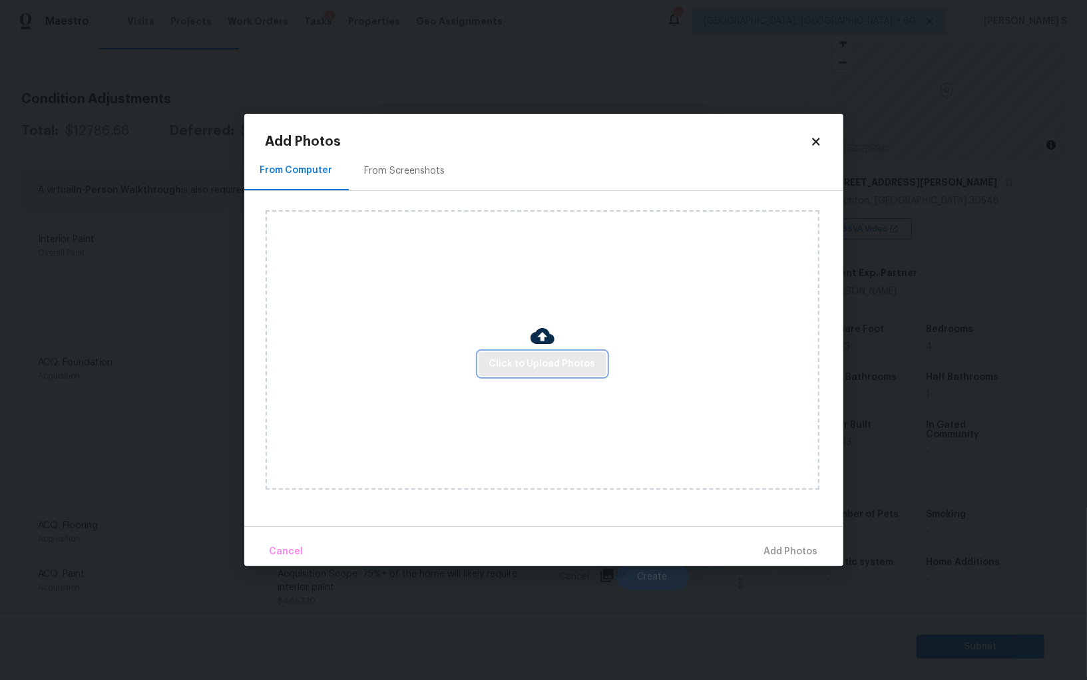
click at [549, 370] on span "Click to Upload Photos" at bounding box center [542, 364] width 107 height 17
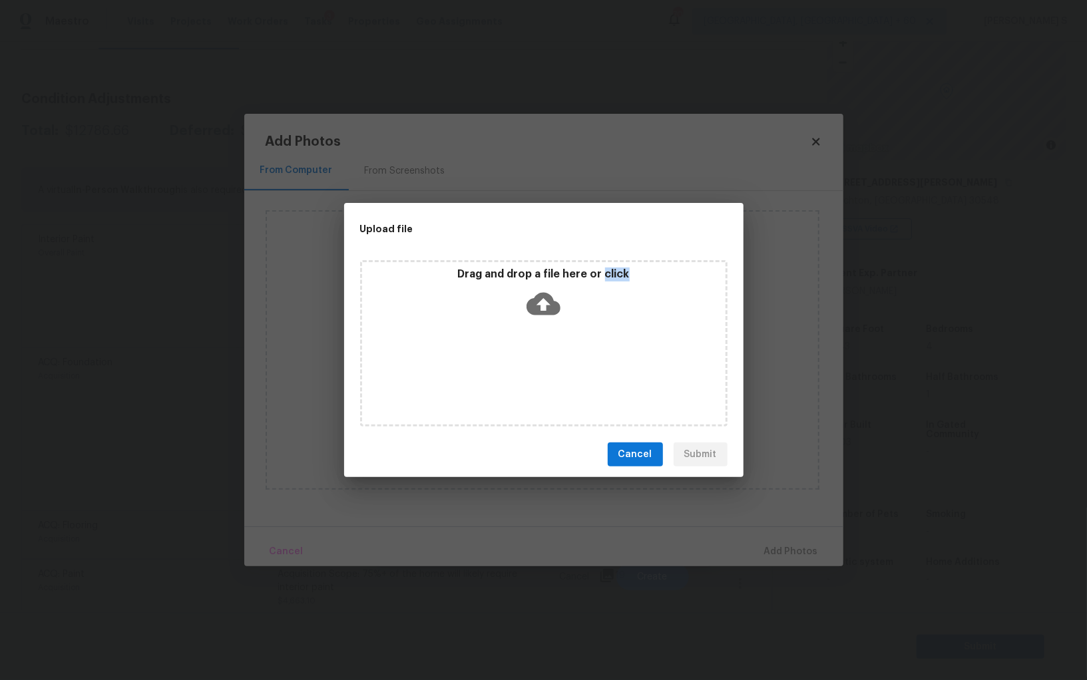
click at [549, 370] on div "Drag and drop a file here or click" at bounding box center [544, 343] width 368 height 166
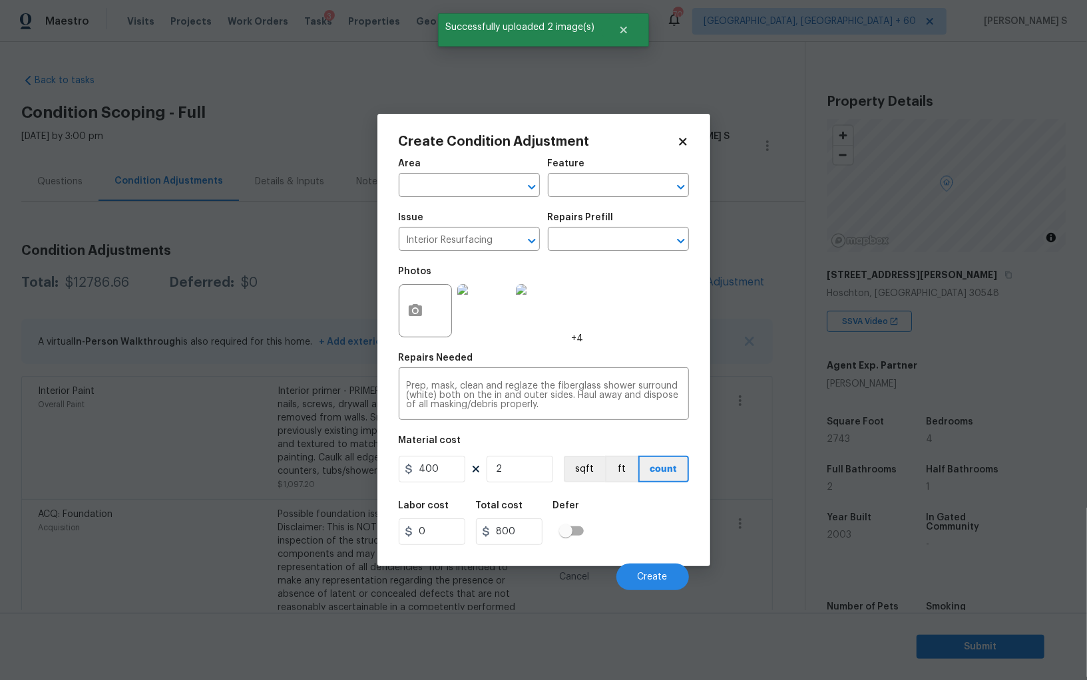
scroll to position [93, 0]
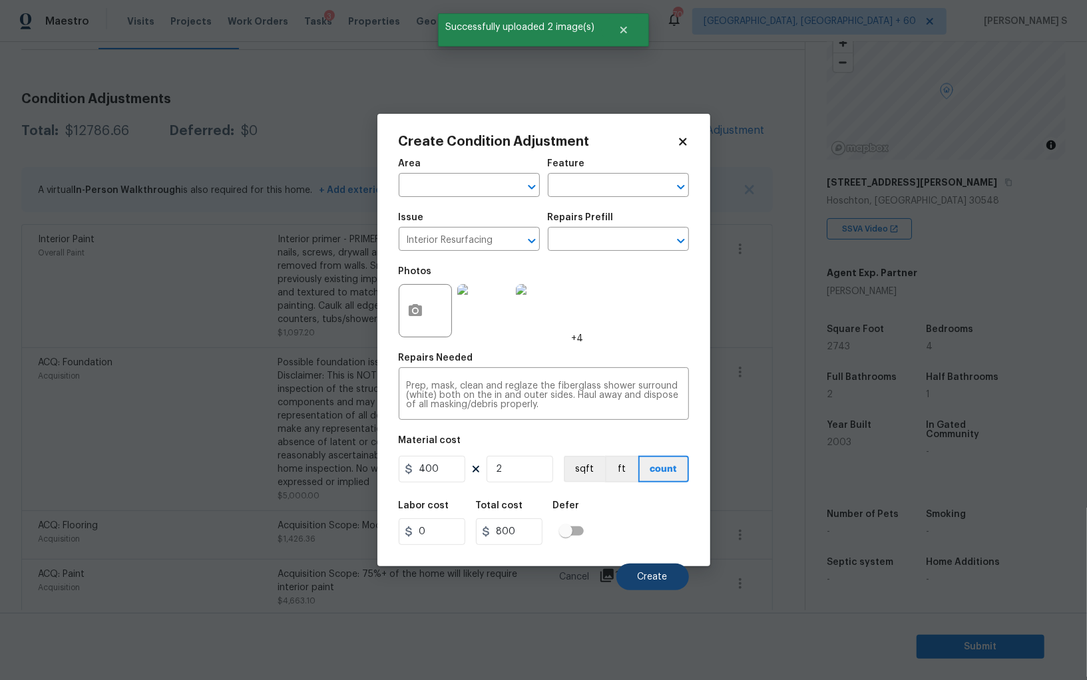
type input "2"
click at [656, 579] on span "Create" at bounding box center [653, 578] width 30 height 10
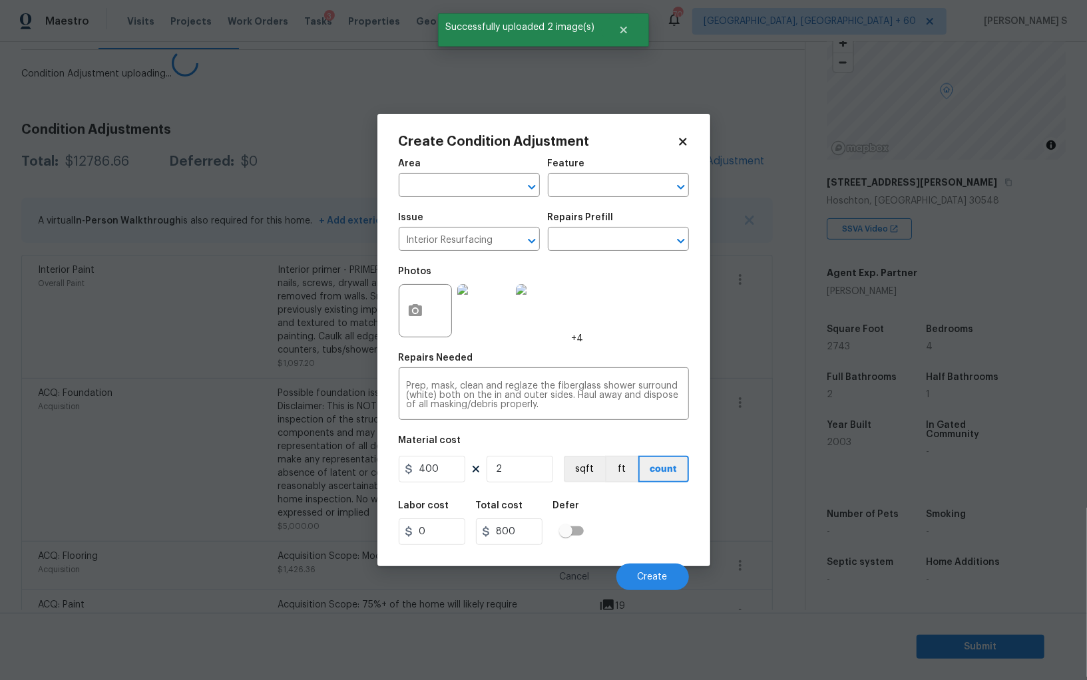
click at [0, 463] on body "Maestro Visits Projects Work Orders Tasks 3 Properties Geo Assignments 701 [GEO…" at bounding box center [543, 340] width 1087 height 680
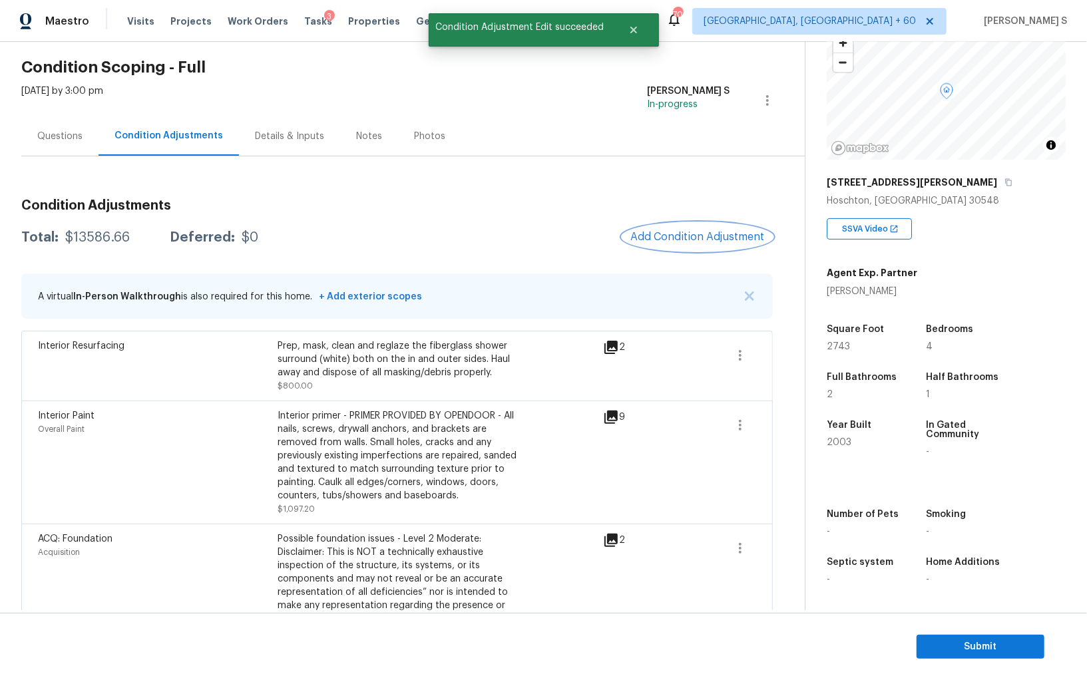
scroll to position [18, 0]
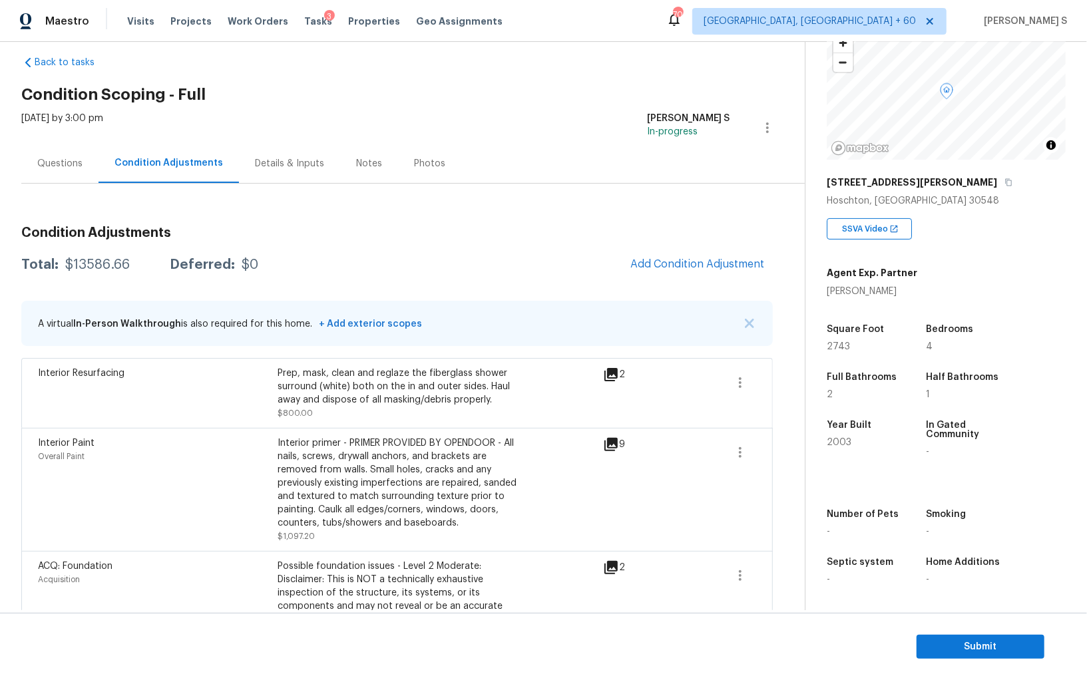
click at [98, 272] on div "Total: $13586.66 Deferred: $0 Add Condition Adjustment" at bounding box center [397, 264] width 752 height 29
click at [97, 267] on div "$13586.66" at bounding box center [97, 264] width 65 height 13
copy div "13586.66"
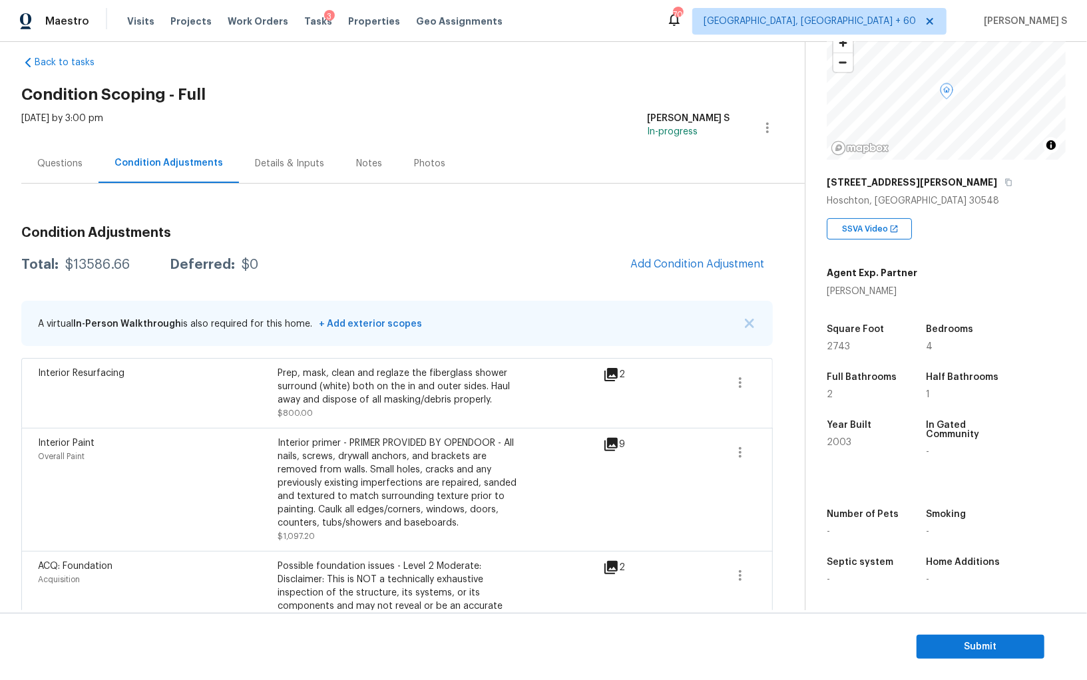
drag, startPoint x: 55, startPoint y: 156, endPoint x: 97, endPoint y: 156, distance: 41.9
click at [55, 157] on div "Questions" at bounding box center [59, 163] width 45 height 13
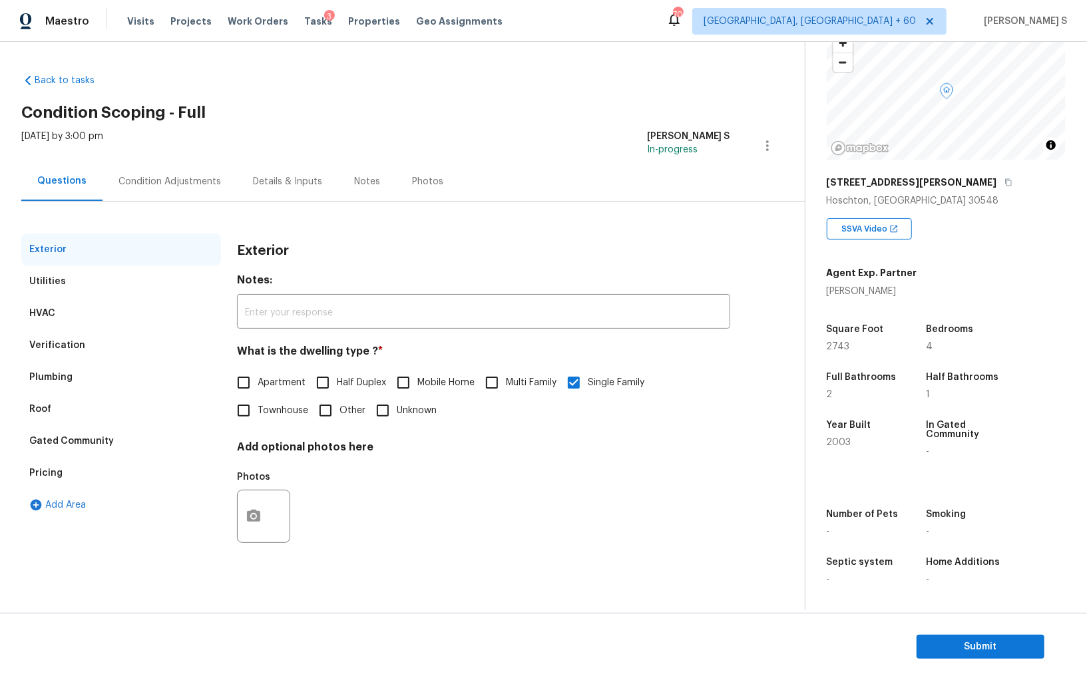
drag, startPoint x: 107, startPoint y: 350, endPoint x: 214, endPoint y: 350, distance: 107.2
click at [107, 350] on div "Verification" at bounding box center [121, 346] width 200 height 32
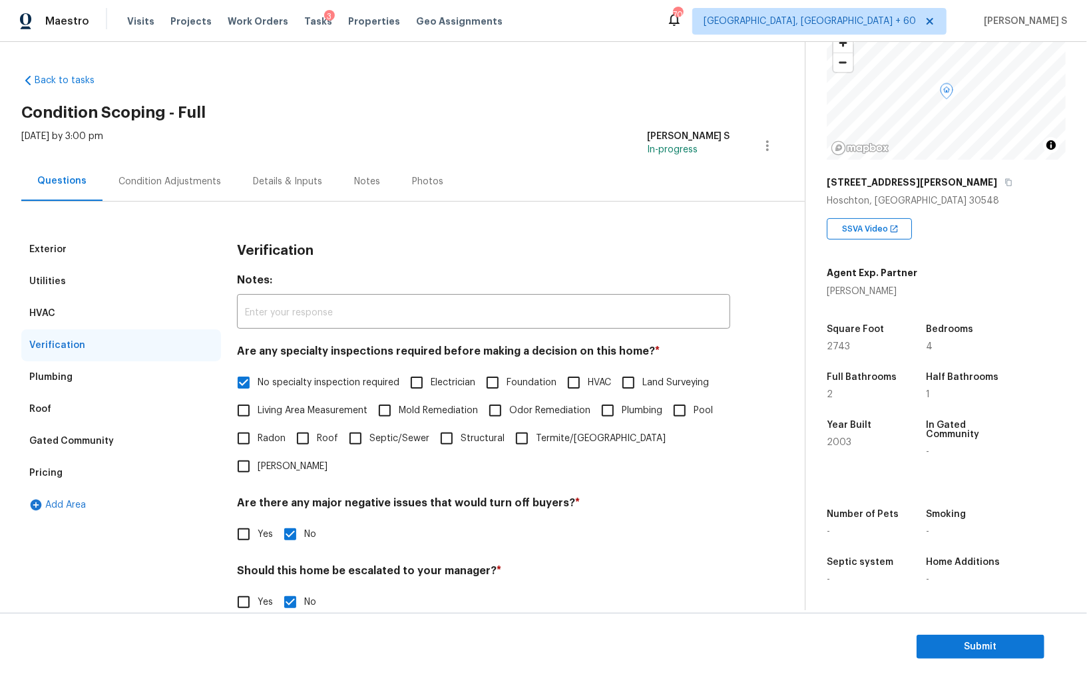
scroll to position [79, 0]
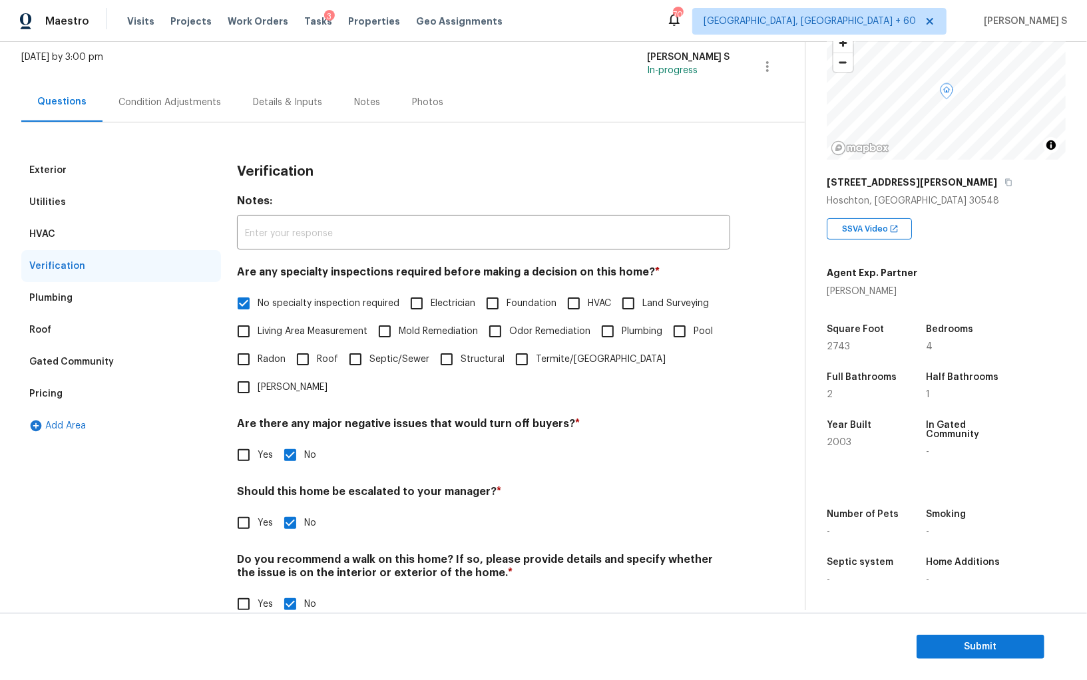
click at [39, 388] on div "Pricing" at bounding box center [45, 393] width 33 height 13
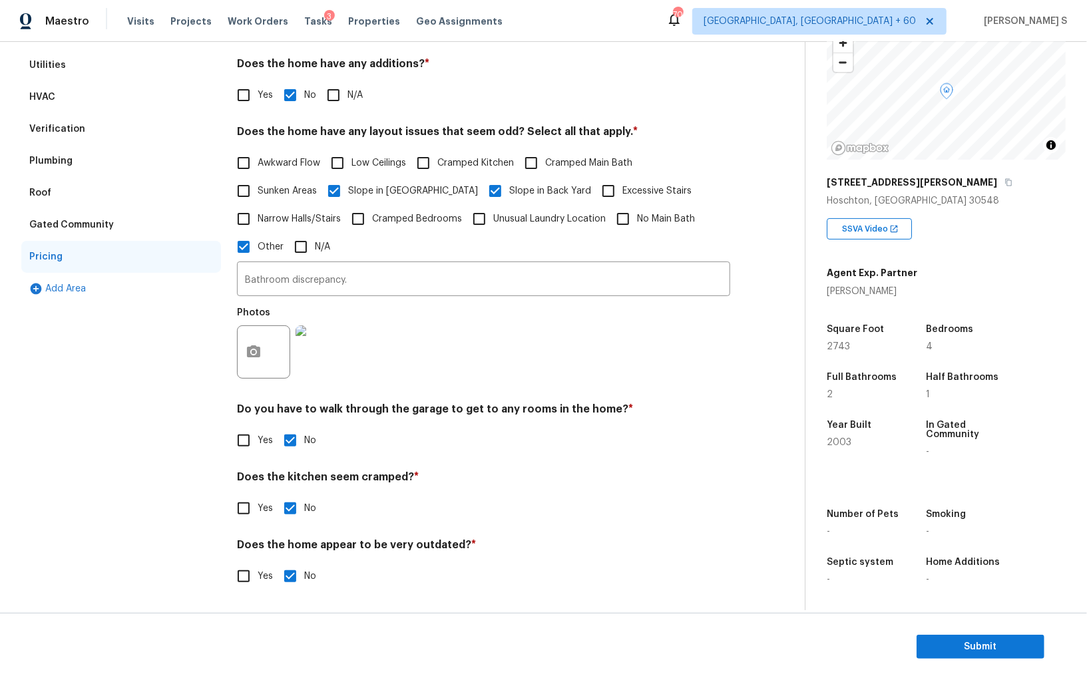
scroll to position [0, 0]
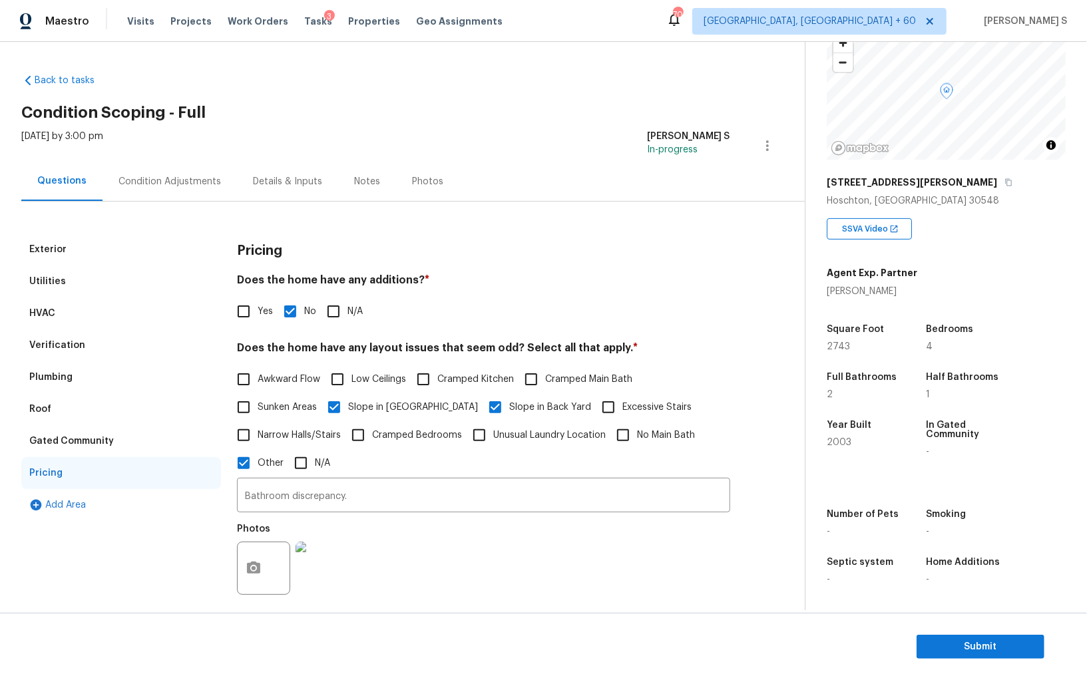
click at [154, 180] on div "Condition Adjustments" at bounding box center [170, 181] width 103 height 13
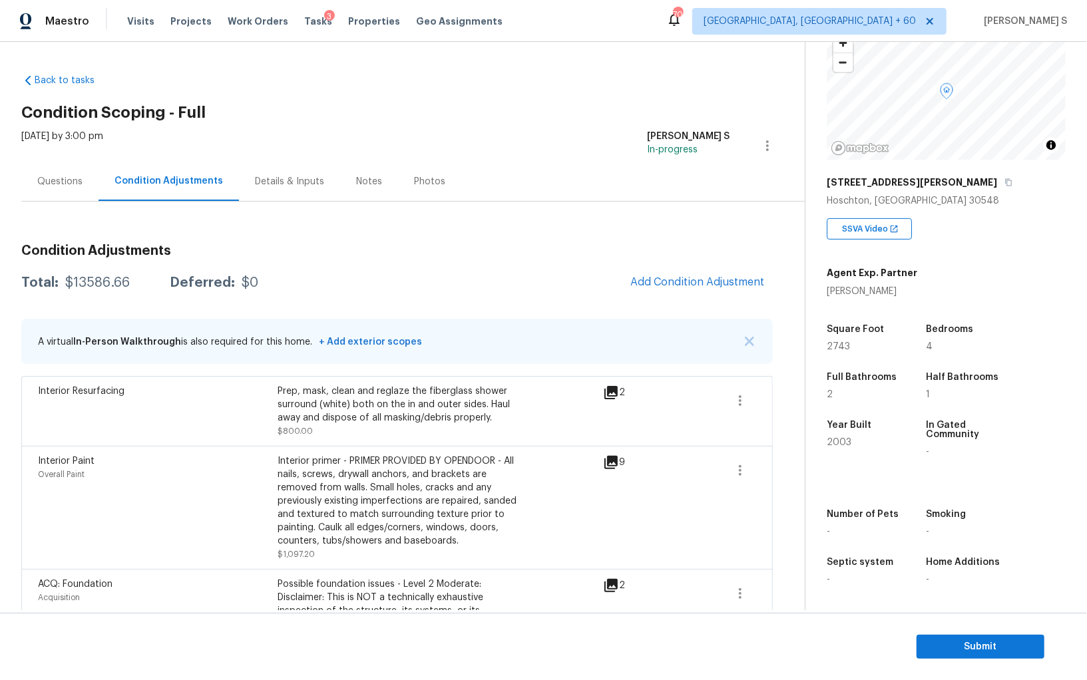
click at [96, 275] on div "Total: $13586.66 Deferred: $0 Add Condition Adjustment" at bounding box center [397, 282] width 752 height 29
copy div "$"
click at [99, 281] on div "$13586.66" at bounding box center [97, 282] width 65 height 13
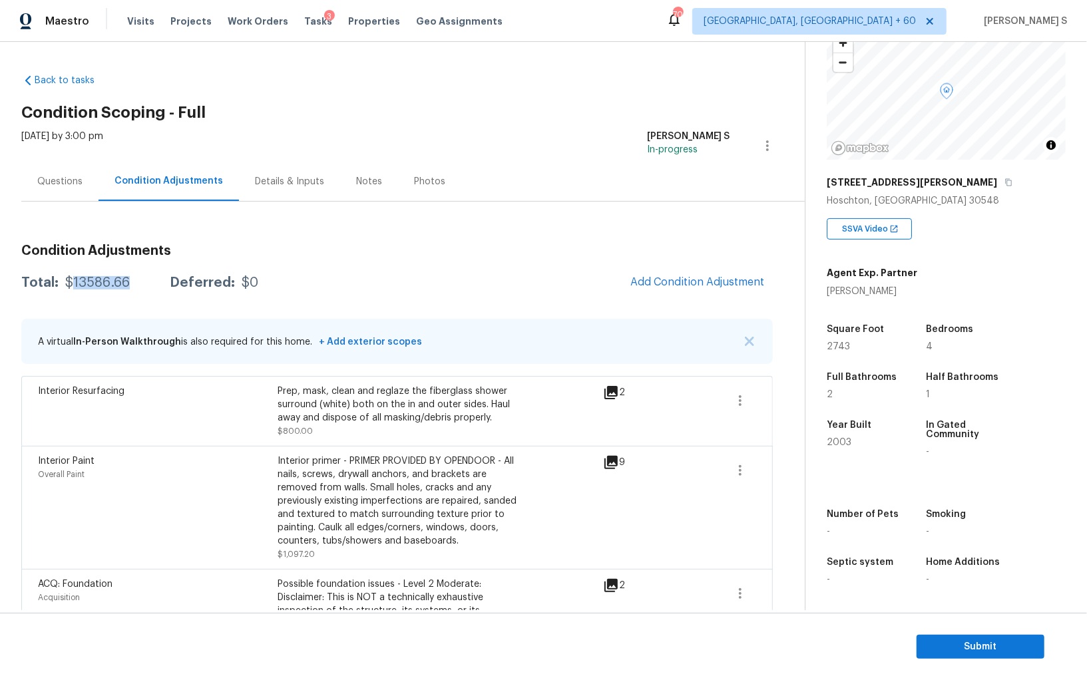
copy div "13586.66"
click at [1011, 648] on span "Submit" at bounding box center [980, 647] width 107 height 17
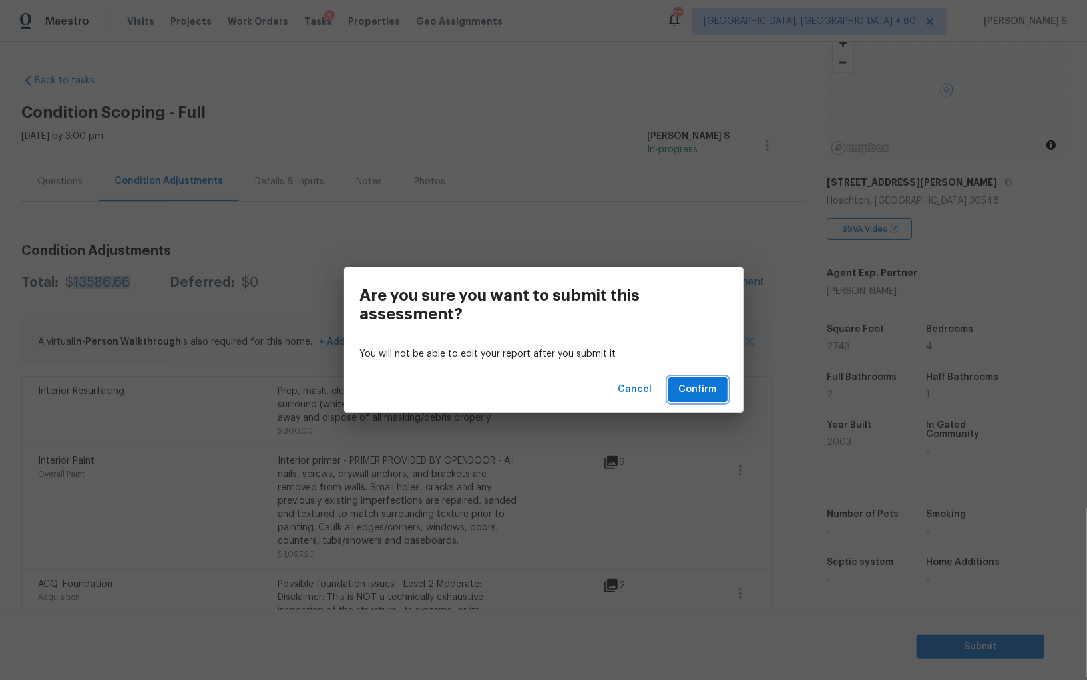
click at [694, 382] on span "Confirm" at bounding box center [698, 389] width 38 height 17
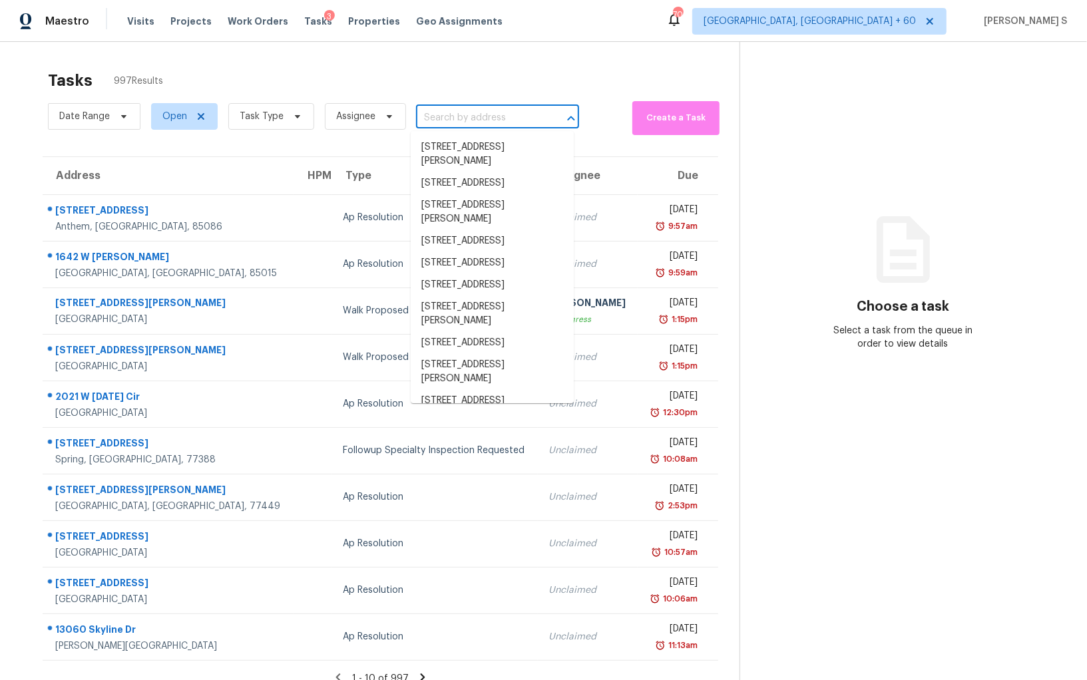
click at [491, 112] on input "text" at bounding box center [479, 118] width 126 height 21
paste input "[STREET_ADDRESS]"
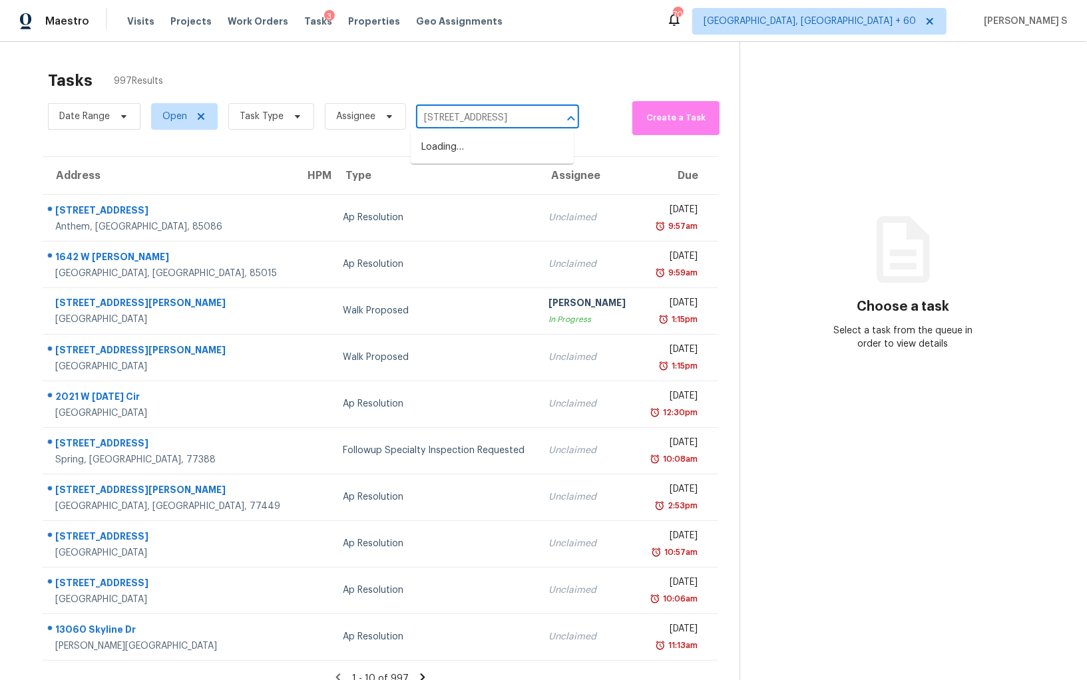
scroll to position [0, 79]
type input "[STREET_ADDRESS]"
click at [513, 130] on div "Date Range Open Task Type Assignee ​" at bounding box center [313, 116] width 531 height 37
